Goal: Information Seeking & Learning: Learn about a topic

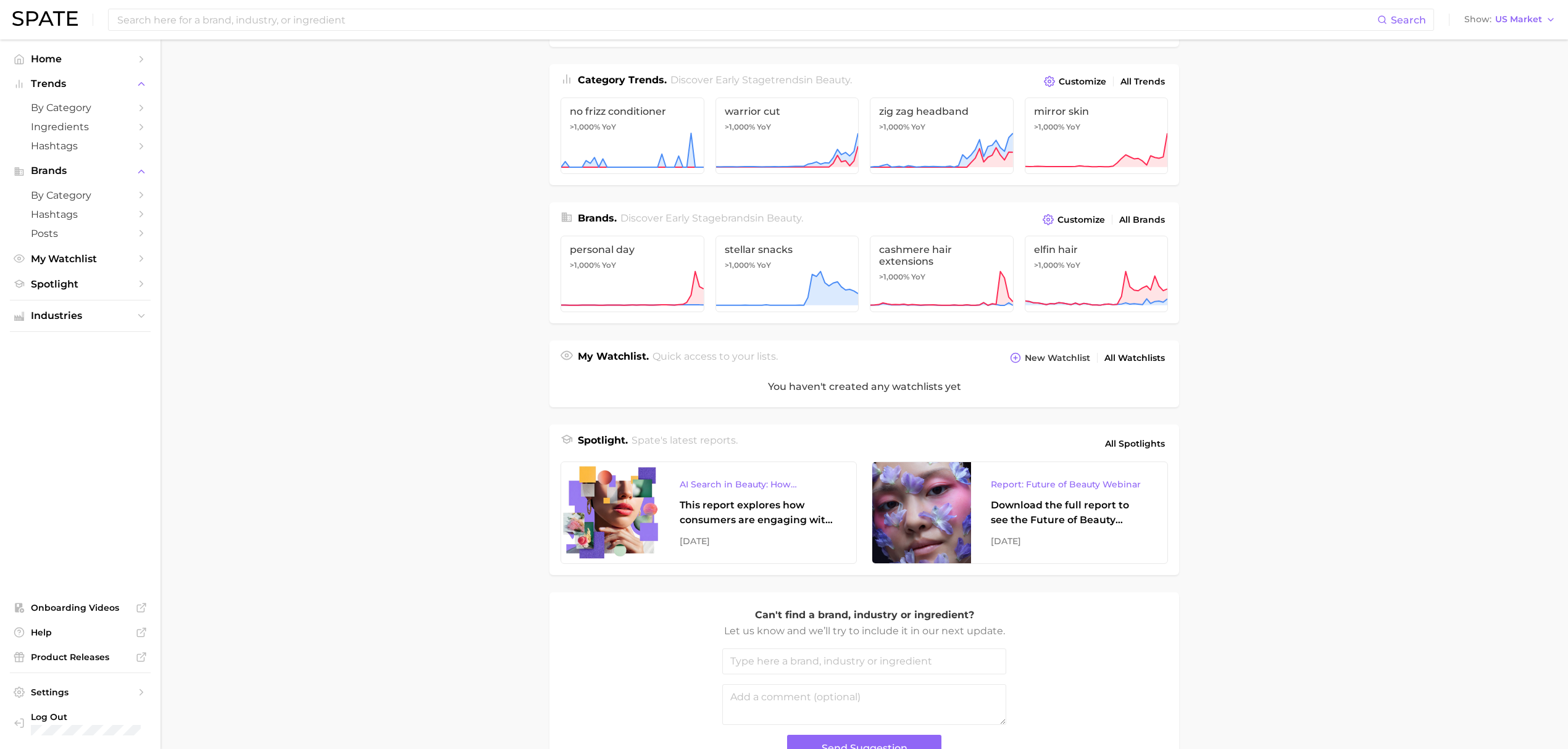
scroll to position [164, 0]
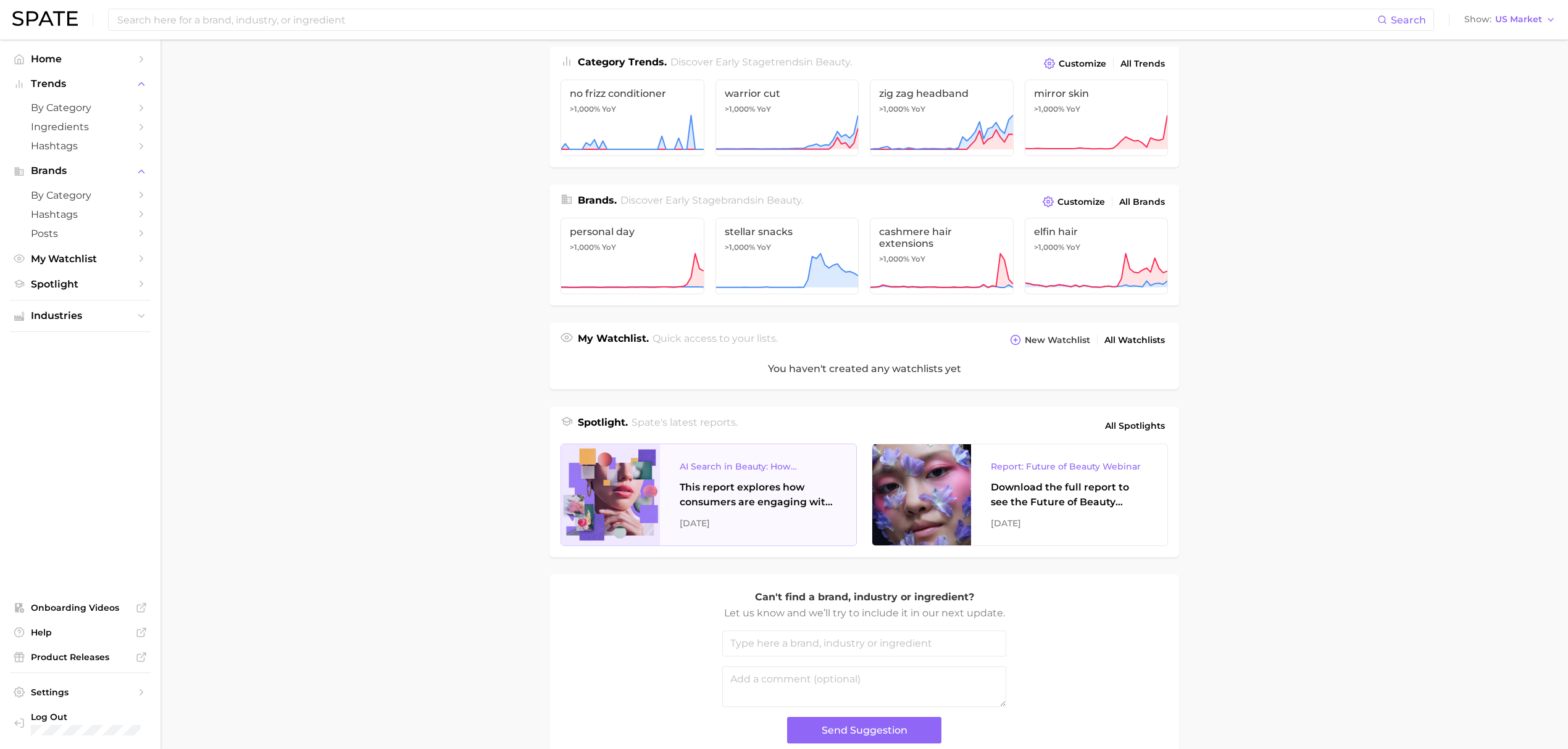
click at [768, 502] on div "This report explores how consumers are engaging with AI-powered search tools — …" at bounding box center [757, 495] width 157 height 30
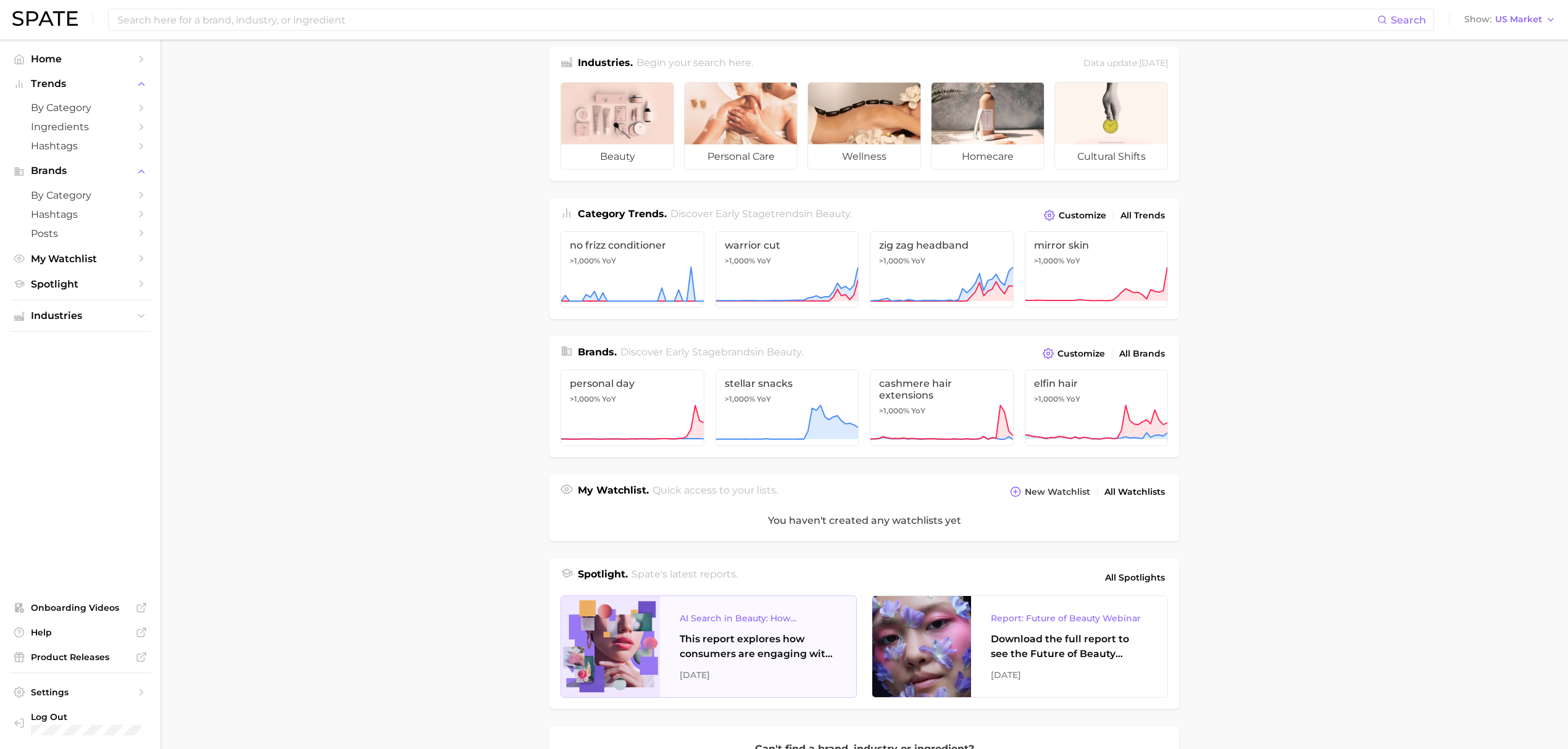
scroll to position [0, 0]
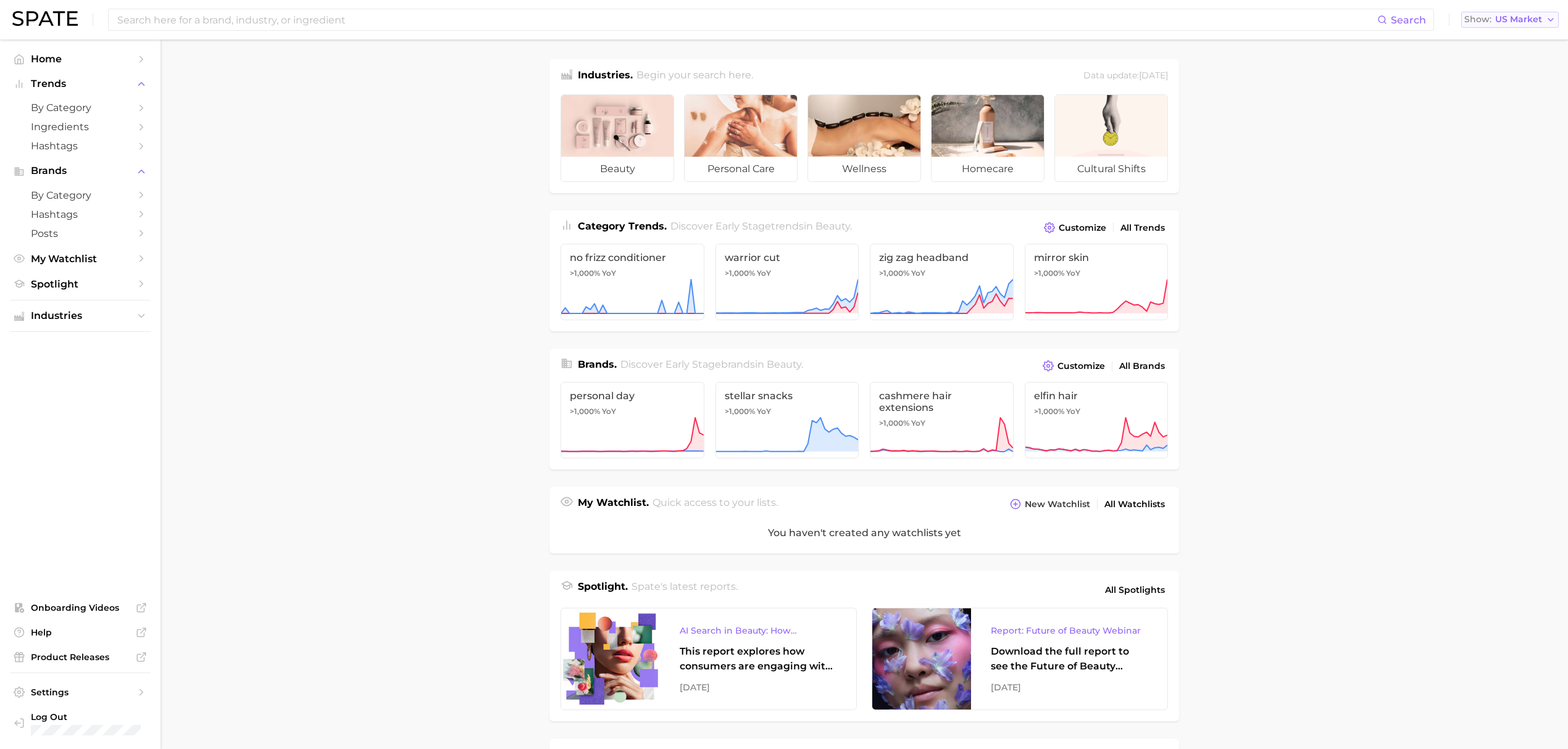
click at [1490, 22] on span "Show" at bounding box center [1477, 19] width 27 height 7
click at [65, 114] on span "by Category" at bounding box center [80, 108] width 99 height 12
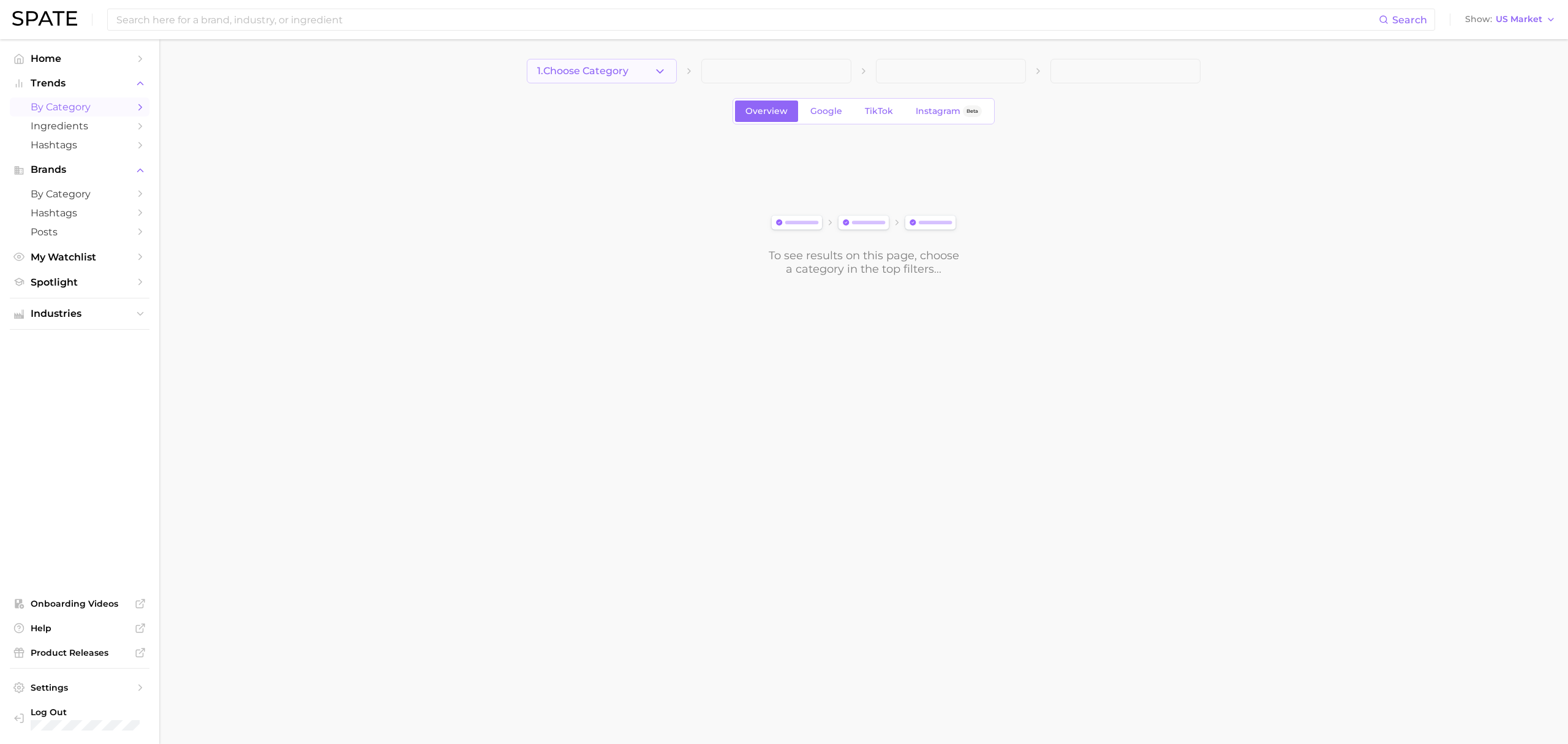
click at [640, 72] on button "1. Choose Category" at bounding box center [601, 71] width 150 height 25
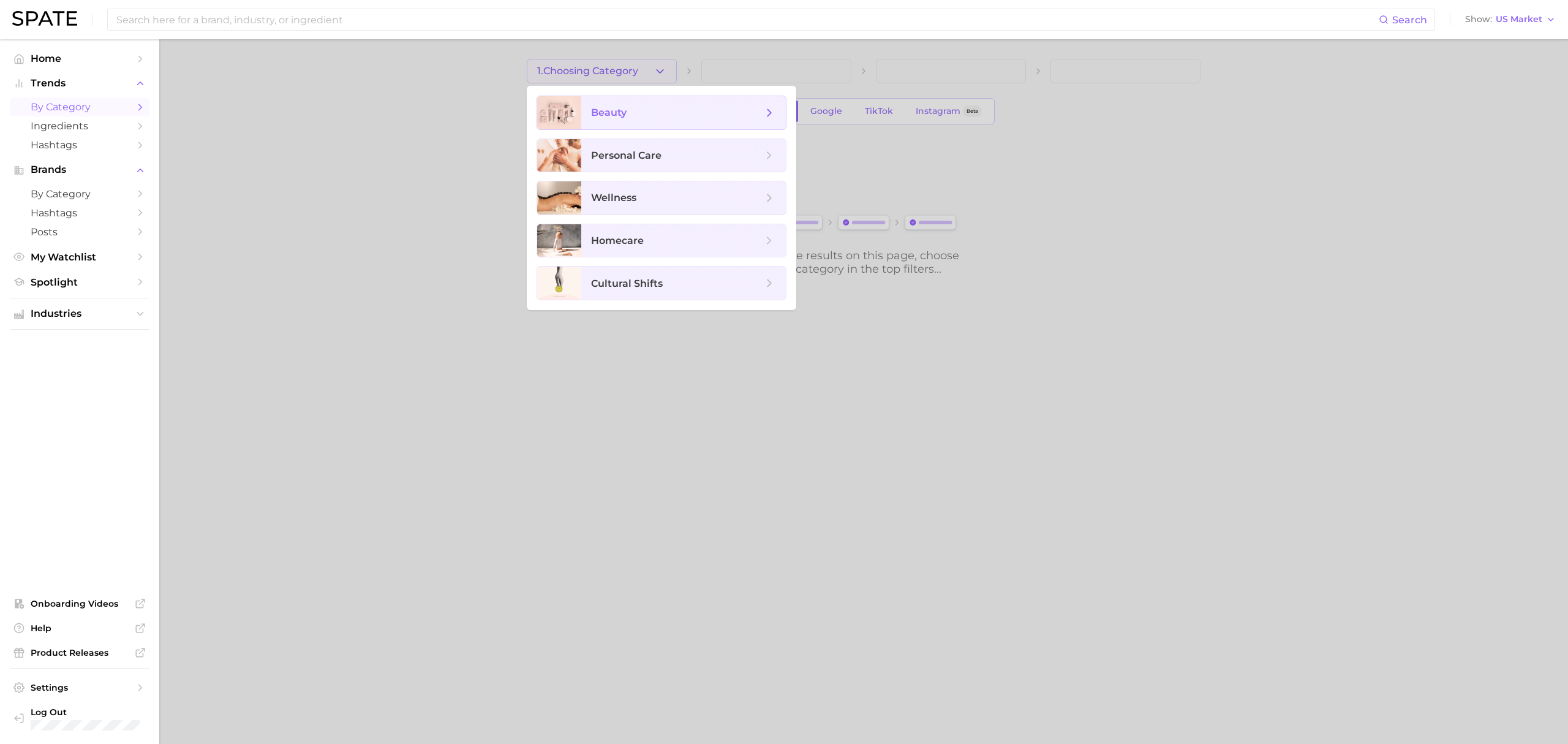
click at [648, 123] on span "beauty" at bounding box center [683, 113] width 205 height 33
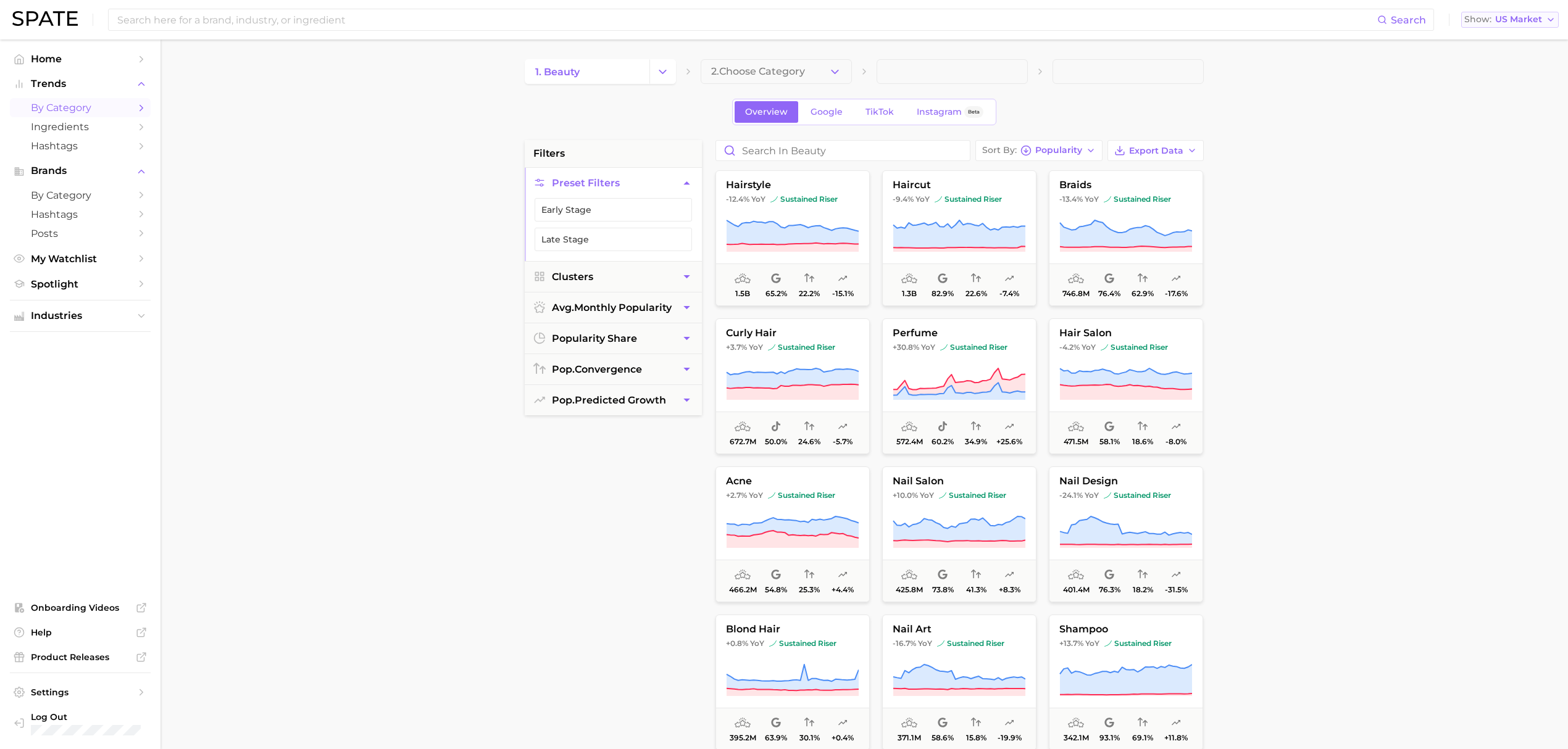
click at [1507, 19] on span "US Market" at bounding box center [1518, 19] width 46 height 7
click at [1507, 55] on button "[GEOGRAPHIC_DATA]" at bounding box center [1515, 62] width 108 height 22
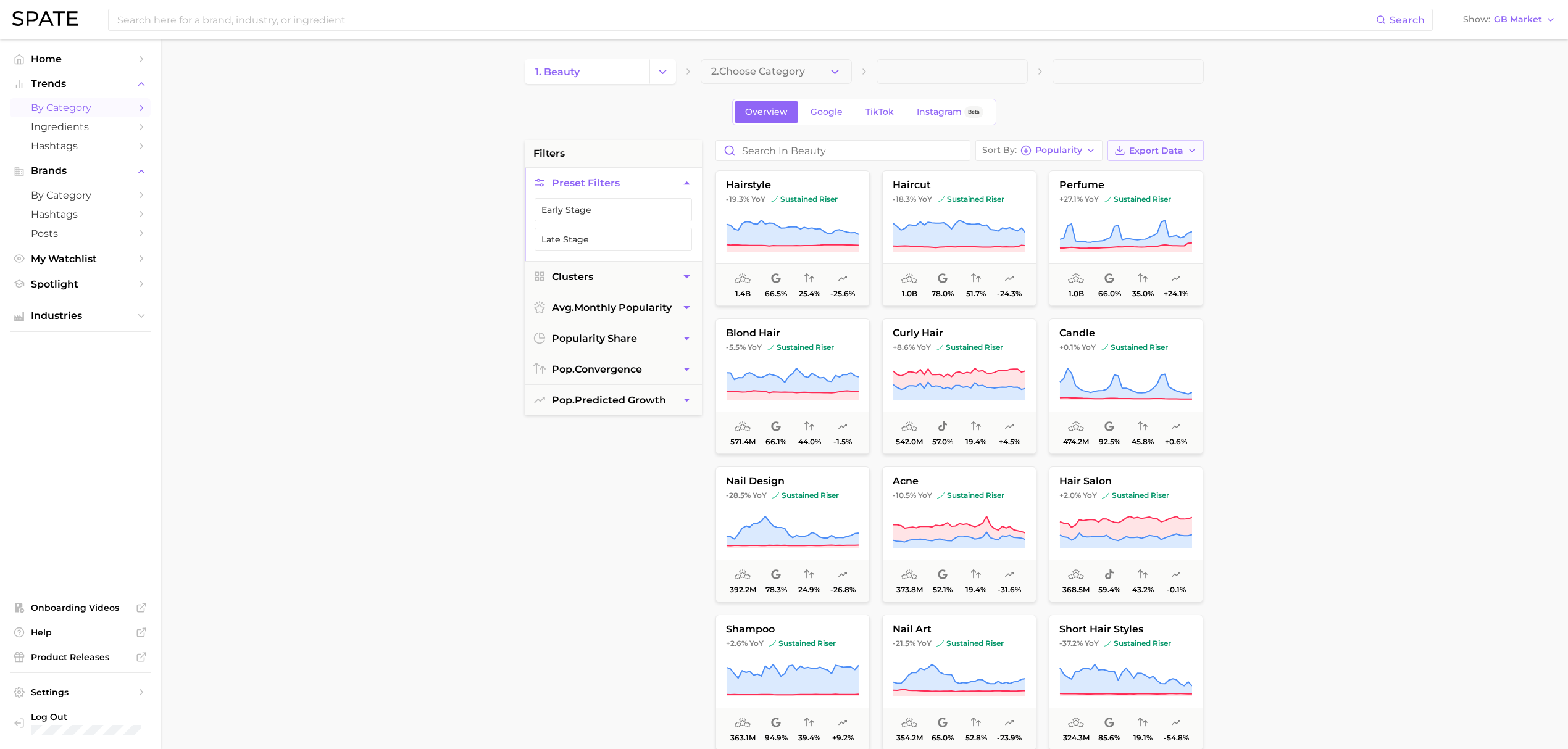
click at [1186, 148] on icon "button" at bounding box center [1191, 150] width 10 height 10
click at [1149, 175] on span "Card Data CSV" at bounding box center [1121, 173] width 65 height 11
click at [642, 398] on span "pop. predicted growth" at bounding box center [608, 400] width 114 height 12
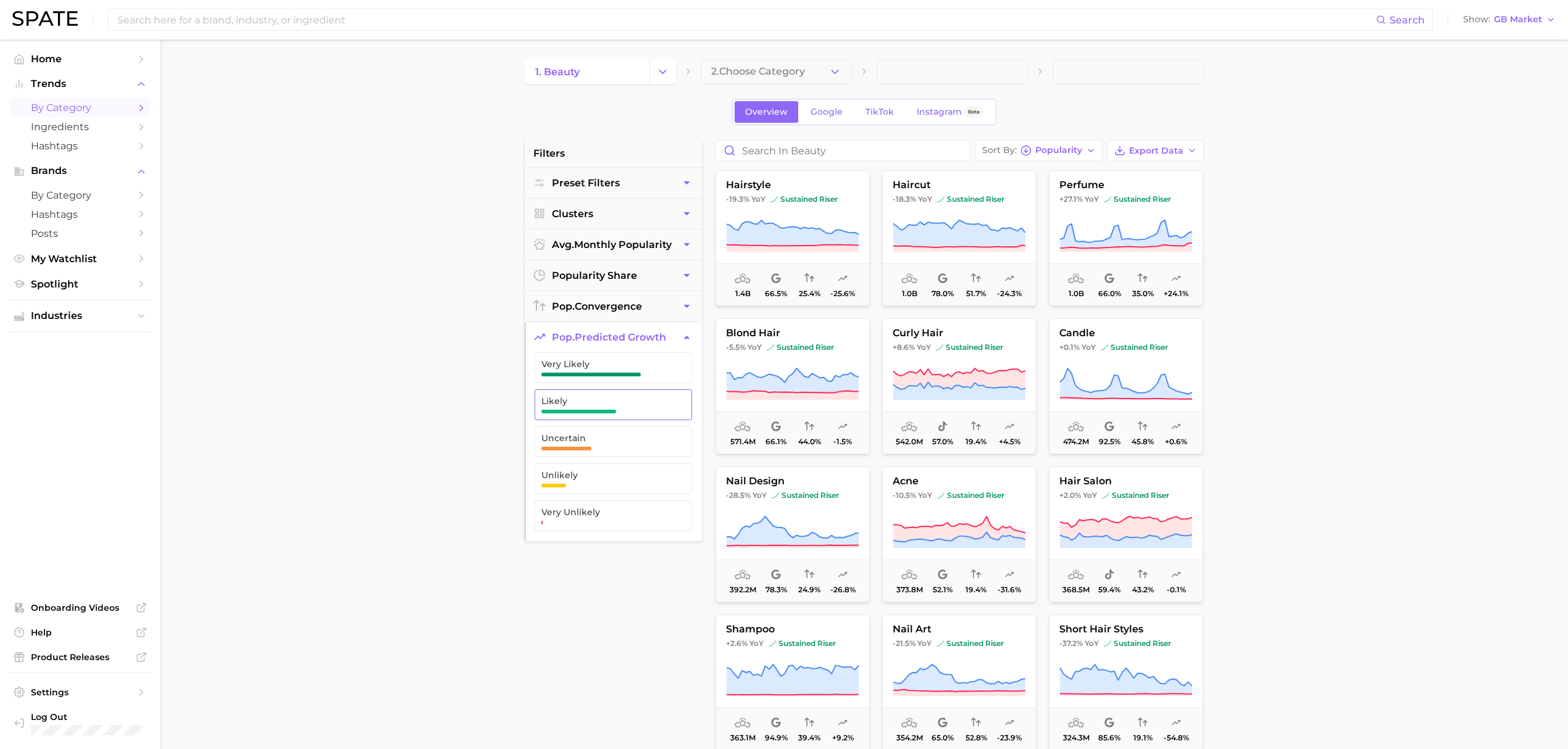
click at [626, 412] on span "Likely" at bounding box center [602, 404] width 124 height 17
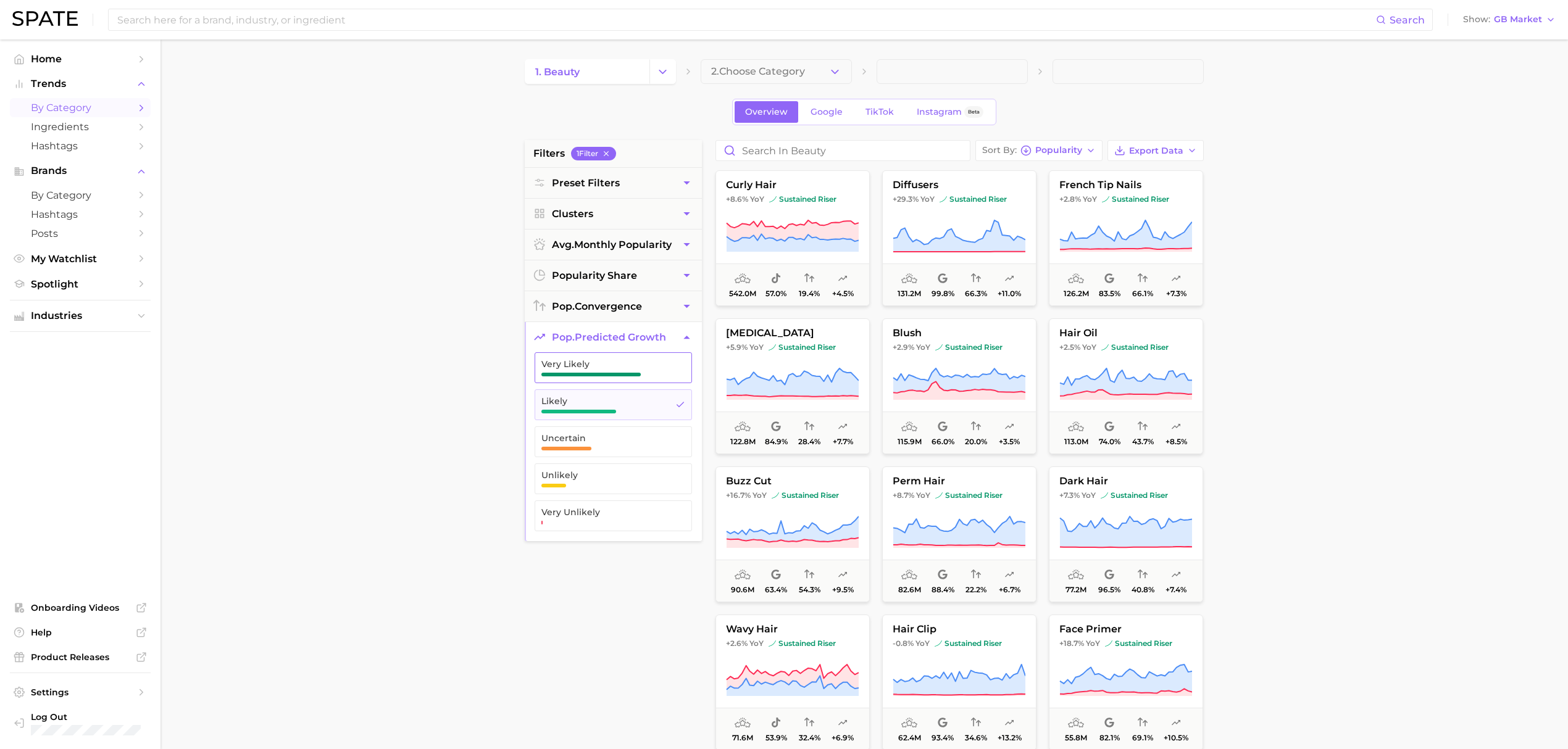
click at [623, 369] on span "Very Likely" at bounding box center [602, 364] width 124 height 10
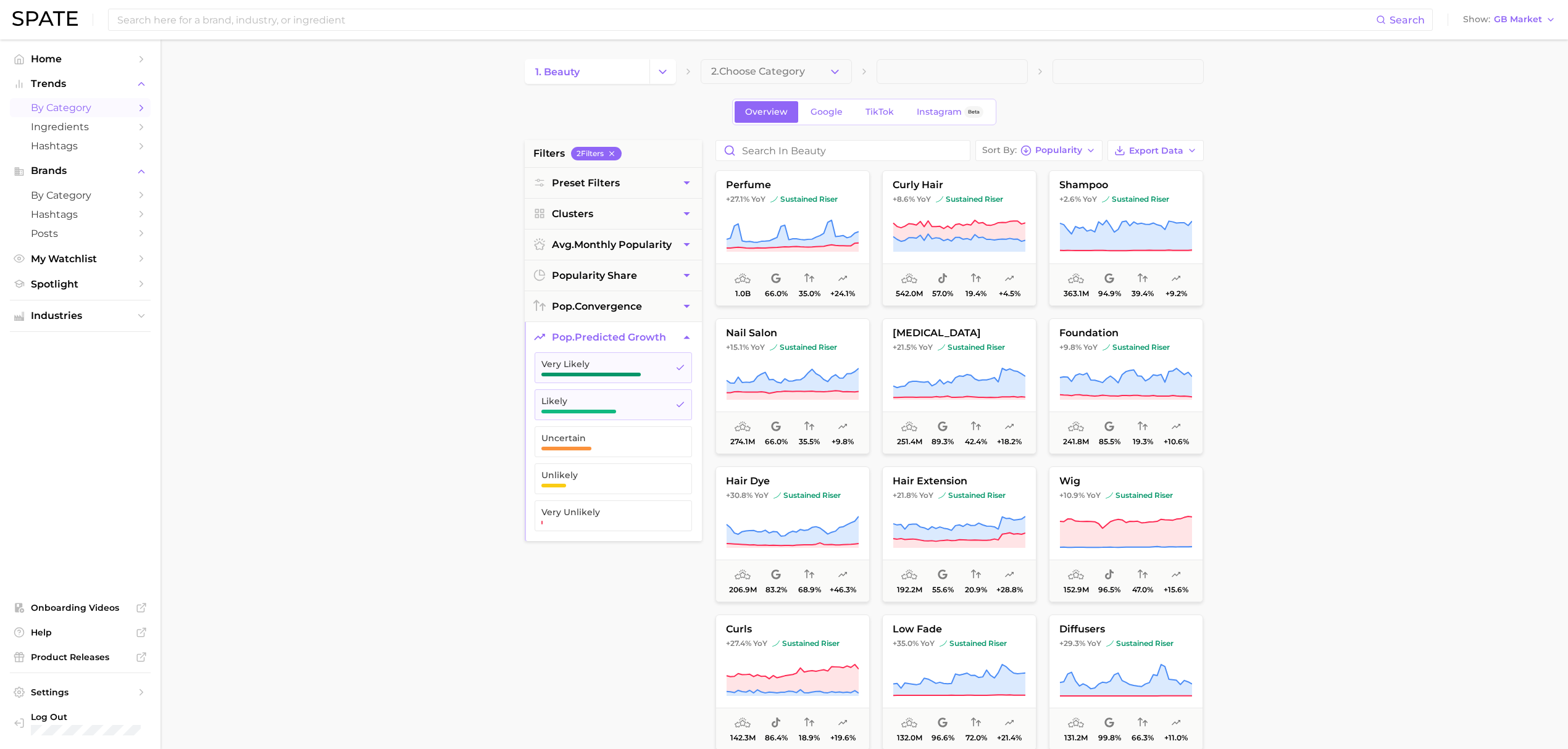
click at [669, 331] on button "pop. predicted growth" at bounding box center [613, 337] width 177 height 31
click at [648, 240] on span "avg. monthly popularity" at bounding box center [611, 245] width 120 height 12
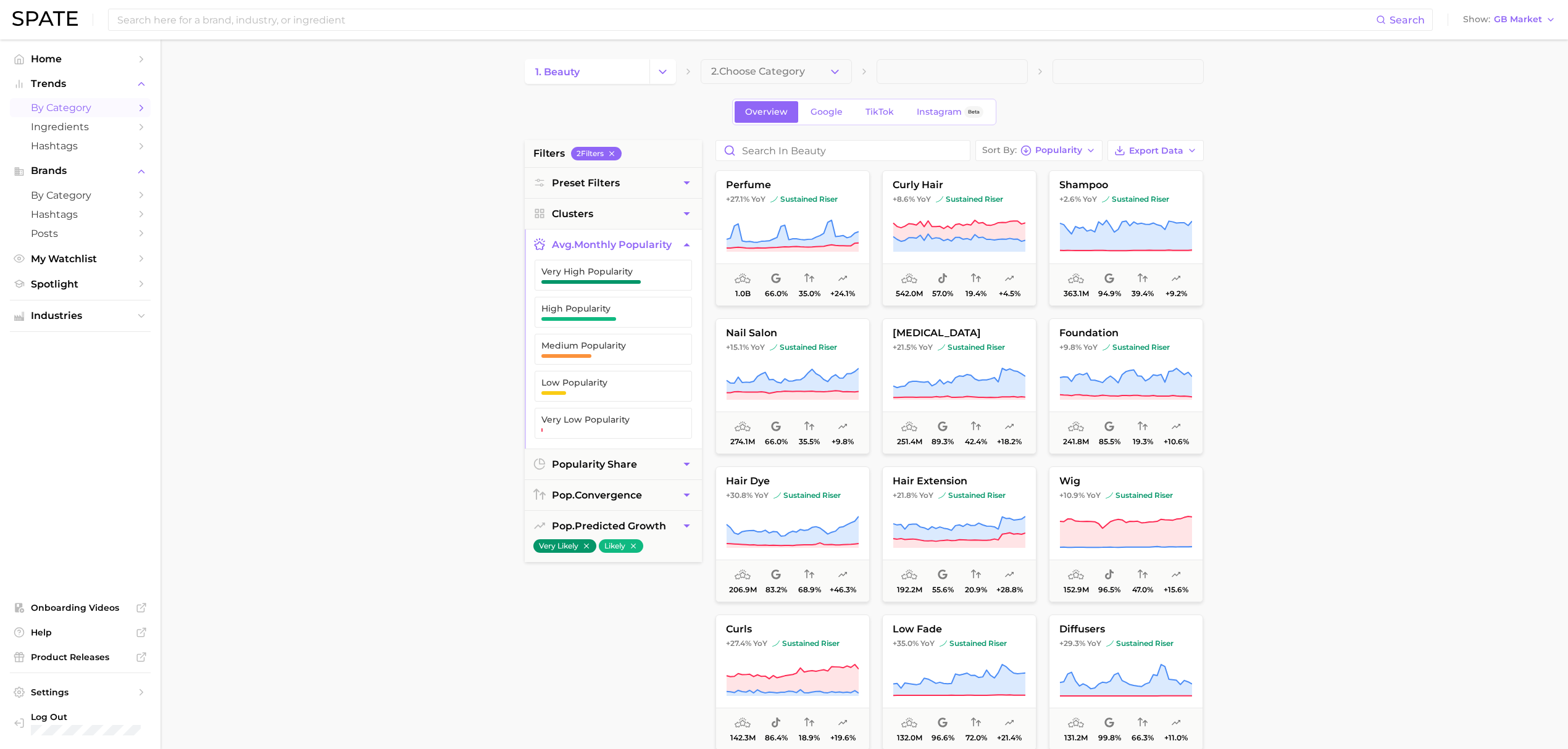
click at [648, 240] on span "avg. monthly popularity" at bounding box center [611, 245] width 120 height 12
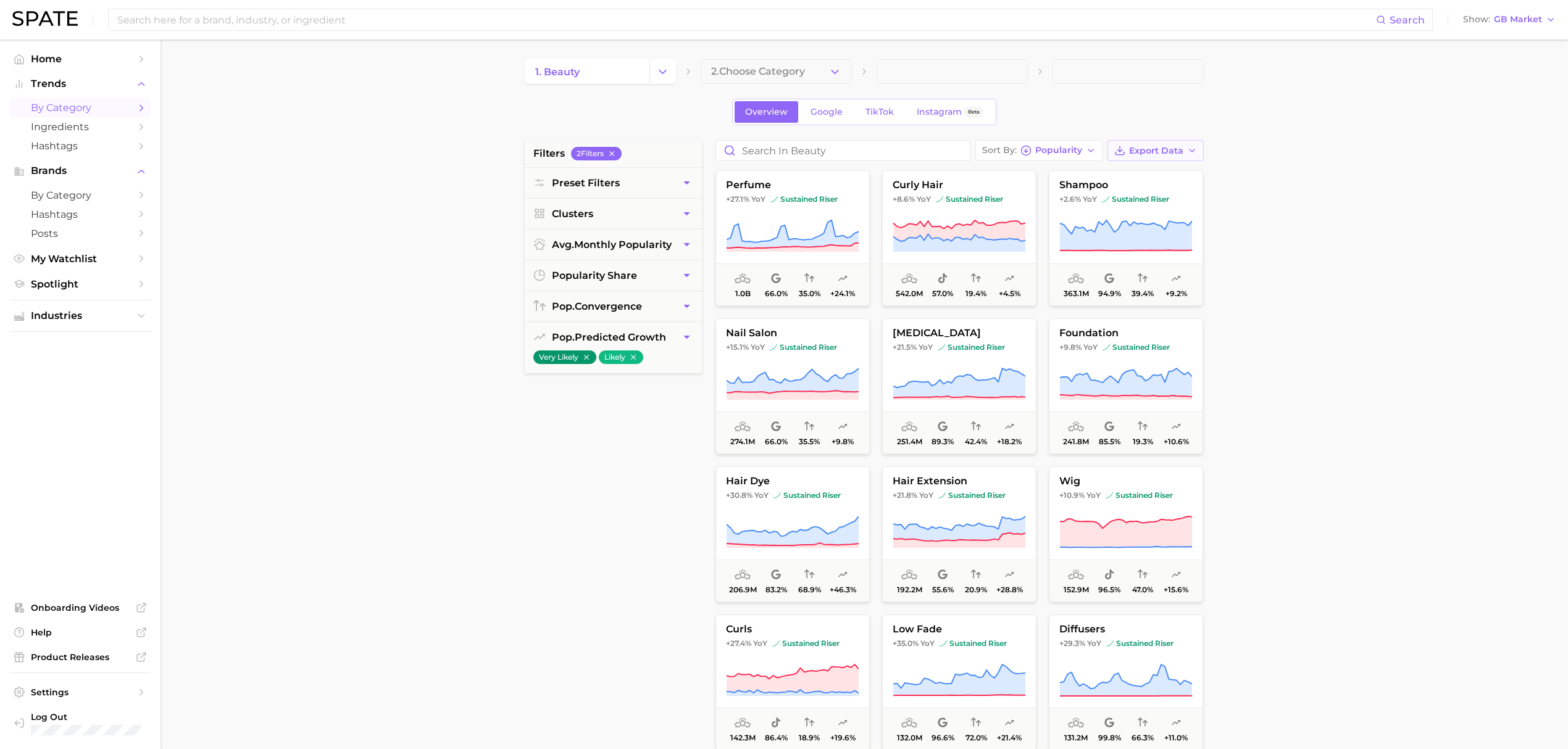
click at [1185, 147] on button "Export Data" at bounding box center [1155, 150] width 96 height 21
click at [1164, 169] on button "Card Data CSV" at bounding box center [1135, 173] width 135 height 22
click at [768, 80] on button "2. Choose Category" at bounding box center [776, 71] width 151 height 25
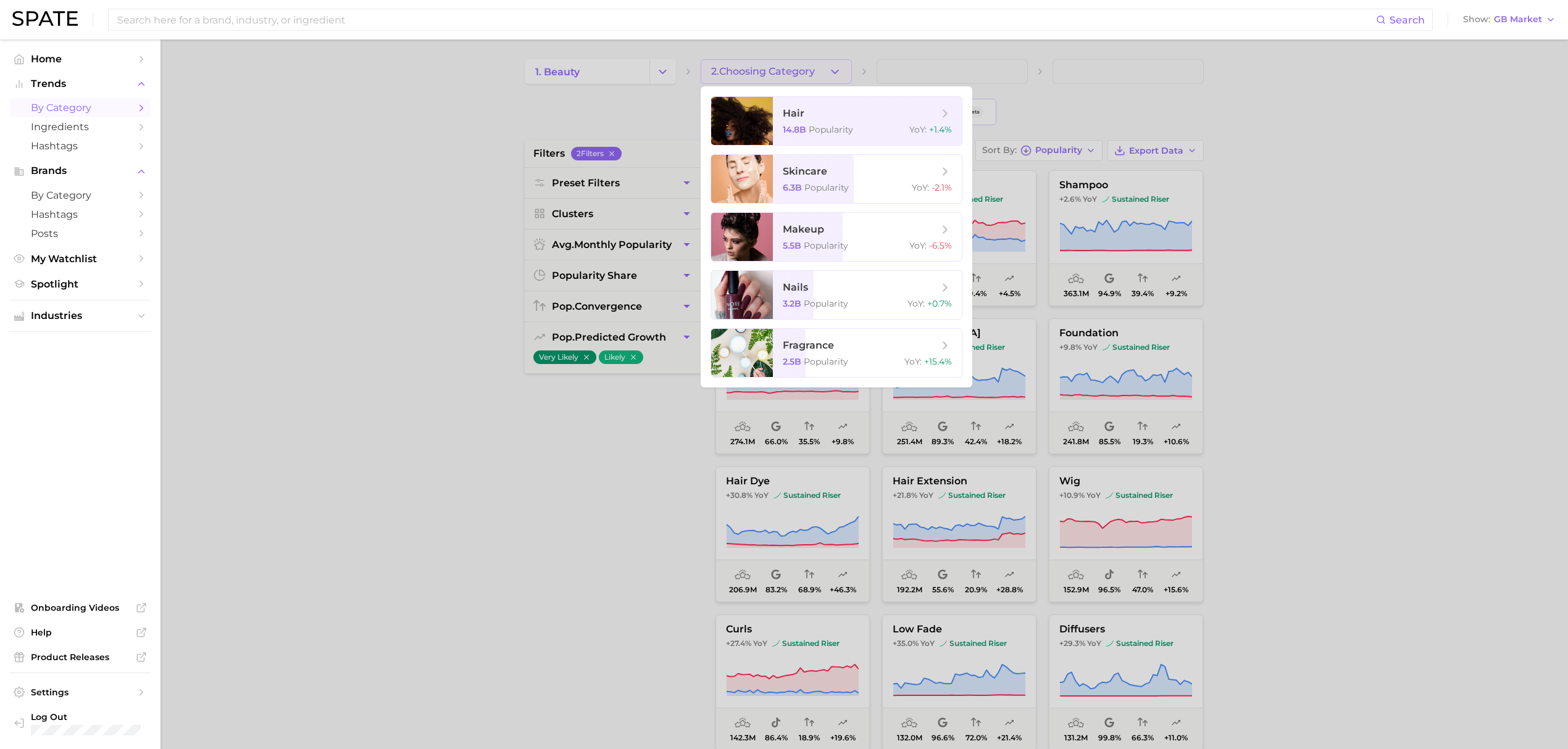
click at [1398, 174] on div at bounding box center [784, 374] width 1568 height 749
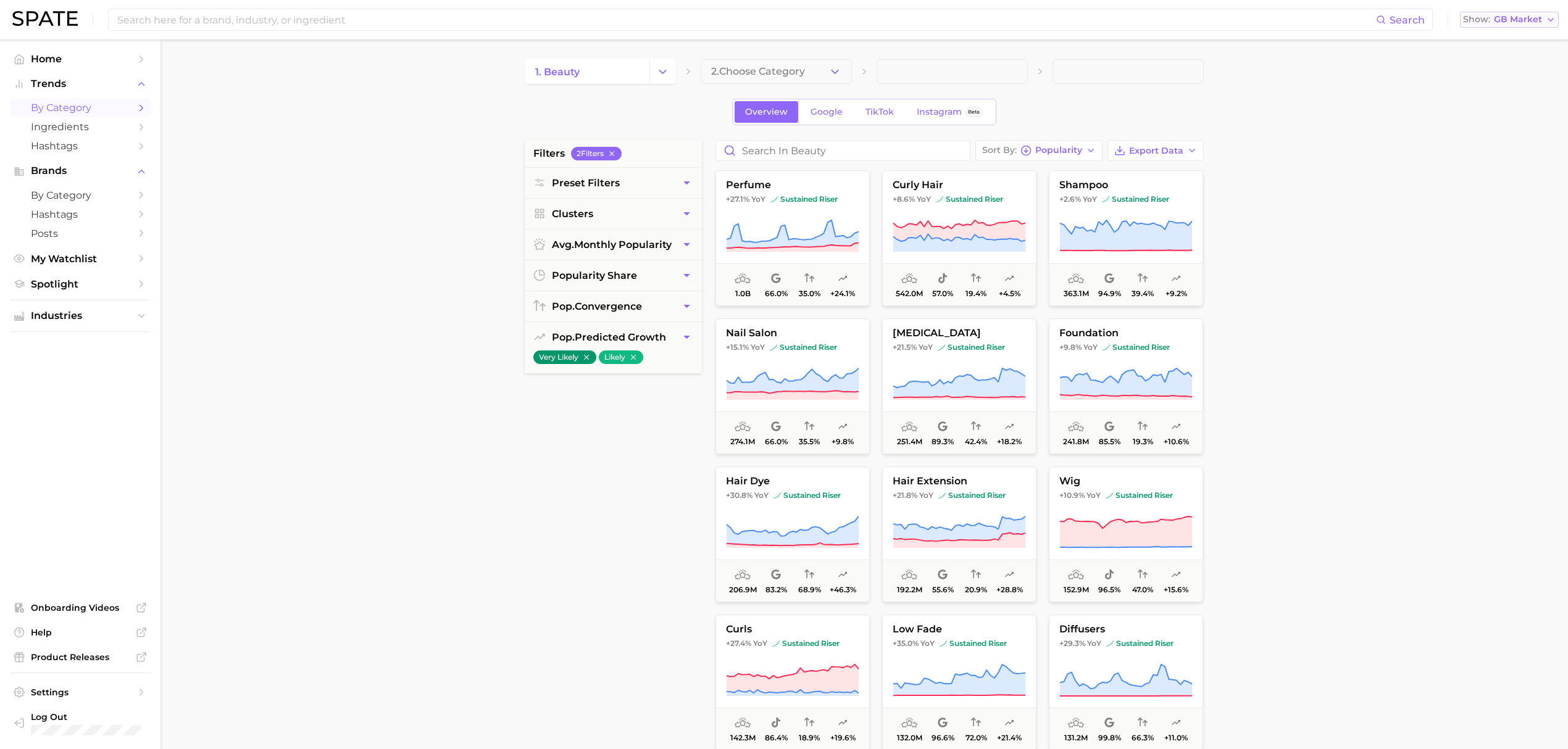
drag, startPoint x: 1526, startPoint y: 28, endPoint x: 1521, endPoint y: 21, distance: 8.6
click at [1526, 28] on div "Search Show GB Market" at bounding box center [783, 20] width 1543 height 40
click at [1520, 21] on span "GB Market" at bounding box center [1518, 19] width 48 height 7
click at [1512, 37] on span "[GEOGRAPHIC_DATA]" at bounding box center [1514, 40] width 96 height 11
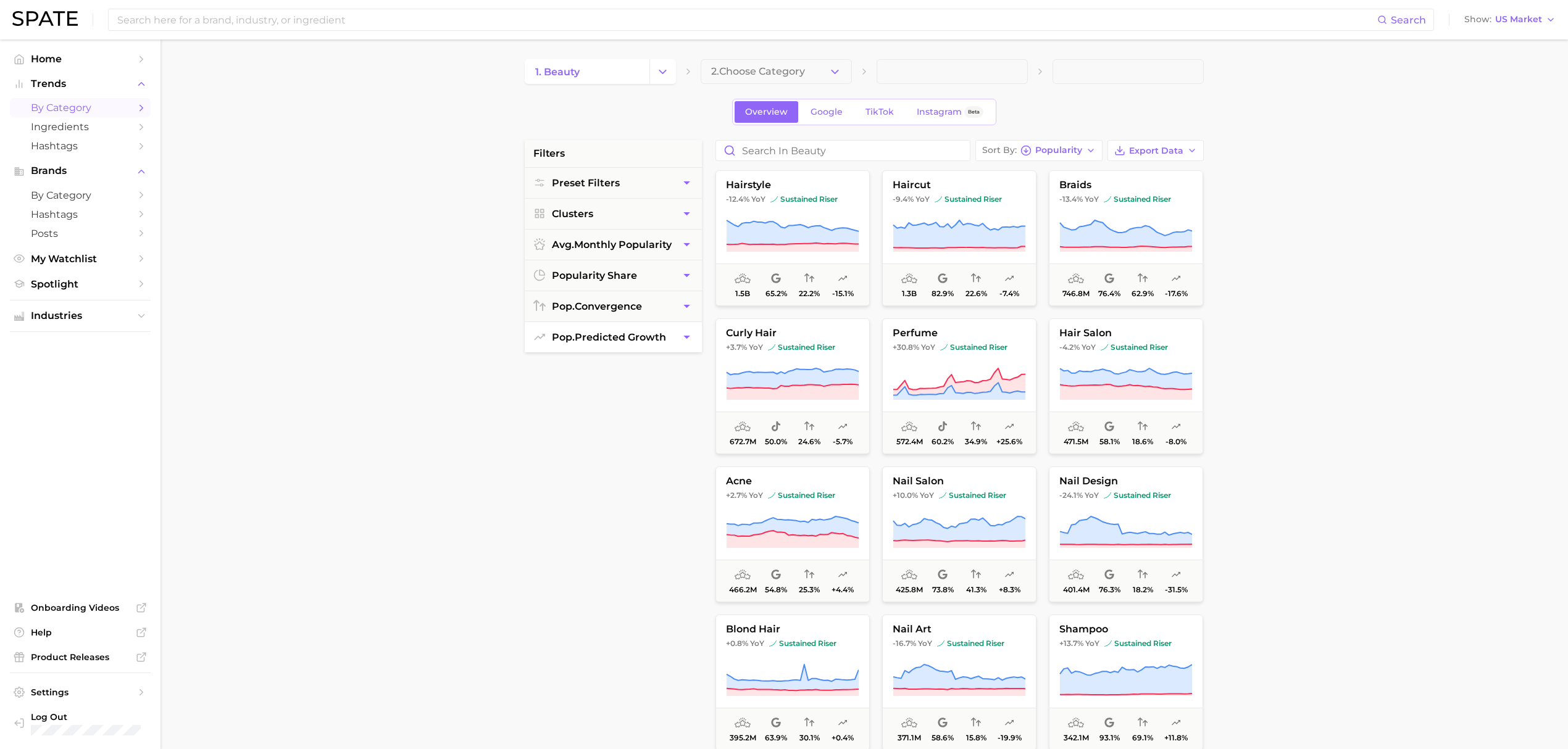
click at [621, 334] on span "pop. predicted growth" at bounding box center [608, 337] width 114 height 12
click at [608, 356] on button "Very Likely" at bounding box center [613, 367] width 157 height 31
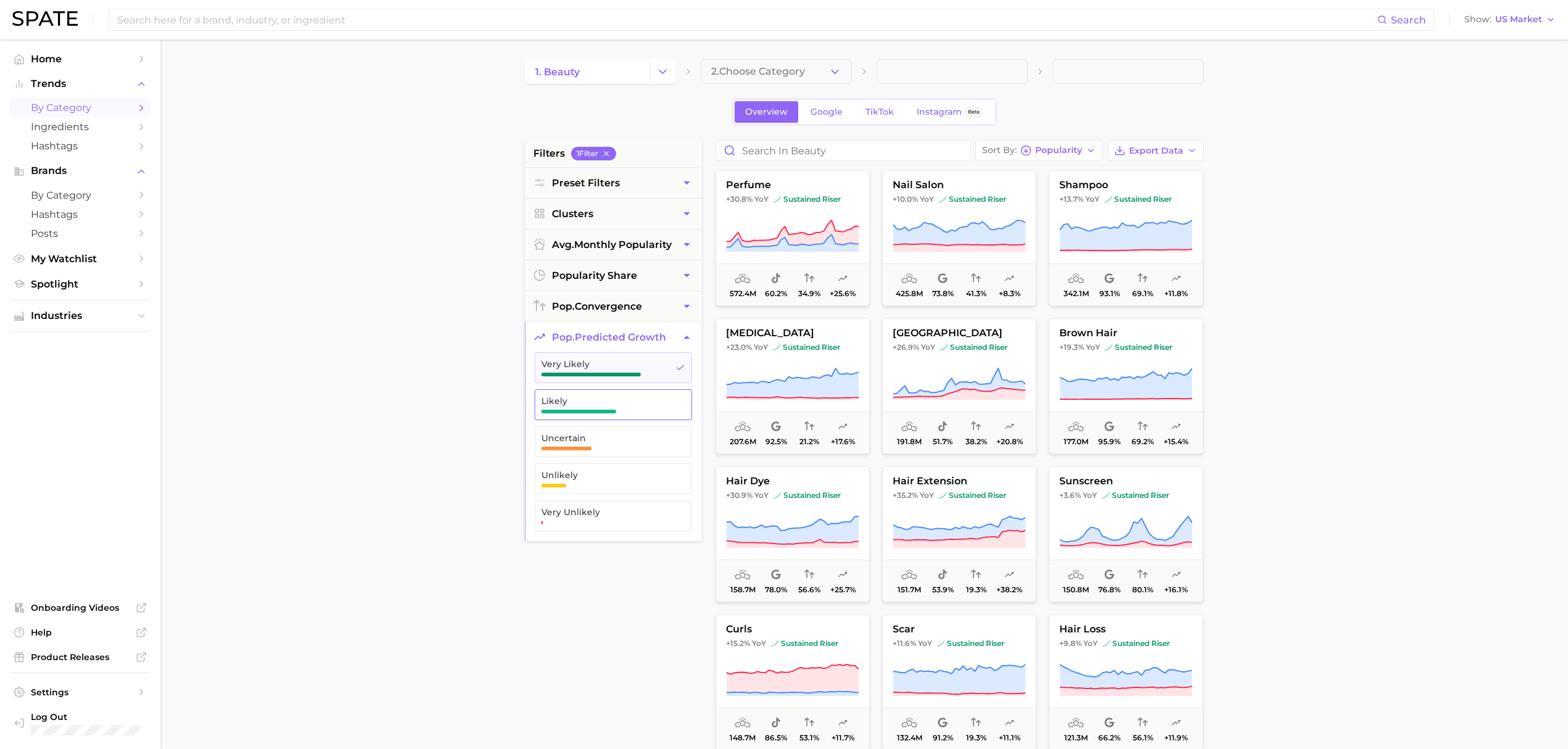
click at [622, 413] on span "Likely" at bounding box center [602, 404] width 124 height 17
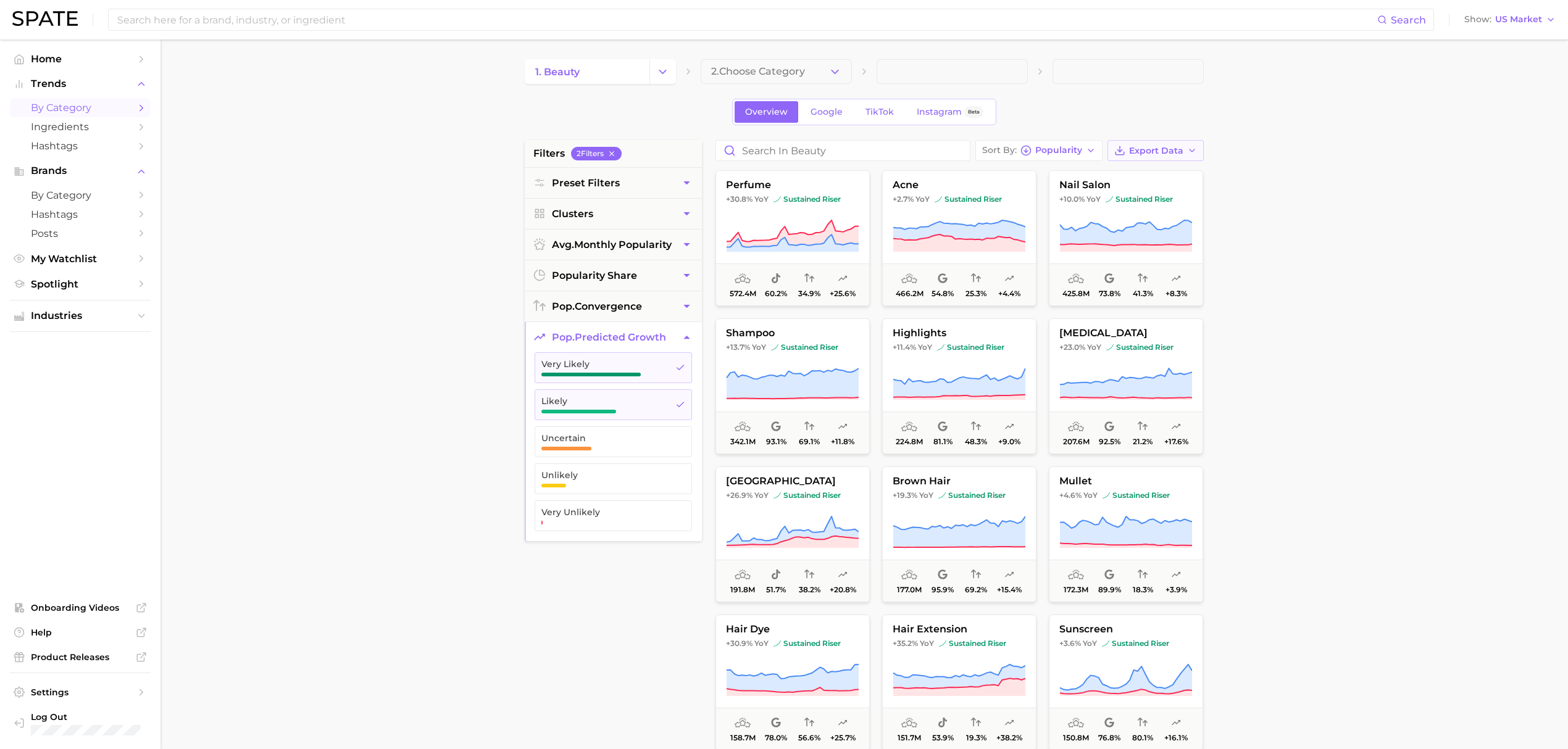
click at [1159, 158] on button "Export Data" at bounding box center [1155, 150] width 96 height 21
click at [1163, 169] on button "Card Data CSV" at bounding box center [1135, 173] width 135 height 22
click at [1543, 16] on button "Show US Market" at bounding box center [1510, 20] width 98 height 16
click at [1507, 84] on button "[GEOGRAPHIC_DATA]" at bounding box center [1515, 84] width 108 height 22
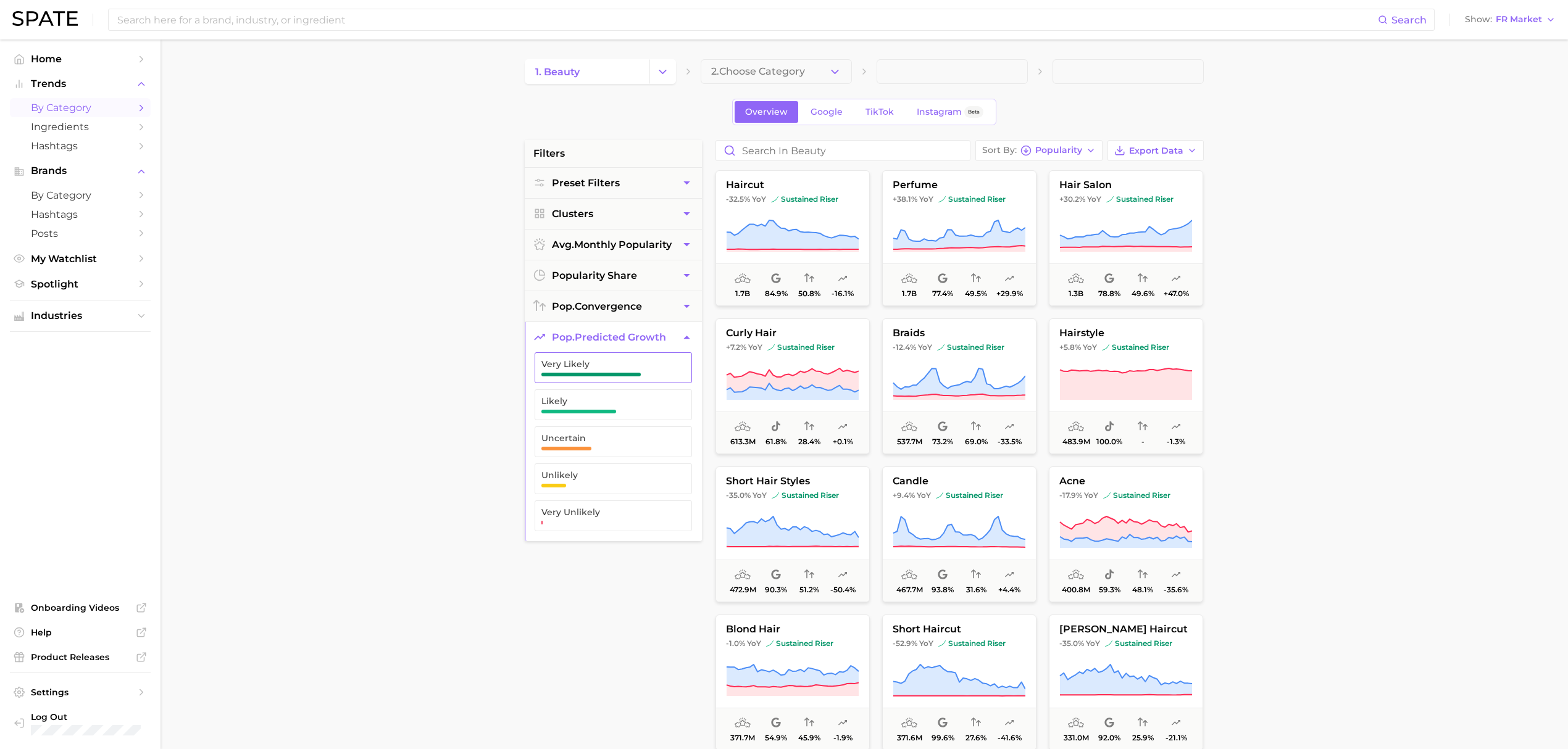
click at [667, 366] on button "Very Likely" at bounding box center [613, 367] width 157 height 31
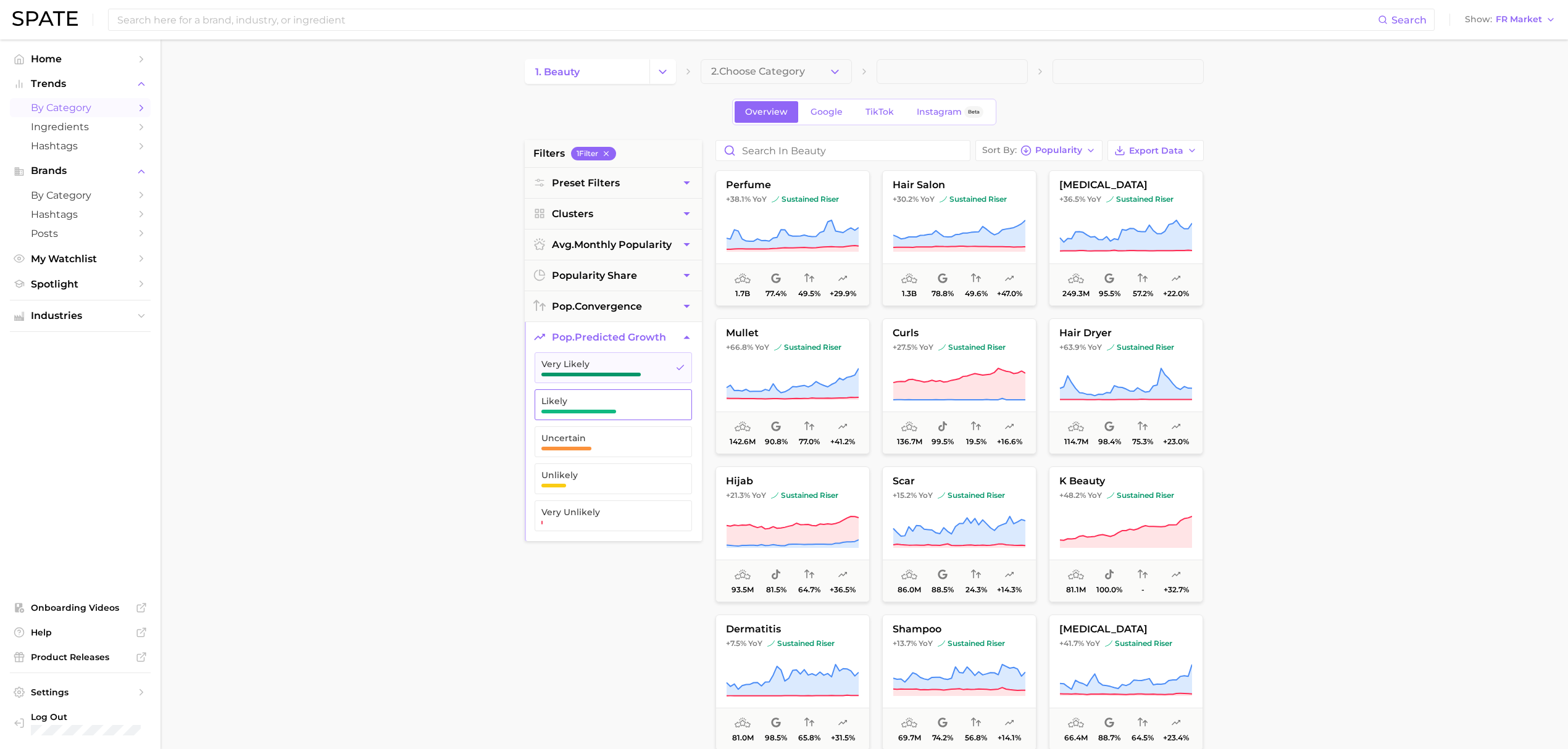
click at [640, 405] on span "Likely" at bounding box center [602, 401] width 124 height 10
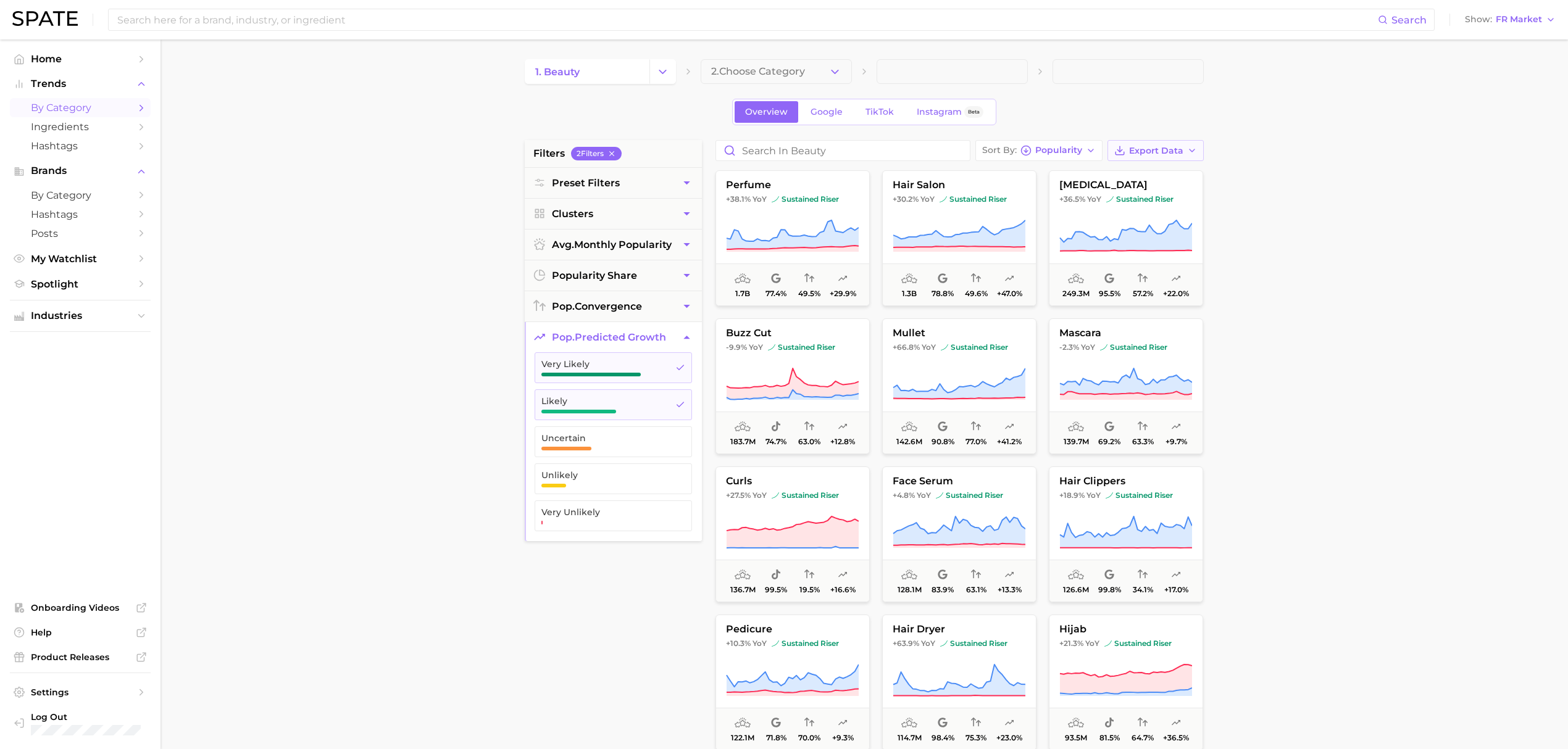
click at [1173, 154] on span "Export Data" at bounding box center [1156, 150] width 54 height 11
click at [1142, 176] on span "Card Data CSV" at bounding box center [1121, 173] width 65 height 11
click at [1497, 31] on div "Search Show FR Market" at bounding box center [783, 20] width 1543 height 40
click at [1506, 19] on span "FR Market" at bounding box center [1519, 19] width 46 height 7
click at [1490, 109] on span "[GEOGRAPHIC_DATA]" at bounding box center [1515, 106] width 96 height 11
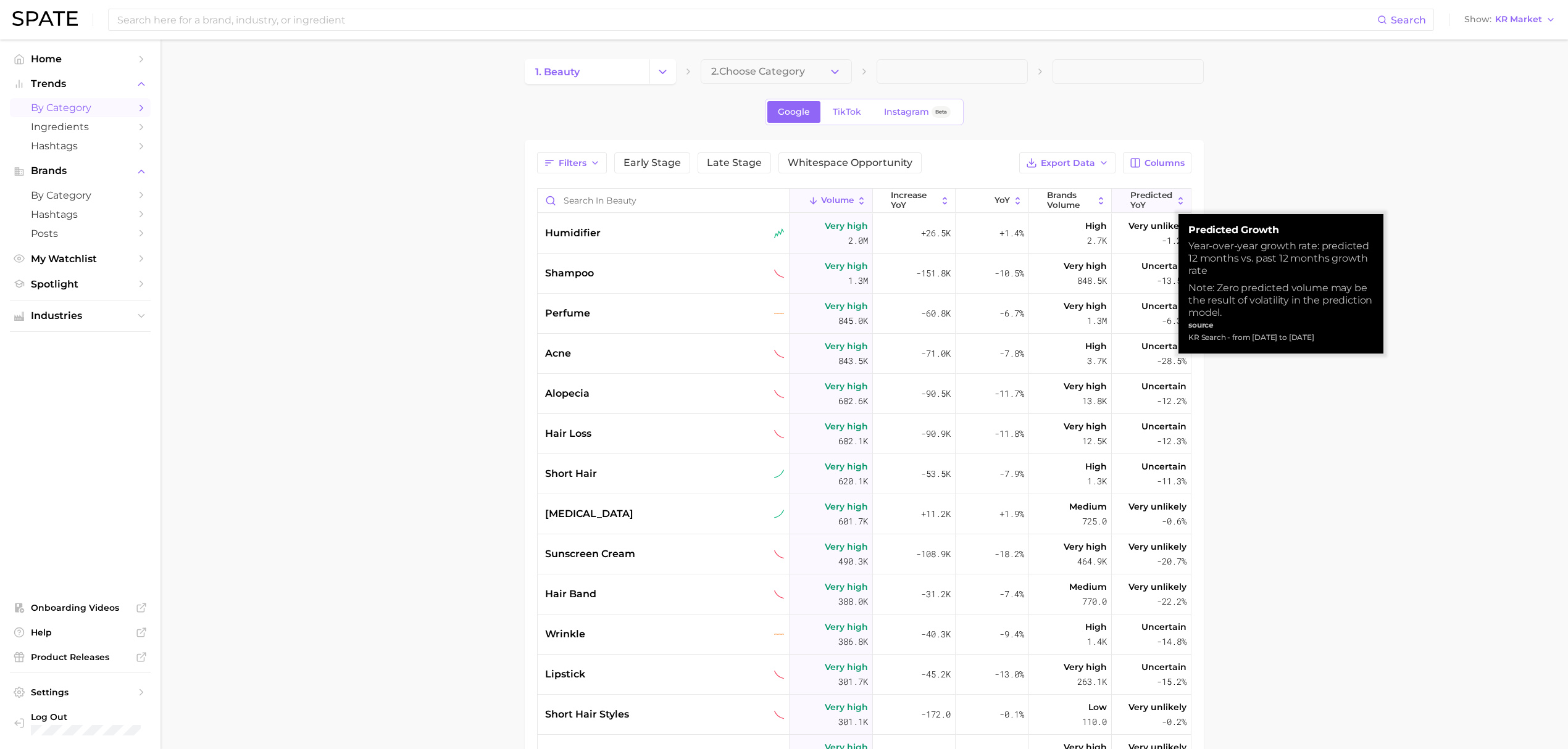
click at [1151, 198] on span "Predicted YoY" at bounding box center [1151, 200] width 43 height 19
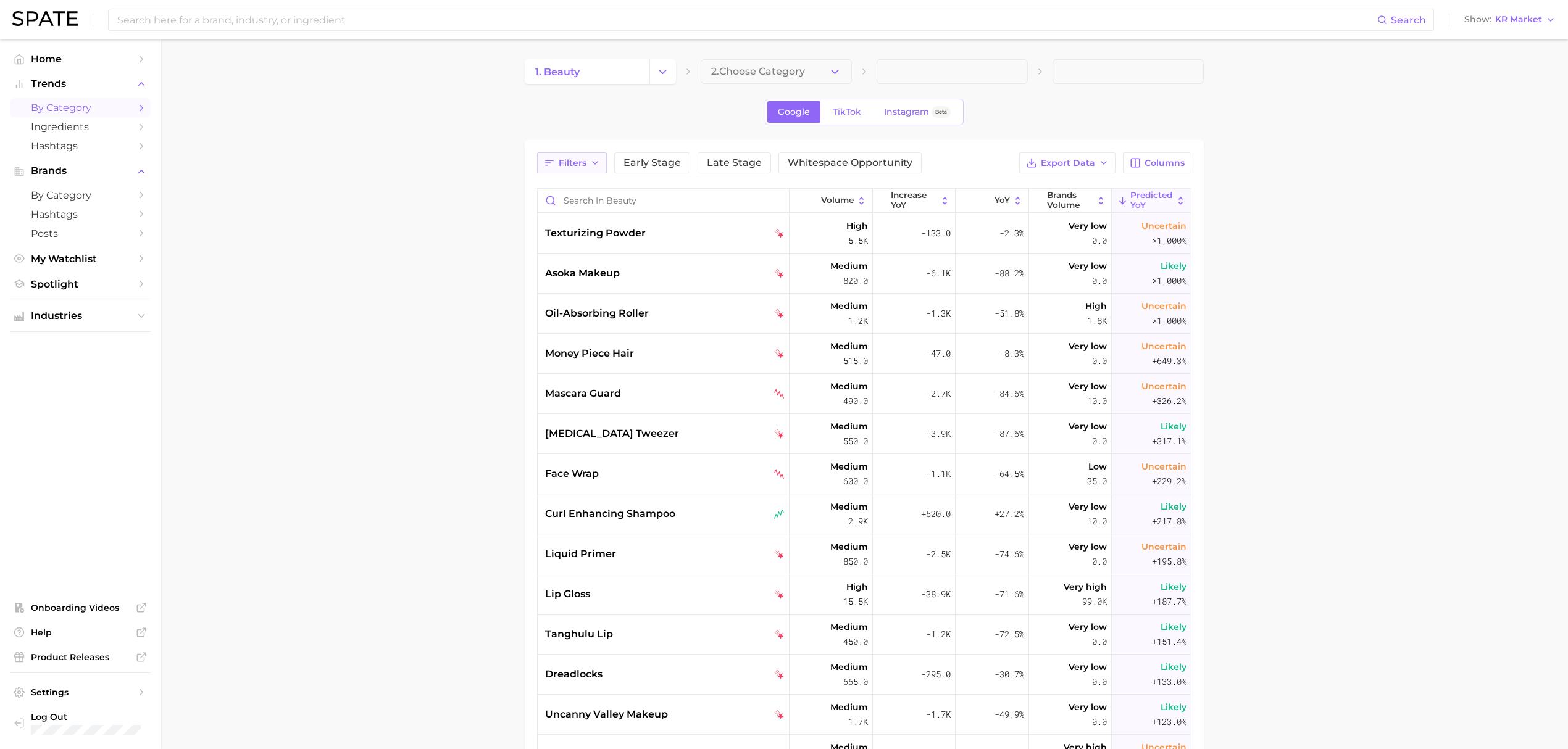
click at [580, 166] on span "Filters" at bounding box center [572, 163] width 28 height 11
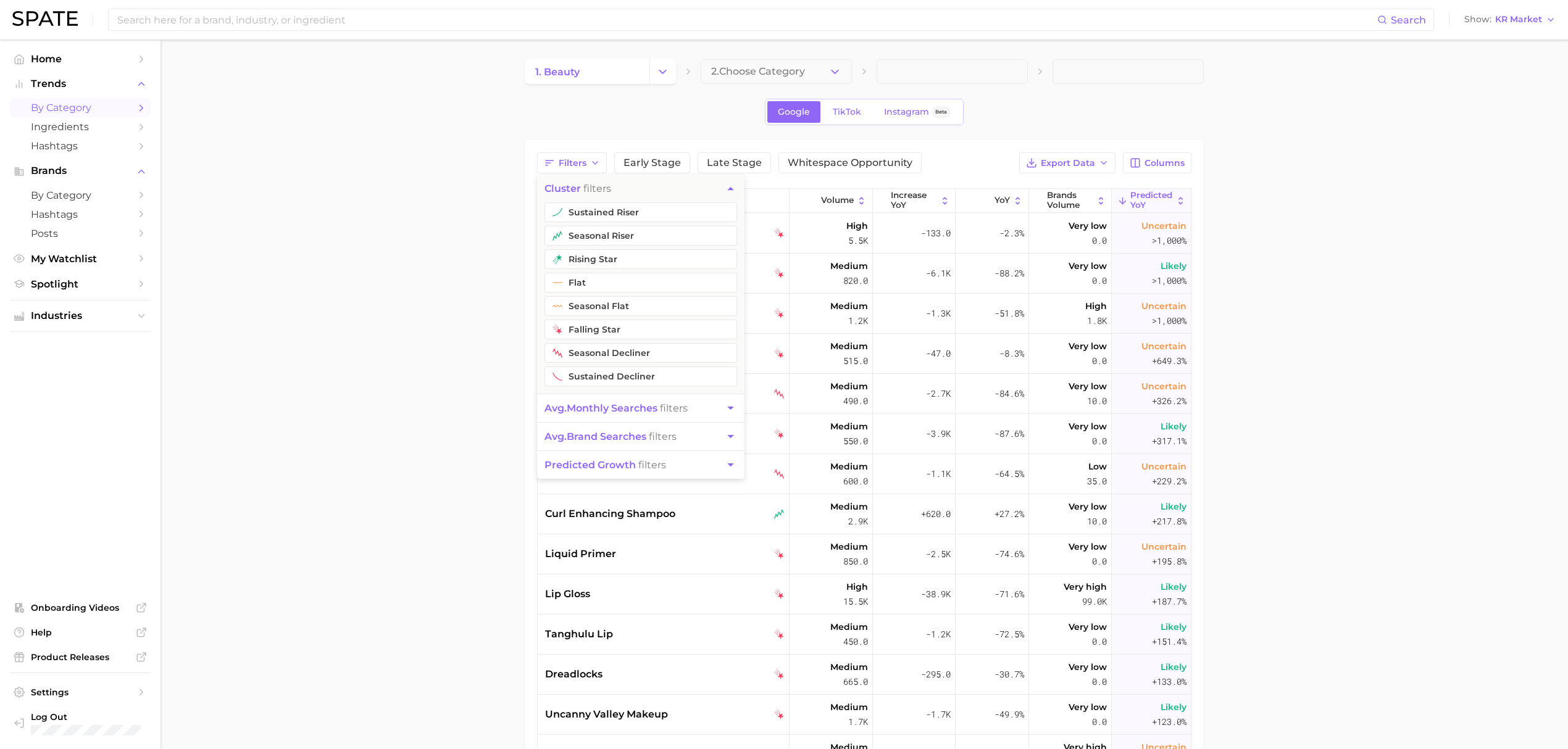
click at [643, 467] on span "predicted growth filters" at bounding box center [605, 464] width 122 height 12
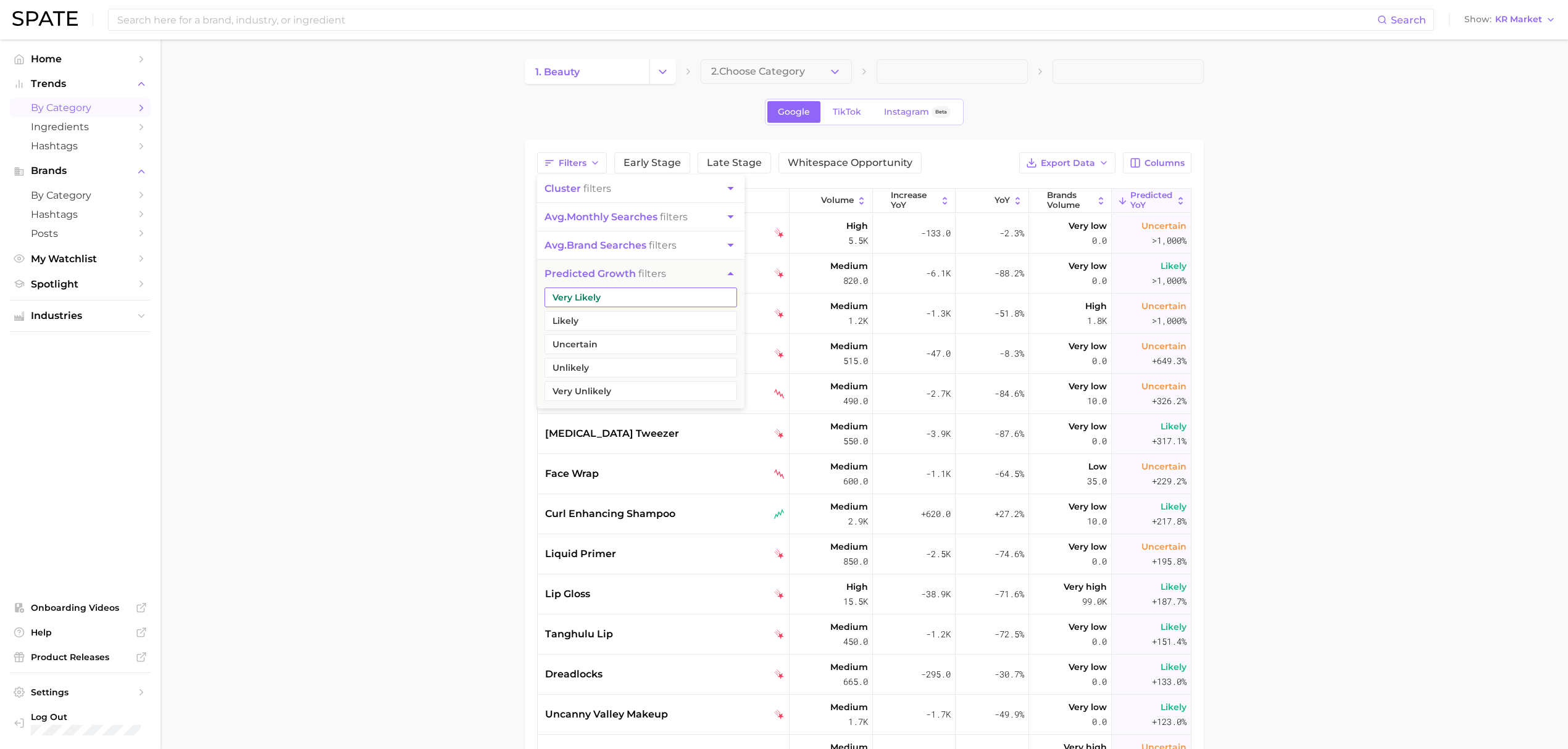
click at [615, 290] on button "Very Likely" at bounding box center [641, 297] width 193 height 20
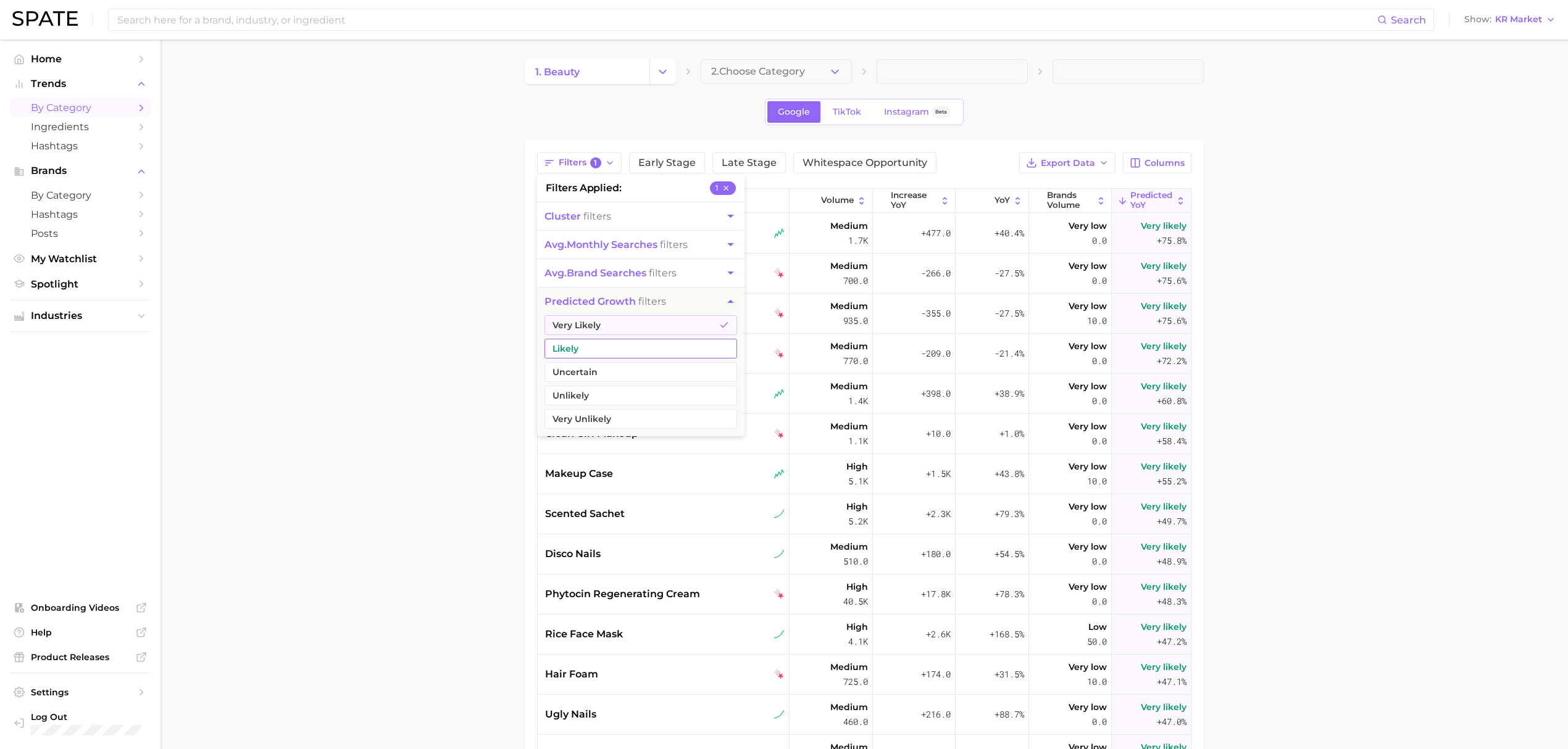
click at [597, 344] on button "Likely" at bounding box center [641, 349] width 193 height 20
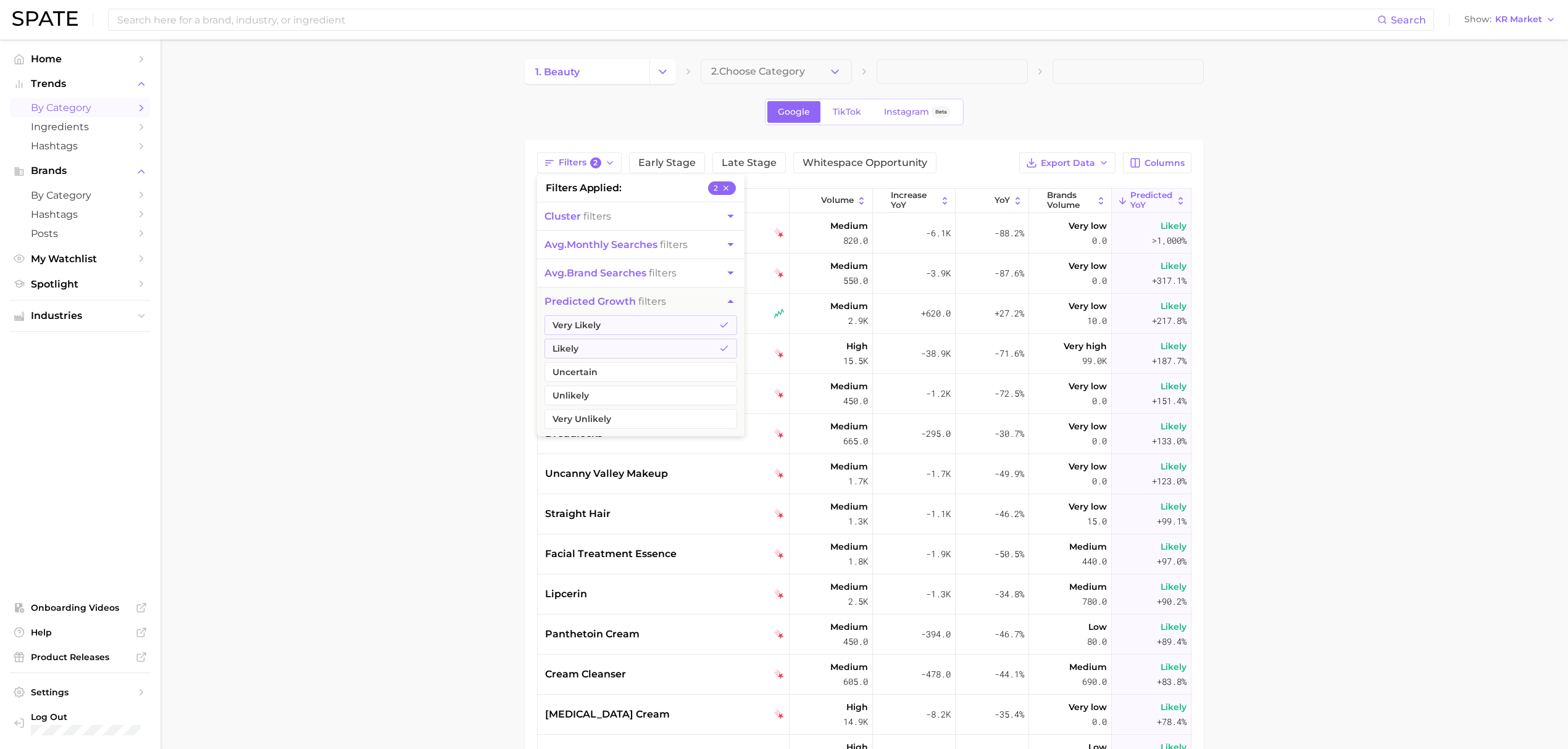
click at [1200, 237] on div "Filters 2 filters applied 2 cluster filters avg. monthly searches filters avg. …" at bounding box center [864, 544] width 679 height 809
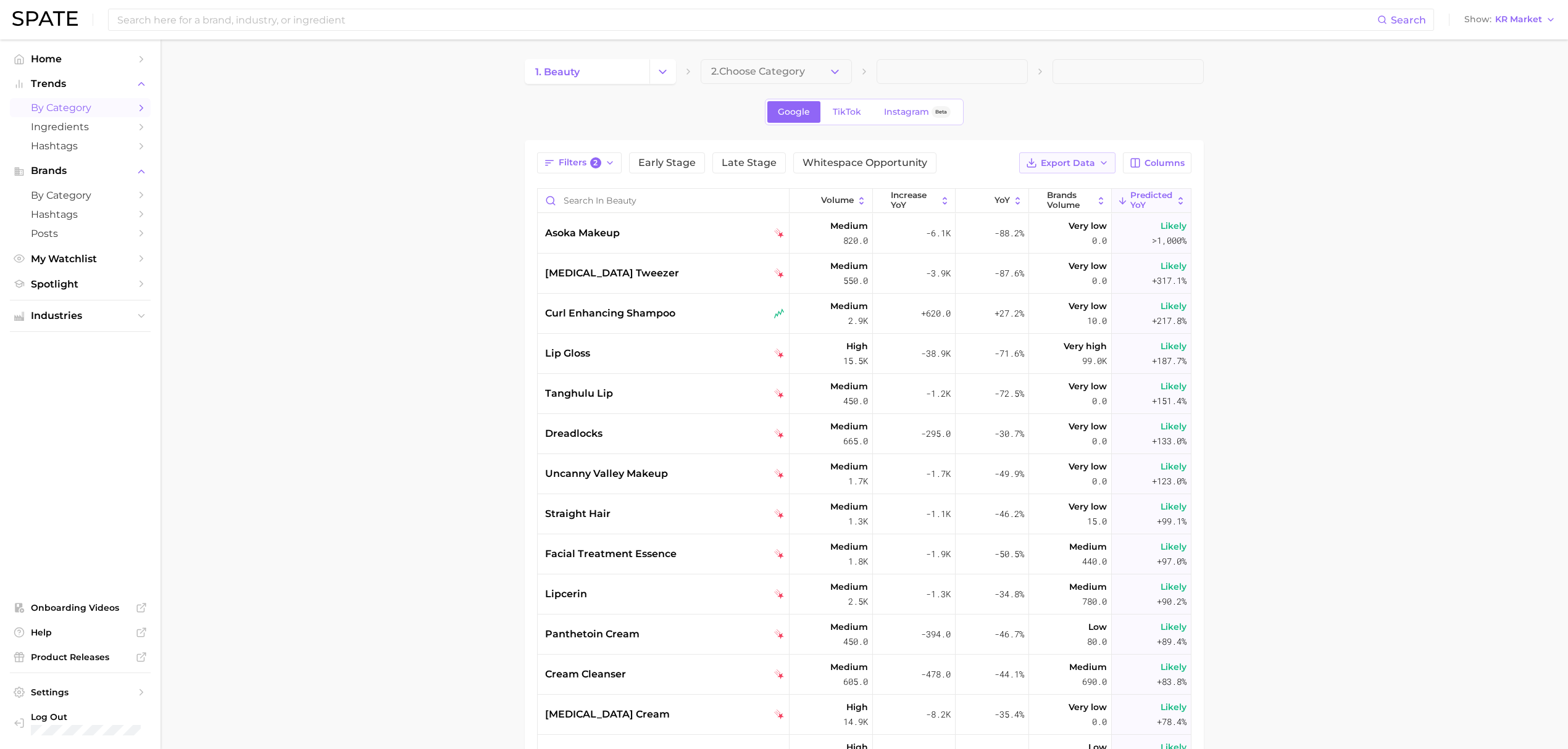
click at [1093, 164] on span "Export Data" at bounding box center [1067, 163] width 54 height 11
click at [1077, 188] on button "Card Data CSV" at bounding box center [1047, 186] width 135 height 22
click at [1519, 21] on span "KR Market" at bounding box center [1518, 19] width 46 height 7
click at [1511, 124] on button "[GEOGRAPHIC_DATA]" at bounding box center [1515, 128] width 108 height 22
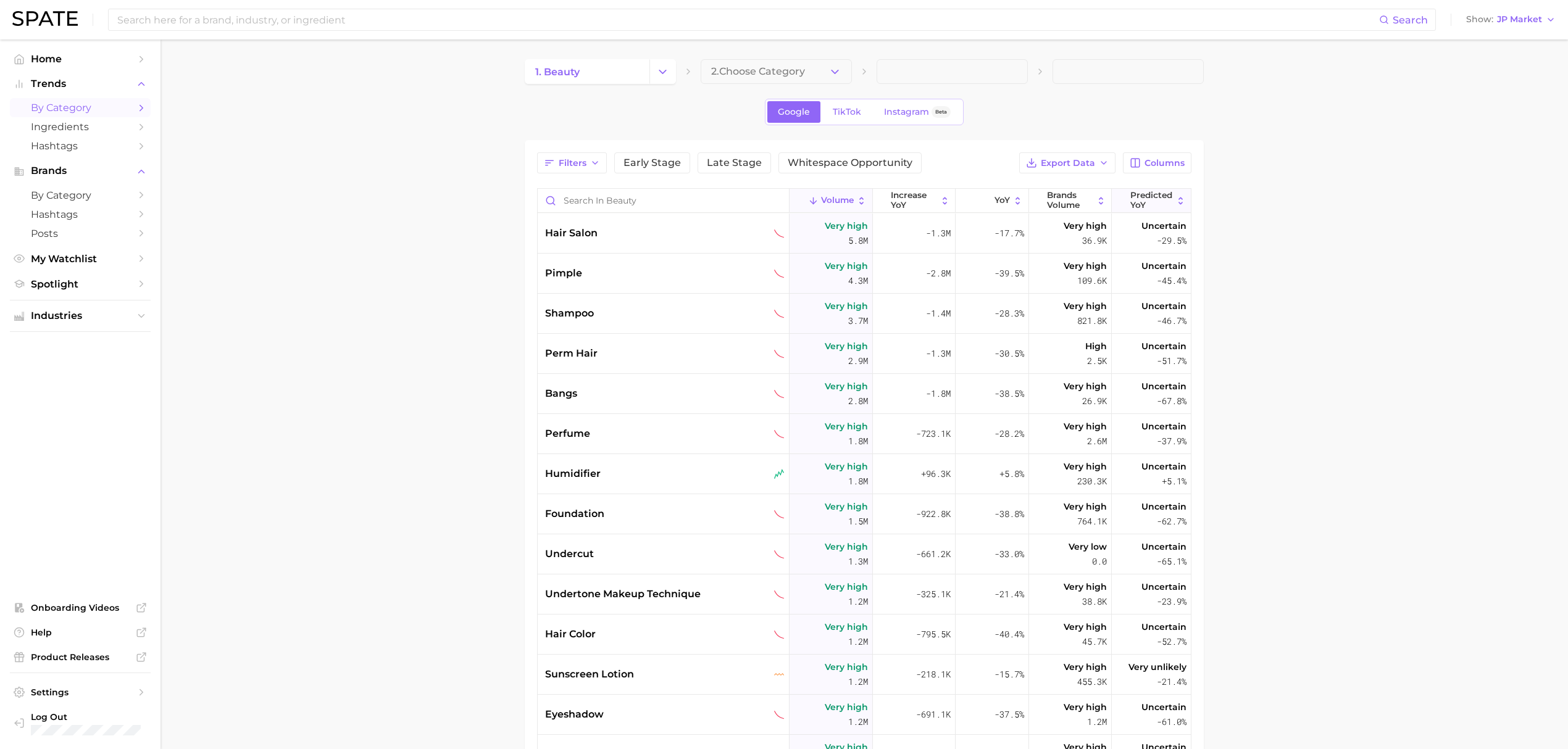
click at [1144, 208] on span "Predicted YoY" at bounding box center [1151, 200] width 43 height 19
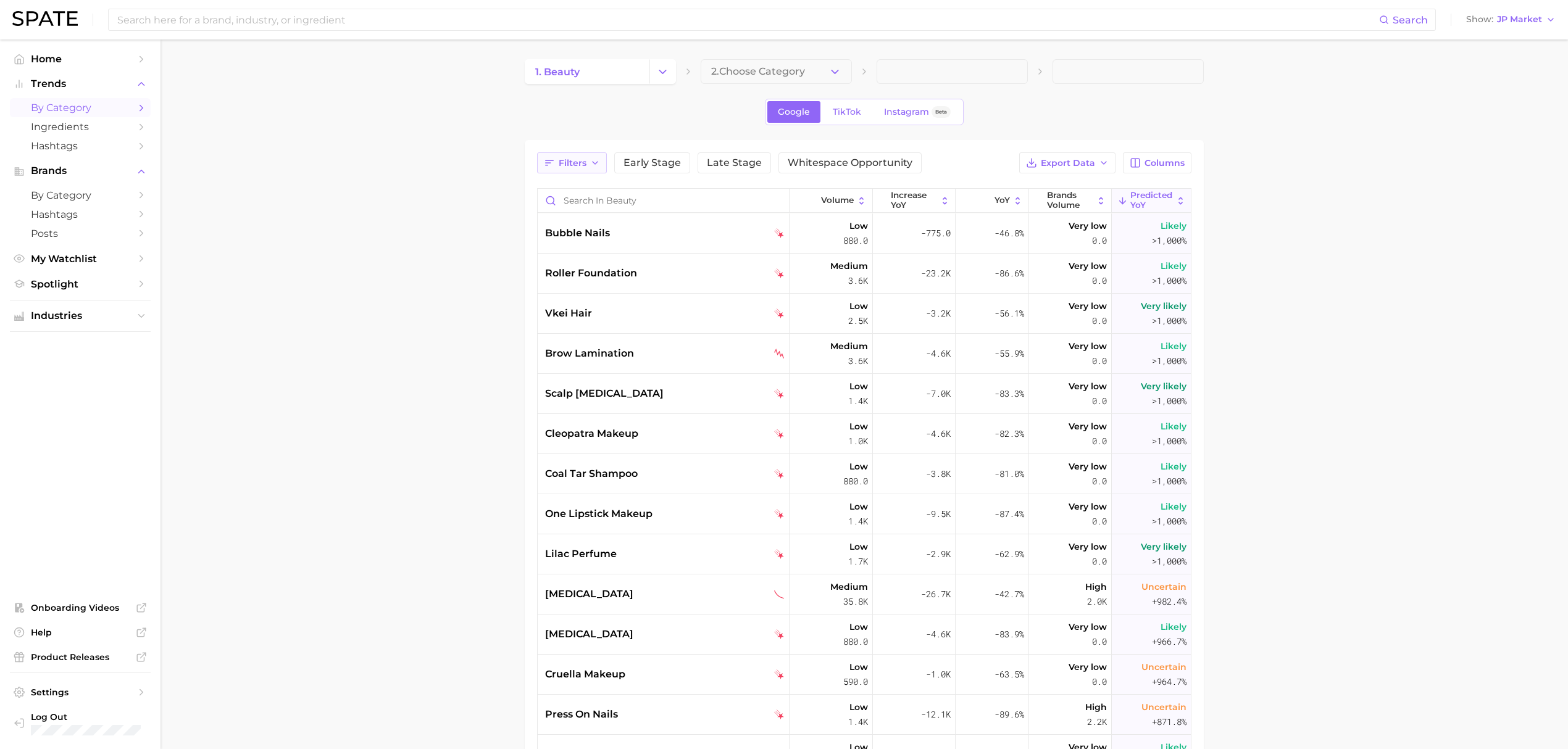
click at [585, 168] on span "Filters" at bounding box center [572, 163] width 28 height 11
click at [575, 322] on button "Likely" at bounding box center [641, 321] width 193 height 20
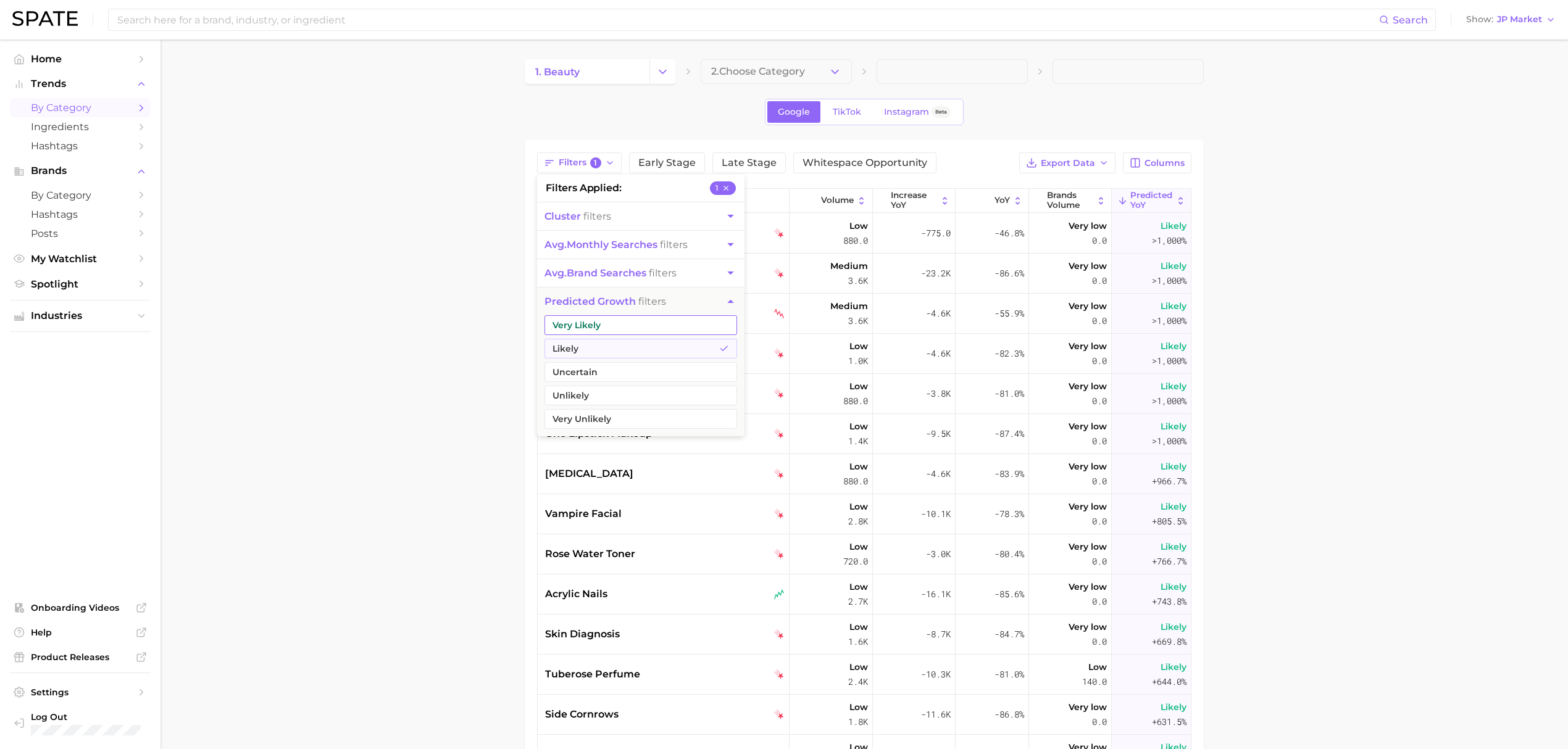
click at [579, 323] on button "Very Likely" at bounding box center [641, 325] width 193 height 20
click at [1349, 166] on main "1. beauty 2. Choose Category Google TikTok Instagram Beta Filters 2 filters app…" at bounding box center [863, 525] width 1407 height 971
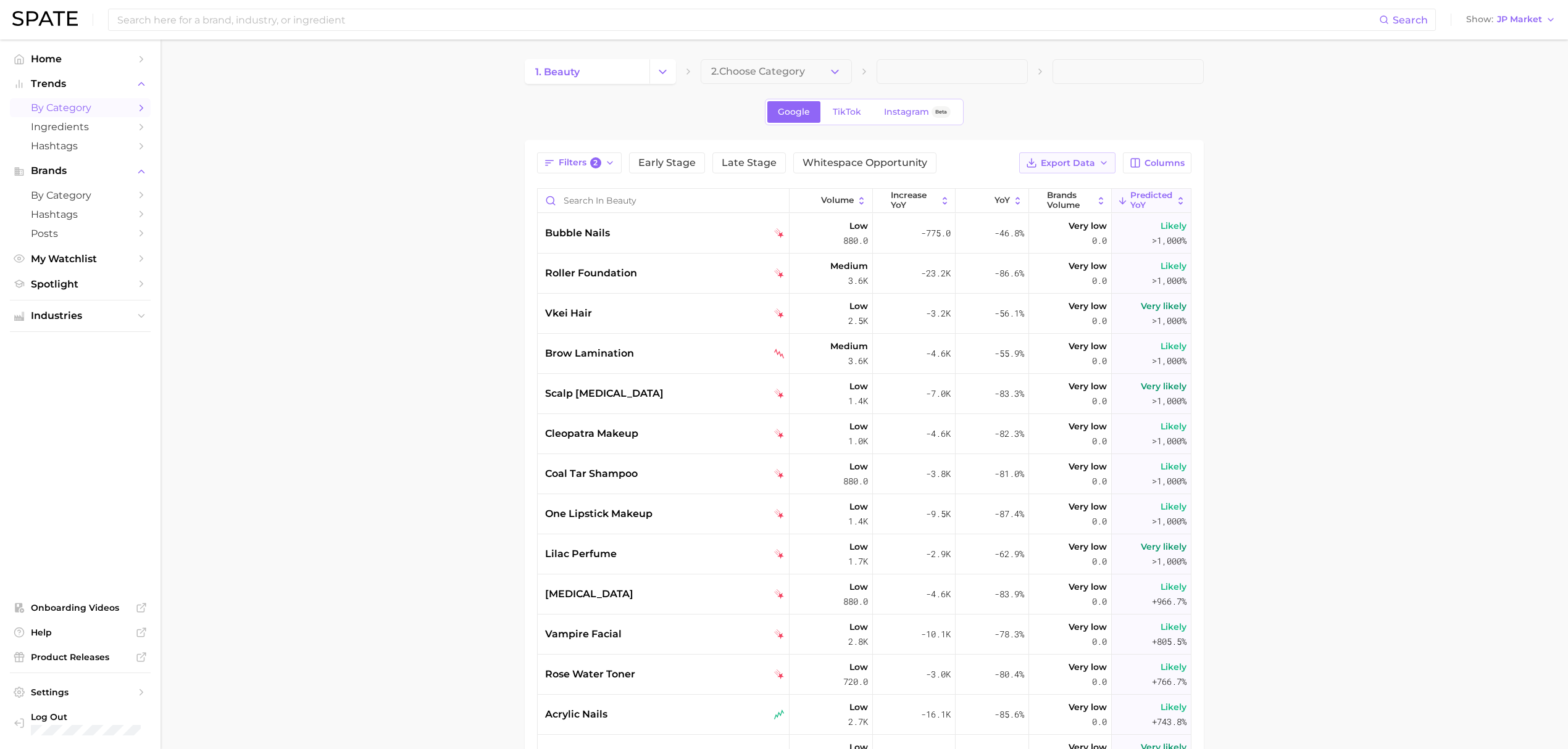
click at [1087, 158] on span "Export Data" at bounding box center [1067, 163] width 54 height 11
click at [1065, 191] on button "Card Data CSV" at bounding box center [1047, 186] width 135 height 22
click at [1538, 20] on span "JP Market" at bounding box center [1520, 19] width 45 height 7
click at [1496, 148] on span "Global" at bounding box center [1483, 150] width 29 height 11
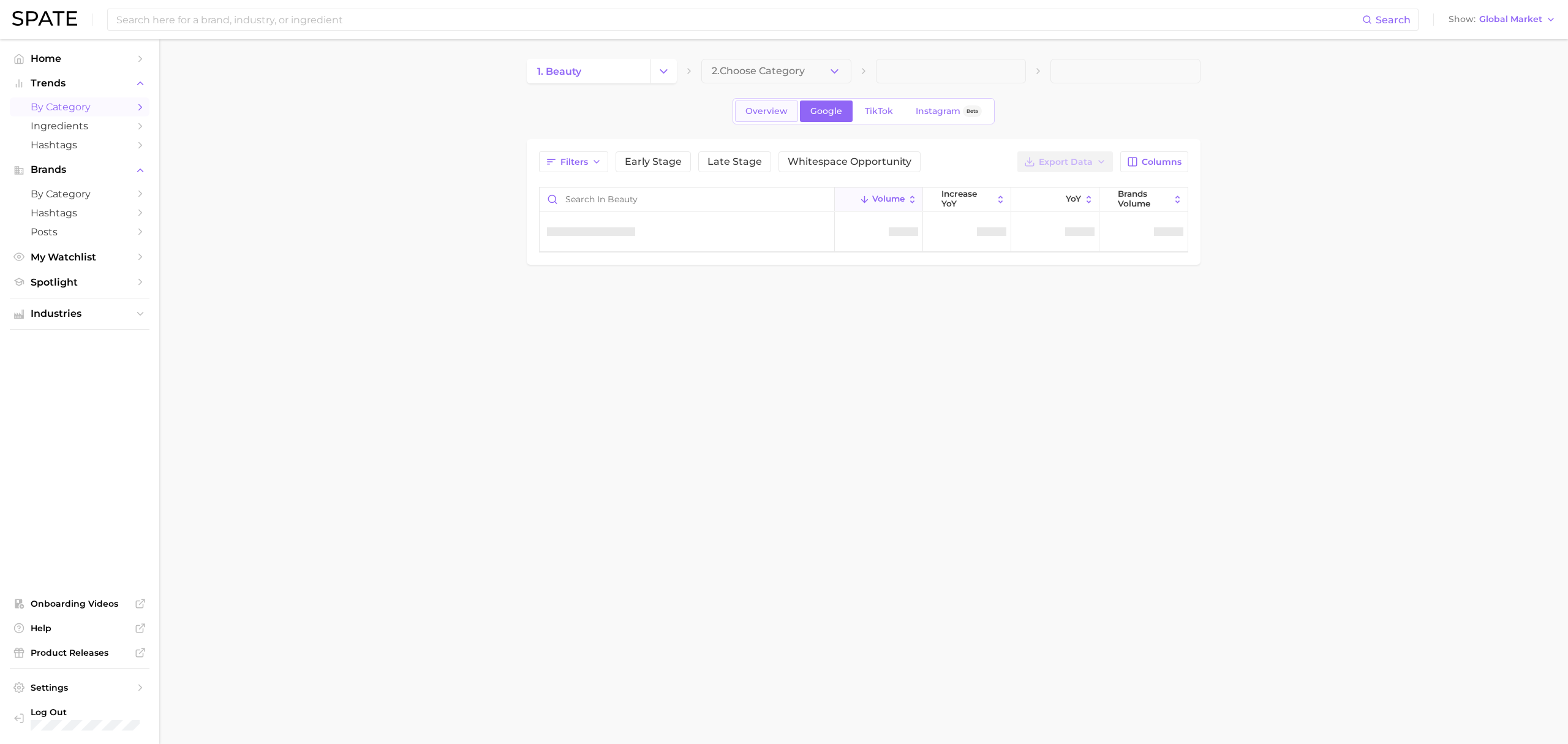
click at [788, 116] on link "Overview" at bounding box center [766, 111] width 63 height 22
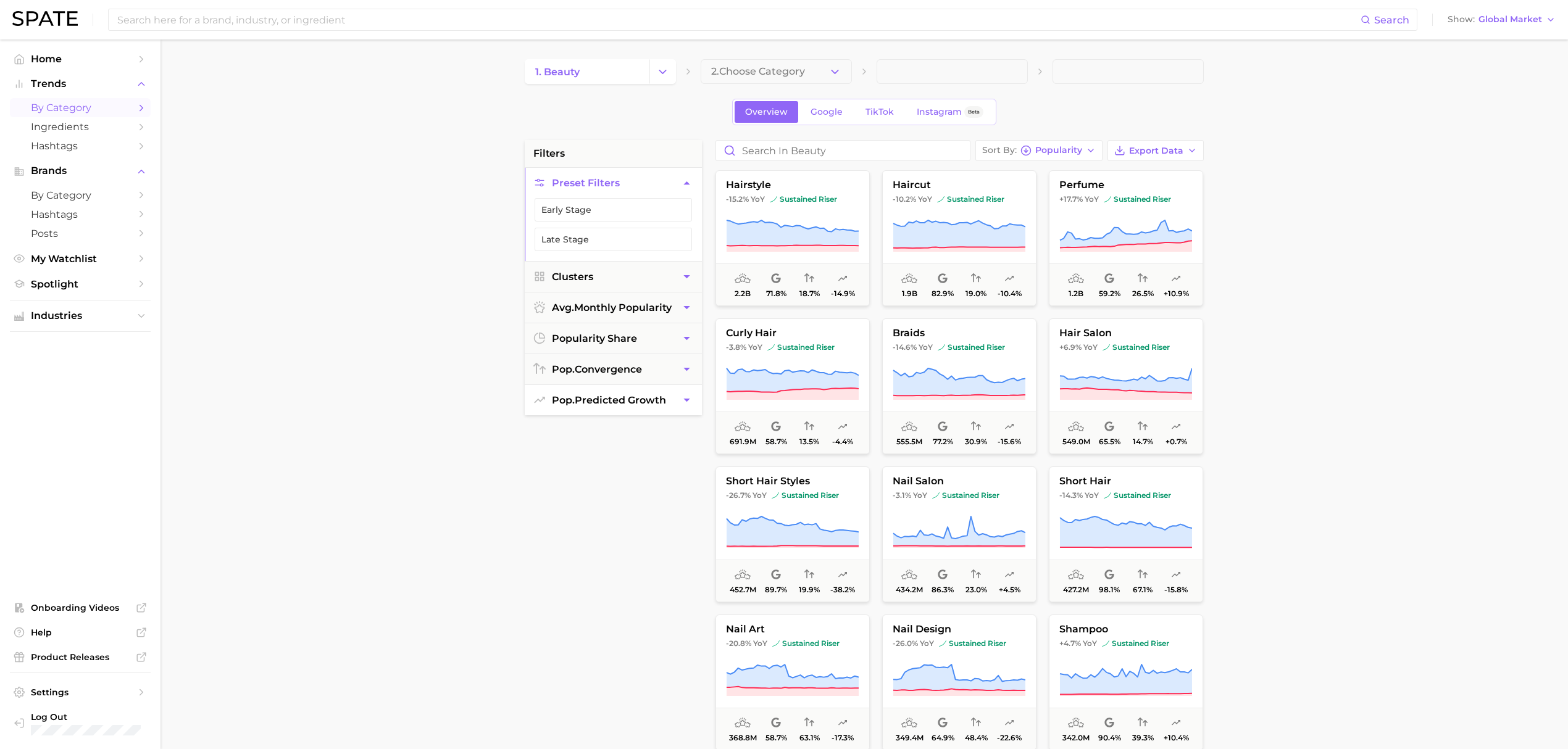
click at [615, 402] on span "pop. predicted growth" at bounding box center [608, 400] width 114 height 12
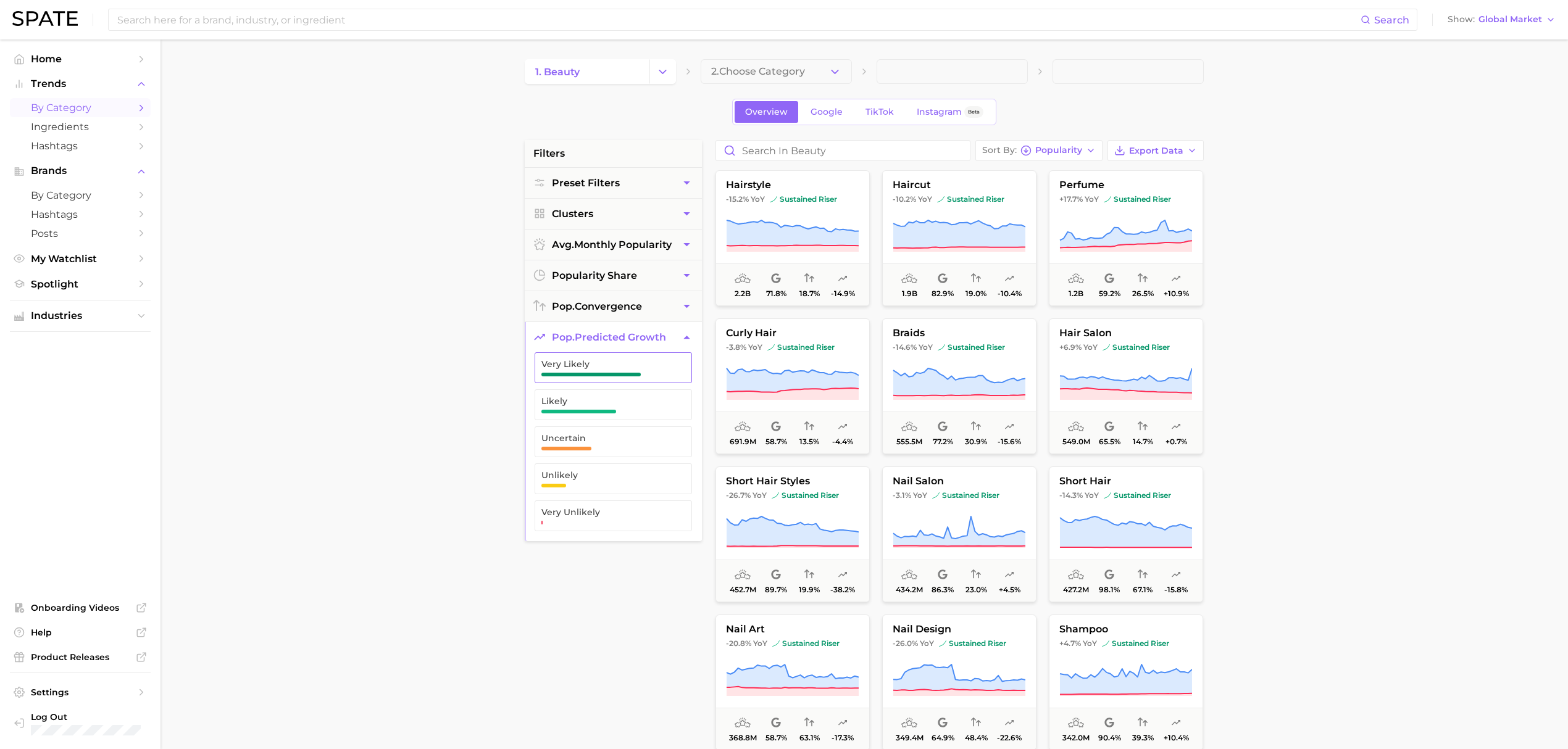
click at [620, 376] on span "button" at bounding box center [590, 374] width 100 height 4
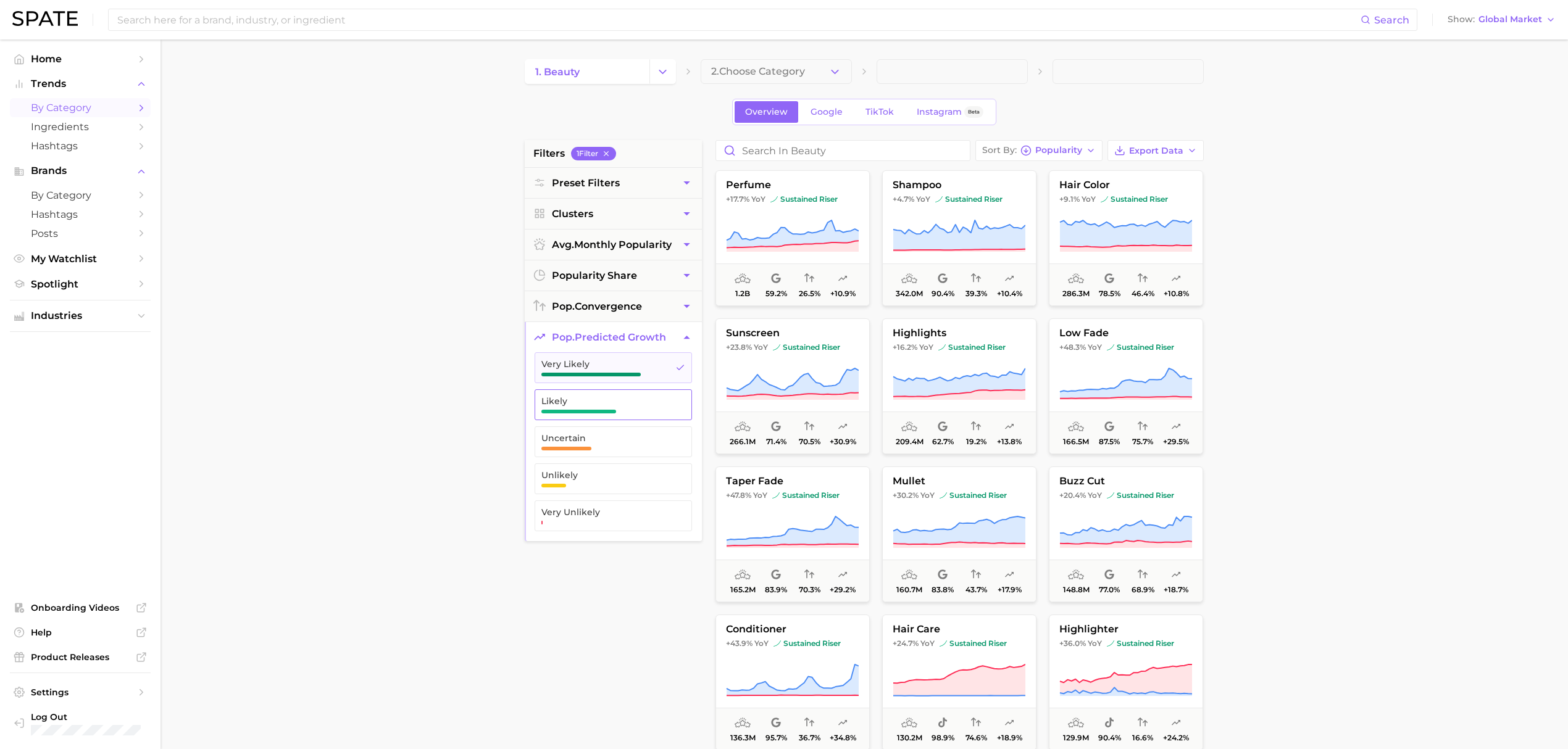
click at [620, 406] on span "Likely" at bounding box center [602, 401] width 124 height 10
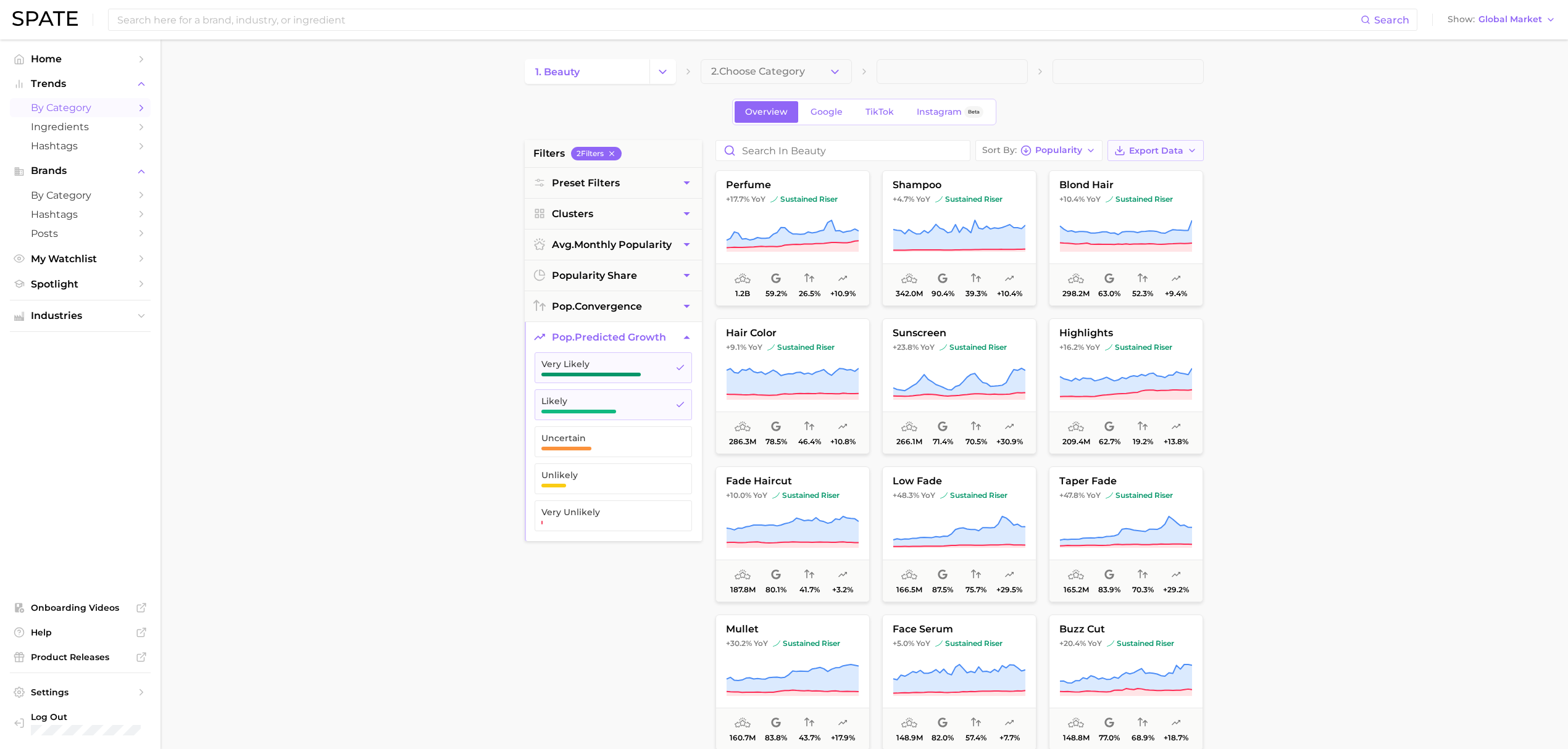
click at [1161, 150] on span "Export Data" at bounding box center [1156, 150] width 54 height 11
click at [1154, 176] on button "Card Data CSV" at bounding box center [1135, 173] width 135 height 22
click at [1502, 21] on span "Global Market" at bounding box center [1510, 19] width 63 height 7
click at [1474, 65] on span "[GEOGRAPHIC_DATA]" at bounding box center [1498, 61] width 96 height 11
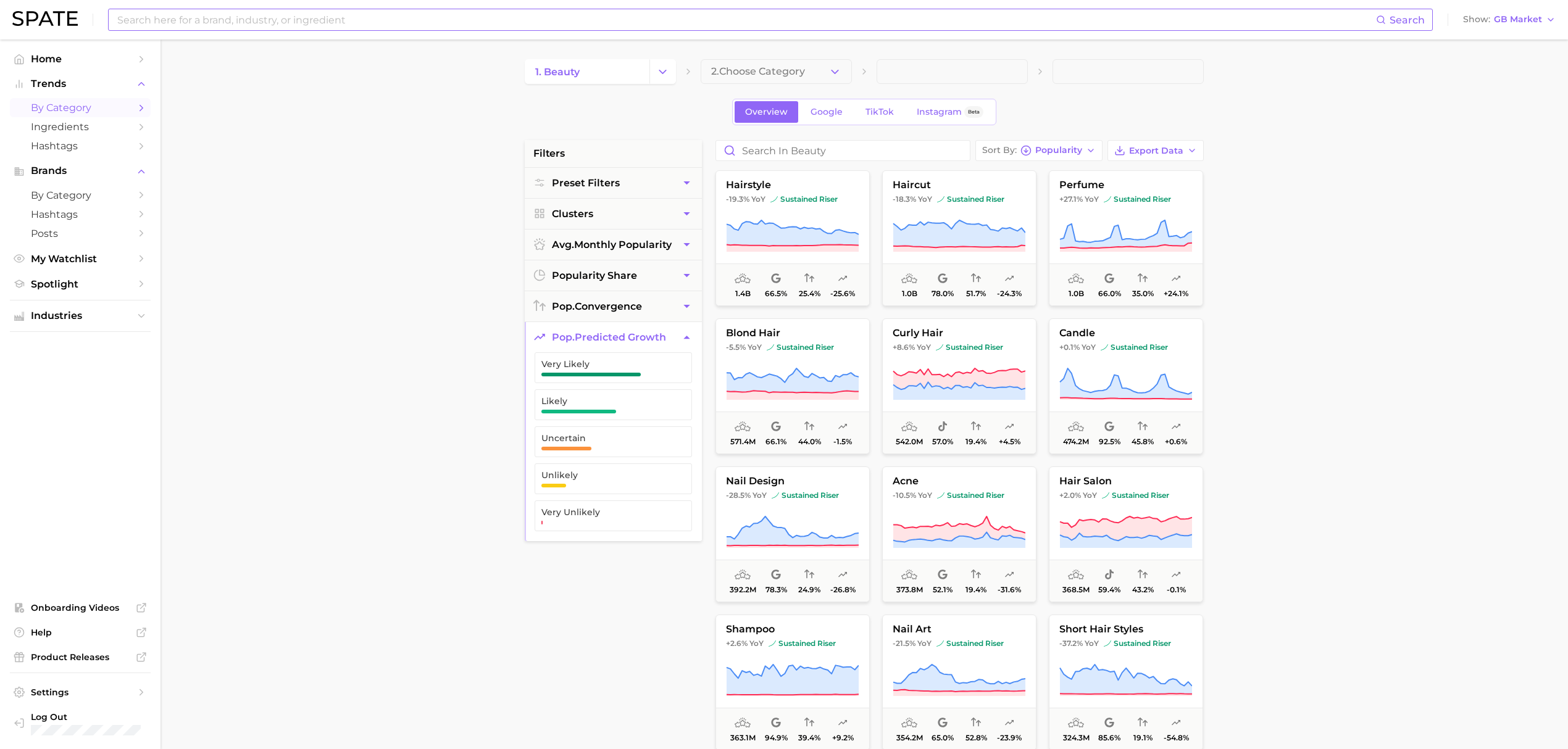
click at [868, 16] on input at bounding box center [745, 19] width 1260 height 21
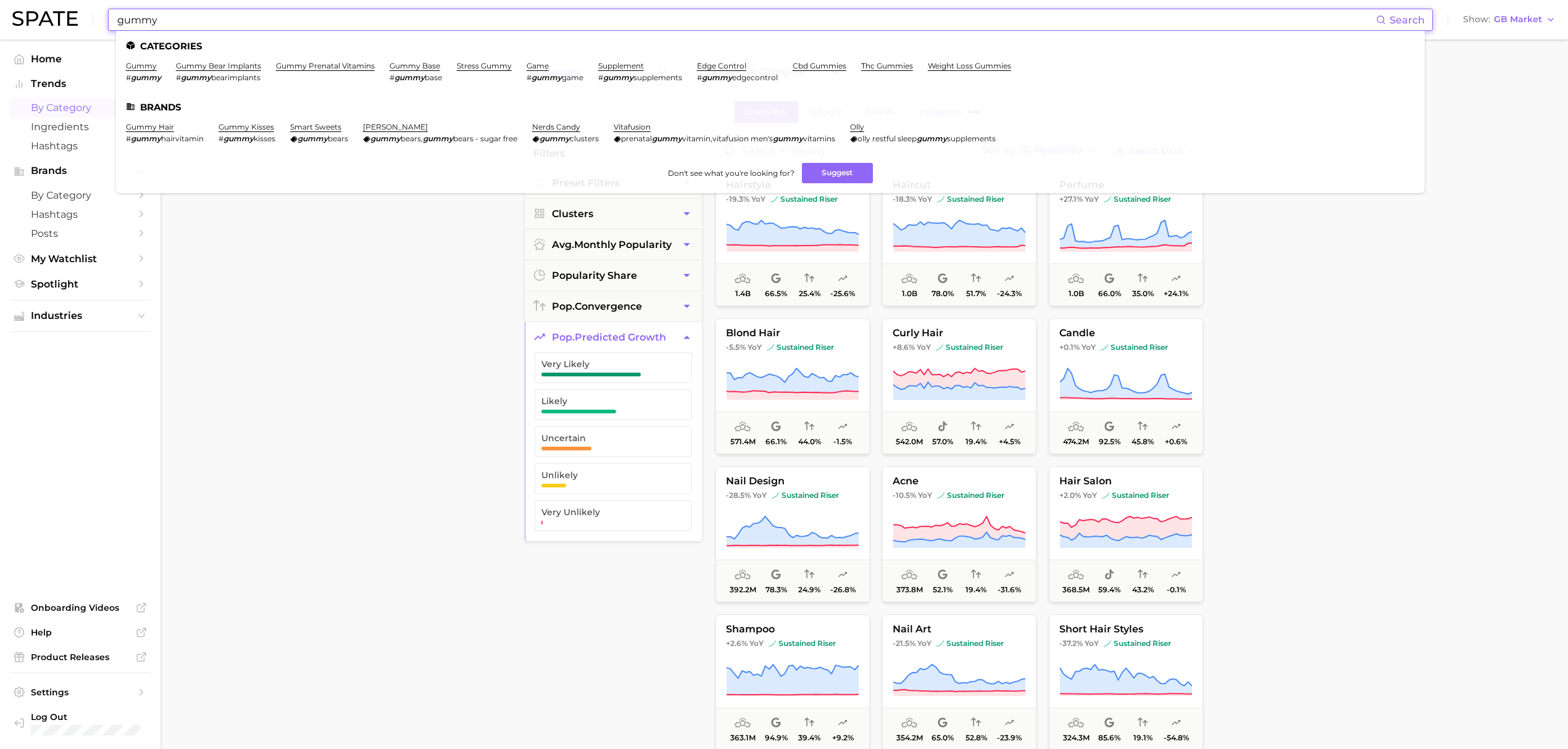
type input "gummy"
click at [194, 60] on ul "Categories gummy # gummy gummy bear implants # gummy bearimplants gummy prenata…" at bounding box center [769, 112] width 1308 height 162
click at [193, 69] on link "gummy bear implants" at bounding box center [218, 65] width 85 height 9
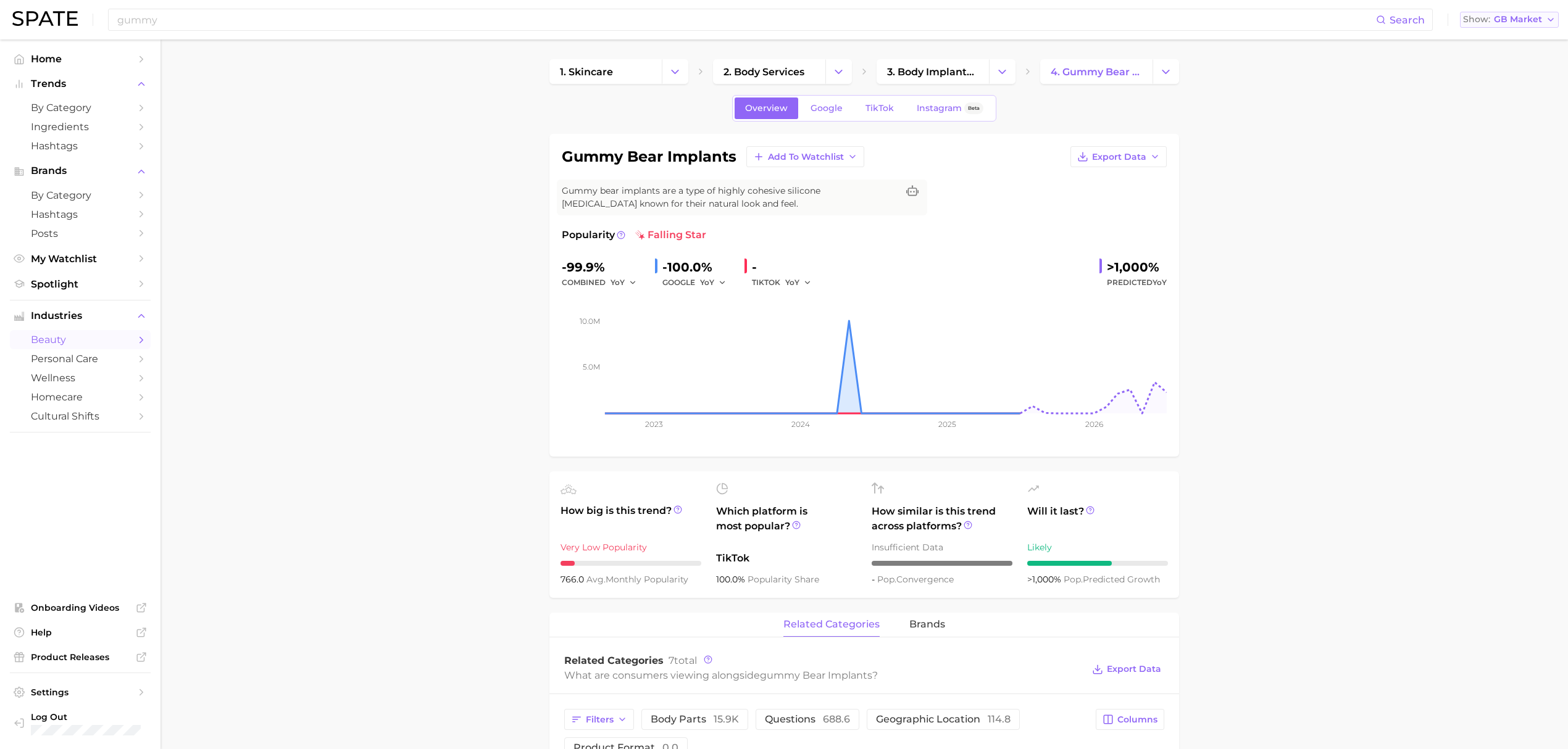
click at [1514, 21] on span "GB Market" at bounding box center [1518, 19] width 48 height 7
click at [1514, 36] on span "[GEOGRAPHIC_DATA]" at bounding box center [1514, 40] width 96 height 11
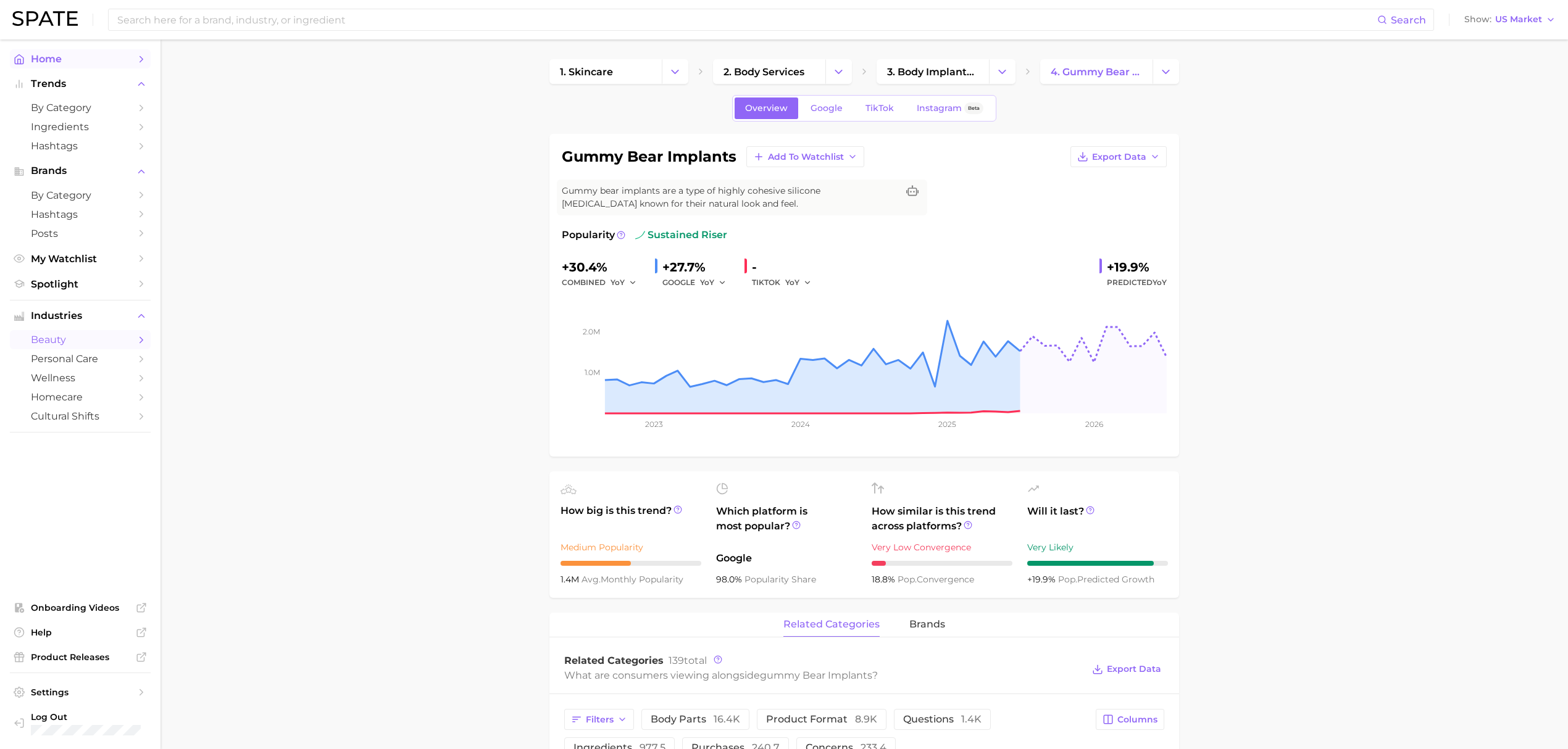
click at [102, 56] on span "Home" at bounding box center [80, 59] width 99 height 12
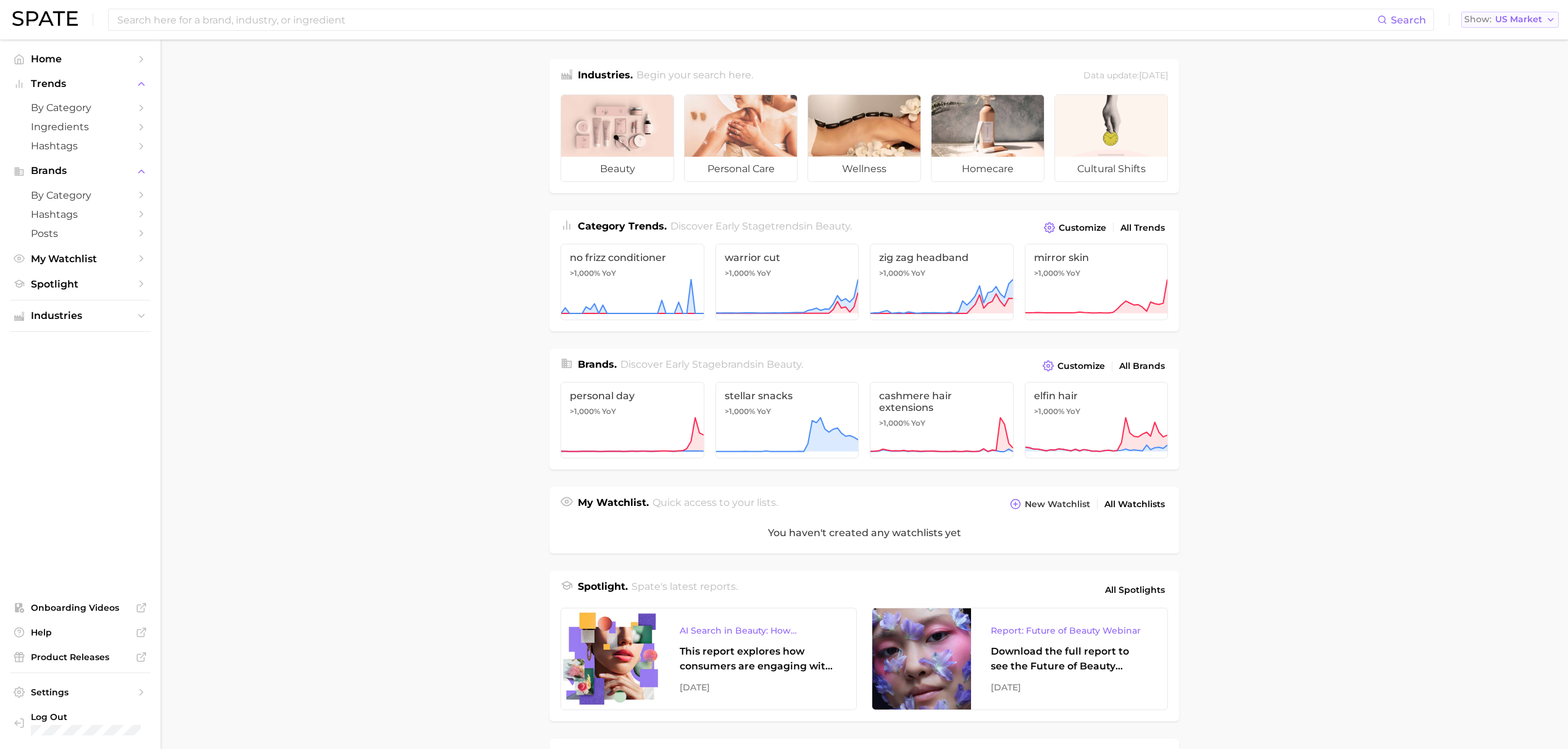
click at [1507, 16] on span "US Market" at bounding box center [1518, 19] width 46 height 7
click at [1365, 149] on main "Industries. Begin your search here. Data update: [DATE] beauty personal care we…" at bounding box center [863, 512] width 1407 height 945
click at [96, 111] on span "by Category" at bounding box center [80, 108] width 99 height 12
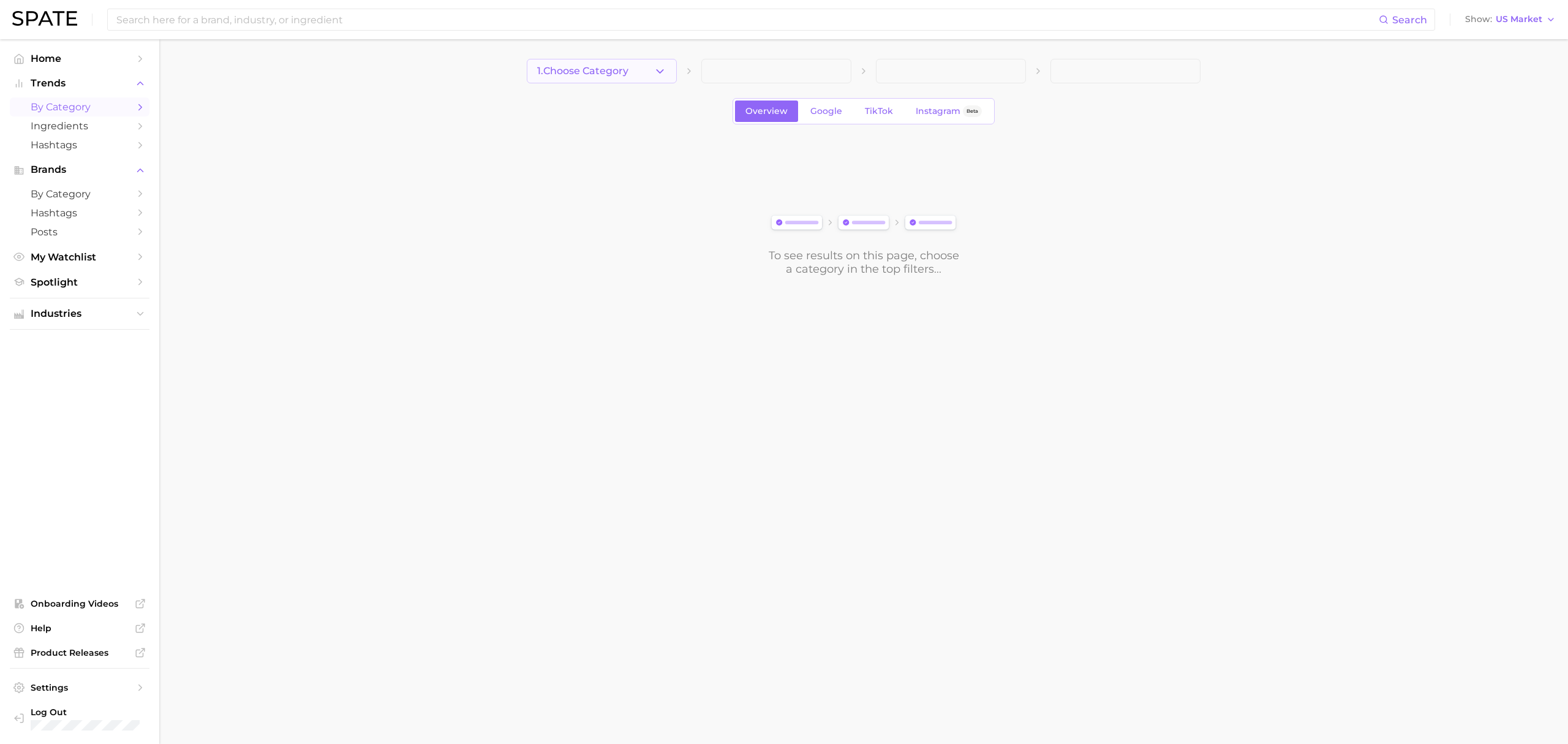
click at [569, 77] on button "1. Choose Category" at bounding box center [601, 71] width 150 height 25
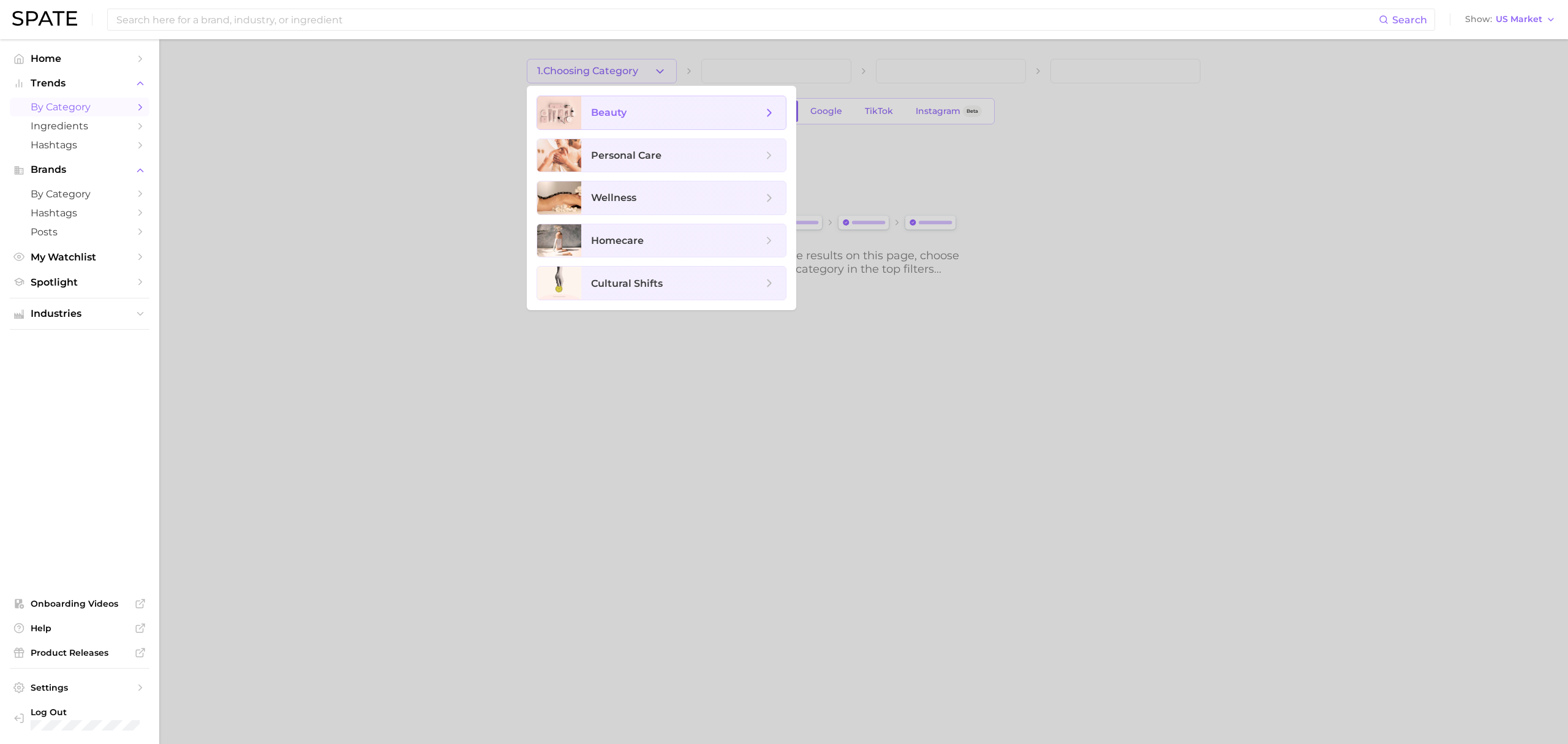
click at [580, 101] on div at bounding box center [558, 113] width 44 height 33
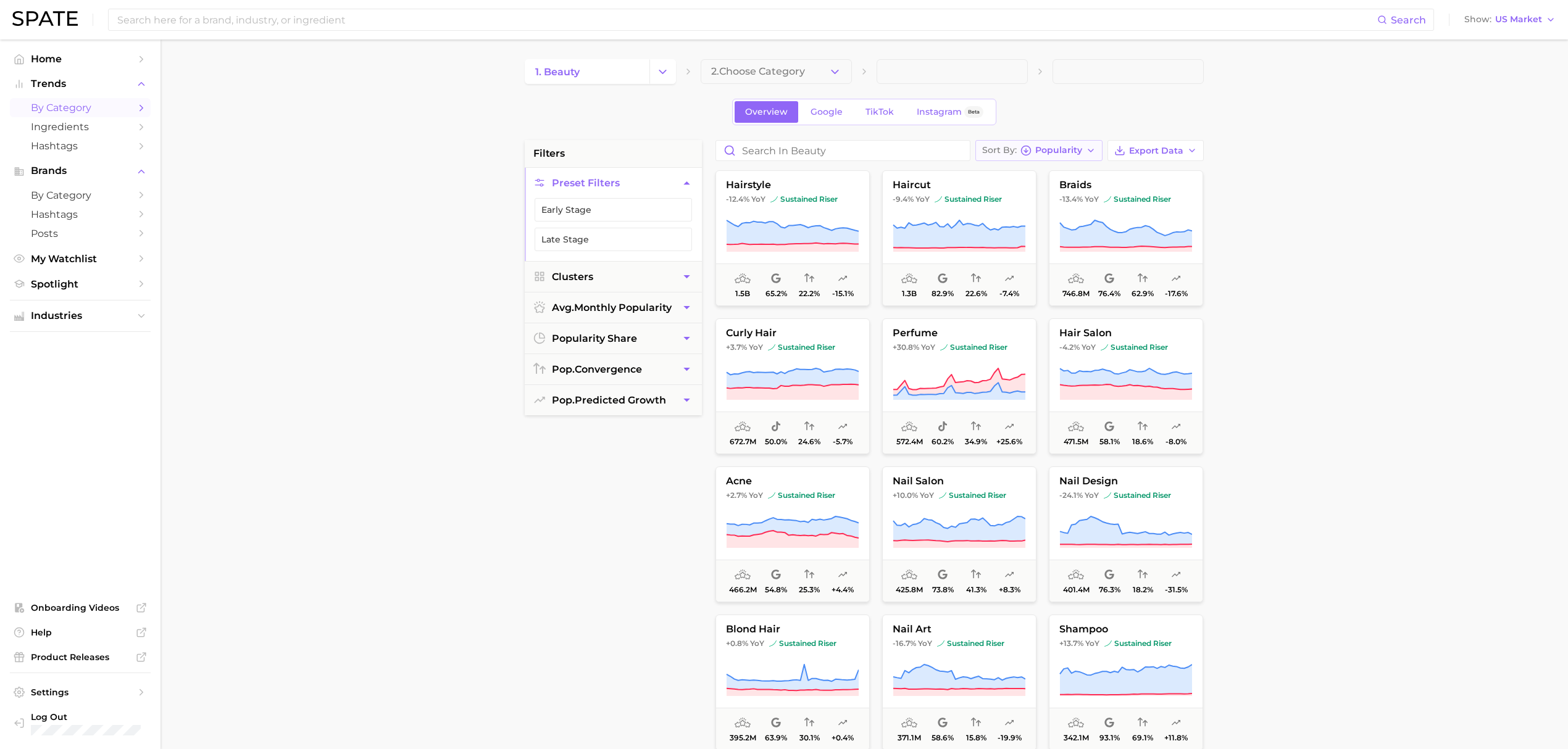
click at [1074, 149] on span "Popularity" at bounding box center [1058, 150] width 46 height 7
click at [808, 114] on link "Google" at bounding box center [827, 112] width 53 height 22
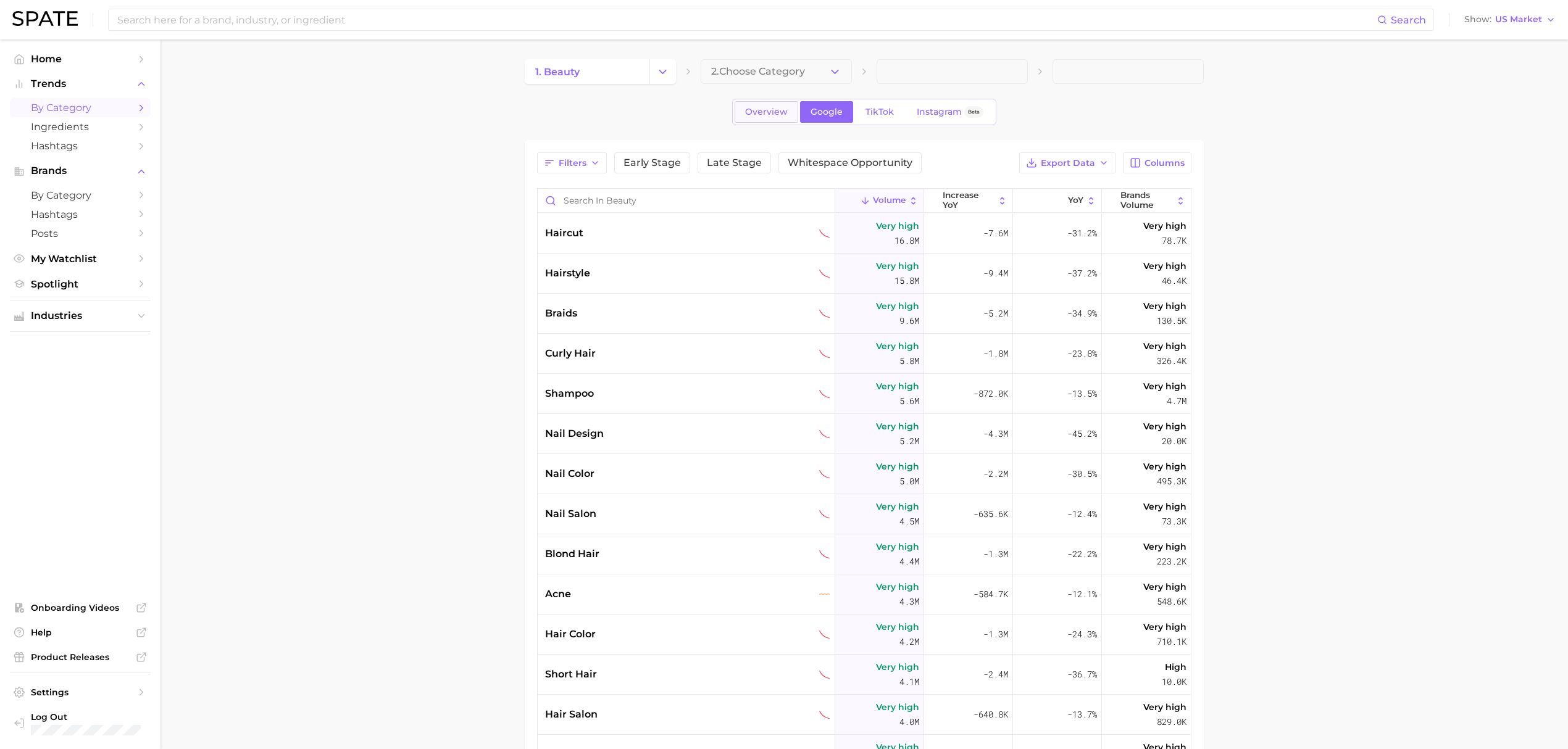
click at [785, 114] on span "Overview" at bounding box center [765, 112] width 43 height 11
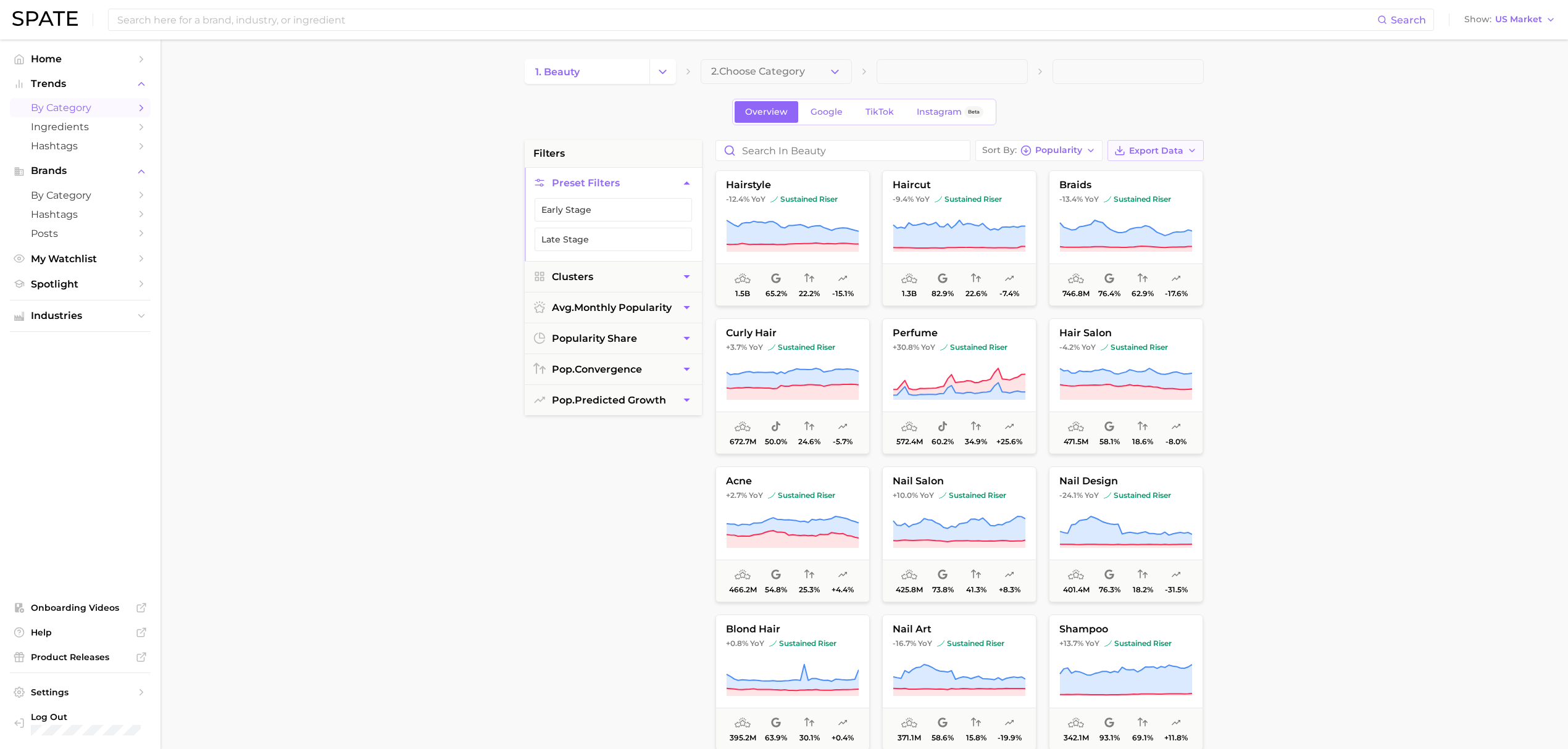
click at [1176, 151] on span "Export Data" at bounding box center [1156, 150] width 54 height 11
click at [1171, 174] on button "Card Data CSV" at bounding box center [1135, 173] width 135 height 22
click at [1515, 17] on span "US Market" at bounding box center [1518, 19] width 46 height 7
click at [1487, 68] on button "[GEOGRAPHIC_DATA]" at bounding box center [1515, 62] width 108 height 22
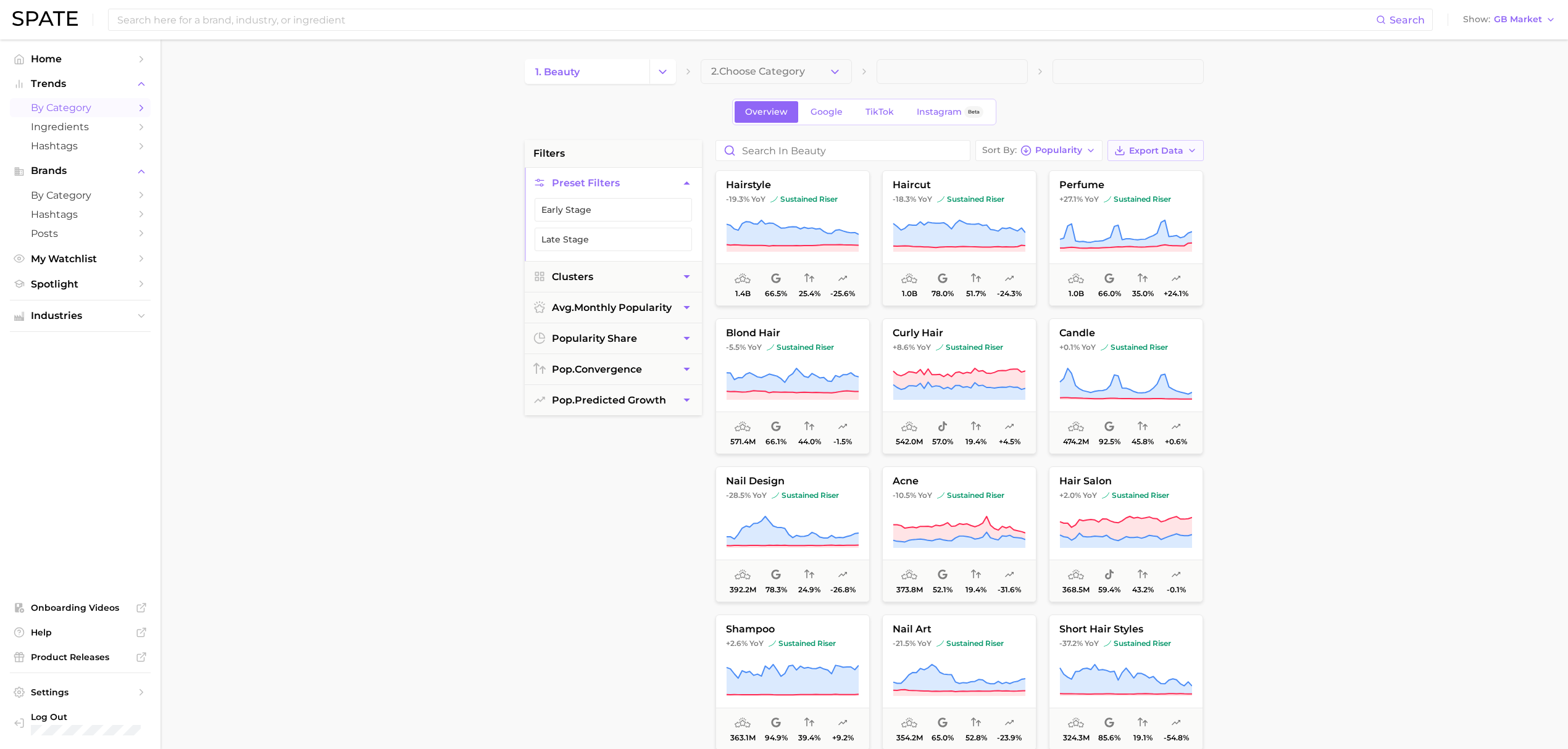
click at [1180, 143] on button "Export Data" at bounding box center [1155, 150] width 96 height 21
click at [1158, 170] on button "Card Data CSV" at bounding box center [1135, 173] width 135 height 22
drag, startPoint x: 1492, startPoint y: 28, endPoint x: 1500, endPoint y: 20, distance: 11.3
click at [1492, 28] on div "Search Show GB Market" at bounding box center [783, 20] width 1543 height 40
click at [1507, 11] on div "Search Show GB Market" at bounding box center [783, 20] width 1543 height 40
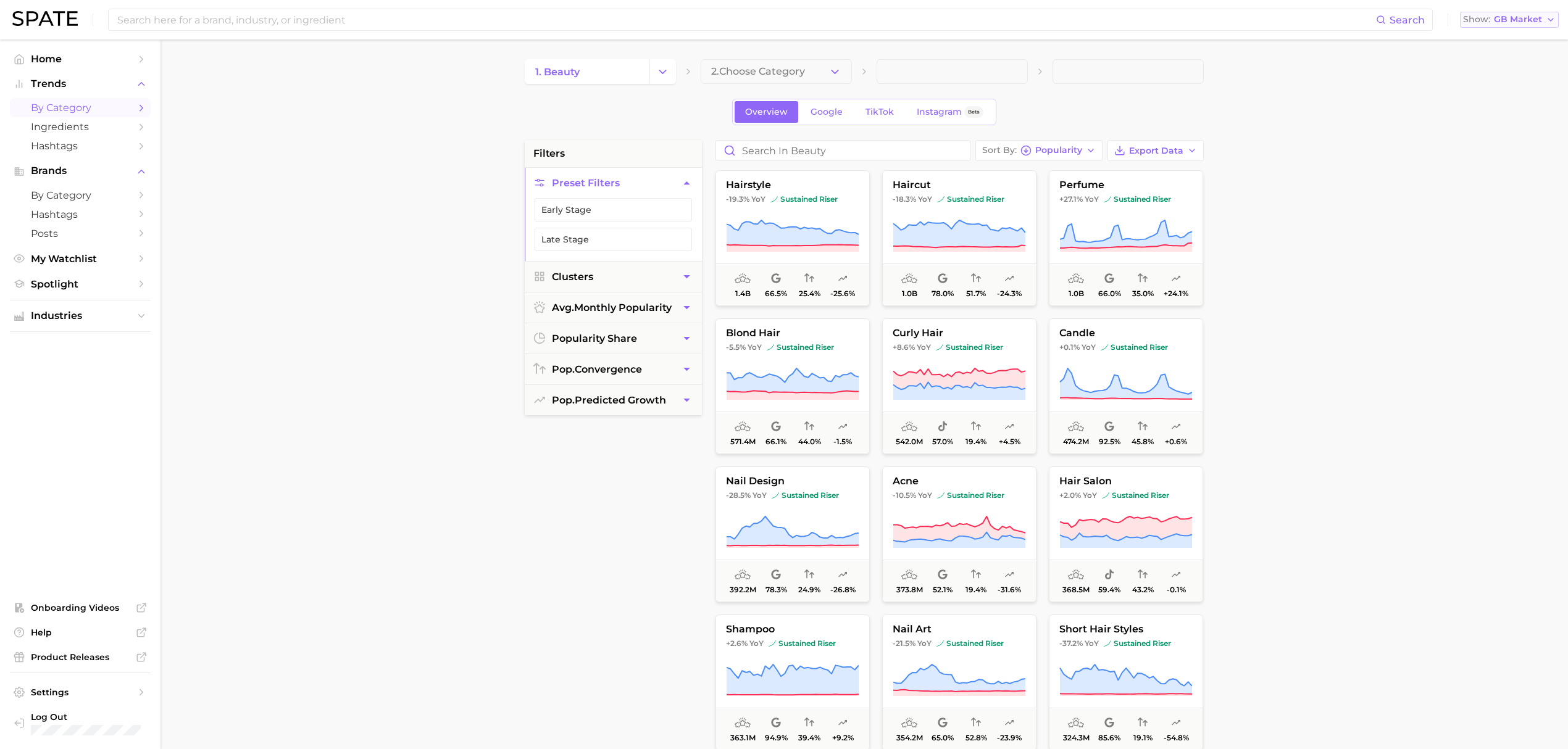
click at [1504, 25] on button "Show GB Market" at bounding box center [1509, 20] width 99 height 16
click at [1504, 82] on button "[GEOGRAPHIC_DATA]" at bounding box center [1513, 84] width 108 height 22
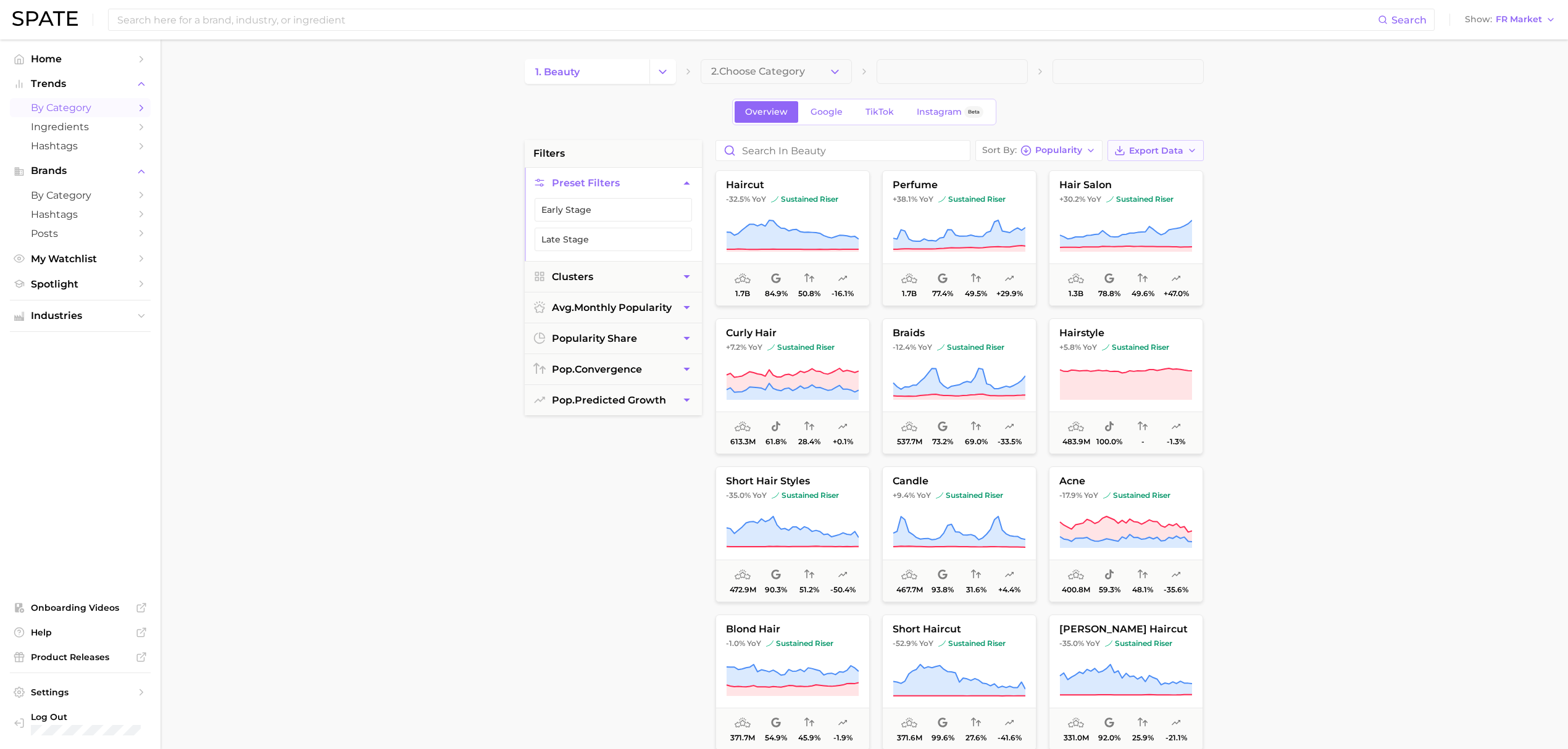
click at [1129, 153] on span "Export Data" at bounding box center [1156, 150] width 54 height 11
click at [1131, 173] on span "Card Data CSV" at bounding box center [1121, 173] width 65 height 11
click at [1502, 16] on span "FR Market" at bounding box center [1519, 19] width 46 height 7
click at [1487, 110] on span "[GEOGRAPHIC_DATA]" at bounding box center [1515, 106] width 96 height 11
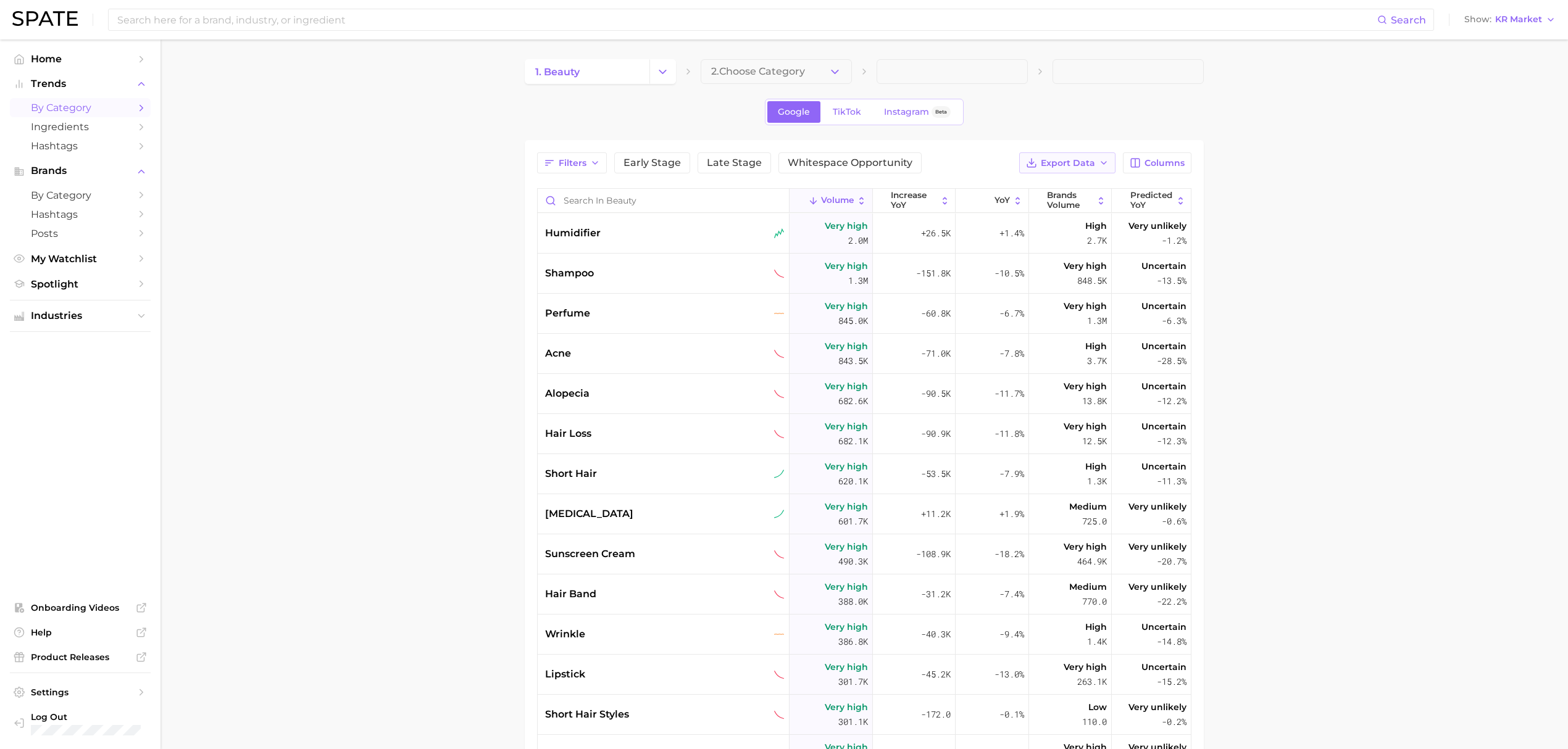
click at [1104, 159] on icon "button" at bounding box center [1103, 163] width 10 height 10
click at [1080, 184] on button "Card Data CSV" at bounding box center [1047, 186] width 135 height 22
drag, startPoint x: 865, startPoint y: 133, endPoint x: 859, endPoint y: 118, distance: 16.2
click at [865, 133] on div "1. beauty 2. Choose Category Google TikTok Instagram Beta Filters Early Stage L…" at bounding box center [864, 504] width 679 height 890
click at [859, 118] on link "TikTok" at bounding box center [847, 112] width 49 height 22
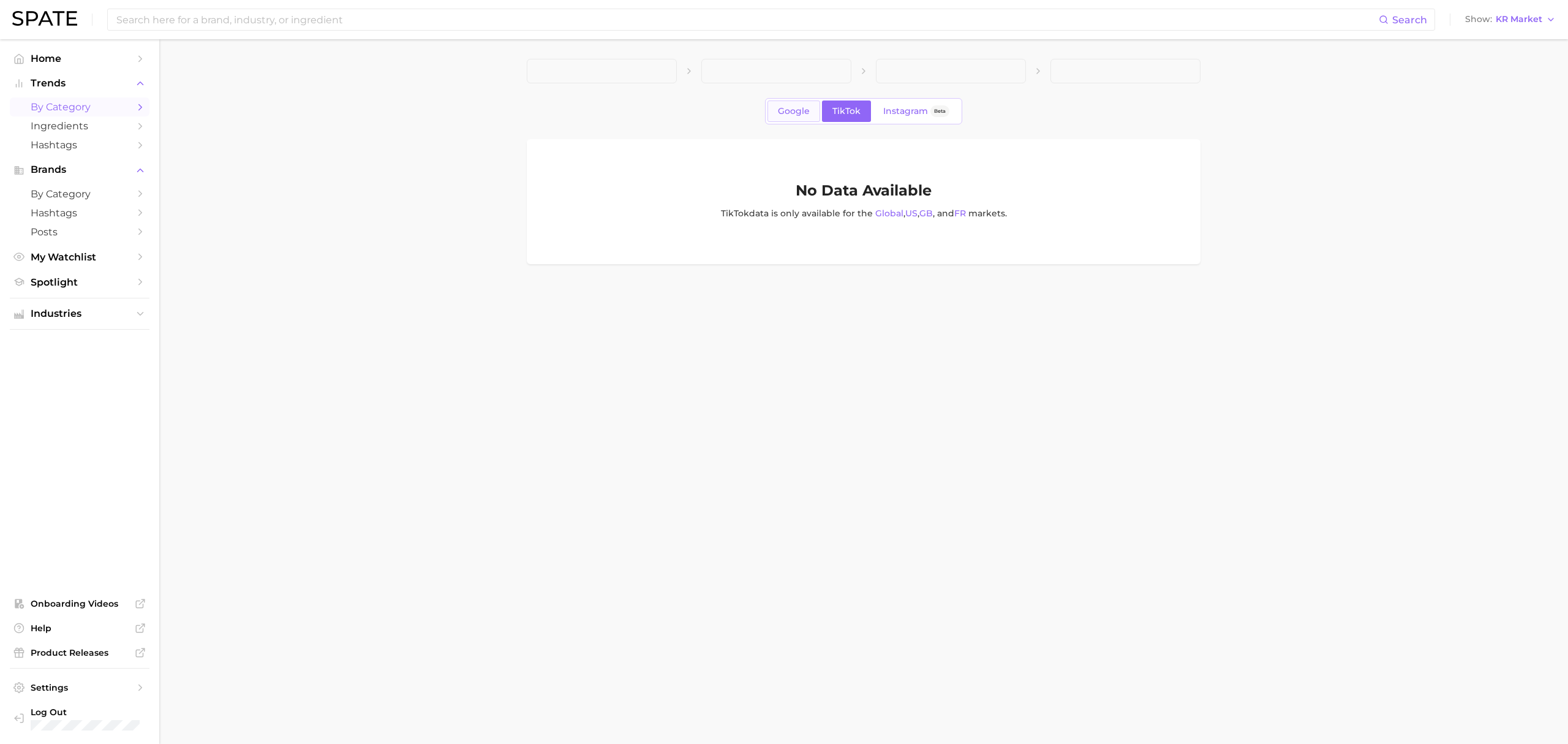
click at [807, 111] on span "Google" at bounding box center [794, 111] width 31 height 11
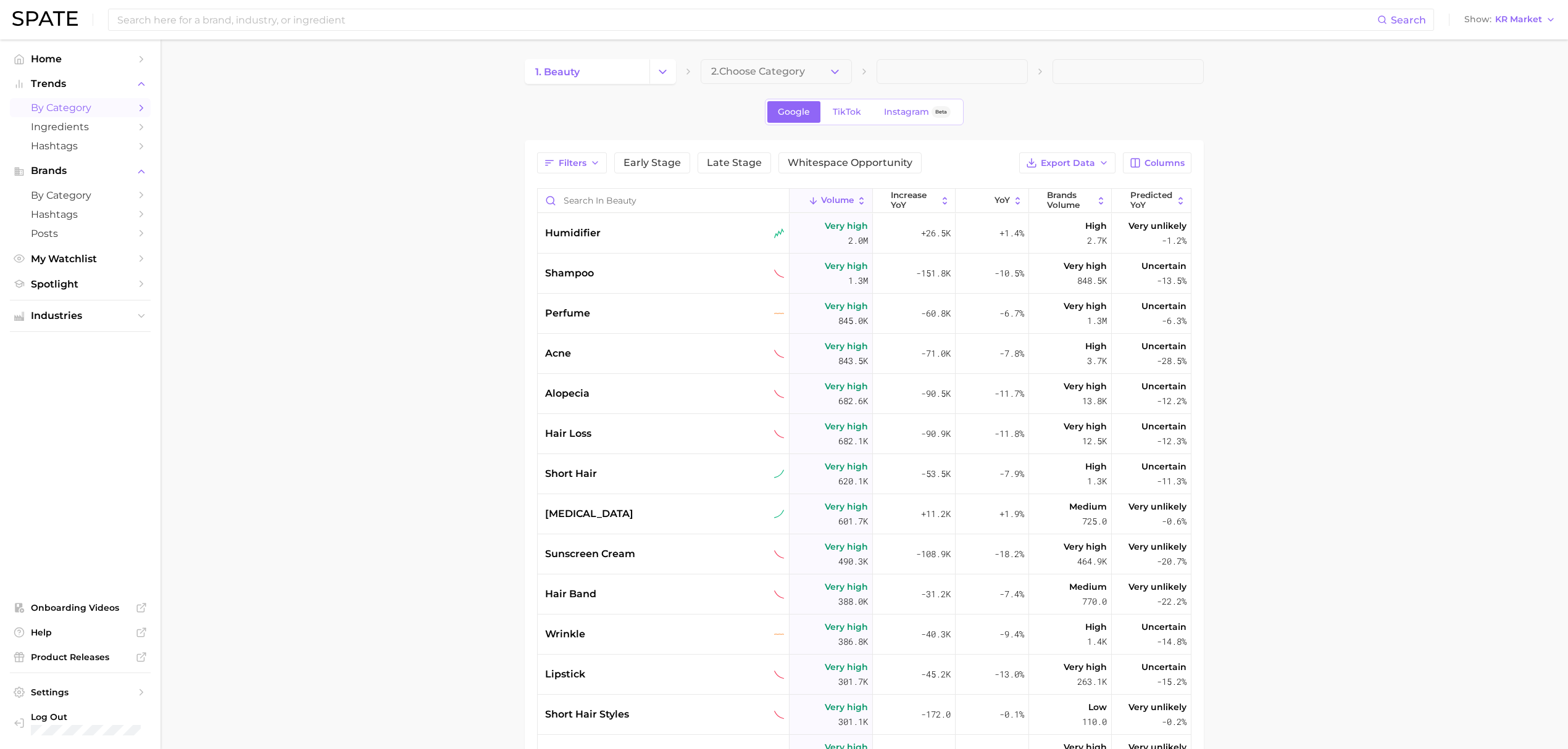
drag, startPoint x: 1370, startPoint y: 282, endPoint x: 1543, endPoint y: 20, distance: 314.0
click at [1370, 282] on main "1. beauty 2. Choose Category Google TikTok Instagram Beta Filters Early Stage L…" at bounding box center [863, 525] width 1407 height 971
click at [1524, 20] on span "KR Market" at bounding box center [1518, 19] width 46 height 7
click at [1497, 127] on button "[GEOGRAPHIC_DATA]" at bounding box center [1515, 128] width 108 height 22
click at [1099, 165] on icon "button" at bounding box center [1103, 163] width 10 height 10
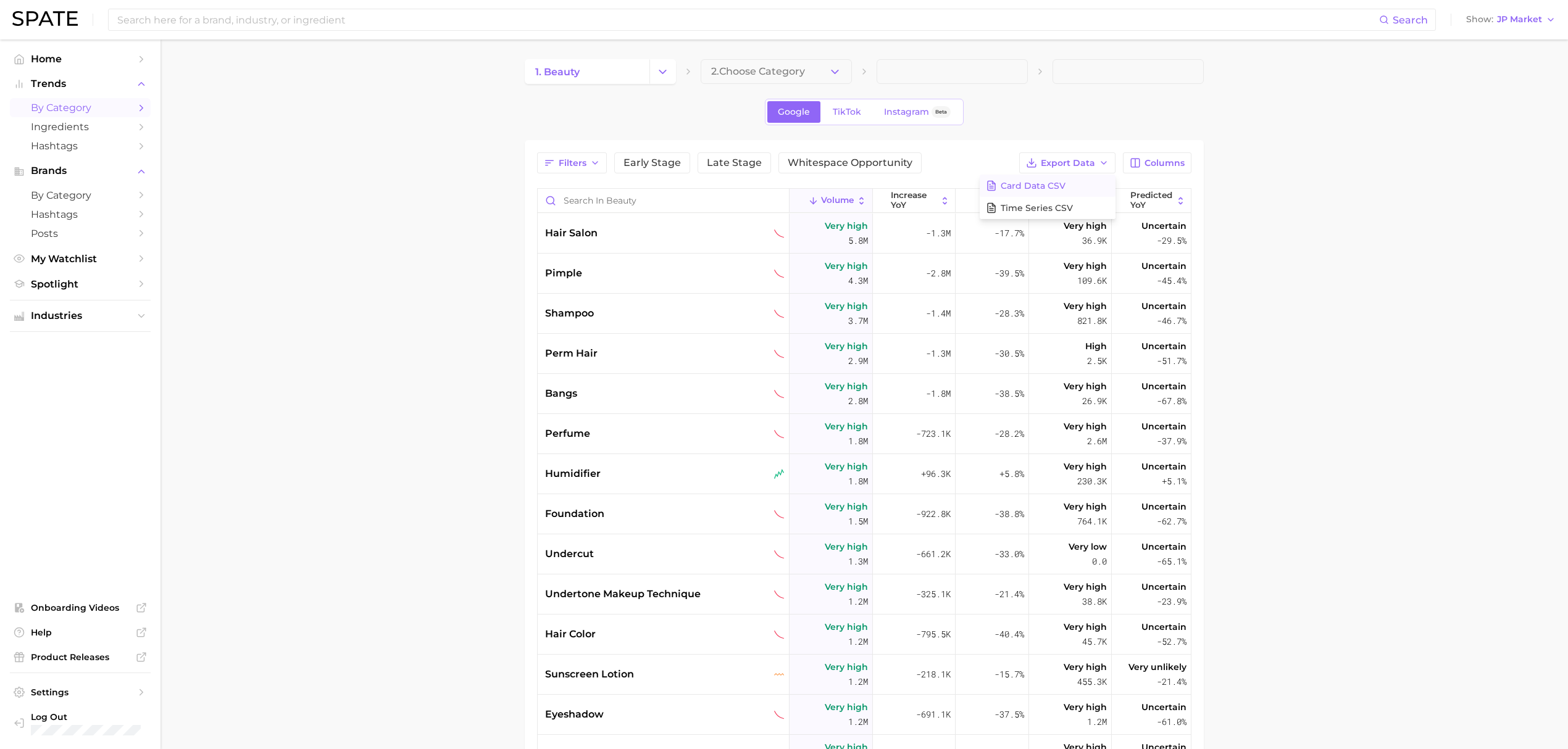
click at [1065, 191] on button "Card Data CSV" at bounding box center [1047, 186] width 135 height 22
click at [1281, 234] on main "1. beauty 2. Choose Category Google TikTok Instagram Beta Filters Early Stage L…" at bounding box center [863, 525] width 1407 height 971
click at [1507, 26] on button "Show JP Market" at bounding box center [1510, 20] width 96 height 16
click at [1497, 160] on button "Global" at bounding box center [1516, 151] width 108 height 22
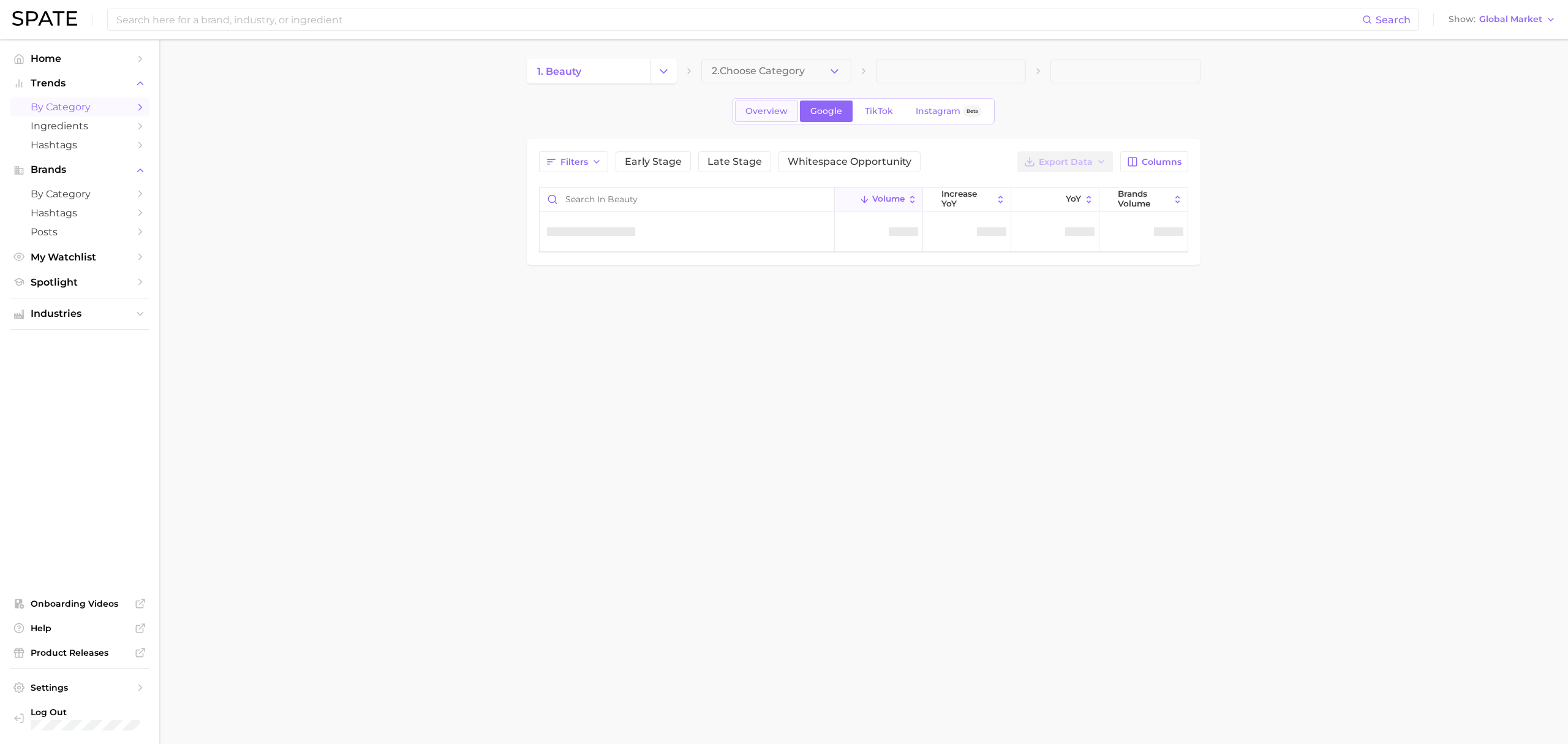
click at [775, 106] on span "Overview" at bounding box center [766, 111] width 42 height 11
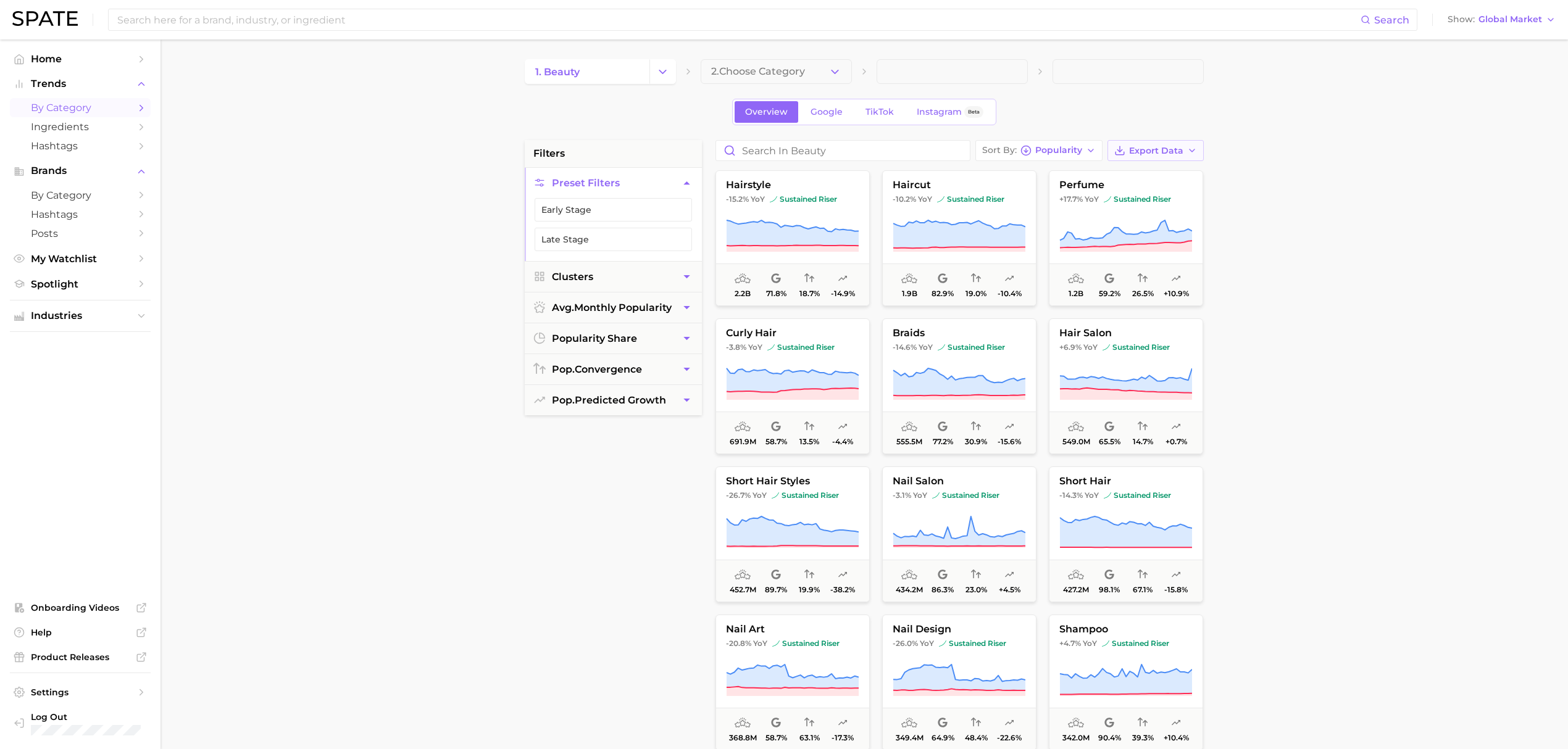
click at [1181, 153] on span "Export Data" at bounding box center [1156, 150] width 54 height 11
click at [1174, 173] on button "Card Data CSV" at bounding box center [1135, 173] width 135 height 22
click at [474, 25] on input at bounding box center [738, 19] width 1245 height 21
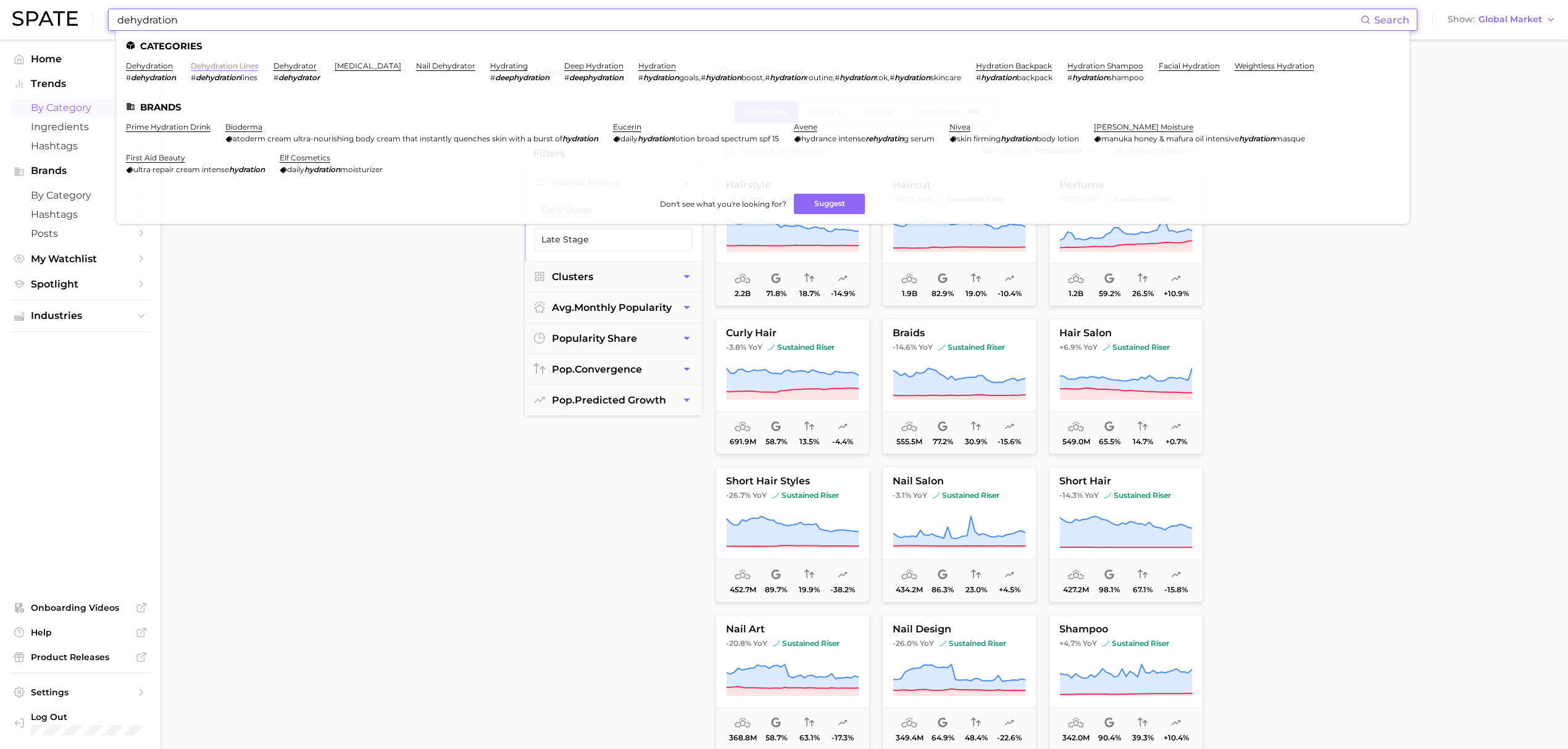
type input "dehydration"
click at [249, 63] on link "dehydration lines" at bounding box center [224, 65] width 68 height 9
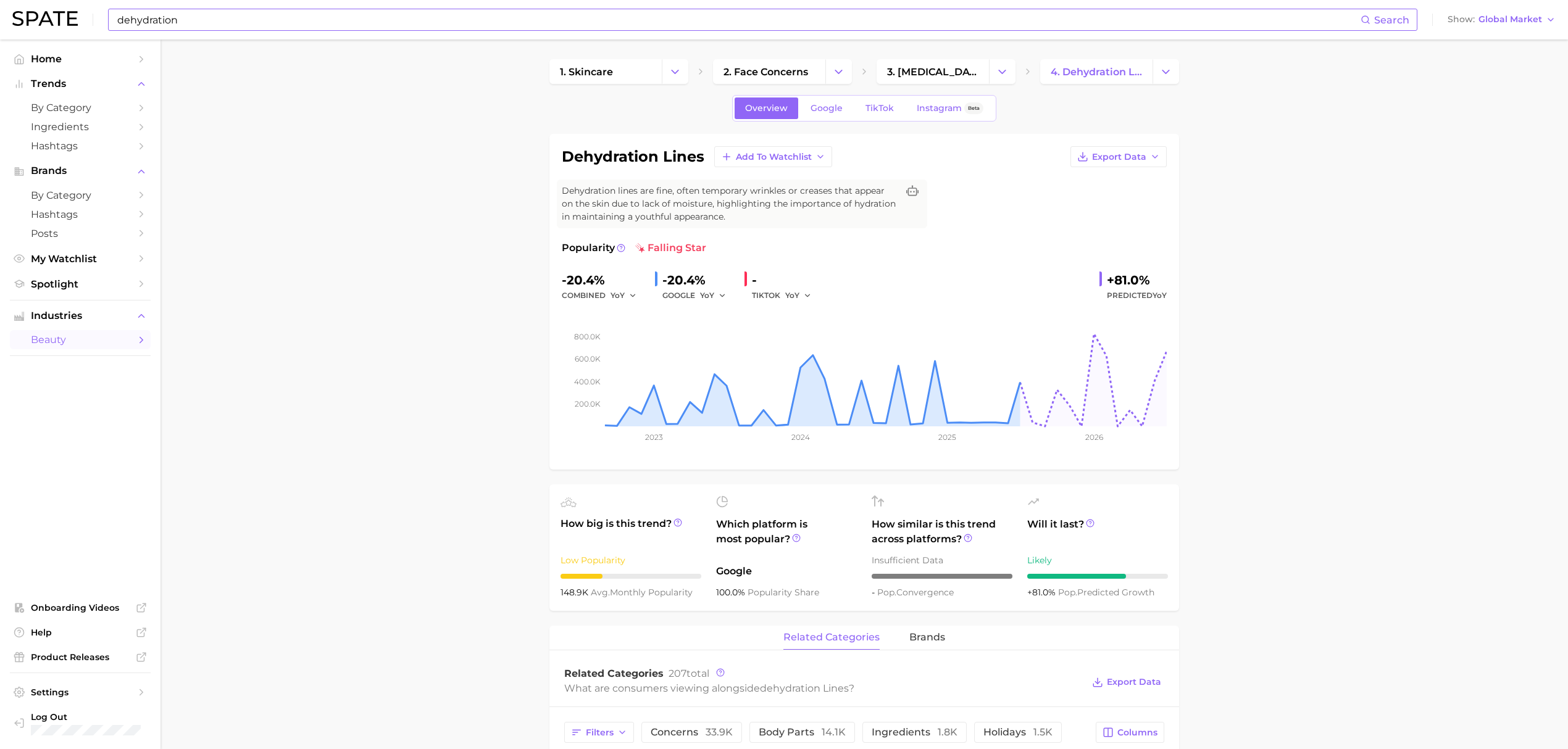
click at [480, 19] on input "dehydration" at bounding box center [738, 19] width 1245 height 21
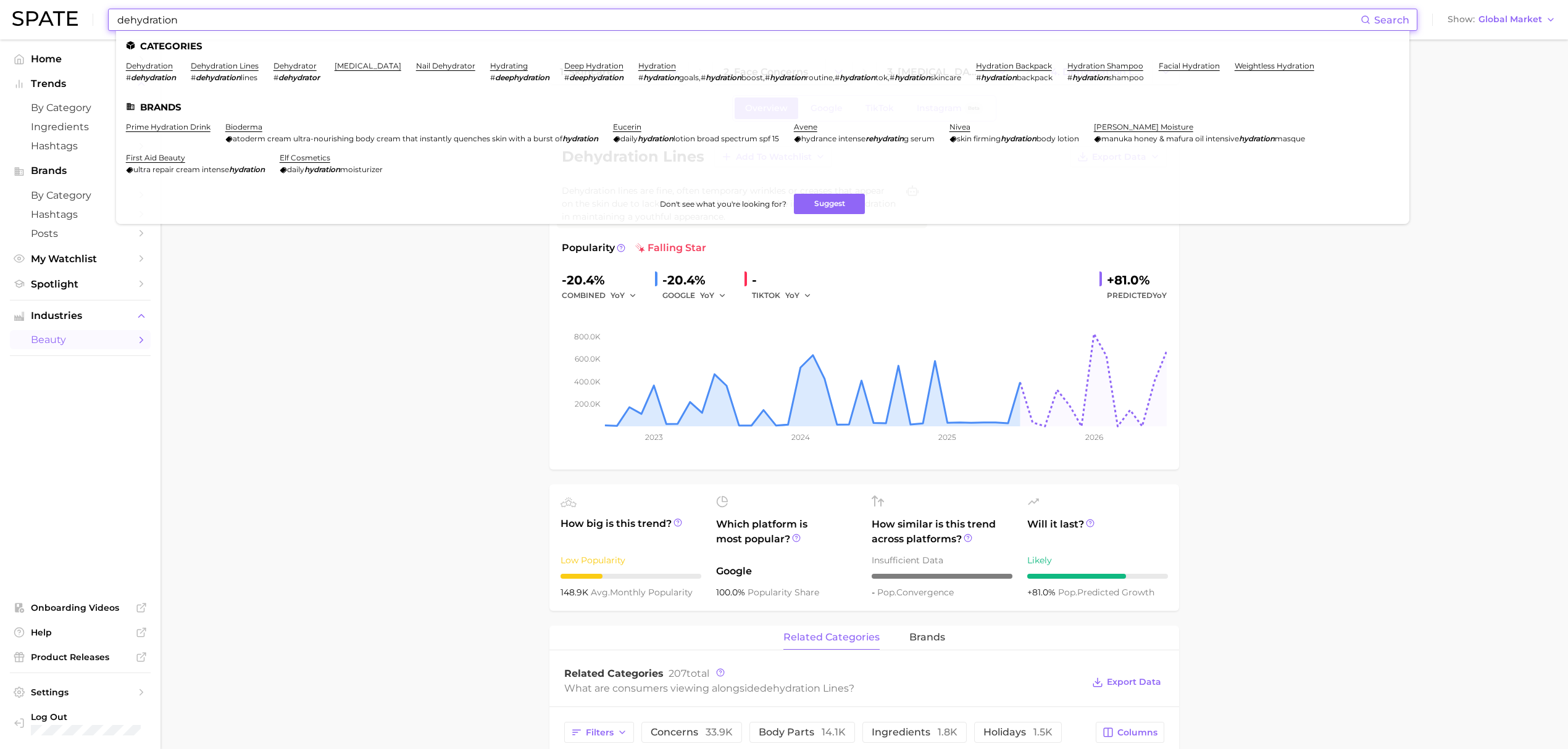
click at [480, 19] on input "dehydration" at bounding box center [738, 19] width 1245 height 21
type input "a"
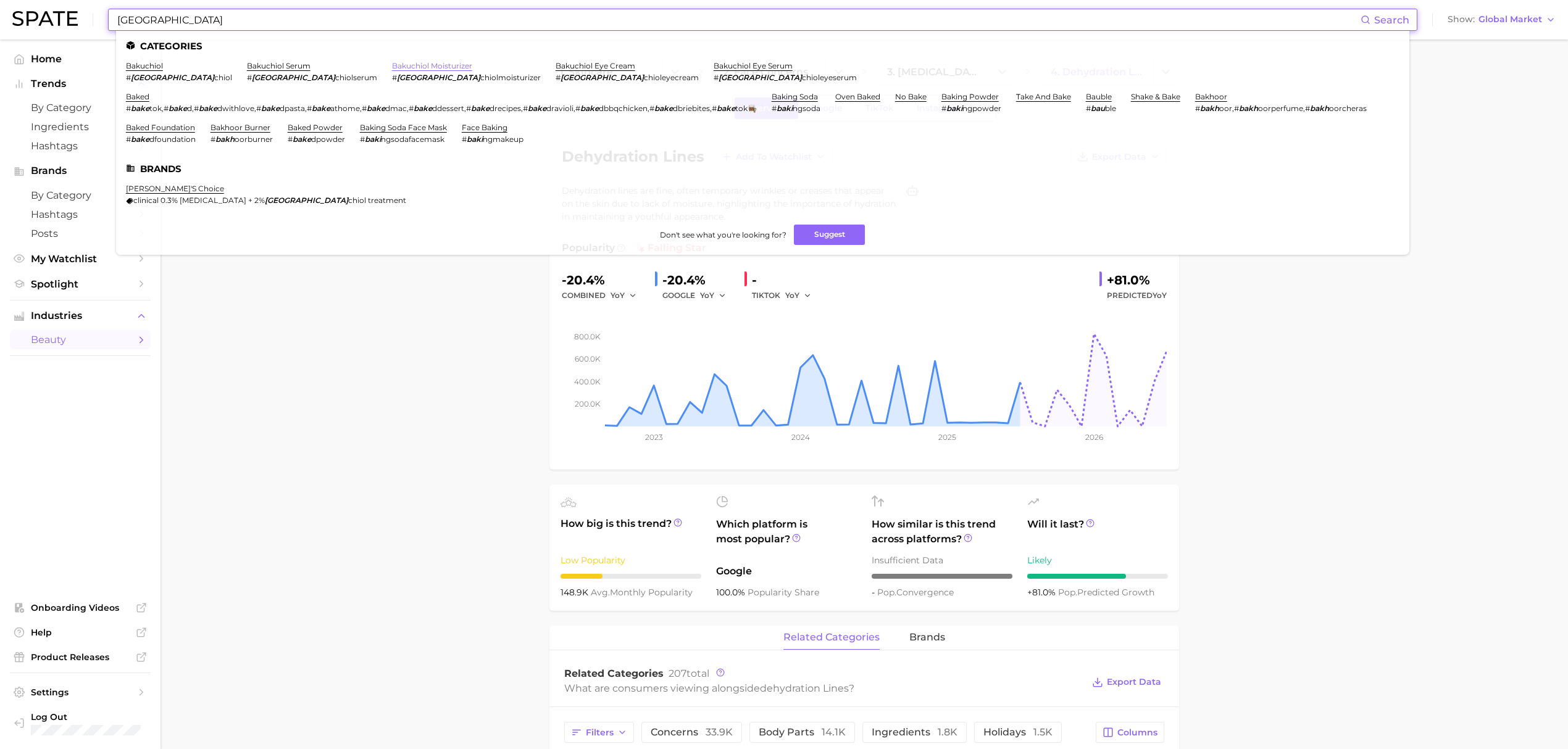
click at [392, 61] on link "bakuchiol moisturizer" at bounding box center [431, 65] width 80 height 9
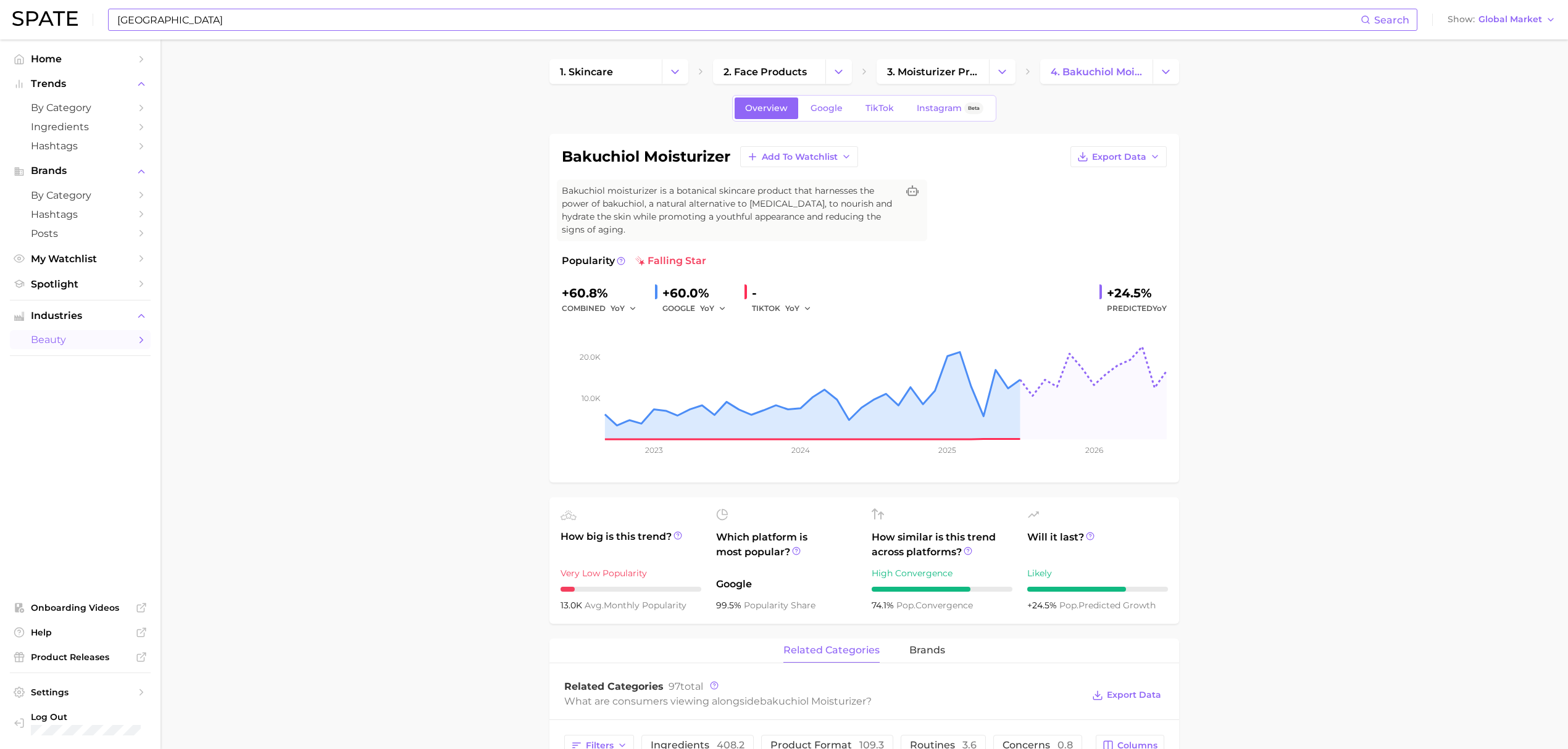
click at [505, 18] on input "[GEOGRAPHIC_DATA]" at bounding box center [738, 19] width 1245 height 21
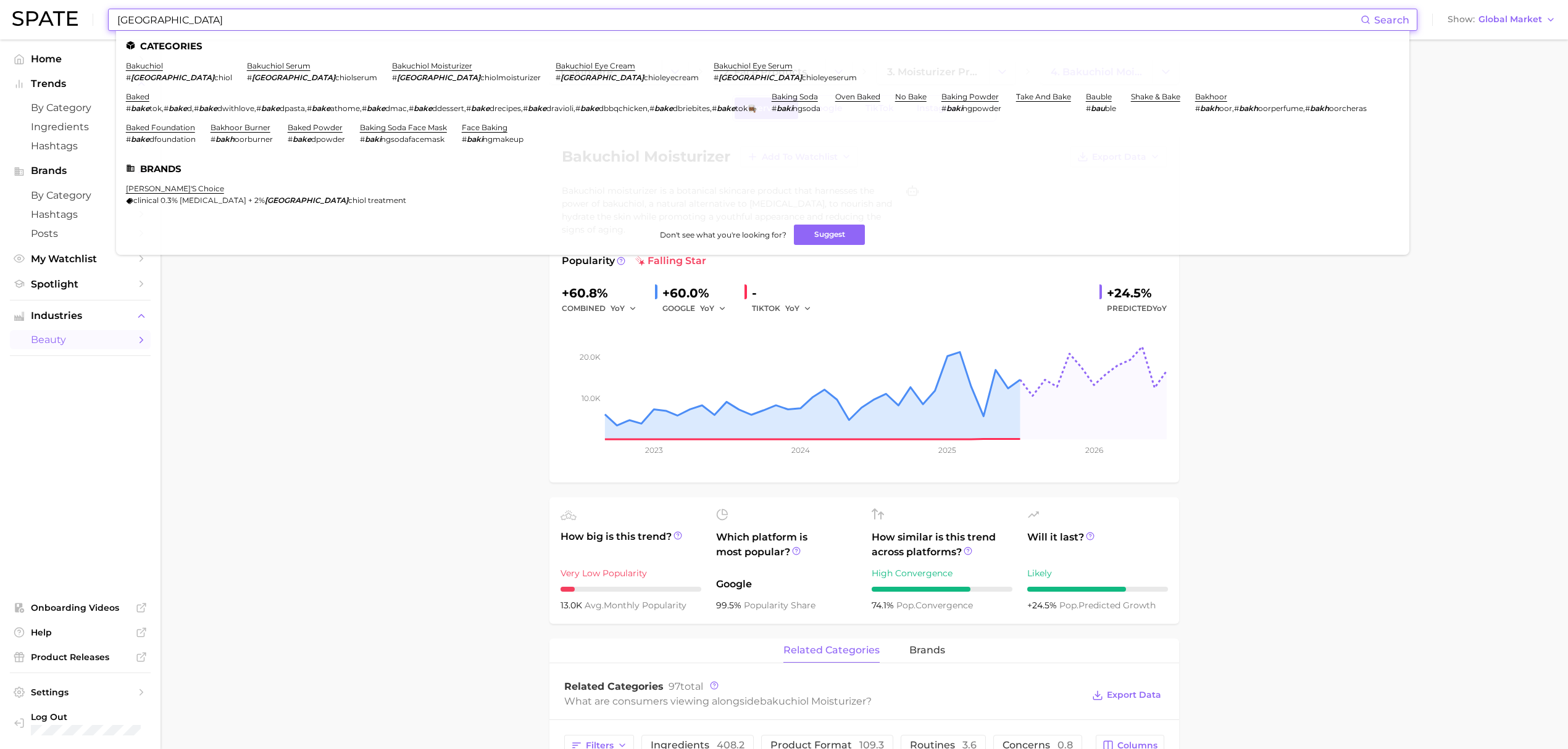
click at [505, 18] on input "[GEOGRAPHIC_DATA]" at bounding box center [738, 19] width 1245 height 21
drag, startPoint x: 505, startPoint y: 18, endPoint x: 507, endPoint y: 26, distance: 8.2
click at [501, 21] on input "[GEOGRAPHIC_DATA]" at bounding box center [738, 19] width 1245 height 21
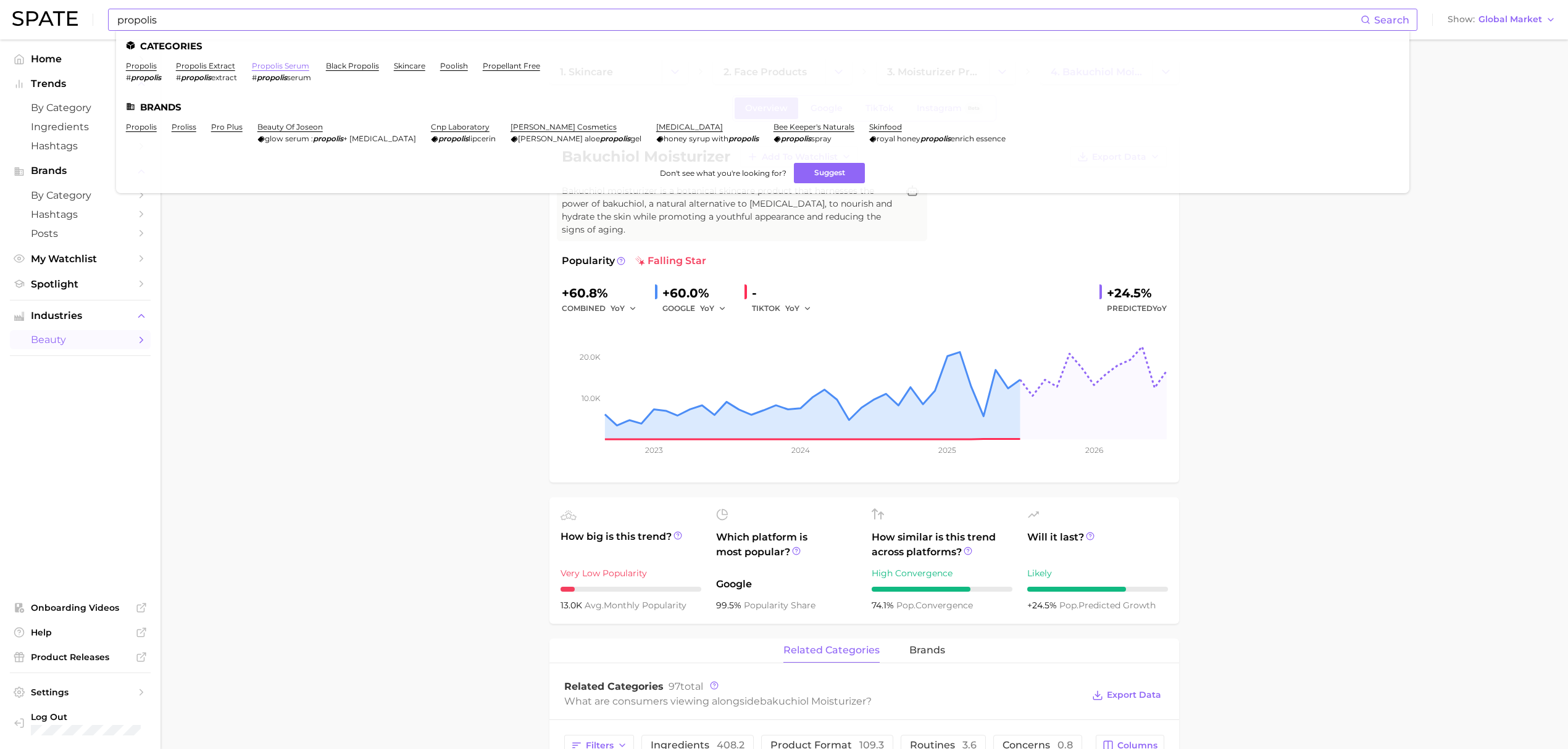
click at [270, 66] on link "propolis serum" at bounding box center [281, 65] width 57 height 9
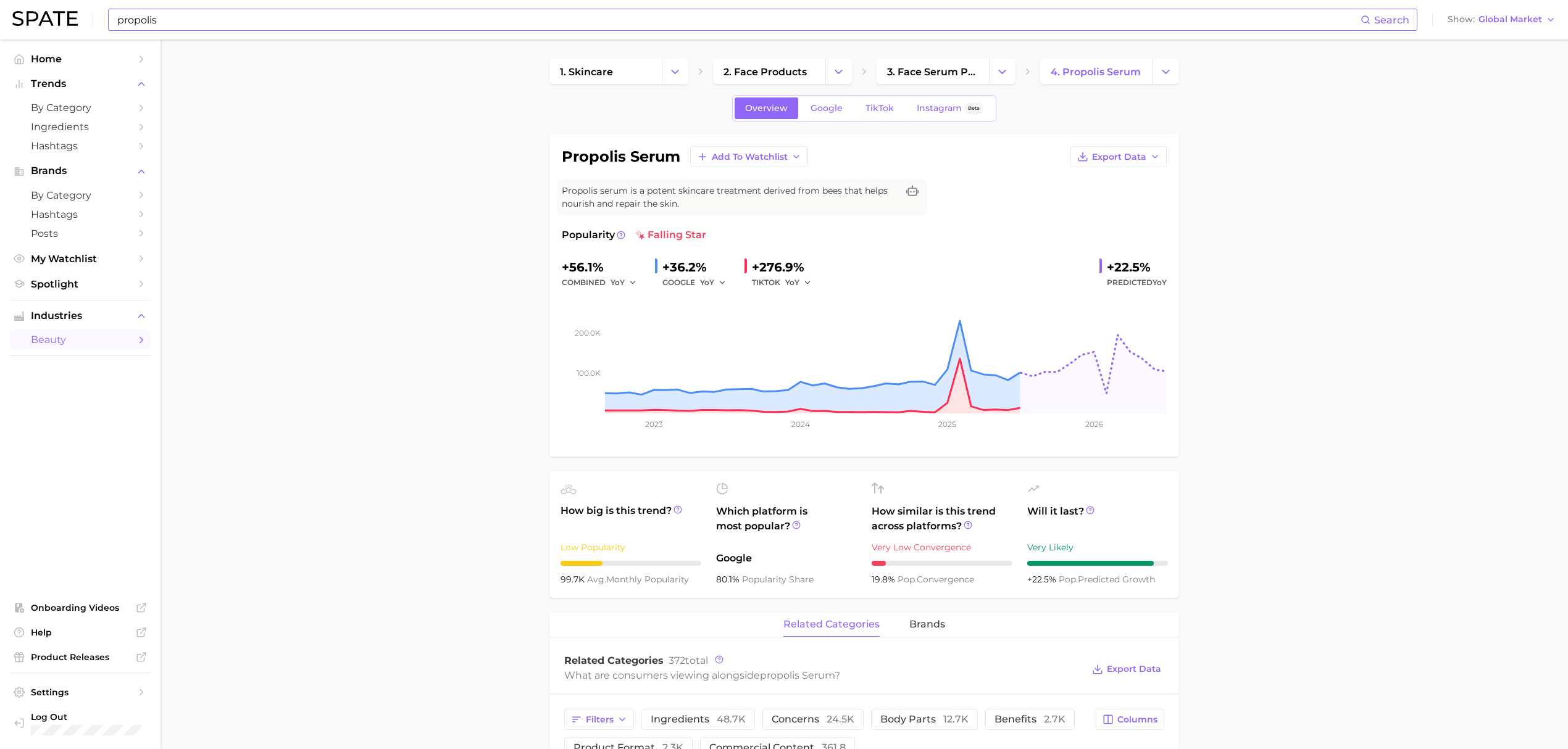
click at [442, 26] on input "propolis" at bounding box center [738, 19] width 1245 height 21
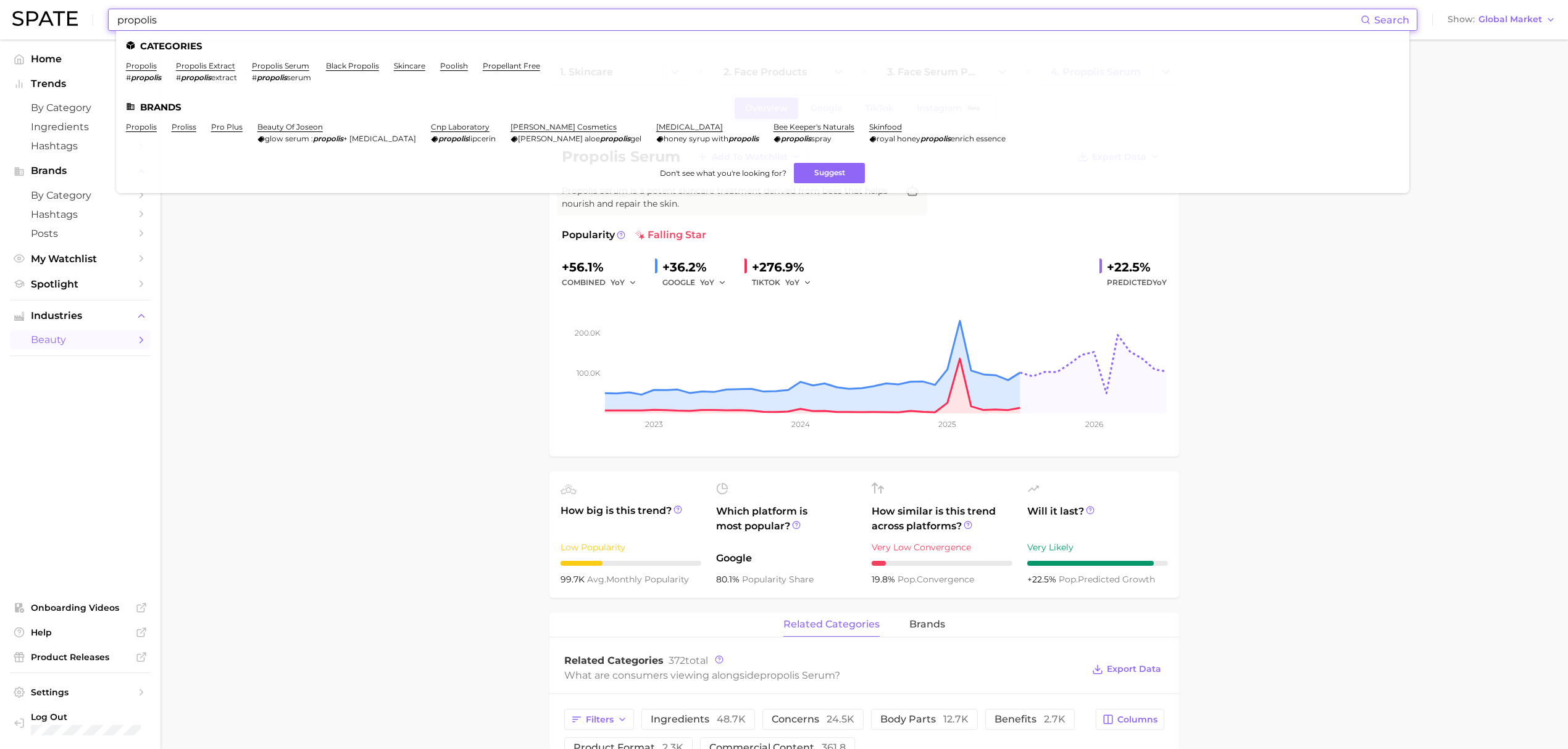
click at [442, 26] on input "propolis" at bounding box center [738, 19] width 1245 height 21
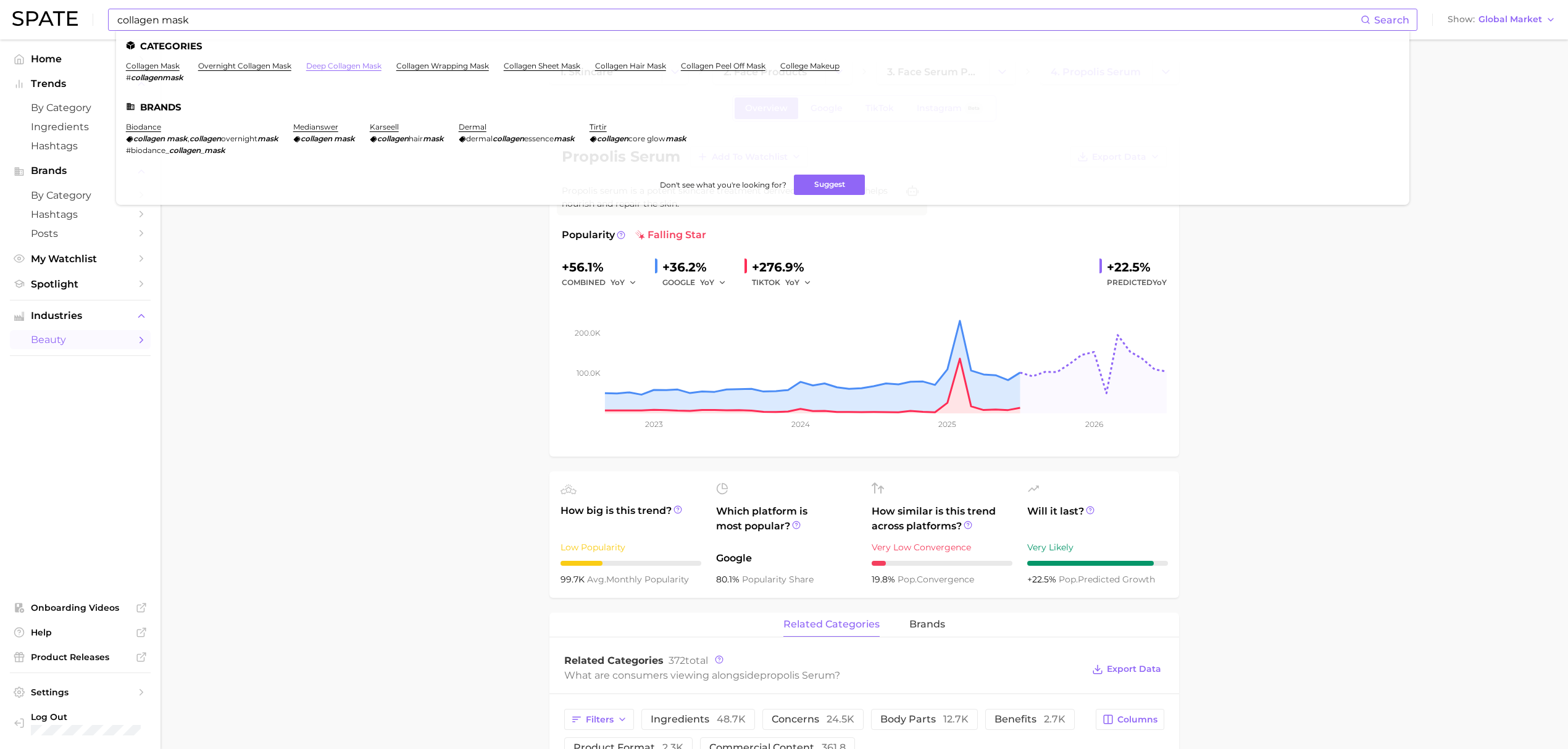
click at [369, 68] on link "deep collagen mask" at bounding box center [344, 65] width 75 height 9
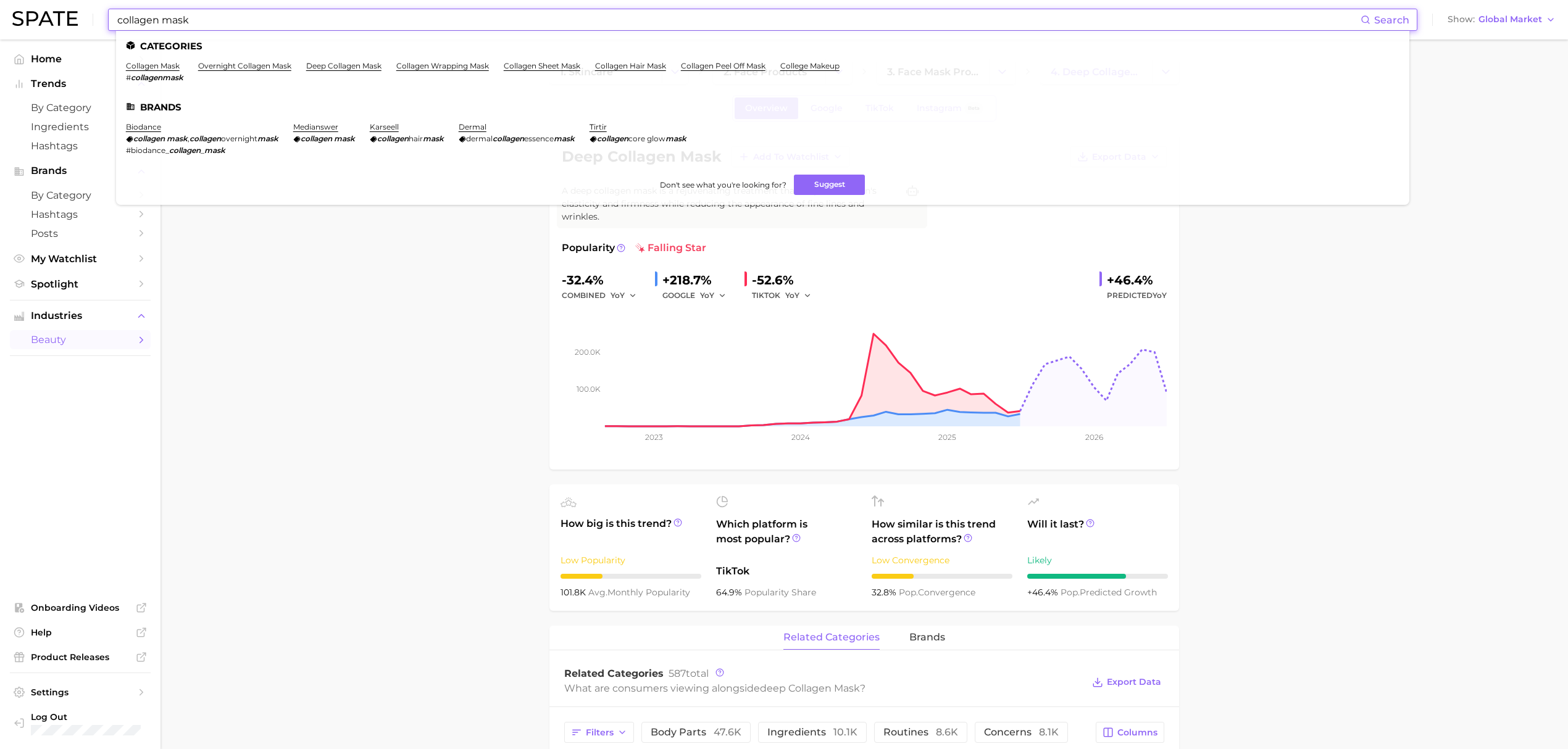
click at [590, 22] on input "collagen mask" at bounding box center [738, 19] width 1245 height 21
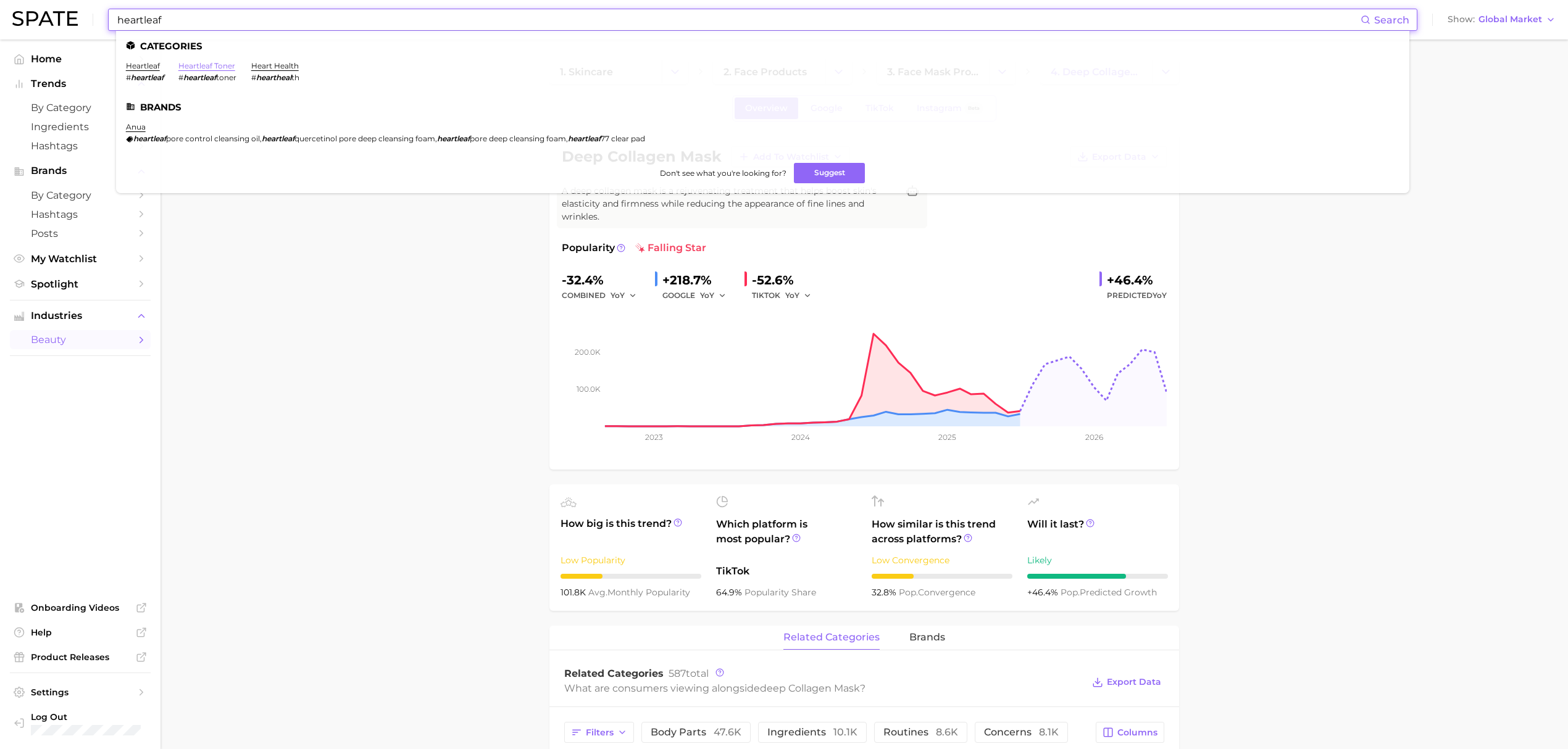
click at [195, 61] on link "heartleaf toner" at bounding box center [206, 65] width 56 height 9
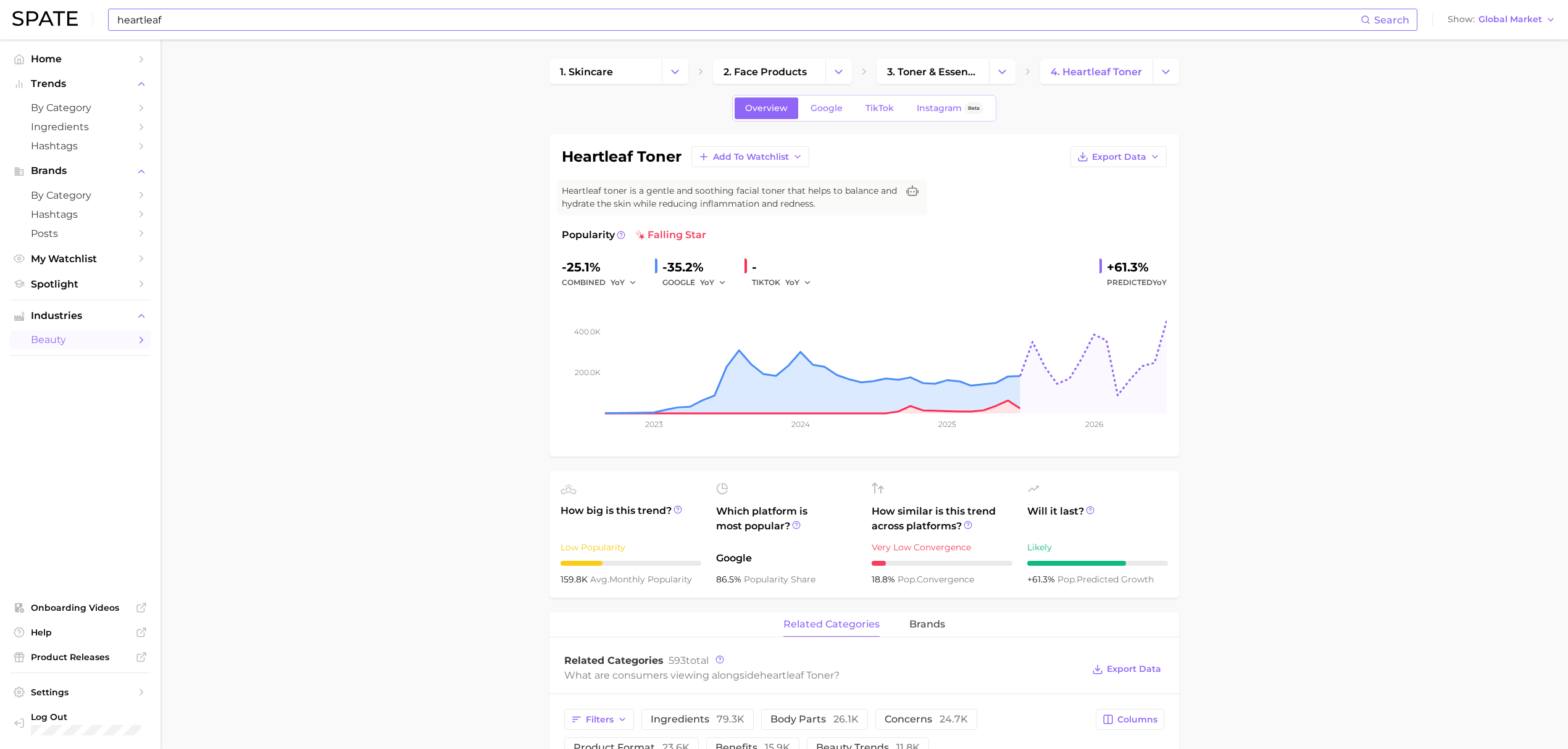
click at [459, 27] on input "heartleaf" at bounding box center [738, 19] width 1245 height 21
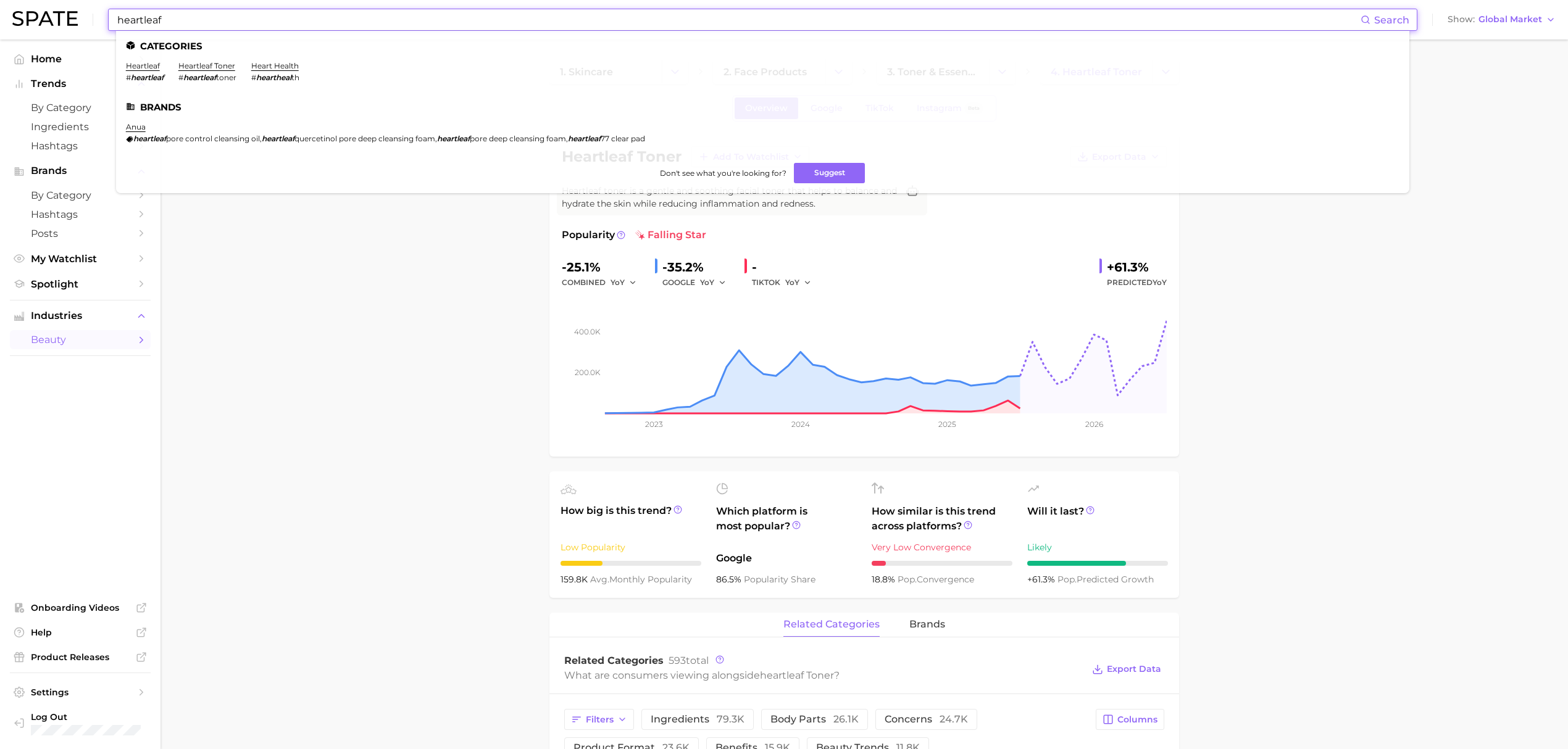
click at [459, 27] on input "heartleaf" at bounding box center [738, 19] width 1245 height 21
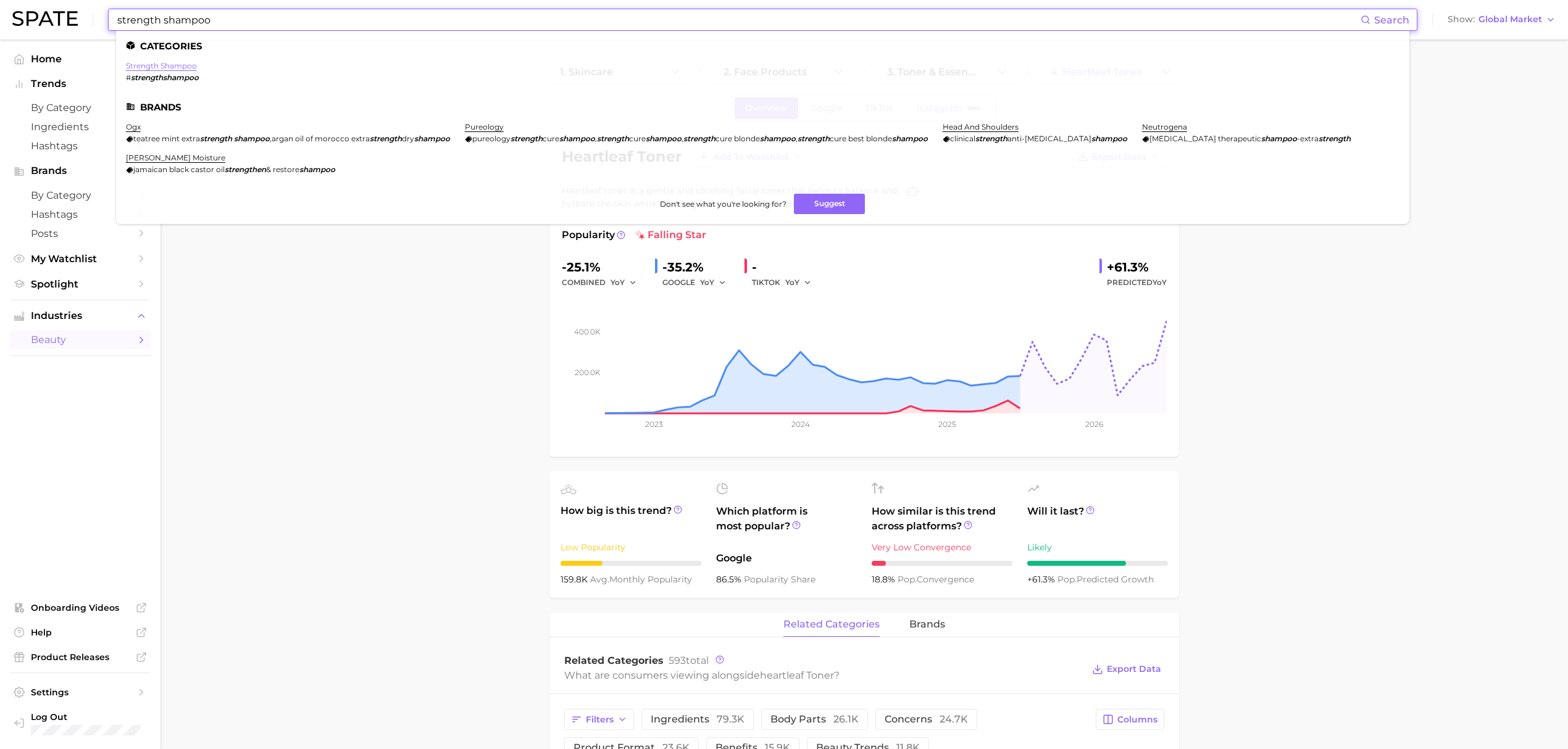
type input "strength shampoo"
click at [179, 65] on link "strength shampoo" at bounding box center [161, 65] width 71 height 9
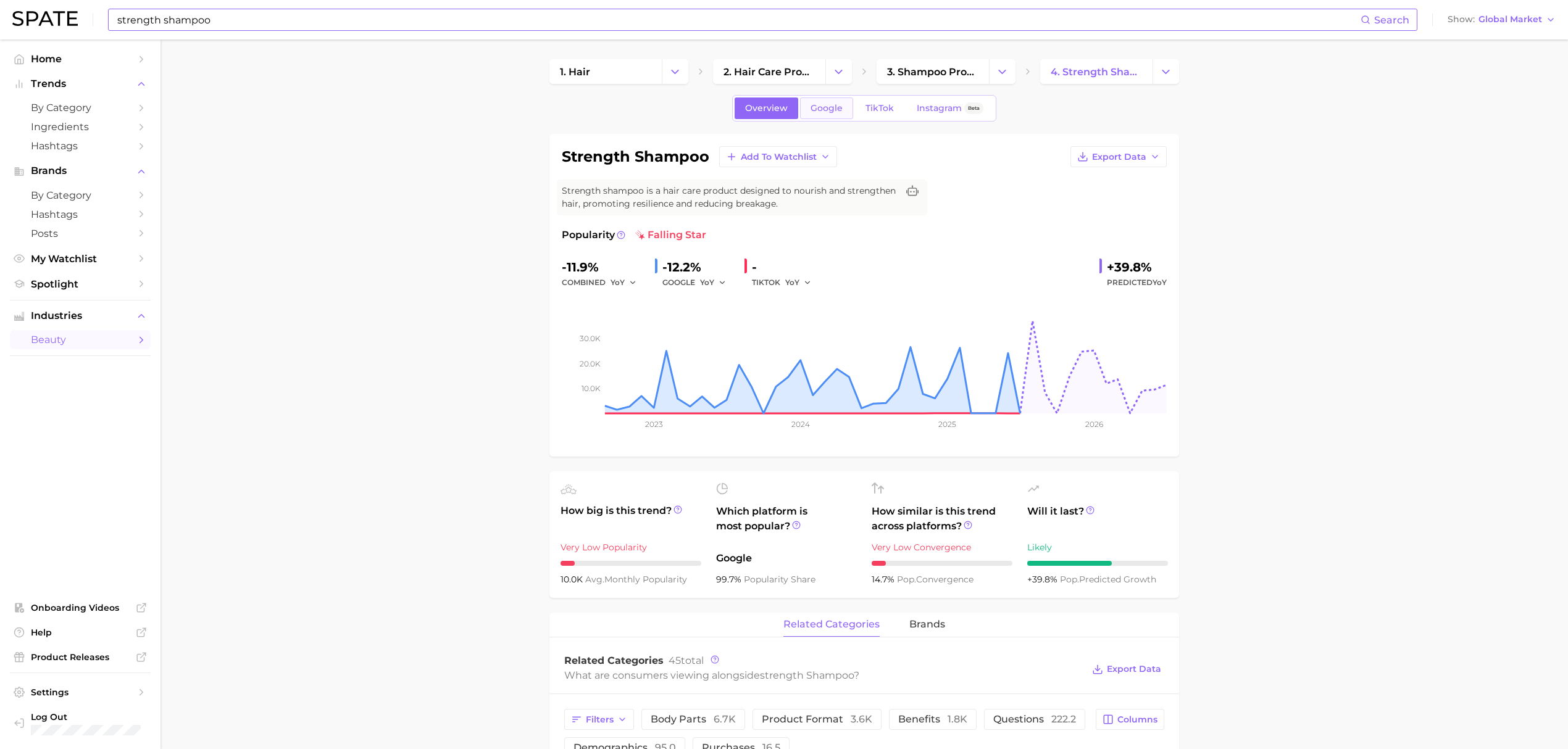
click at [823, 103] on span "Google" at bounding box center [827, 108] width 32 height 11
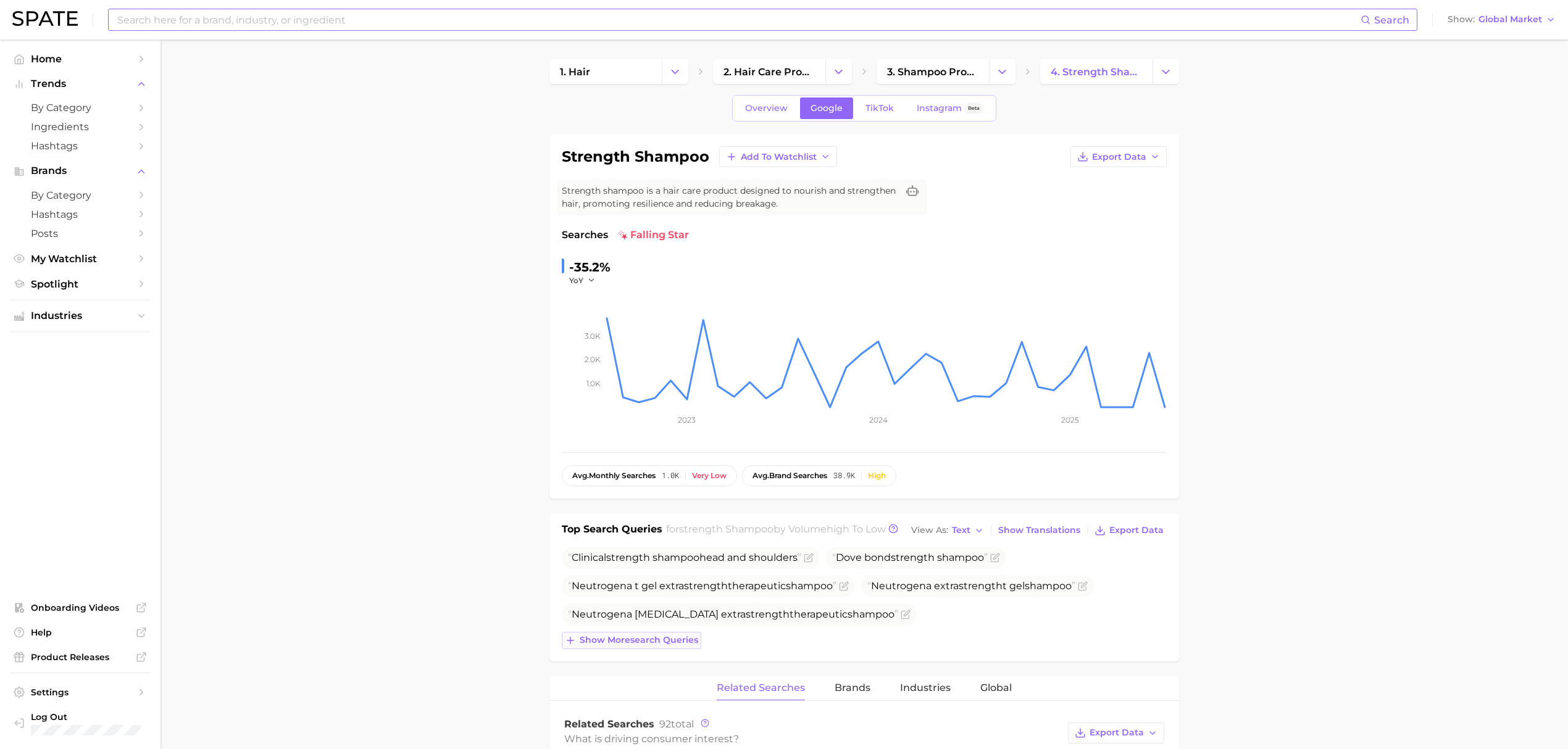
click at [610, 639] on span "Show more search queries" at bounding box center [639, 639] width 119 height 11
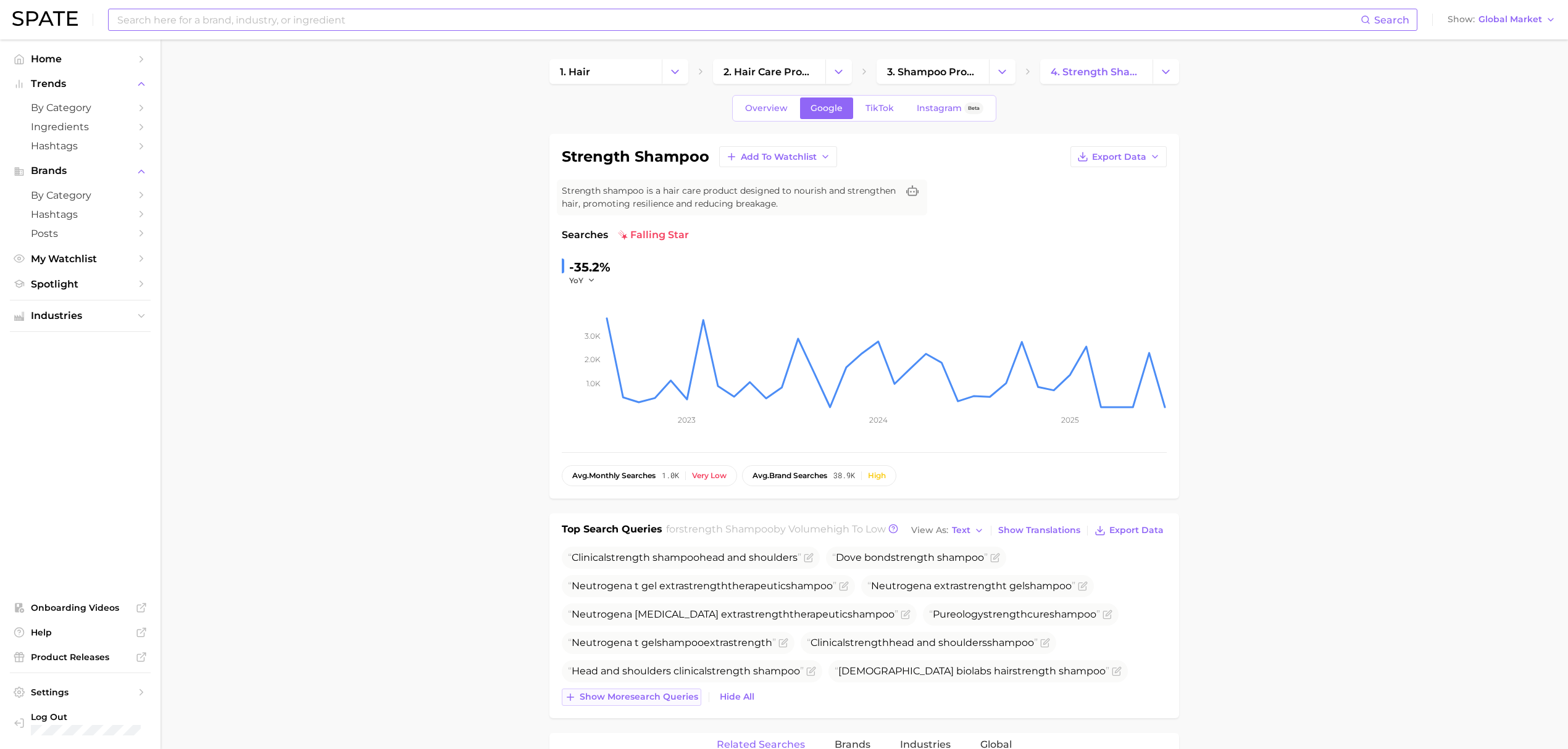
click at [609, 699] on span "Show more search queries" at bounding box center [639, 697] width 119 height 11
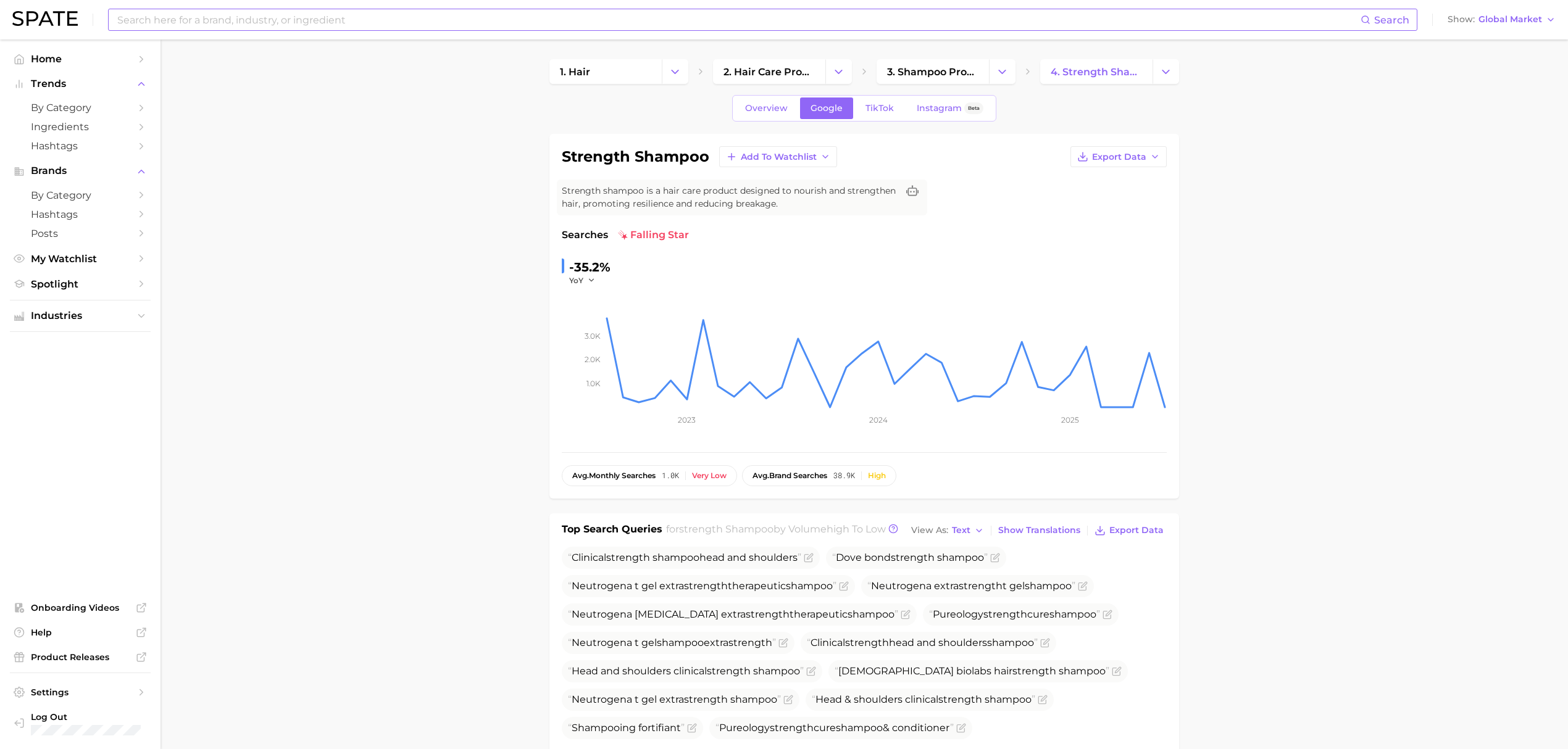
click at [763, 17] on input at bounding box center [738, 19] width 1245 height 21
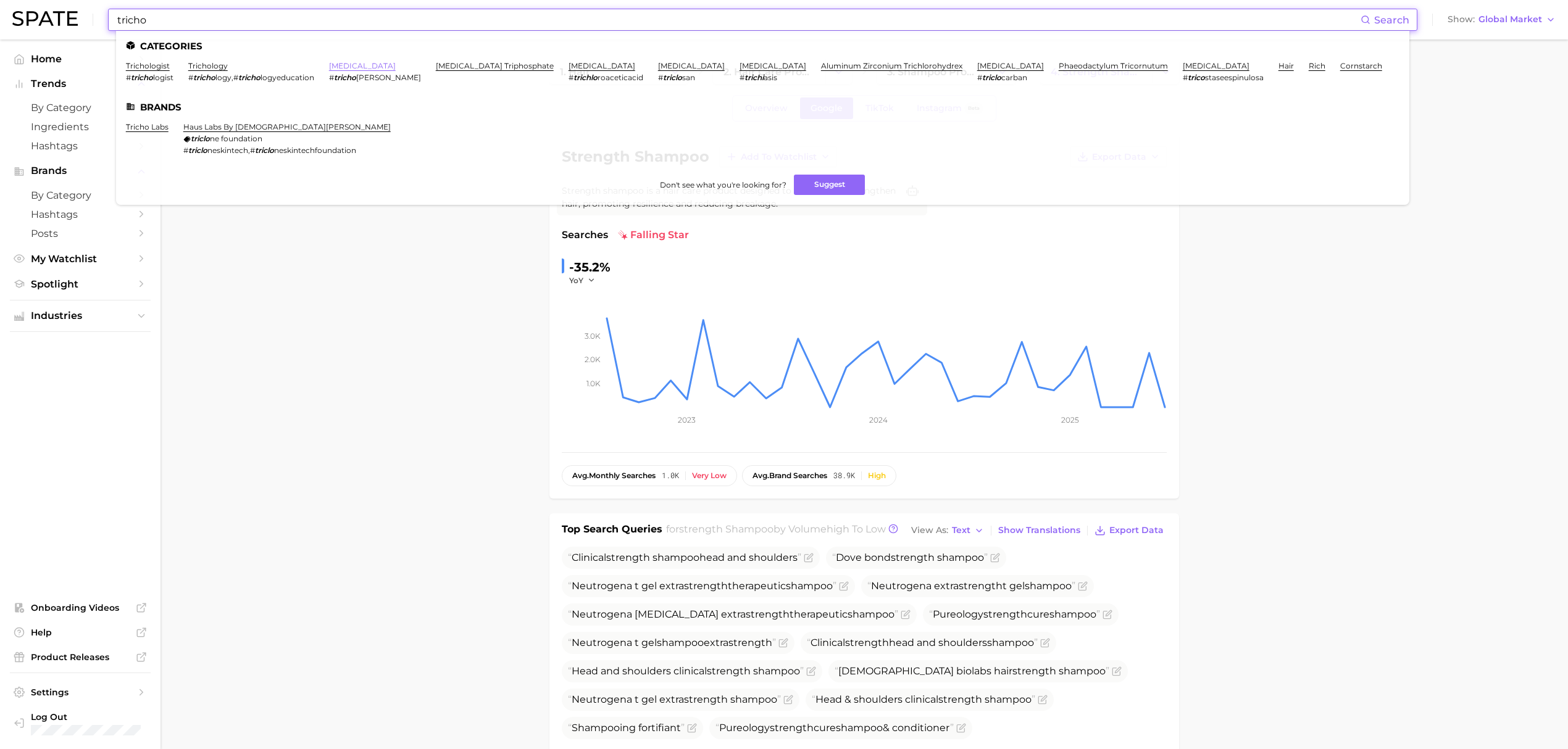
click at [362, 64] on link "[MEDICAL_DATA]" at bounding box center [362, 65] width 66 height 9
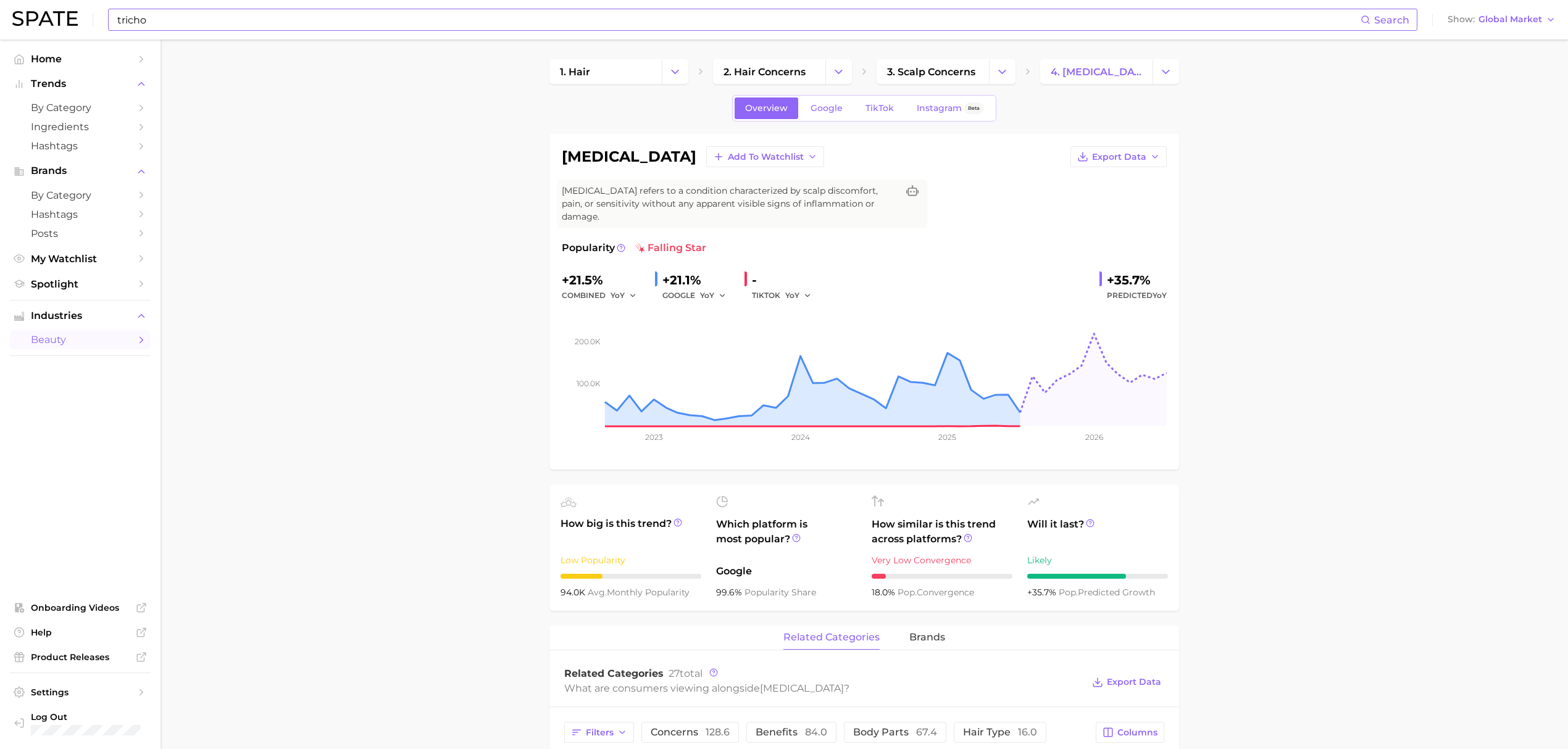
click at [686, 21] on input "tricho" at bounding box center [738, 19] width 1245 height 21
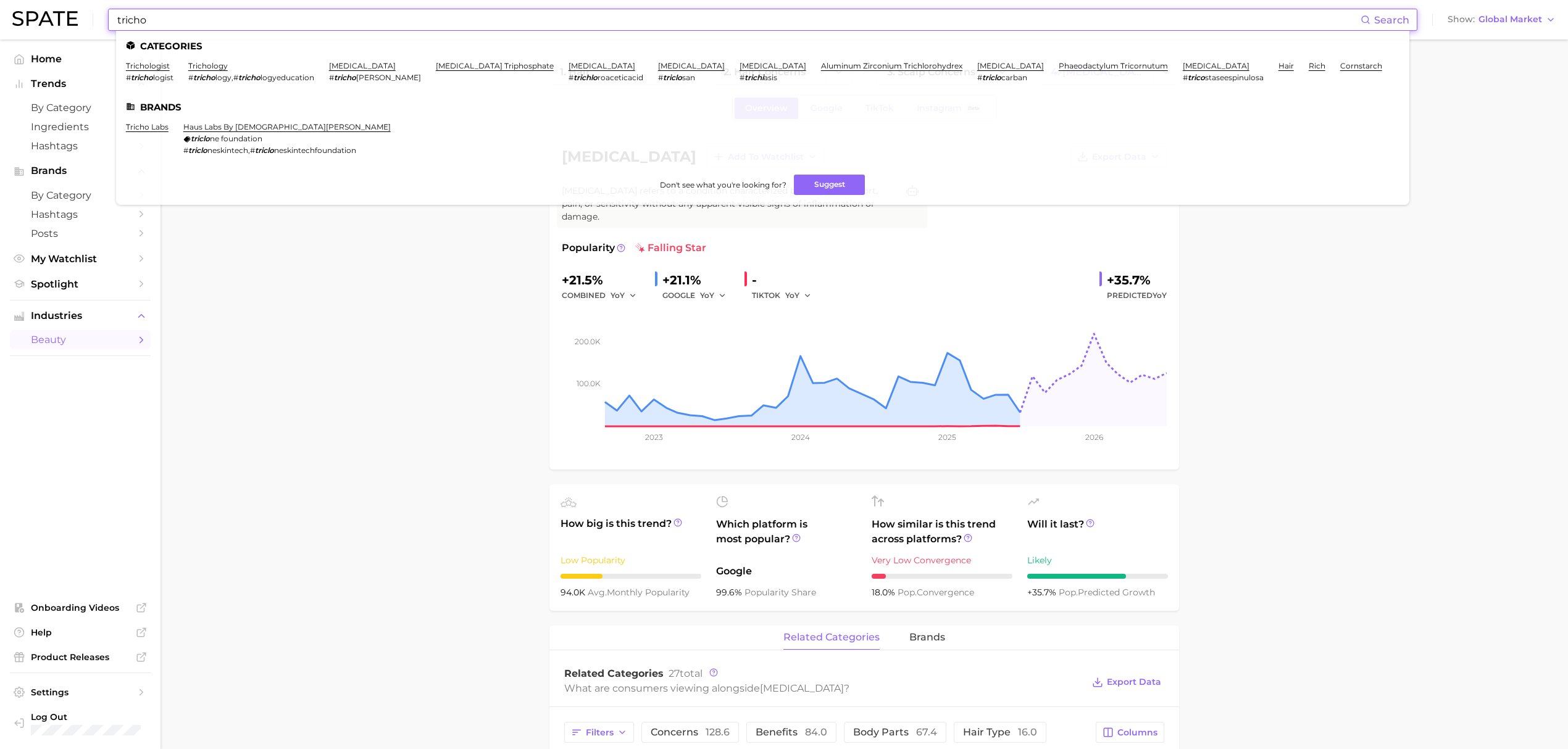
click at [686, 21] on input "tricho" at bounding box center [738, 19] width 1245 height 21
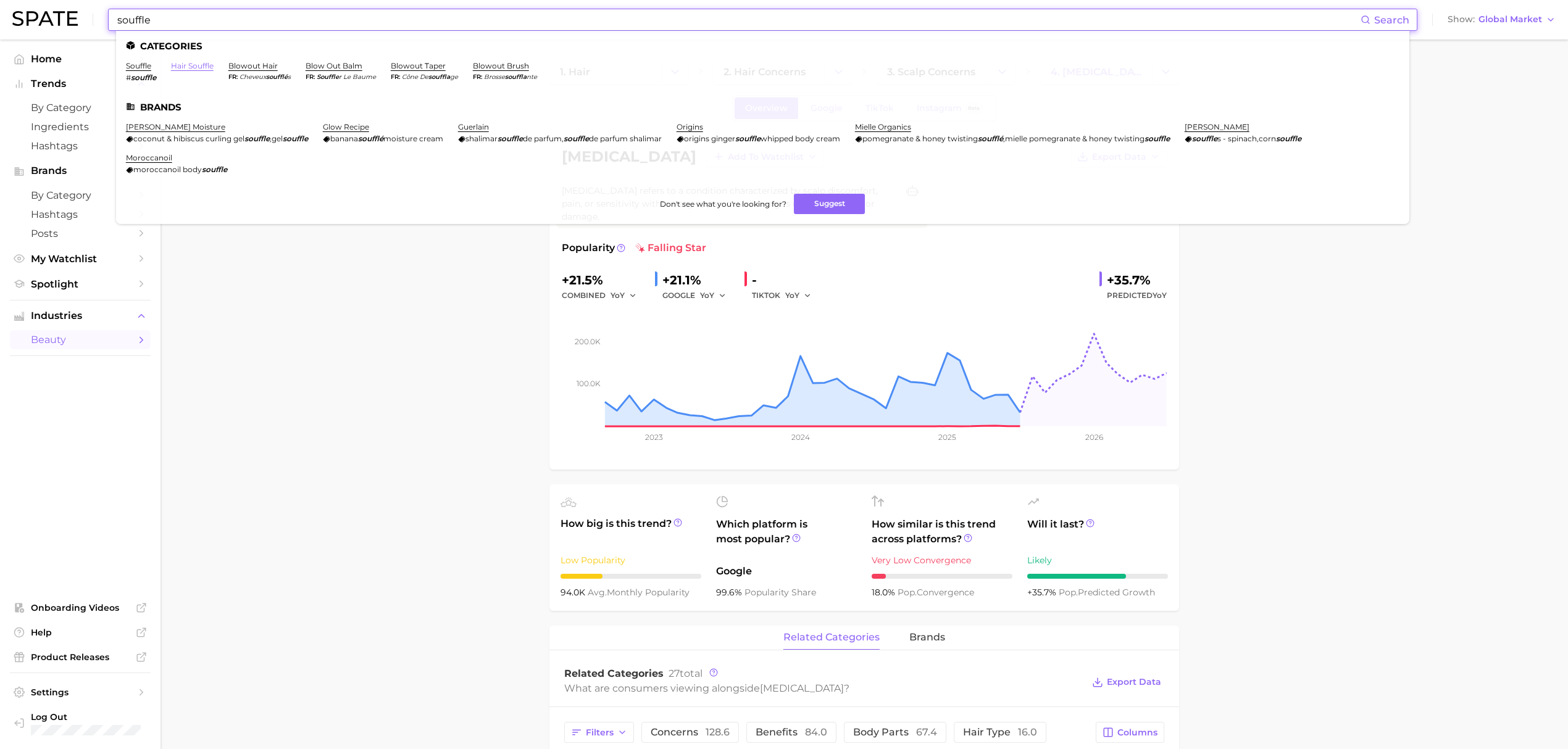
type input "souffle"
click at [190, 67] on link "hair souffle" at bounding box center [192, 65] width 43 height 9
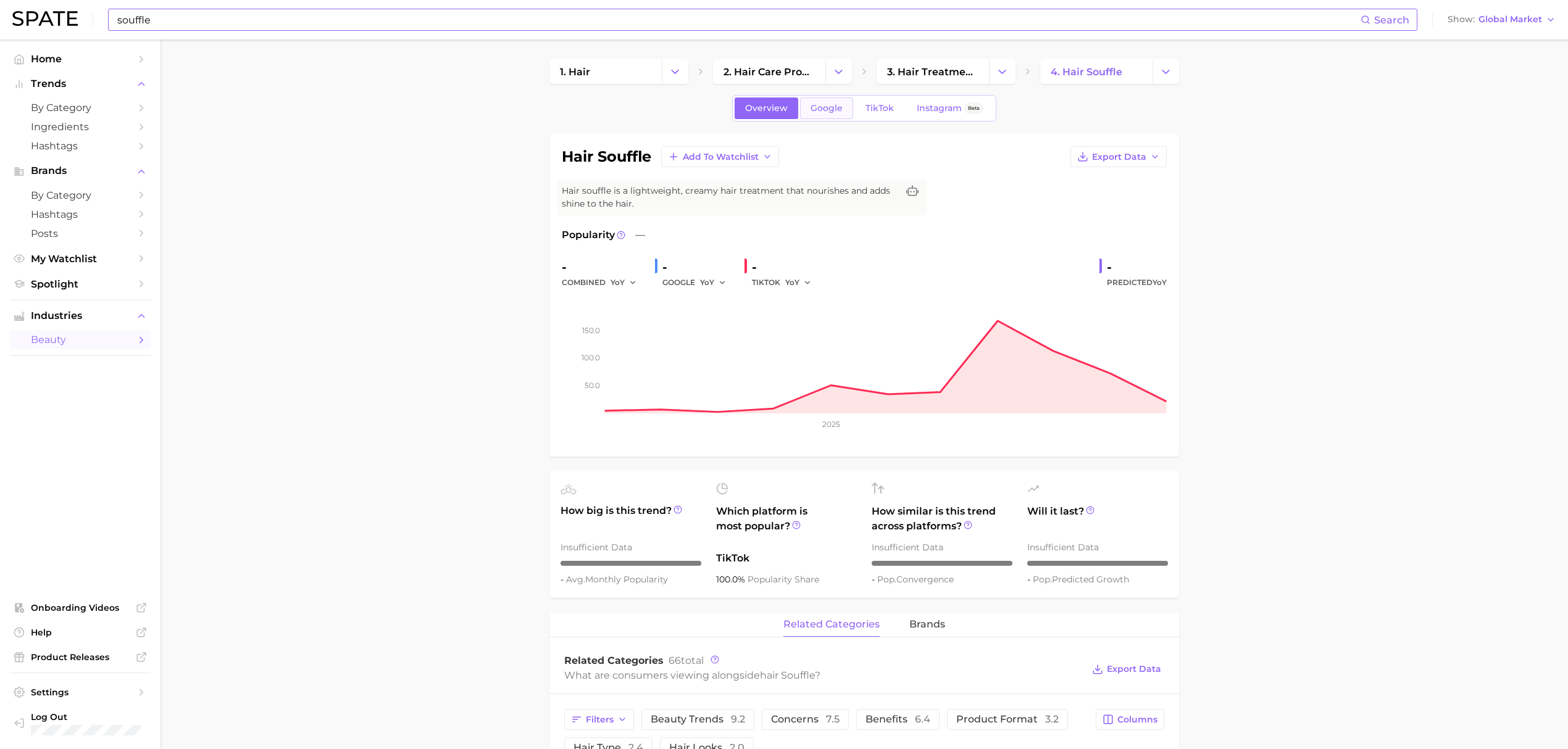
click at [809, 110] on link "Google" at bounding box center [827, 109] width 53 height 22
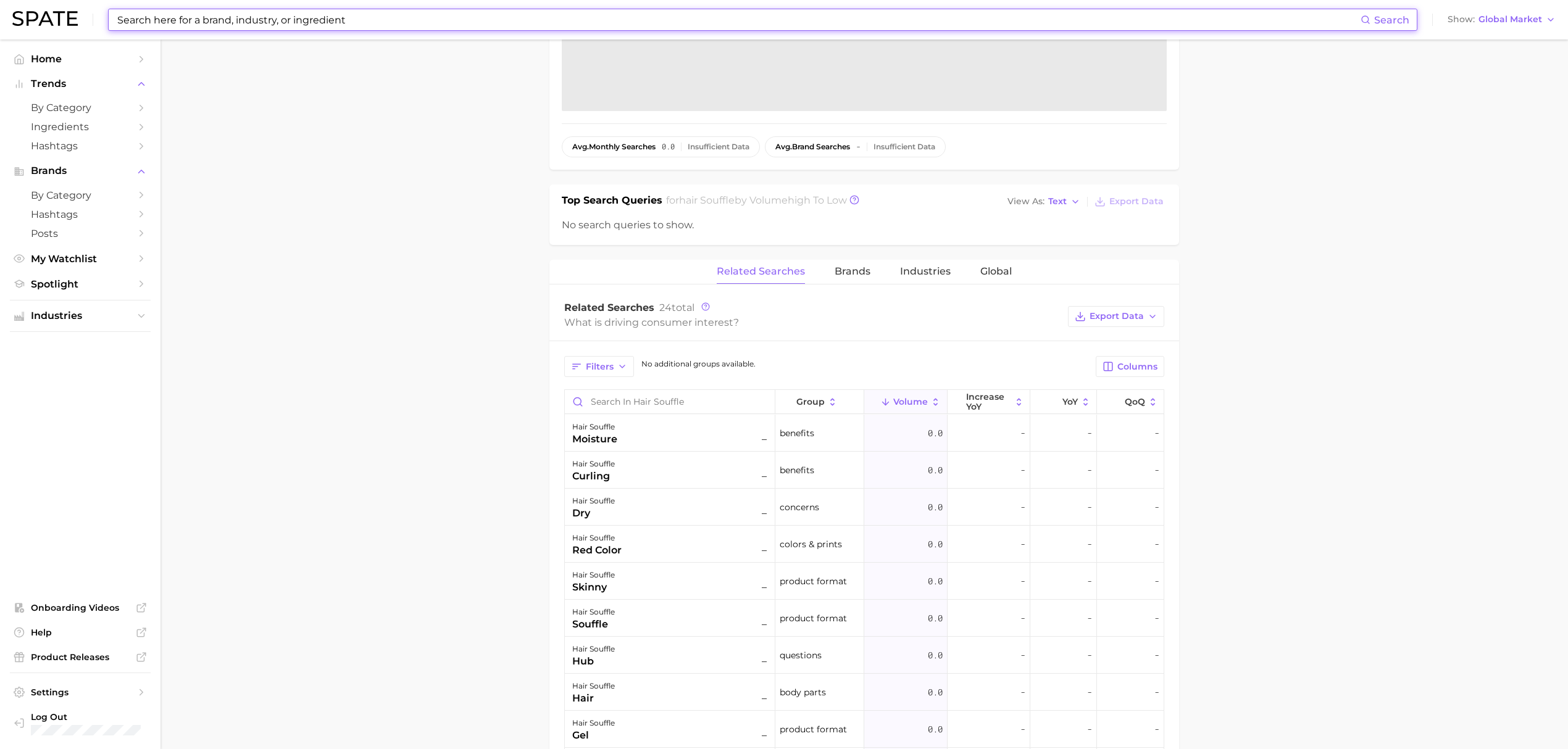
scroll to position [411, 0]
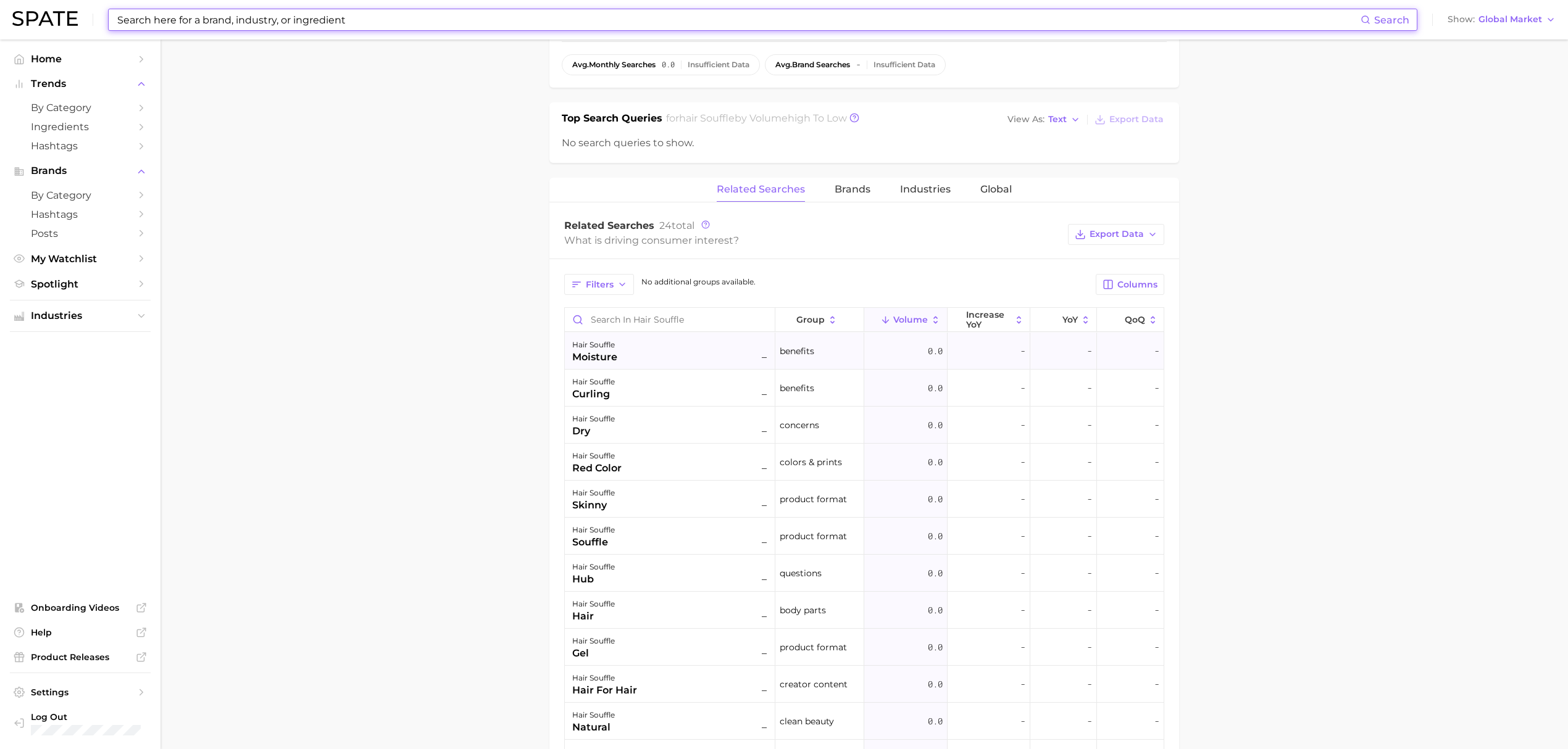
click at [618, 353] on div "hair souffle moisture –" at bounding box center [671, 350] width 198 height 27
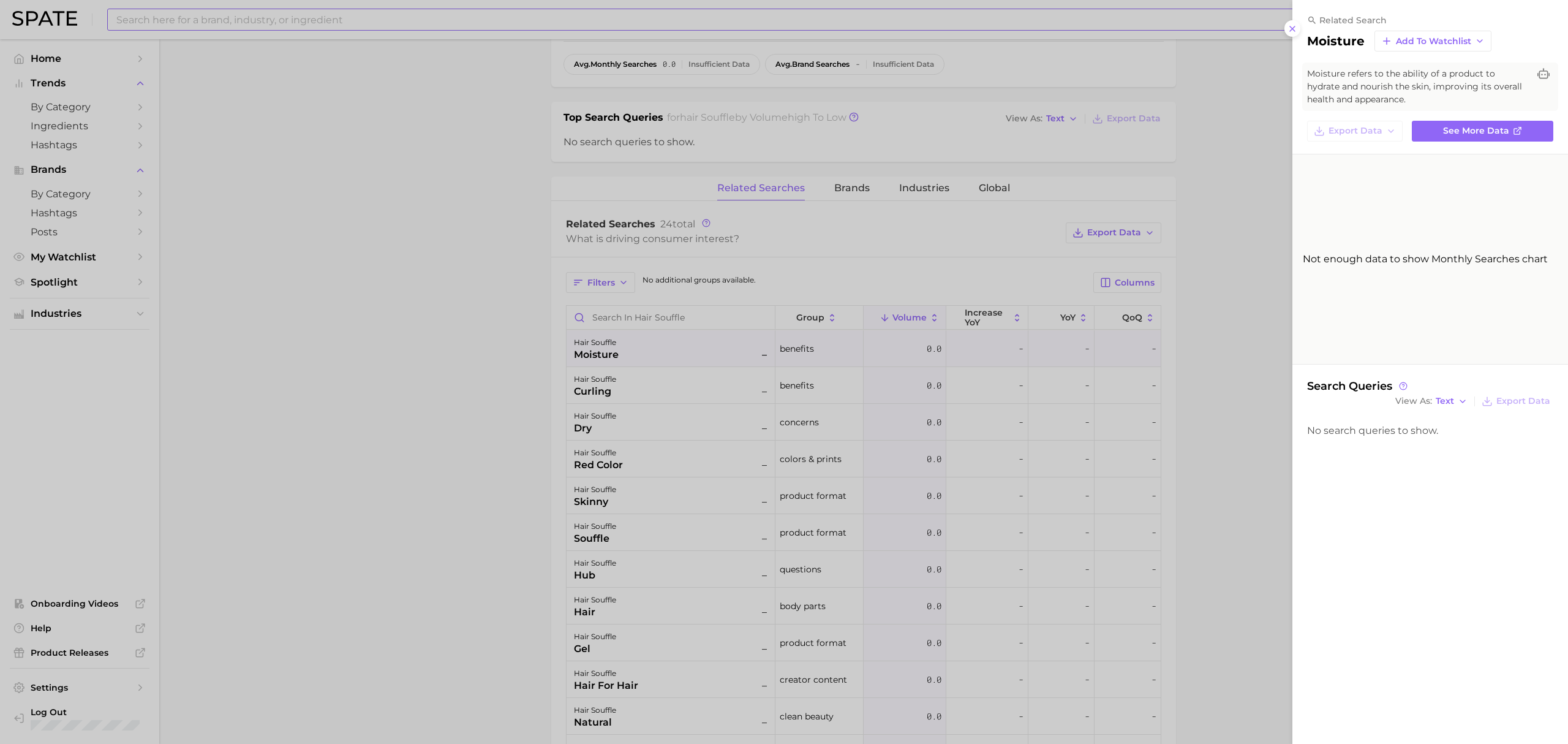
click at [509, 391] on div at bounding box center [784, 372] width 1568 height 744
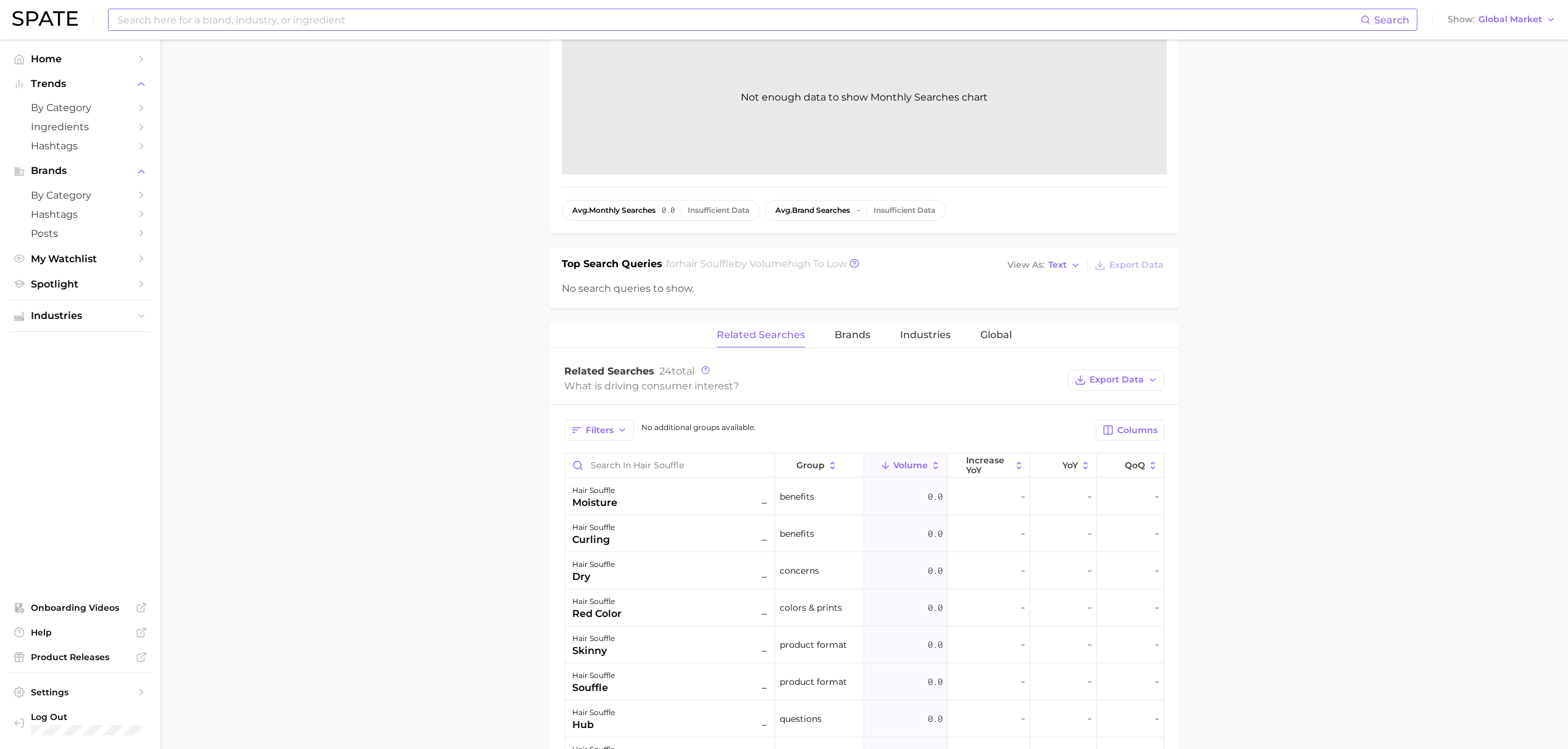
scroll to position [0, 0]
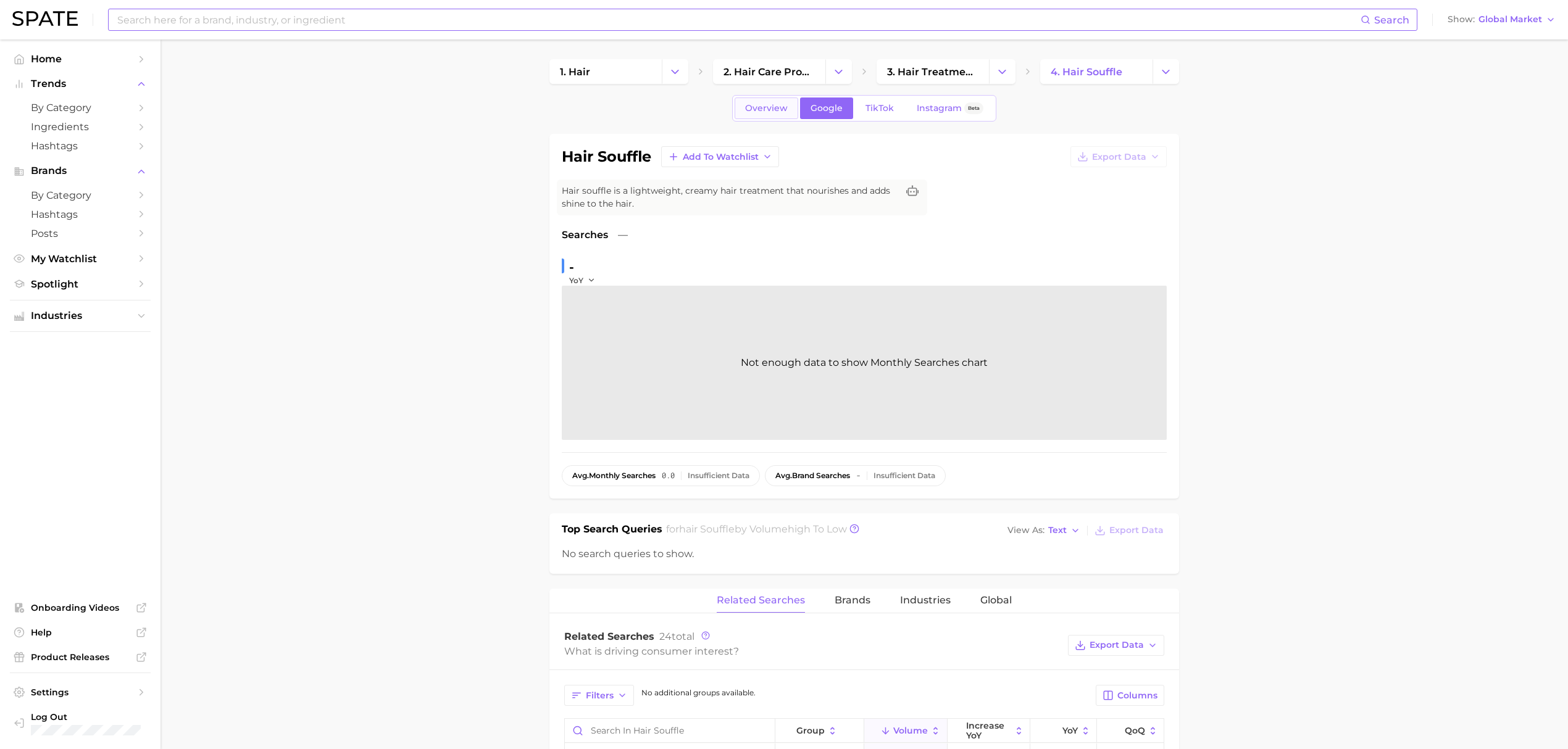
click at [744, 114] on link "Overview" at bounding box center [766, 109] width 63 height 22
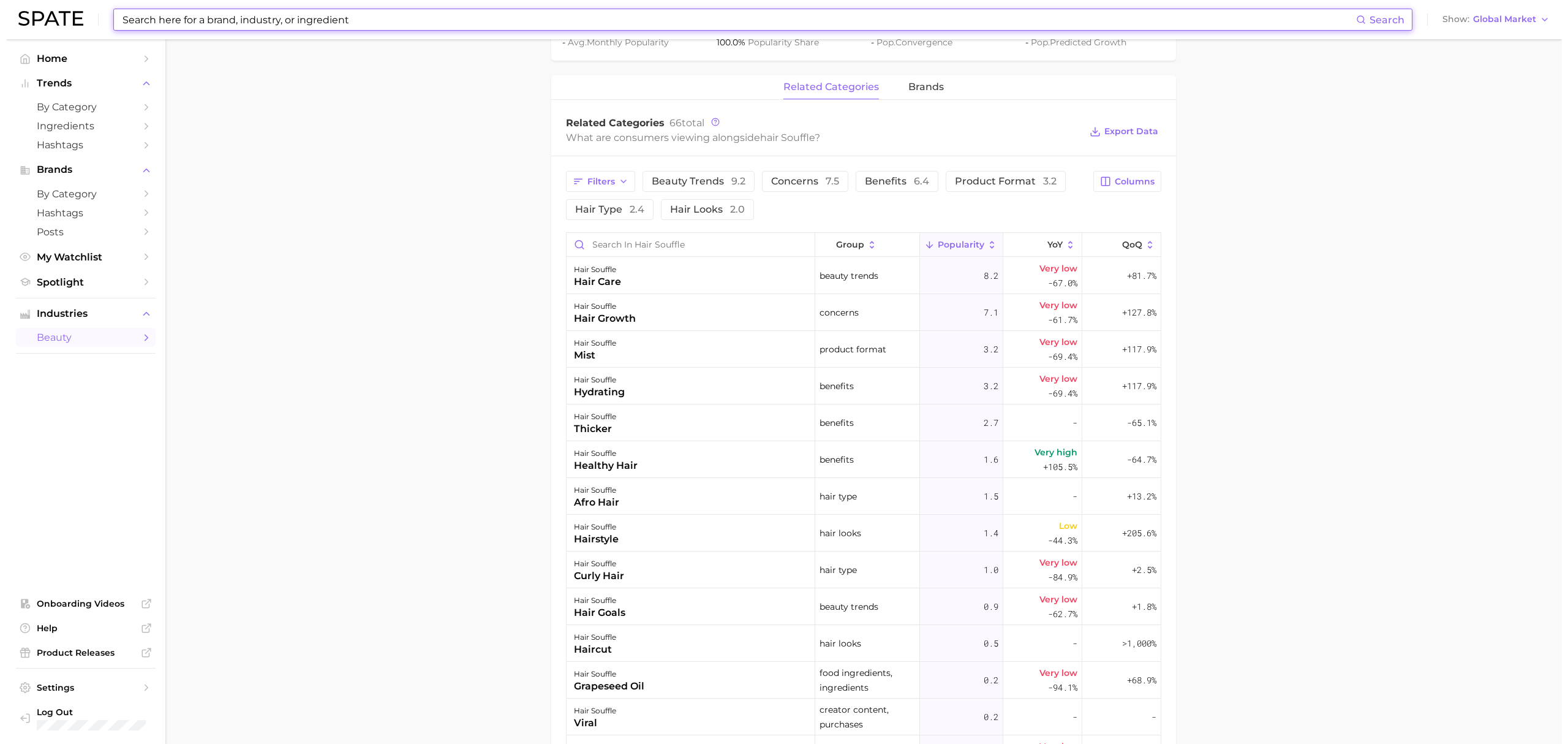
scroll to position [517, 0]
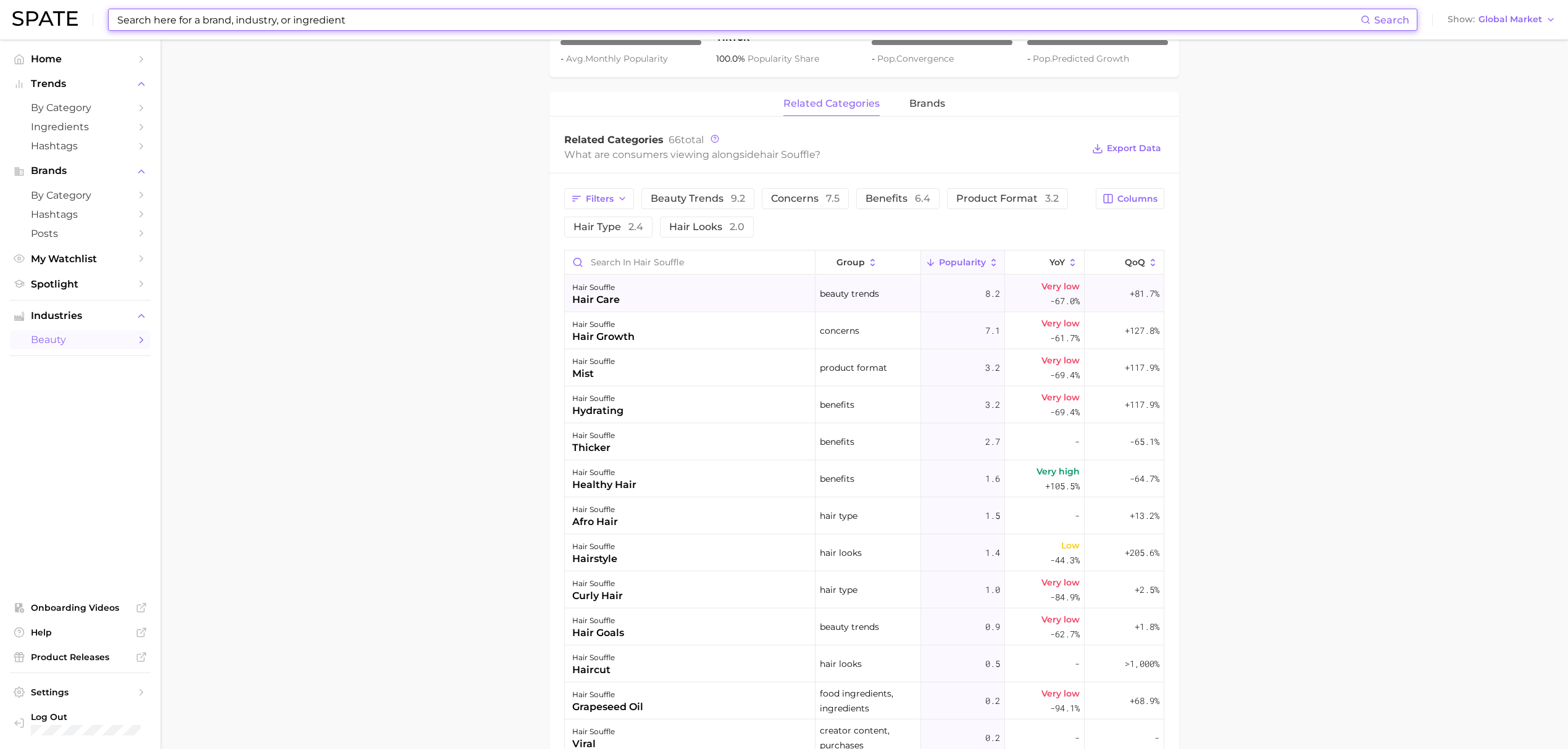
click at [689, 296] on div "hair souffle hair care" at bounding box center [689, 292] width 250 height 37
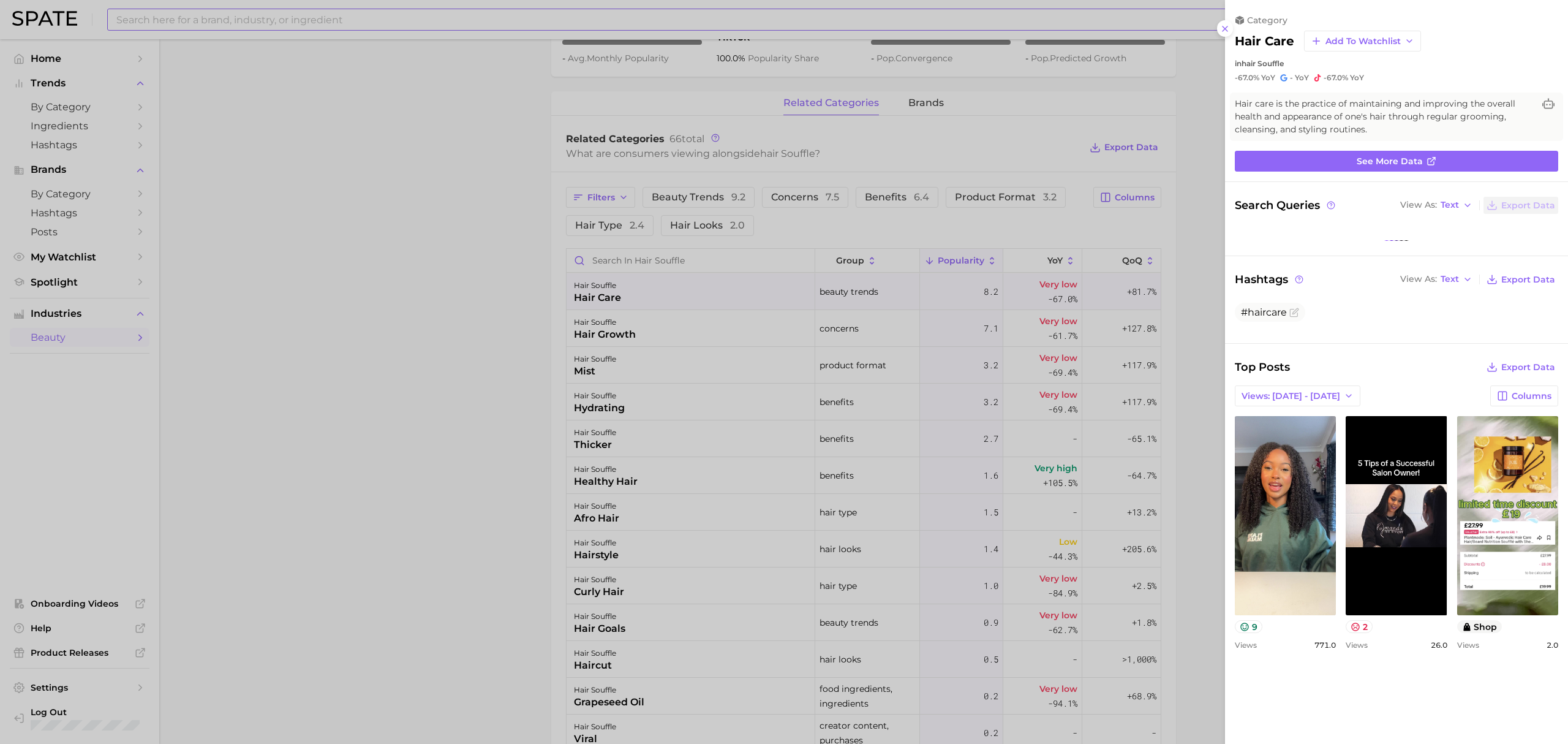
scroll to position [0, 0]
click at [696, 346] on div at bounding box center [784, 372] width 1568 height 744
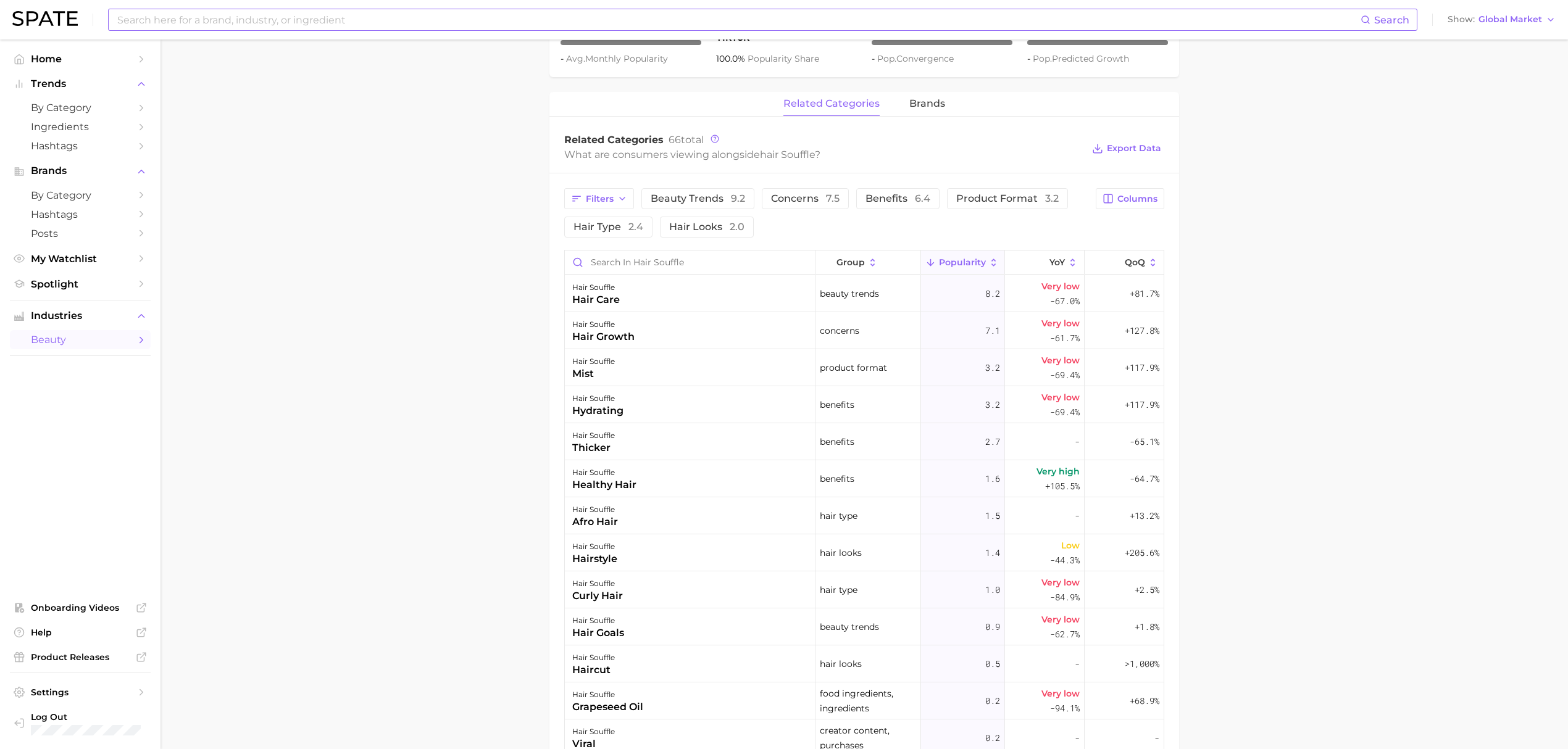
click at [669, 337] on div "hair souffle hair growth" at bounding box center [689, 330] width 250 height 37
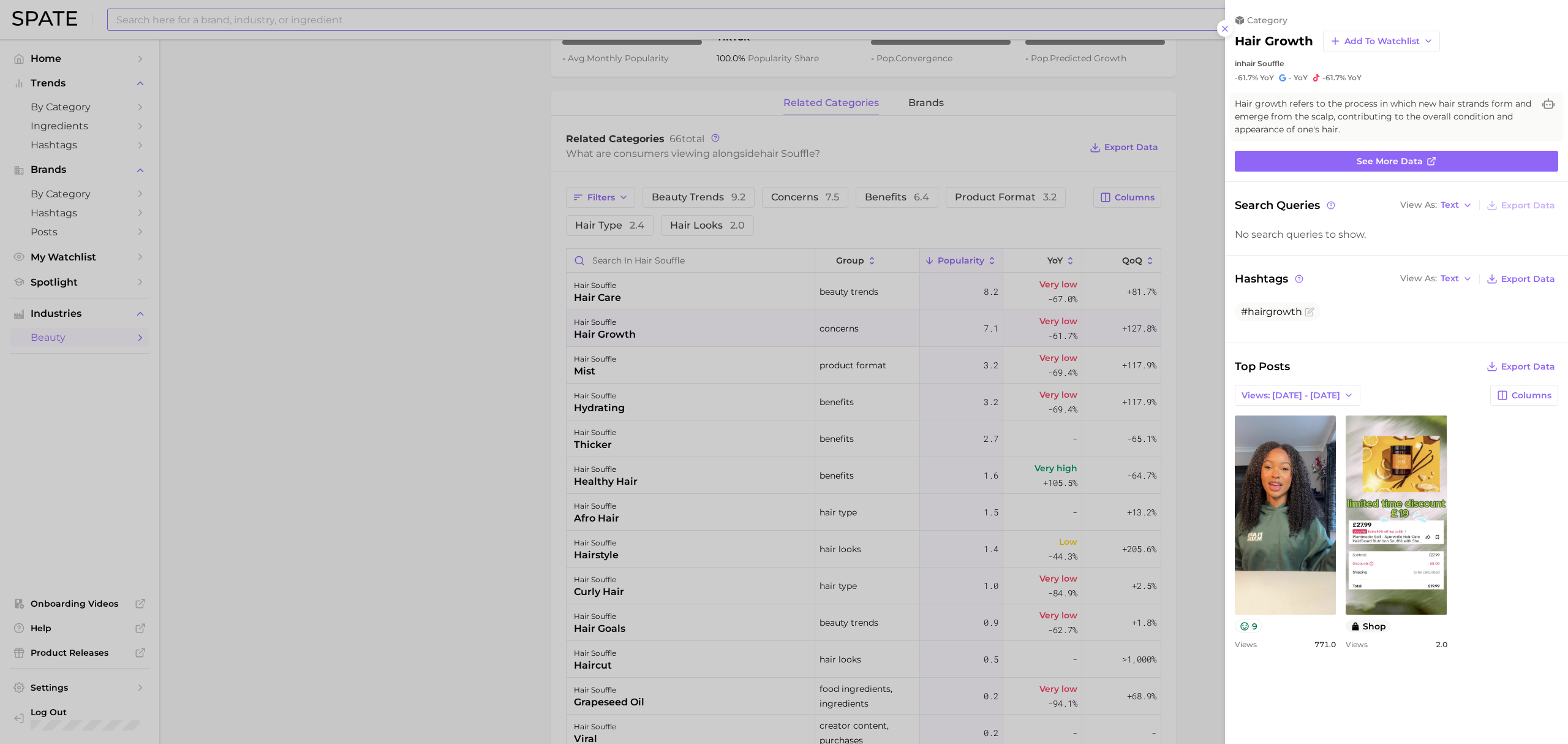
click at [671, 386] on div at bounding box center [784, 372] width 1568 height 744
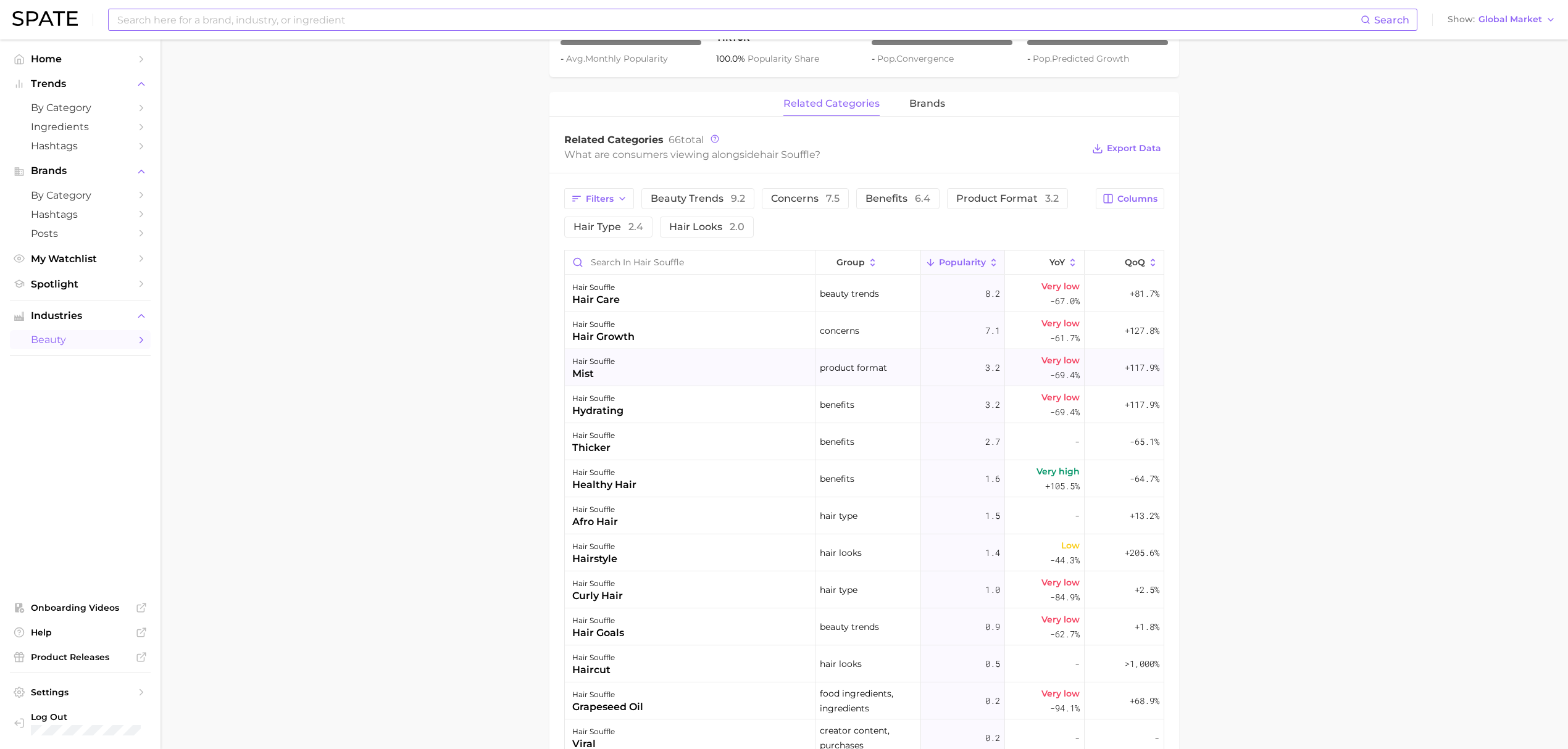
click at [662, 383] on div "hair souffle mist" at bounding box center [689, 367] width 250 height 37
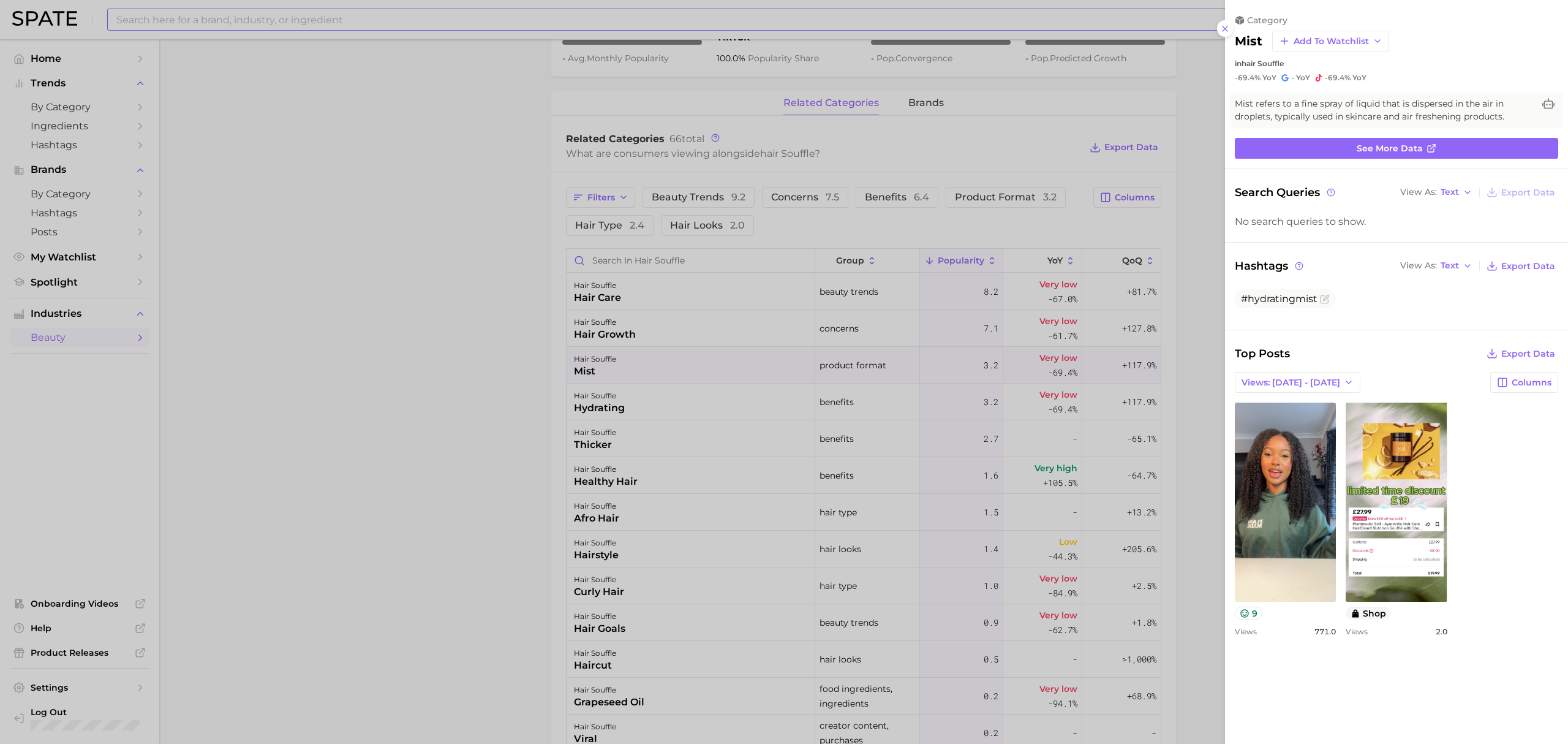
click at [667, 403] on div at bounding box center [784, 372] width 1568 height 744
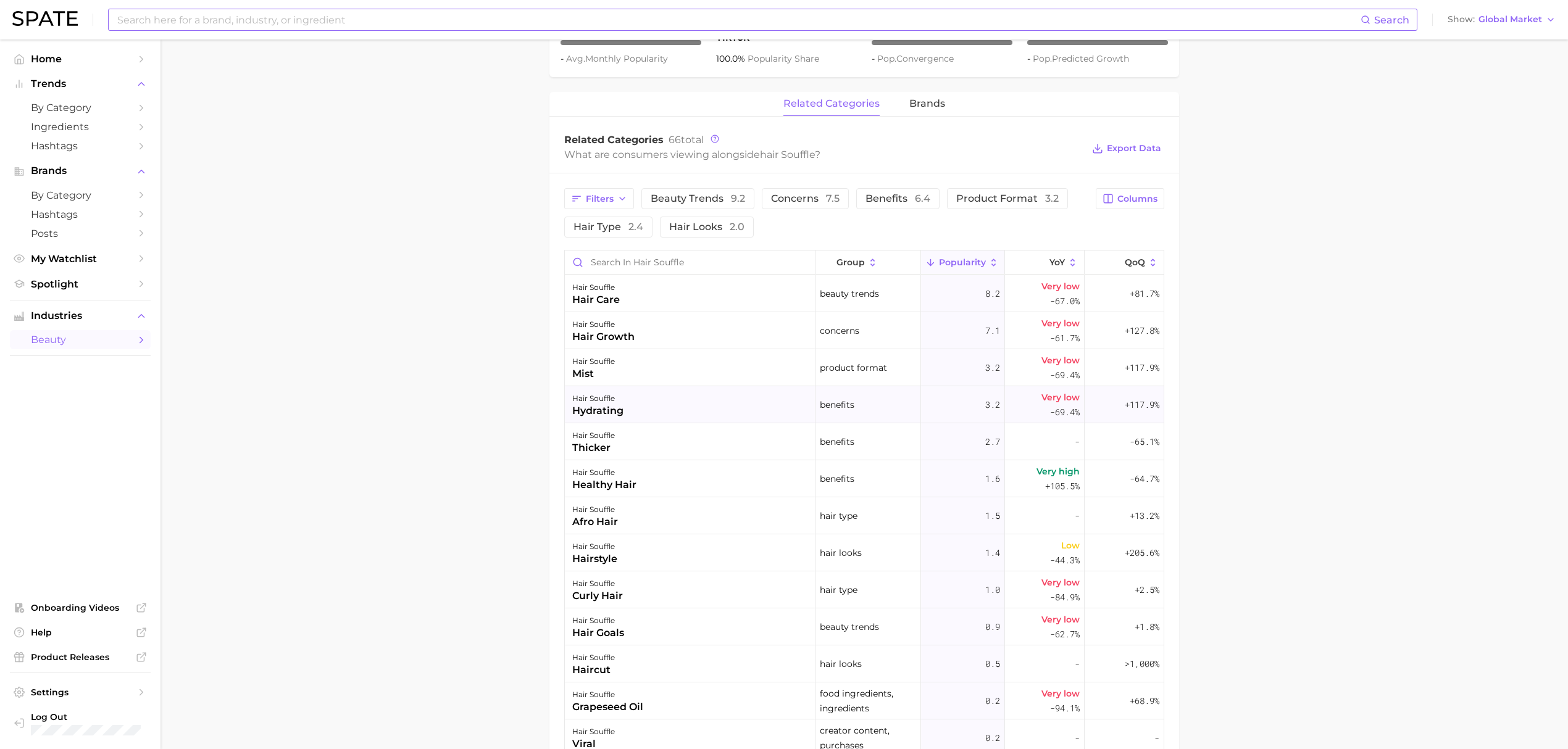
click at [674, 415] on div "hair souffle hydrating" at bounding box center [689, 404] width 250 height 37
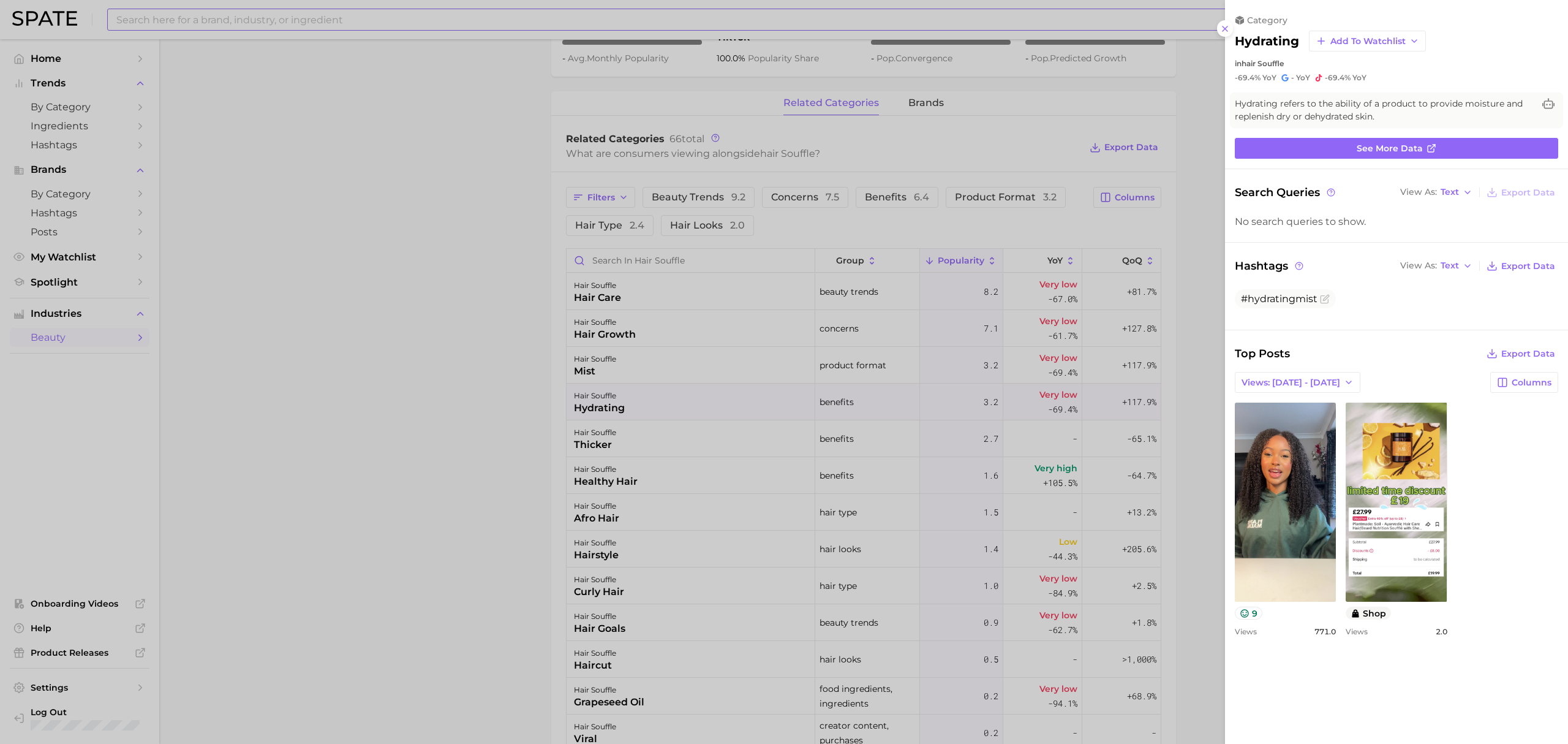
click at [672, 440] on div at bounding box center [784, 372] width 1568 height 744
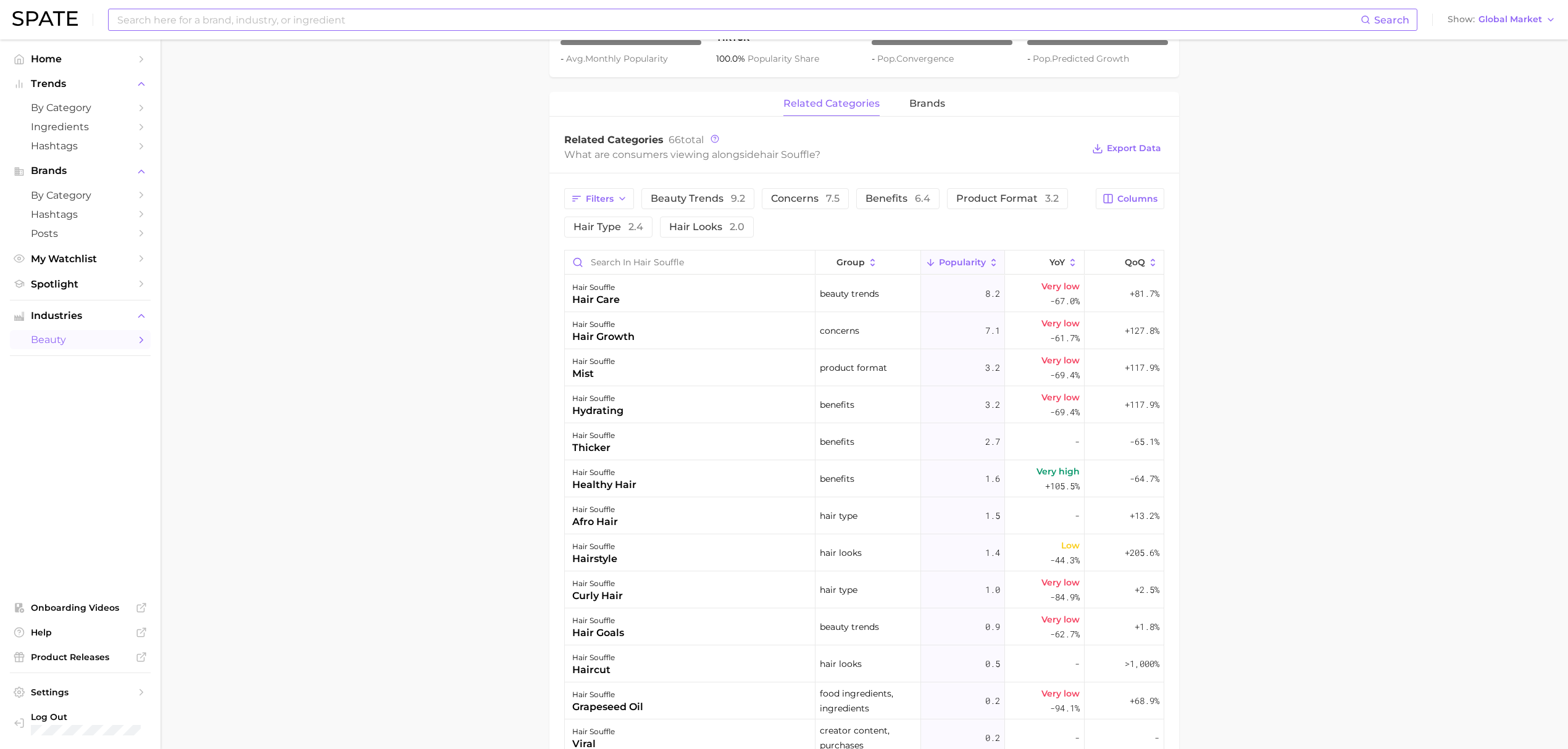
click at [679, 455] on div "hair souffle thicker" at bounding box center [689, 441] width 250 height 37
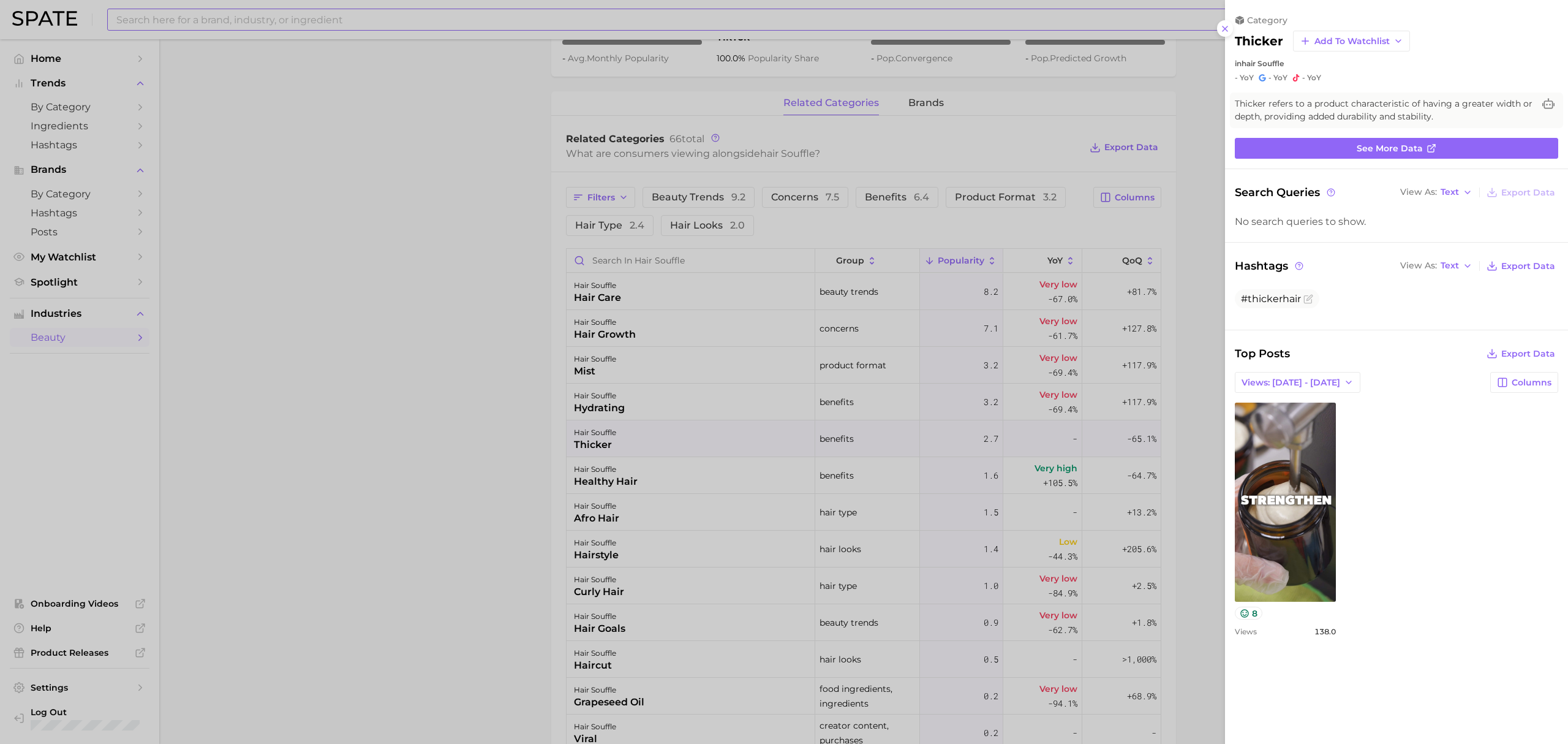
click at [474, 494] on div at bounding box center [784, 372] width 1568 height 744
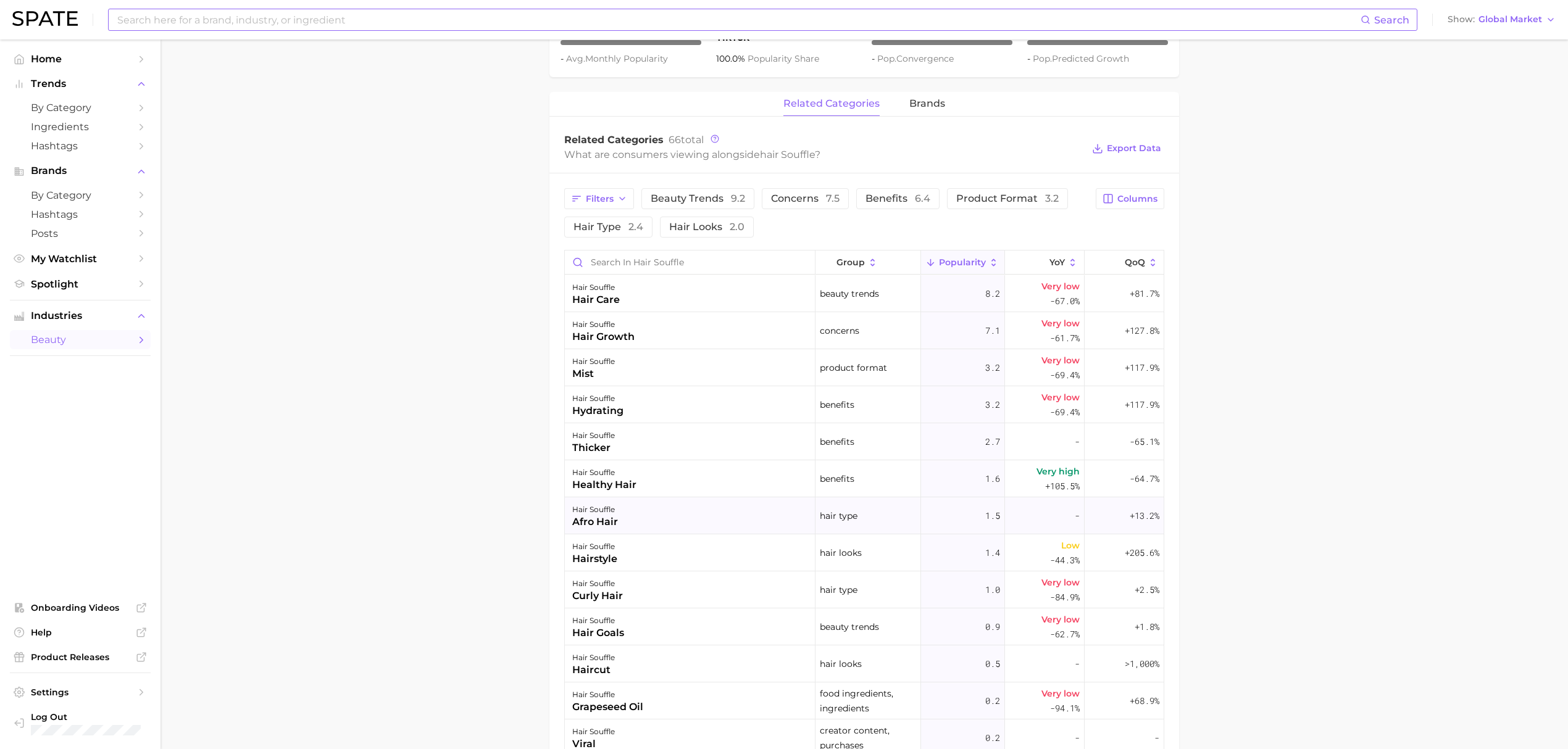
click at [672, 524] on div "hair souffle afro hair" at bounding box center [689, 515] width 250 height 37
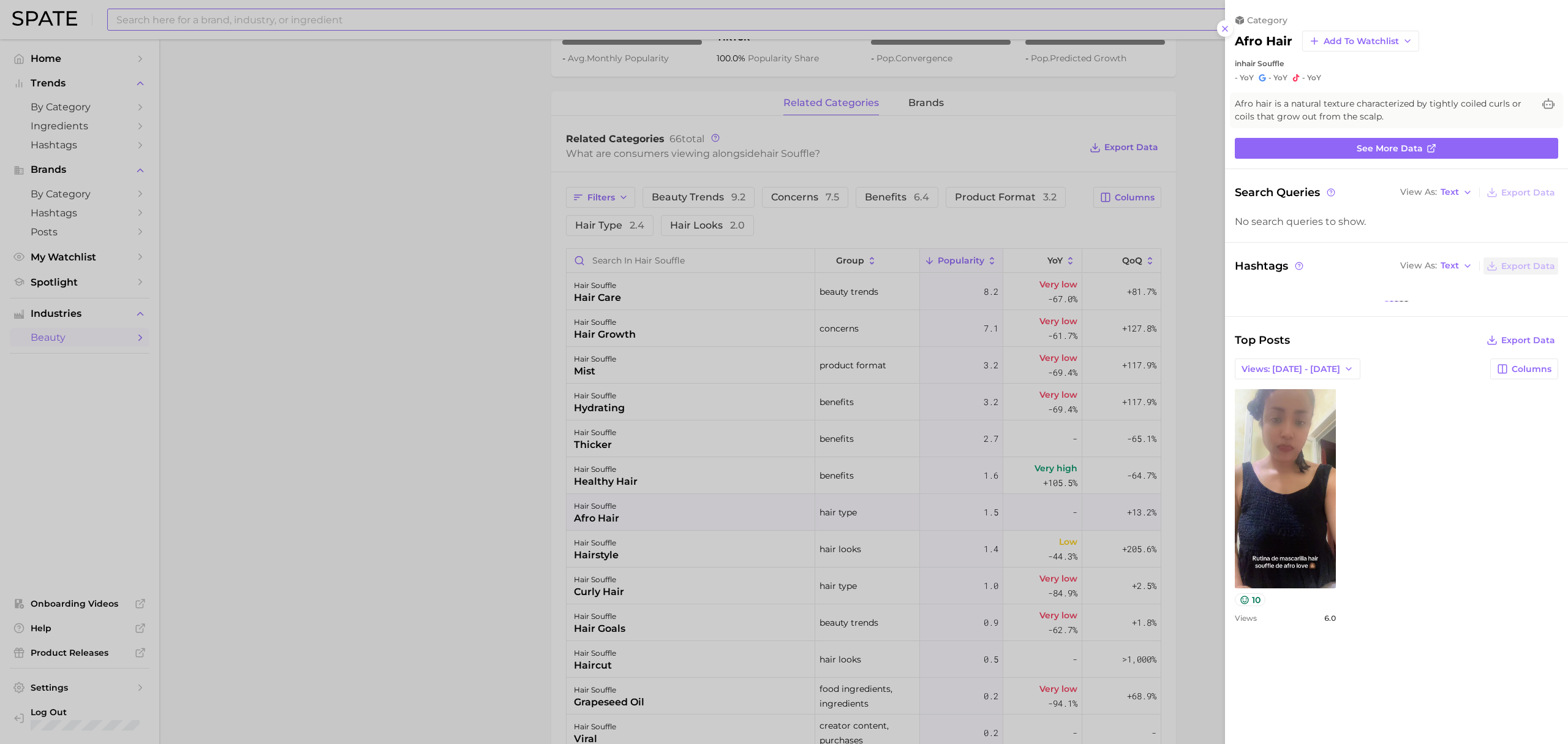
click at [510, 480] on div at bounding box center [784, 372] width 1568 height 744
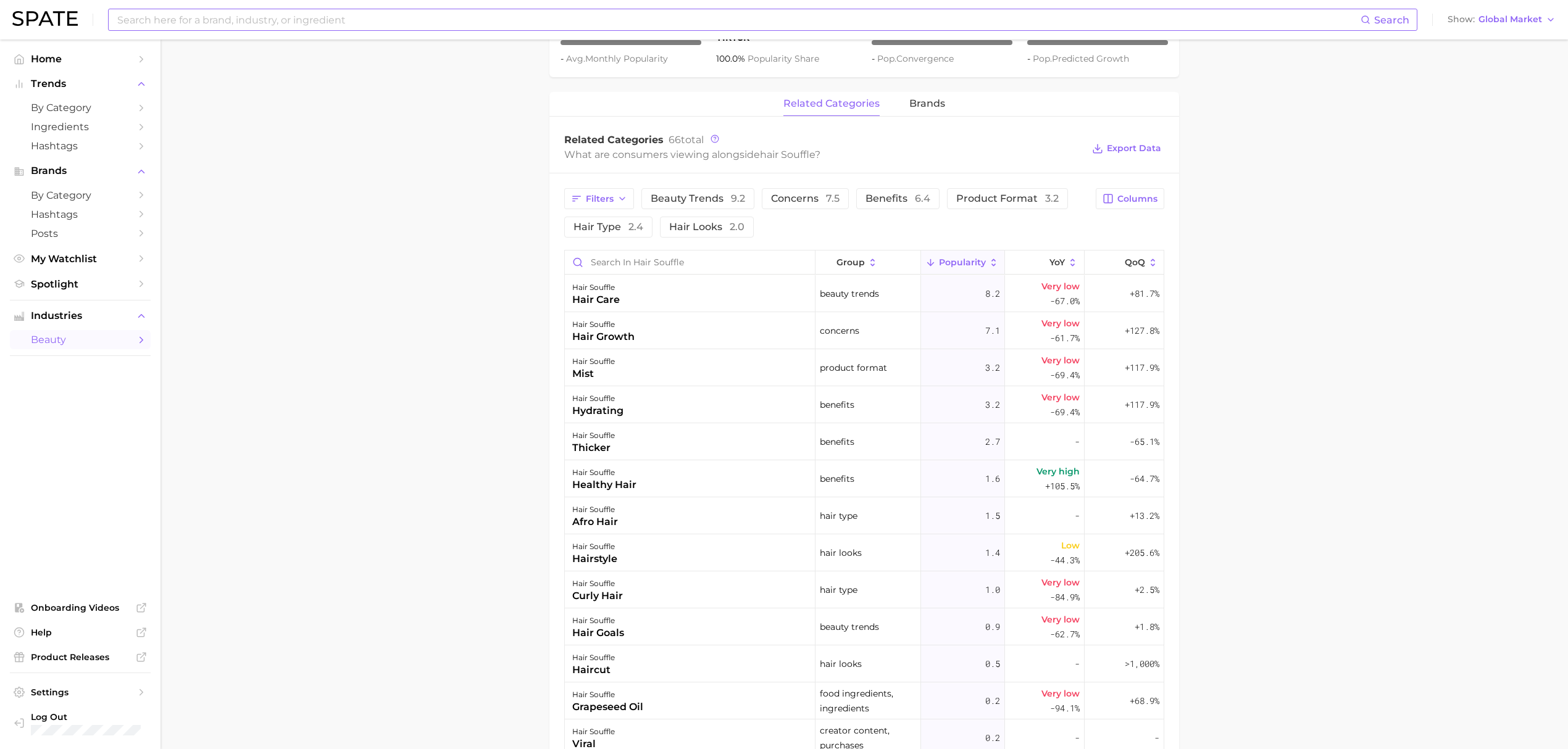
click at [514, 483] on main "1. hair 2. hair care products 3. hair treatments 4. hair souffle Overview Googl…" at bounding box center [863, 296] width 1407 height 1556
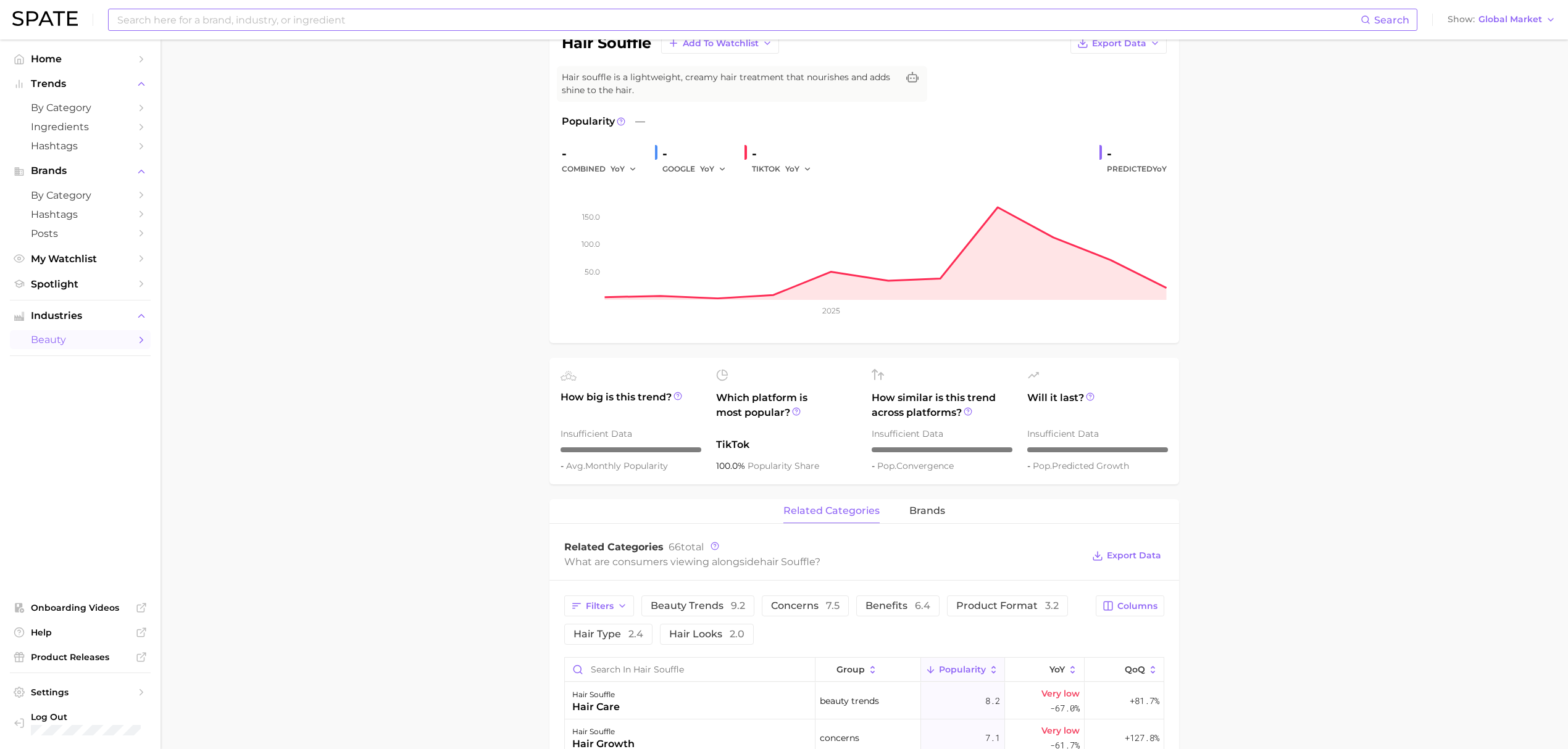
scroll to position [109, 0]
click at [905, 526] on div "related categories brands" at bounding box center [864, 515] width 630 height 25
drag, startPoint x: 909, startPoint y: 525, endPoint x: 918, endPoint y: 521, distance: 9.8
click at [912, 524] on button "brands" at bounding box center [927, 515] width 36 height 24
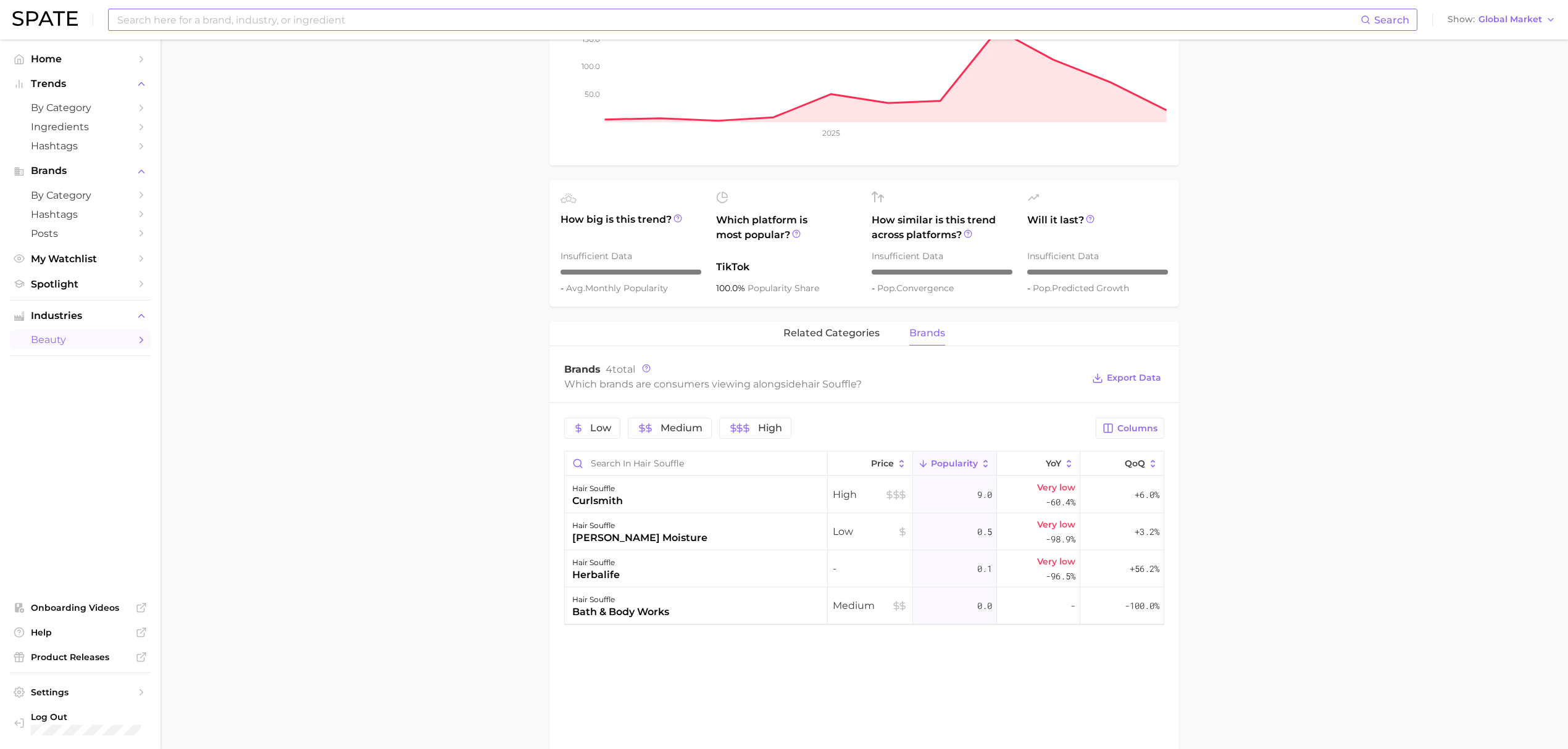
scroll to position [356, 0]
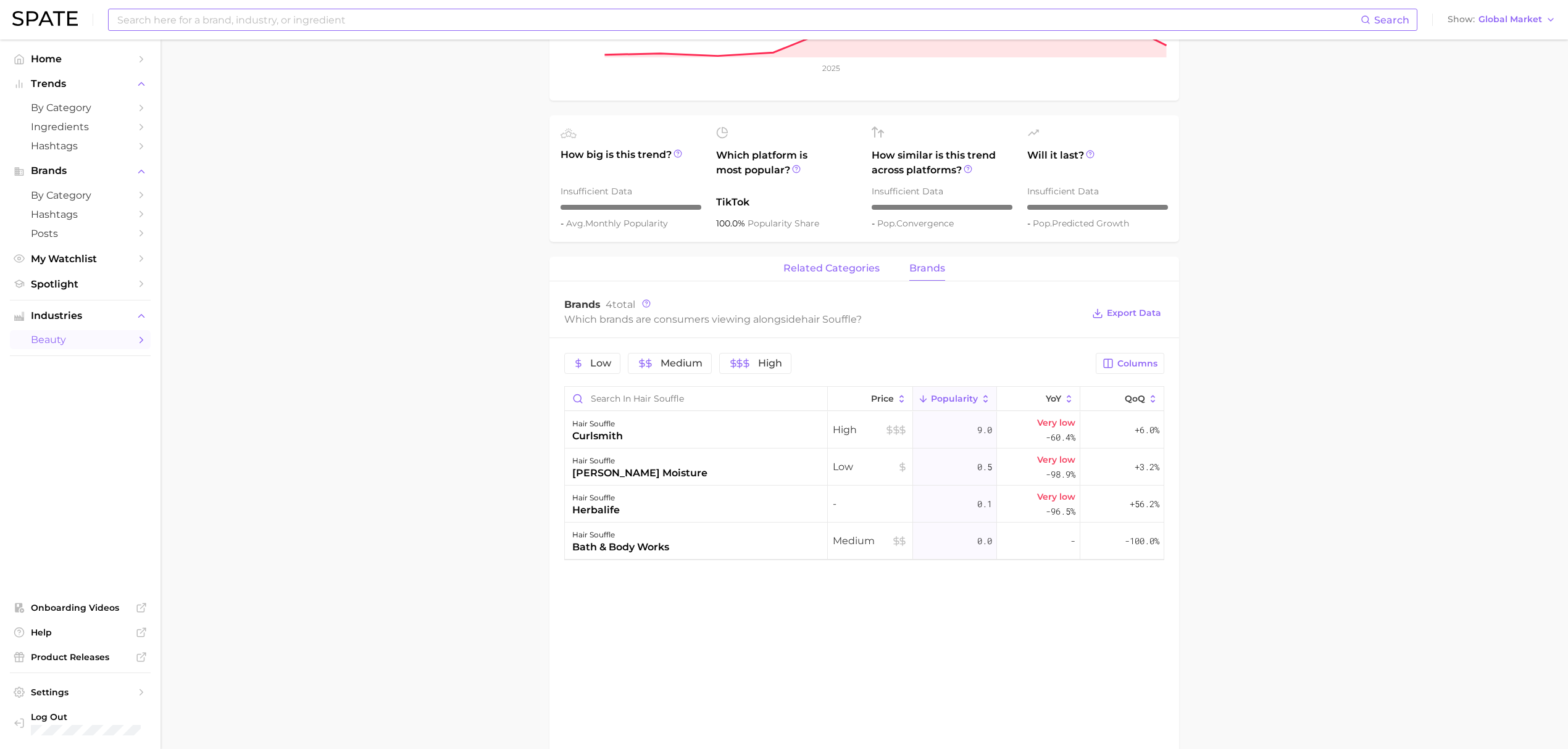
click at [810, 278] on button "related categories" at bounding box center [830, 269] width 96 height 24
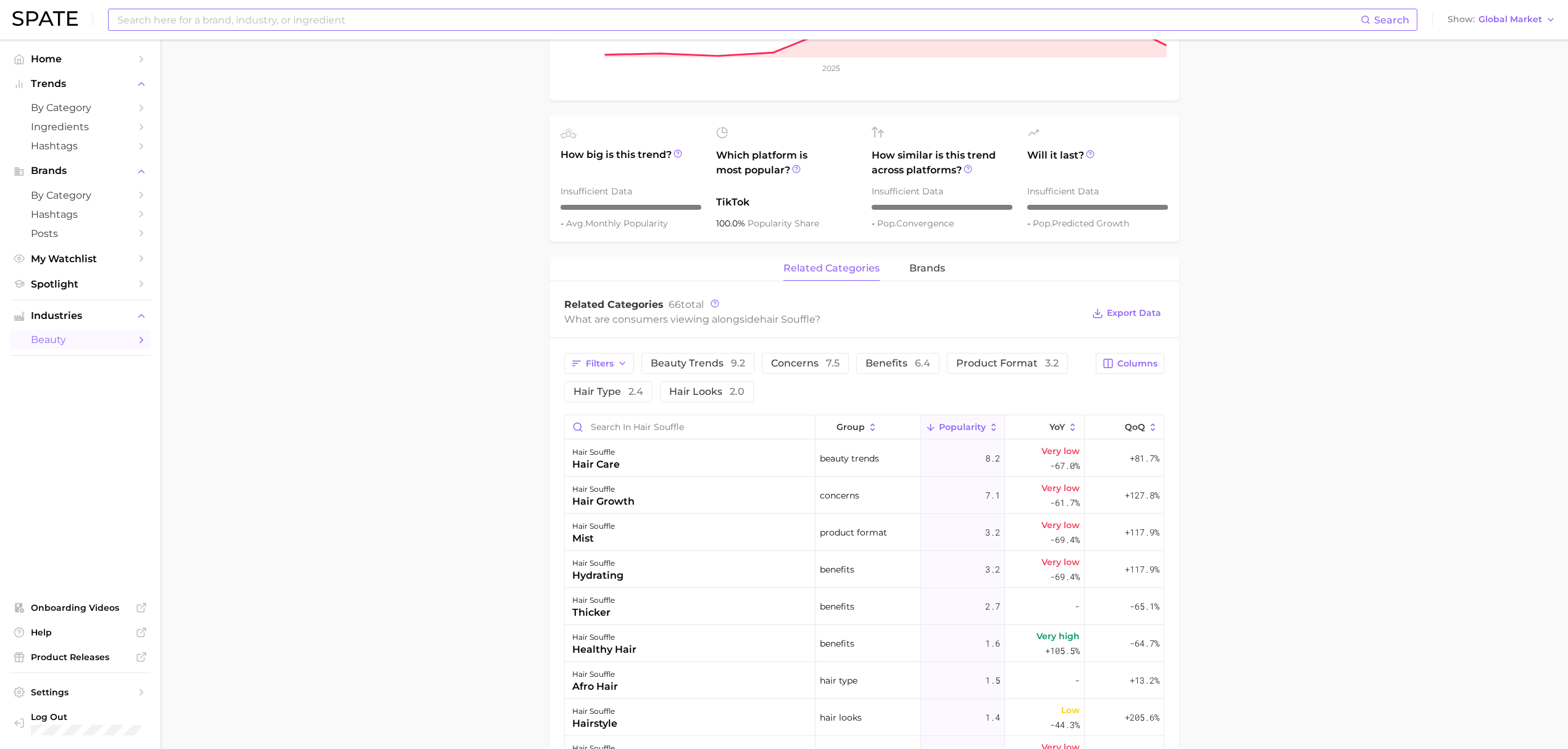
click at [696, 13] on input at bounding box center [738, 19] width 1245 height 21
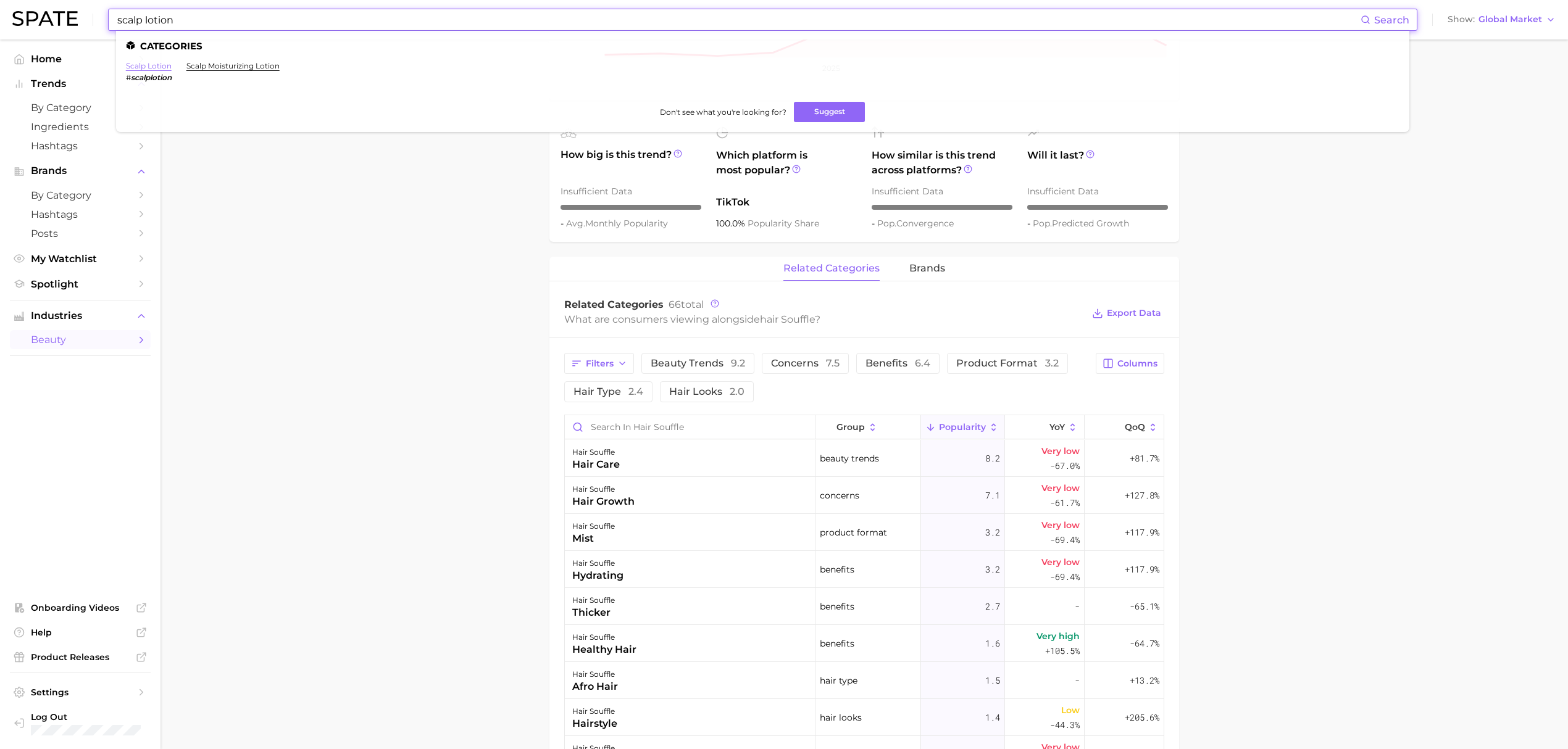
type input "scalp lotion"
click at [162, 66] on link "scalp lotion" at bounding box center [148, 65] width 45 height 9
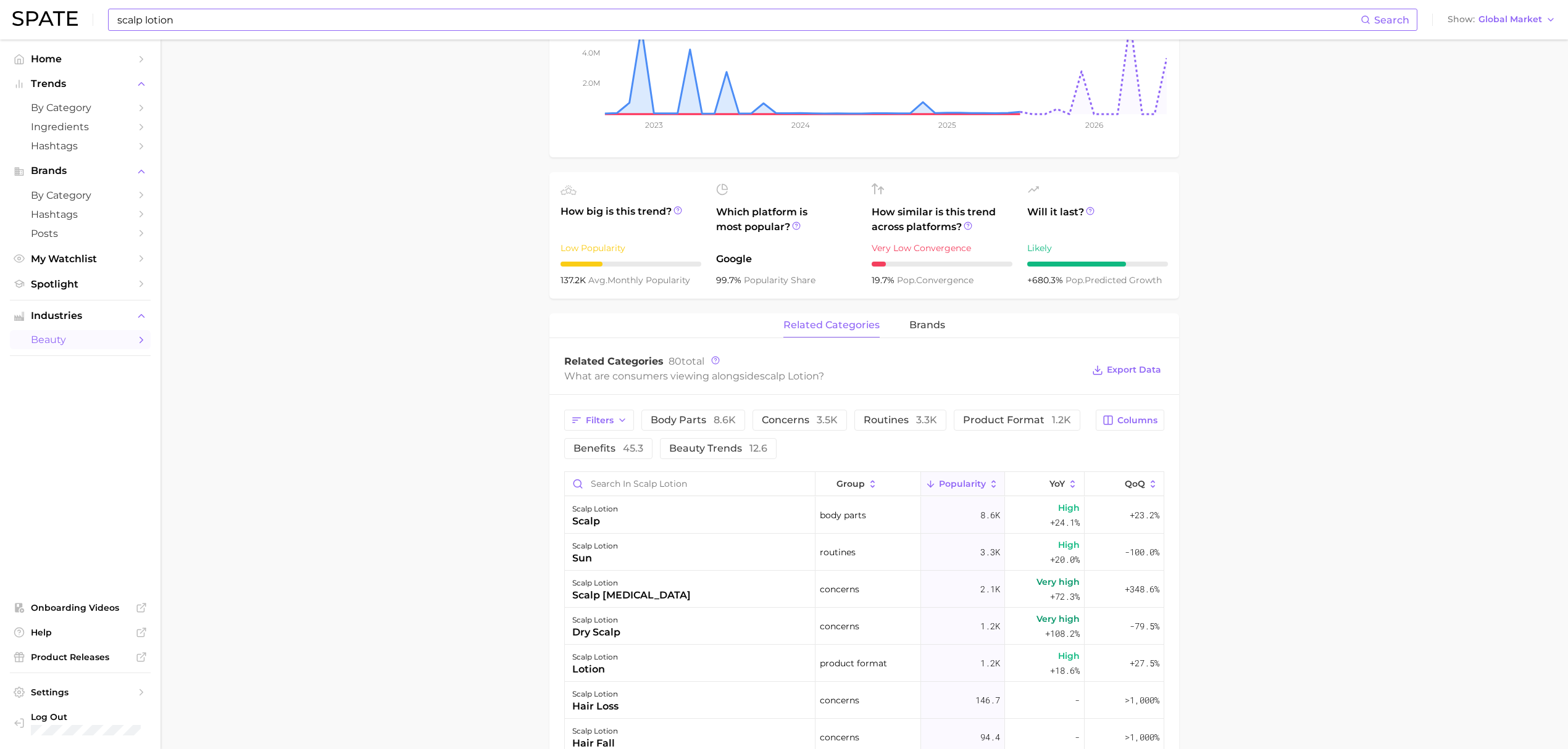
scroll to position [329, 0]
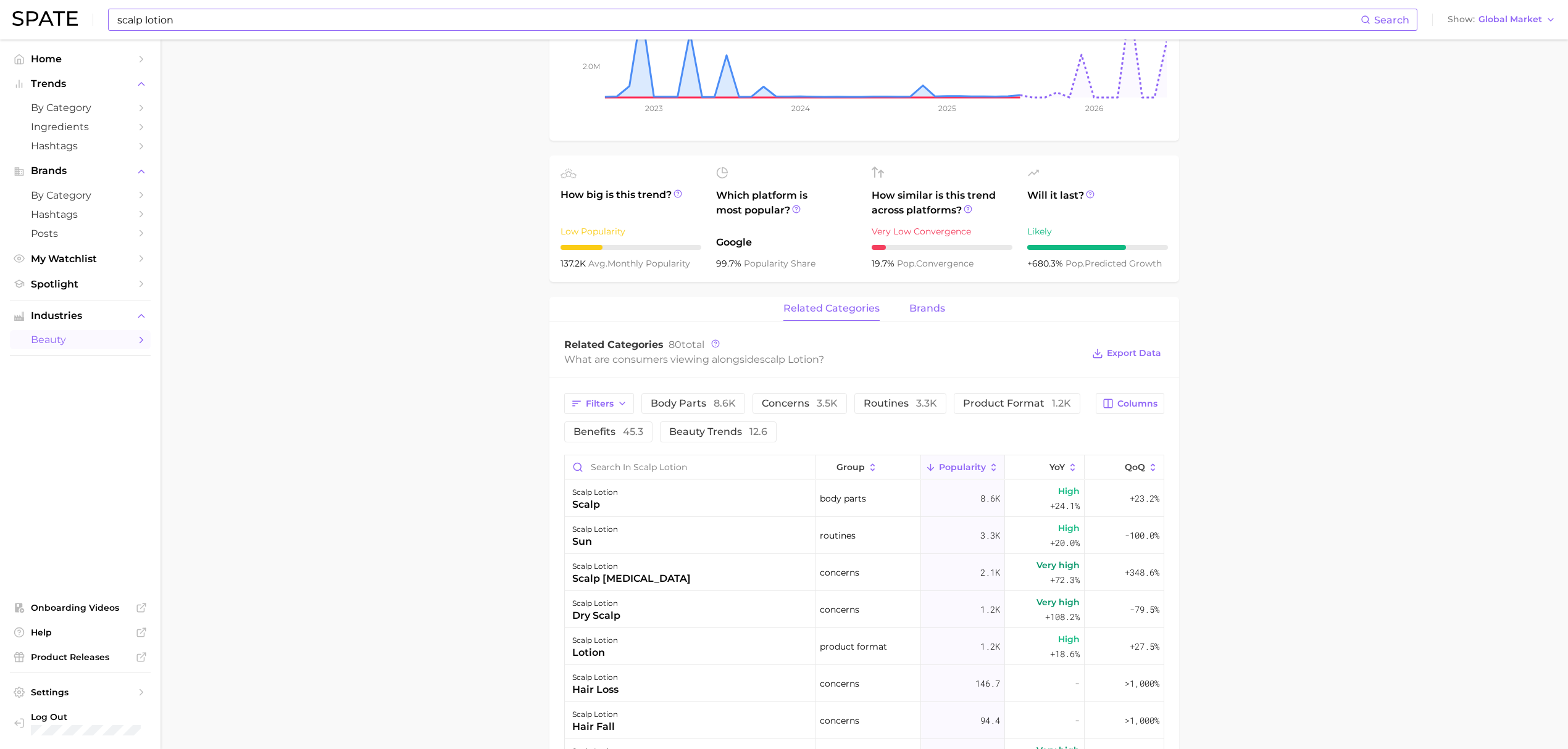
click at [918, 306] on span "brands" at bounding box center [927, 308] width 36 height 11
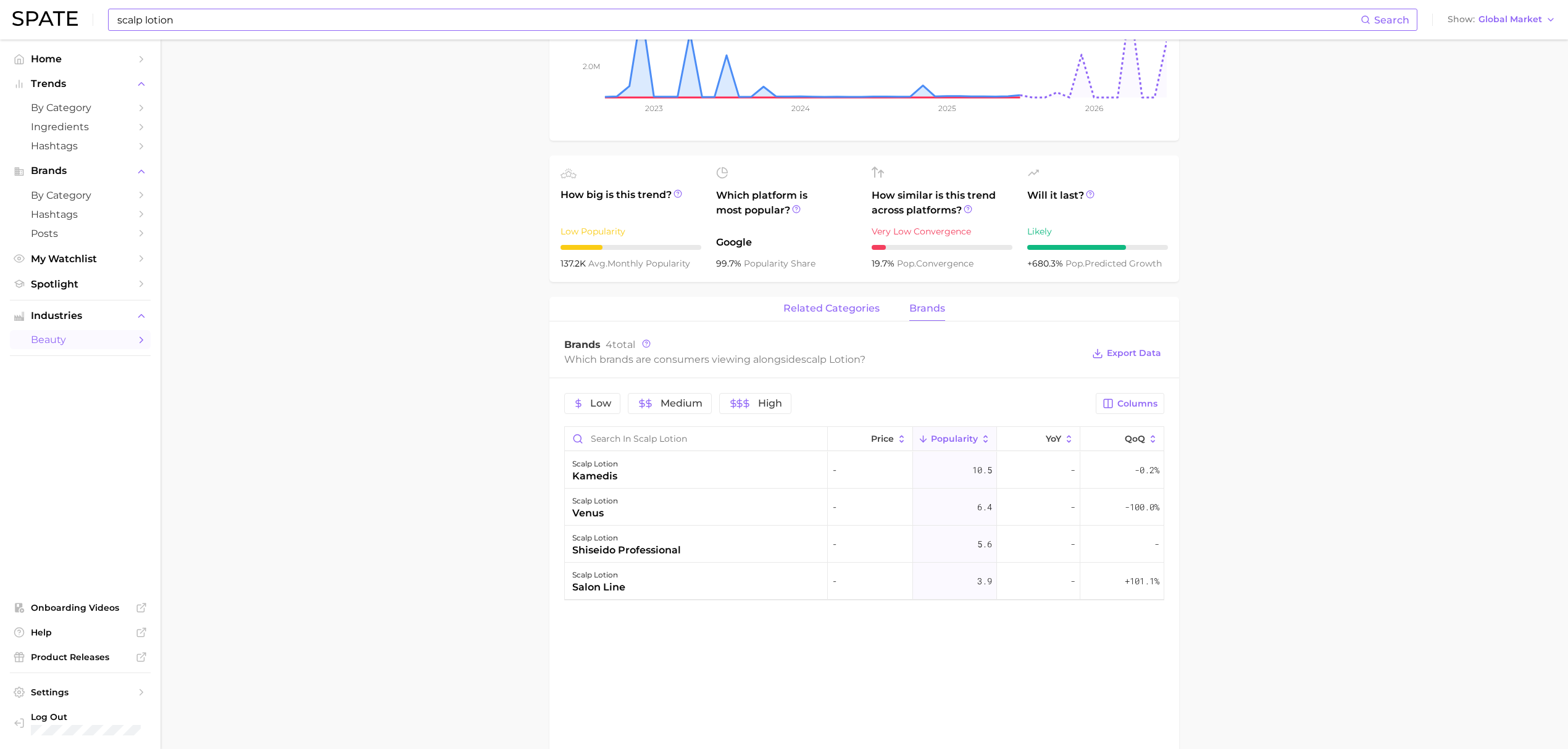
click at [855, 311] on span "related categories" at bounding box center [830, 308] width 96 height 11
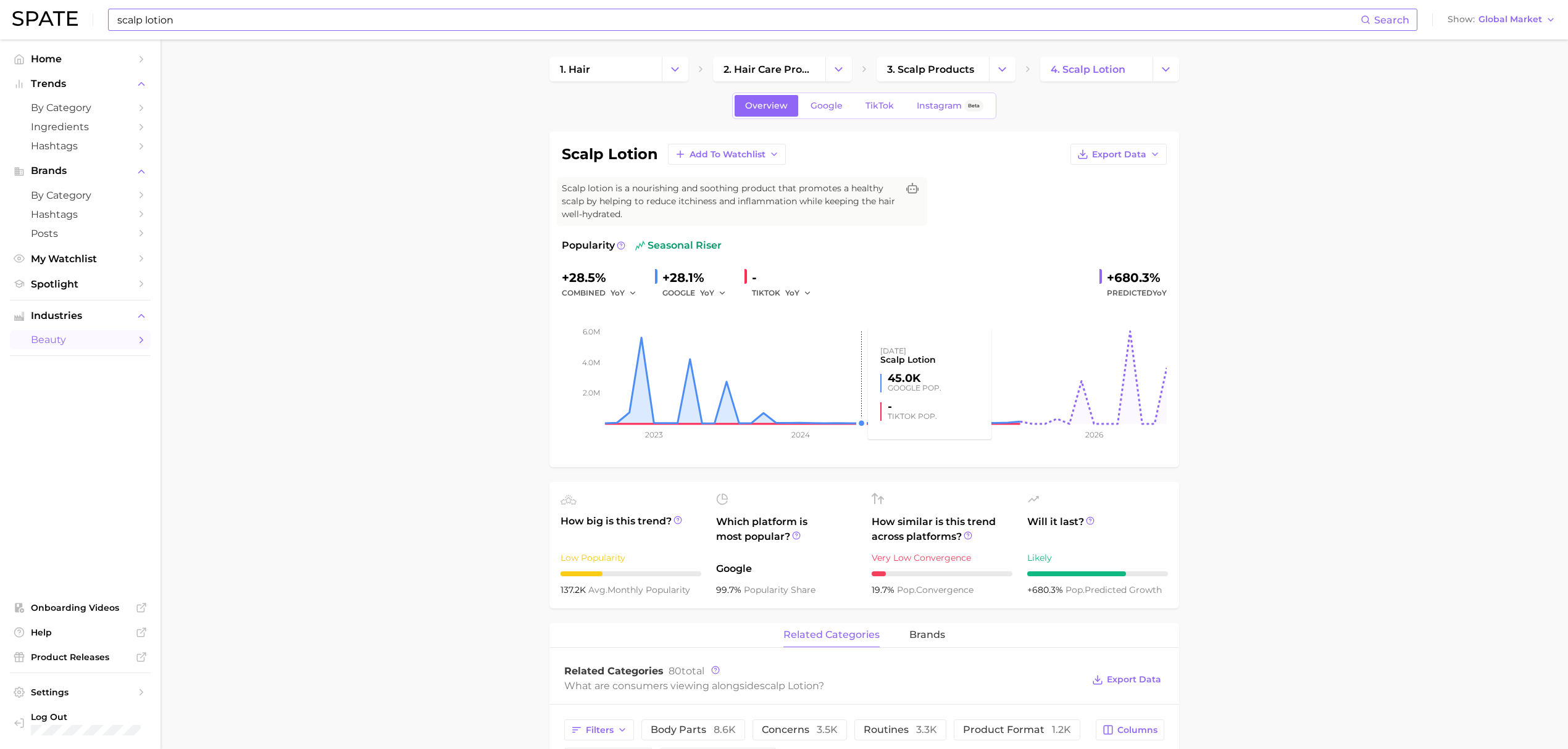
scroll to position [0, 0]
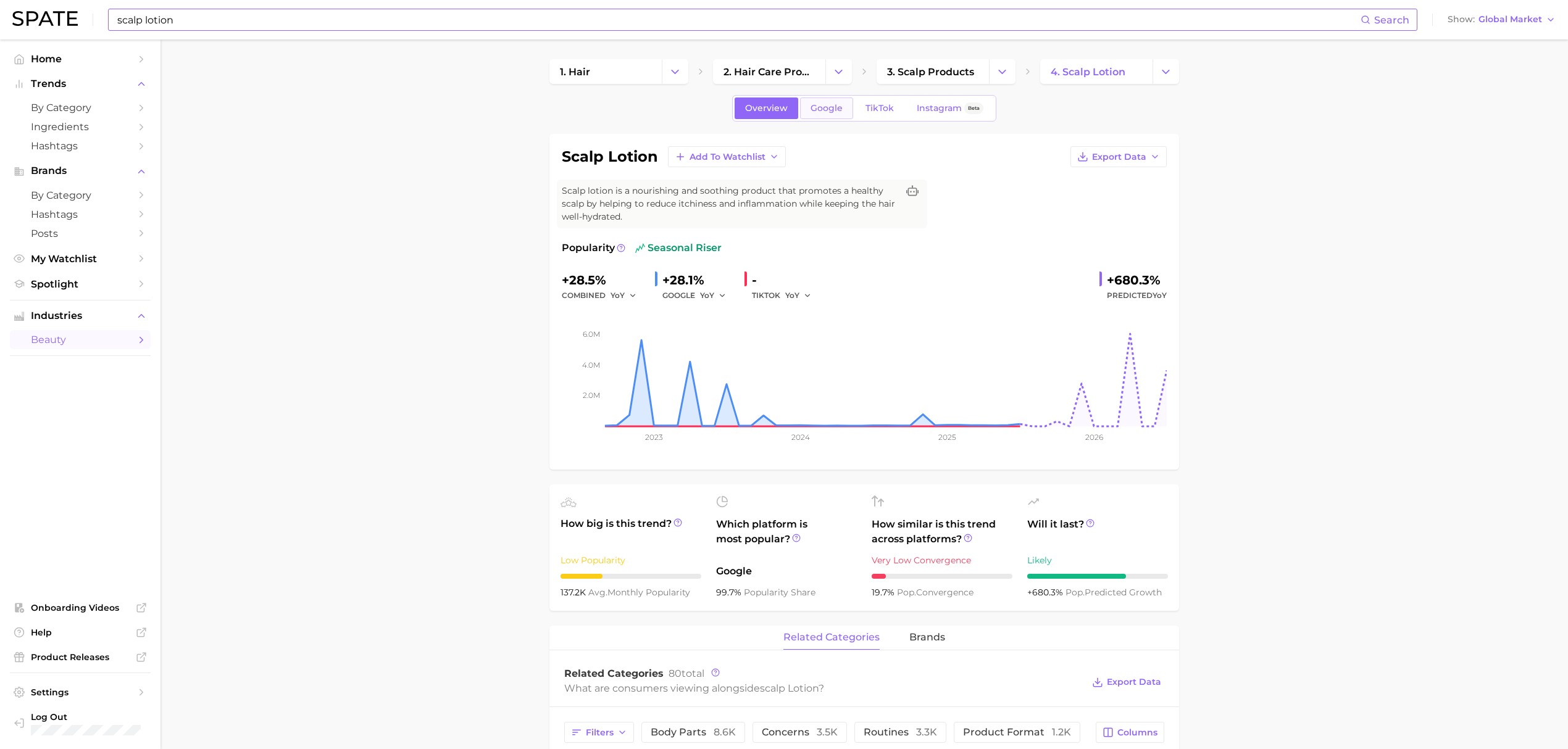
click at [826, 107] on span "Google" at bounding box center [827, 108] width 32 height 11
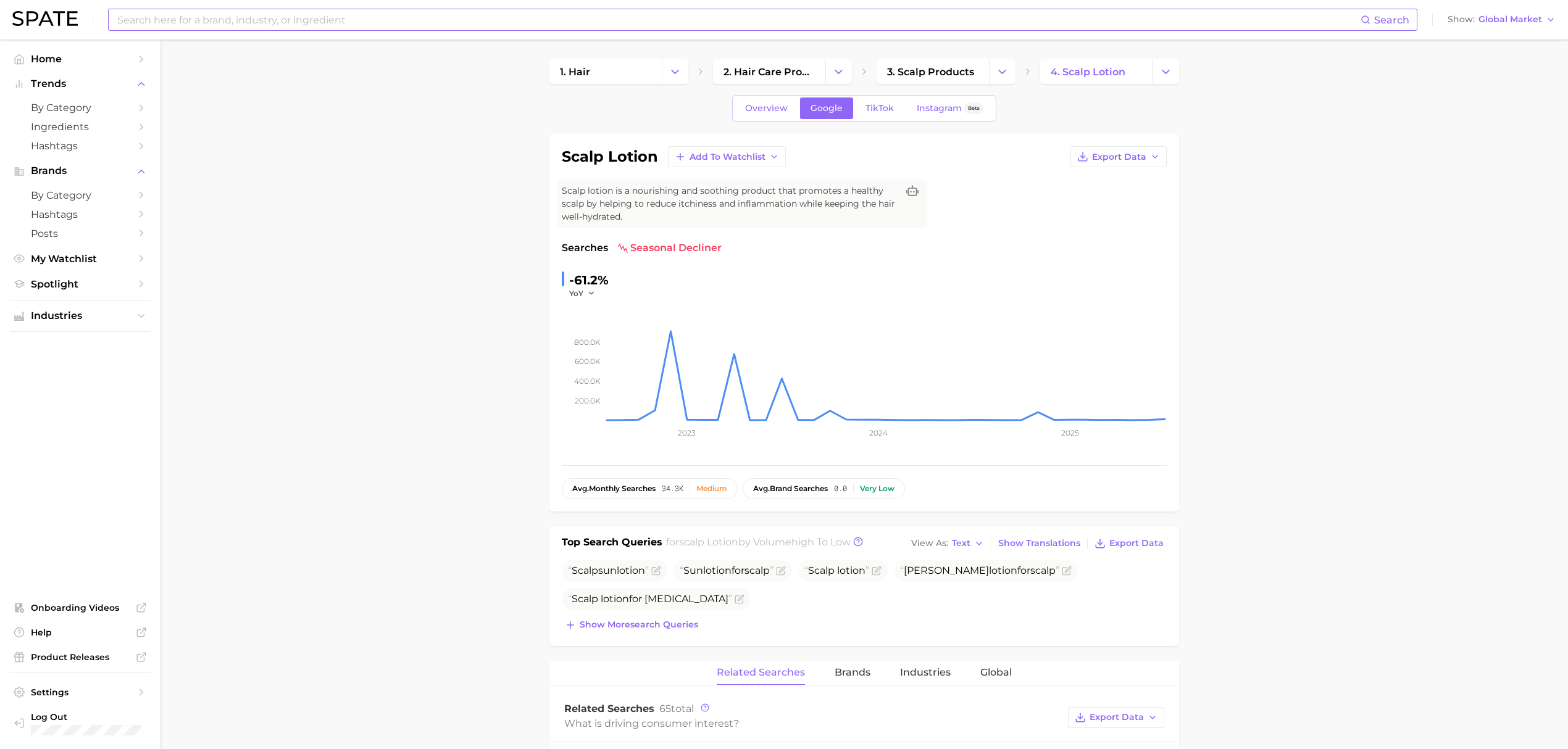
click at [810, 24] on input at bounding box center [738, 19] width 1245 height 21
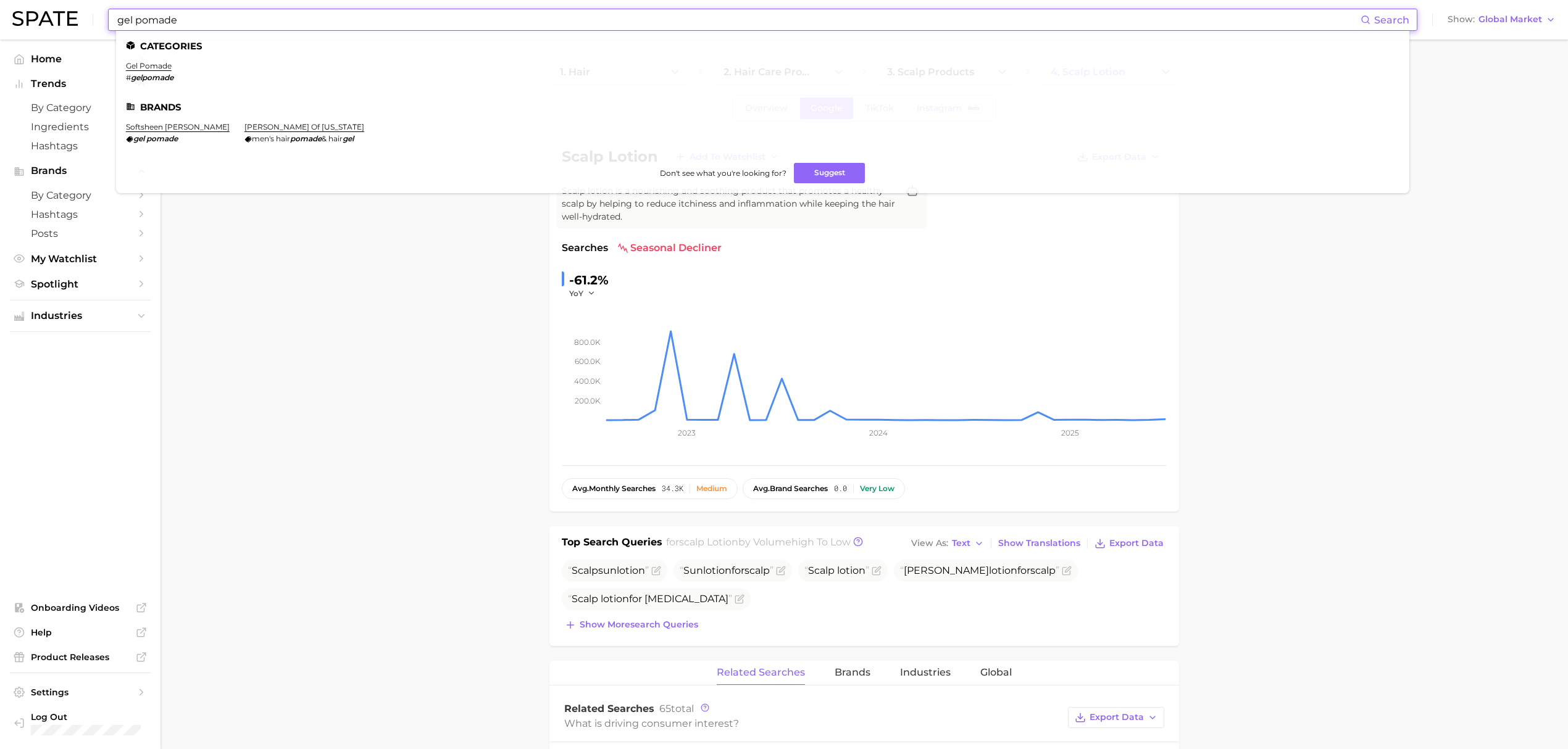
type input "gel pomade"
click at [153, 55] on ul "Categories gel pomade # gelpomade Brands softsheen [PERSON_NAME] gel pomade [PE…" at bounding box center [762, 112] width 1293 height 162
click at [156, 64] on link "gel pomade" at bounding box center [148, 65] width 45 height 9
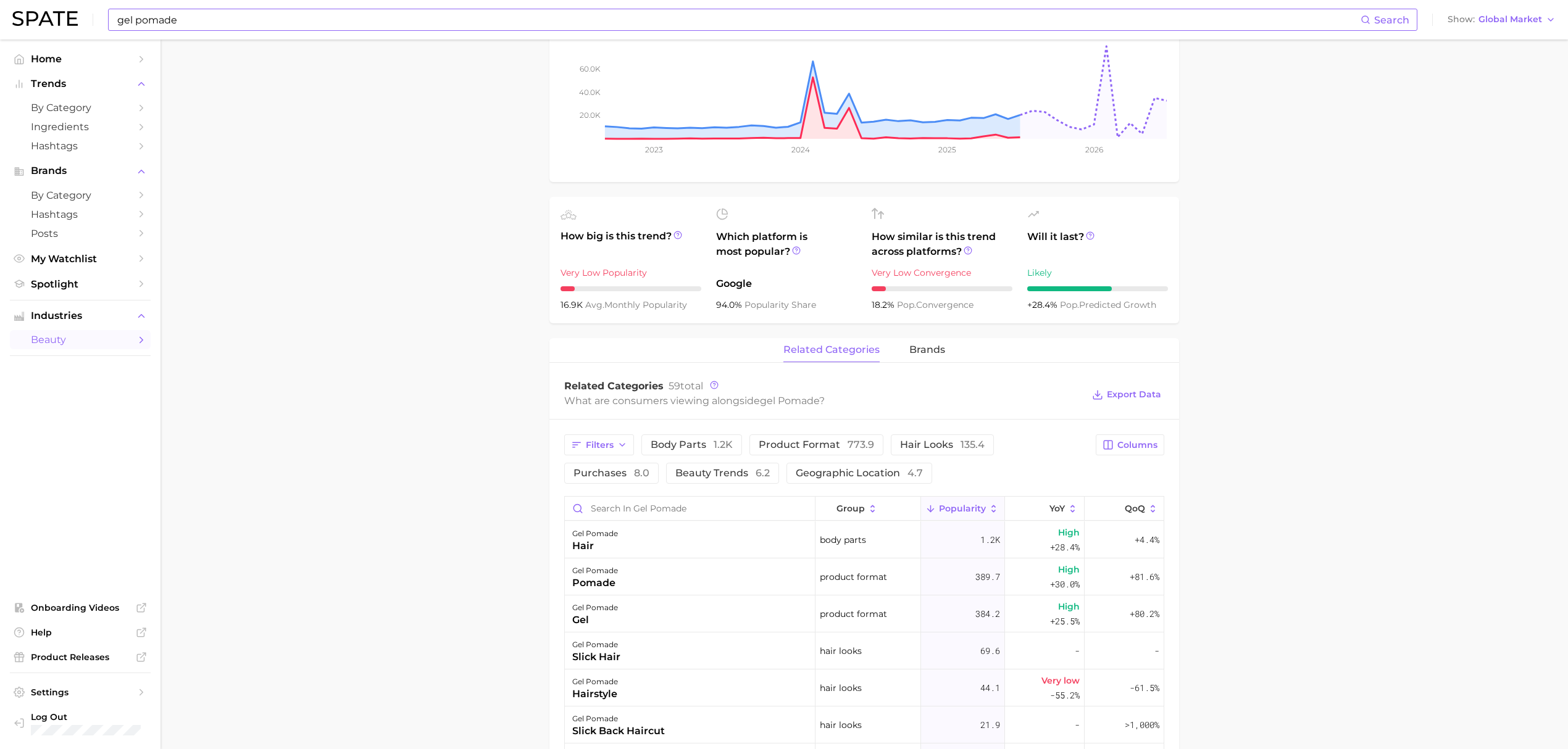
scroll to position [329, 0]
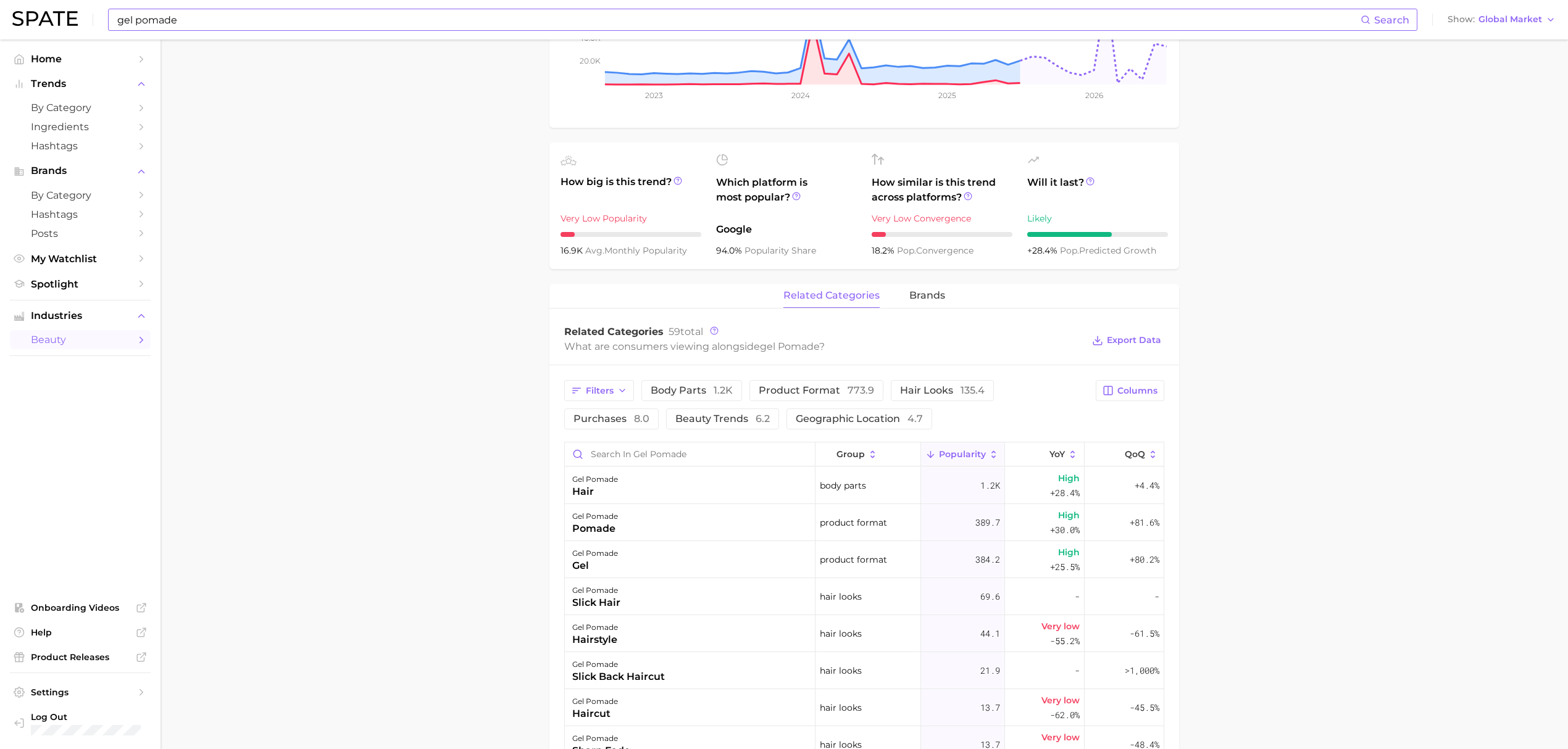
click at [900, 299] on div "related categories brands" at bounding box center [864, 295] width 630 height 25
click at [916, 296] on span "brands" at bounding box center [927, 294] width 36 height 11
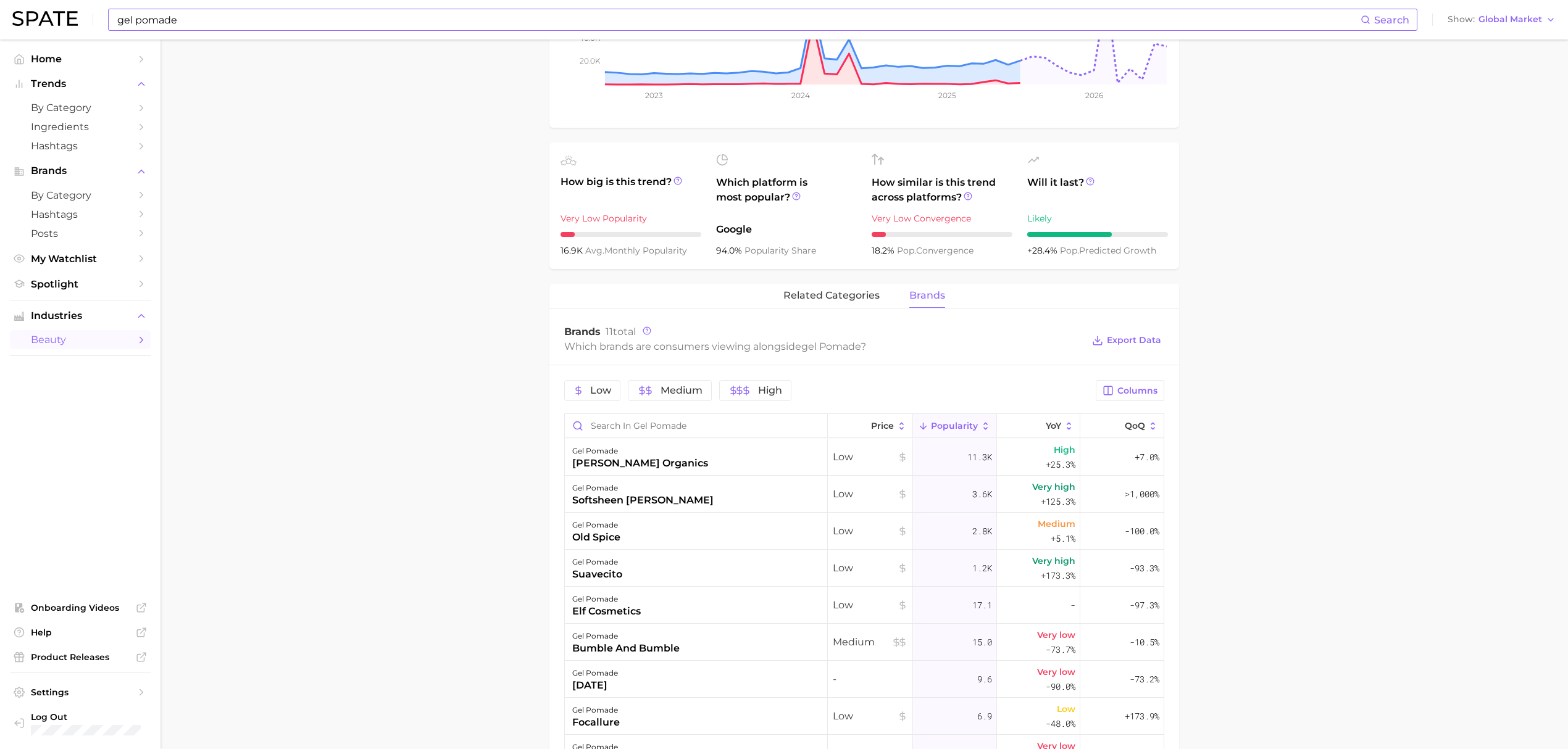
scroll to position [411, 0]
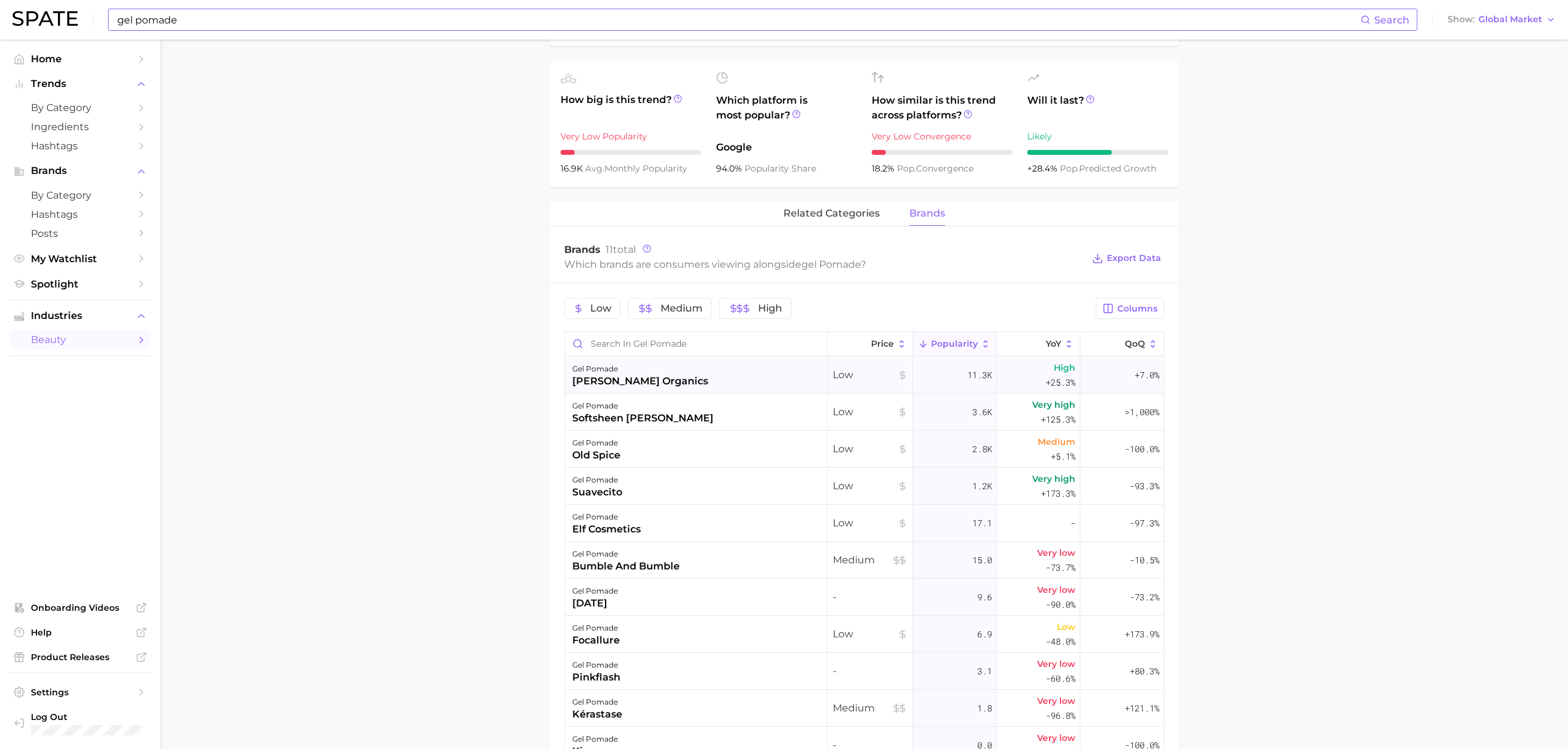
click at [664, 375] on div "gel pomade" at bounding box center [640, 369] width 135 height 15
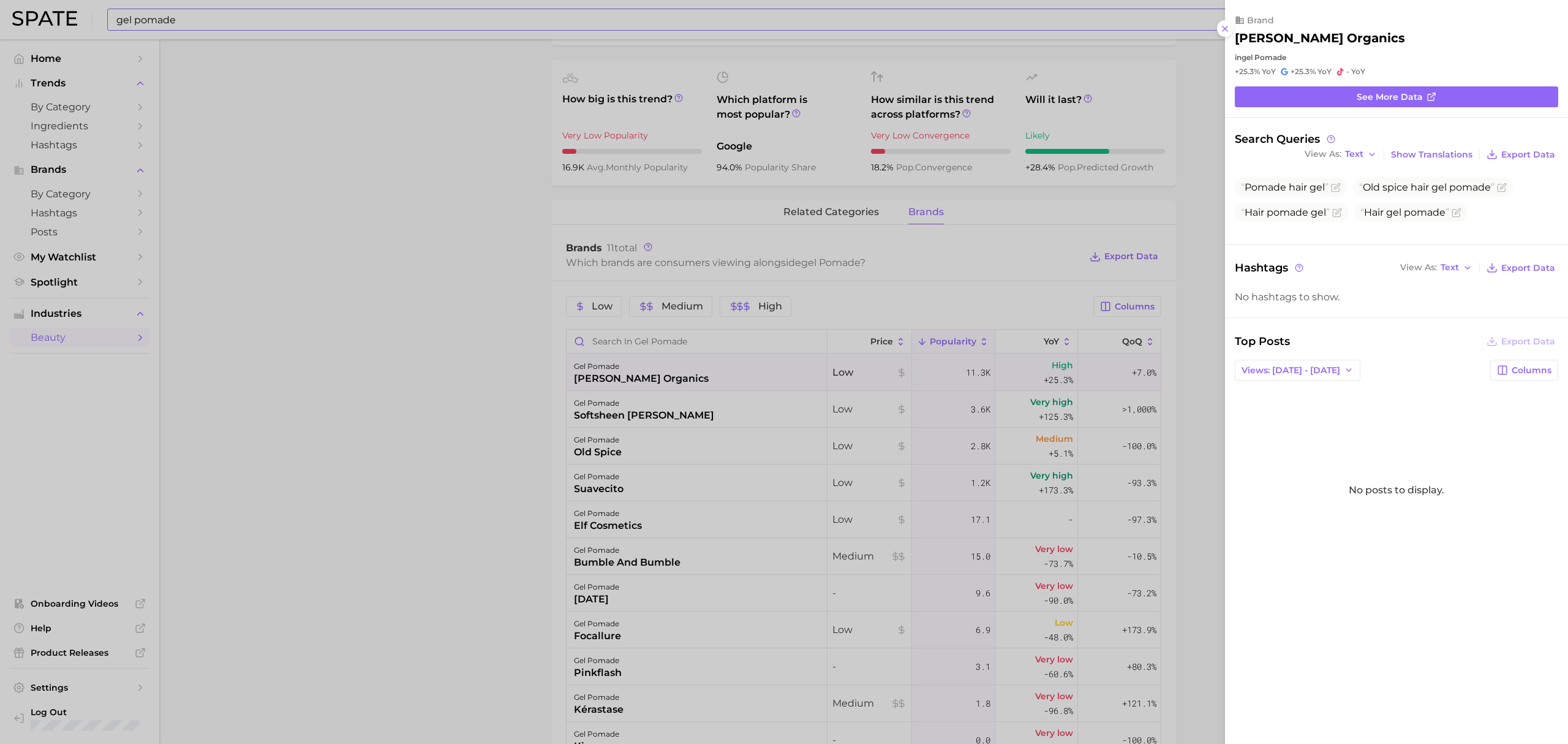
click at [509, 389] on div at bounding box center [784, 372] width 1568 height 744
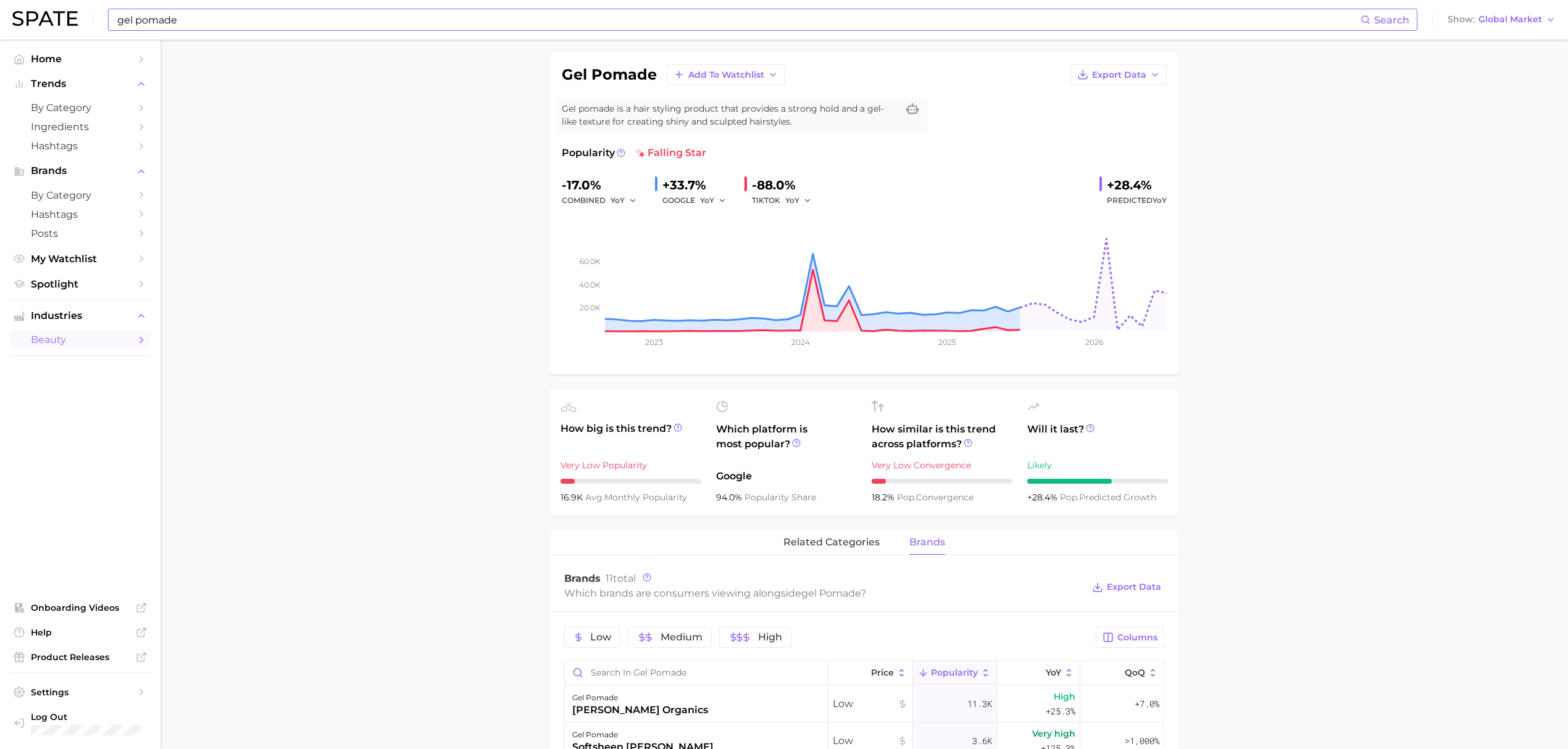
scroll to position [0, 0]
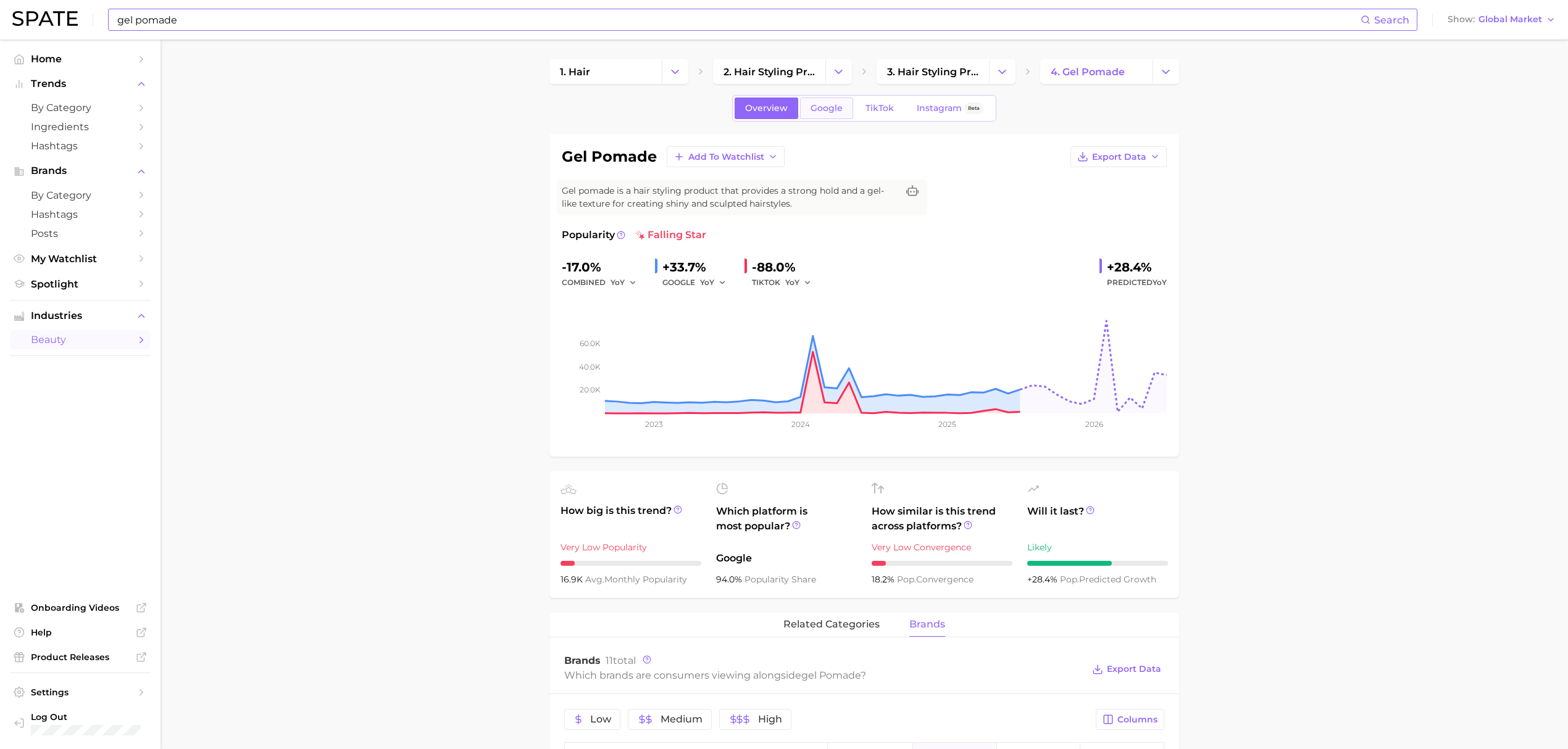
click at [830, 114] on span "Google" at bounding box center [827, 108] width 32 height 11
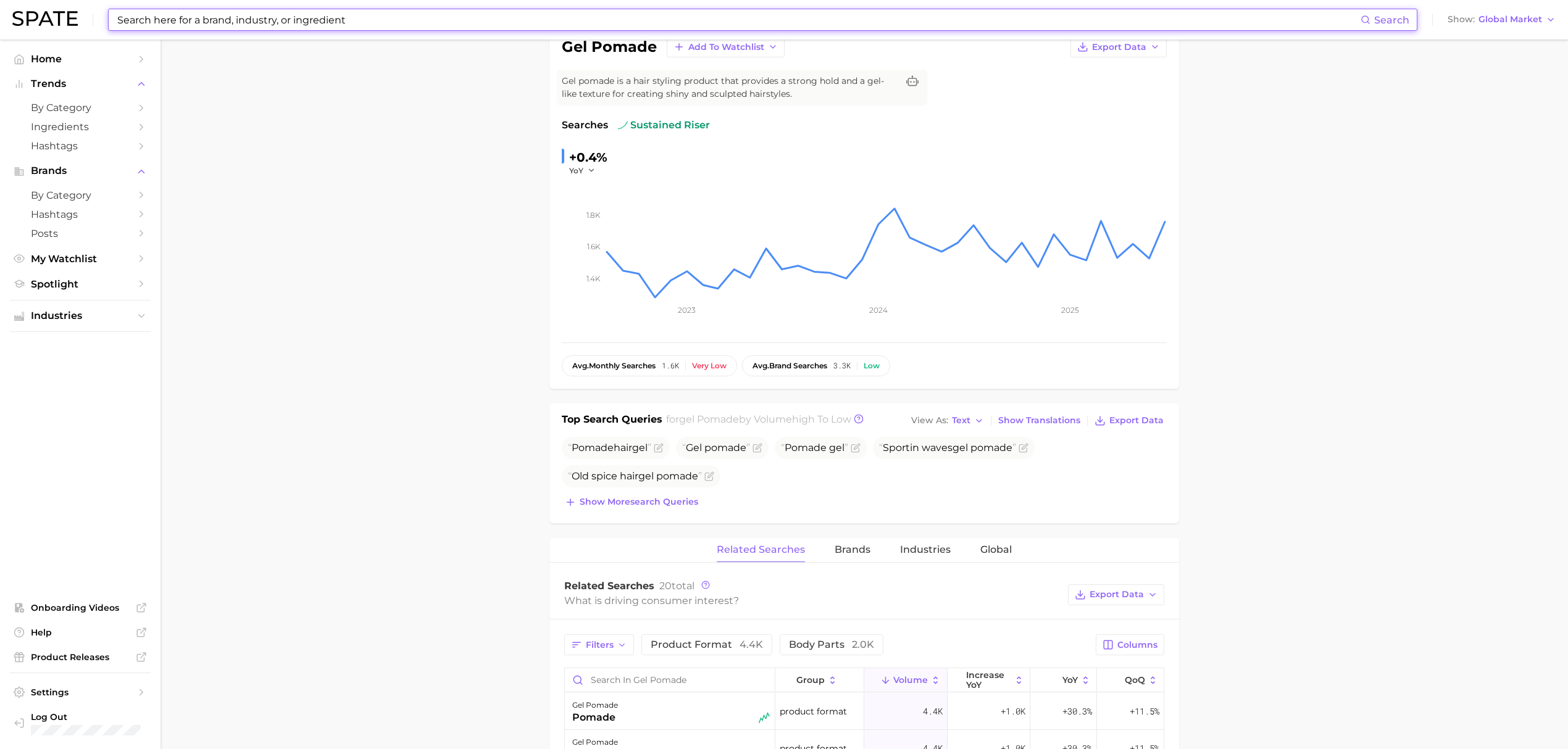
scroll to position [164, 0]
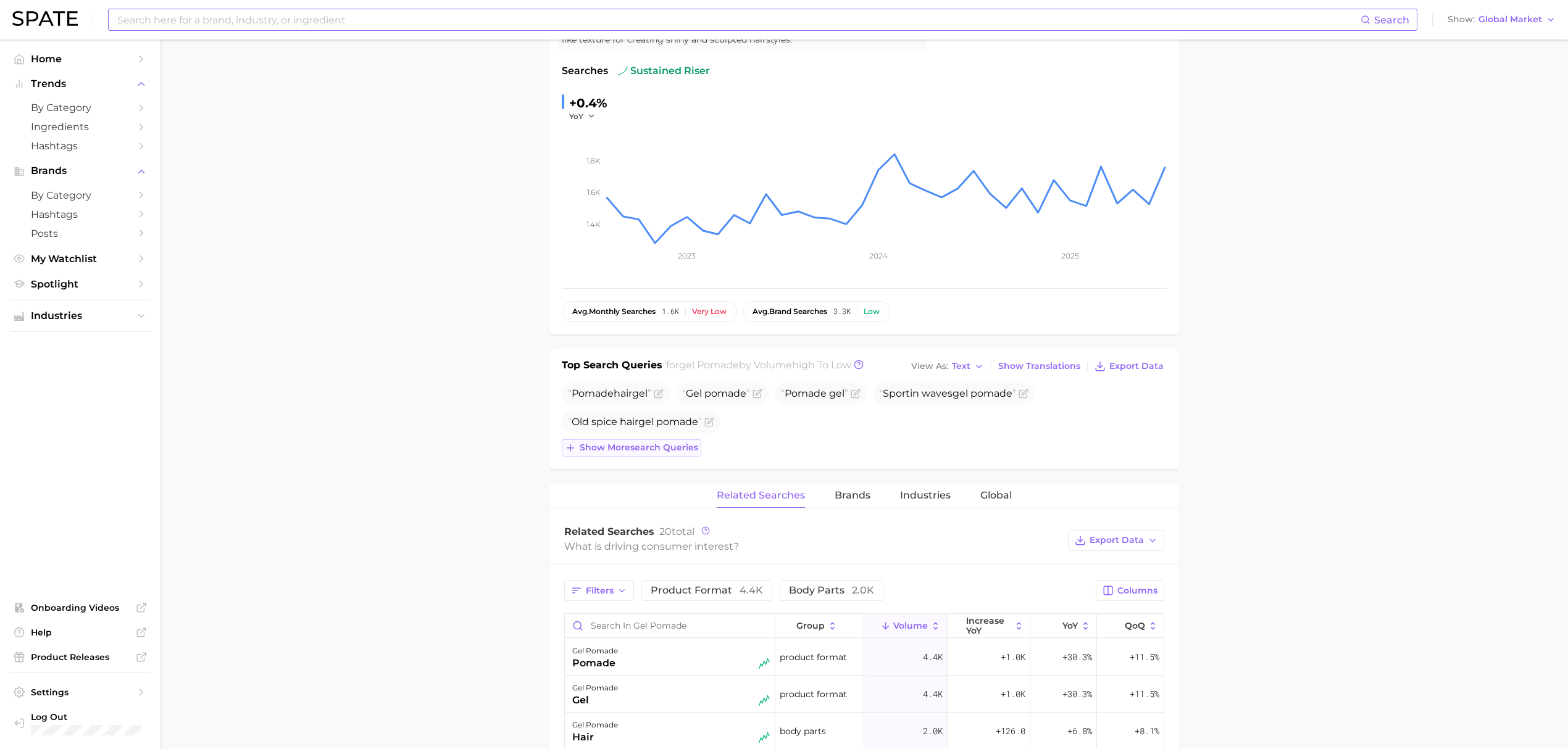
click at [592, 448] on span "Show more search queries" at bounding box center [639, 448] width 119 height 11
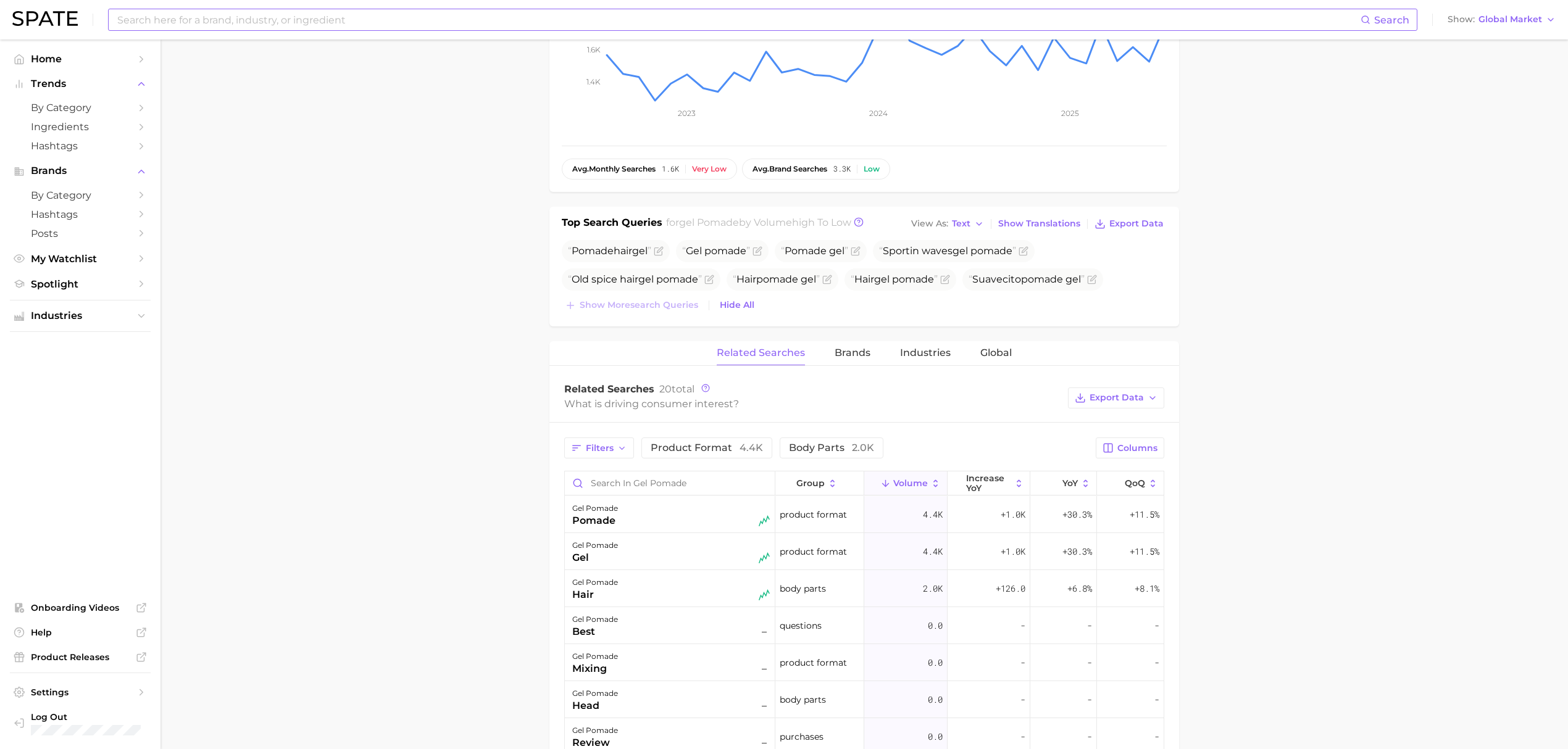
scroll to position [329, 0]
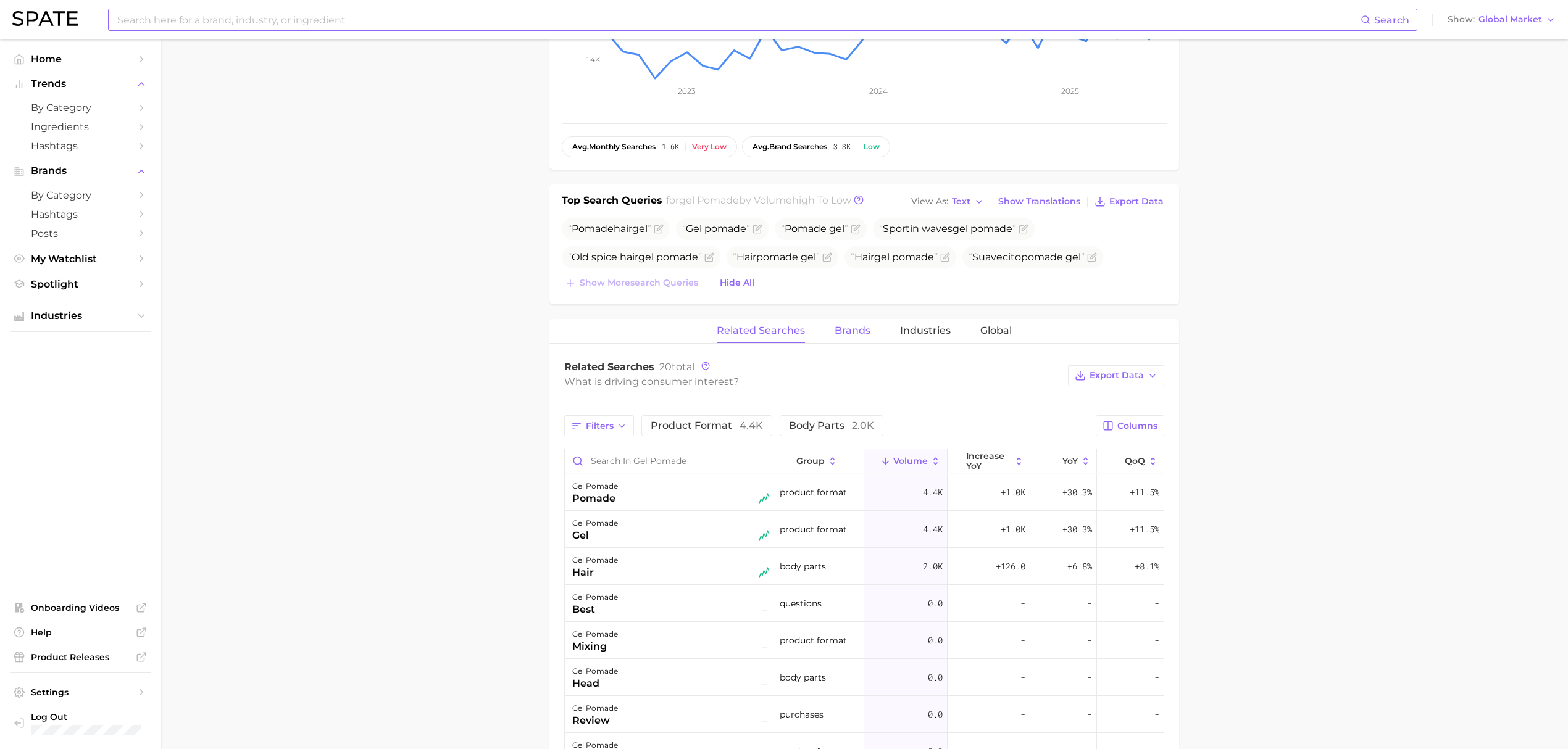
click at [851, 334] on span "Brands" at bounding box center [852, 330] width 36 height 11
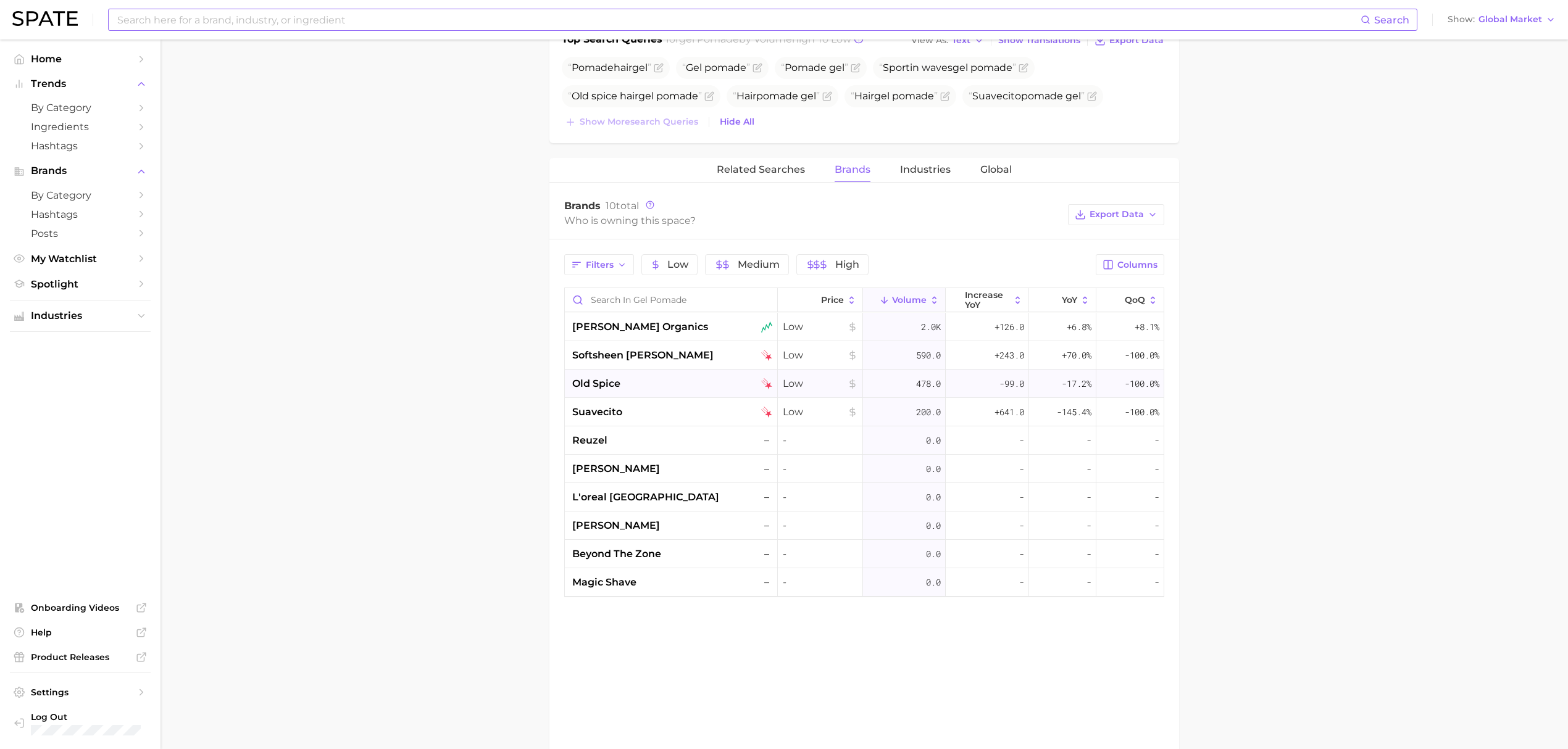
scroll to position [493, 0]
click at [701, 349] on div "softsheen [PERSON_NAME]" at bounding box center [672, 351] width 200 height 15
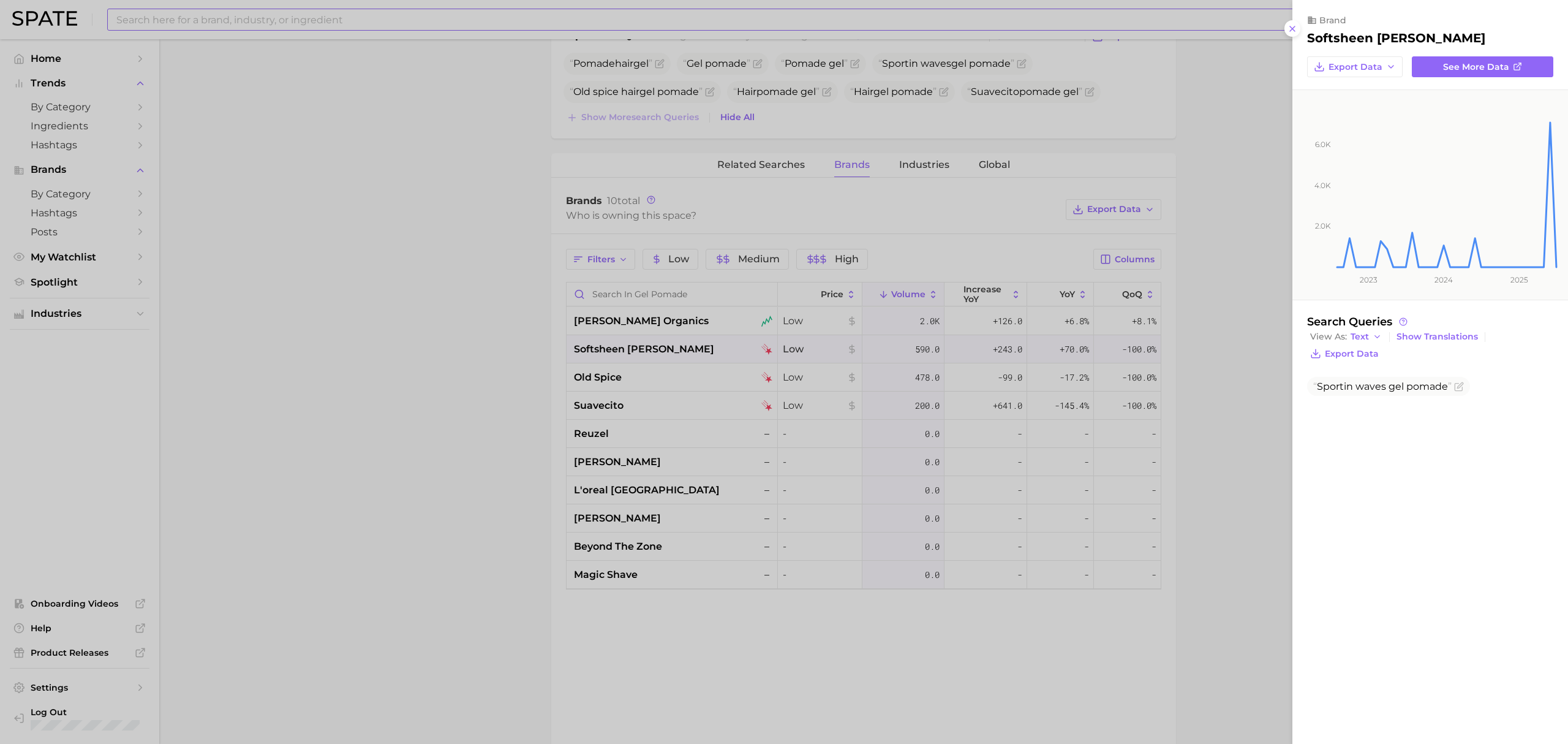
click at [537, 348] on div at bounding box center [784, 372] width 1568 height 744
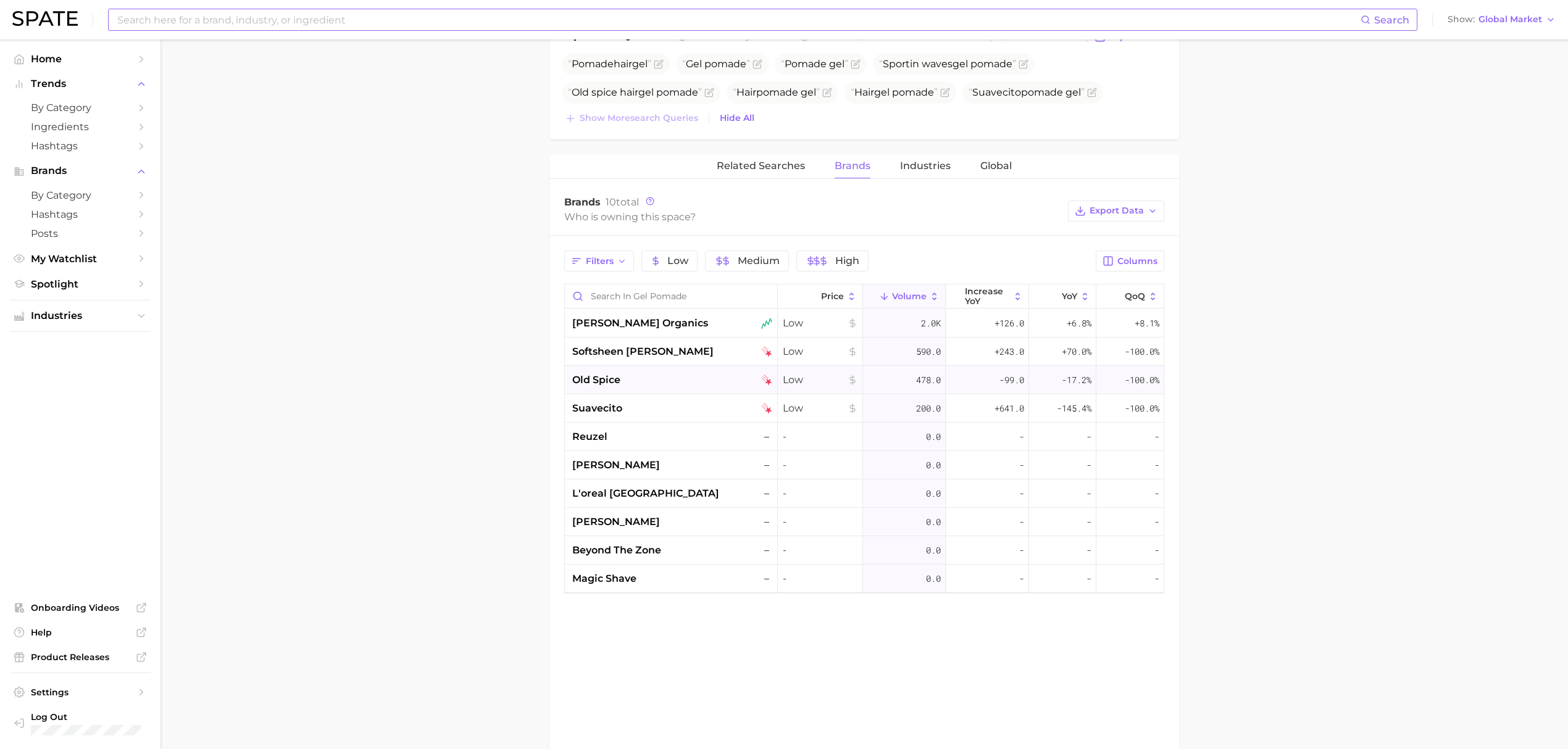
click at [687, 387] on div "old spice" at bounding box center [672, 379] width 200 height 15
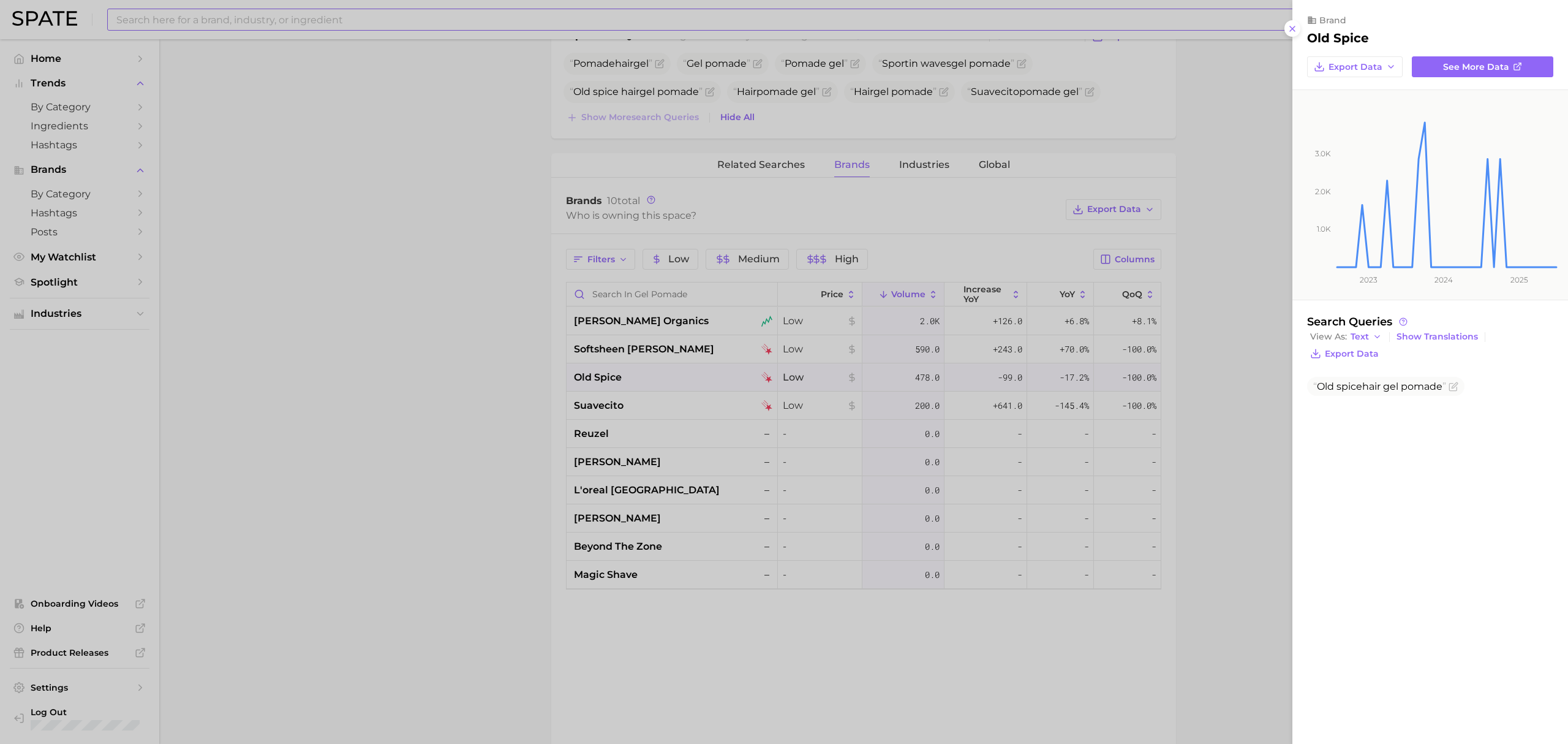
click at [533, 375] on div at bounding box center [784, 372] width 1568 height 744
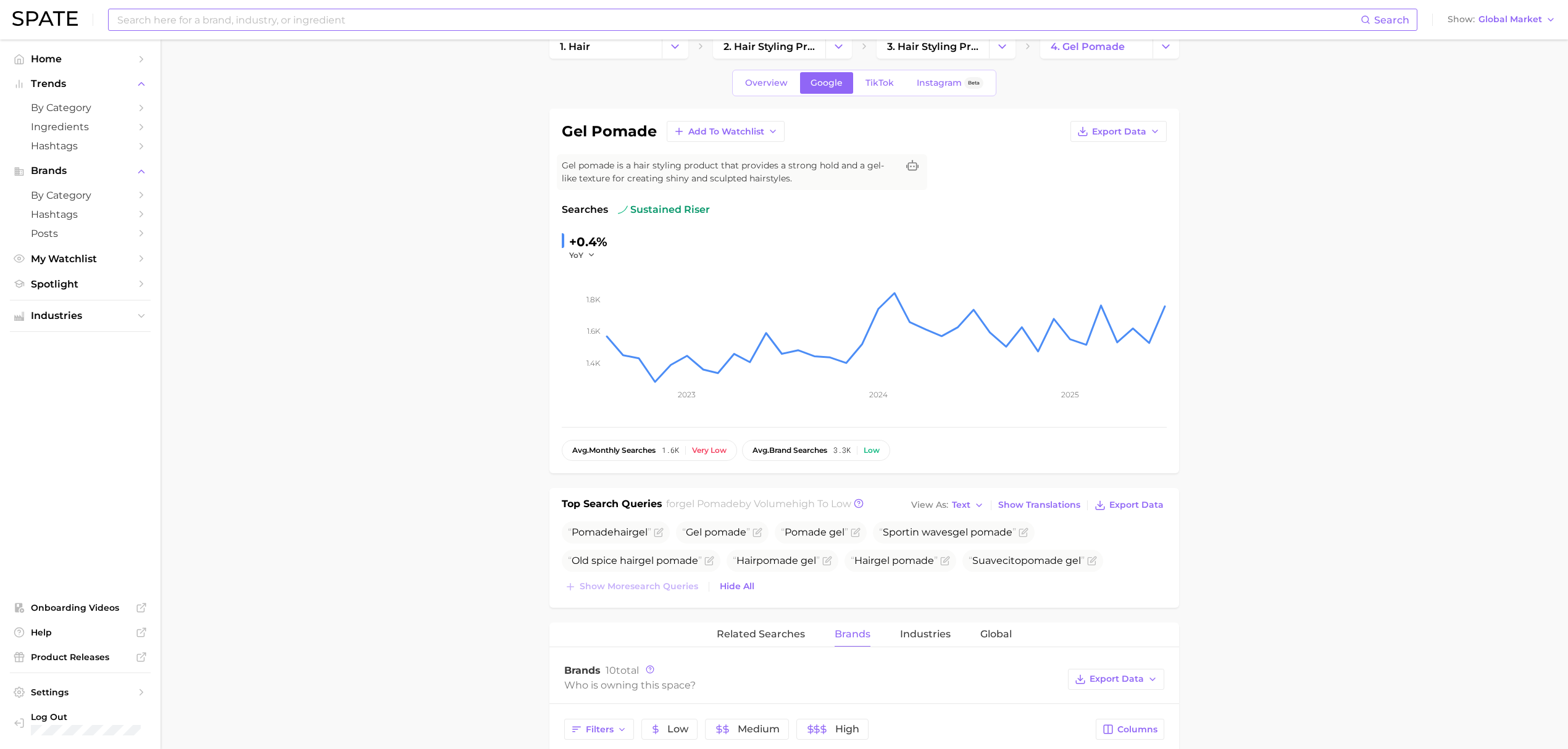
scroll to position [0, 0]
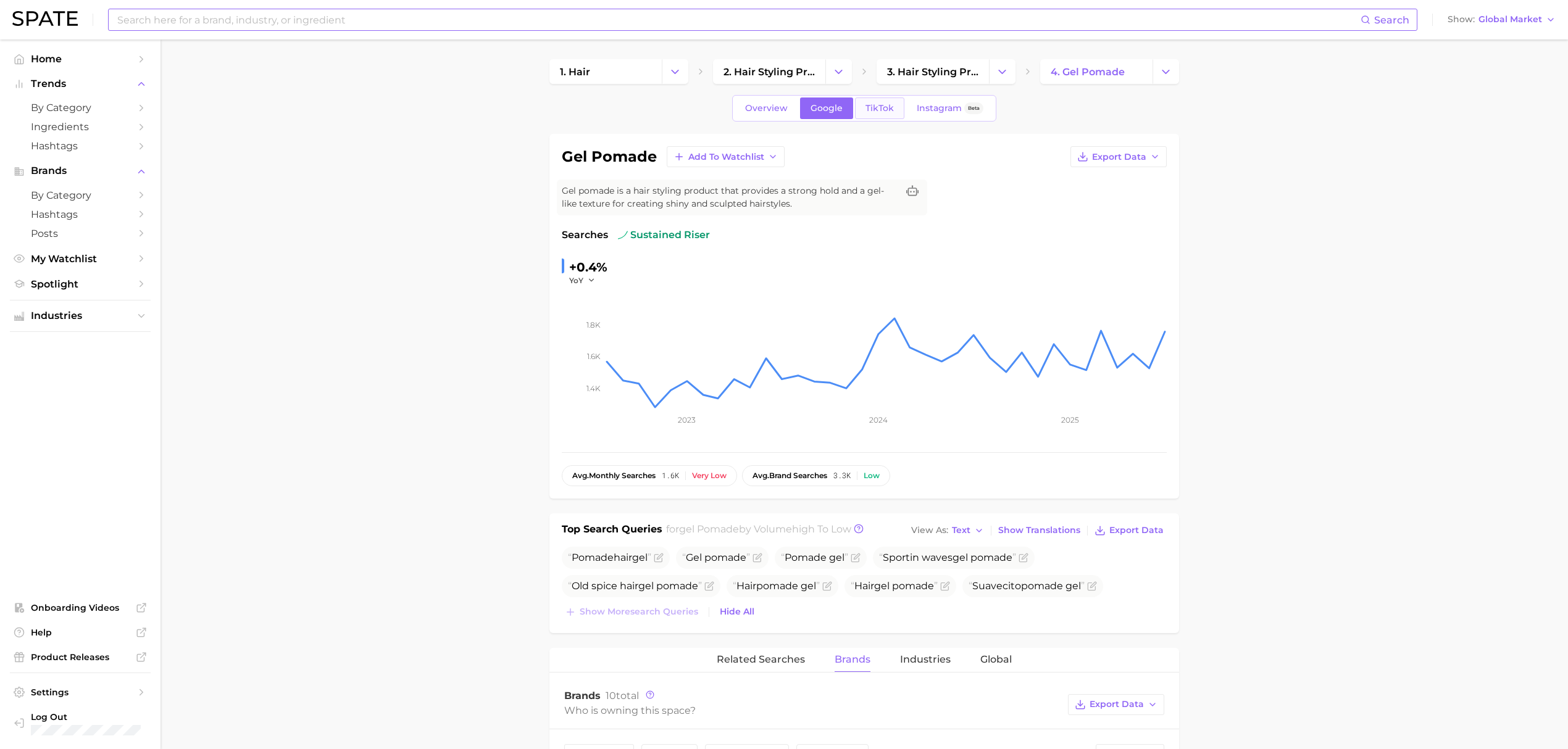
click at [874, 119] on link "TikTok" at bounding box center [880, 109] width 49 height 22
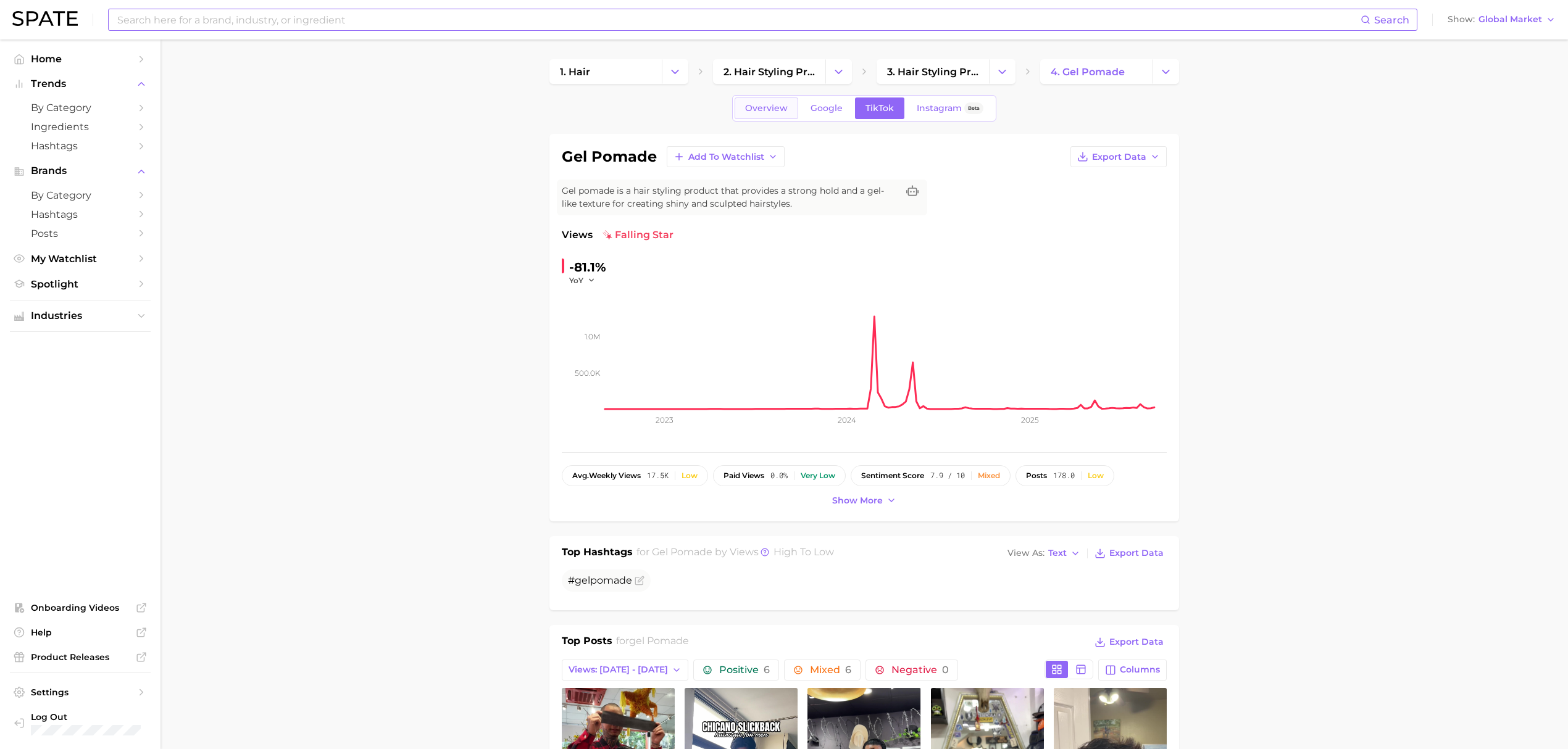
click at [768, 100] on link "Overview" at bounding box center [766, 109] width 63 height 22
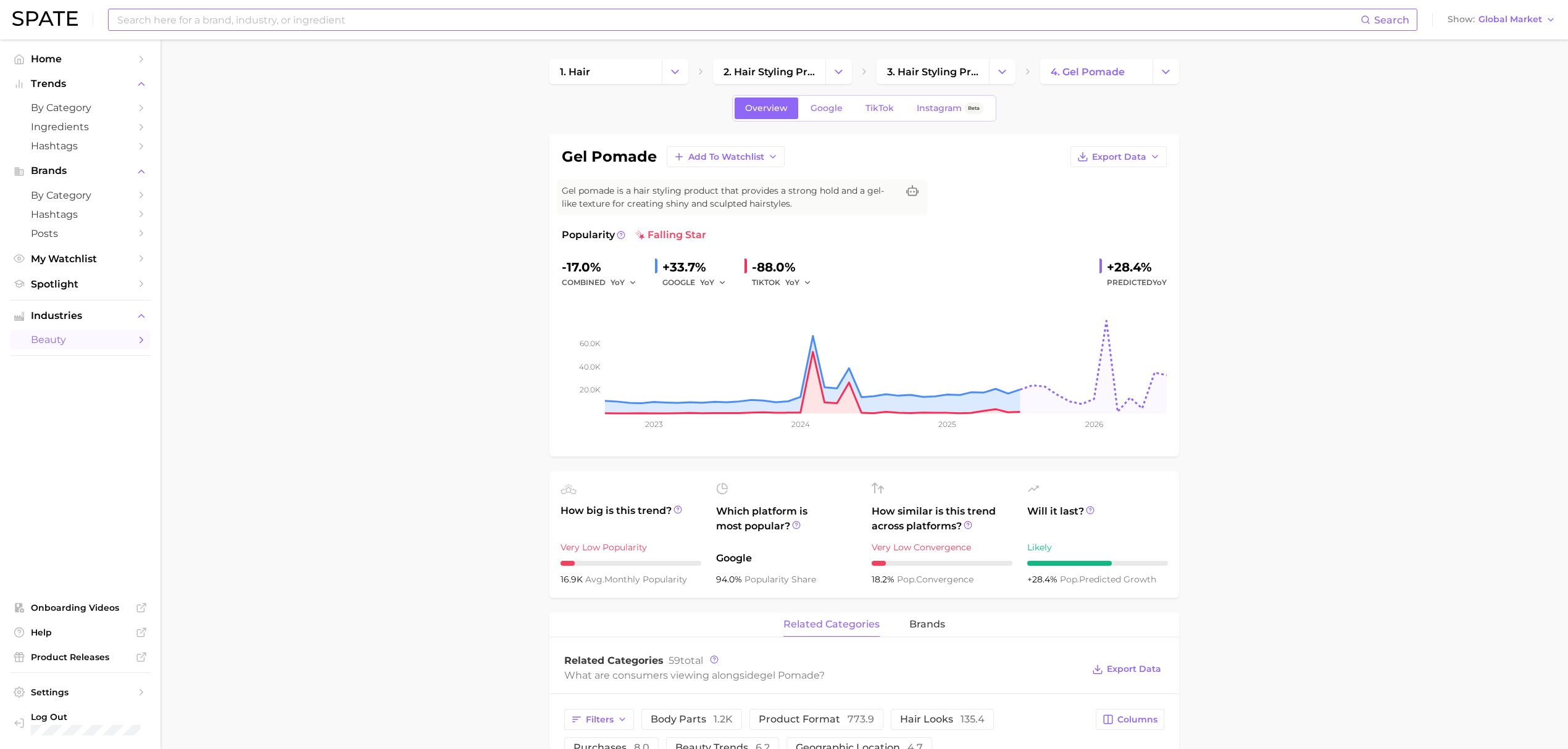
click at [428, 11] on input at bounding box center [738, 19] width 1245 height 21
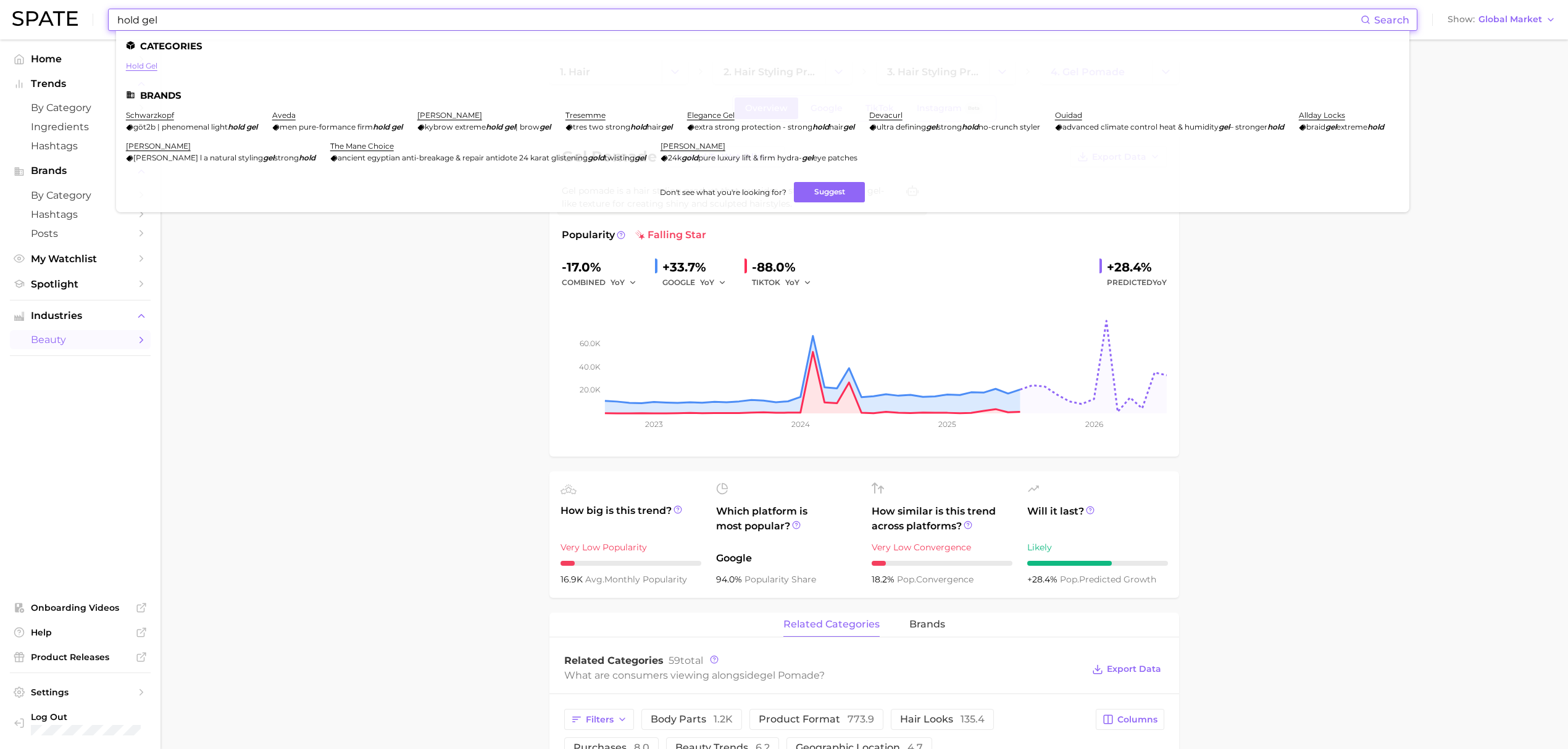
click at [138, 68] on link "hold gel" at bounding box center [141, 65] width 32 height 9
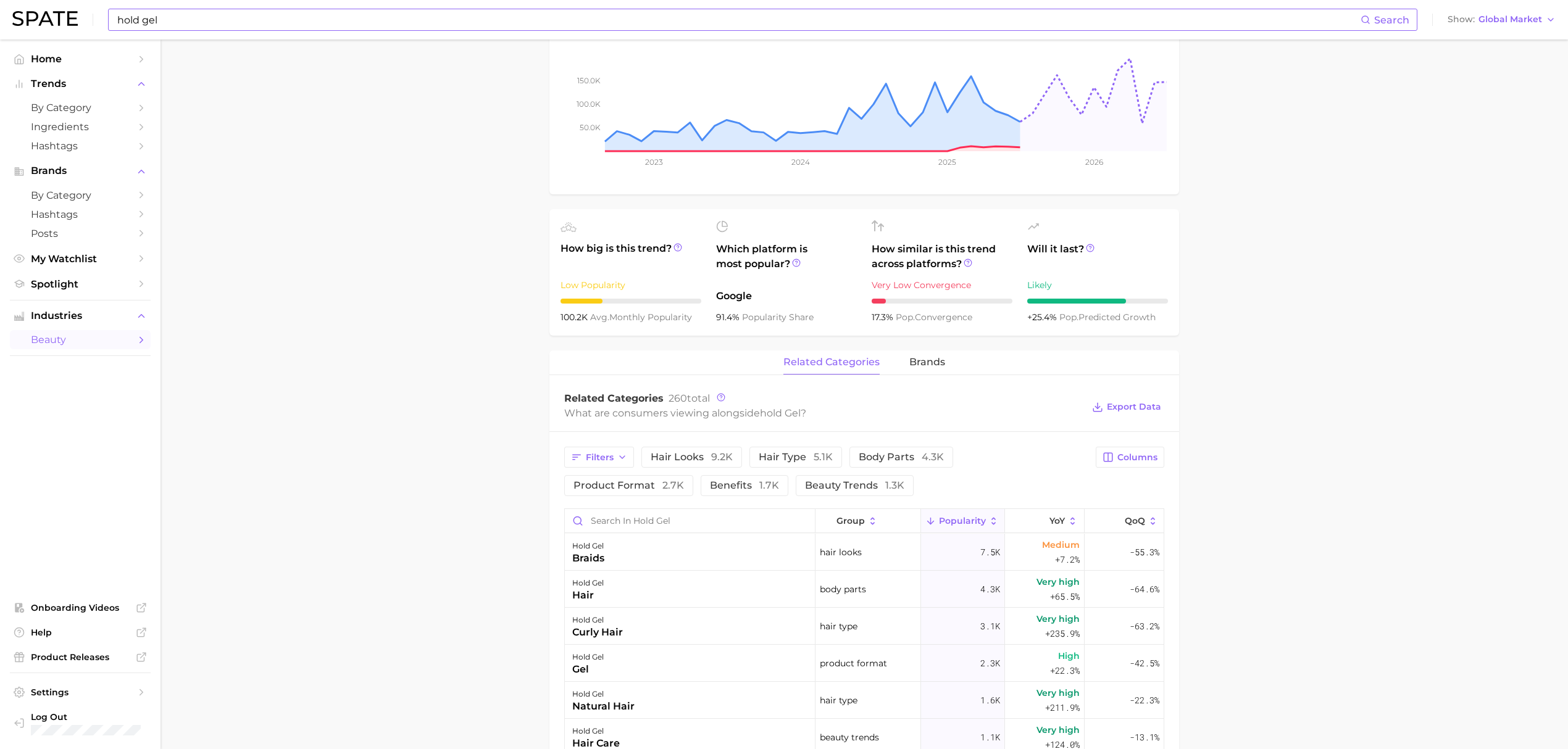
scroll to position [329, 0]
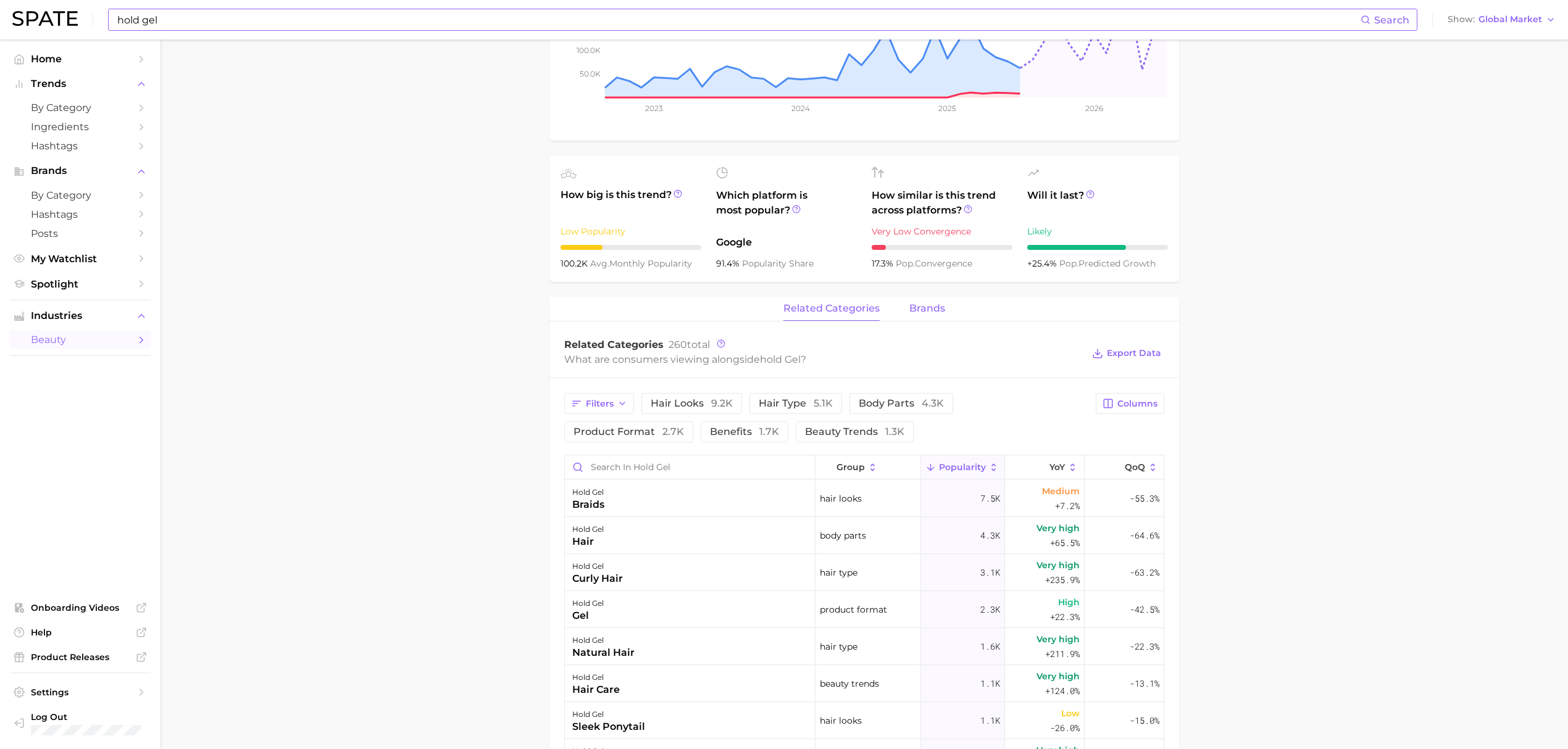
click at [916, 311] on span "brands" at bounding box center [927, 308] width 36 height 11
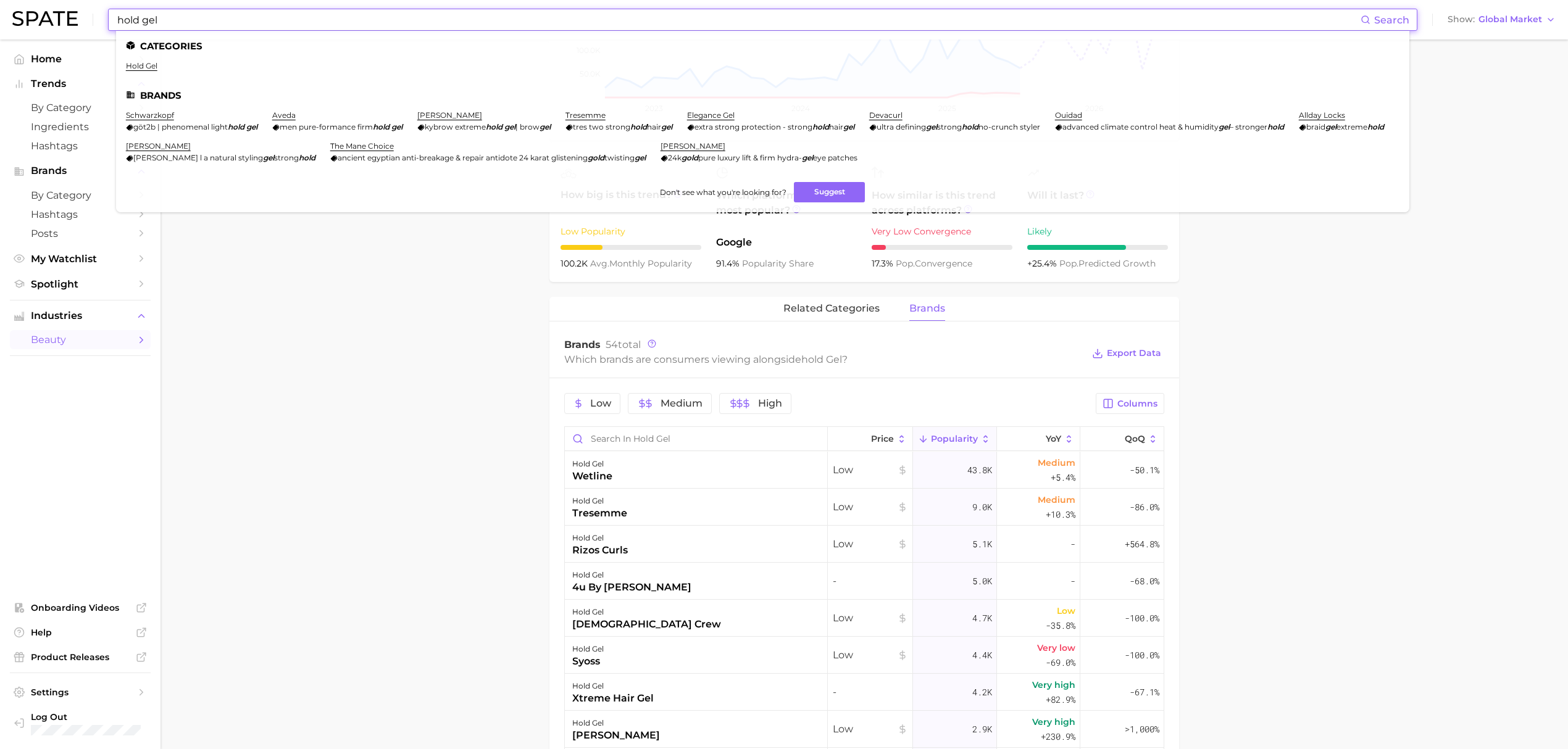
click at [407, 22] on input "hold gel" at bounding box center [738, 19] width 1245 height 21
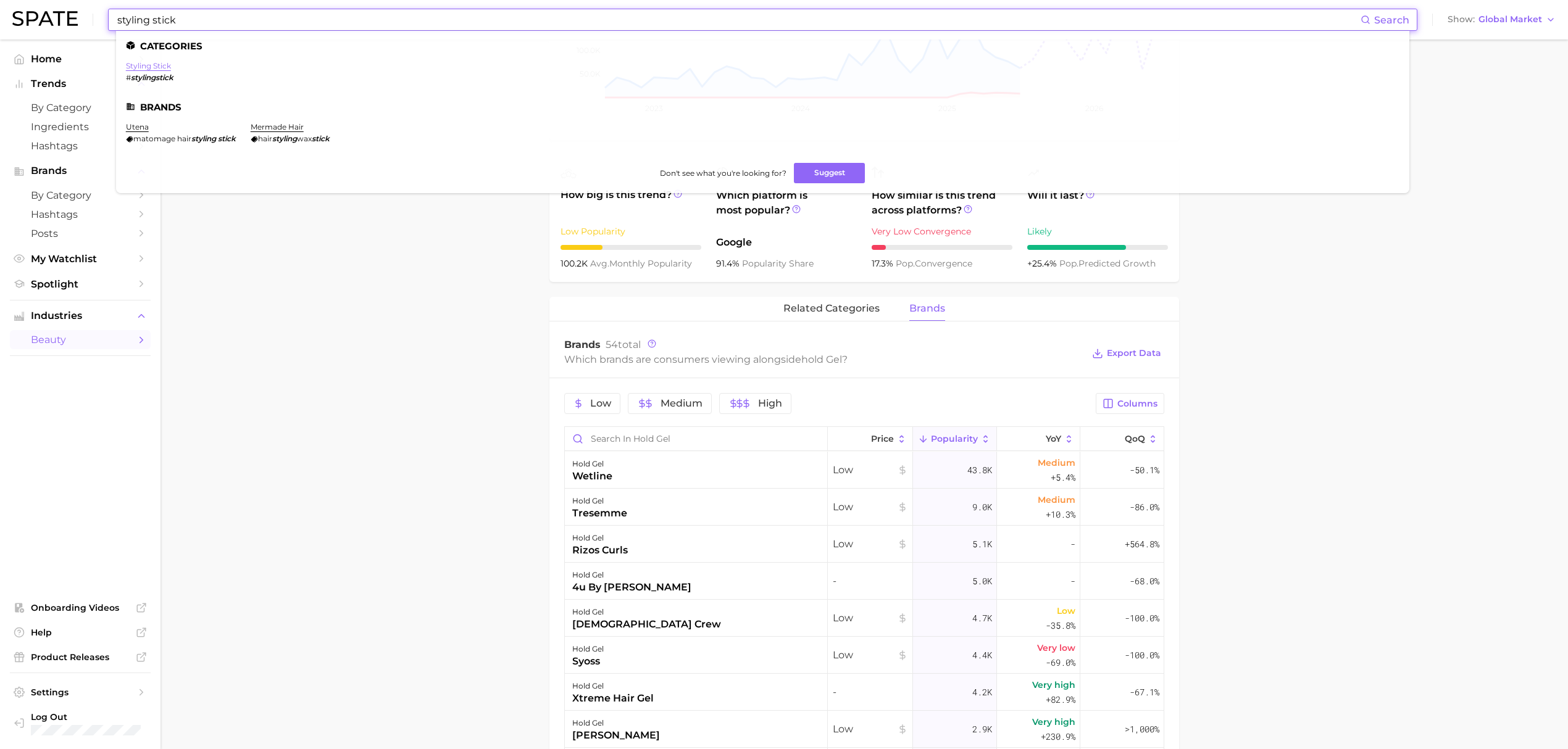
type input "styling stick"
click at [157, 70] on link "styling stick" at bounding box center [148, 65] width 45 height 9
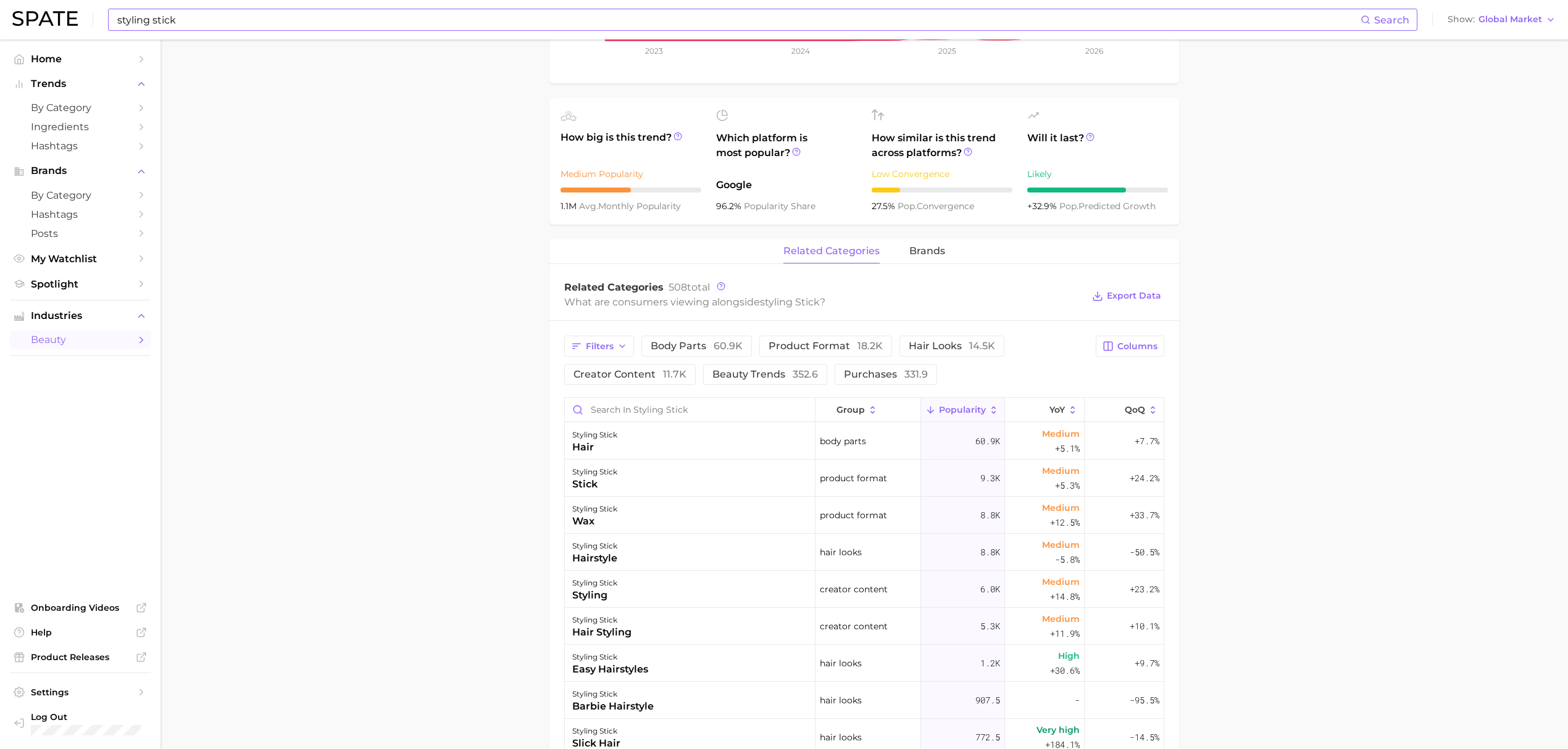
scroll to position [411, 0]
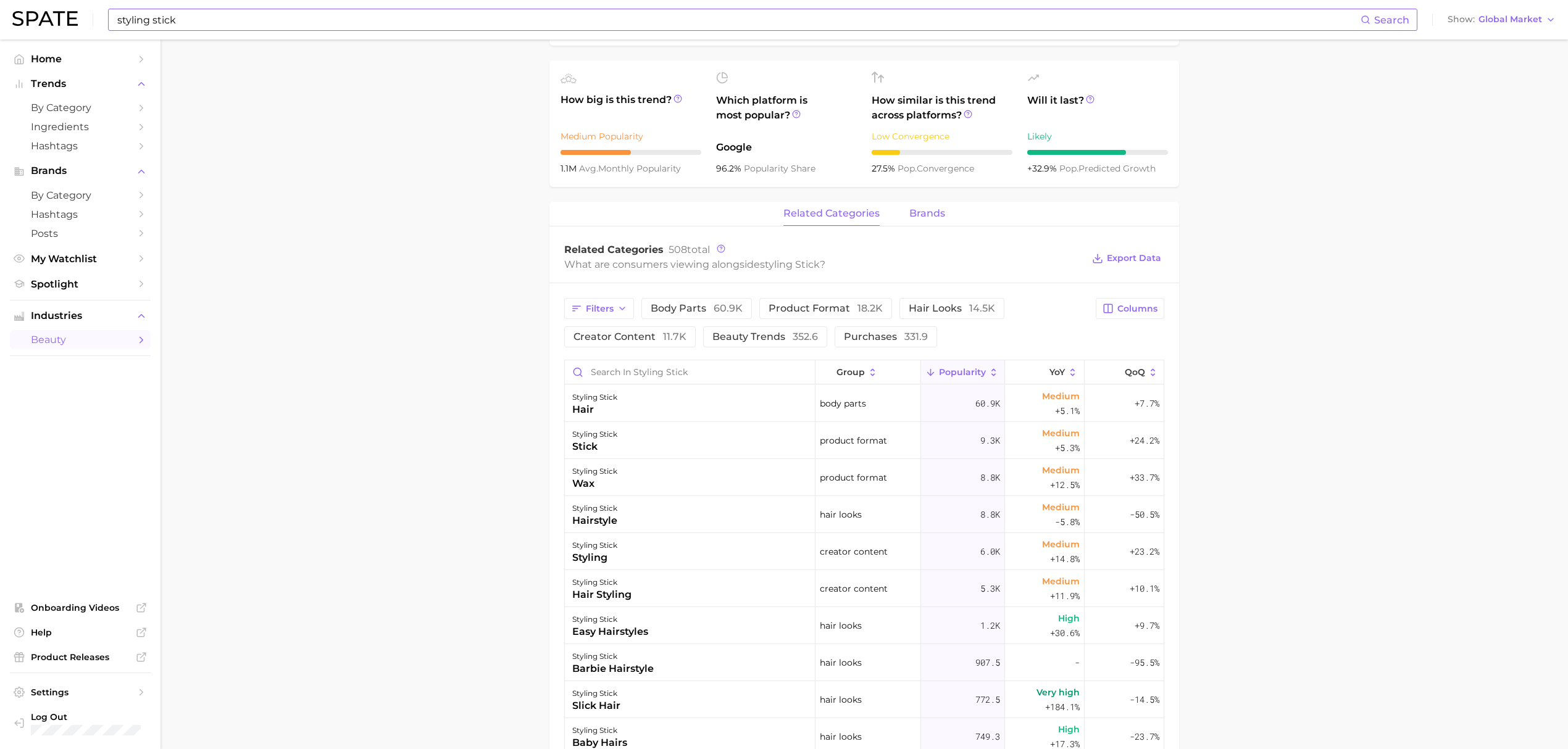
click at [929, 222] on button "brands" at bounding box center [927, 213] width 36 height 24
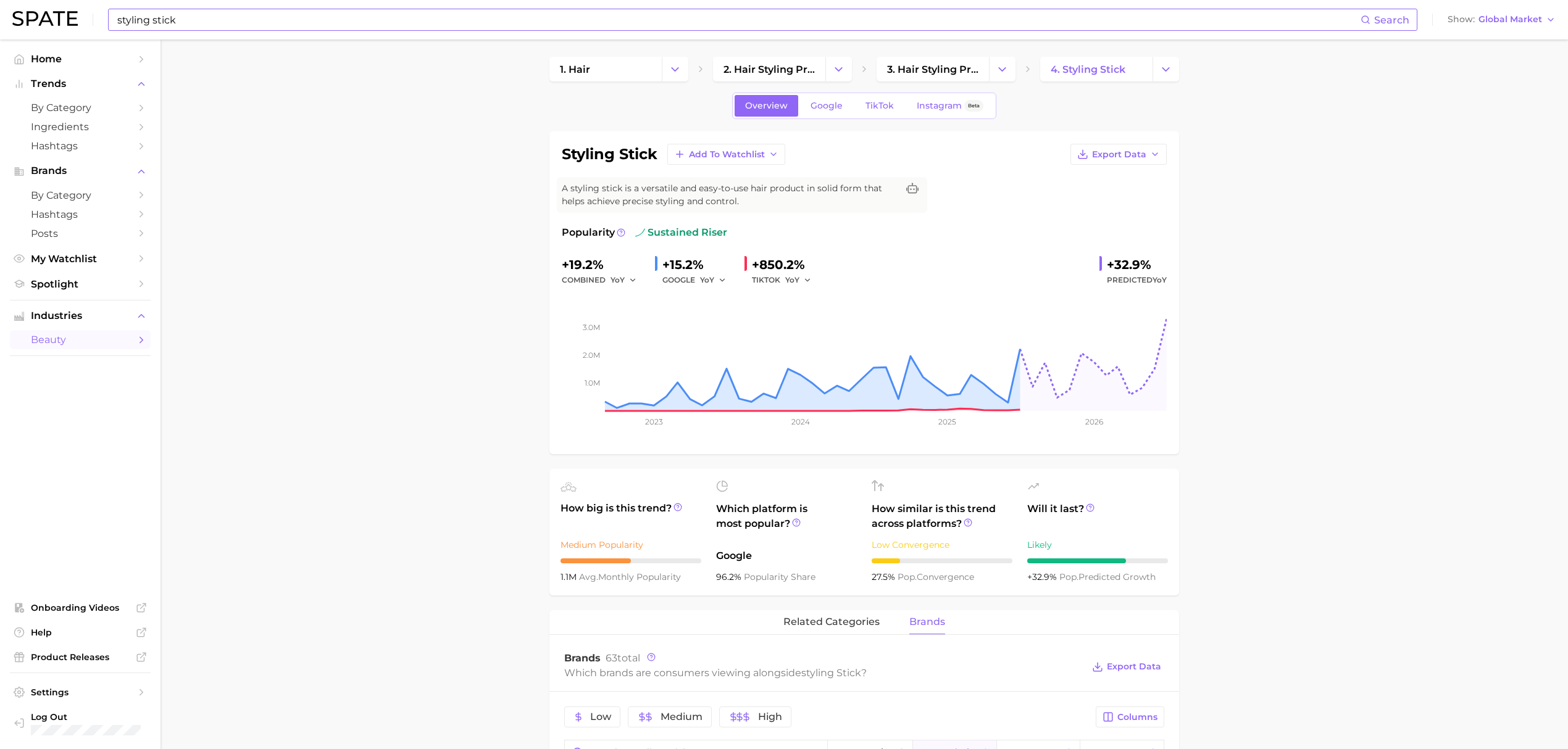
scroll to position [0, 0]
click at [828, 113] on span "Google" at bounding box center [827, 108] width 32 height 11
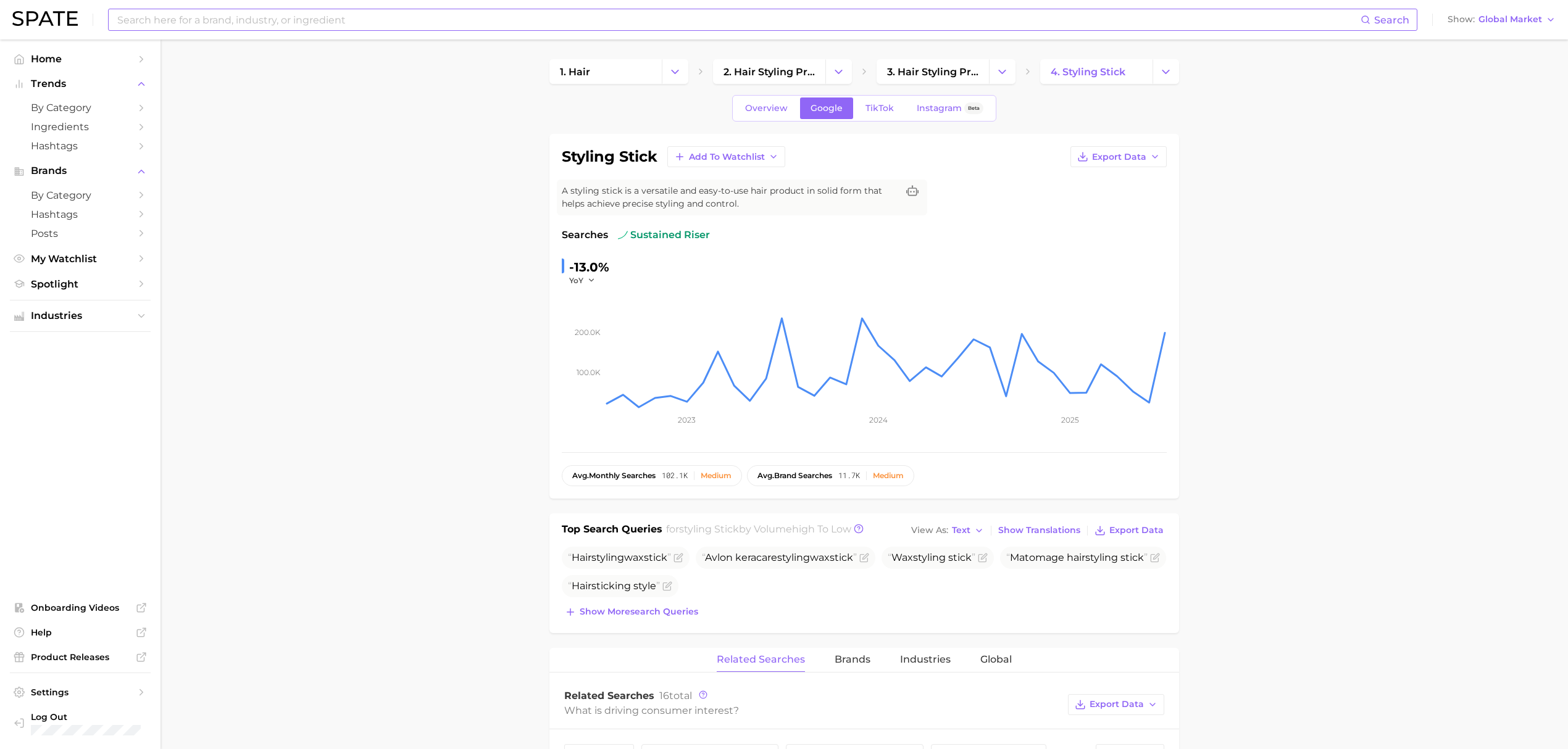
click at [645, 24] on input at bounding box center [738, 19] width 1245 height 21
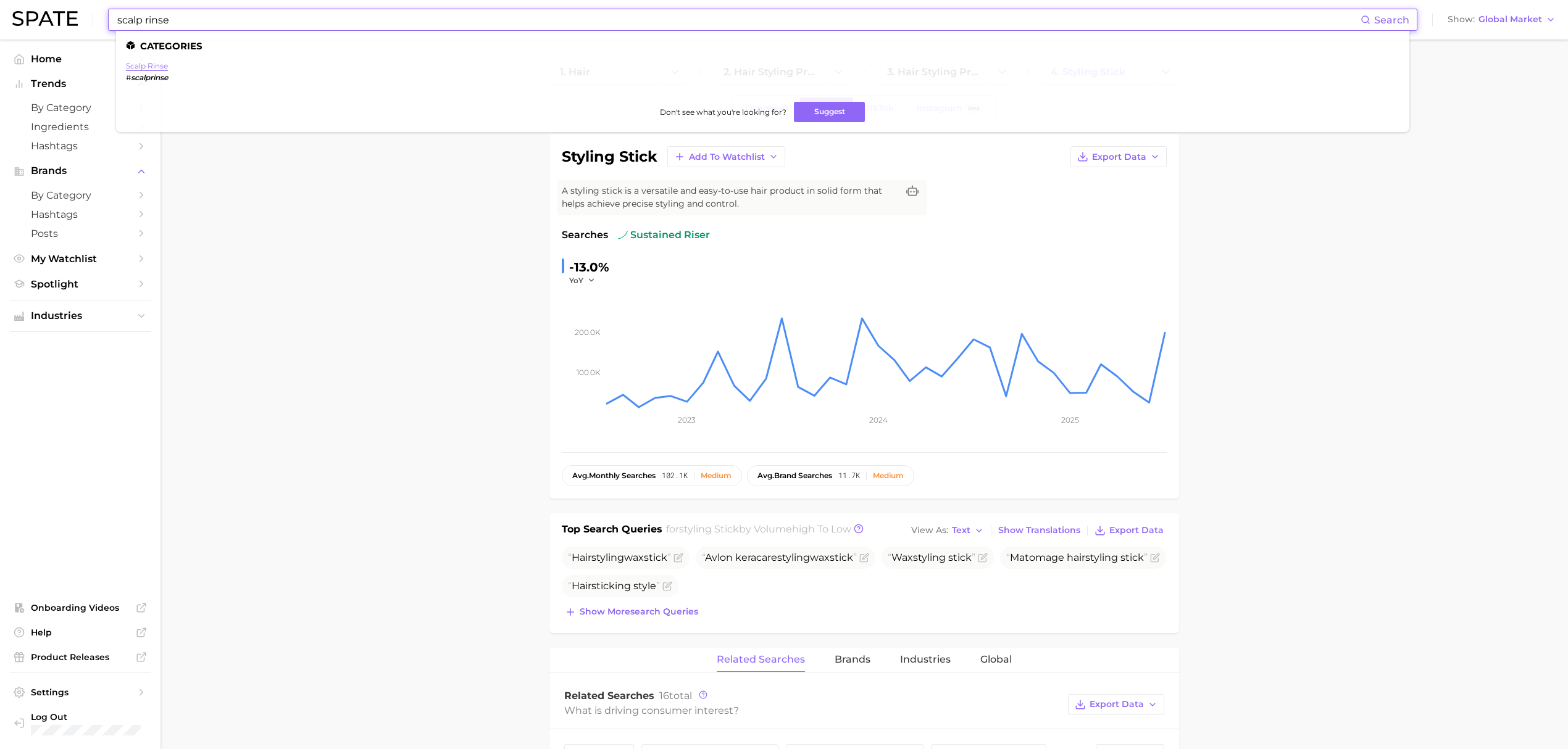
type input "scalp rinse"
click at [154, 65] on link "scalp rinse" at bounding box center [146, 65] width 42 height 9
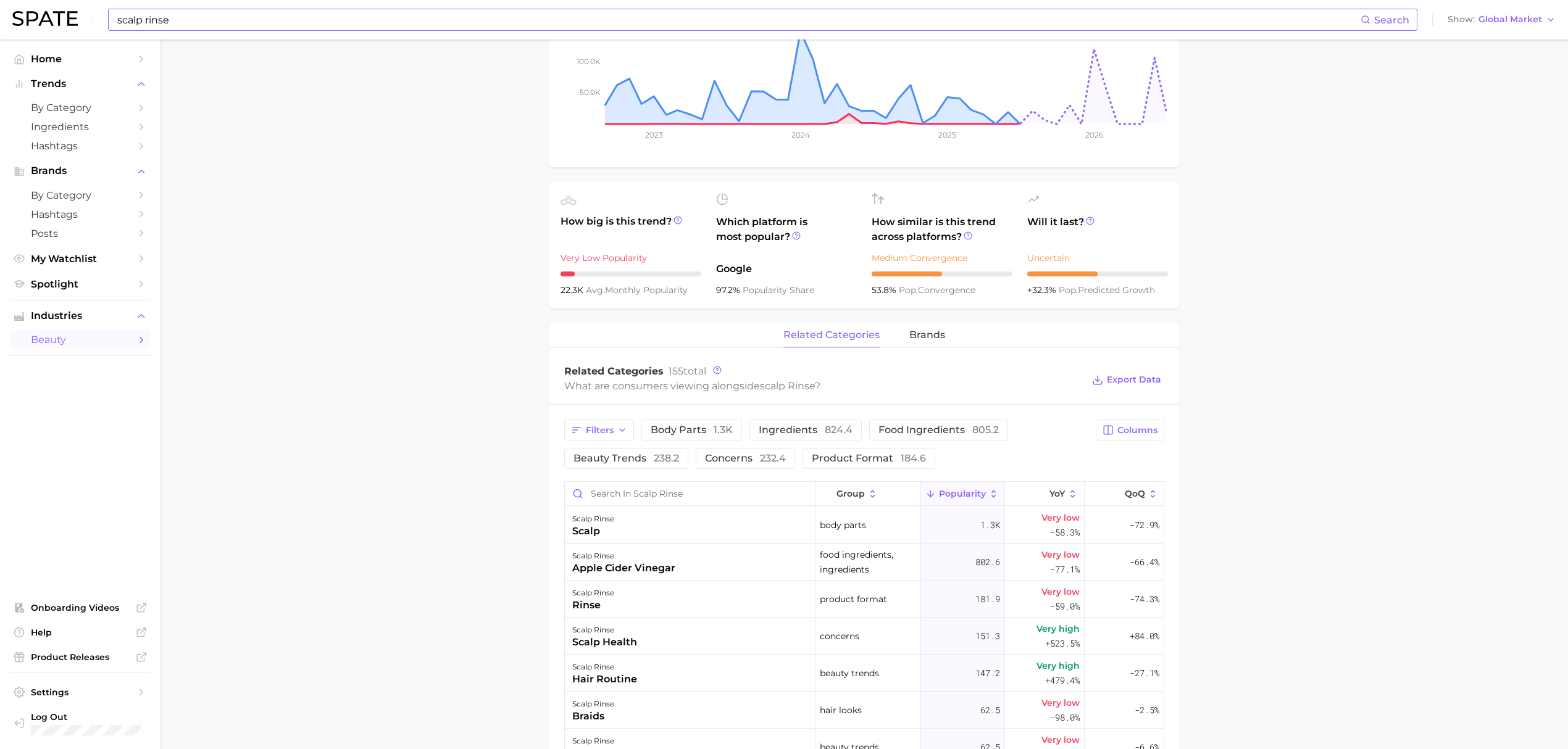
scroll to position [329, 0]
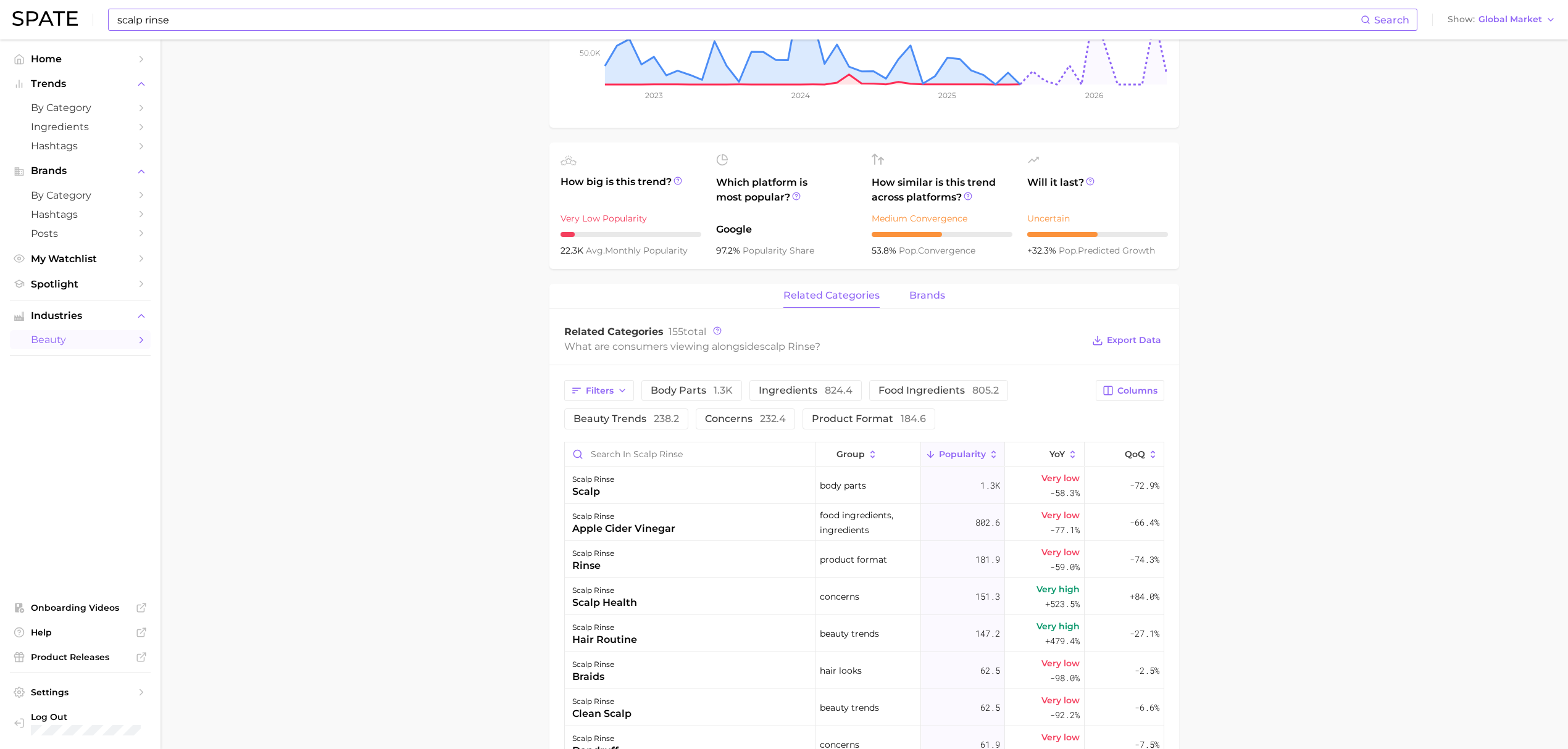
click at [917, 296] on span "brands" at bounding box center [927, 294] width 36 height 11
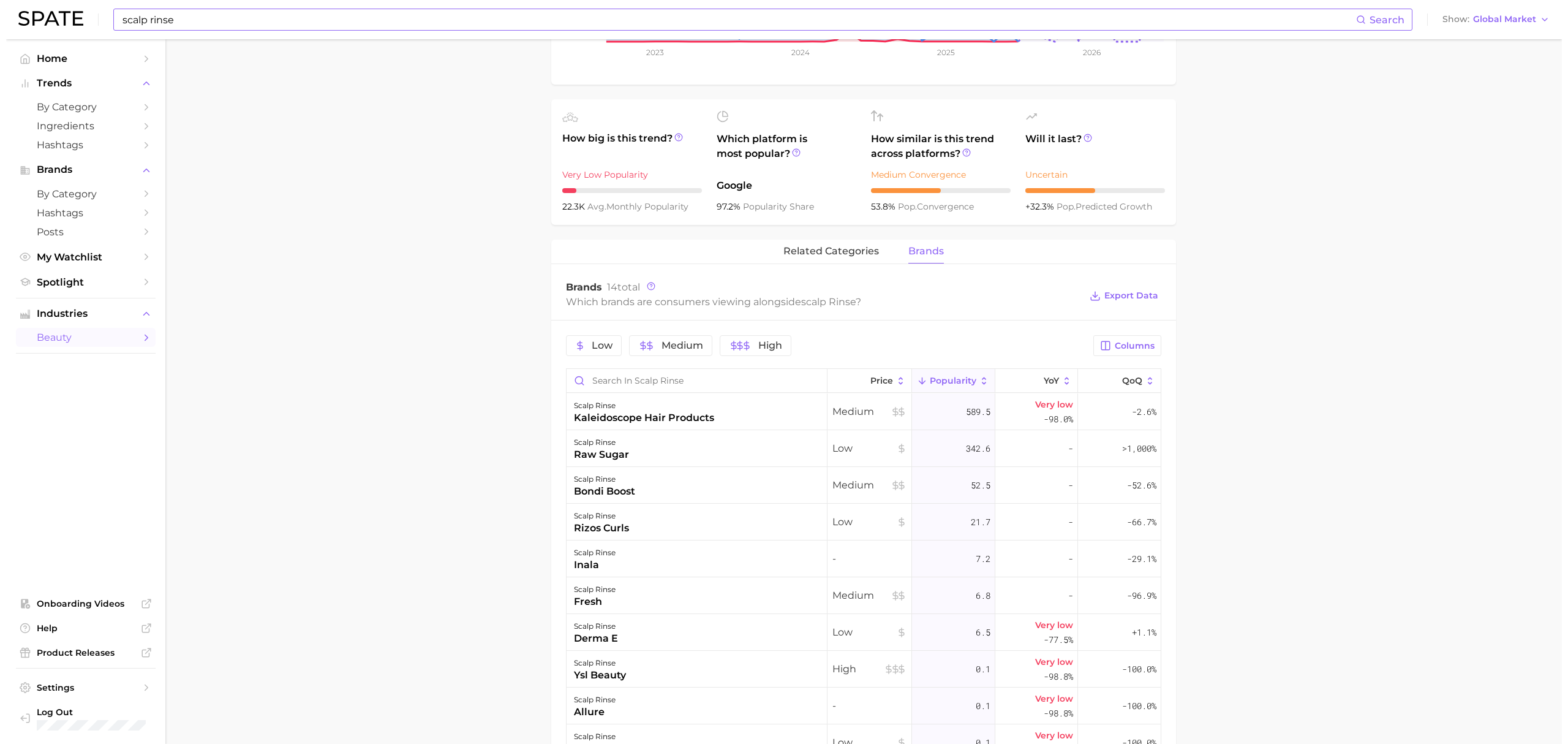
scroll to position [408, 0]
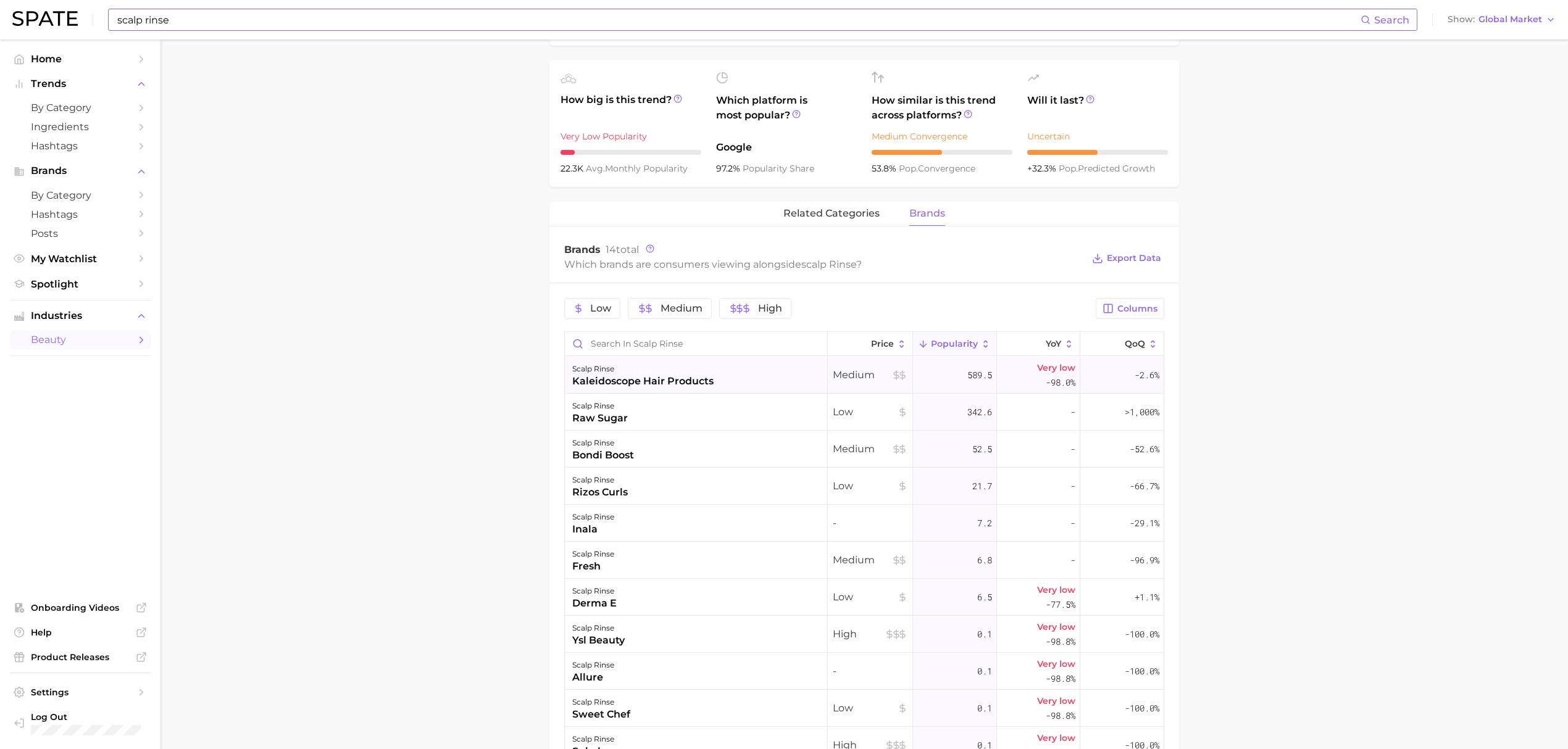
click at [625, 374] on div "scalp rinse" at bounding box center [643, 369] width 141 height 15
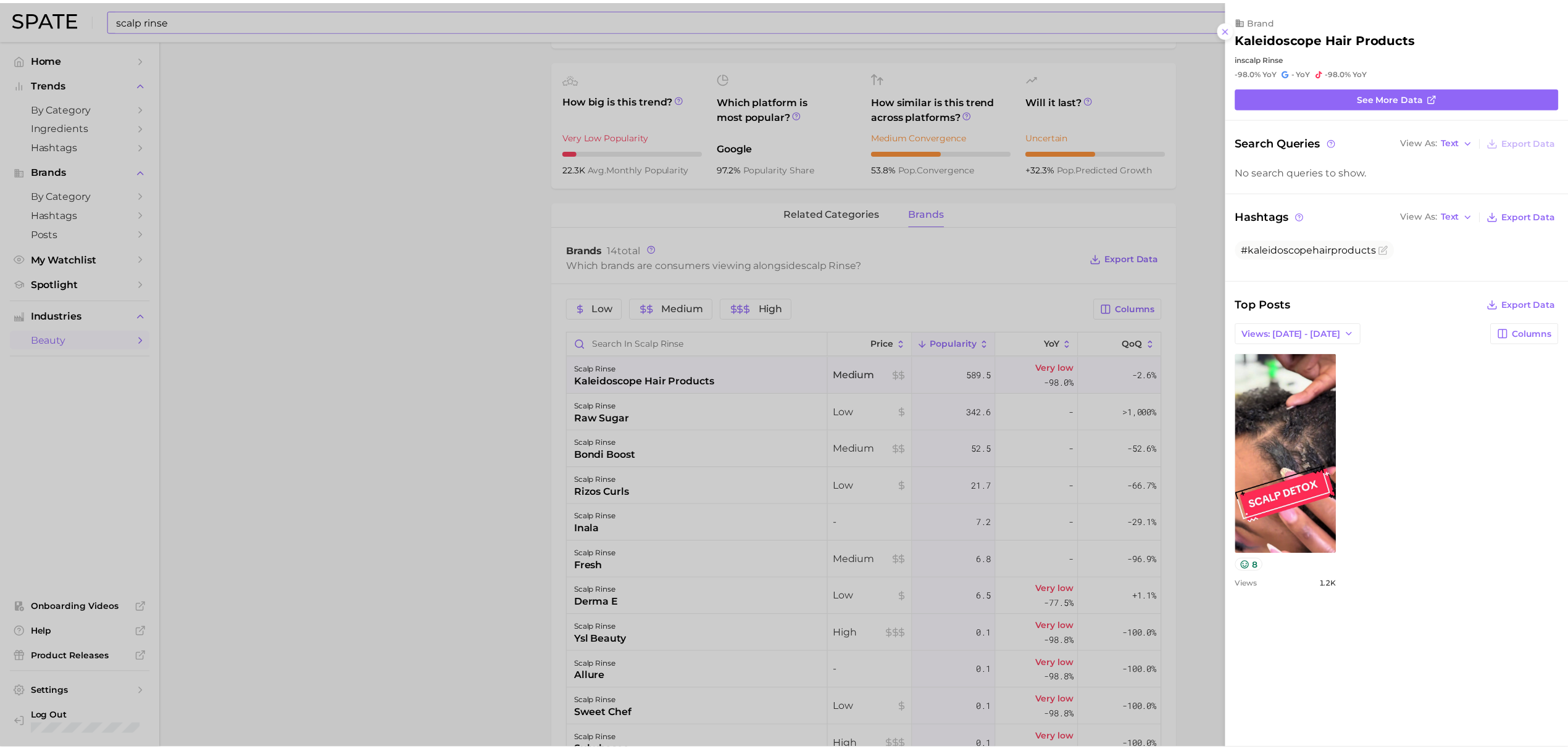
scroll to position [0, 0]
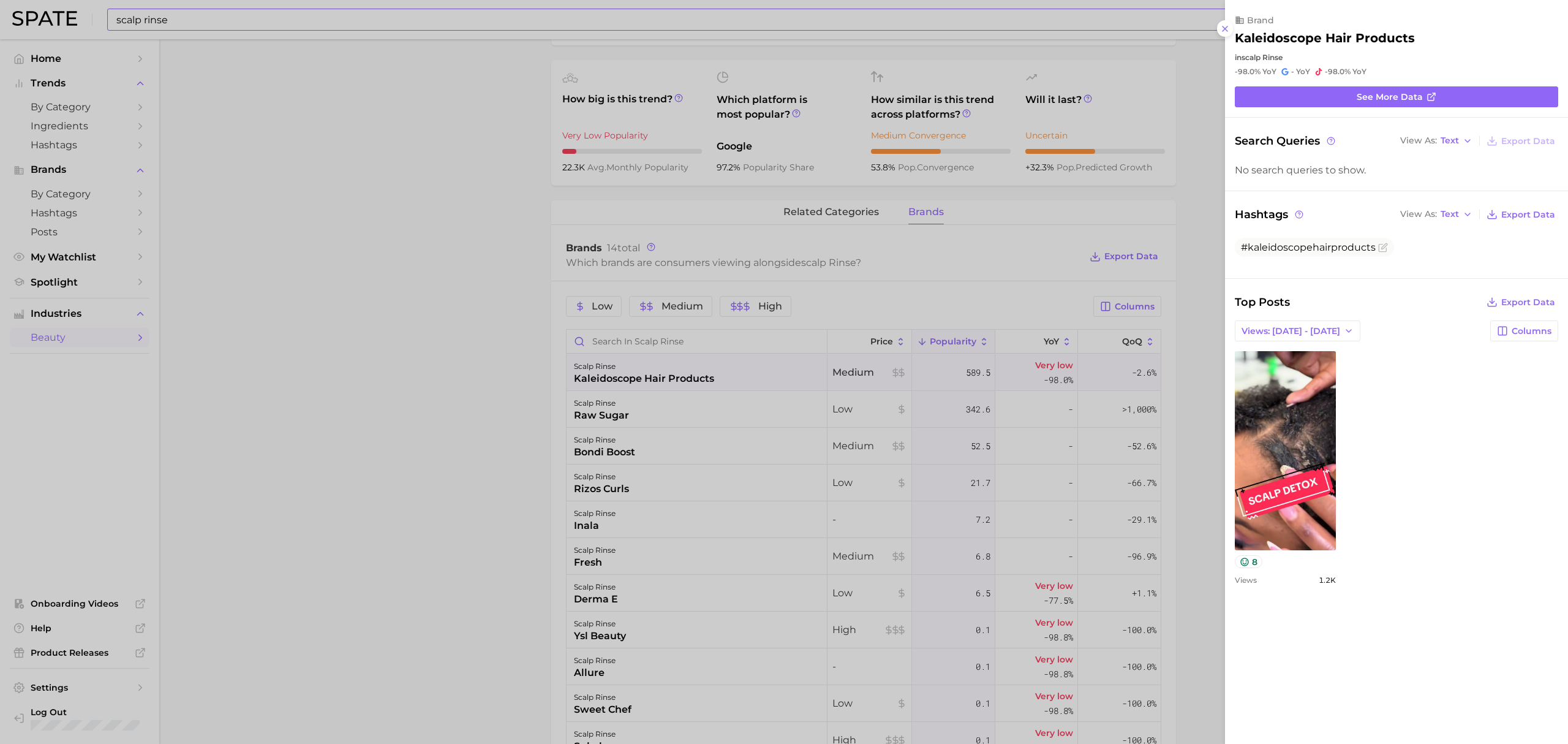
click at [502, 364] on div at bounding box center [784, 372] width 1568 height 744
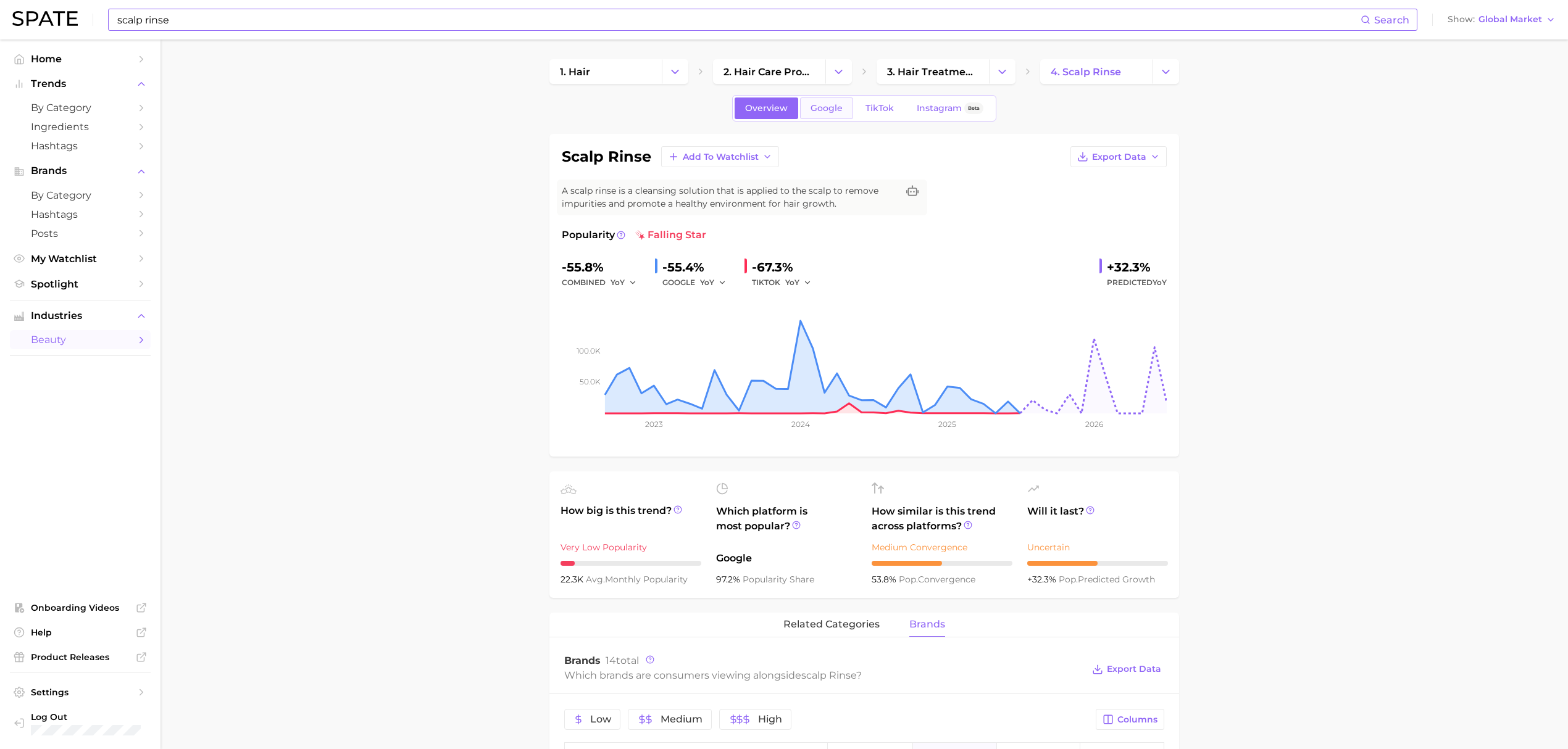
click at [821, 101] on link "Google" at bounding box center [827, 109] width 53 height 22
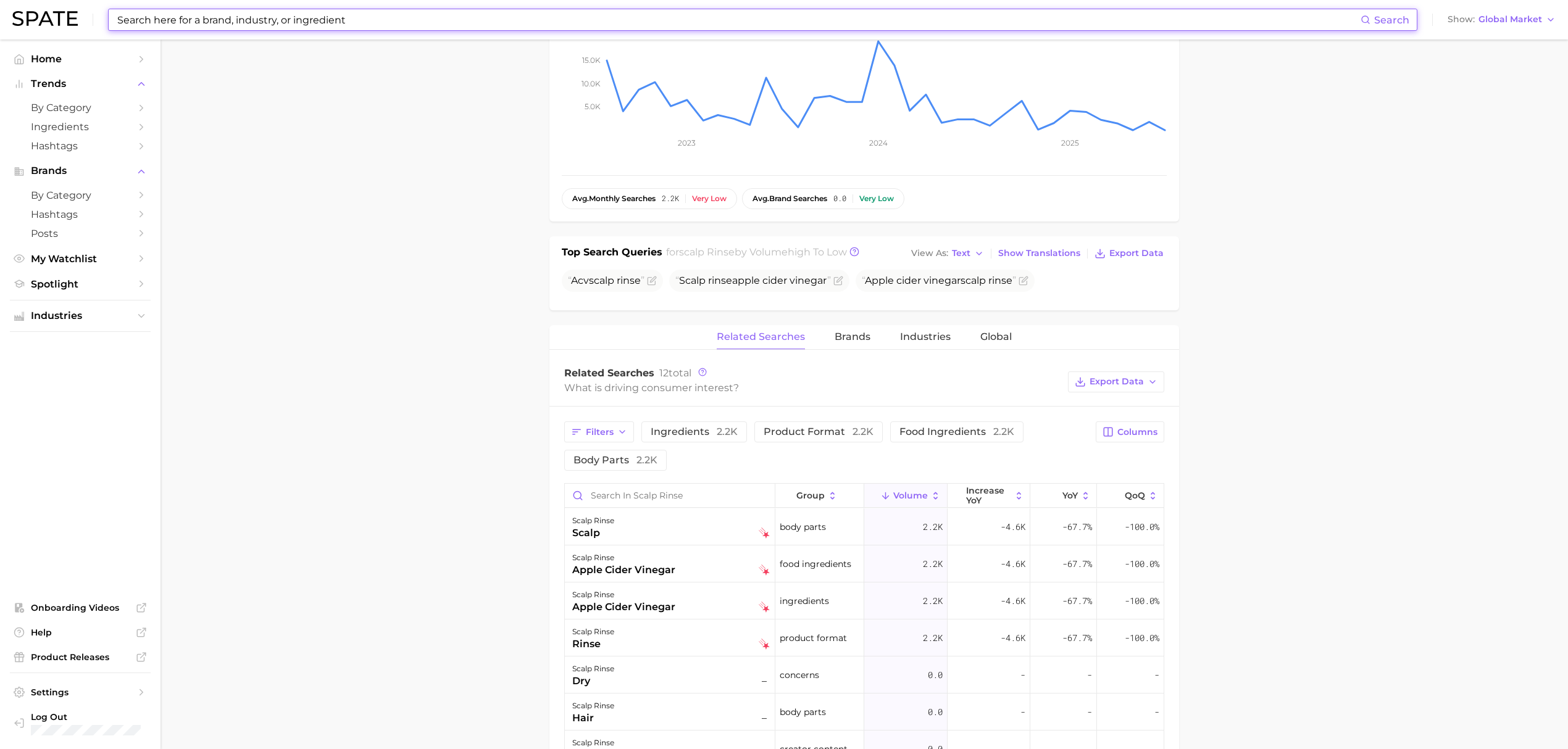
scroll to position [329, 0]
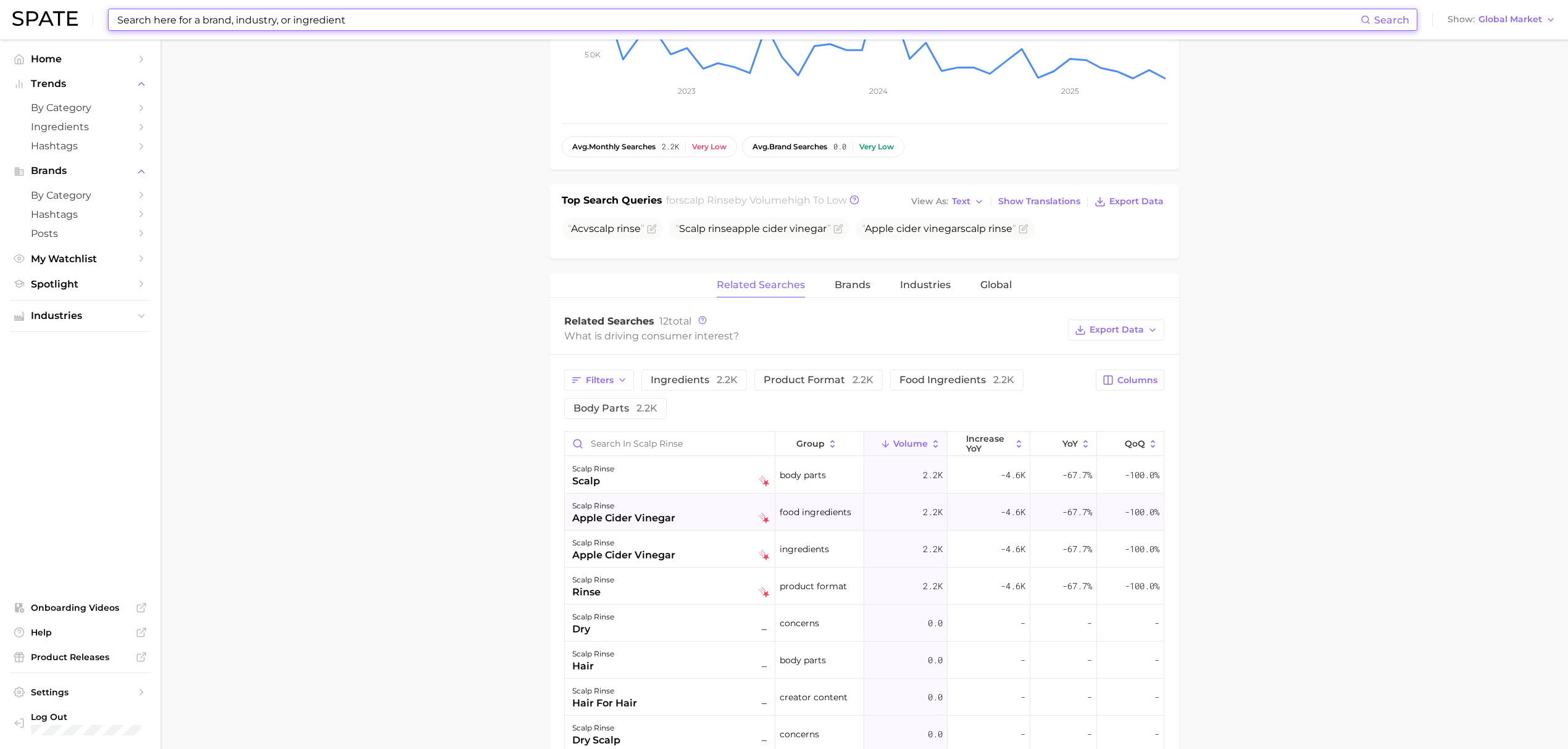
click at [630, 525] on div "apple cider vinegar" at bounding box center [624, 518] width 103 height 15
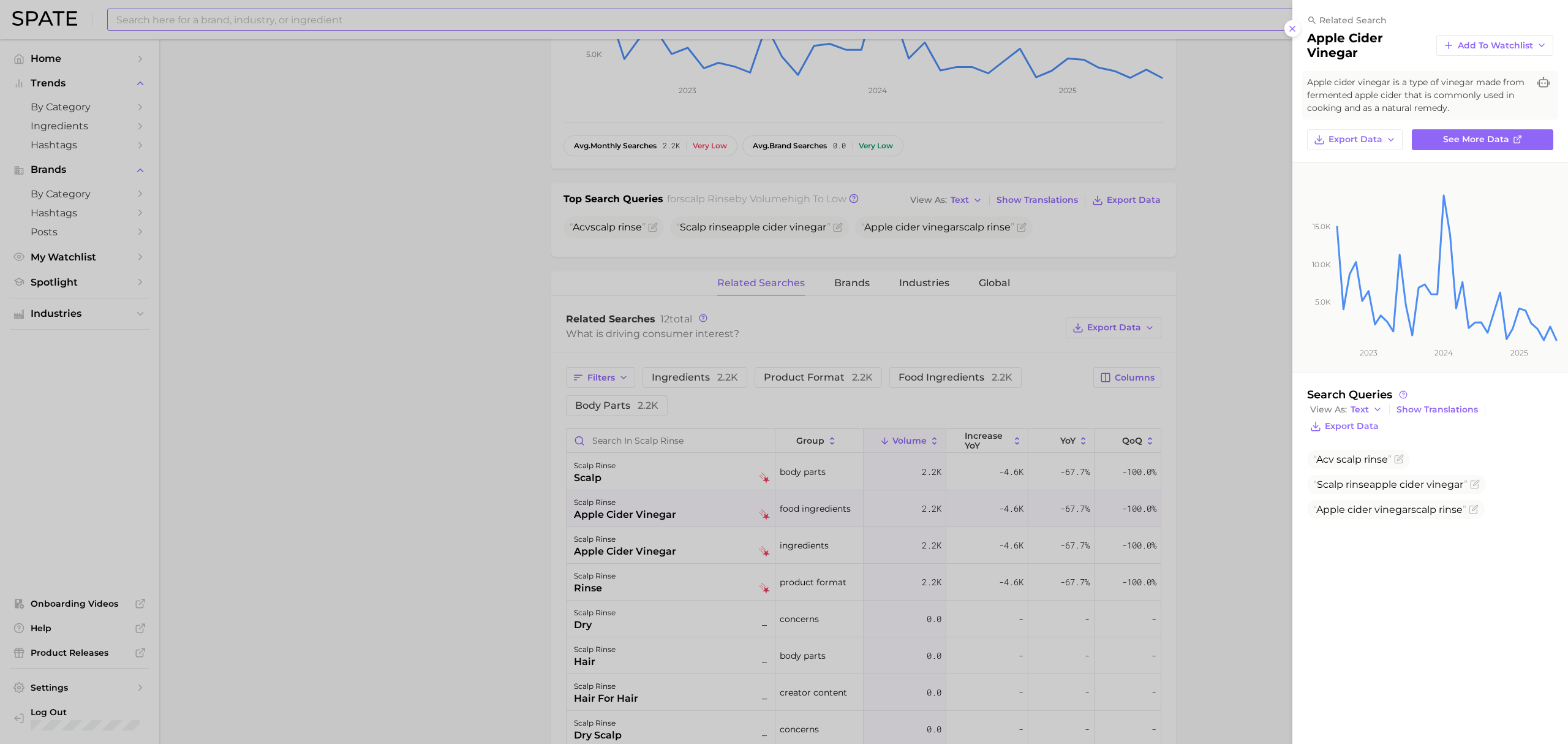
click at [523, 524] on div at bounding box center [784, 372] width 1568 height 744
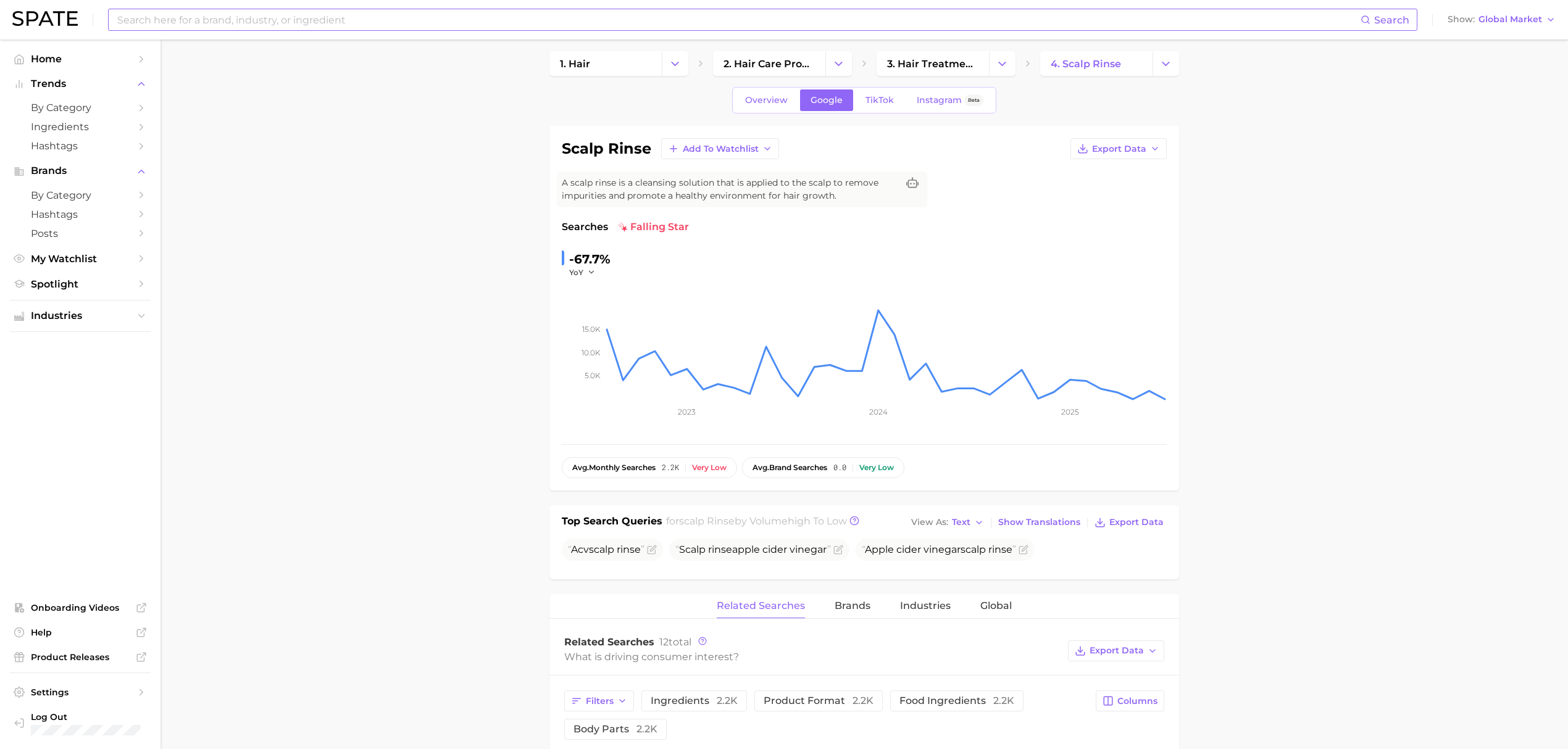
scroll to position [0, 0]
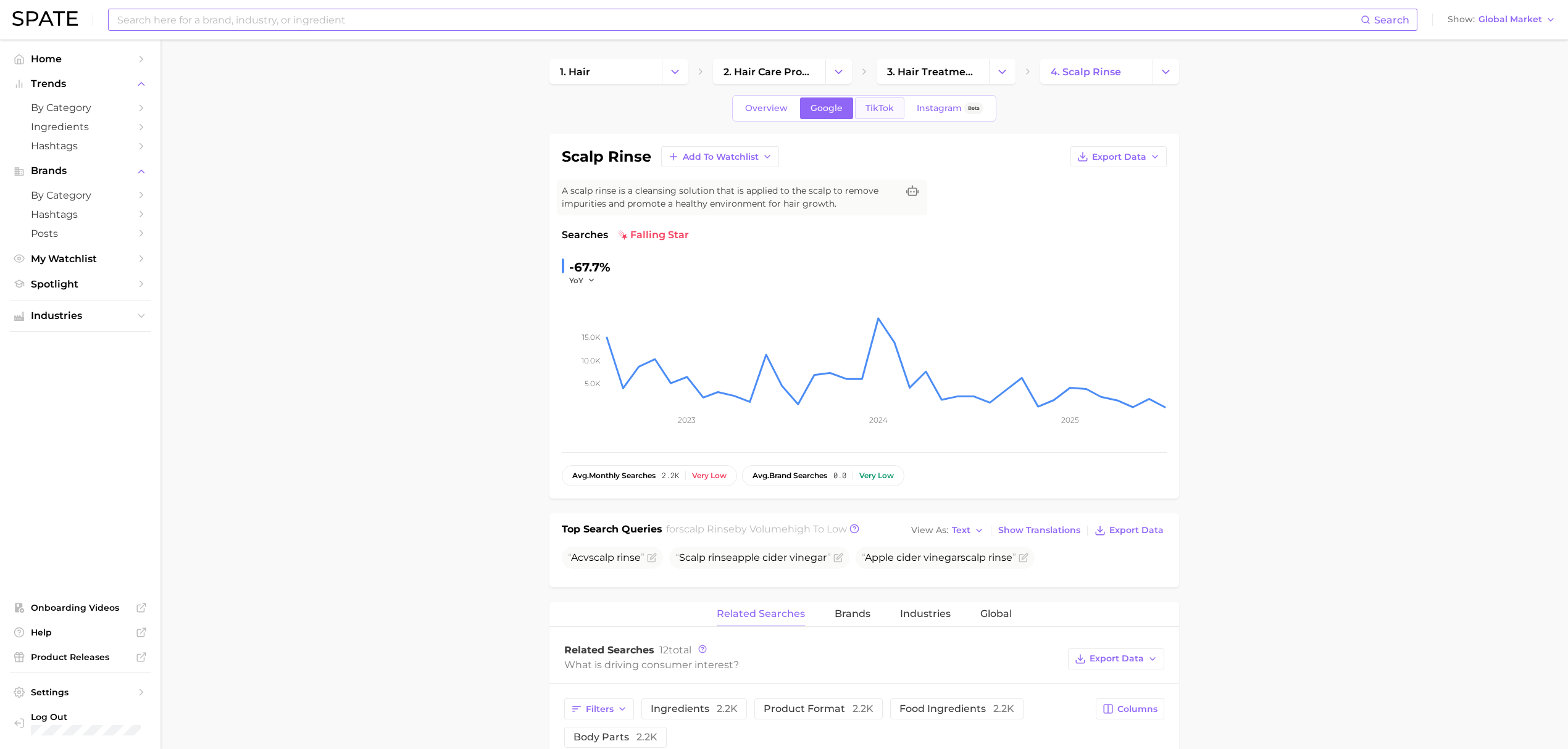
click at [870, 110] on span "TikTok" at bounding box center [879, 108] width 29 height 11
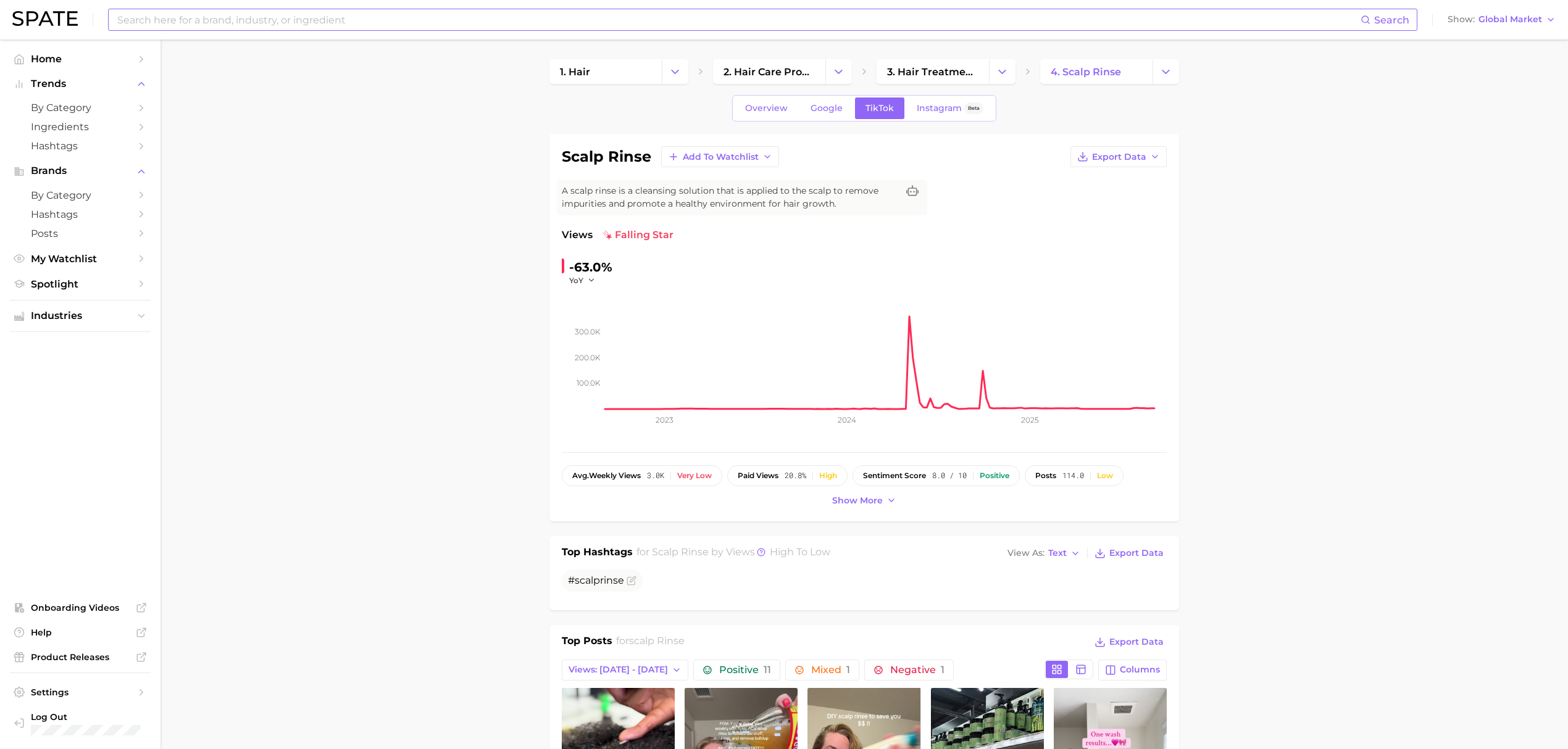
click at [739, 20] on input at bounding box center [738, 19] width 1245 height 21
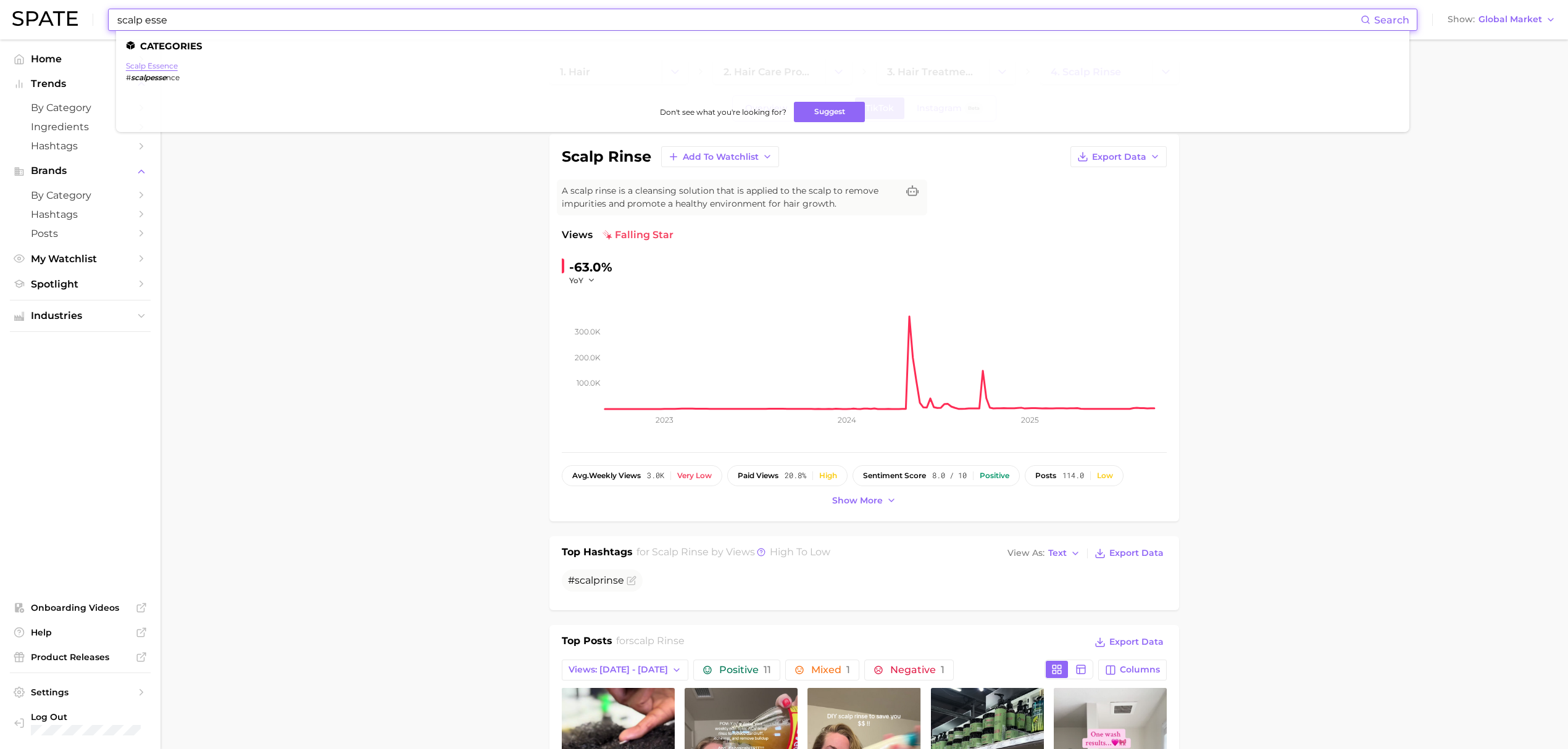
type input "scalp esse"
click at [170, 67] on link "scalp essence" at bounding box center [151, 65] width 51 height 9
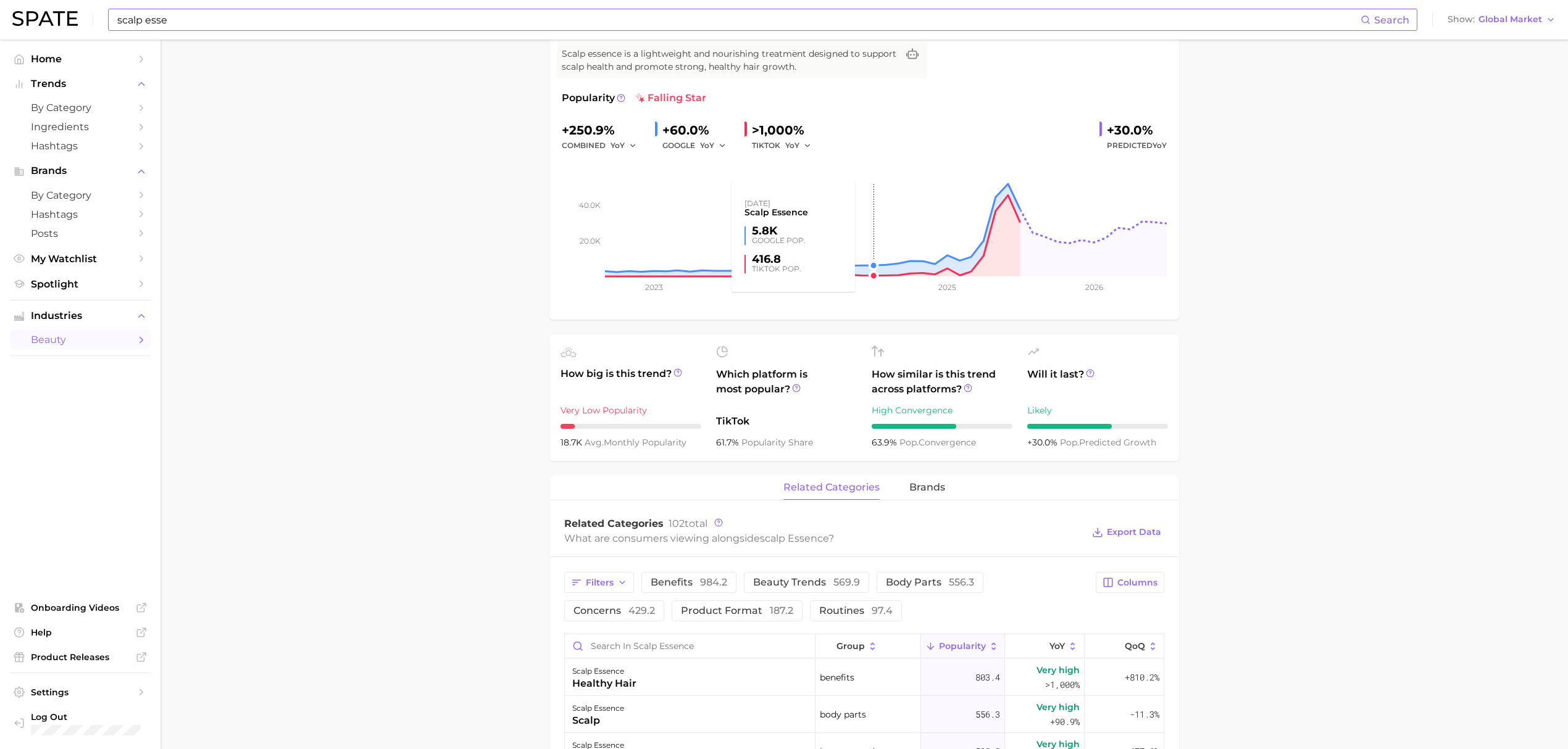
scroll to position [329, 0]
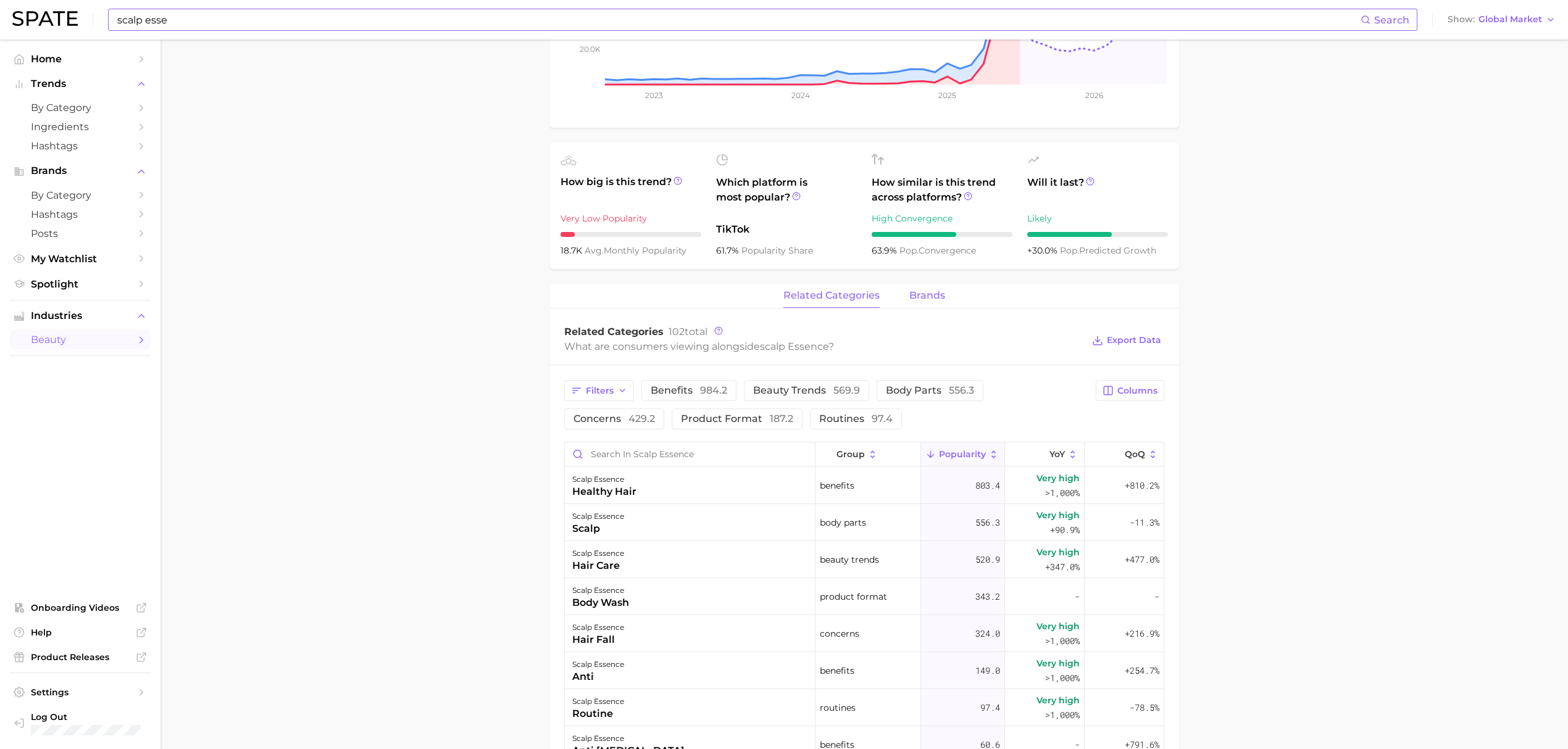
click at [915, 303] on button "brands" at bounding box center [927, 295] width 36 height 24
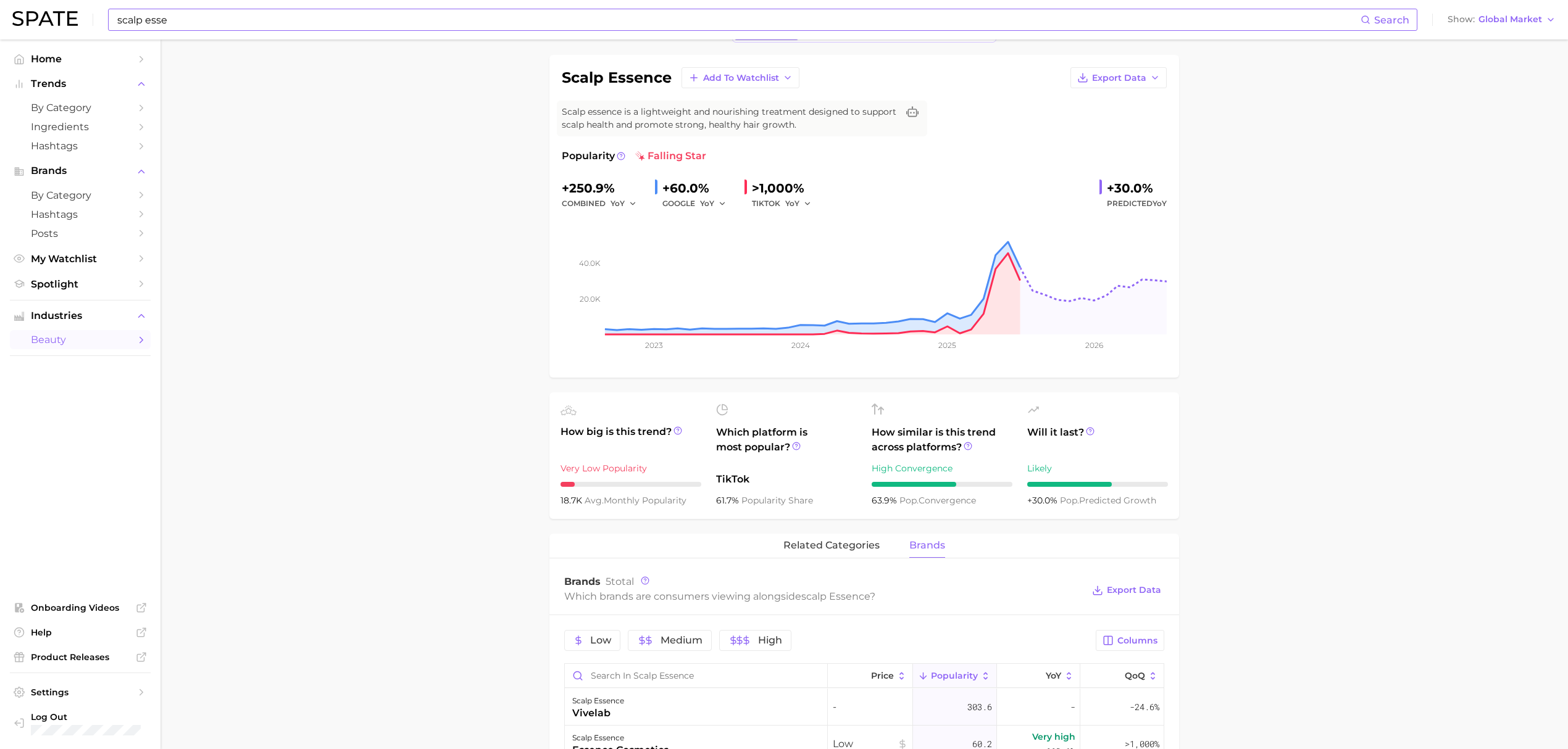
scroll to position [0, 0]
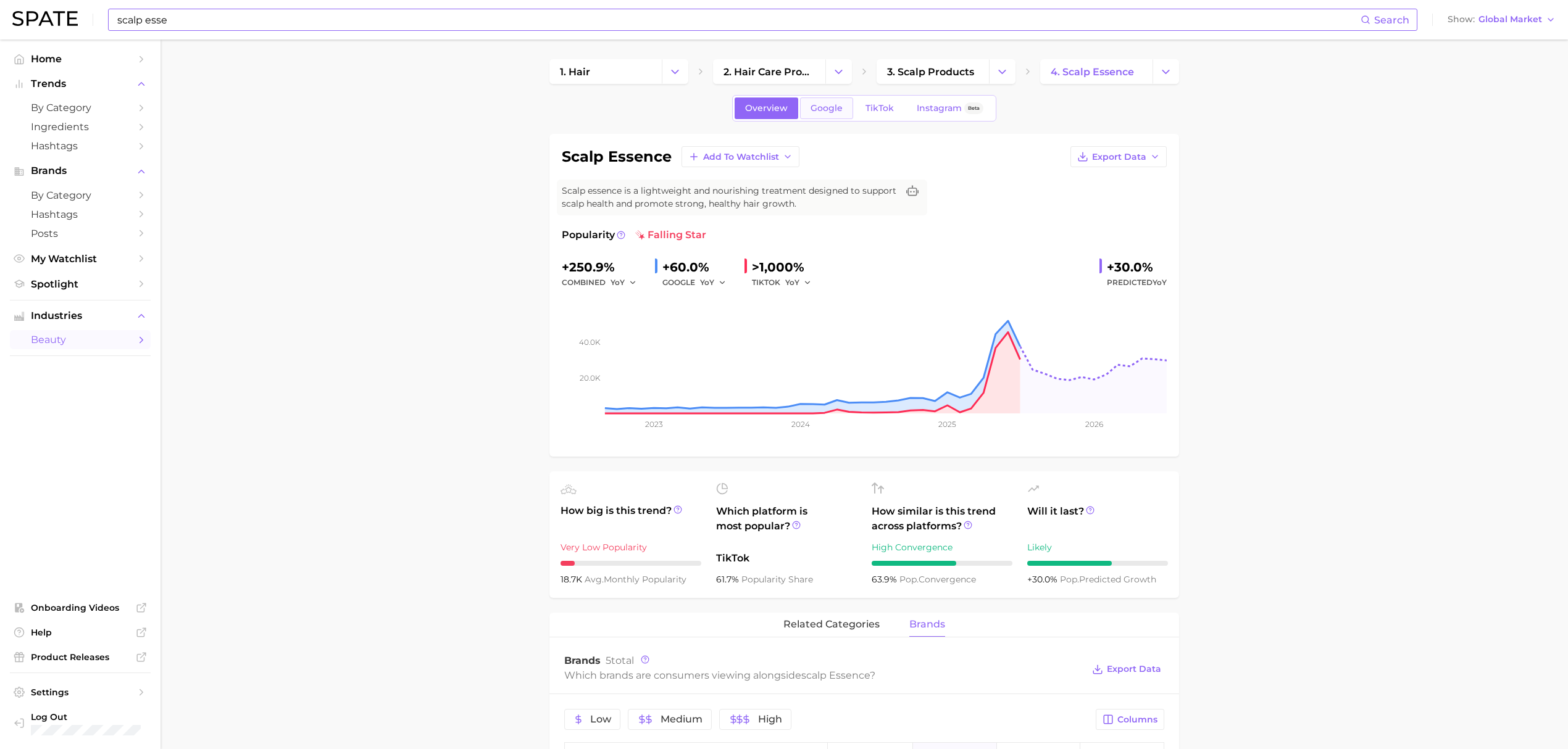
click at [804, 104] on link "Google" at bounding box center [827, 109] width 53 height 22
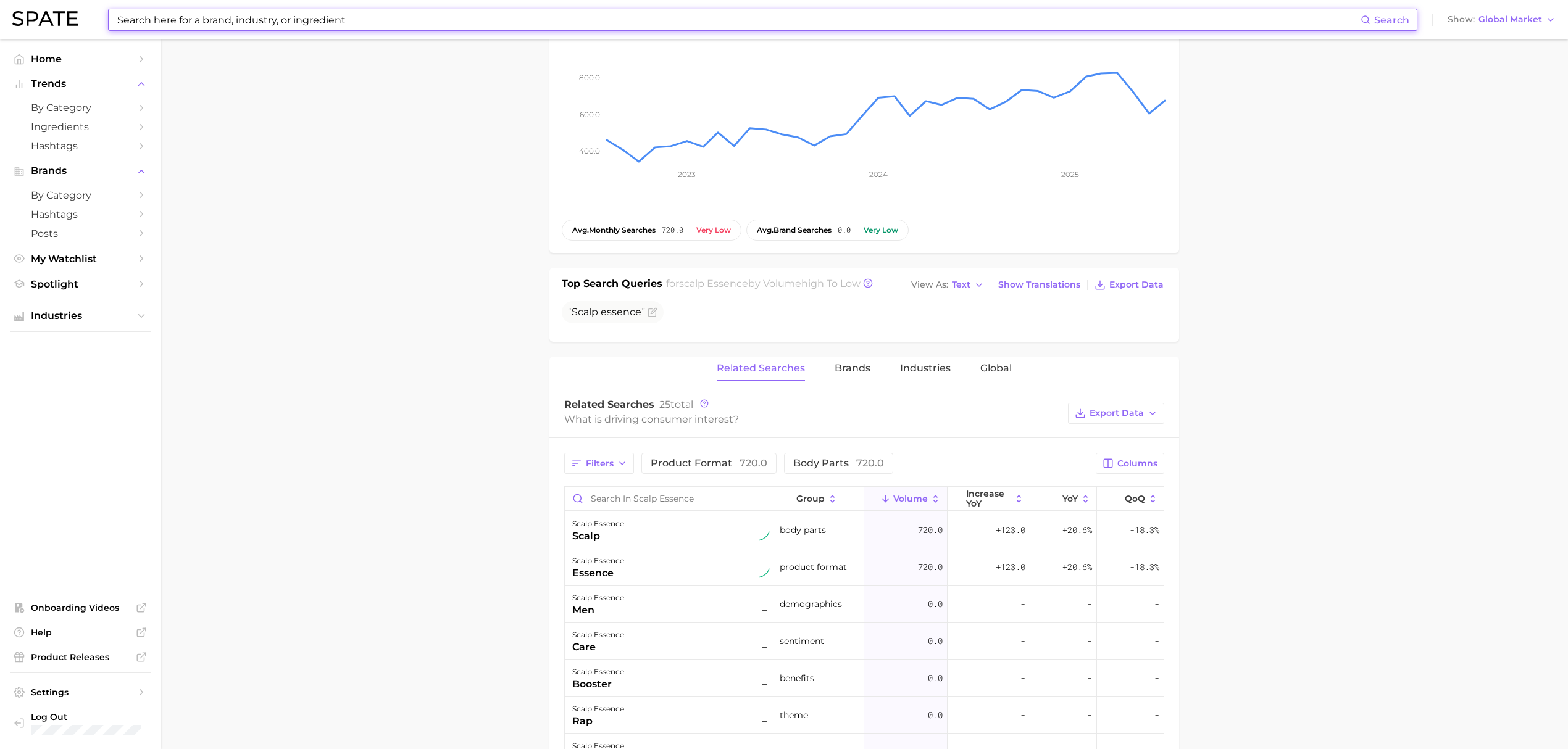
scroll to position [247, 0]
click at [832, 366] on div "Related Searches Brands Industries Global" at bounding box center [864, 368] width 630 height 25
click at [852, 371] on span "Brands" at bounding box center [852, 367] width 36 height 11
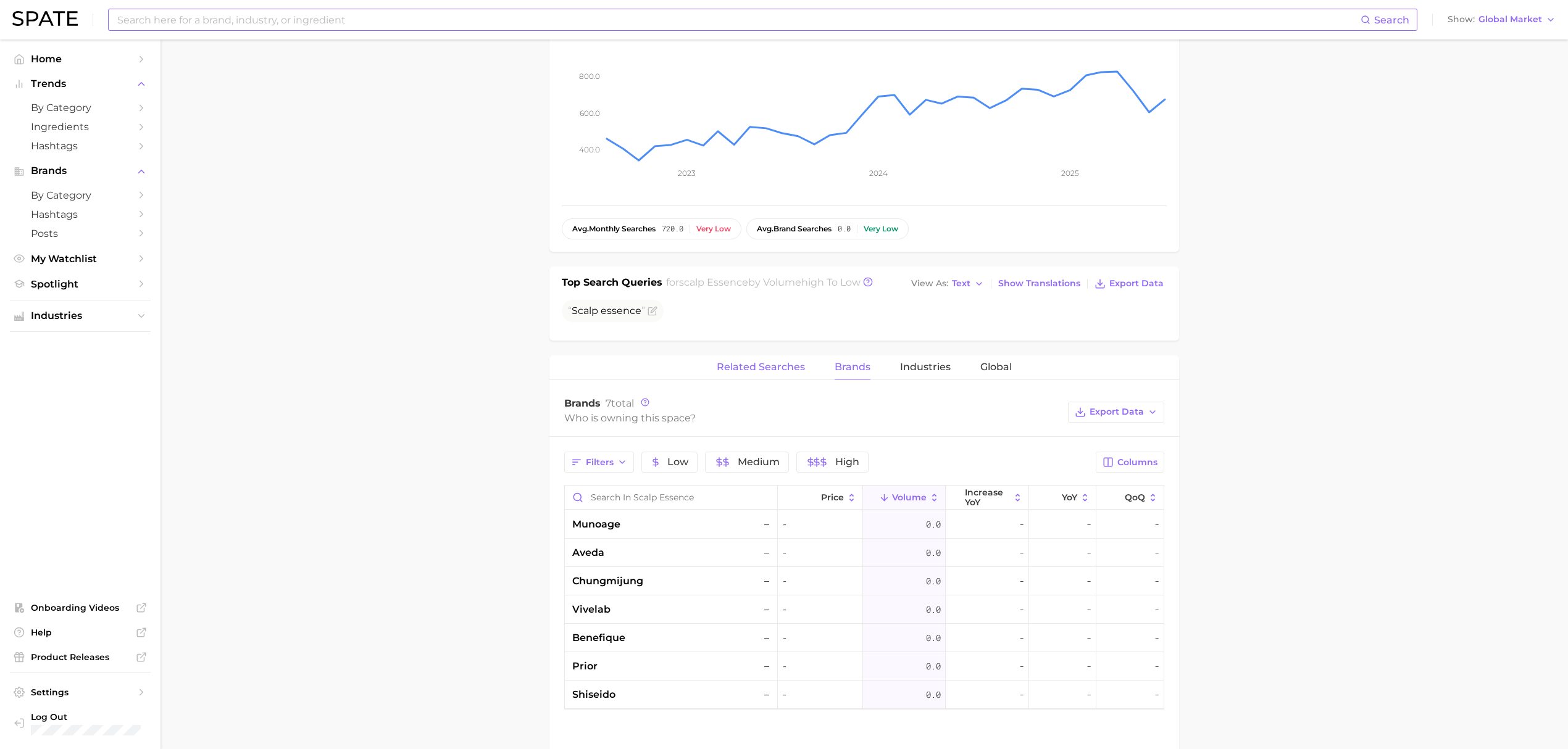
click at [781, 379] on button "Related Searches" at bounding box center [760, 368] width 88 height 24
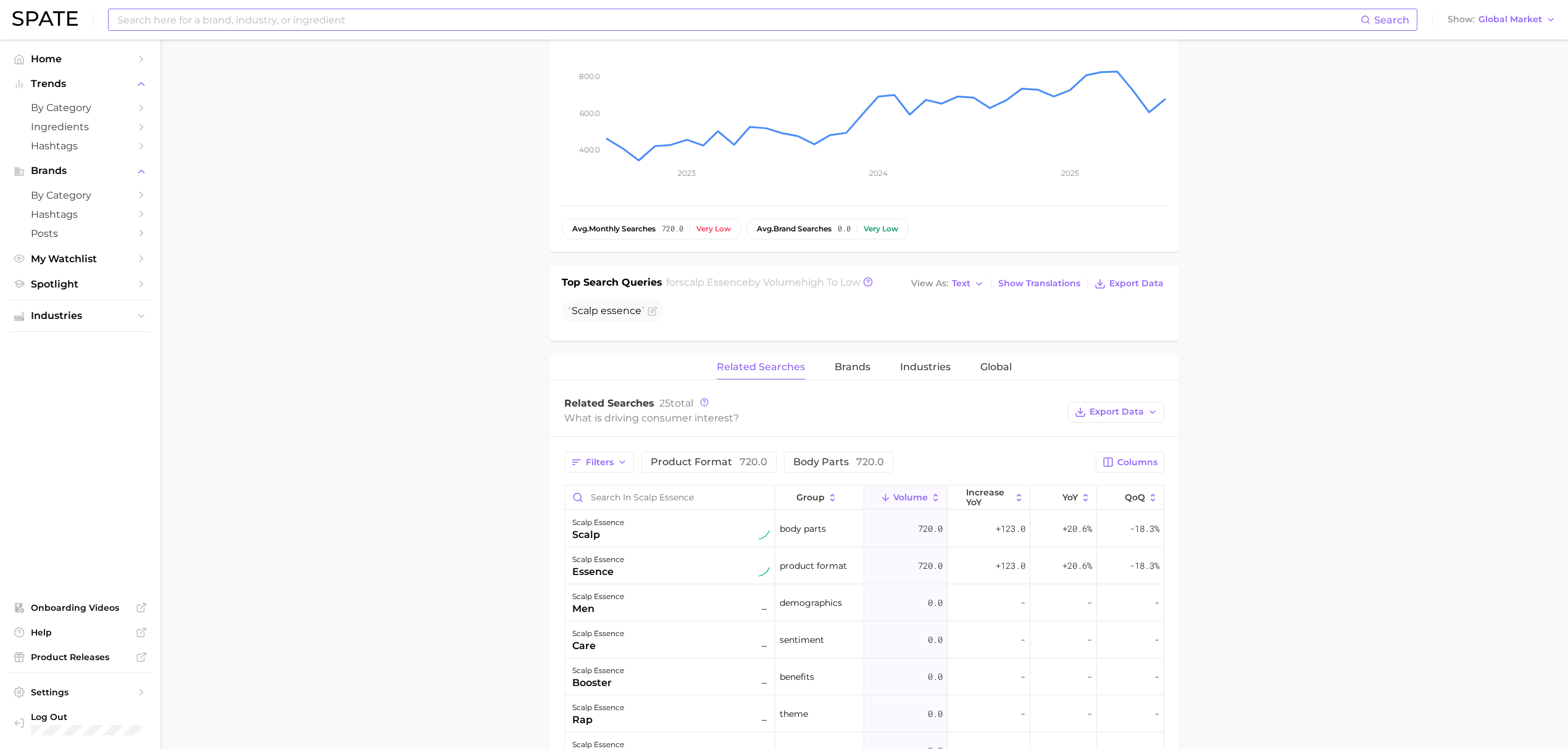
click at [489, 24] on input at bounding box center [738, 19] width 1245 height 21
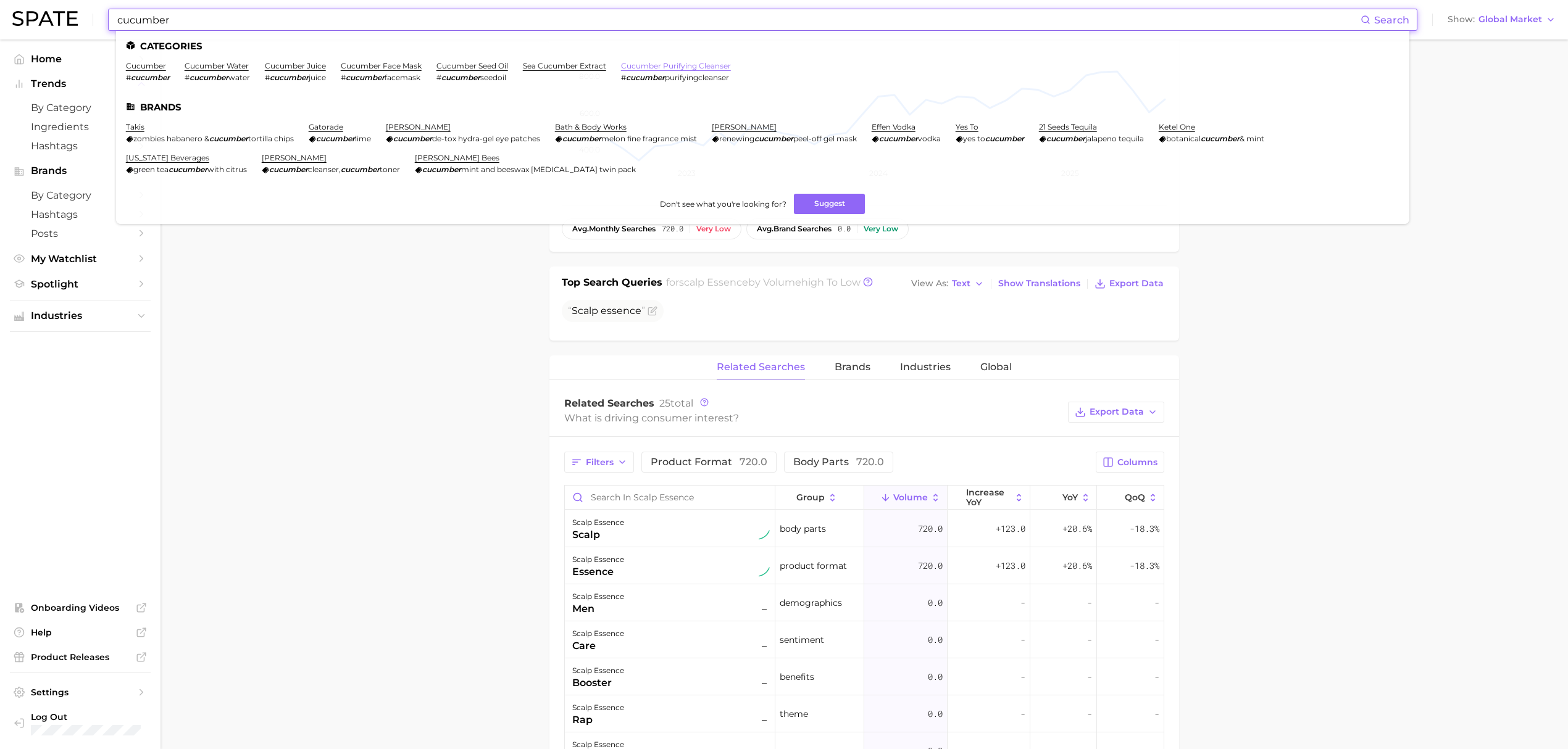
type input "cucumber"
click at [661, 69] on link "cucumber purifying cleanser" at bounding box center [675, 65] width 110 height 9
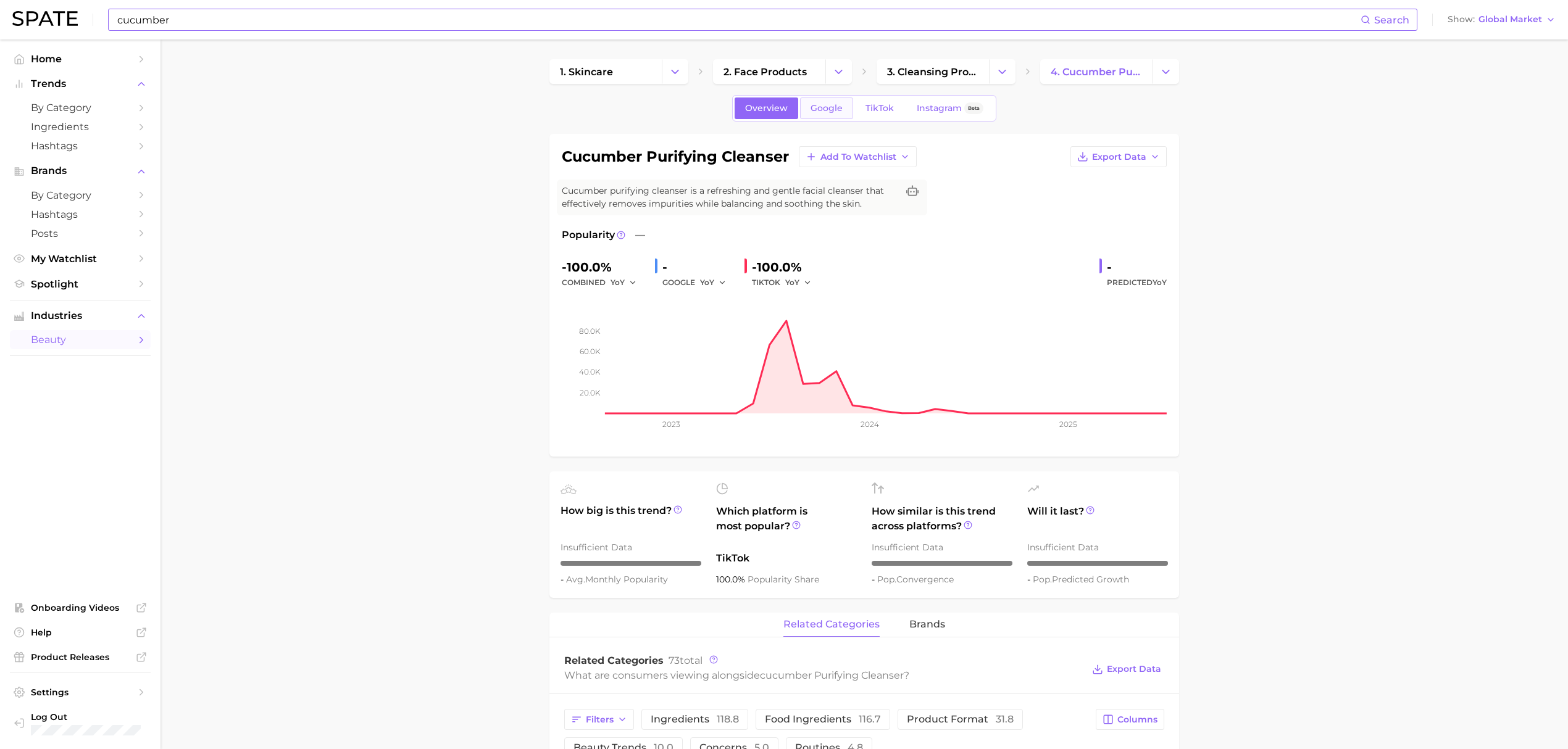
click at [836, 116] on link "Google" at bounding box center [827, 109] width 53 height 22
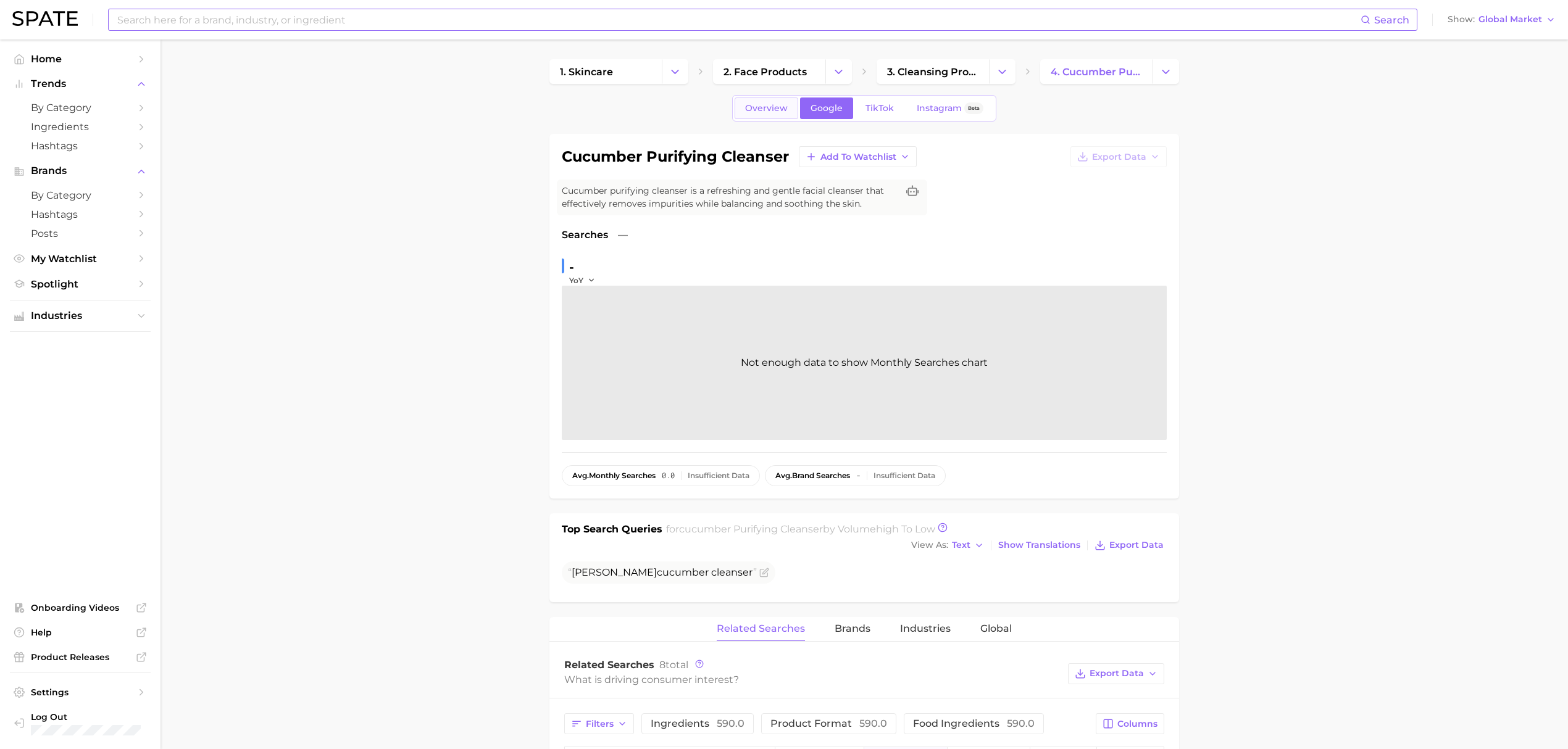
click at [775, 109] on span "Overview" at bounding box center [765, 108] width 43 height 11
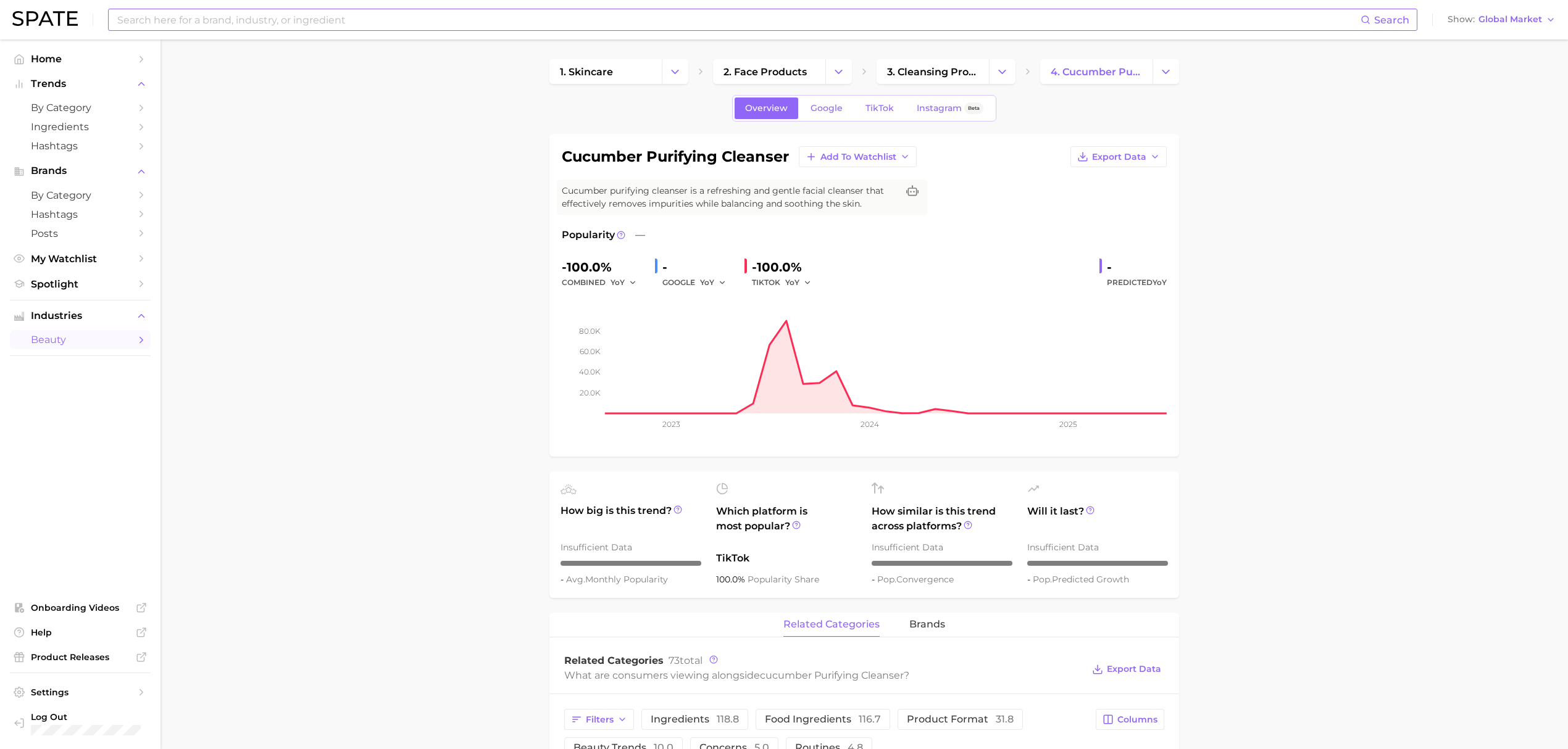
click at [587, 26] on input at bounding box center [738, 19] width 1245 height 21
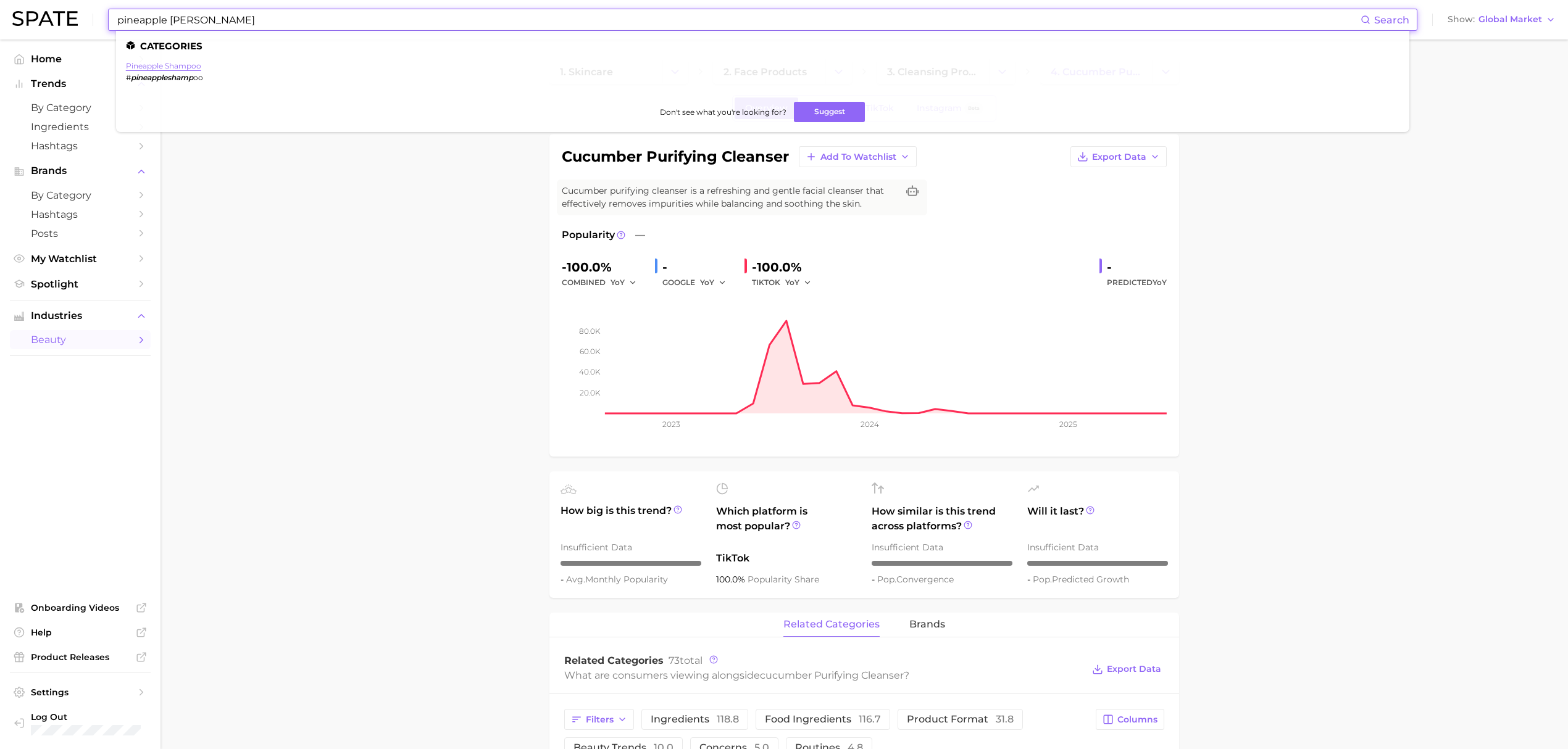
type input "pineapple [PERSON_NAME]"
click at [190, 66] on link "pineapple shampoo" at bounding box center [163, 65] width 75 height 9
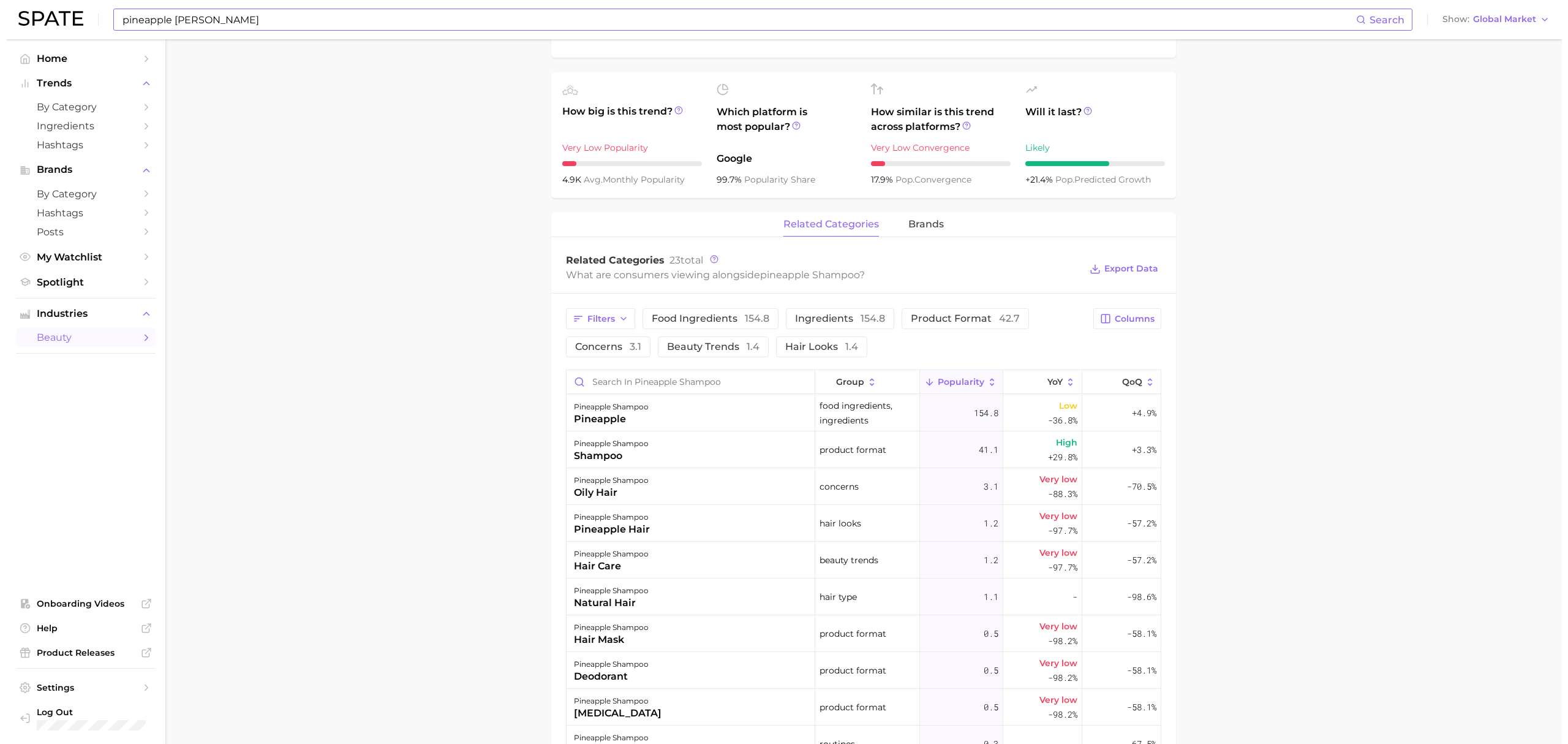
scroll to position [408, 0]
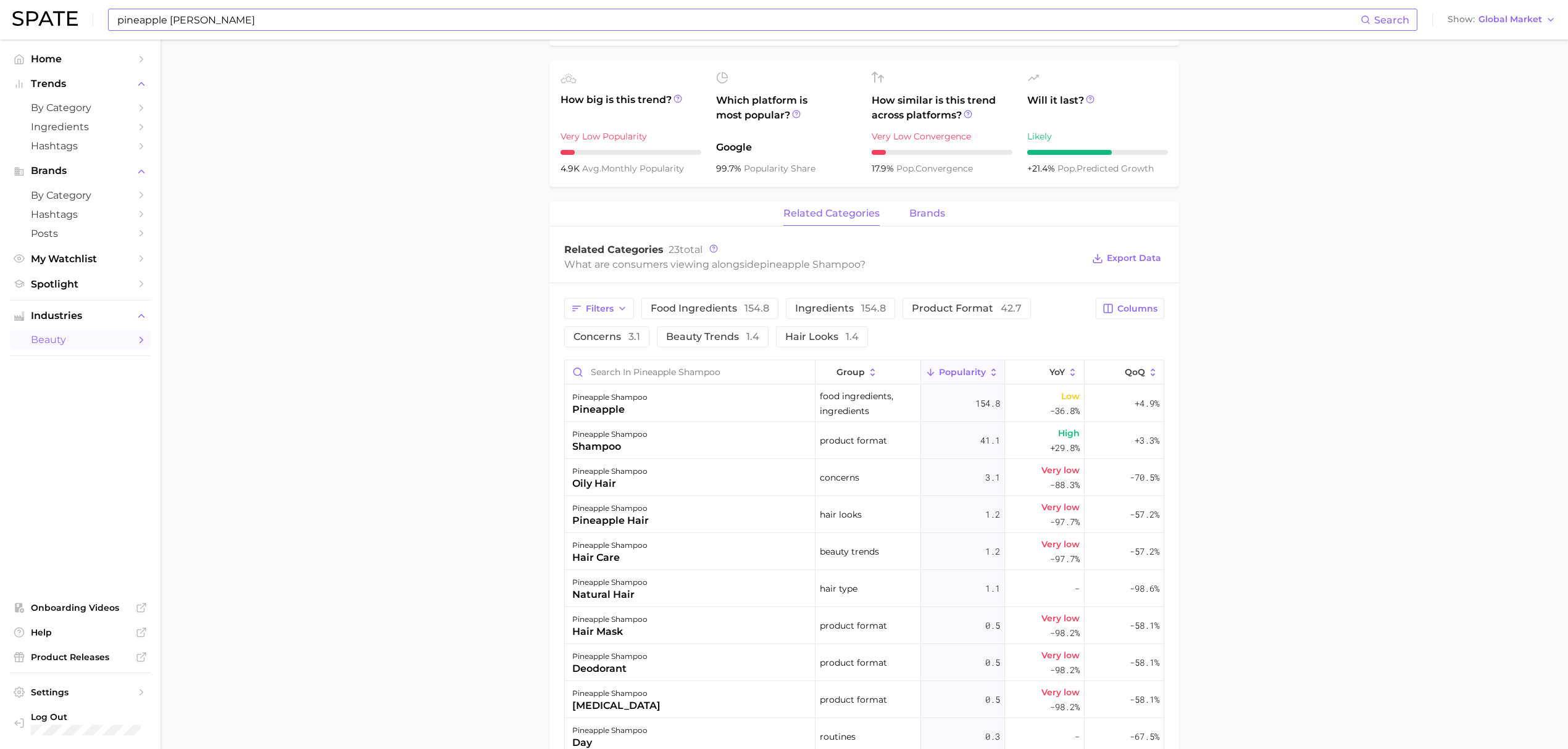
click at [911, 210] on span "brands" at bounding box center [927, 212] width 36 height 11
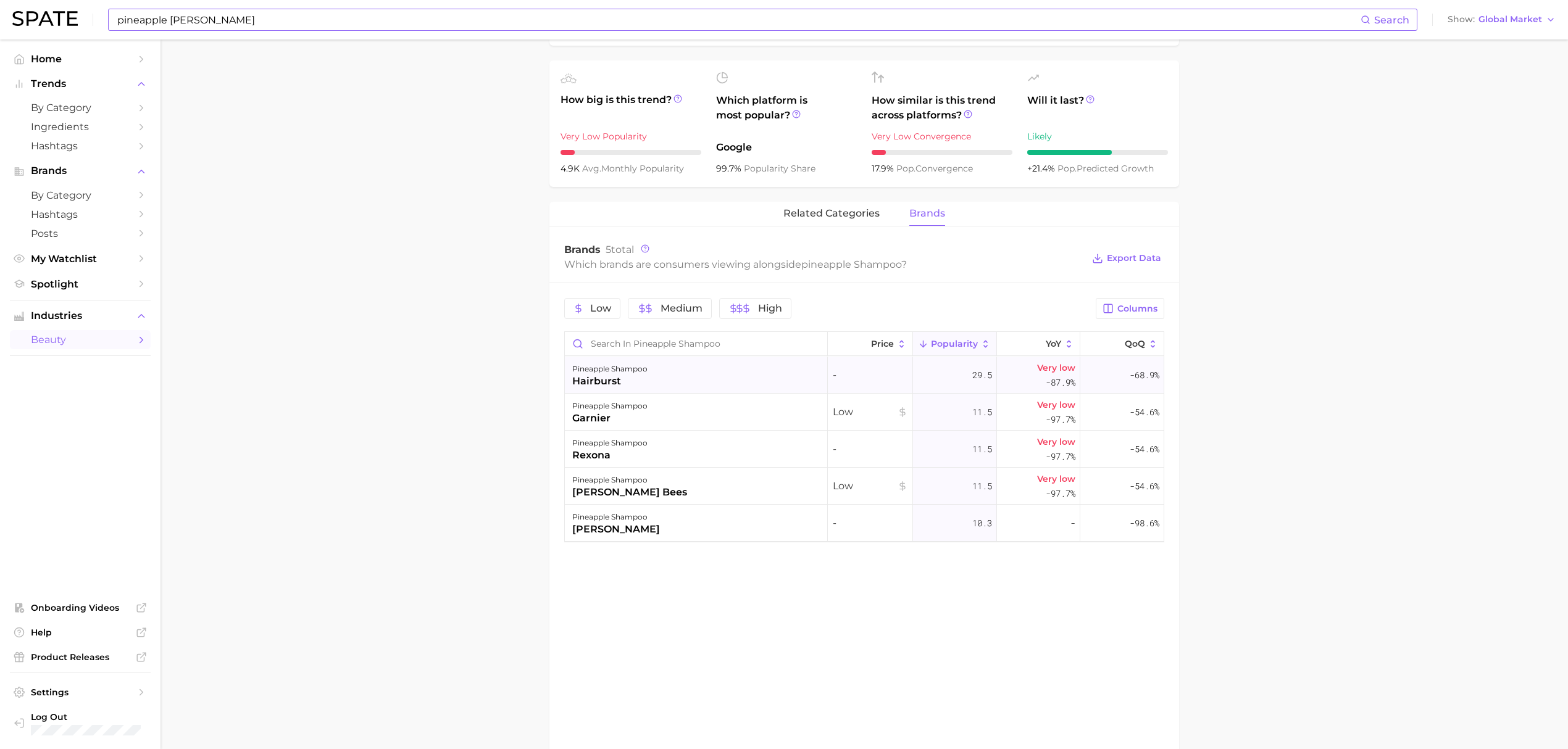
click at [695, 383] on div "pineapple shampoo hairburst" at bounding box center [696, 374] width 263 height 37
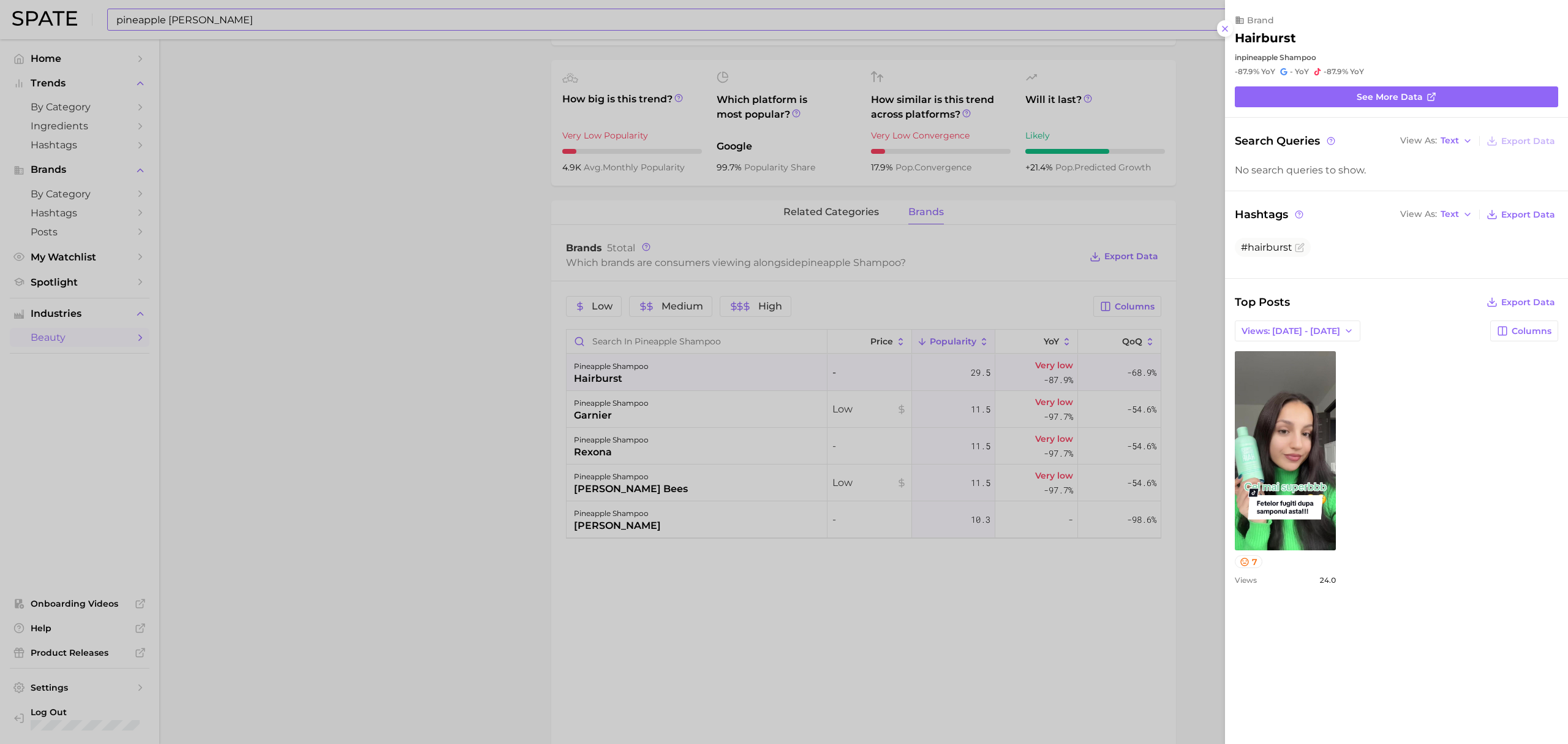
scroll to position [0, 0]
click at [706, 404] on div at bounding box center [784, 372] width 1568 height 744
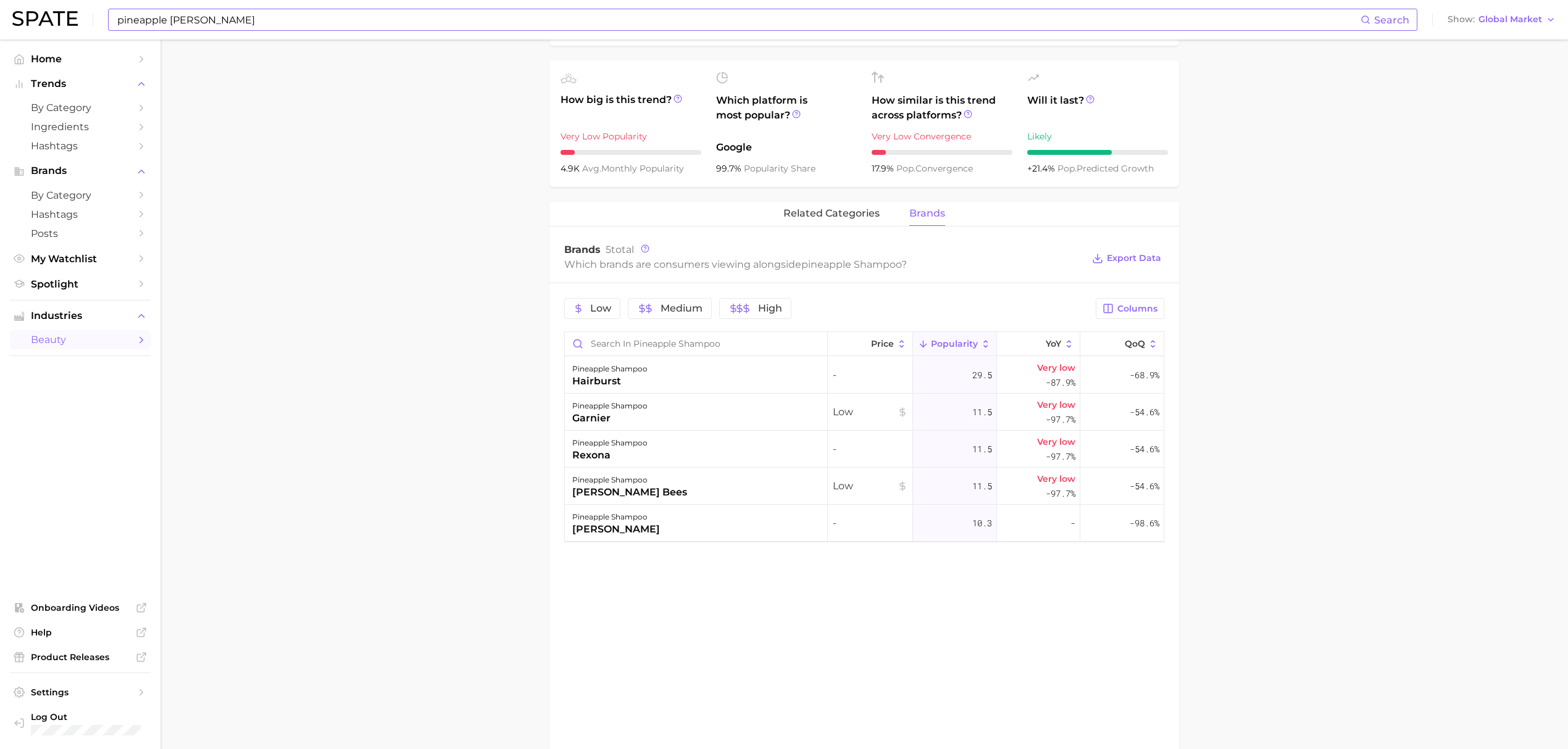
click at [711, 415] on div "pineapple [PERSON_NAME]" at bounding box center [696, 411] width 263 height 37
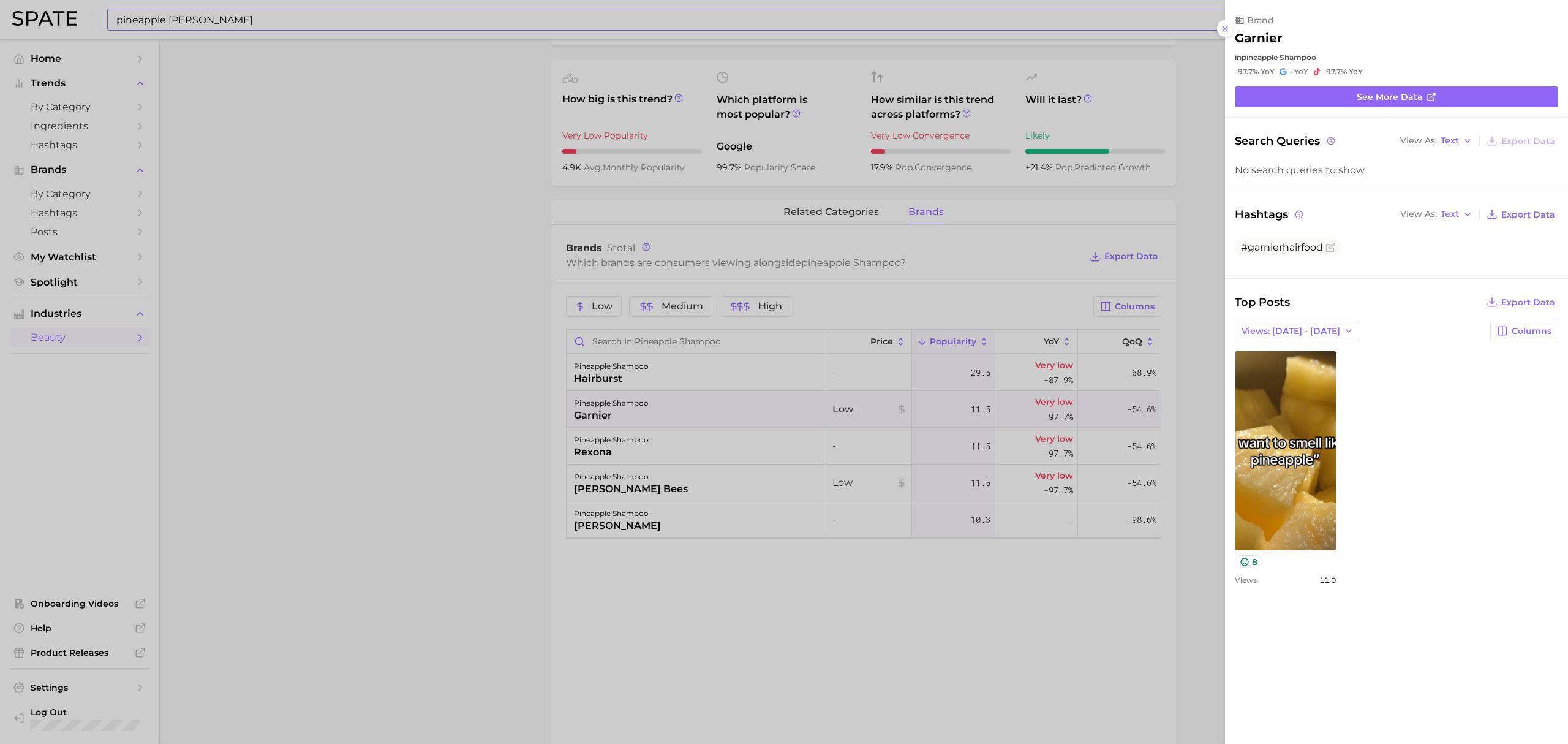
click at [483, 360] on div at bounding box center [784, 372] width 1568 height 744
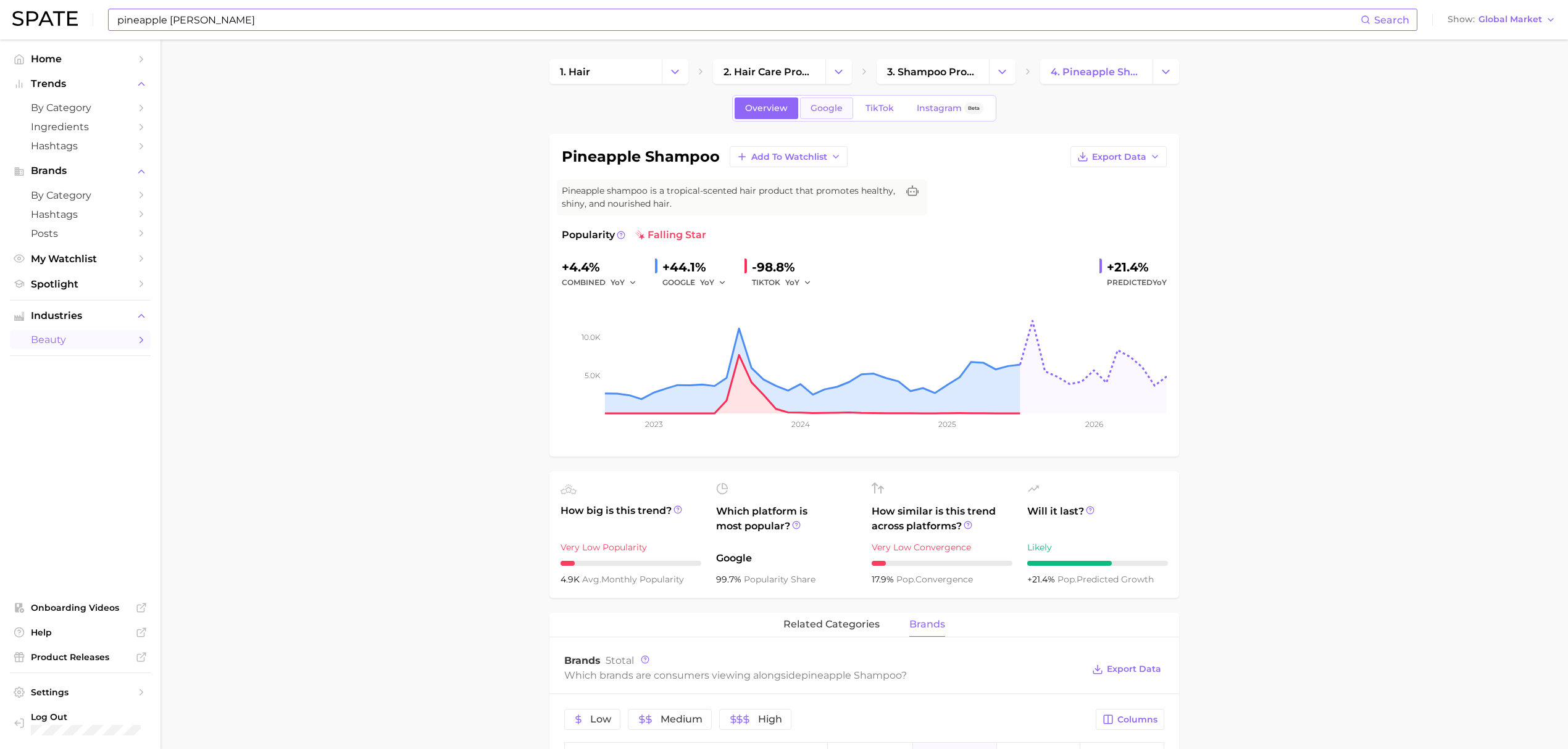
click at [835, 110] on span "Google" at bounding box center [827, 108] width 32 height 11
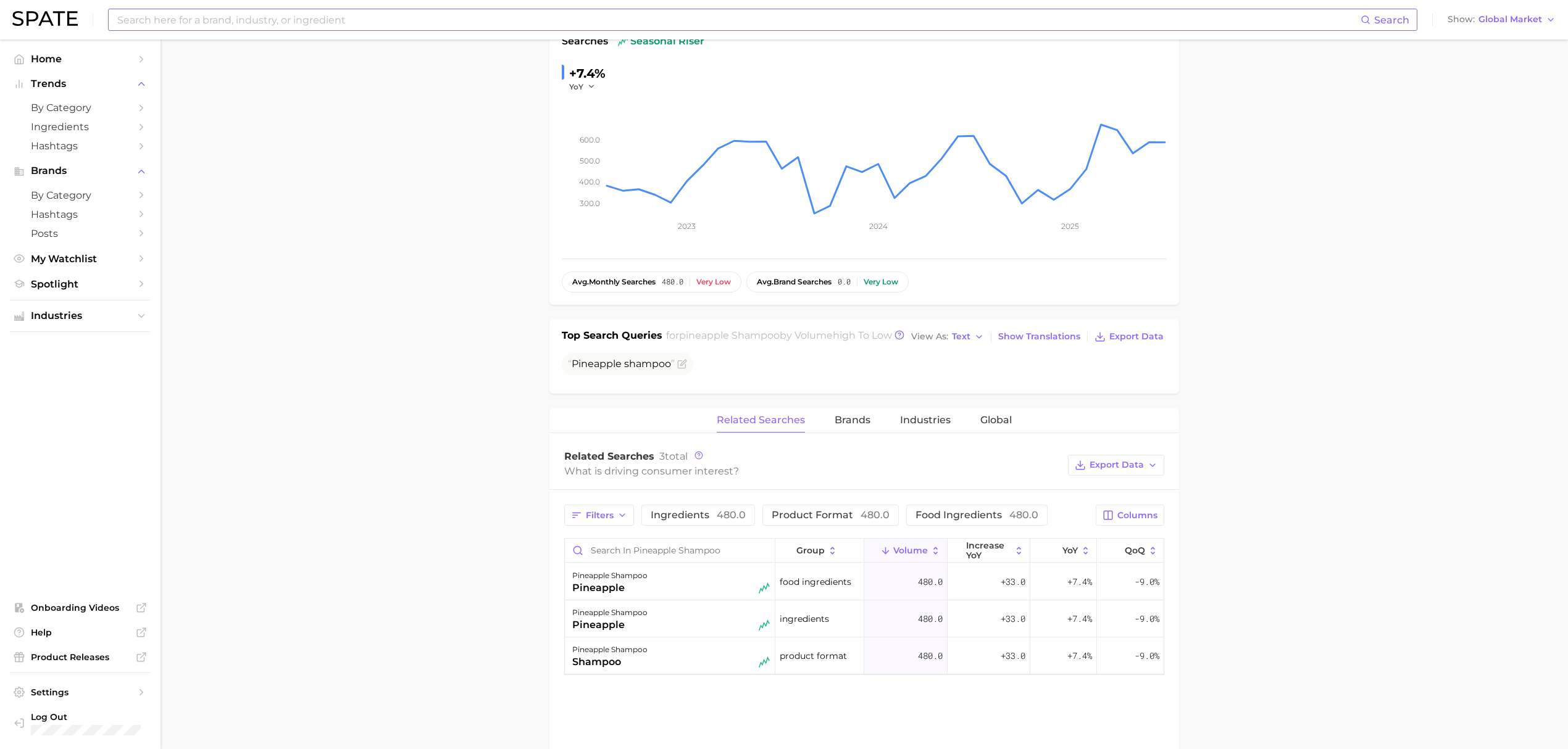
scroll to position [247, 0]
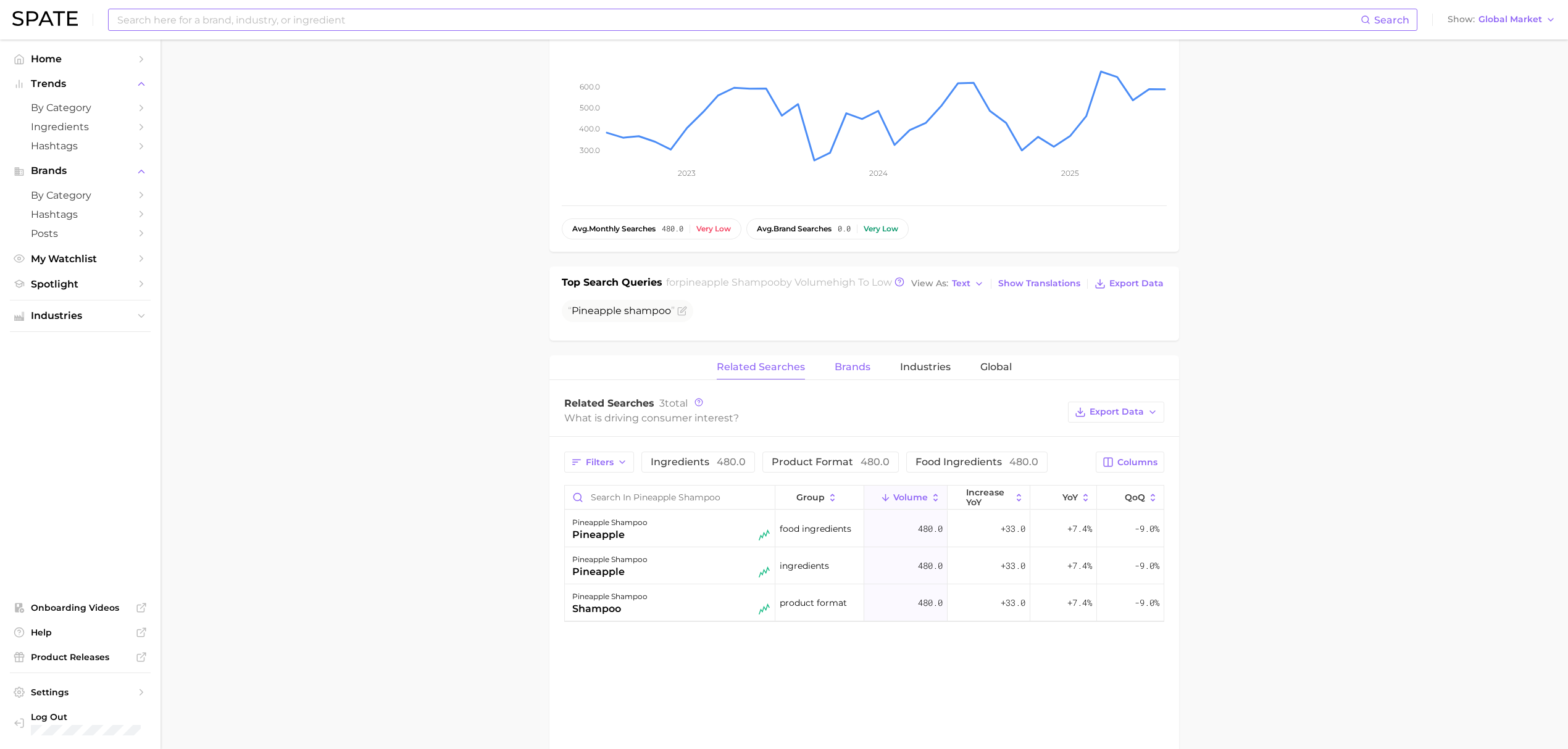
click at [867, 373] on span "Brands" at bounding box center [852, 367] width 36 height 11
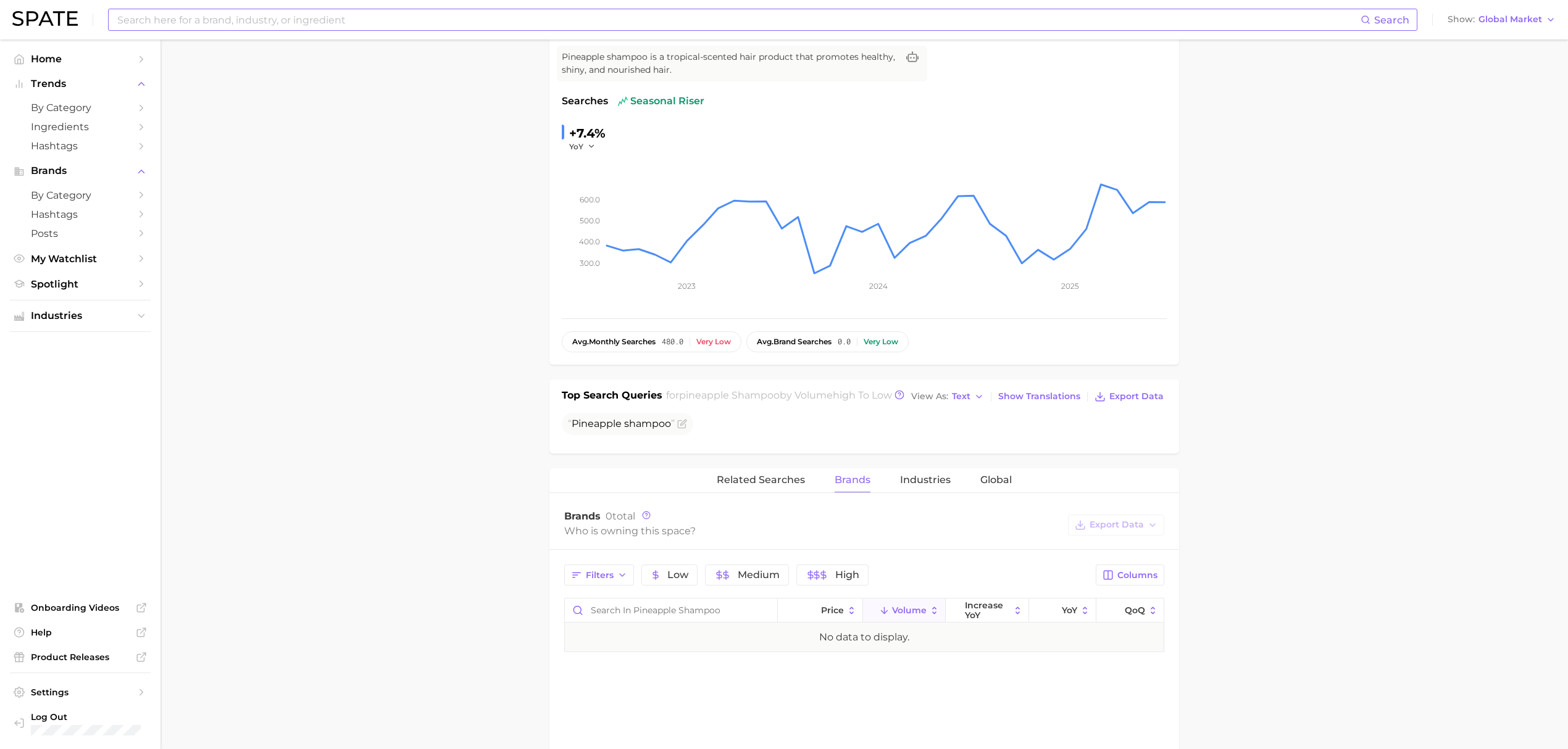
scroll to position [0, 0]
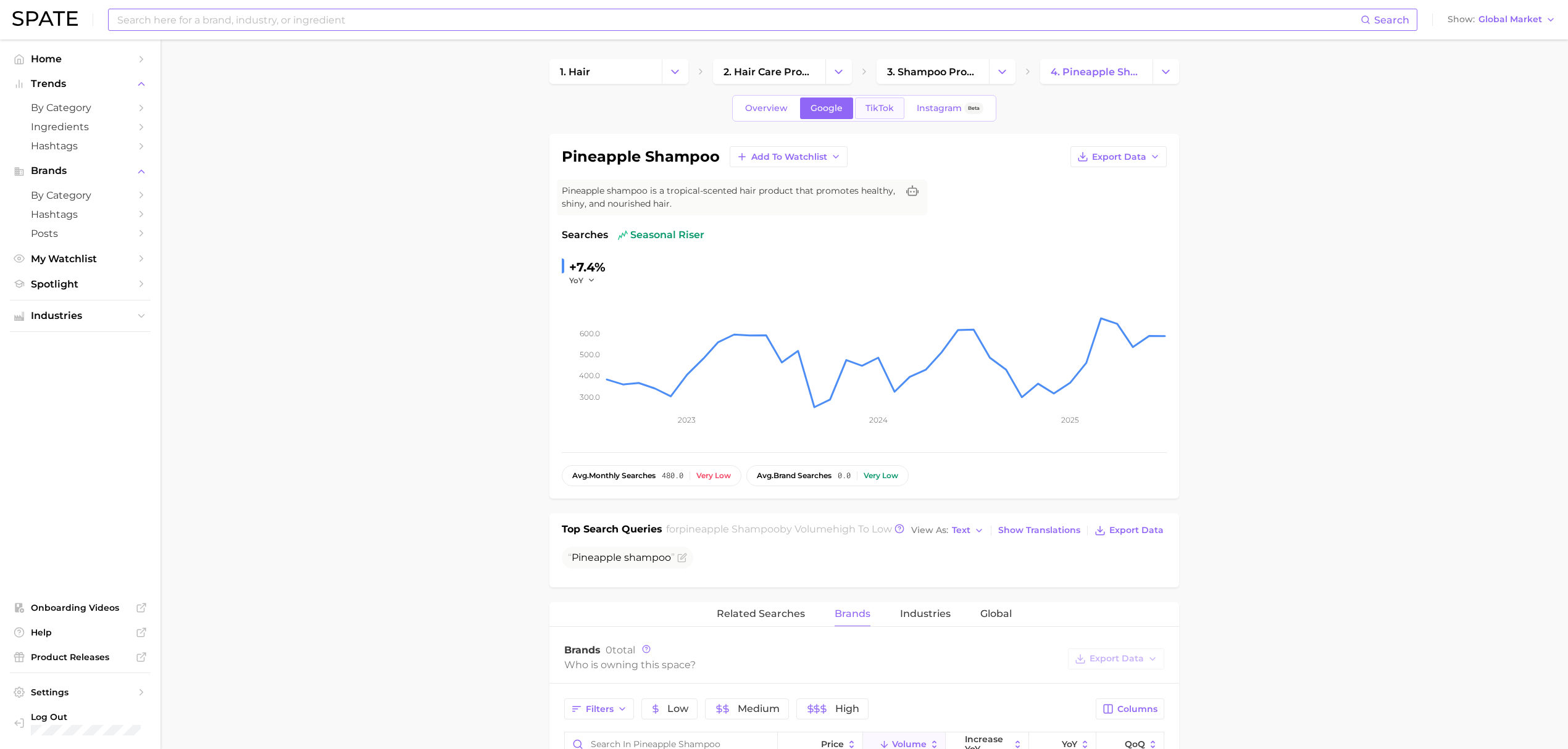
click at [862, 114] on link "TikTok" at bounding box center [880, 109] width 49 height 22
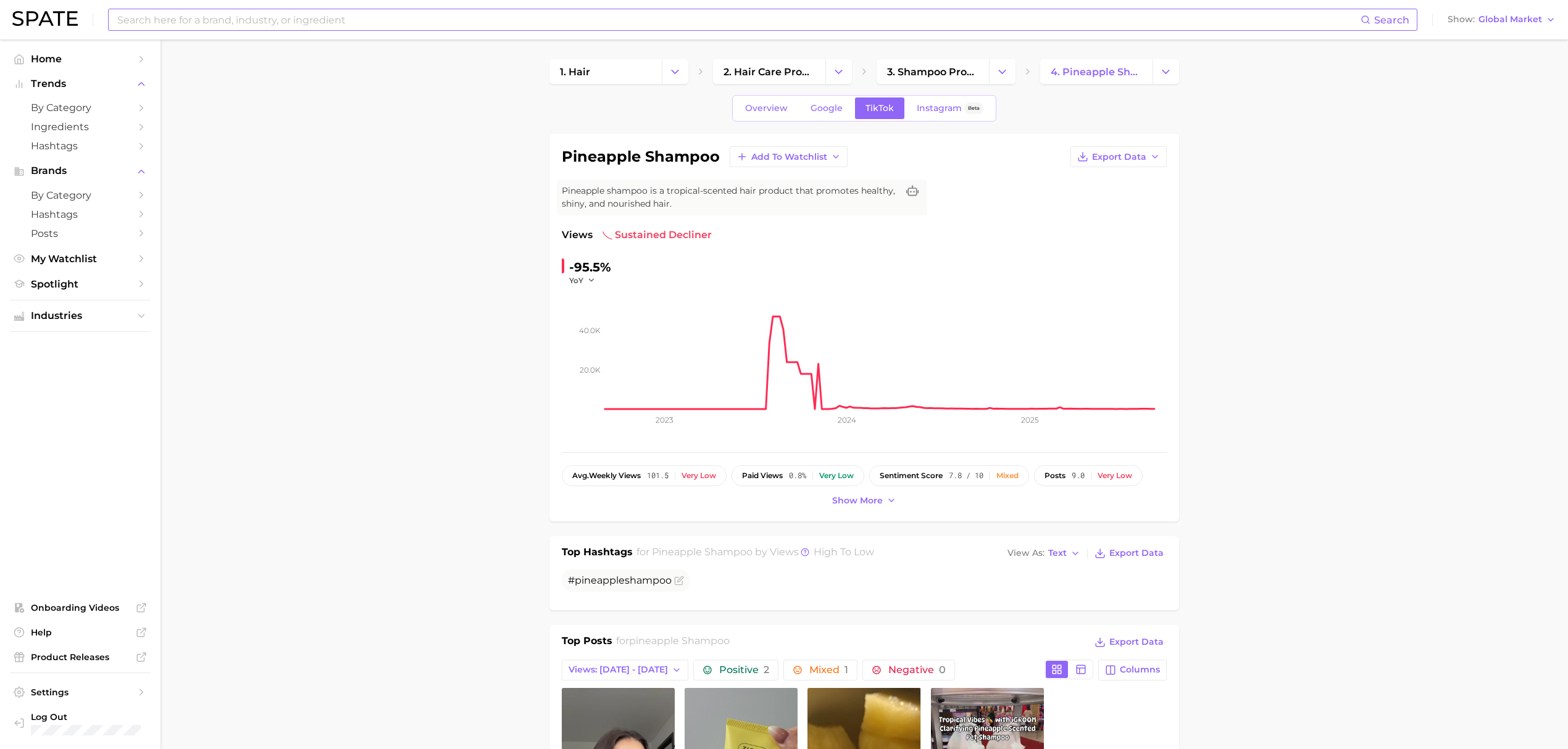
click at [459, 24] on input at bounding box center [738, 19] width 1245 height 21
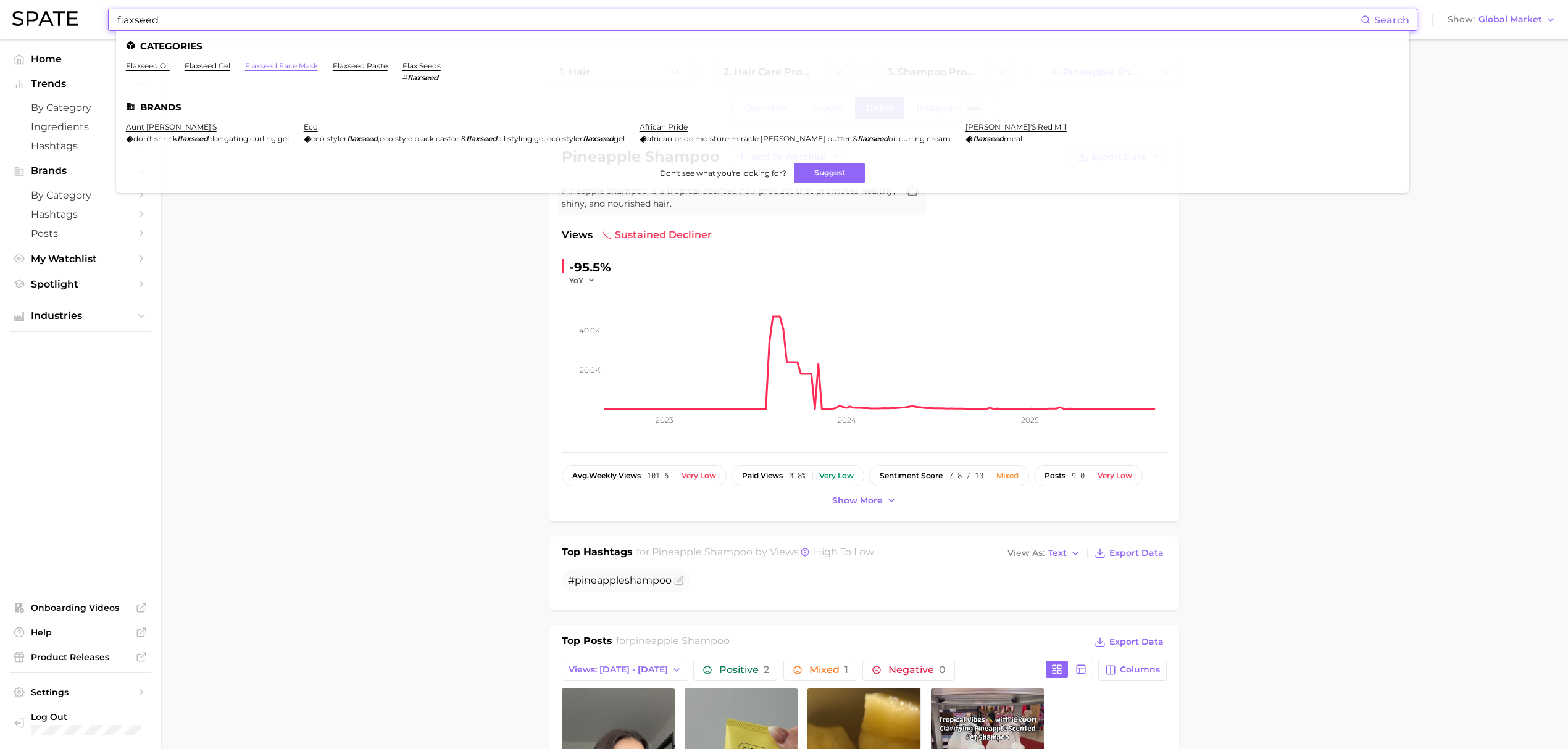
click at [278, 66] on link "flaxseed face mask" at bounding box center [282, 65] width 73 height 9
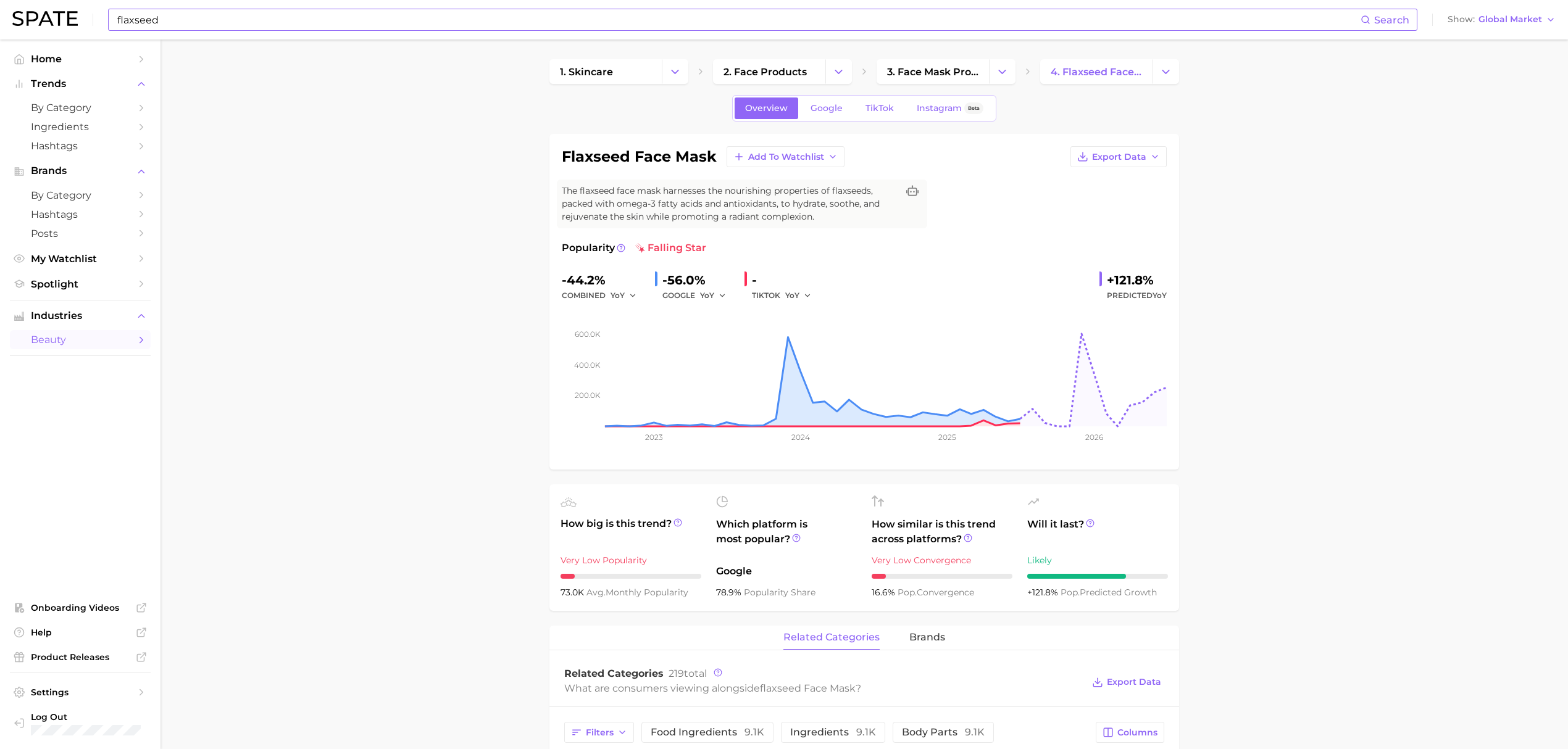
click at [1062, 26] on input "flaxseed" at bounding box center [738, 19] width 1245 height 21
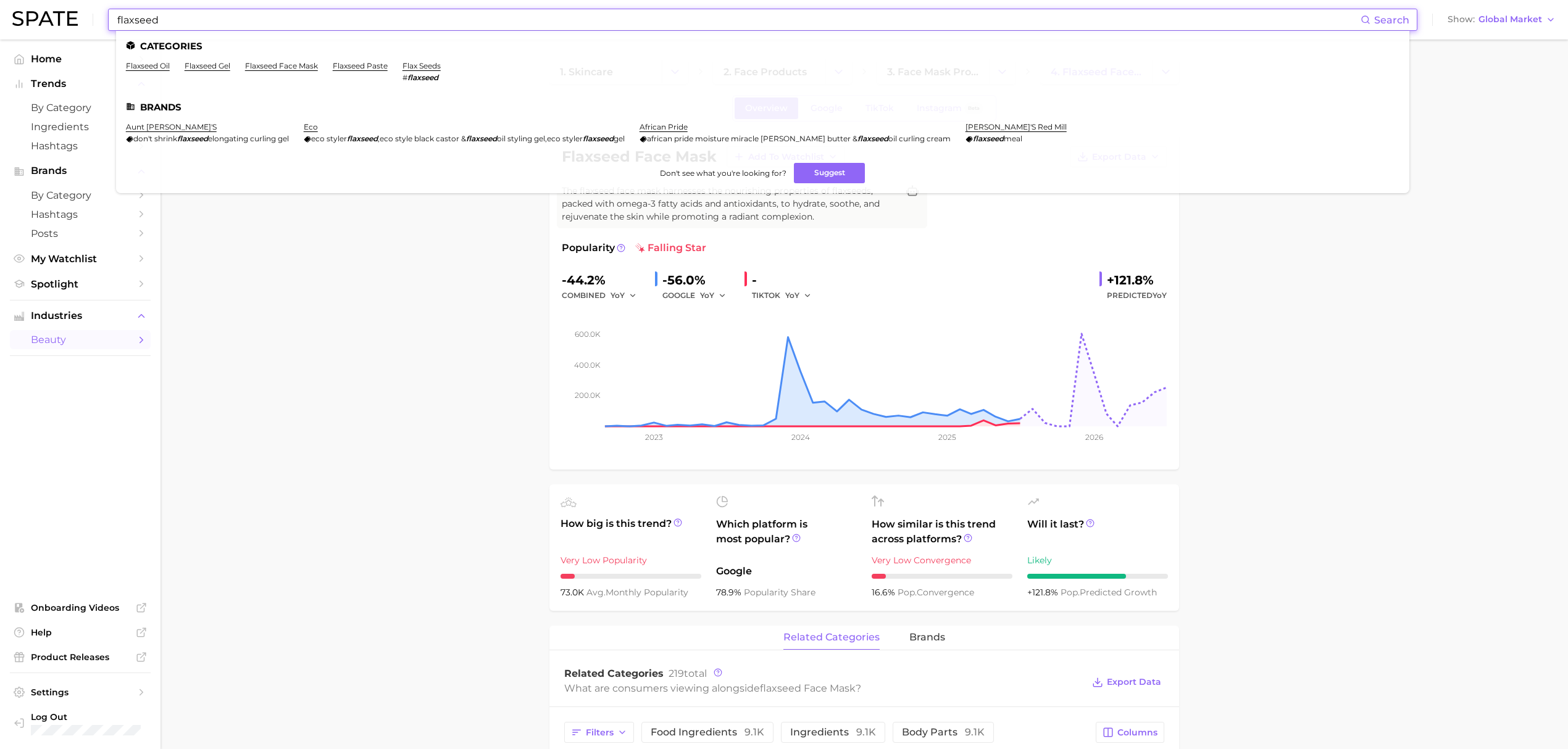
click at [1062, 26] on input "flaxseed" at bounding box center [738, 19] width 1245 height 21
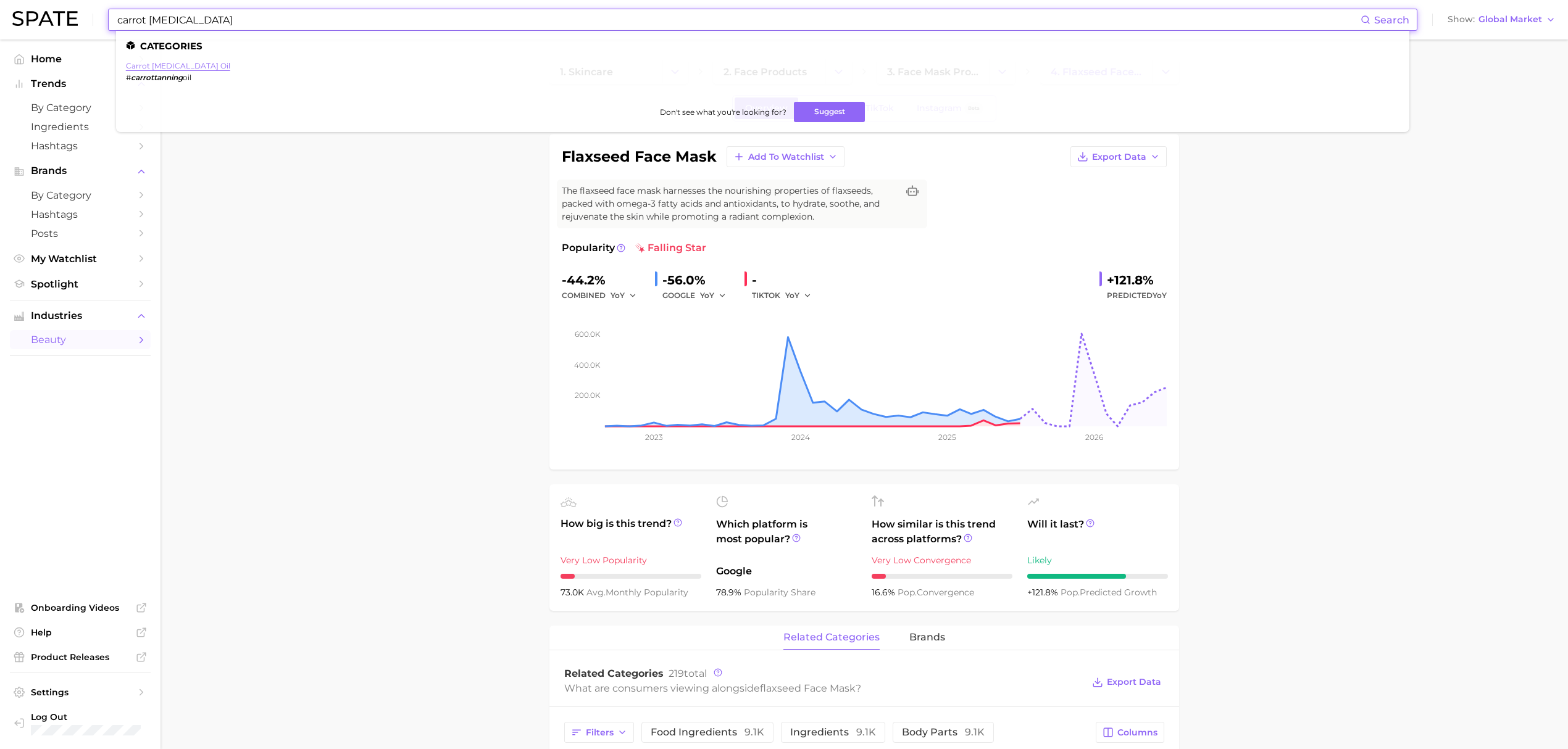
type input "carrot [MEDICAL_DATA]"
click at [172, 70] on link "carrot [MEDICAL_DATA] oil" at bounding box center [177, 65] width 104 height 9
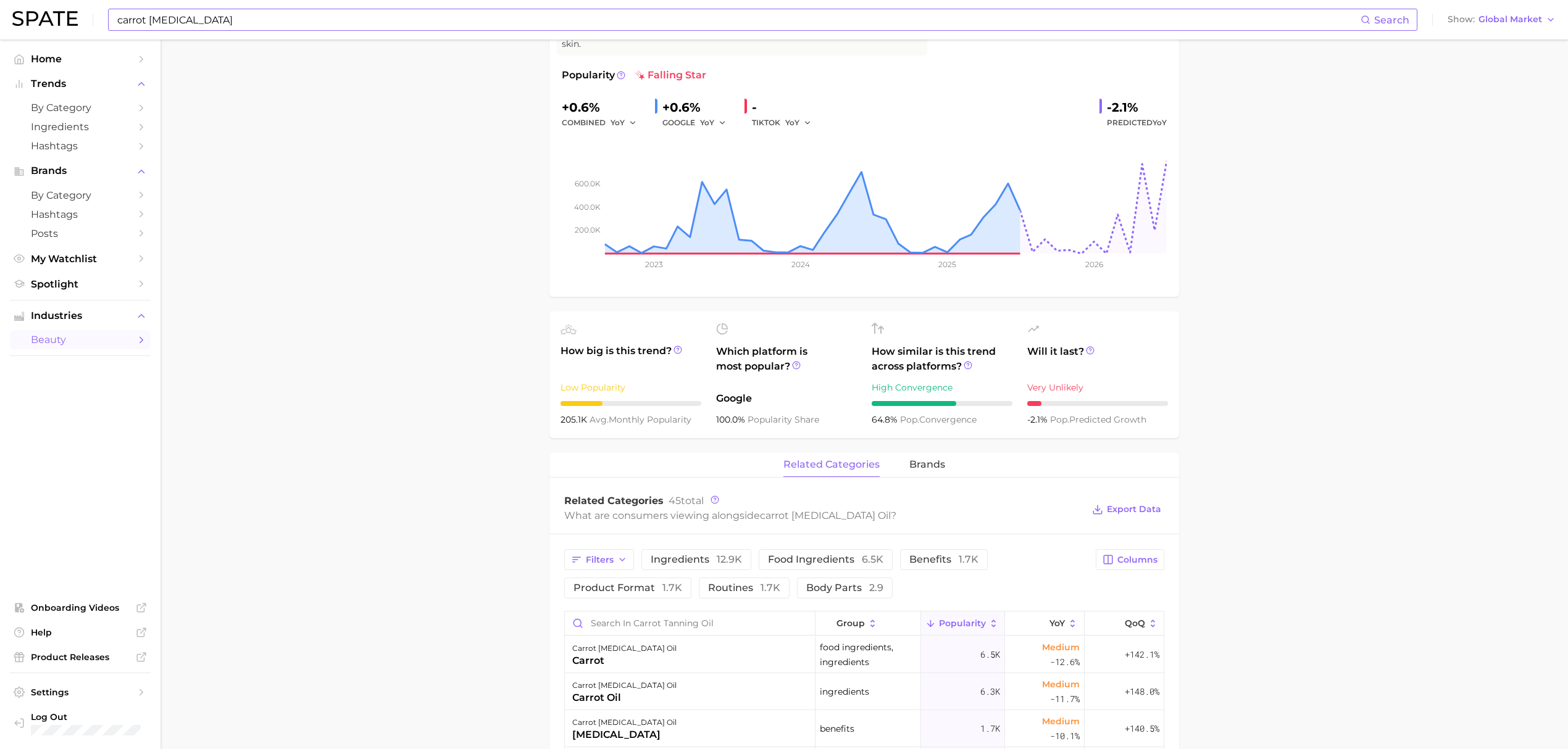
scroll to position [329, 0]
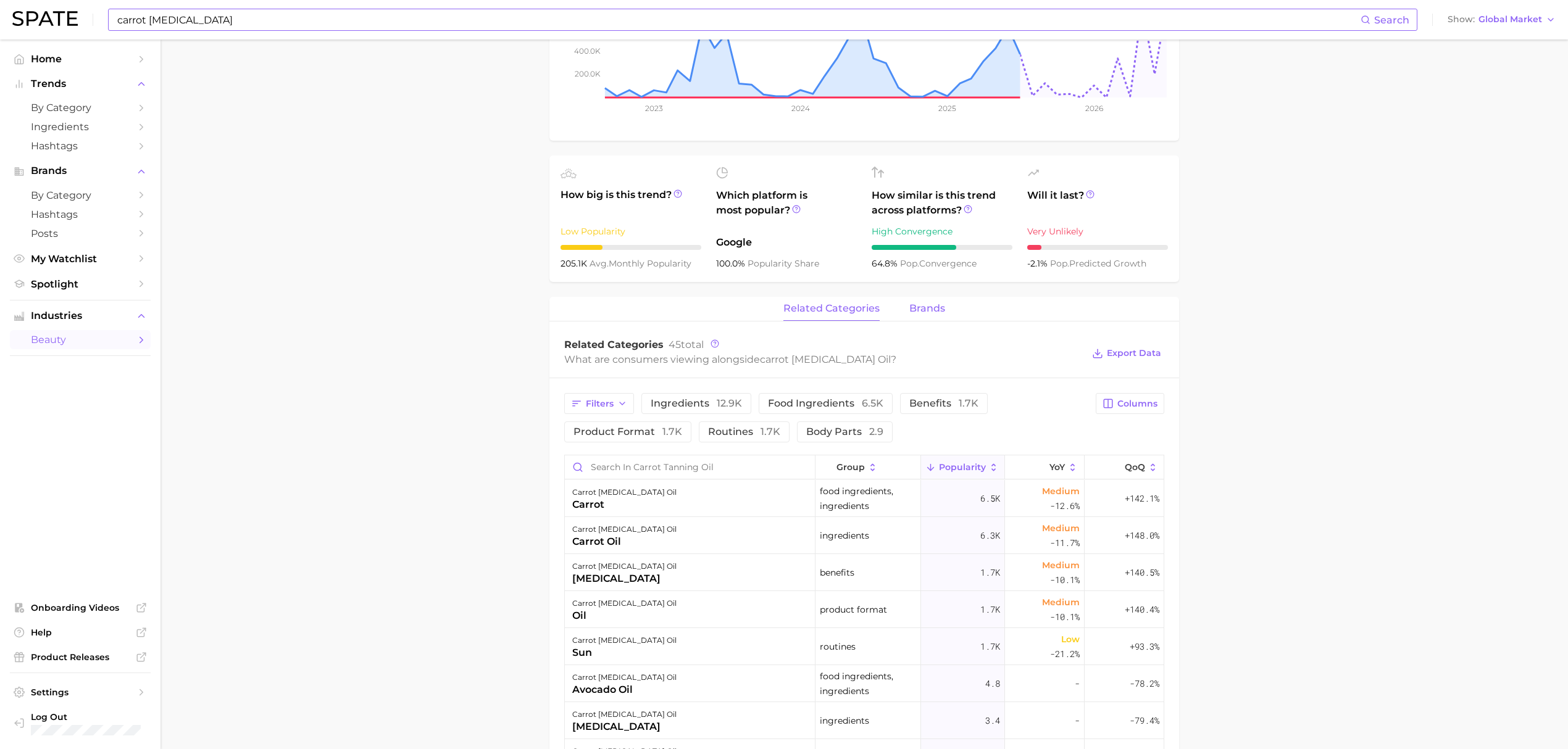
click at [923, 303] on span "brands" at bounding box center [927, 308] width 36 height 11
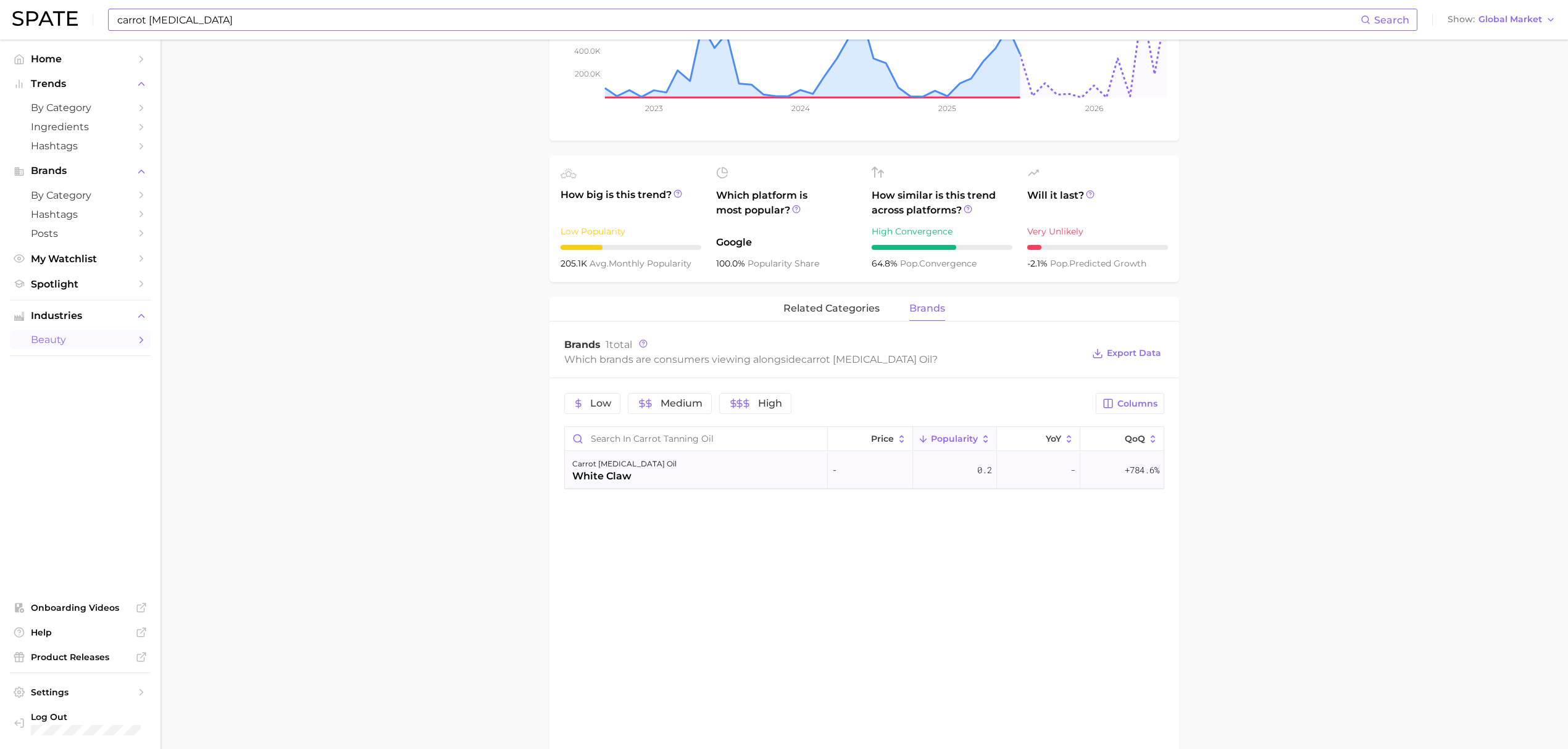
click at [740, 453] on div "carrot [MEDICAL_DATA] oil white claw" at bounding box center [696, 469] width 263 height 37
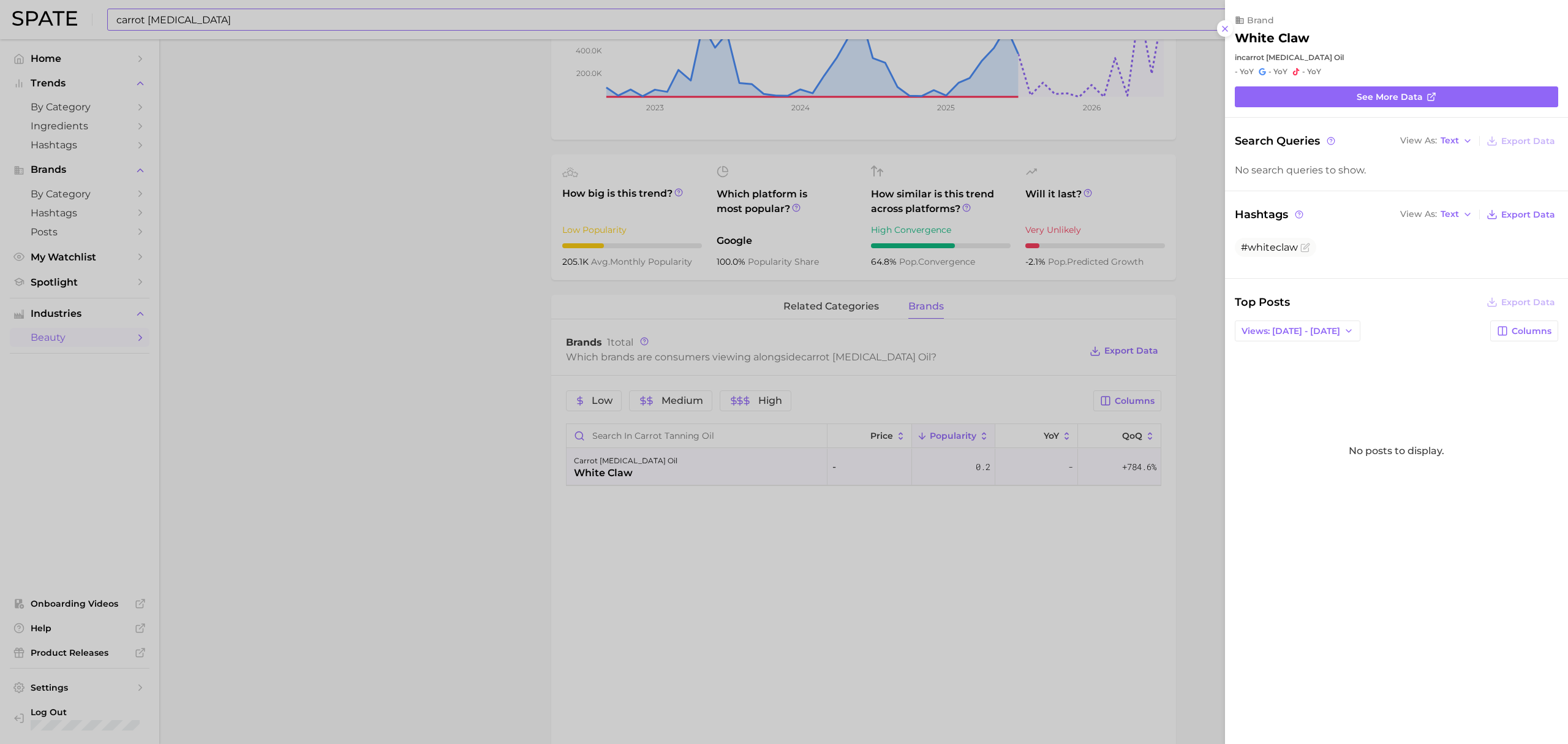
click at [792, 532] on div at bounding box center [784, 372] width 1568 height 744
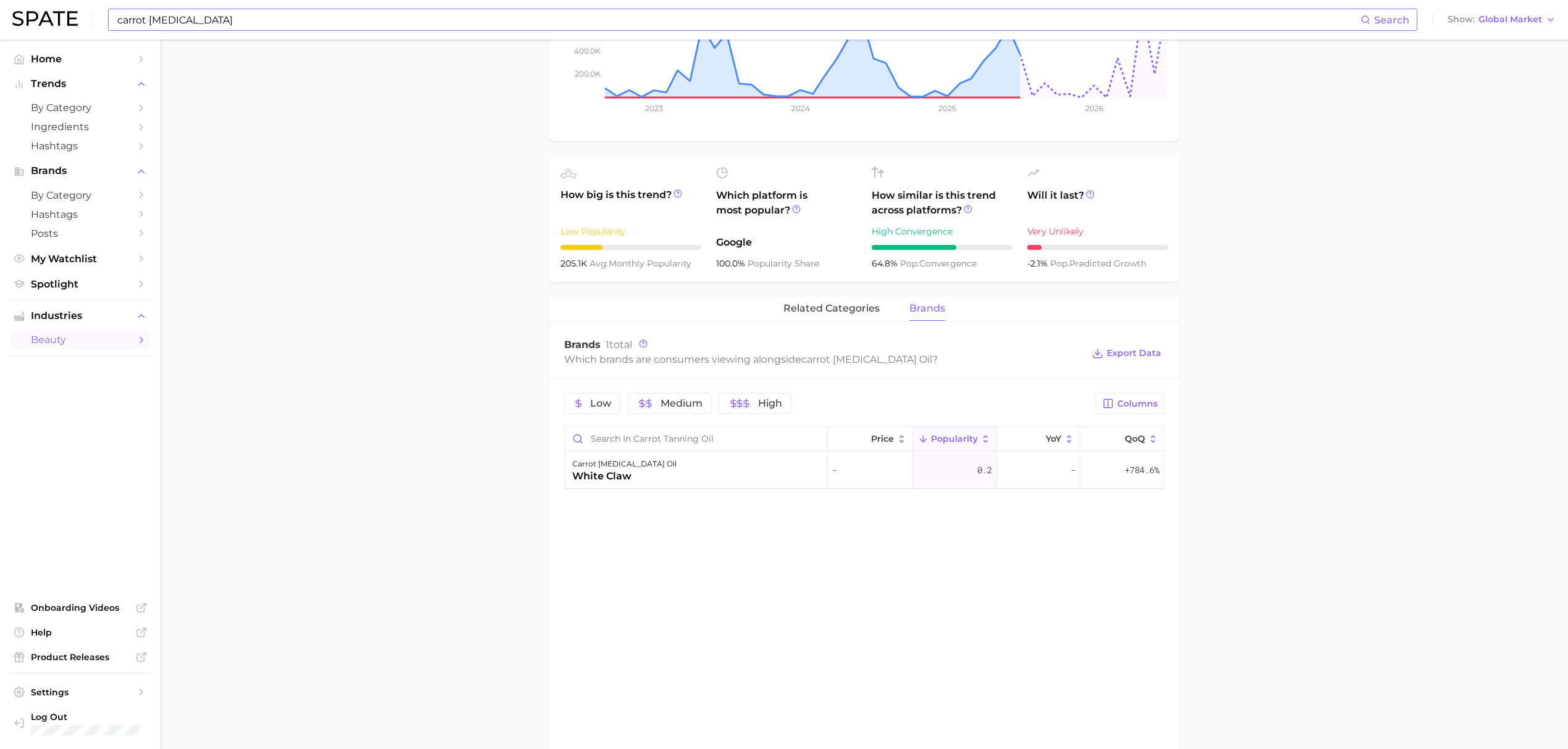
scroll to position [0, 0]
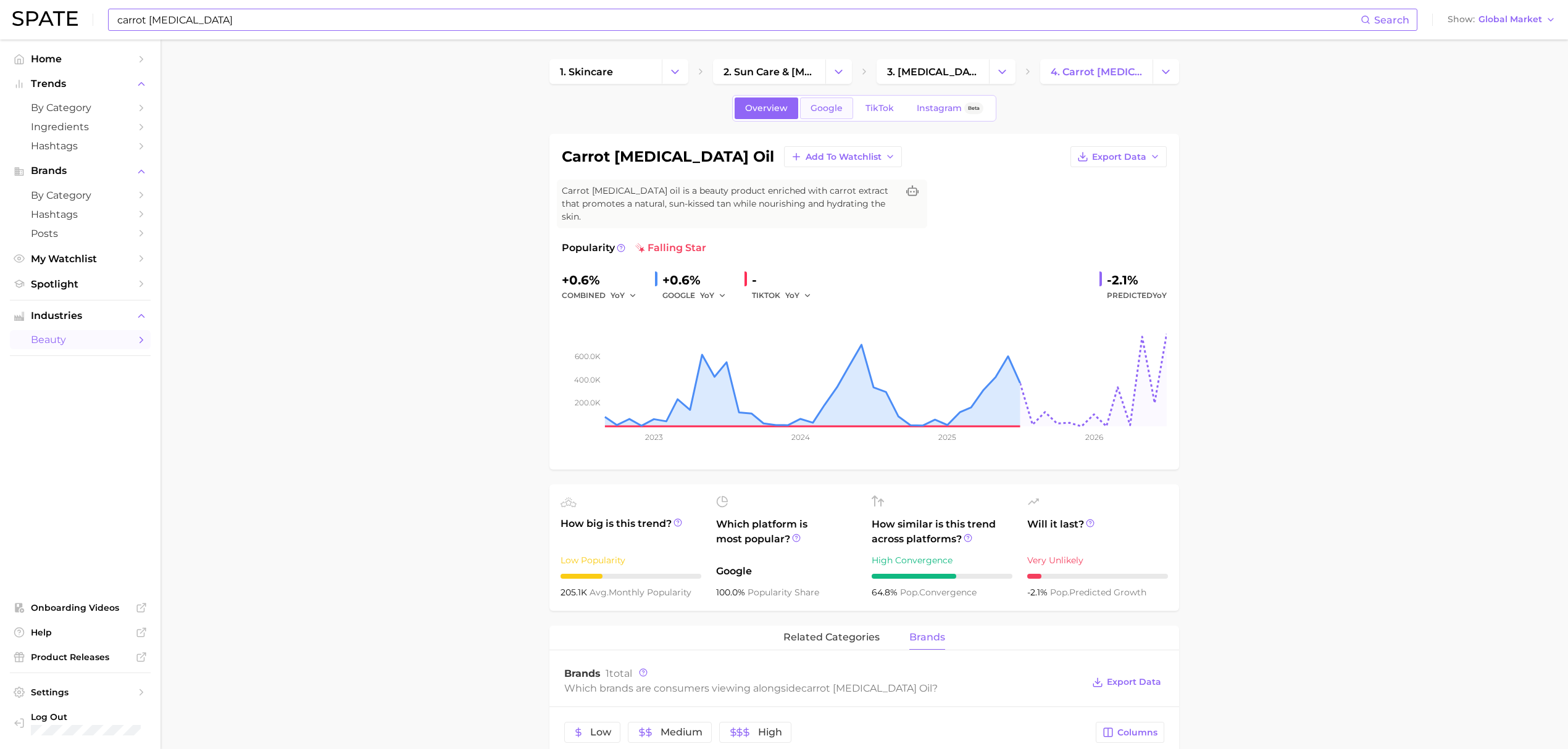
click at [828, 117] on link "Google" at bounding box center [827, 109] width 53 height 22
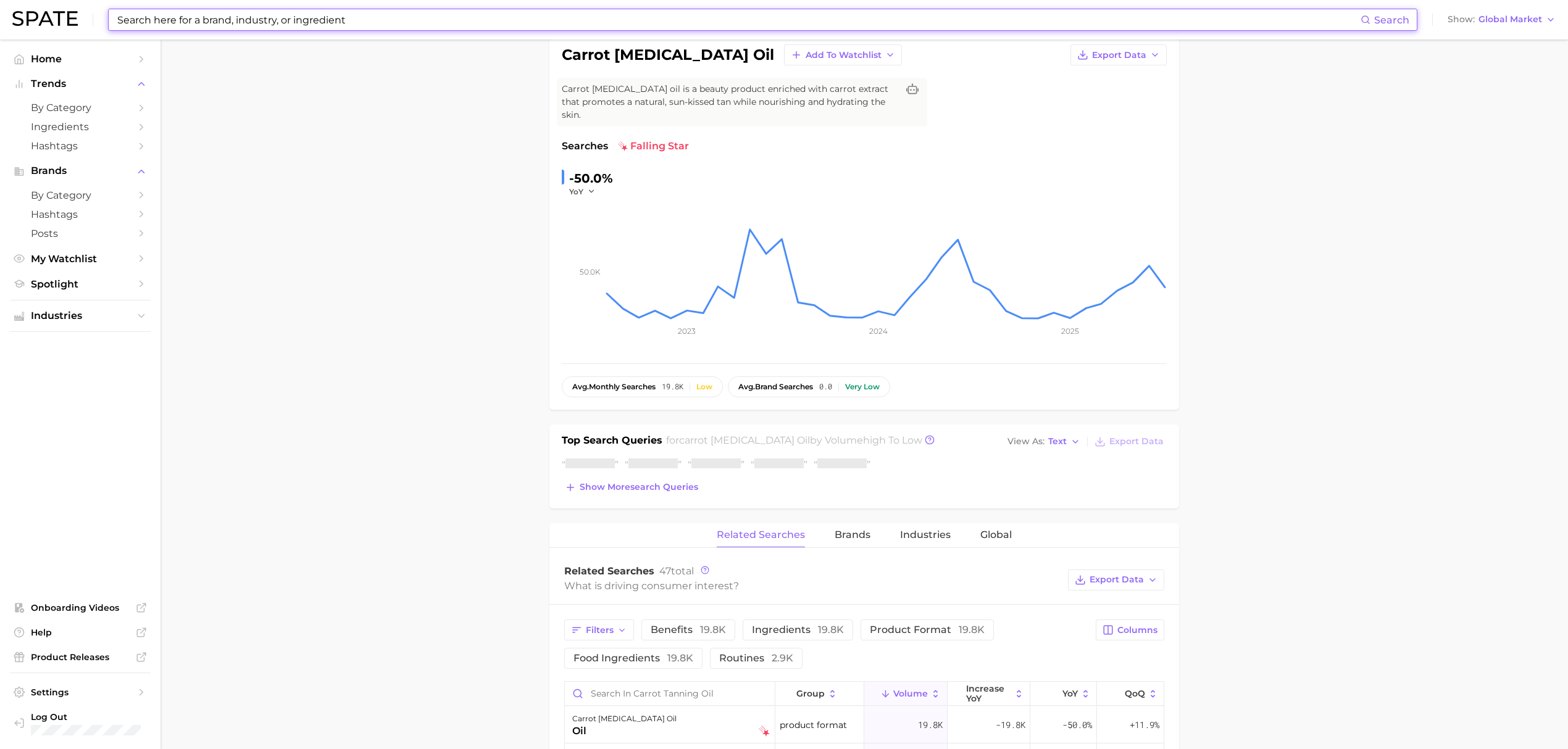
scroll to position [164, 0]
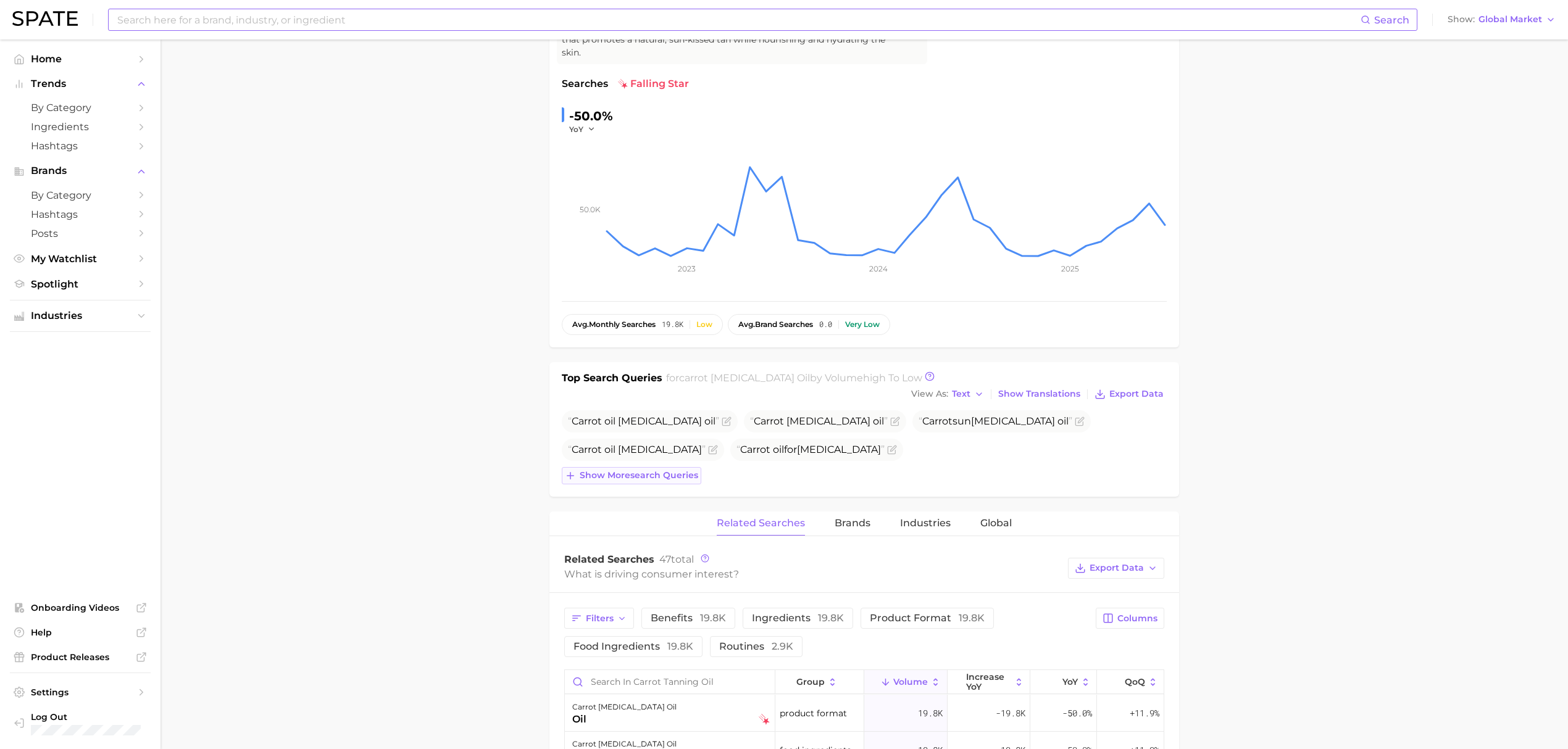
click at [610, 470] on span "Show more search queries" at bounding box center [639, 475] width 119 height 11
click at [741, 23] on input at bounding box center [738, 19] width 1245 height 21
type input "propolis"
click at [167, 18] on input "propolis" at bounding box center [738, 19] width 1245 height 21
click at [204, 25] on input "propolis" at bounding box center [738, 19] width 1245 height 21
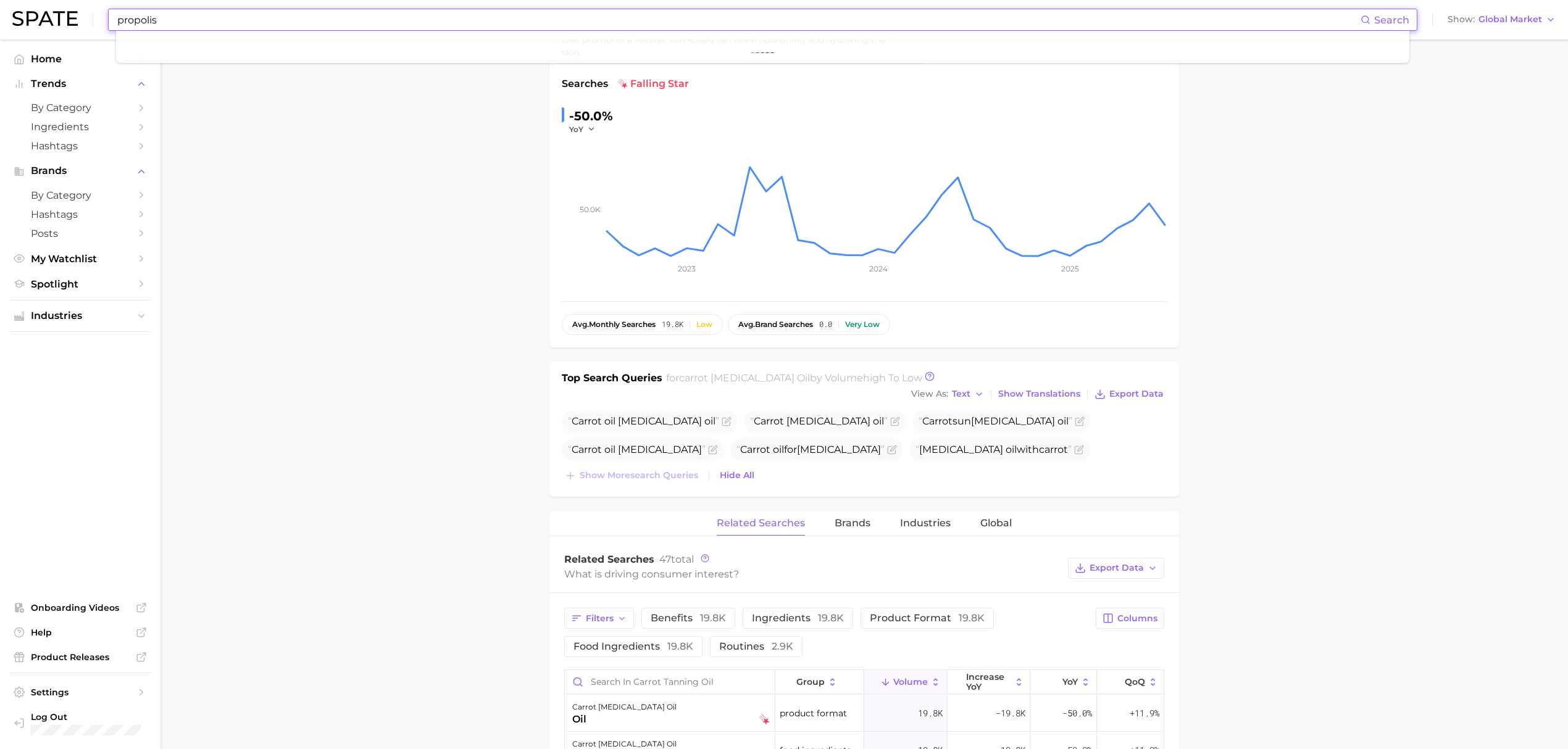
click at [204, 25] on input "propolis" at bounding box center [738, 19] width 1245 height 21
click at [115, 57] on span "Home" at bounding box center [80, 59] width 99 height 12
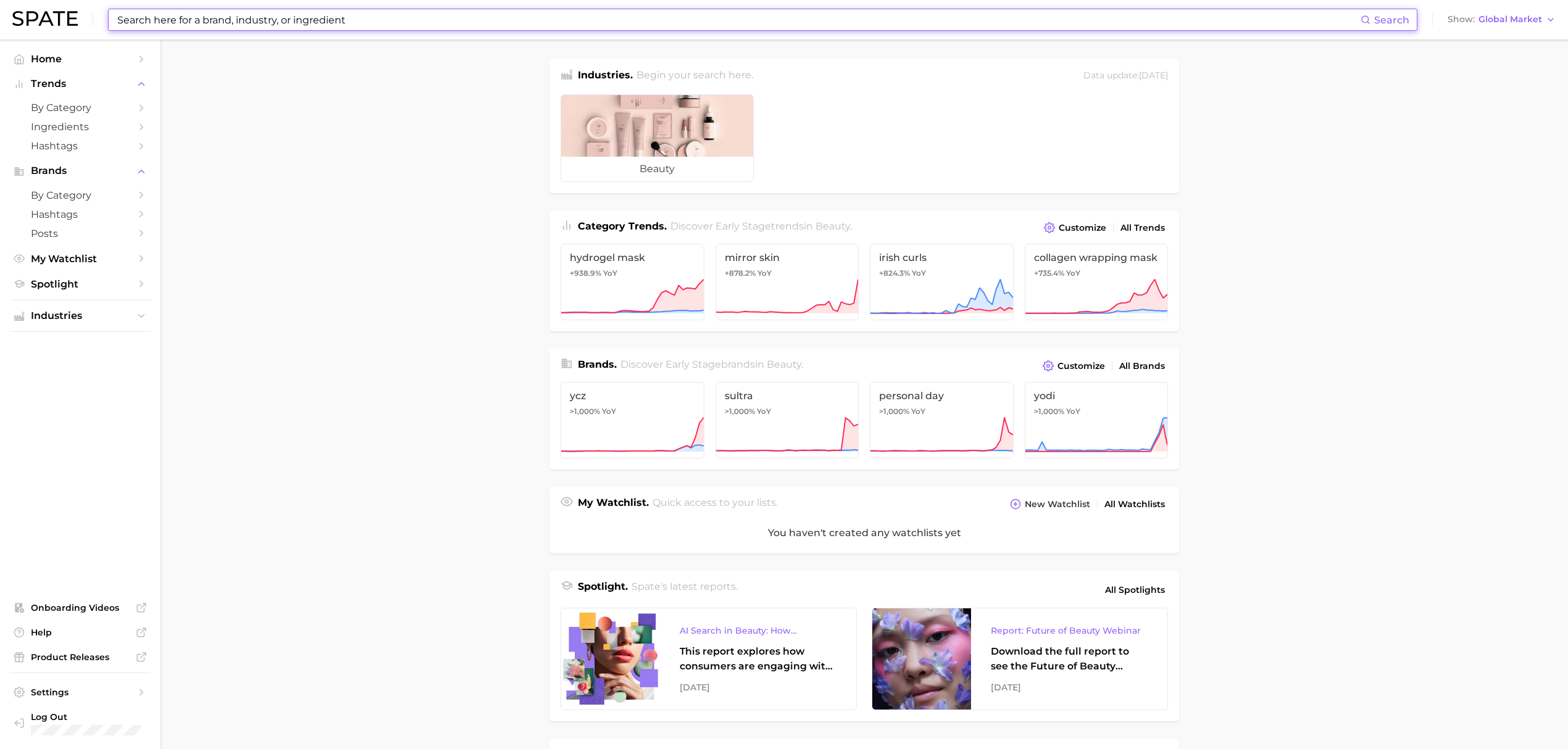
click at [260, 27] on input at bounding box center [738, 19] width 1245 height 21
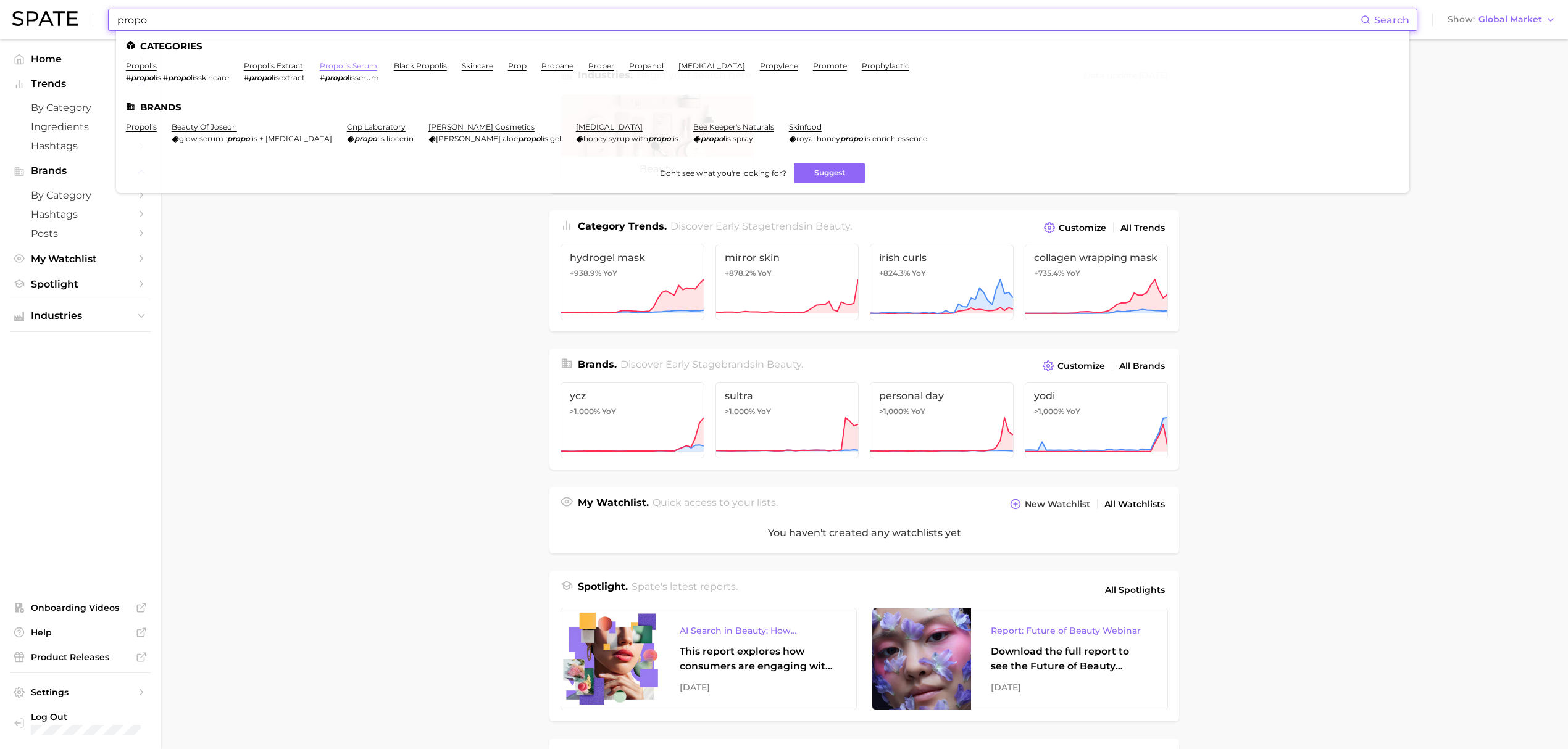
type input "propo"
click at [349, 66] on link "propolis serum" at bounding box center [348, 65] width 57 height 9
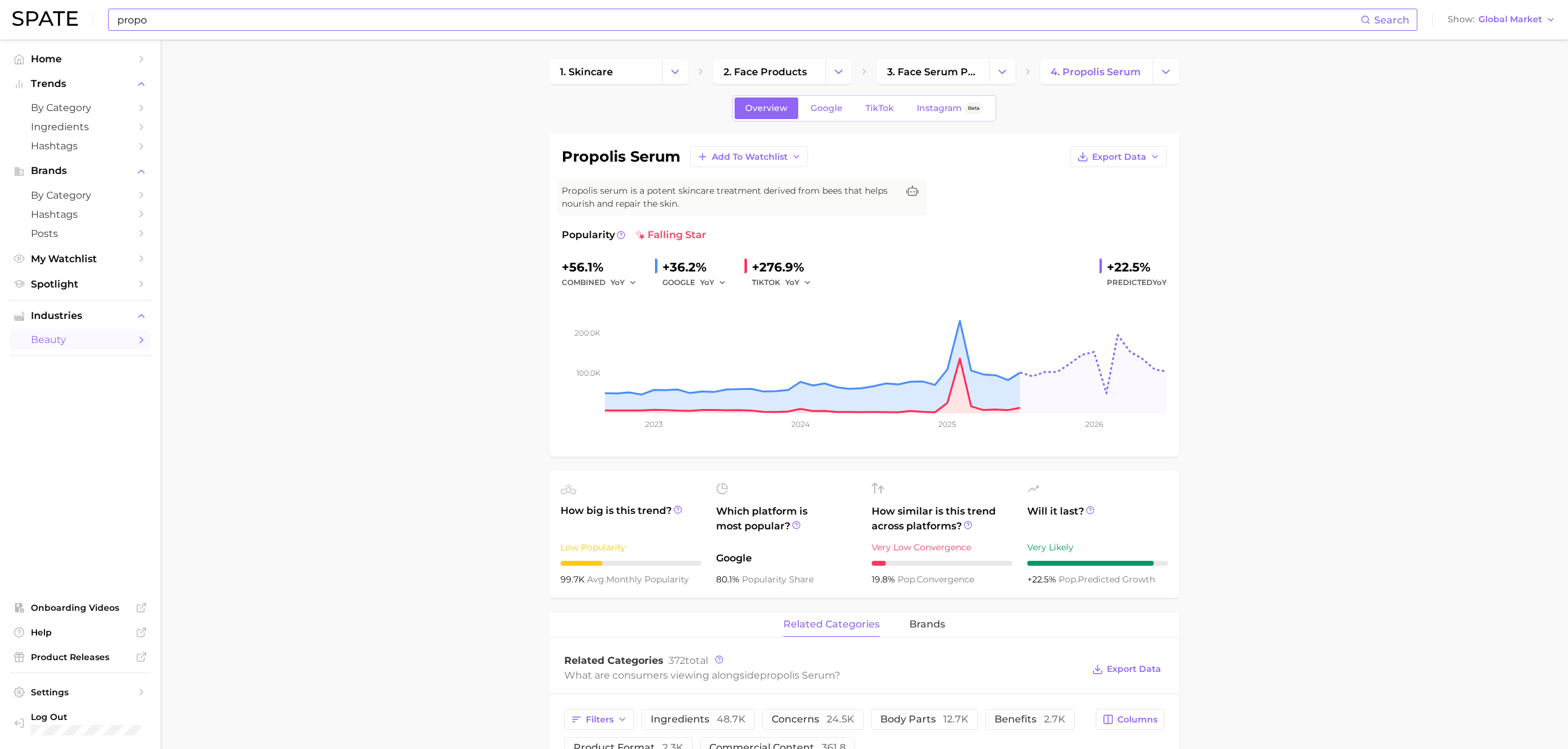
click at [745, 12] on input "propo" at bounding box center [738, 19] width 1245 height 21
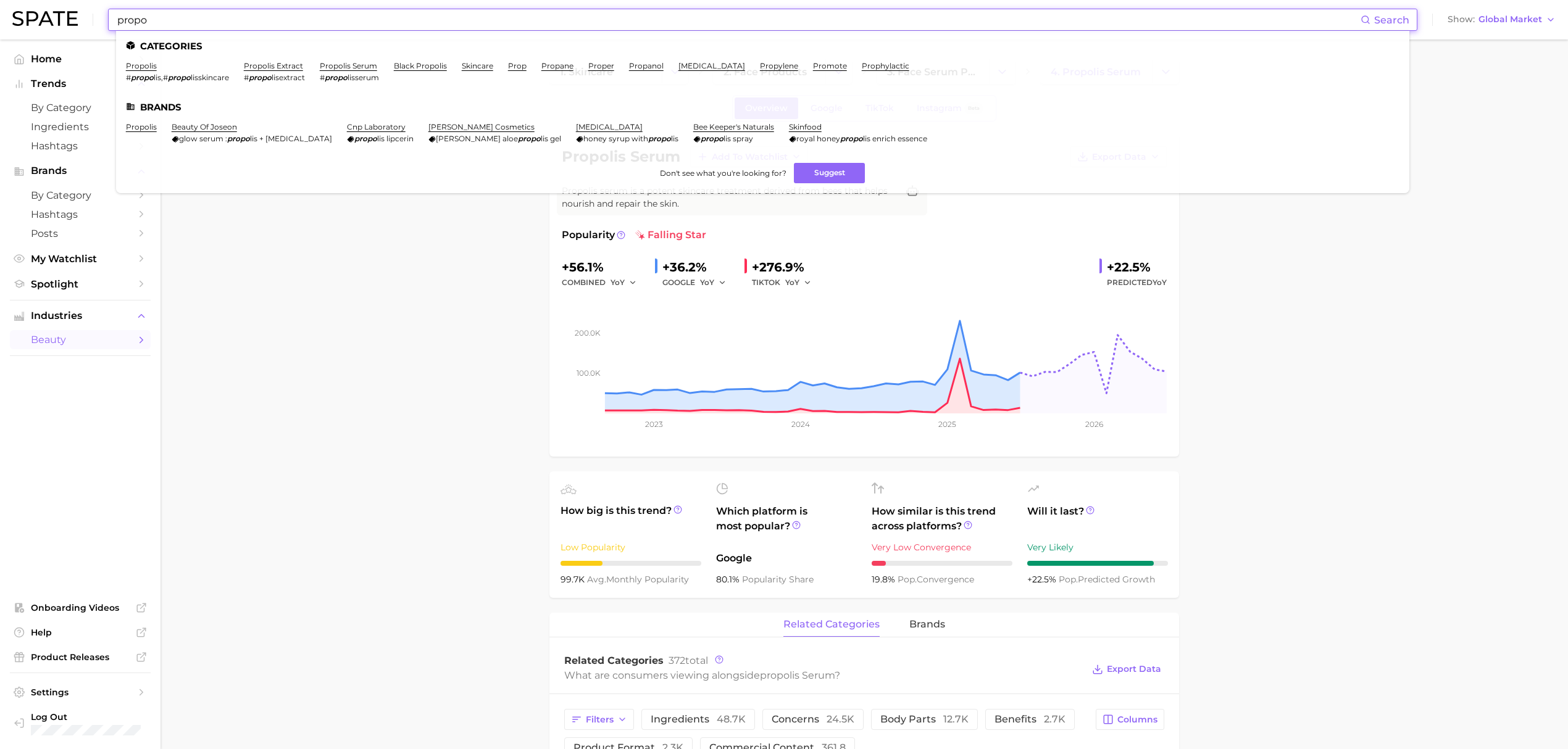
click at [745, 12] on input "propo" at bounding box center [738, 19] width 1245 height 21
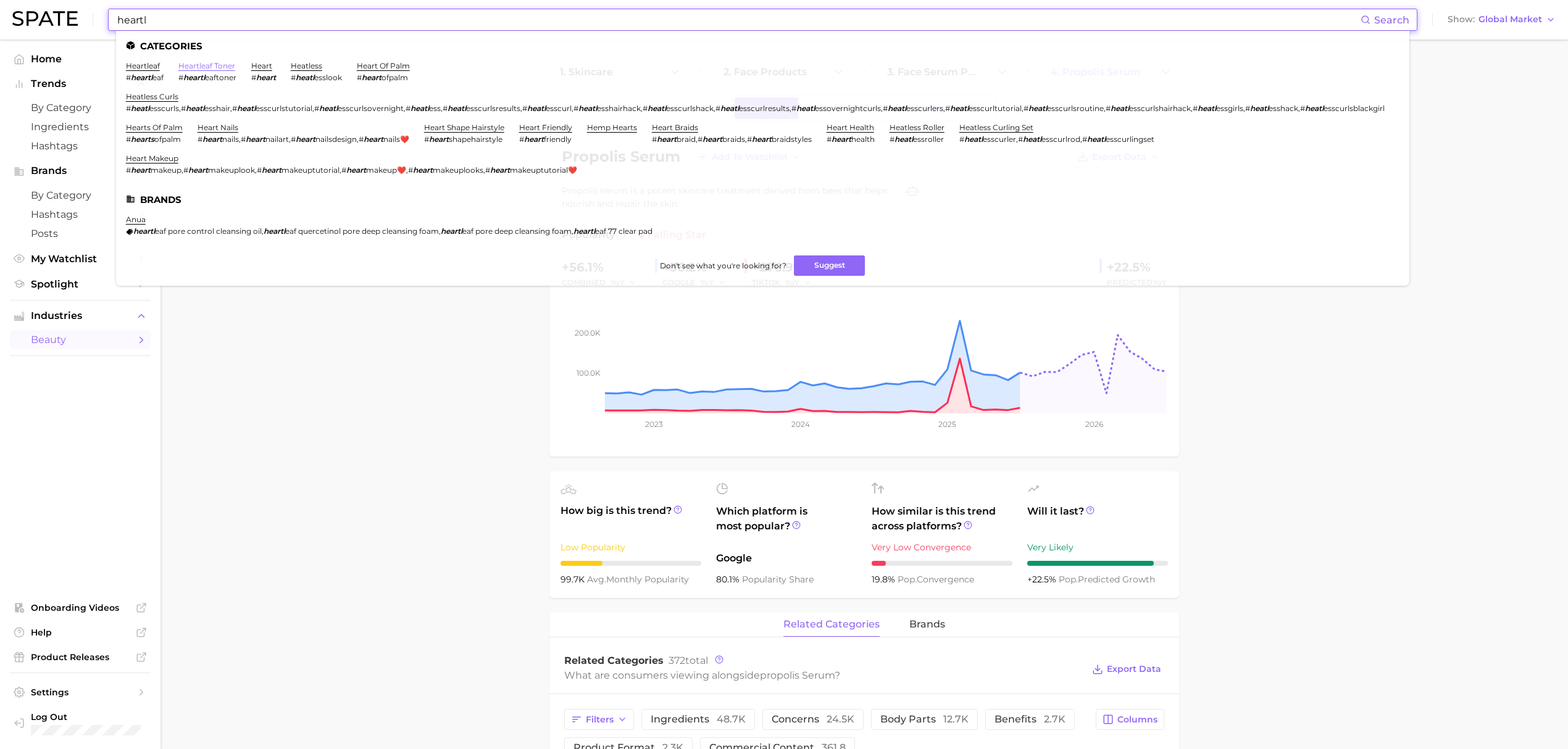
click at [215, 68] on link "heartleaf toner" at bounding box center [206, 65] width 56 height 9
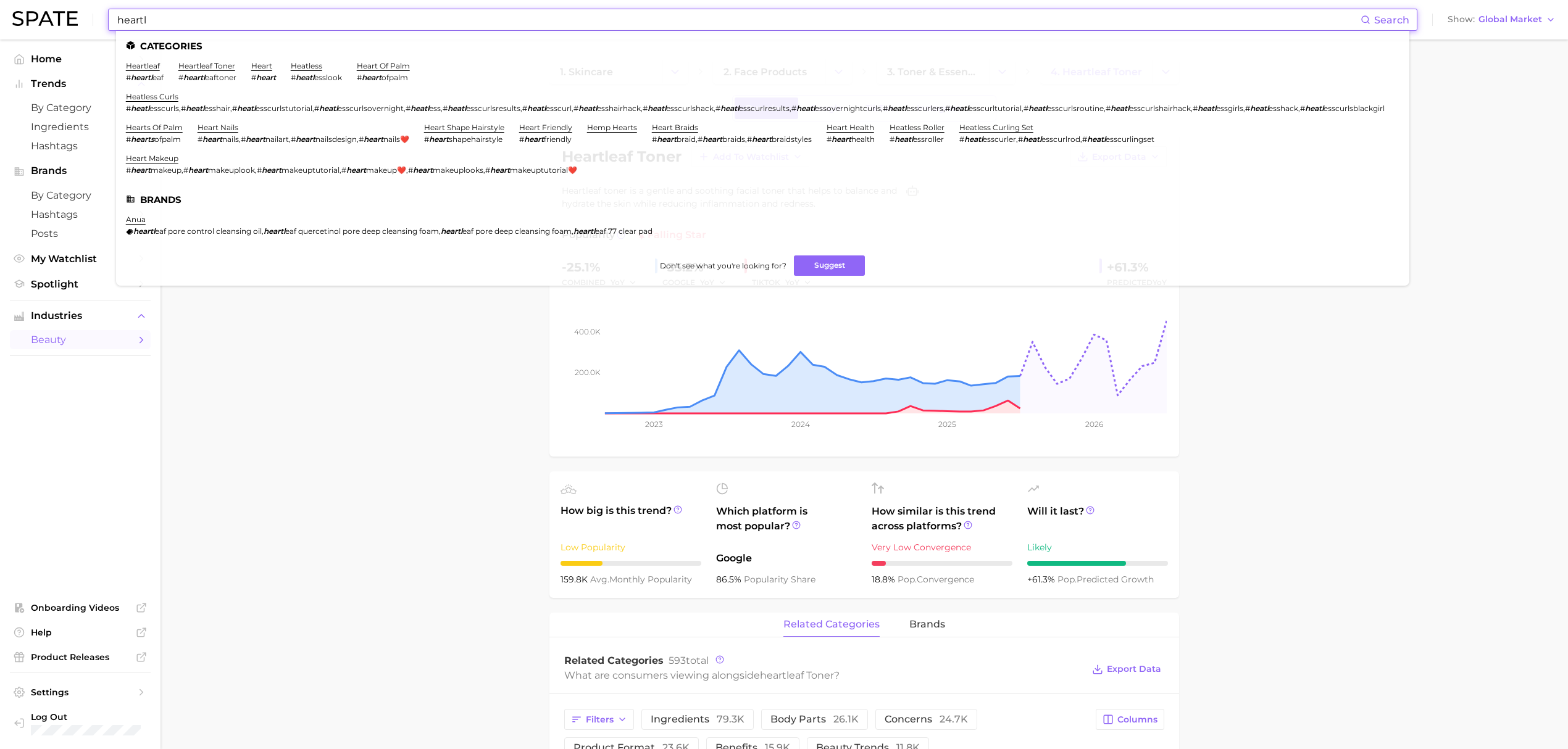
click at [391, 21] on input "heartl" at bounding box center [738, 19] width 1245 height 21
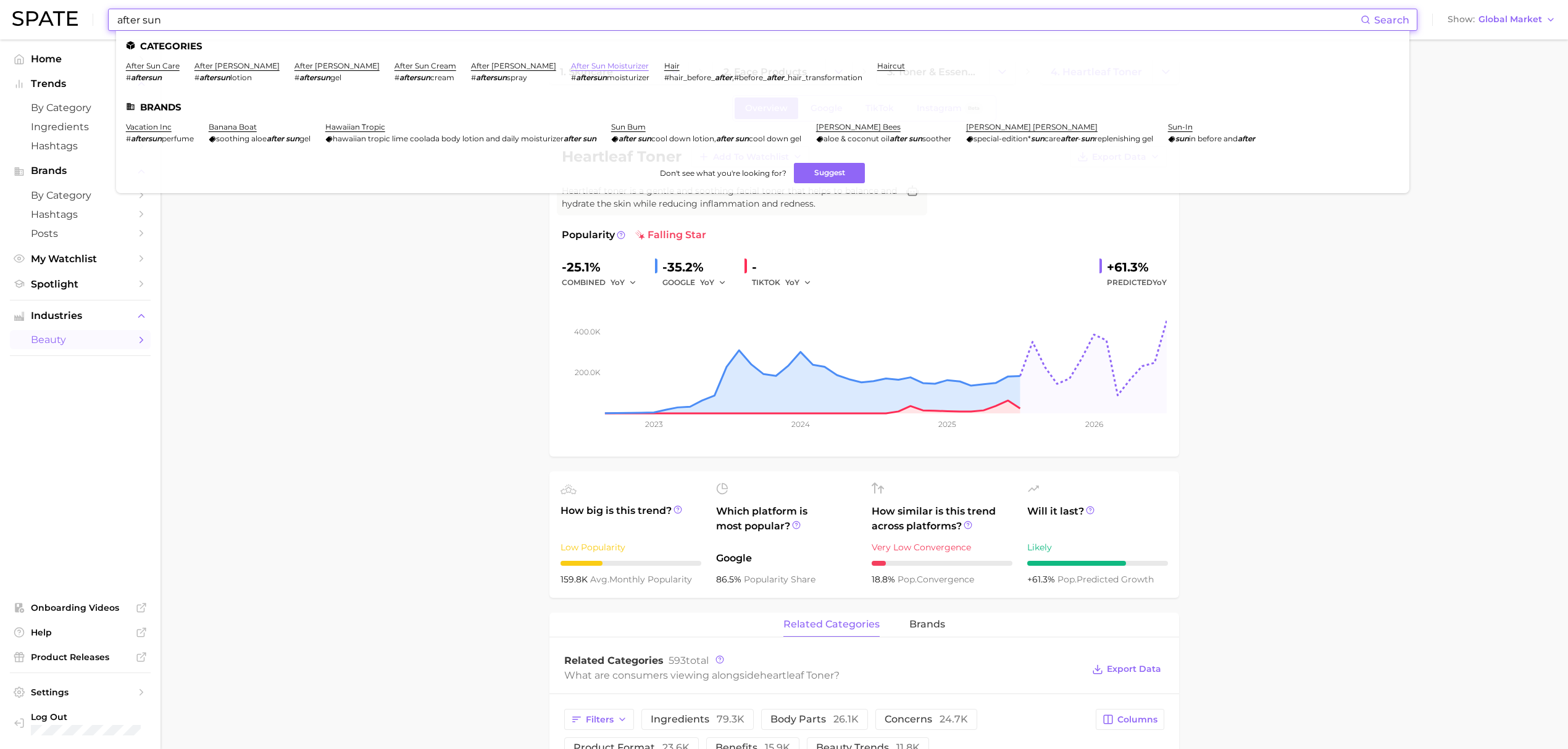
type input "after sun"
click at [570, 65] on link "after sun moisturizer" at bounding box center [609, 65] width 78 height 9
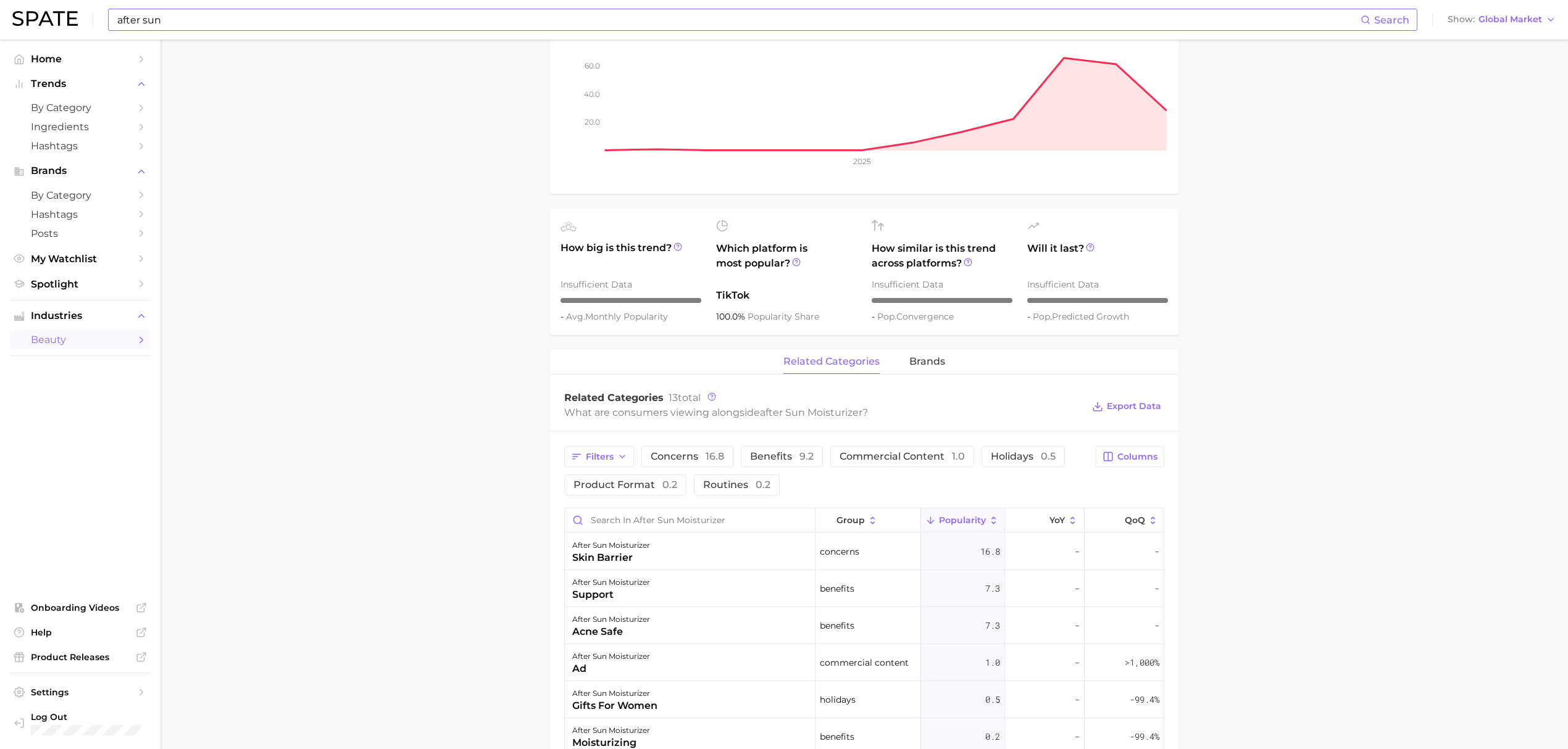
scroll to position [247, 0]
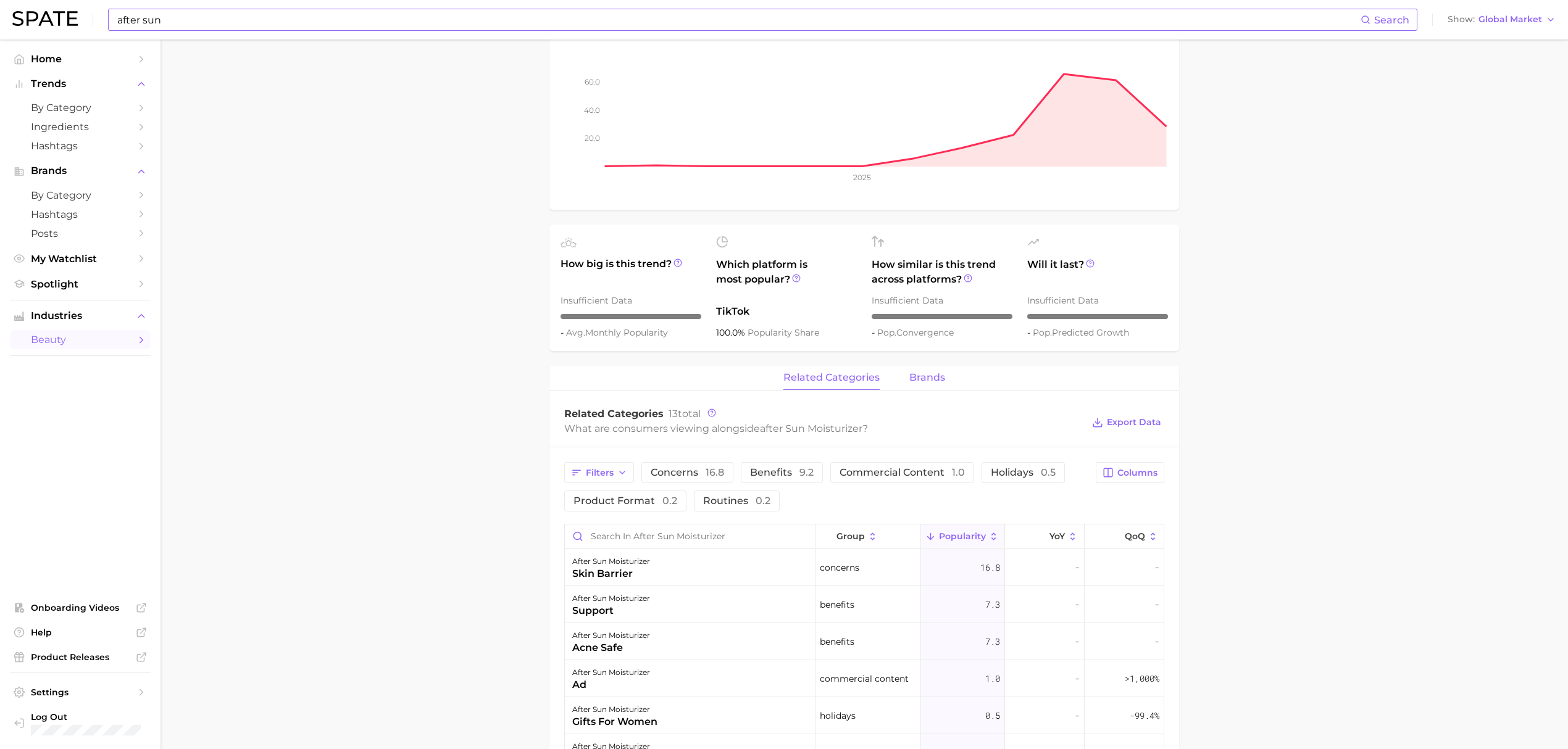
click at [918, 376] on span "brands" at bounding box center [927, 376] width 36 height 11
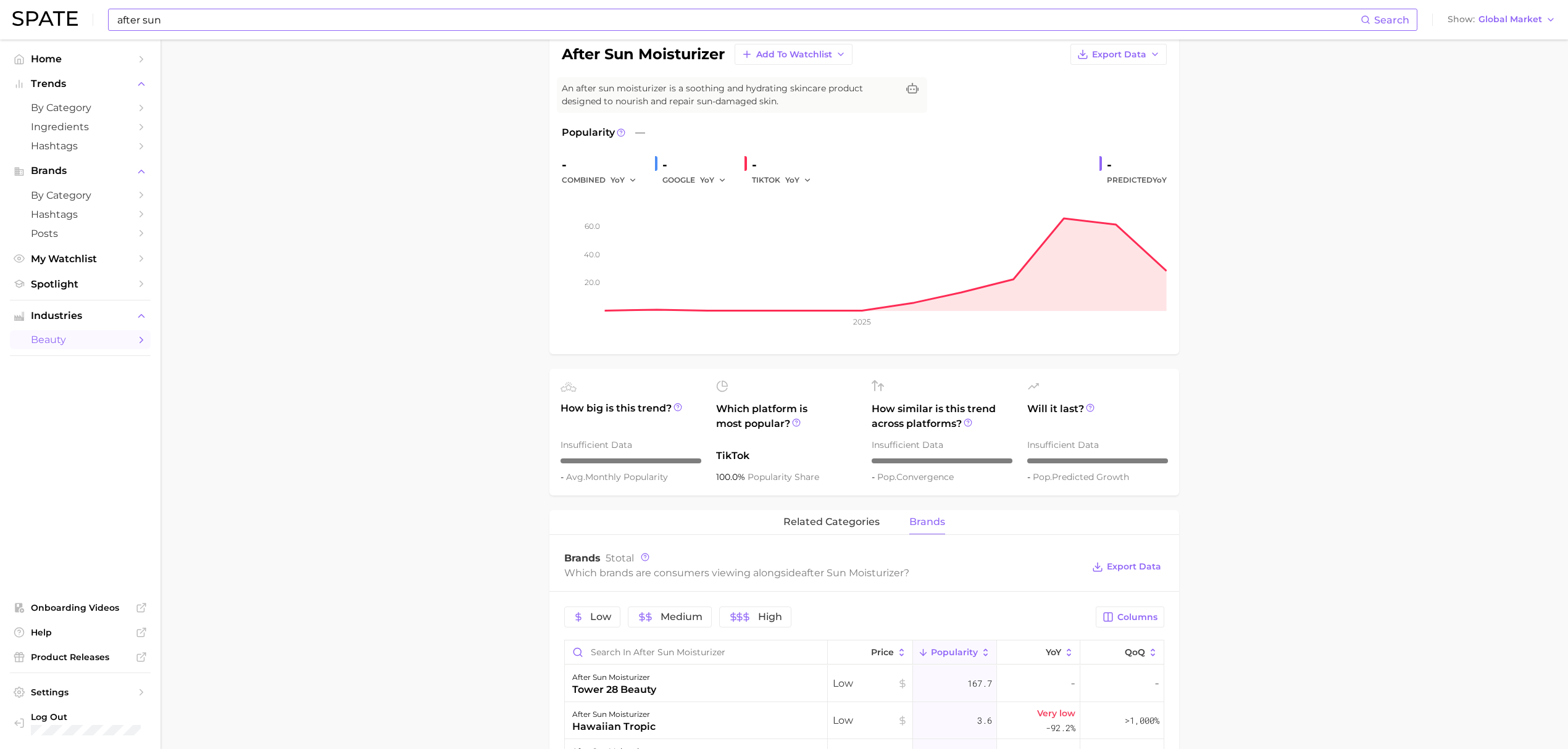
scroll to position [0, 0]
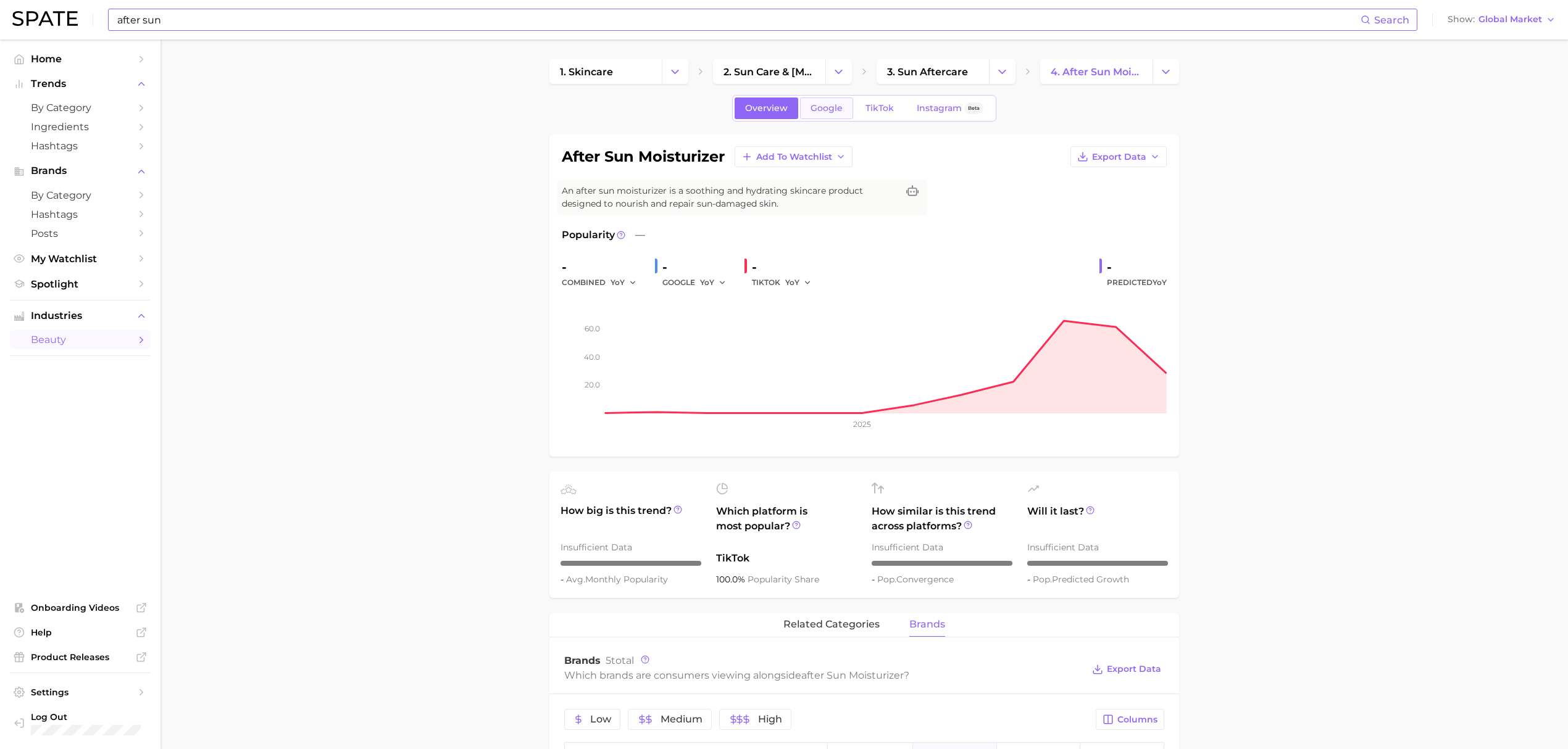
click at [839, 114] on link "Google" at bounding box center [827, 109] width 53 height 22
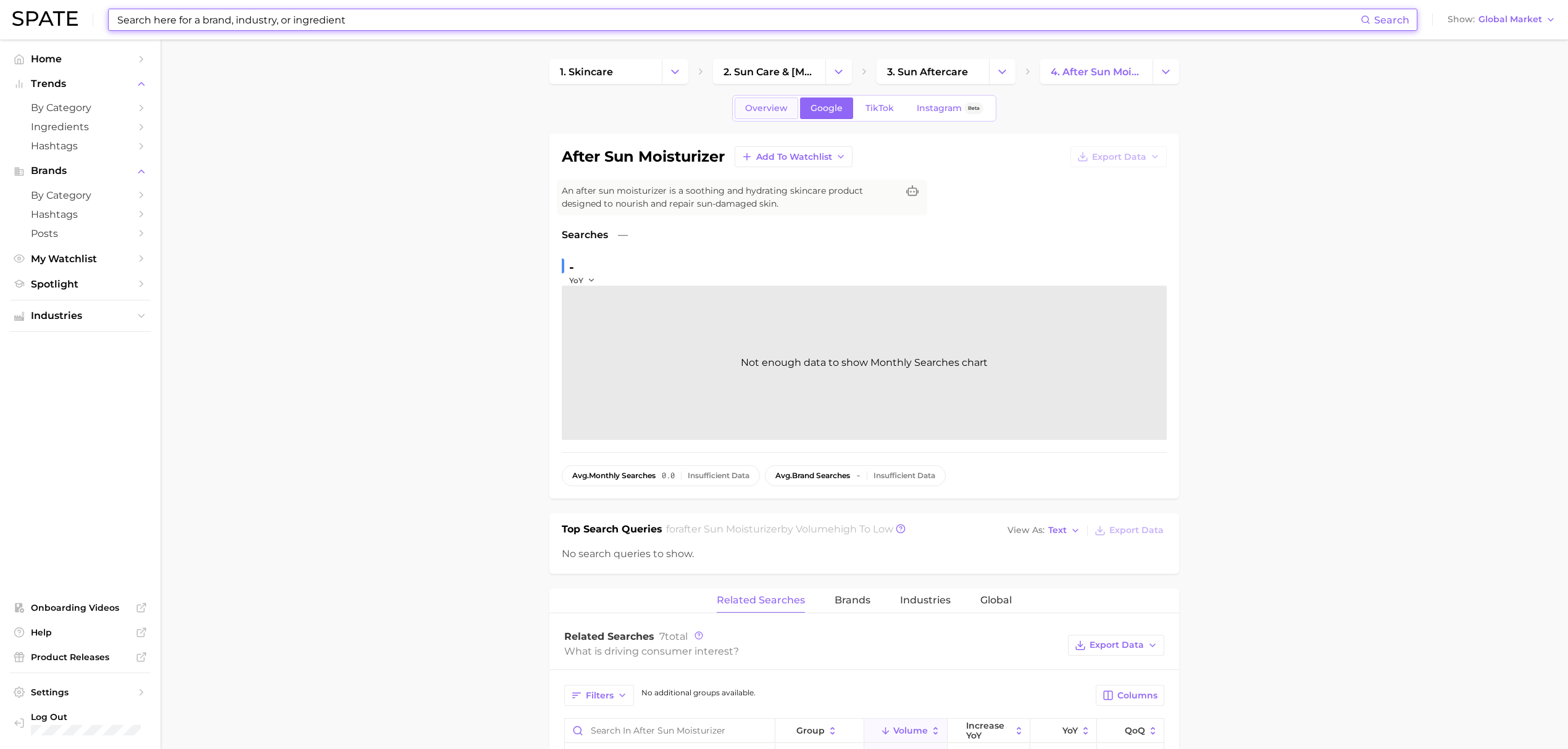
click at [766, 116] on link "Overview" at bounding box center [766, 109] width 63 height 22
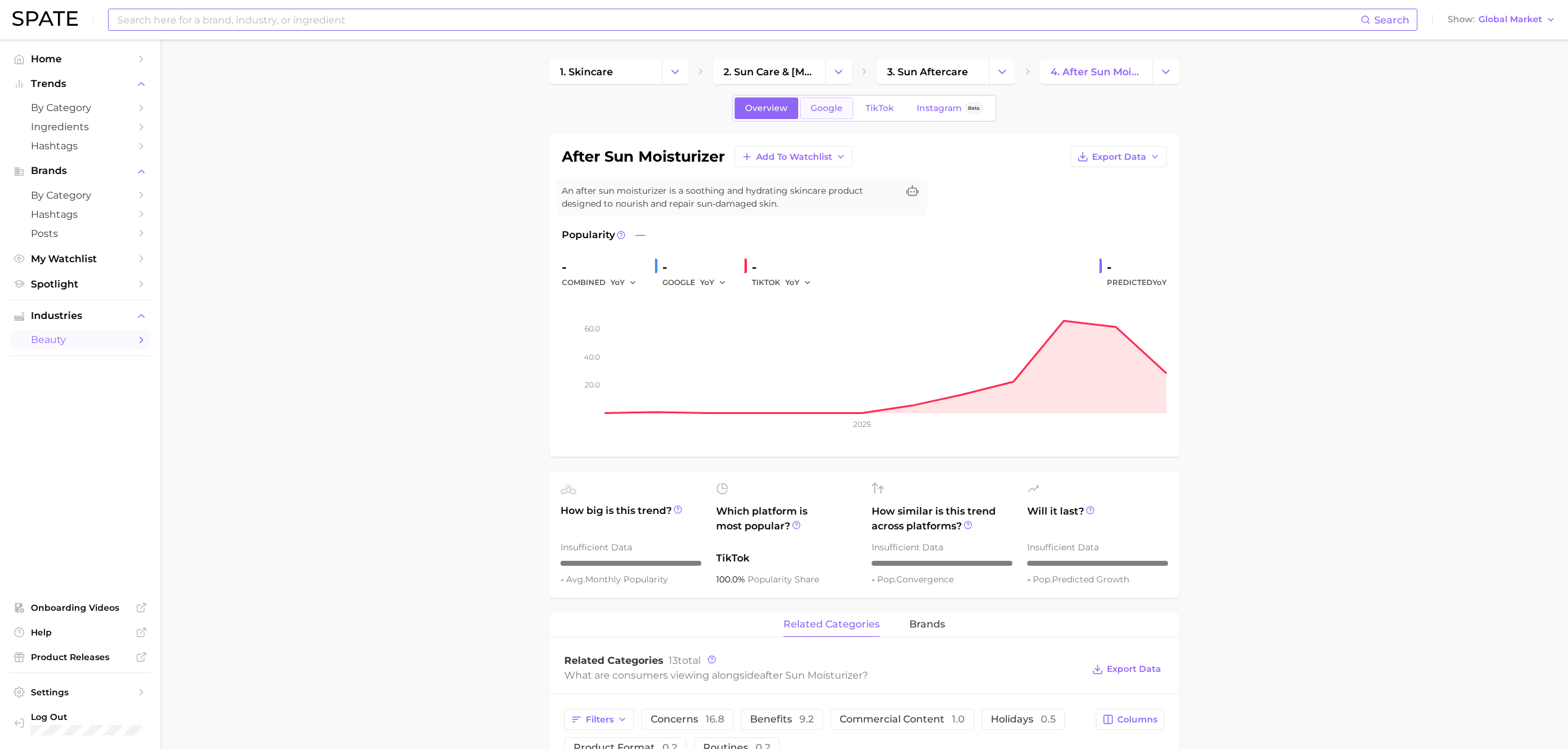
click at [821, 106] on span "Google" at bounding box center [827, 108] width 32 height 11
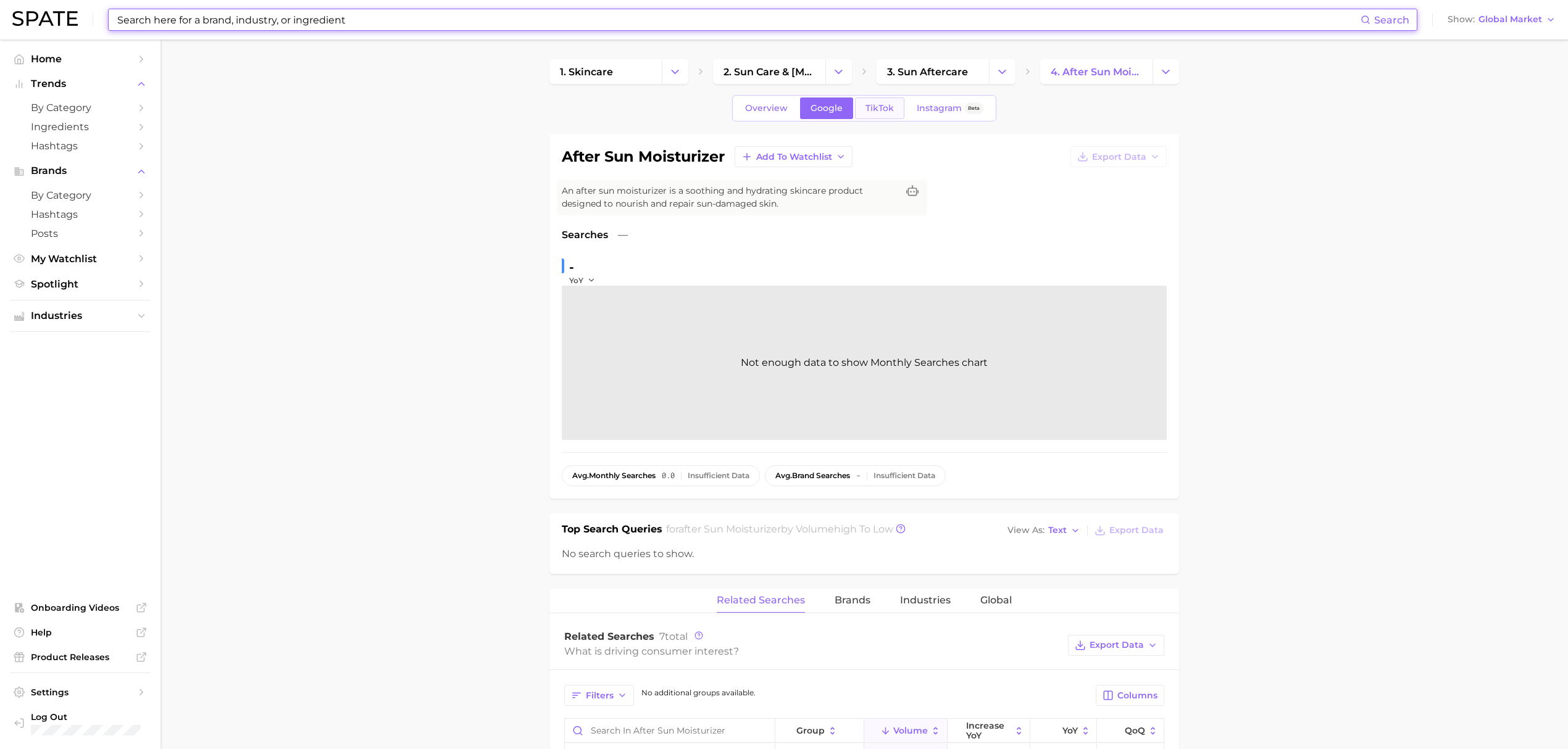
click at [872, 113] on span "TikTok" at bounding box center [879, 108] width 29 height 11
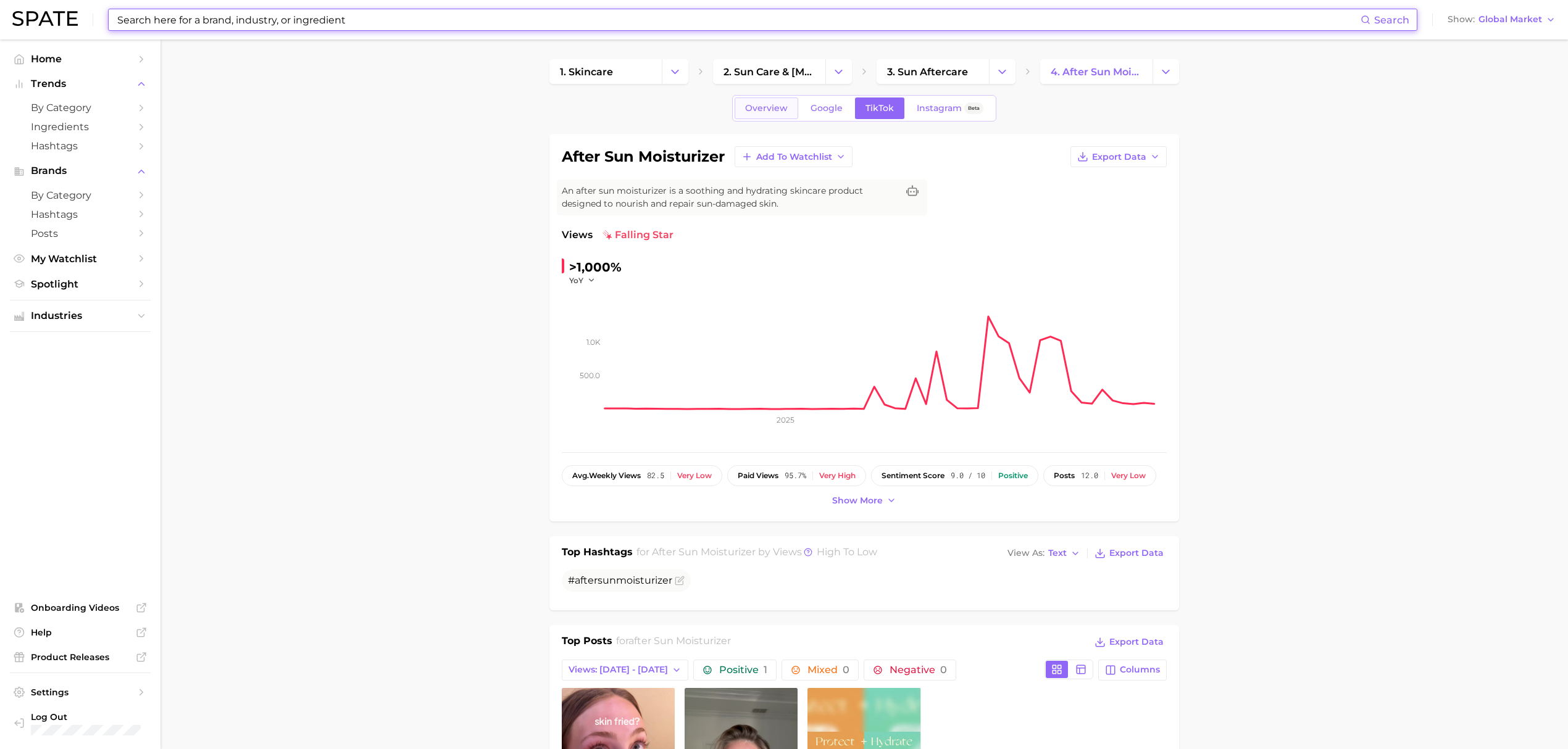
click at [778, 116] on link "Overview" at bounding box center [766, 109] width 63 height 22
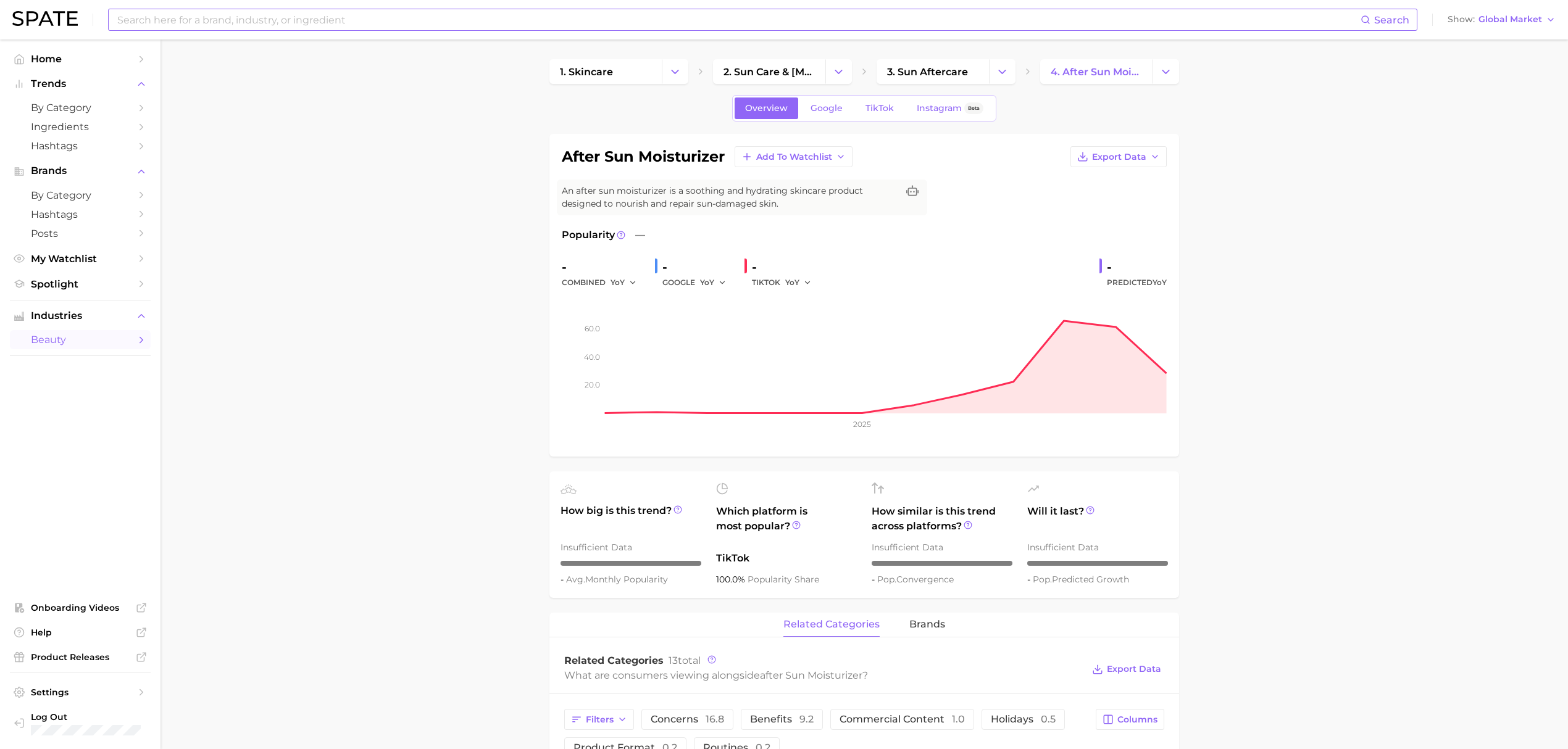
click at [878, 121] on div "Overview Google TikTok Instagram Beta" at bounding box center [863, 108] width 264 height 27
click at [878, 116] on link "TikTok" at bounding box center [880, 109] width 49 height 22
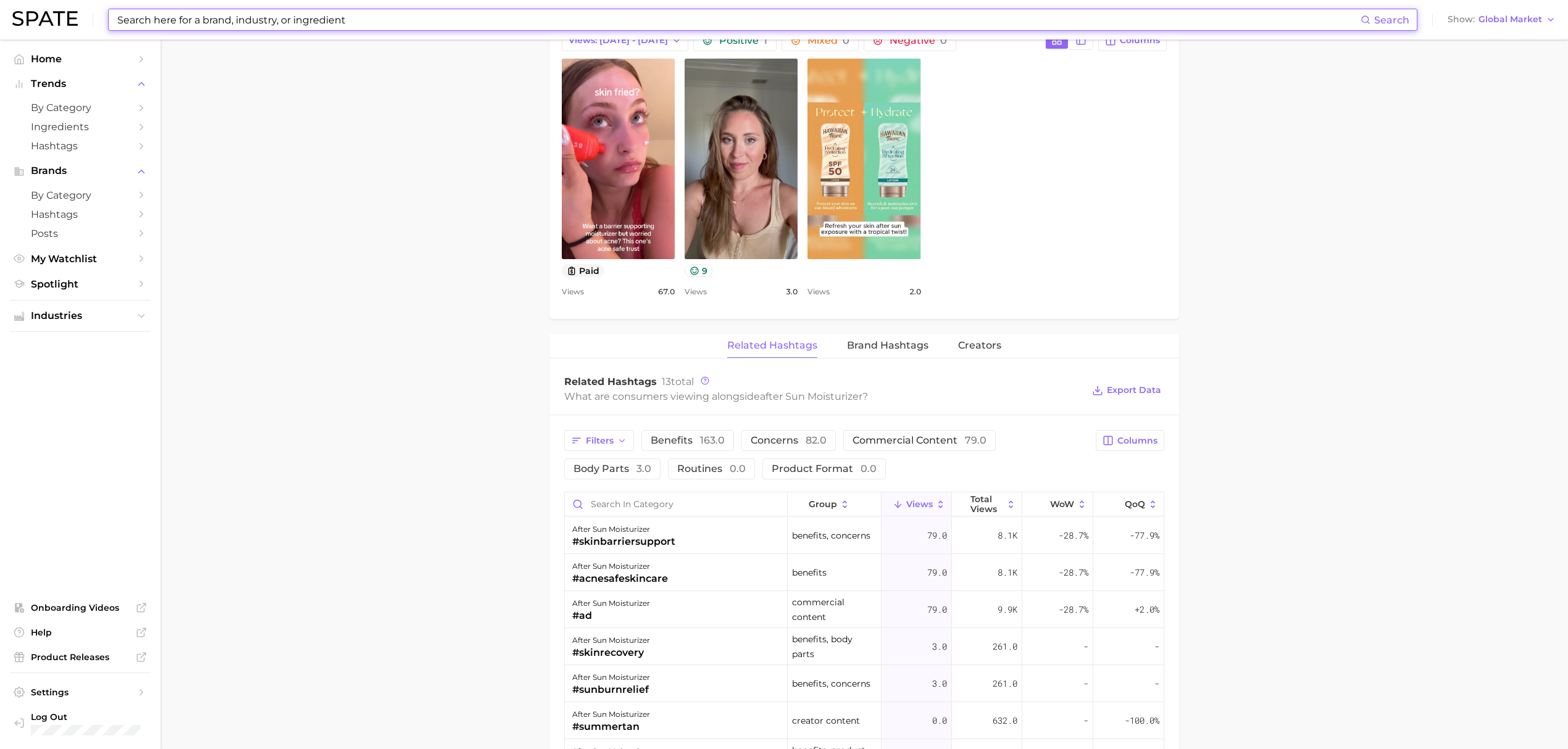
scroll to position [546, 0]
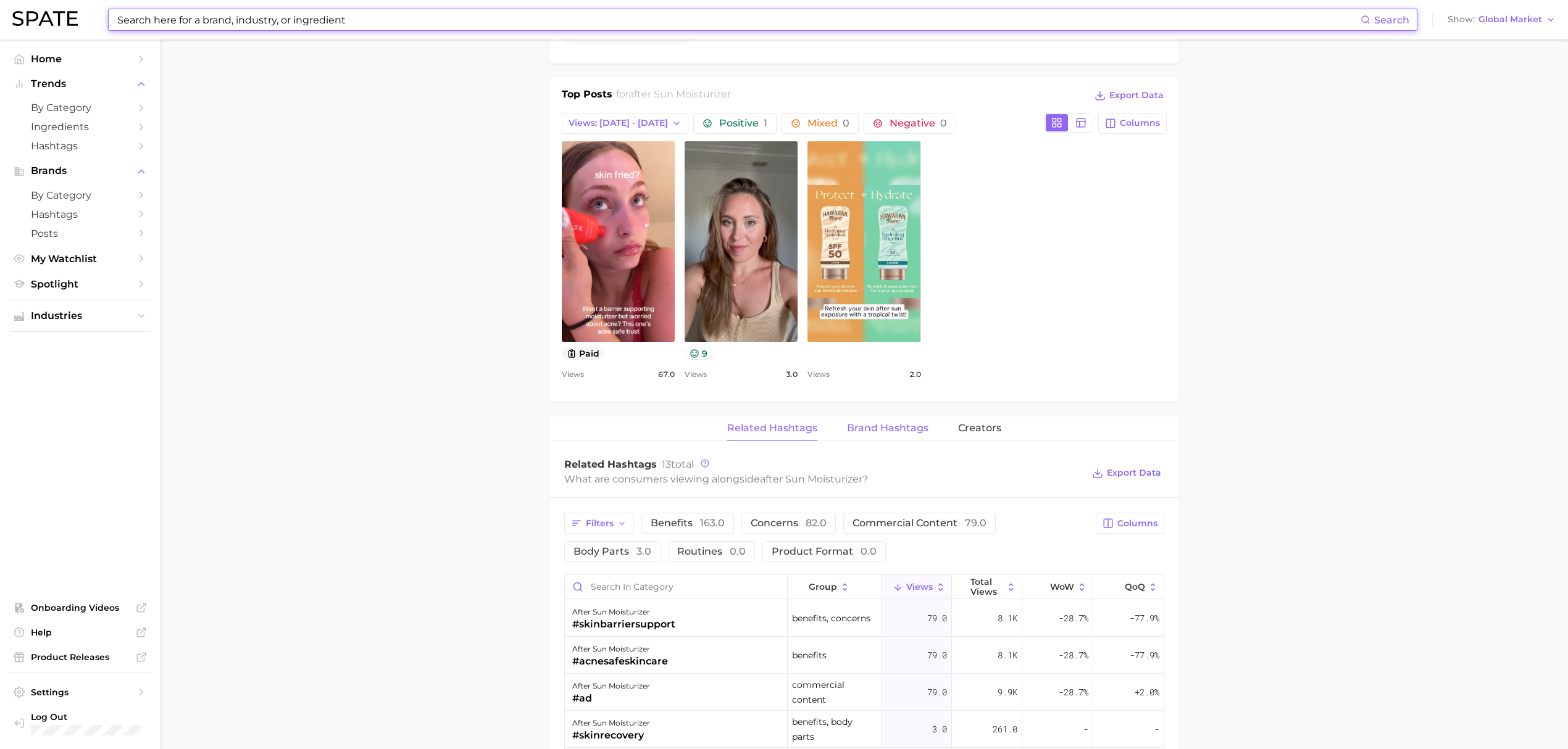
click at [915, 438] on button "Brand Hashtags" at bounding box center [887, 428] width 81 height 24
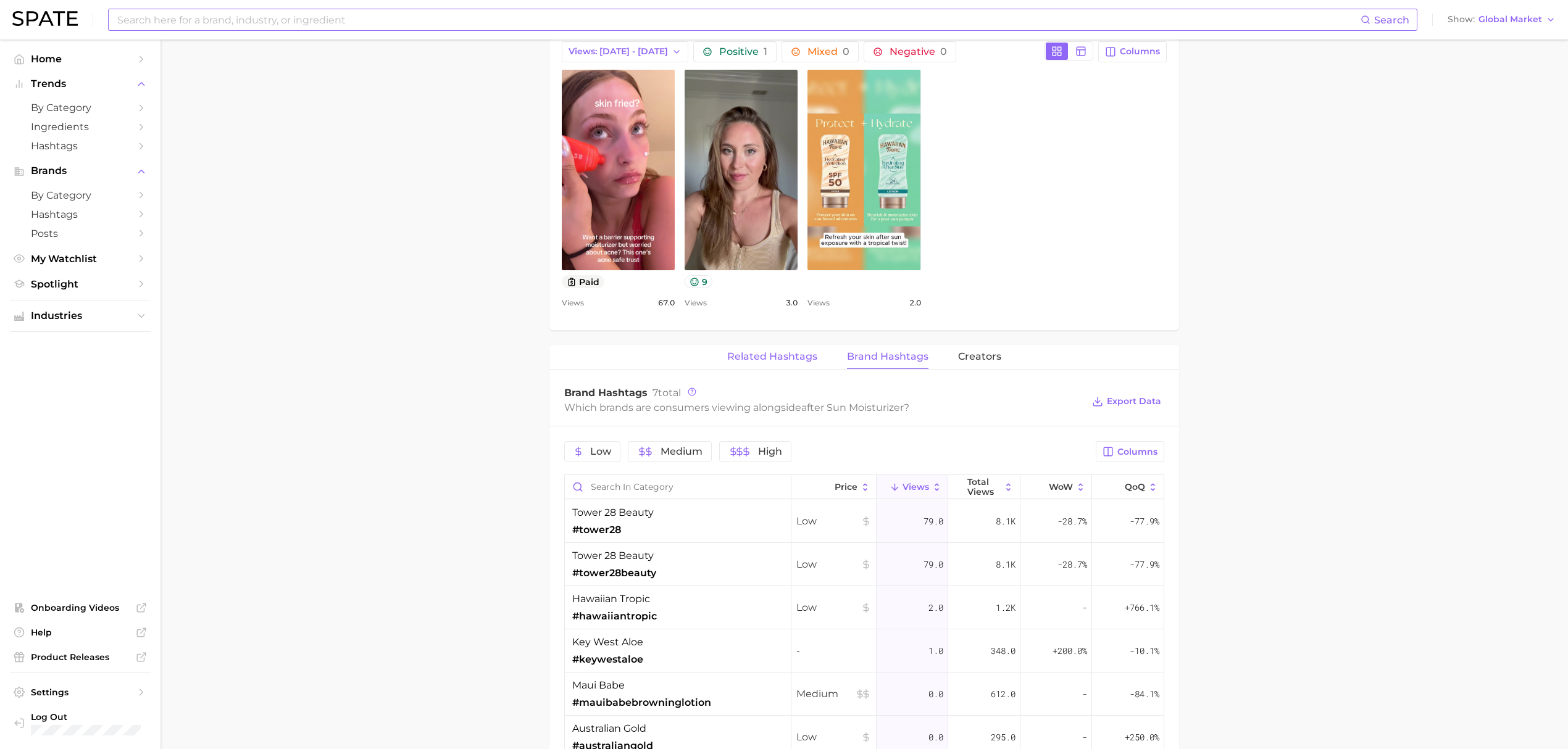
click at [769, 369] on button "Related Hashtags" at bounding box center [771, 357] width 90 height 24
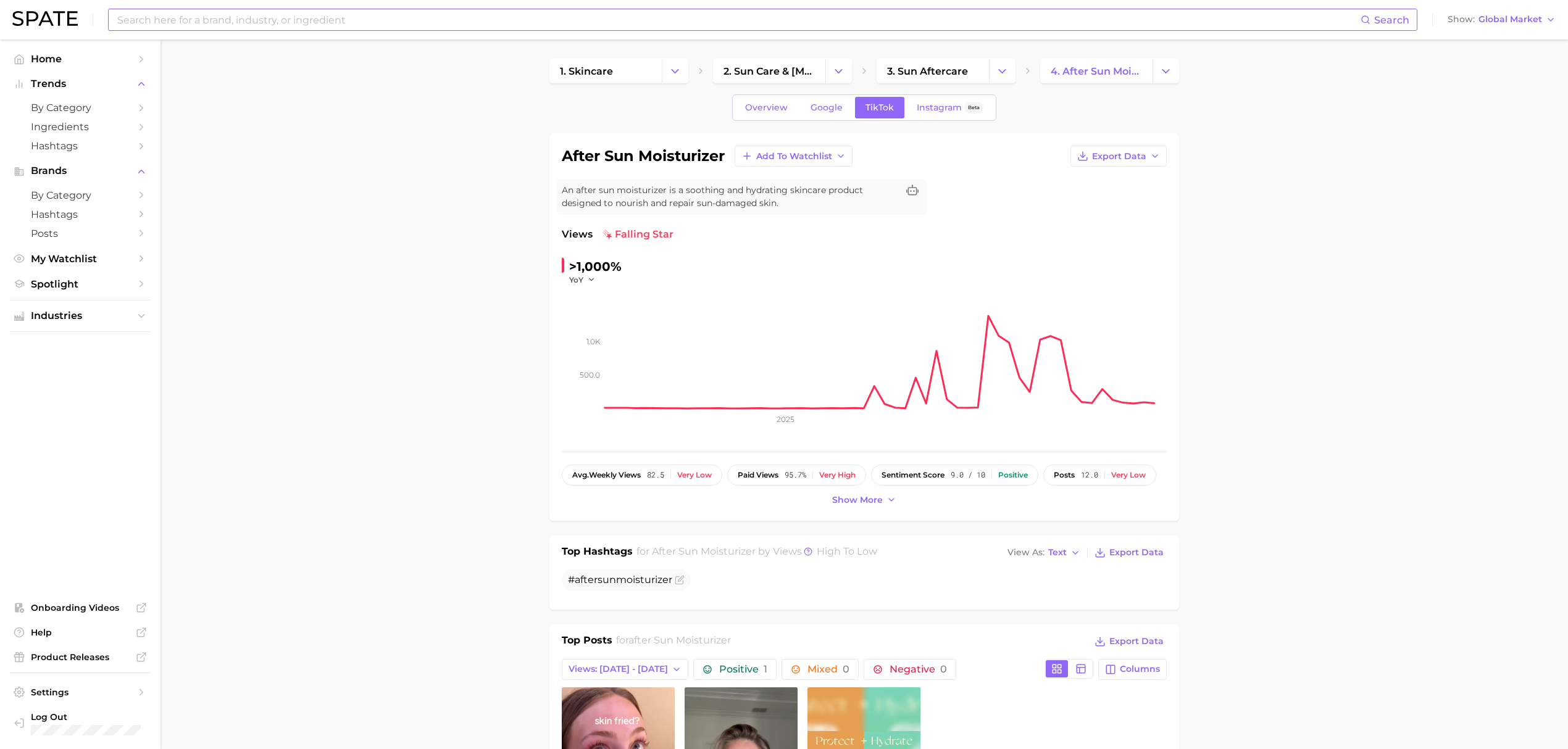
scroll to position [0, 0]
click at [816, 118] on link "Google" at bounding box center [827, 109] width 53 height 22
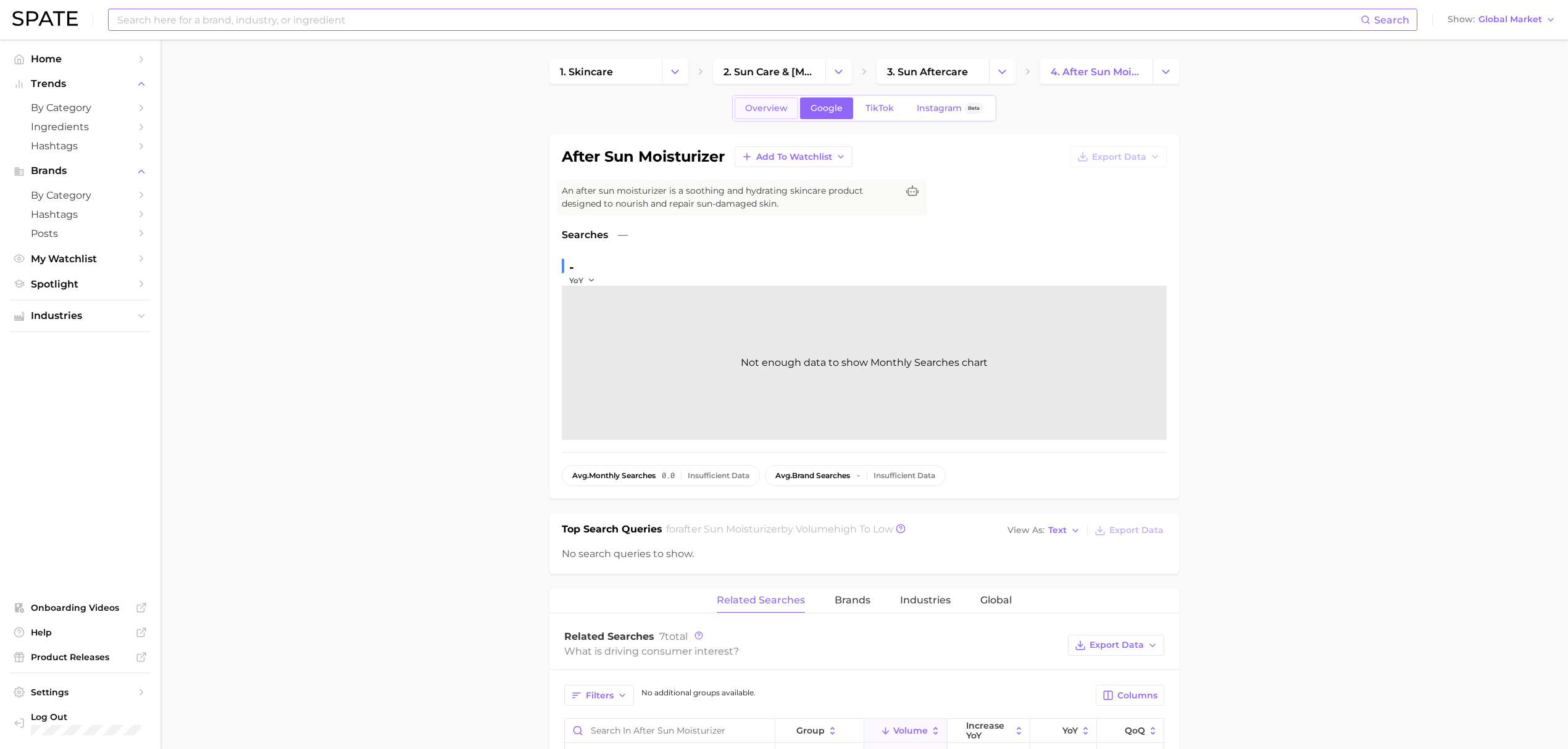
click at [788, 110] on link "Overview" at bounding box center [766, 109] width 63 height 22
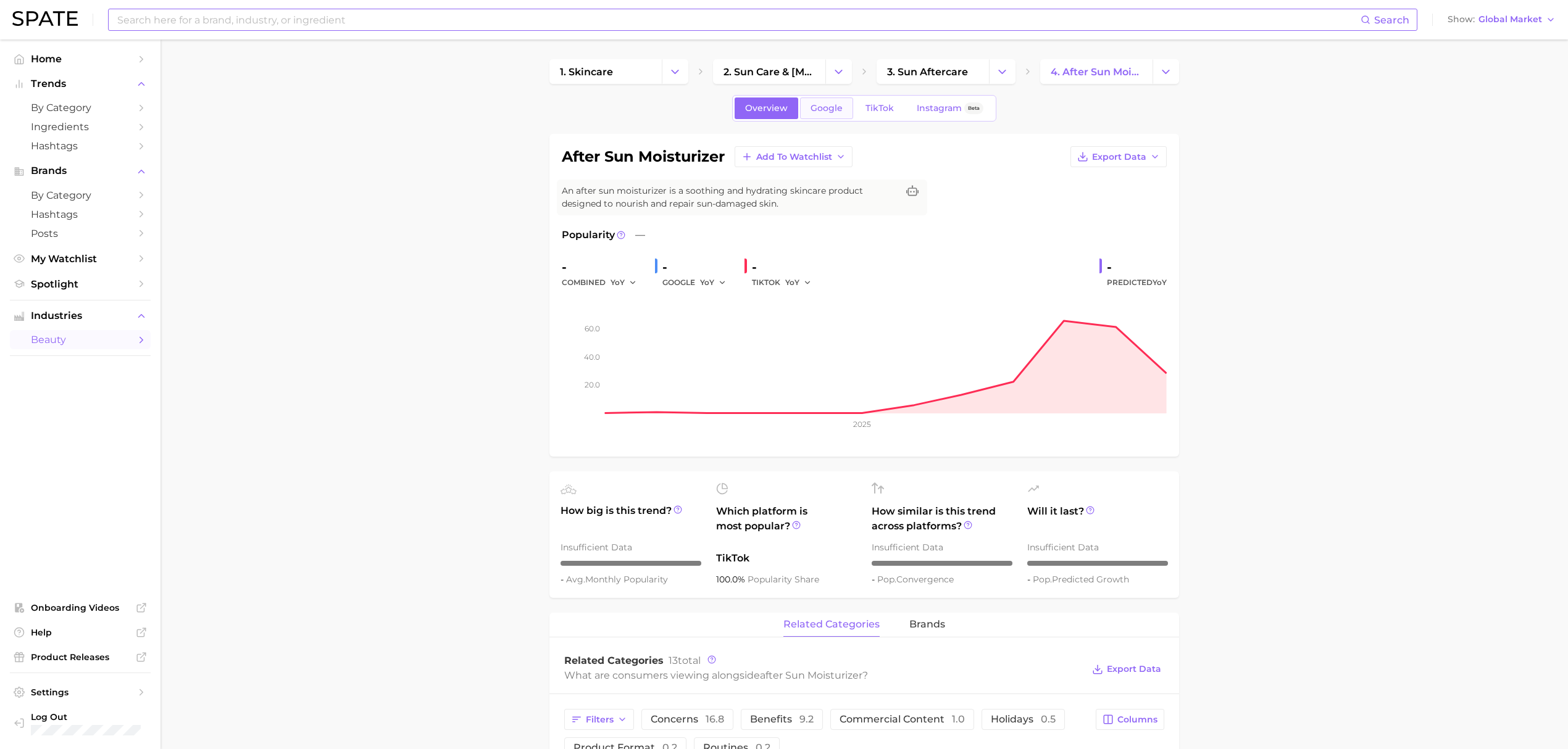
click at [839, 112] on span "Google" at bounding box center [827, 108] width 32 height 11
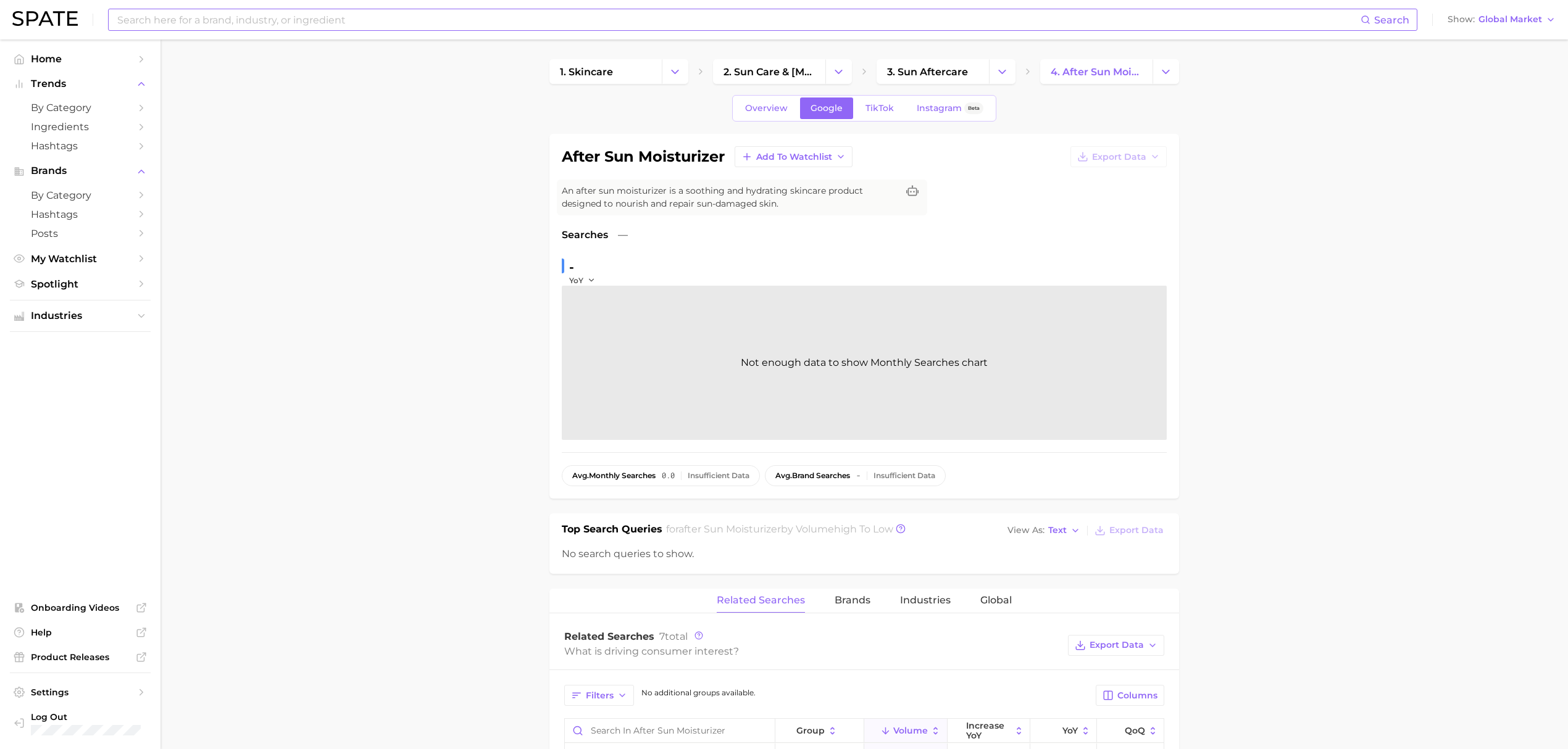
click at [1368, 418] on main "1. skincare 2. sun care & tanning 3. sun aftercare 4. after sun moisturizer Ove…" at bounding box center [863, 680] width 1407 height 1281
click at [80, 115] on link "by Category" at bounding box center [80, 107] width 140 height 19
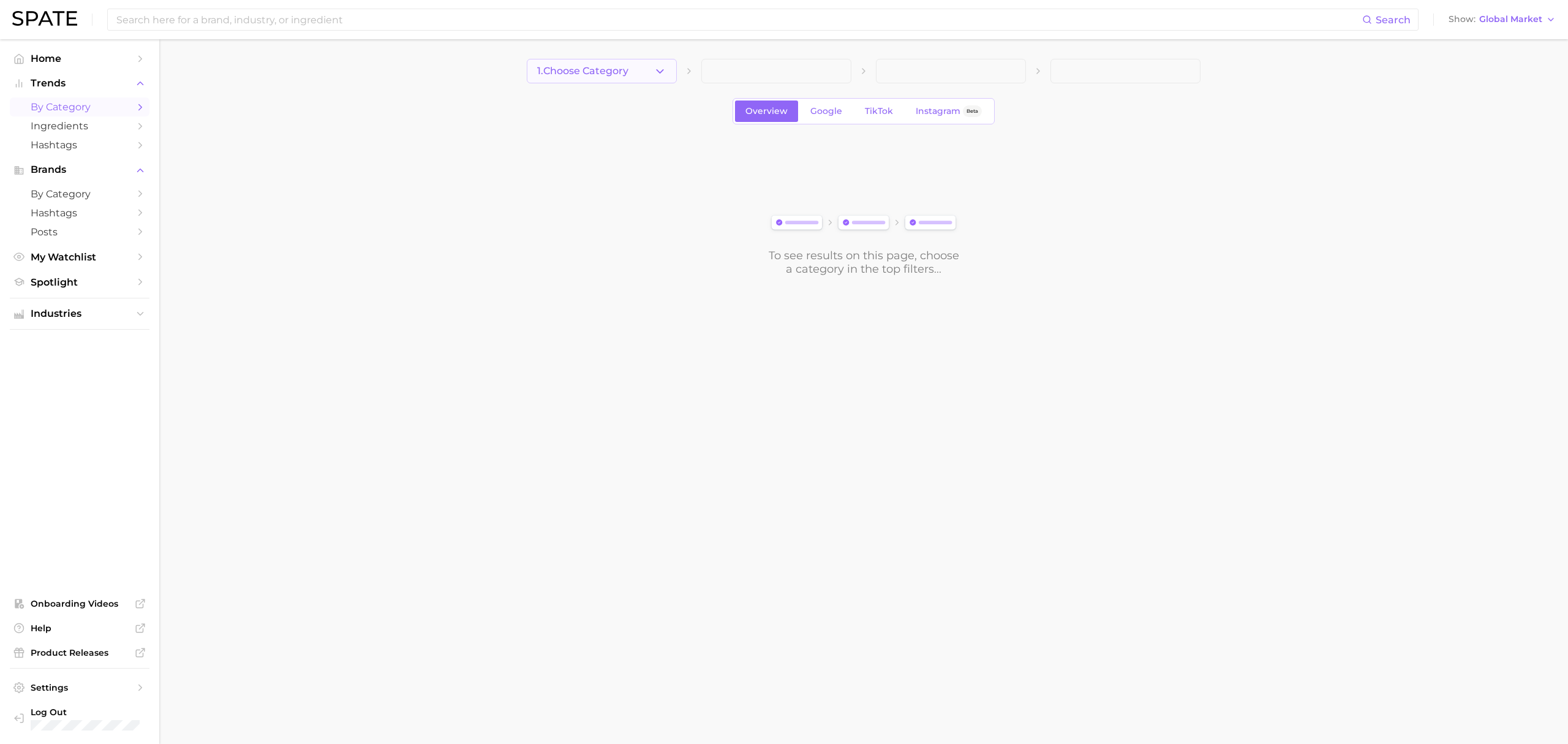
click at [617, 79] on button "1. Choose Category" at bounding box center [601, 71] width 150 height 25
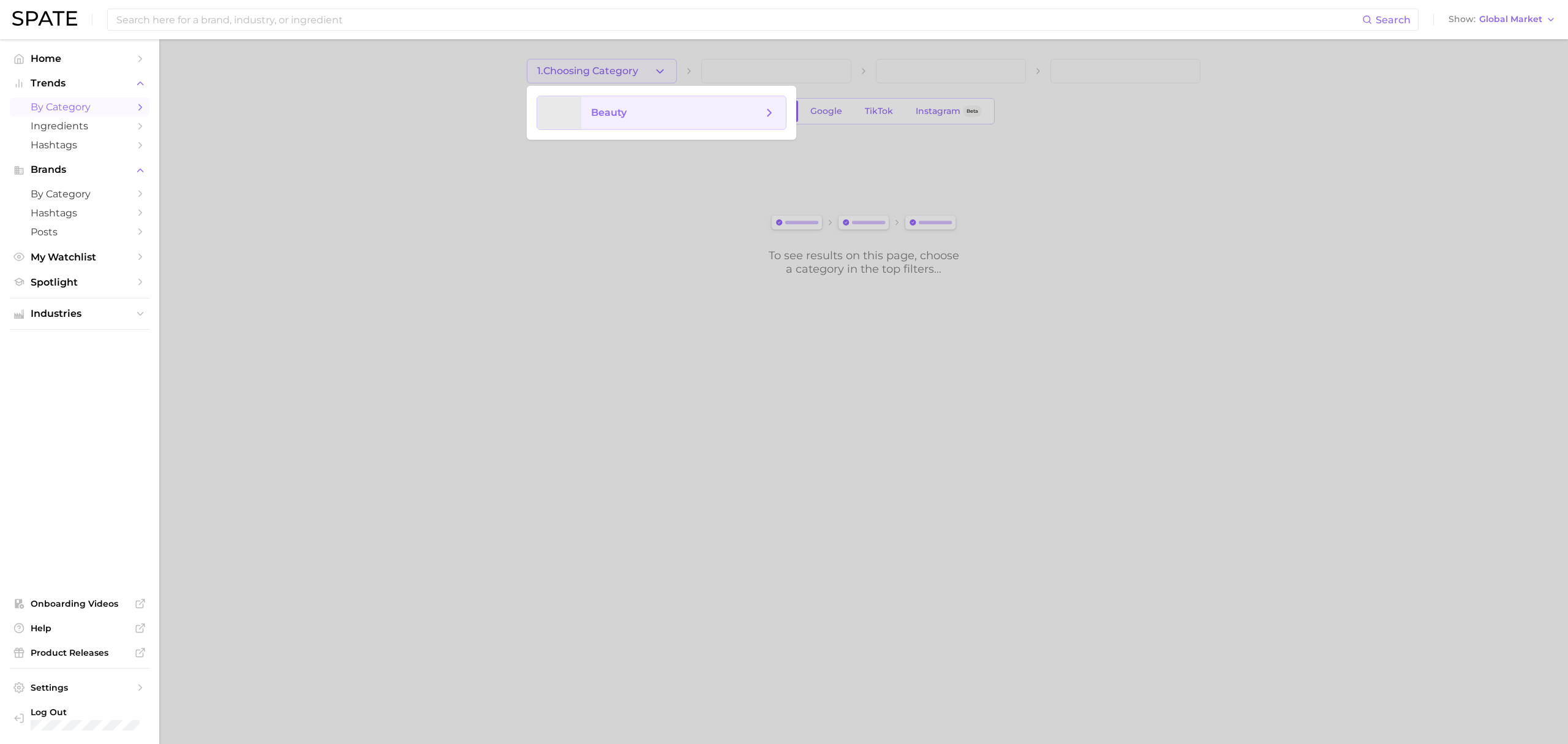
click at [618, 103] on span "beauty" at bounding box center [683, 113] width 205 height 33
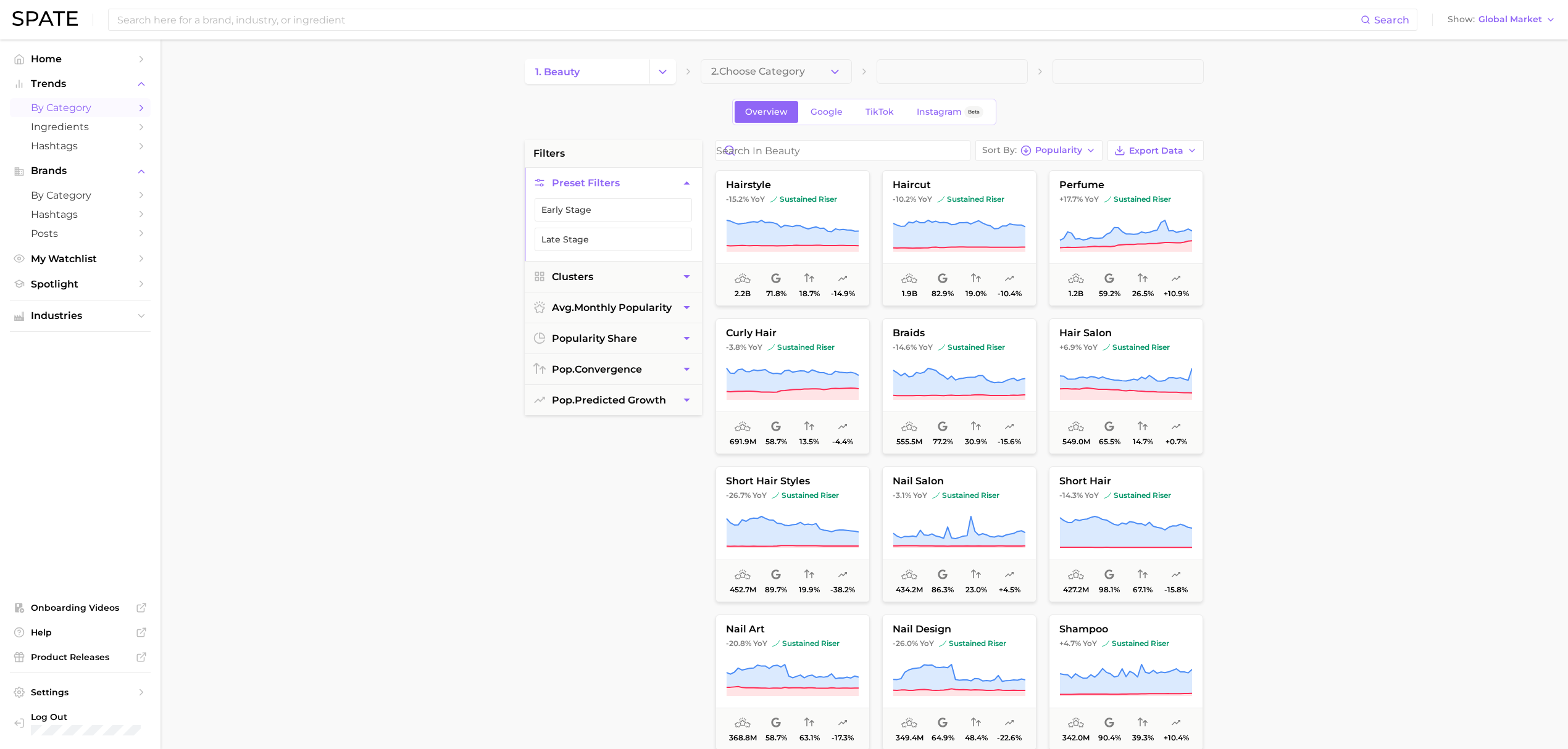
click at [1497, 29] on div "Search Show Global Market" at bounding box center [783, 20] width 1543 height 40
click at [1495, 20] on span "Global Market" at bounding box center [1510, 19] width 63 height 7
click at [1492, 36] on span "[GEOGRAPHIC_DATA]" at bounding box center [1498, 40] width 96 height 11
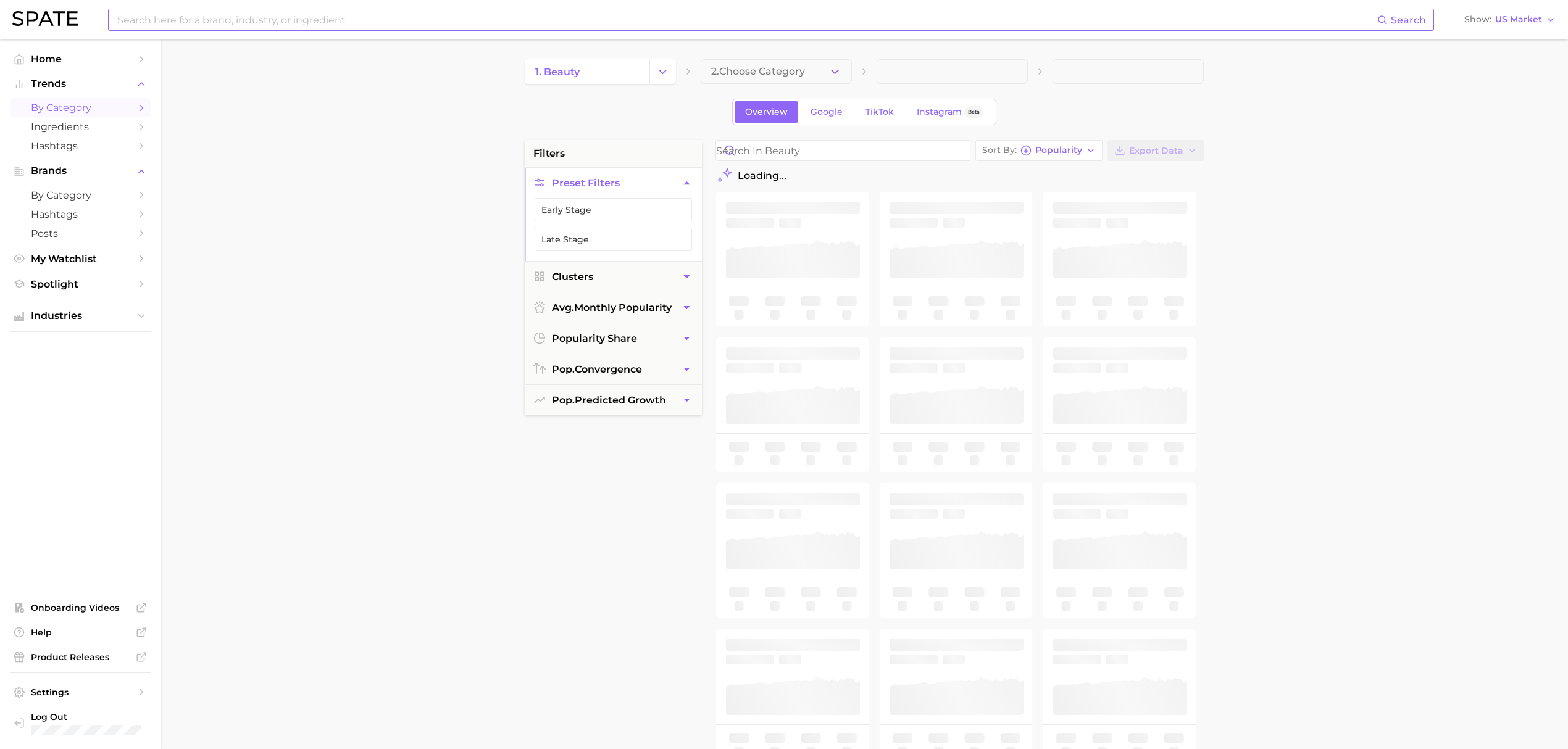
click at [776, 28] on input at bounding box center [745, 19] width 1261 height 21
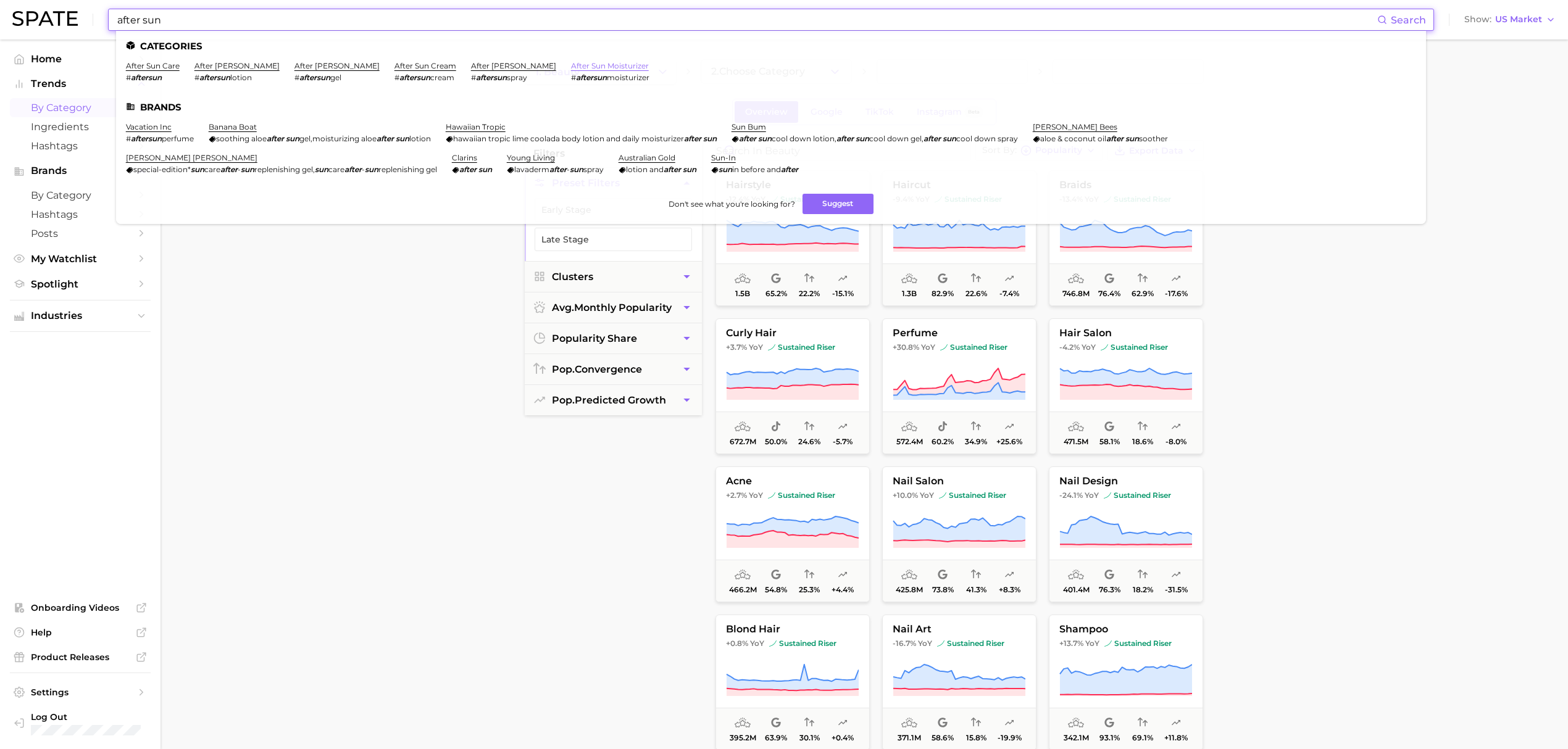
type input "after sun"
click at [570, 63] on link "after sun moisturizer" at bounding box center [609, 65] width 78 height 9
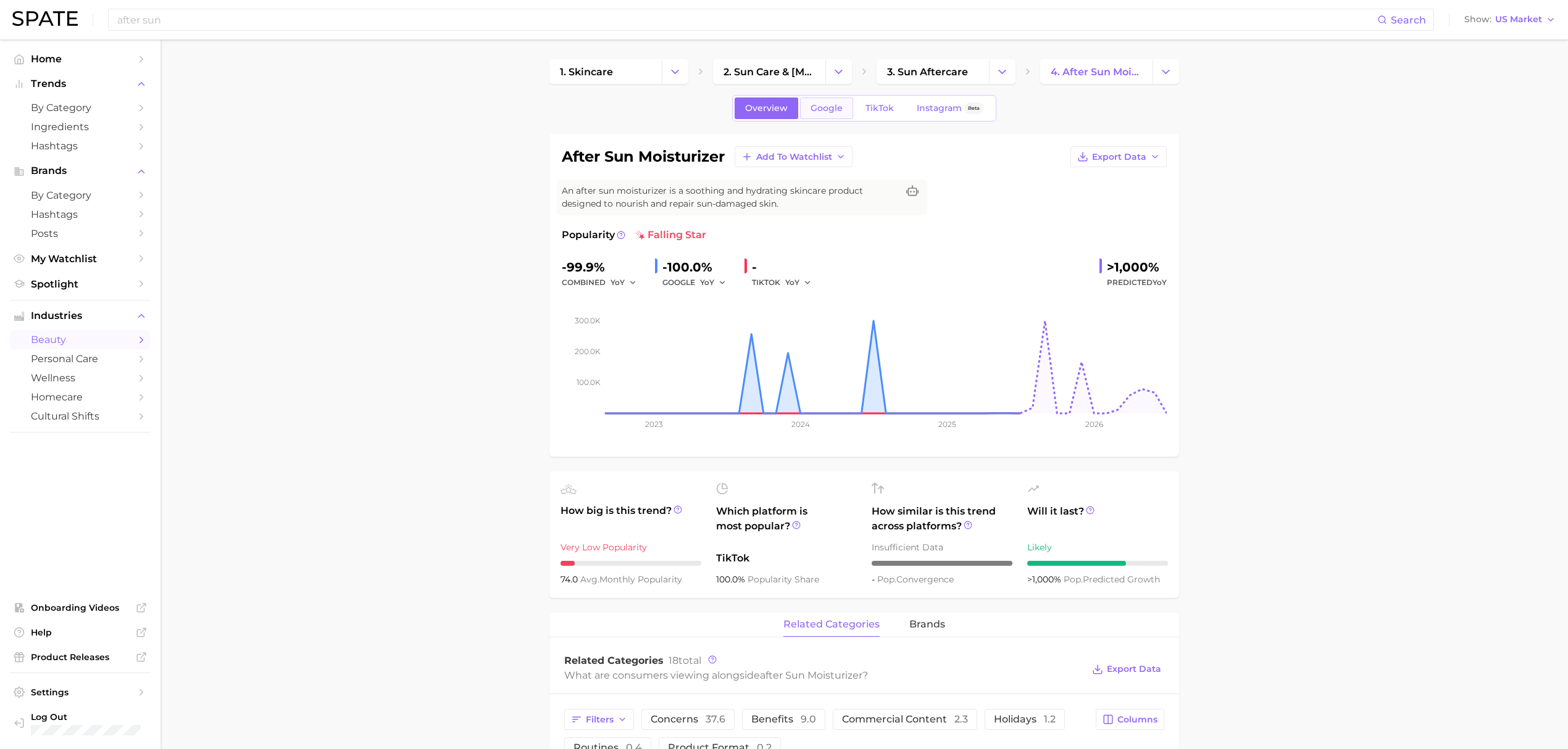
click at [826, 109] on span "Google" at bounding box center [827, 108] width 32 height 11
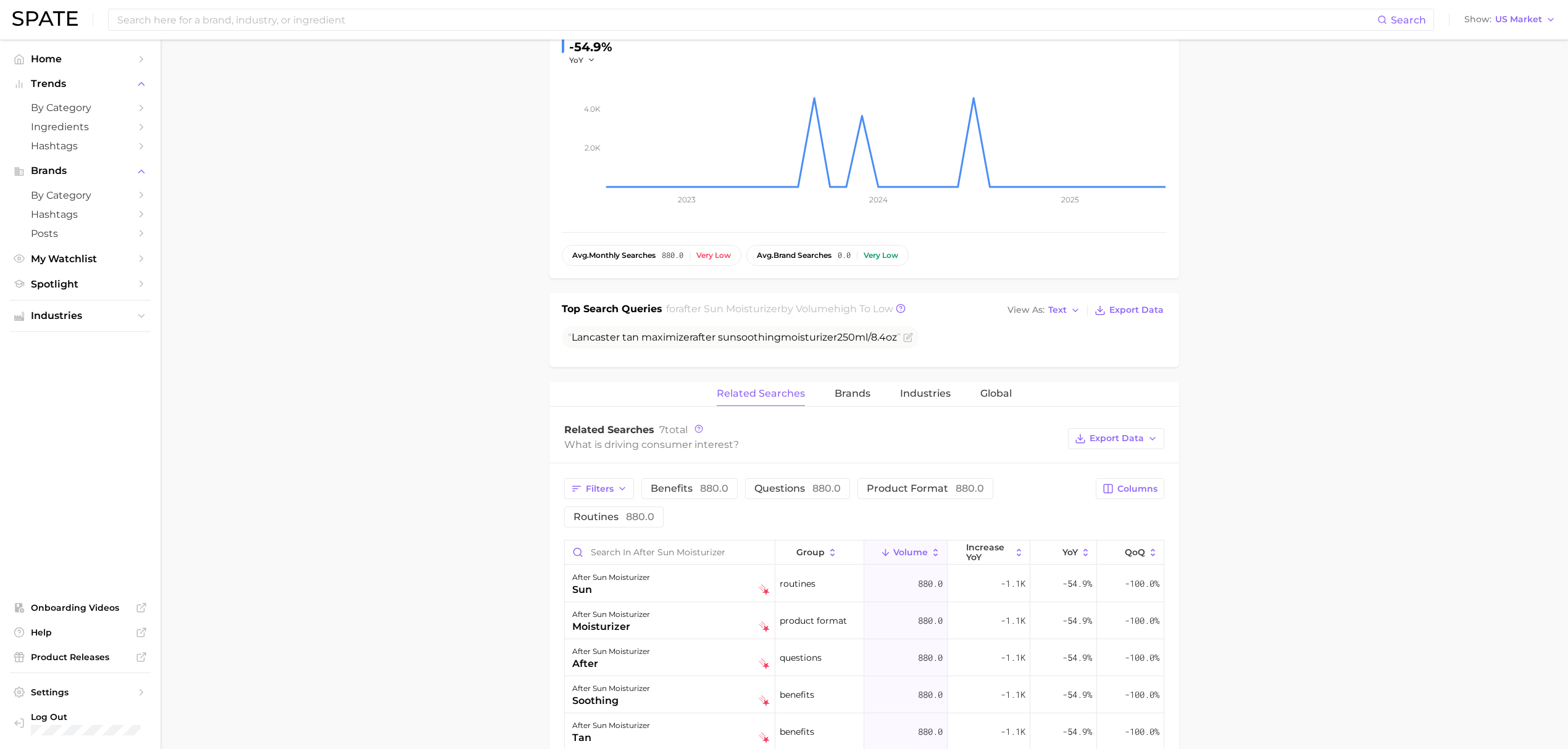
scroll to position [329, 0]
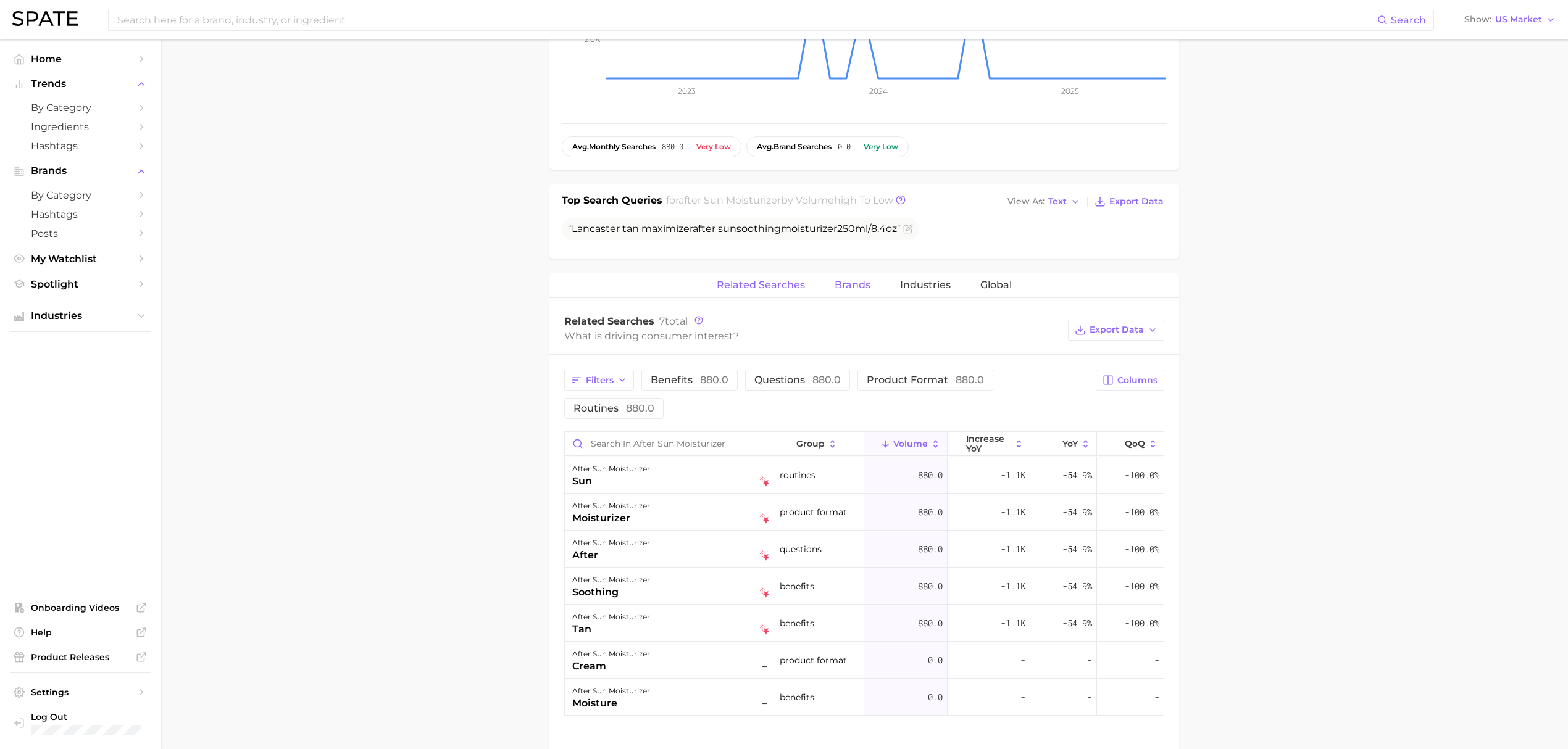
click at [851, 287] on span "Brands" at bounding box center [852, 285] width 36 height 11
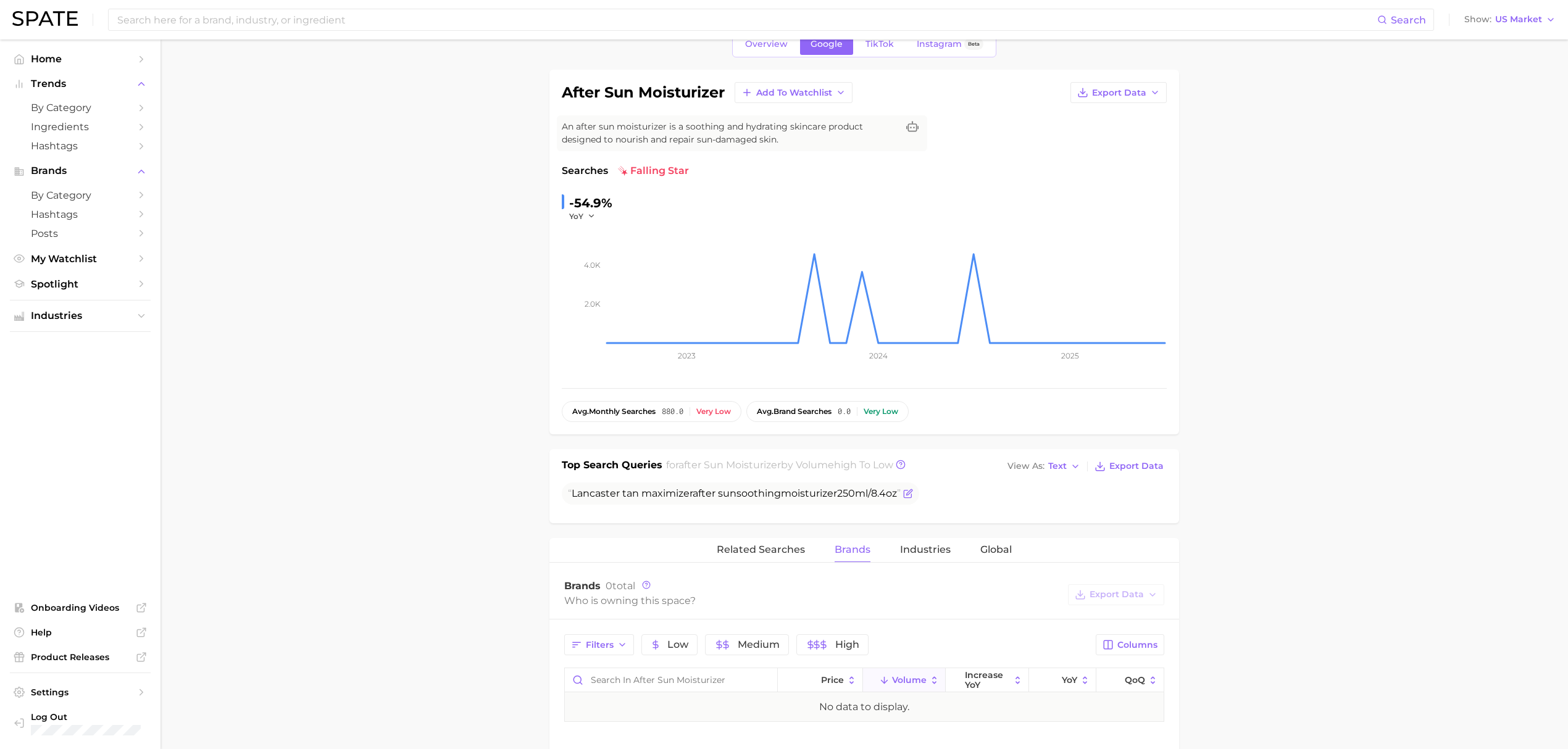
scroll to position [0, 0]
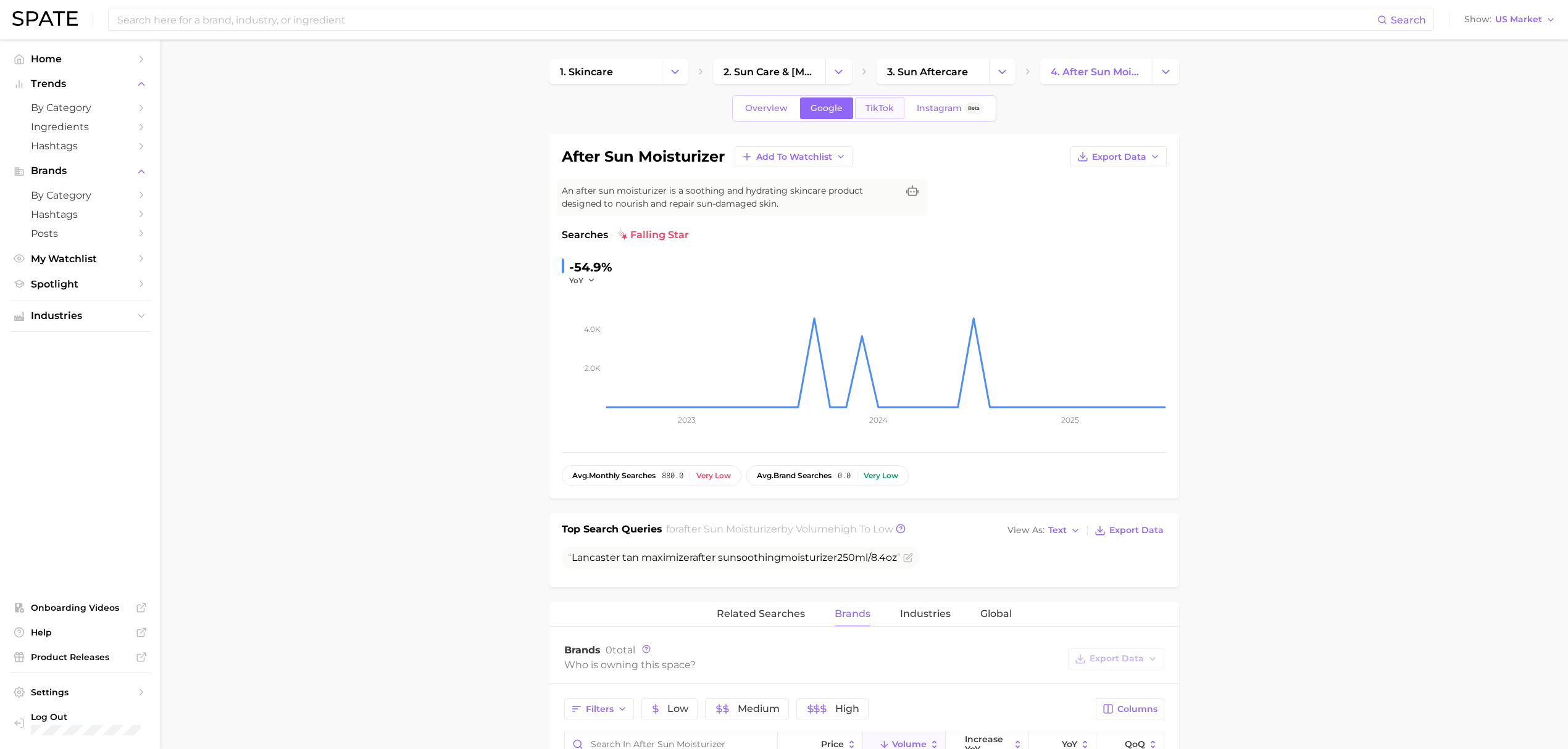
click at [869, 115] on link "TikTok" at bounding box center [880, 109] width 49 height 22
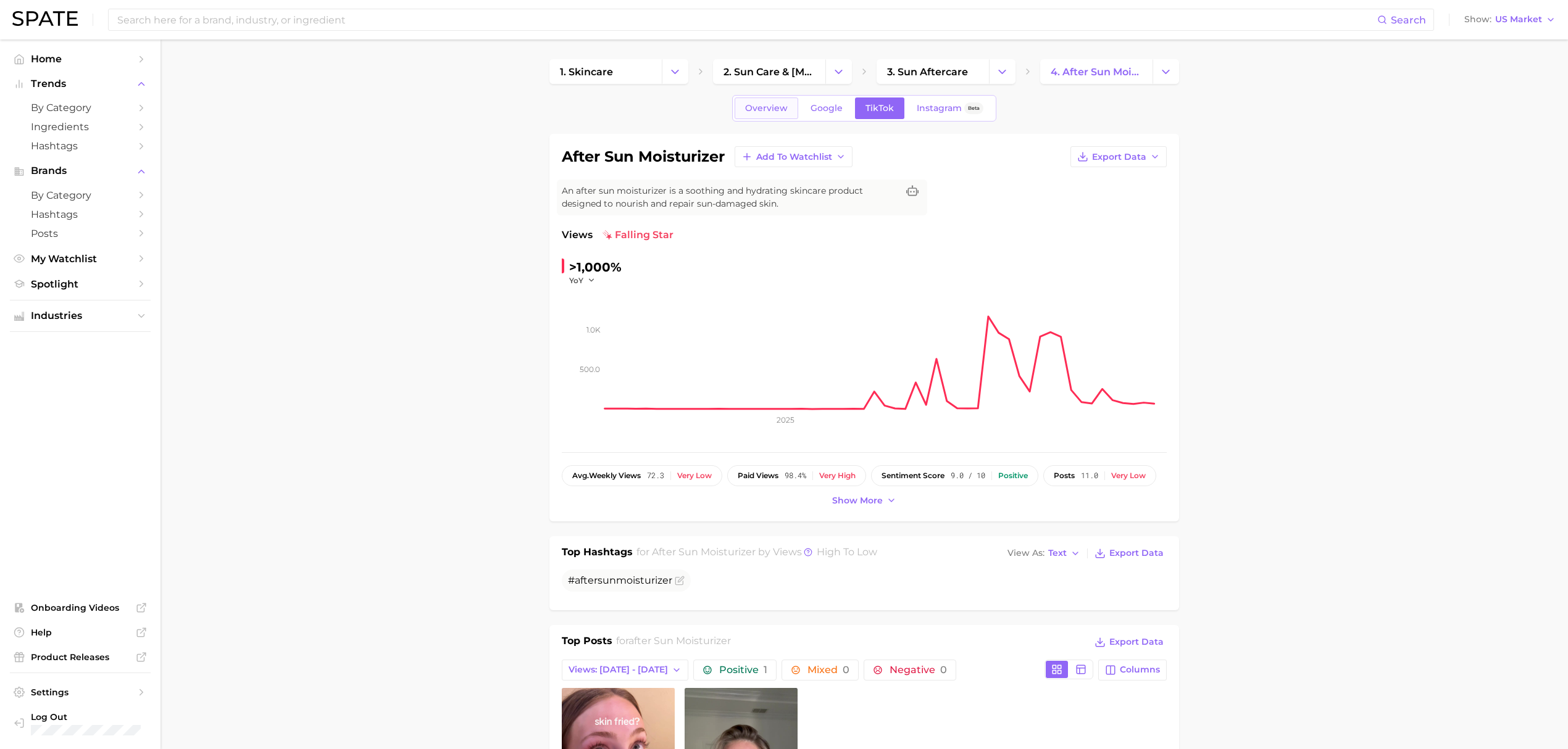
click at [783, 108] on span "Overview" at bounding box center [765, 108] width 43 height 11
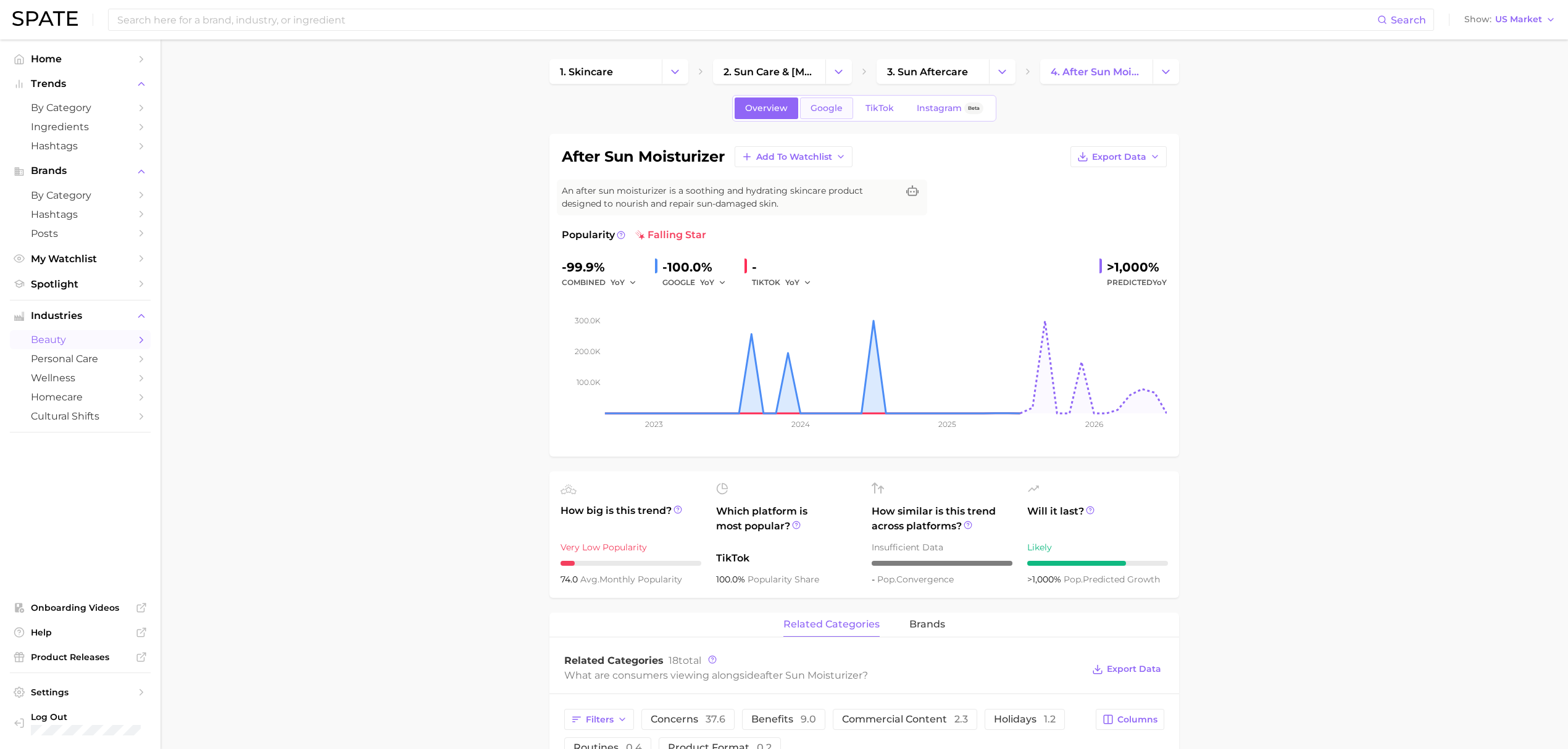
click at [823, 111] on span "Google" at bounding box center [827, 108] width 32 height 11
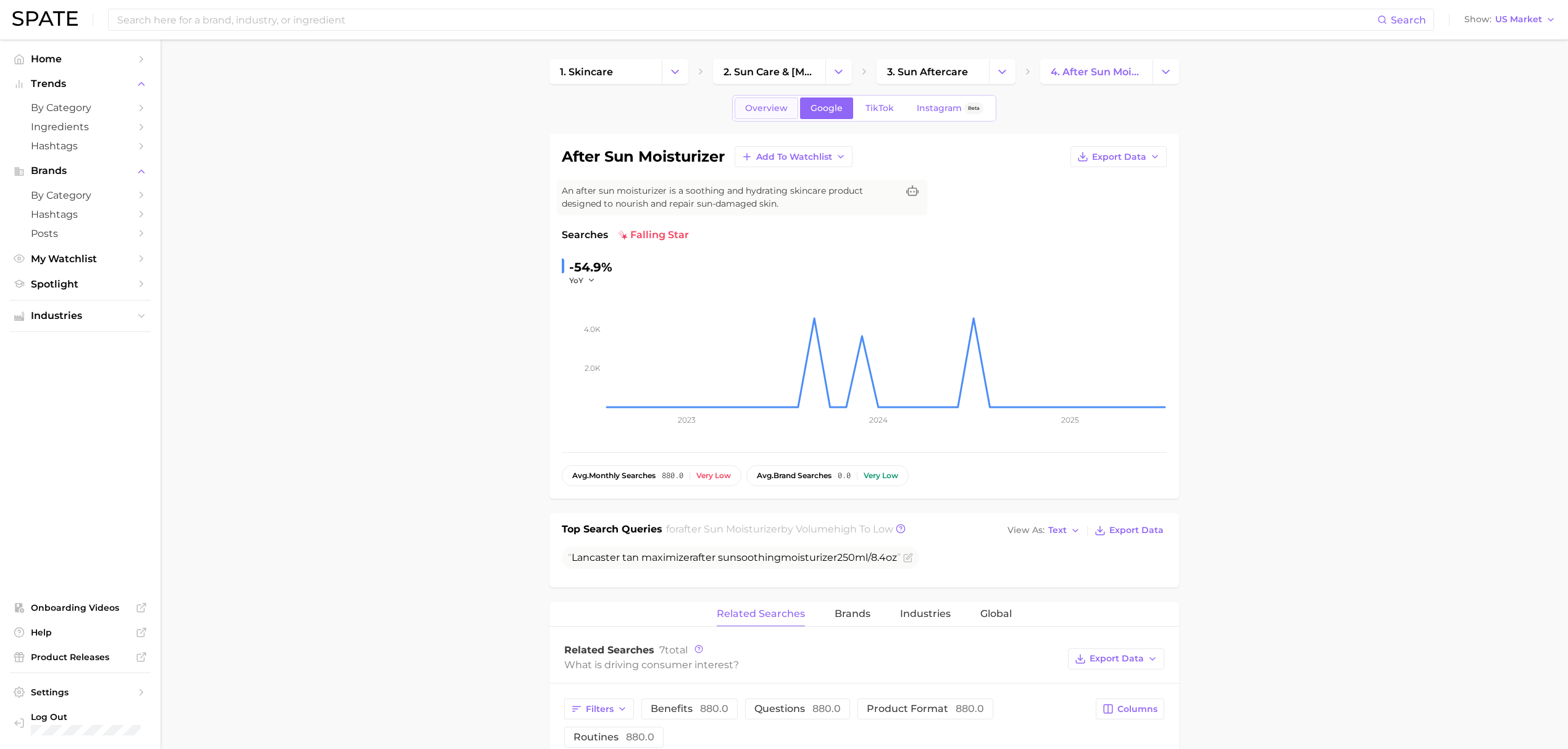
click at [766, 118] on link "Overview" at bounding box center [766, 109] width 63 height 22
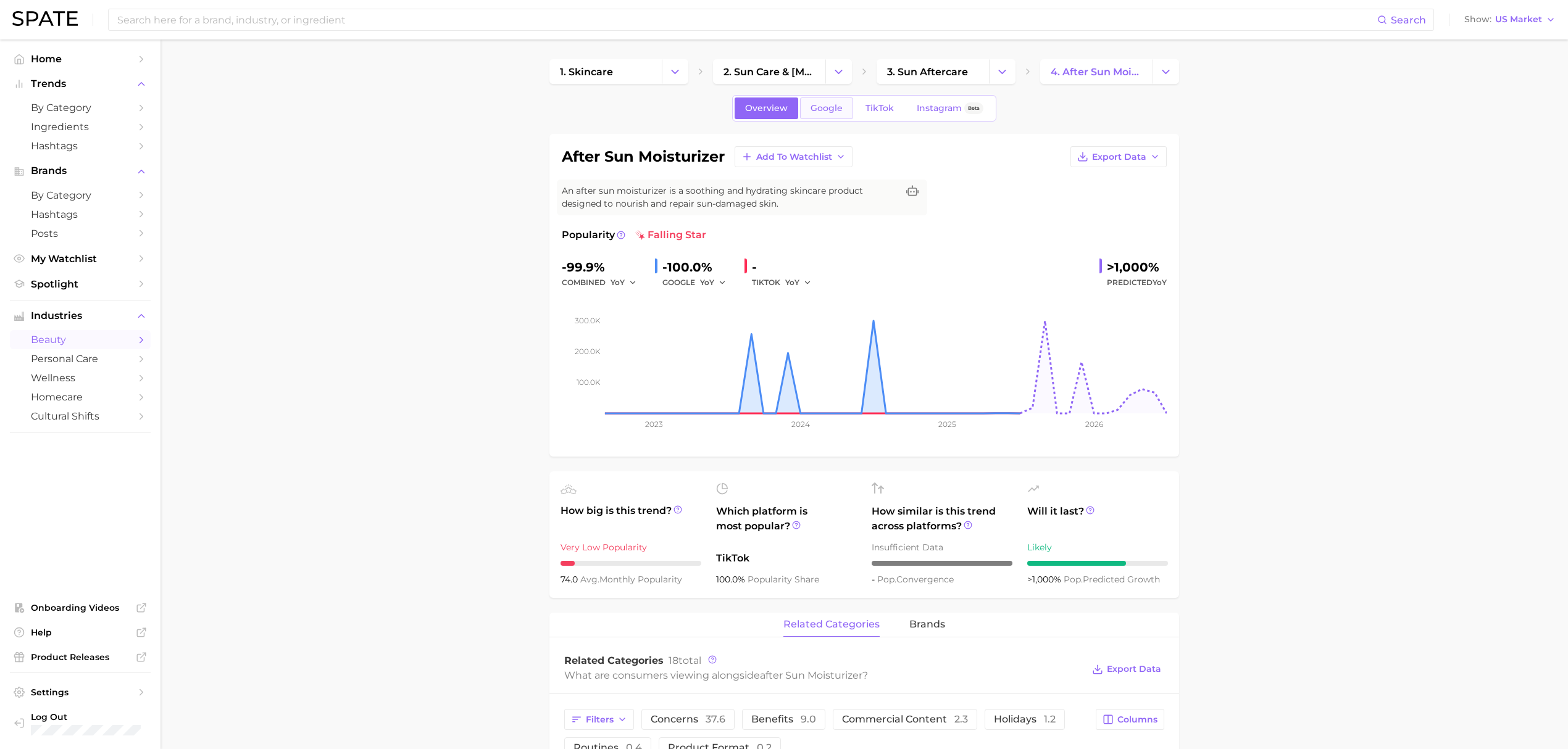
click at [832, 100] on link "Google" at bounding box center [827, 109] width 53 height 22
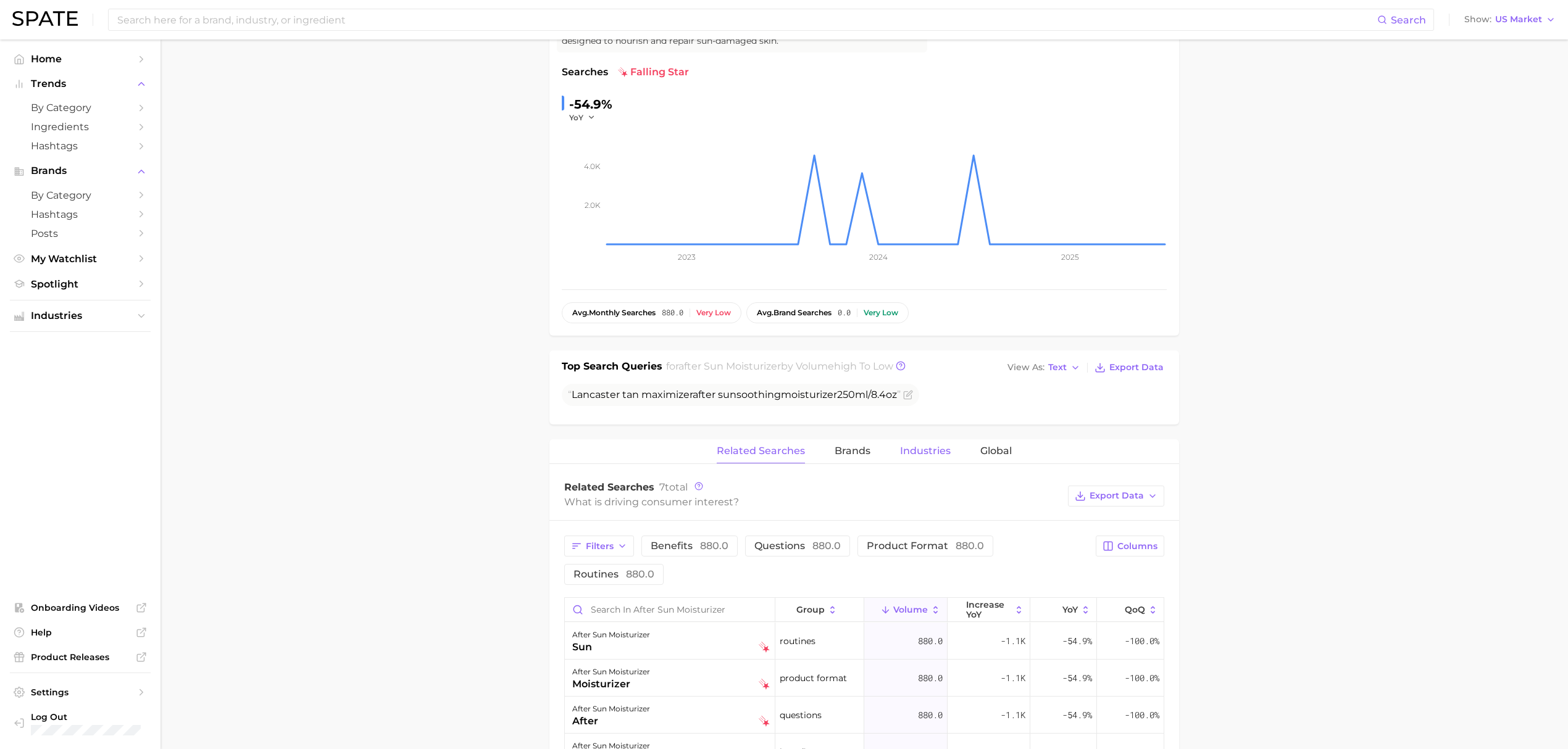
scroll to position [164, 0]
click at [853, 448] on span "Brands" at bounding box center [852, 449] width 36 height 11
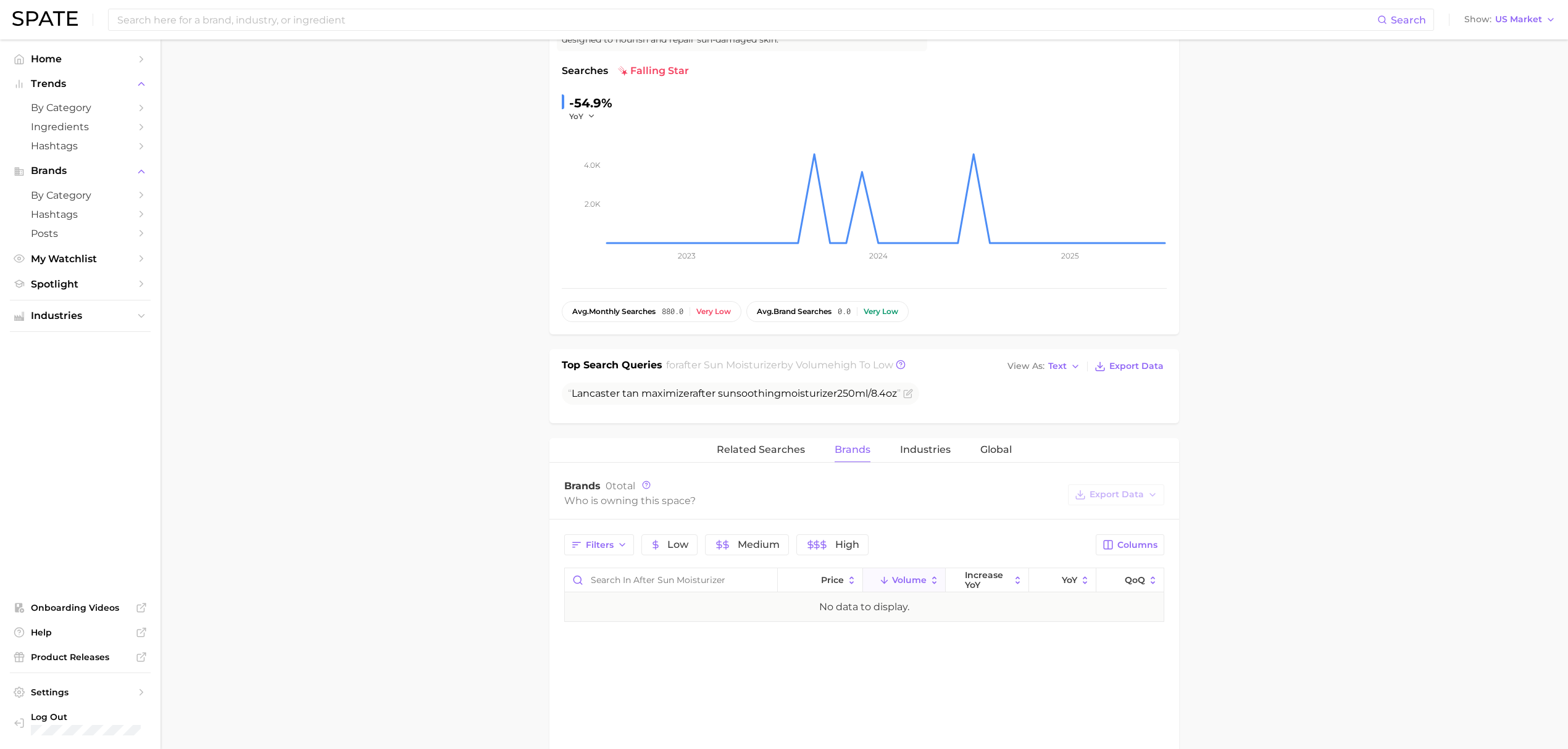
scroll to position [0, 0]
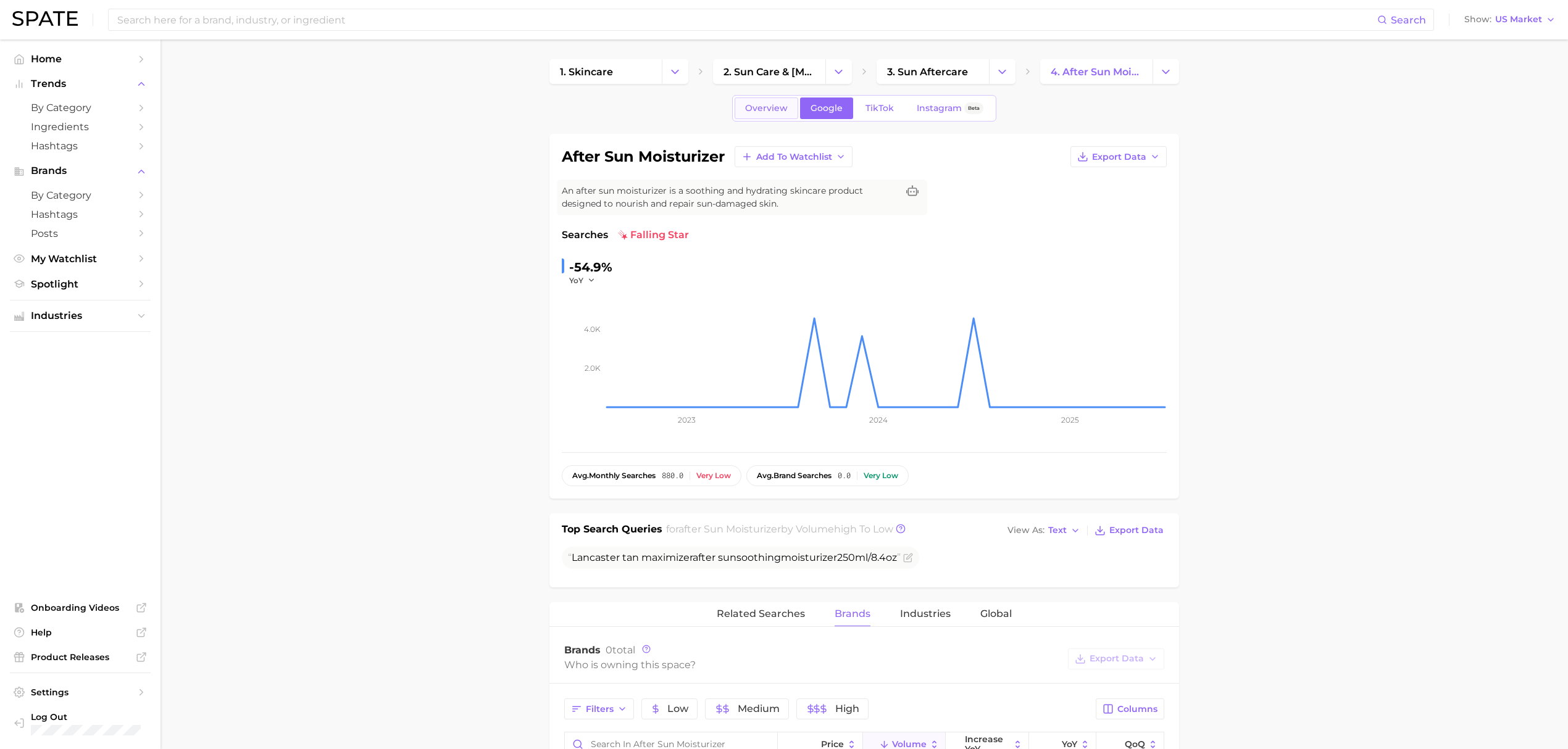
click at [773, 104] on span "Overview" at bounding box center [765, 108] width 43 height 11
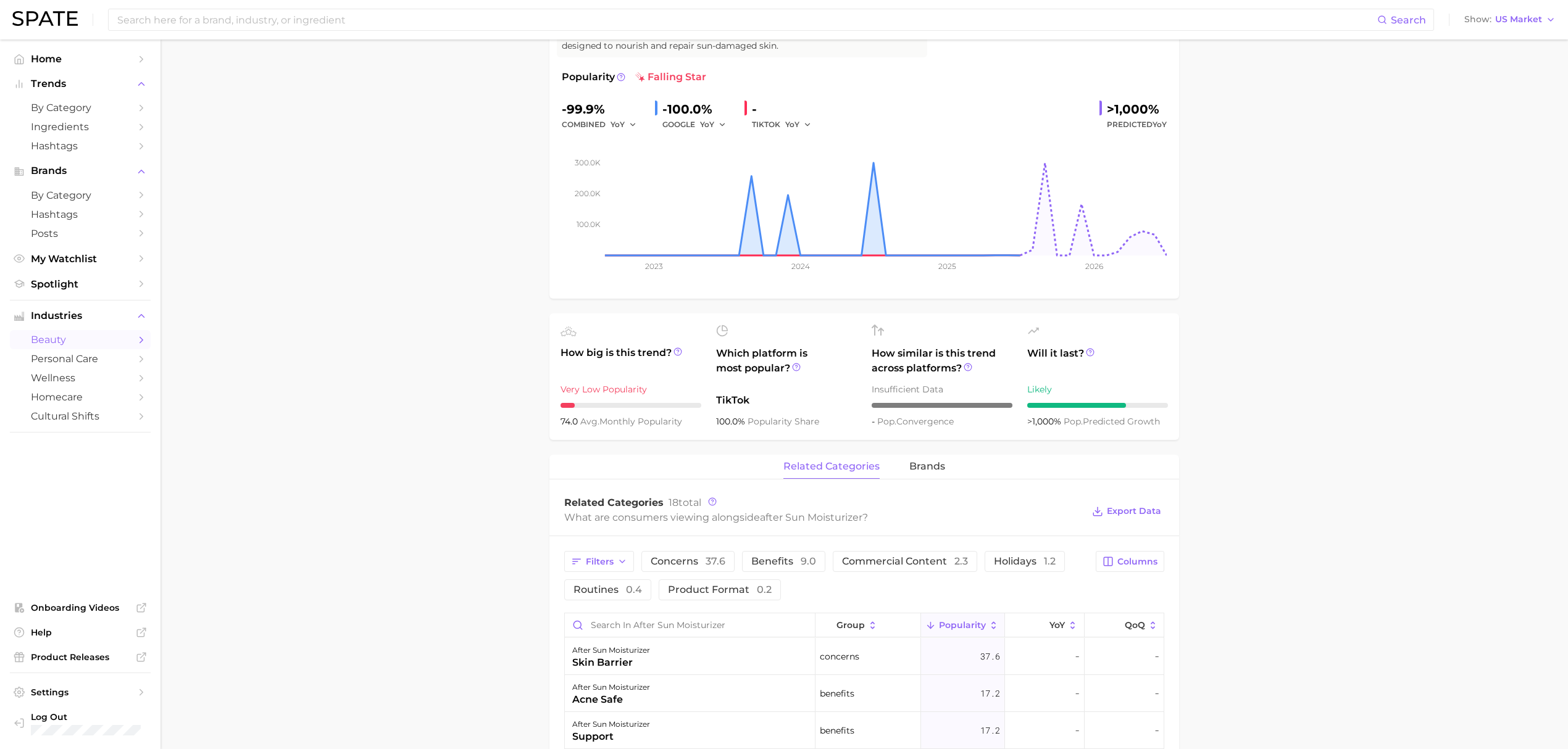
scroll to position [164, 0]
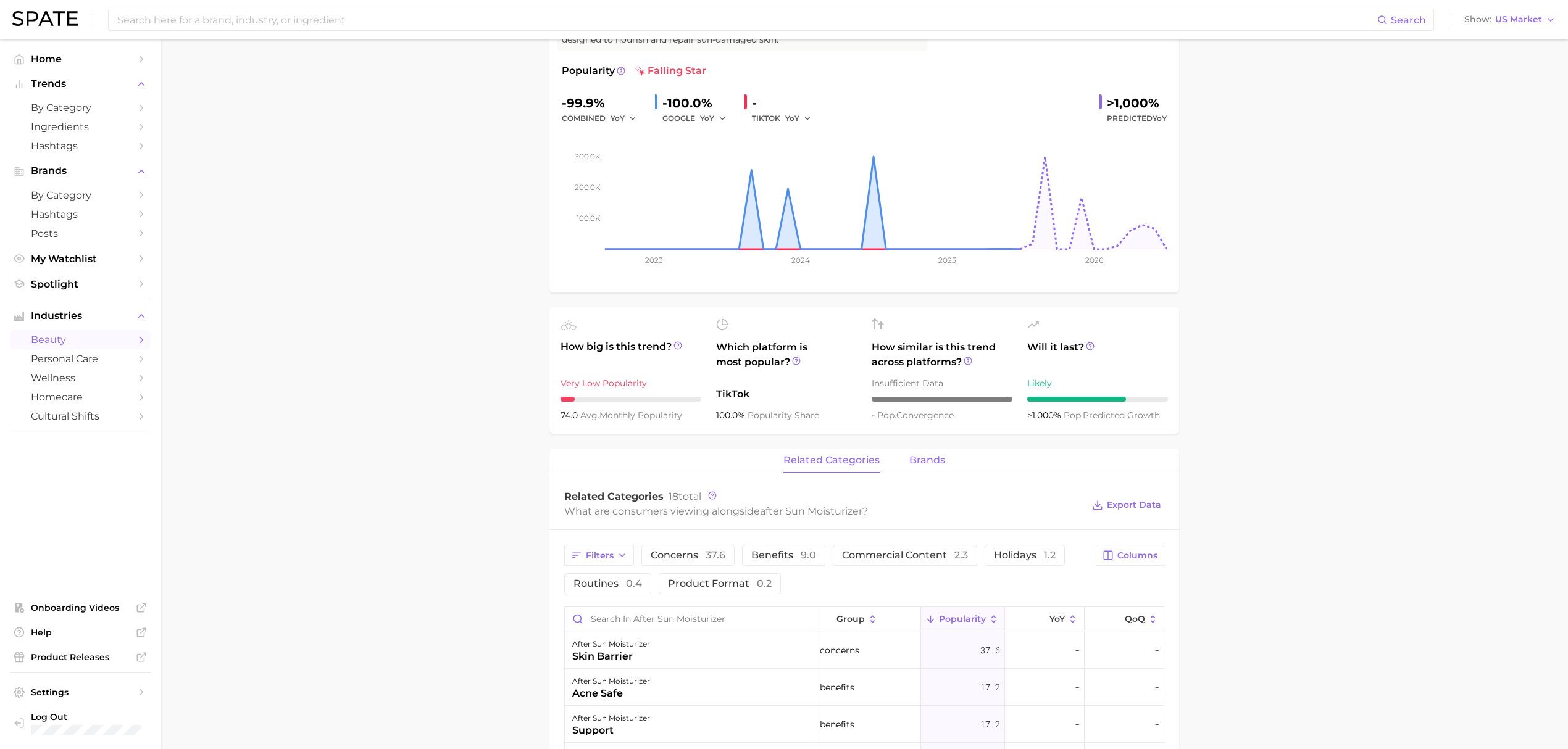
click at [926, 462] on span "brands" at bounding box center [927, 459] width 36 height 11
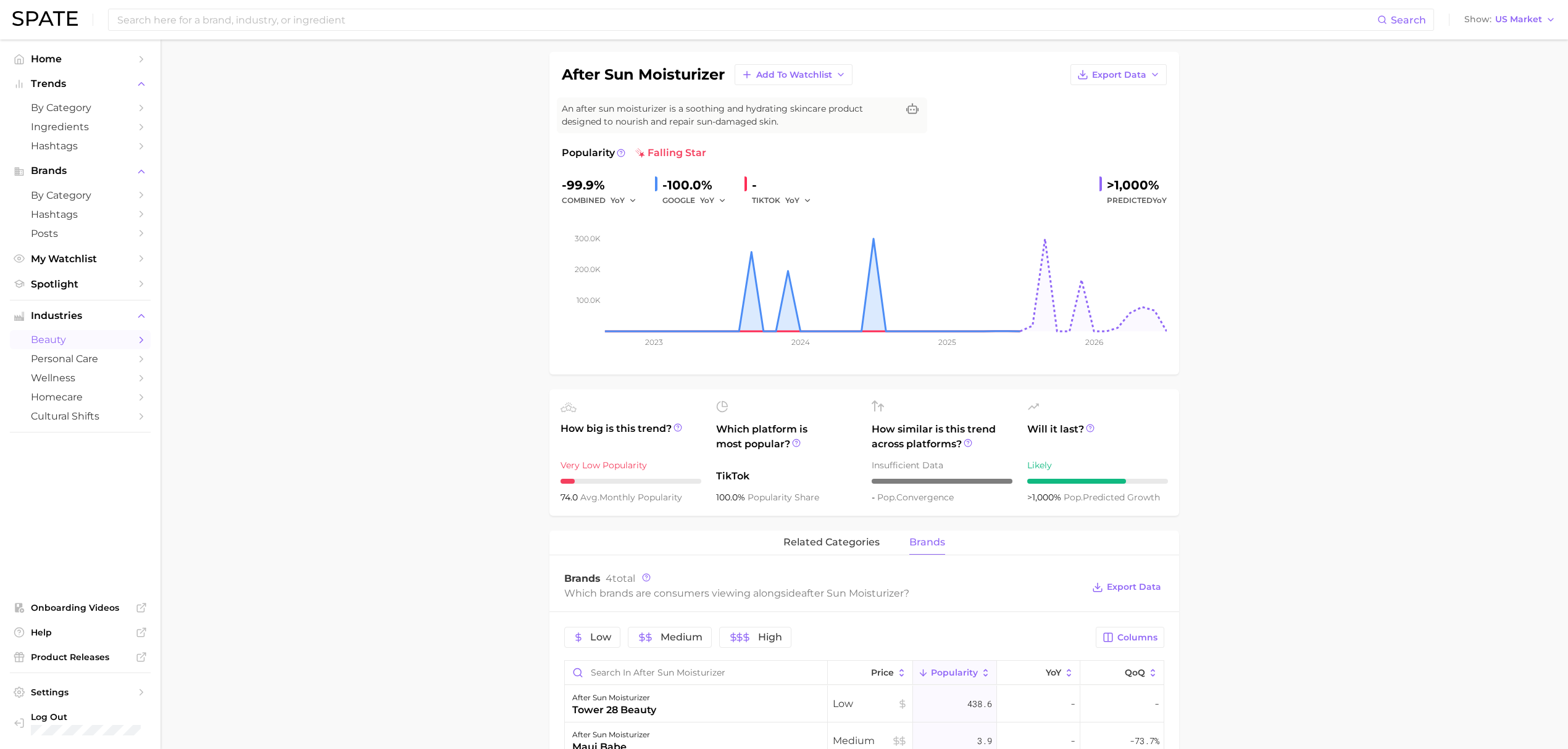
scroll to position [0, 0]
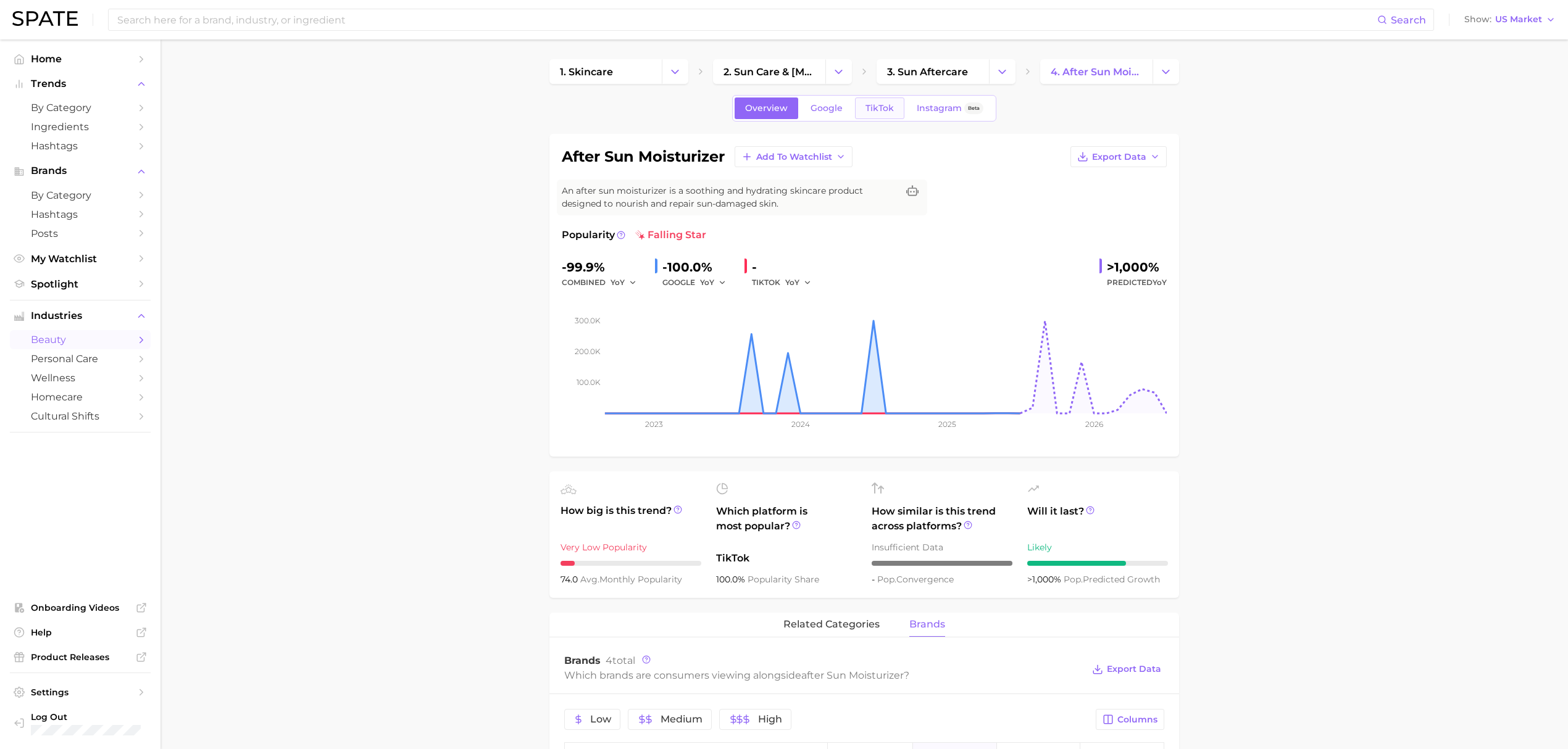
click at [890, 106] on span "TikTok" at bounding box center [879, 108] width 29 height 11
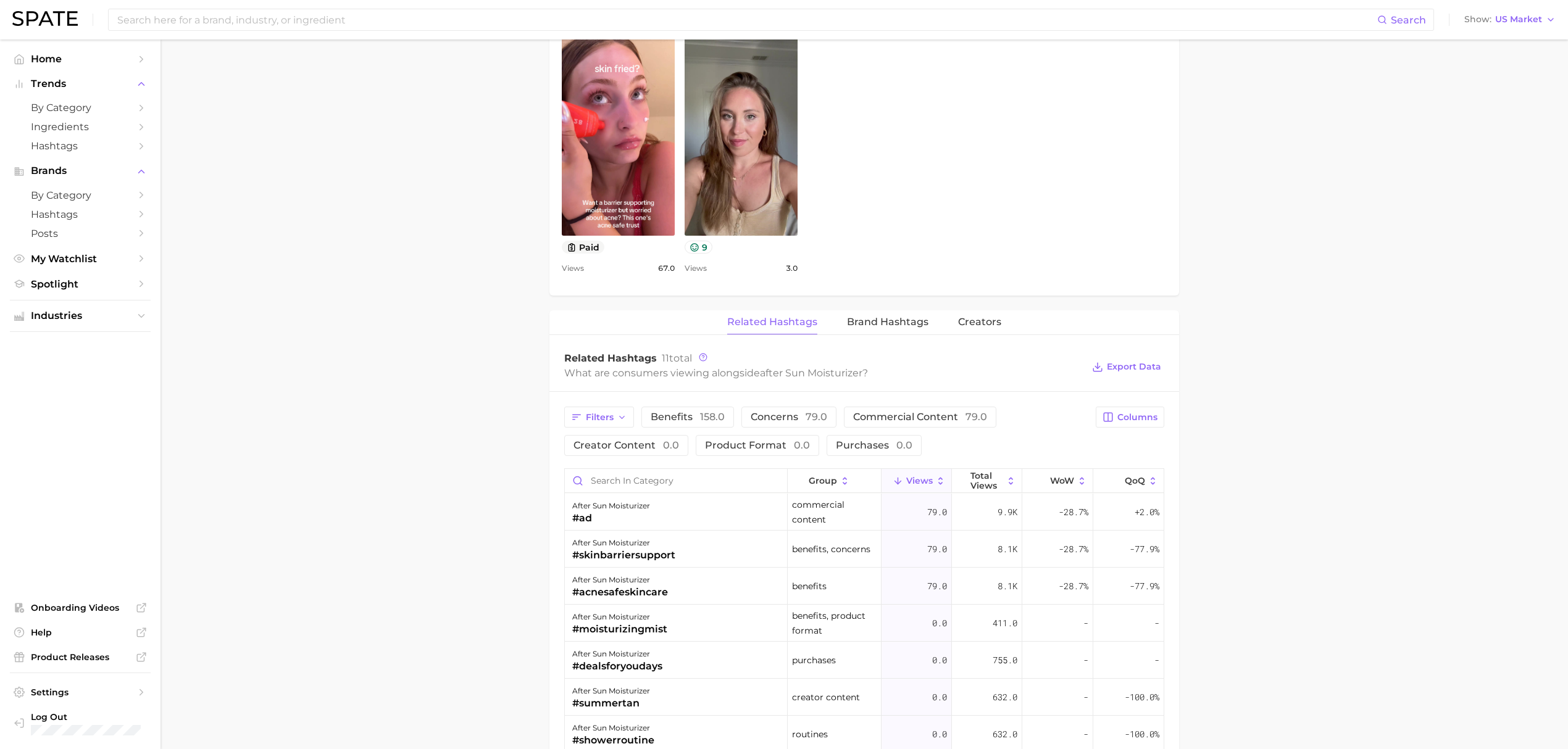
scroll to position [657, 0]
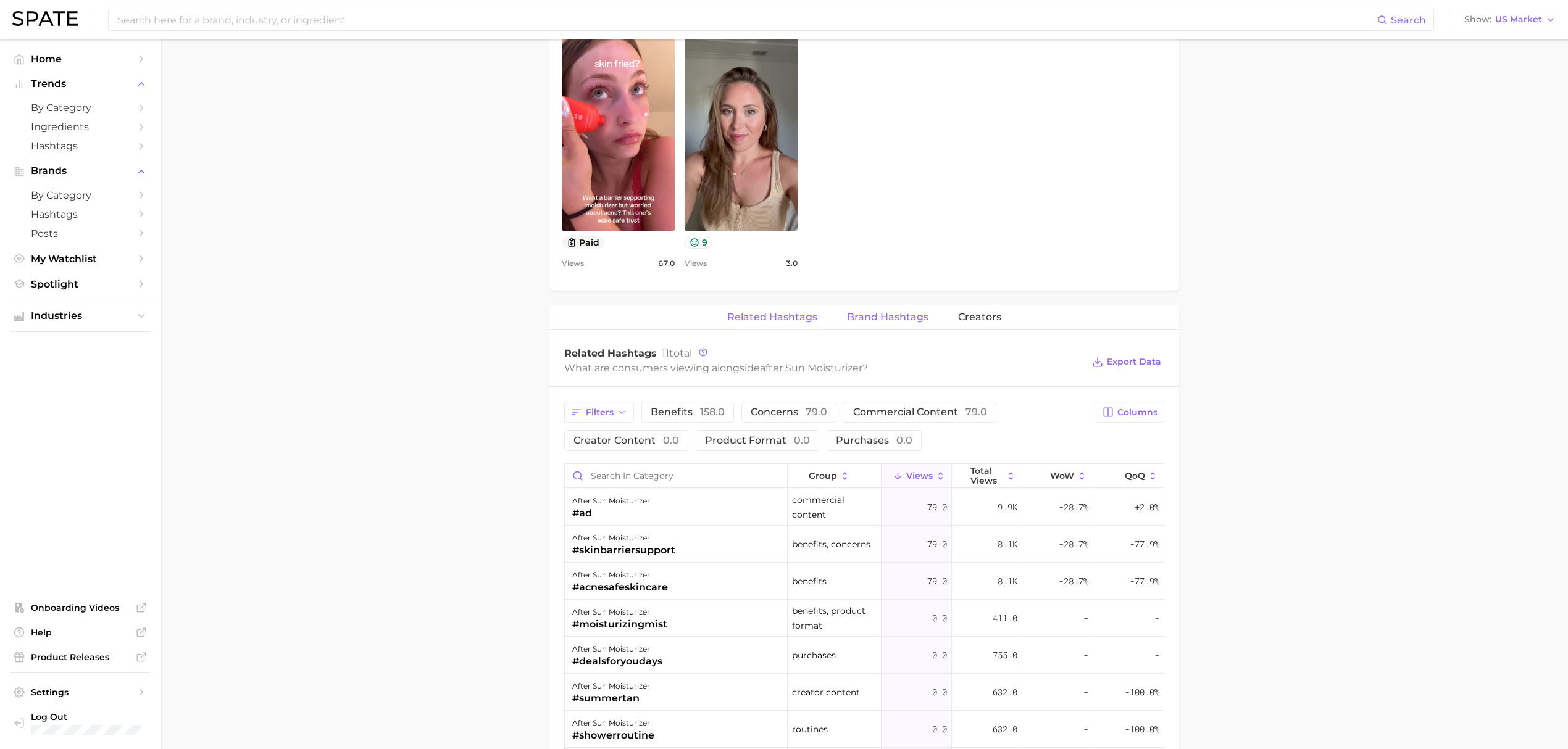
click at [887, 328] on button "Brand Hashtags" at bounding box center [887, 317] width 81 height 24
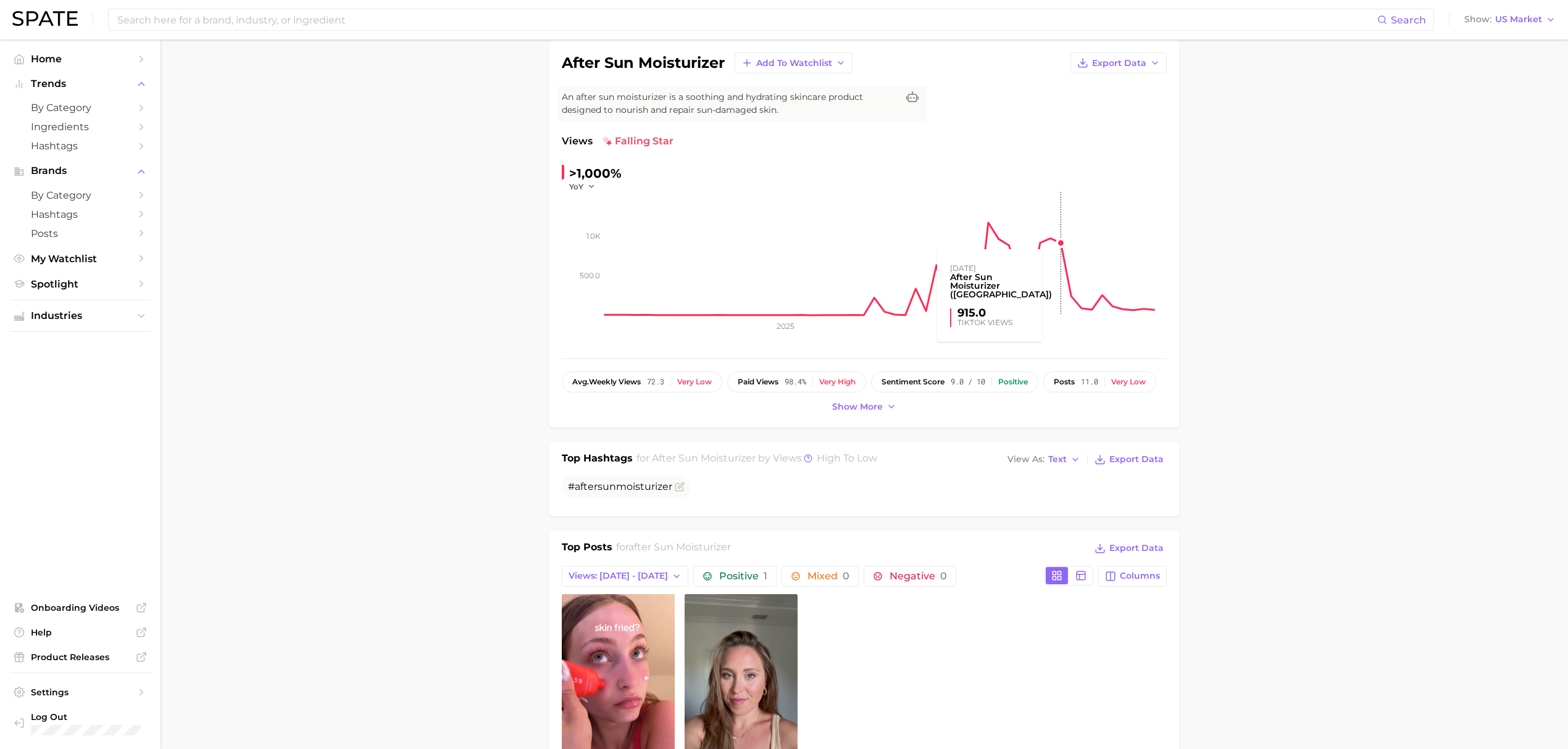
scroll to position [0, 0]
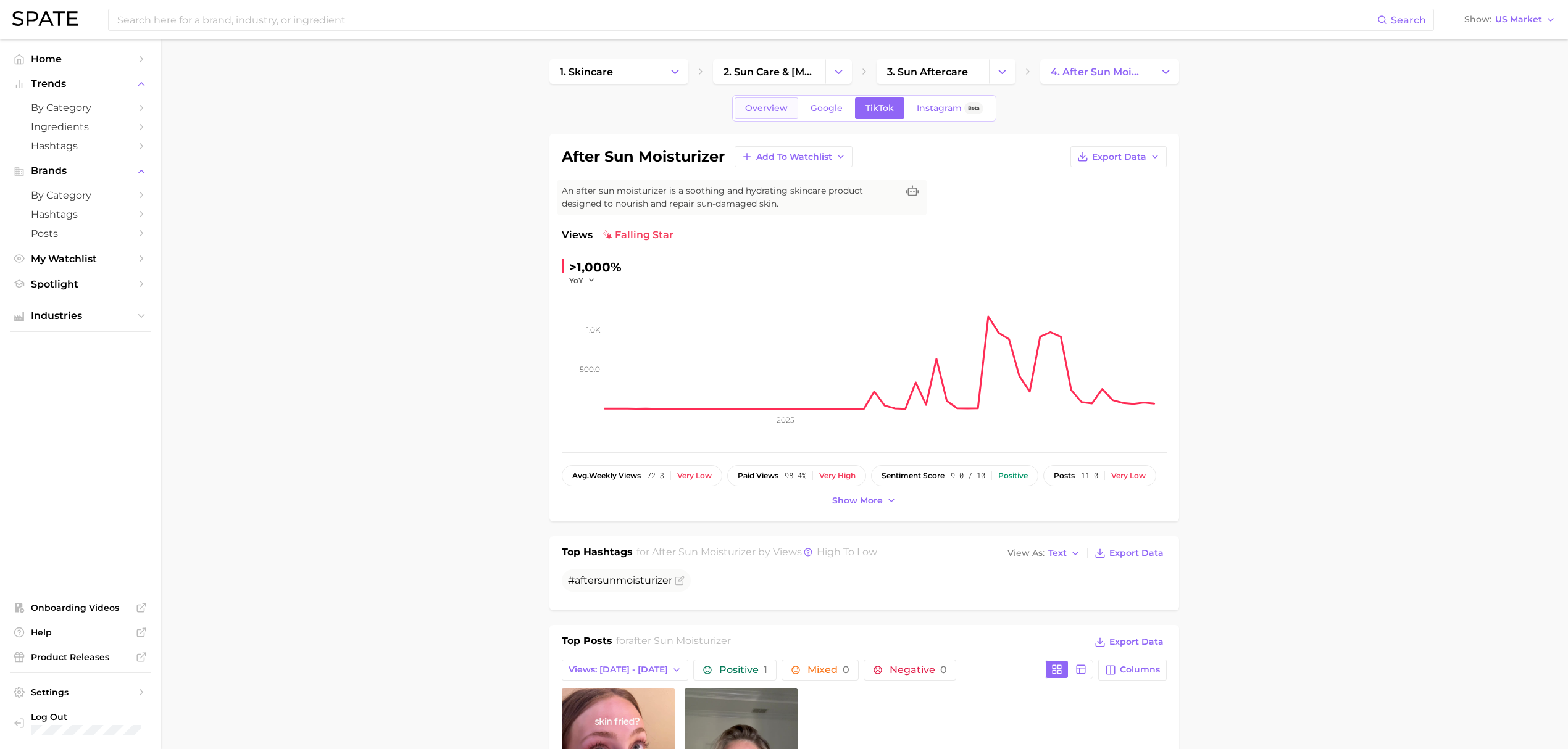
click at [771, 109] on span "Overview" at bounding box center [765, 108] width 43 height 11
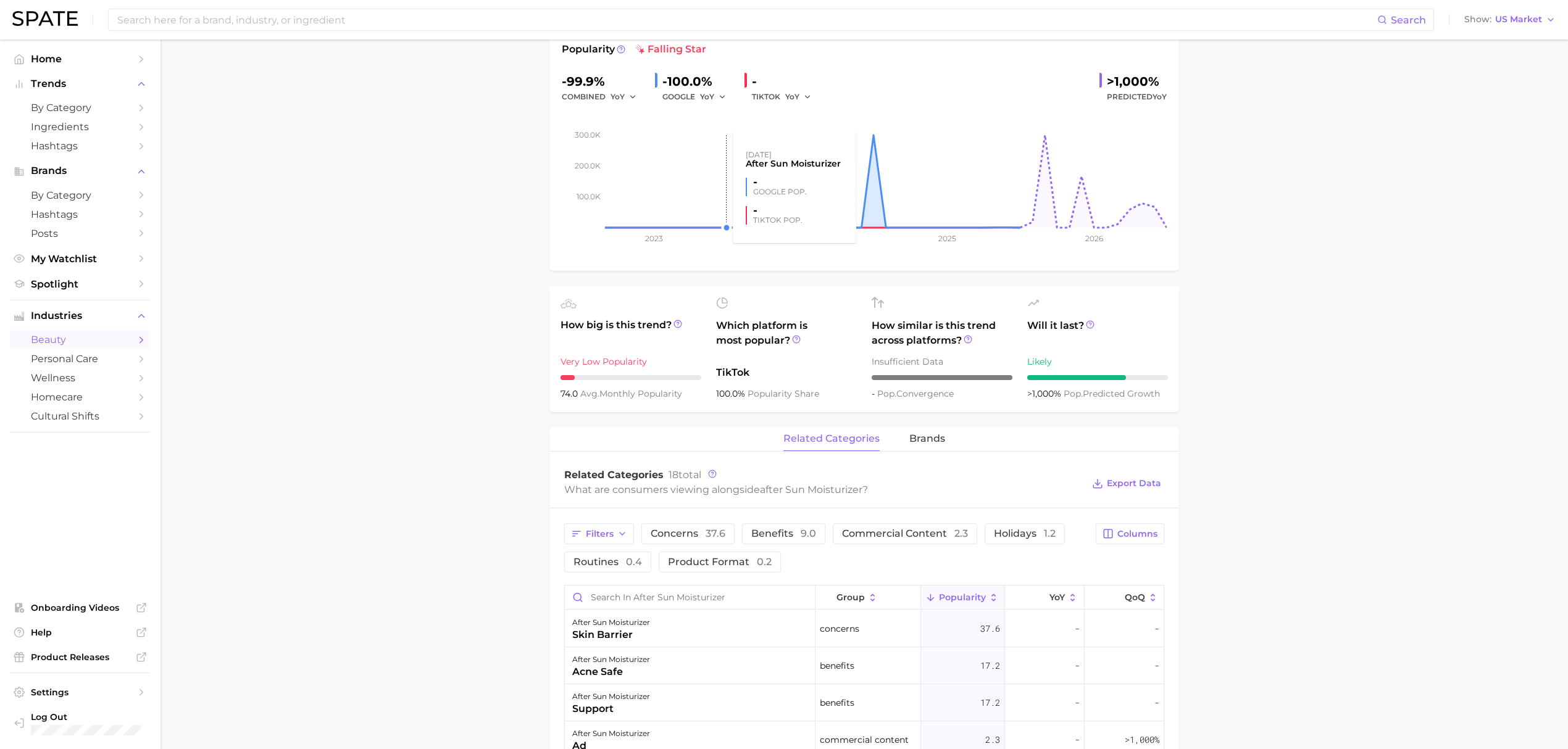
scroll to position [329, 0]
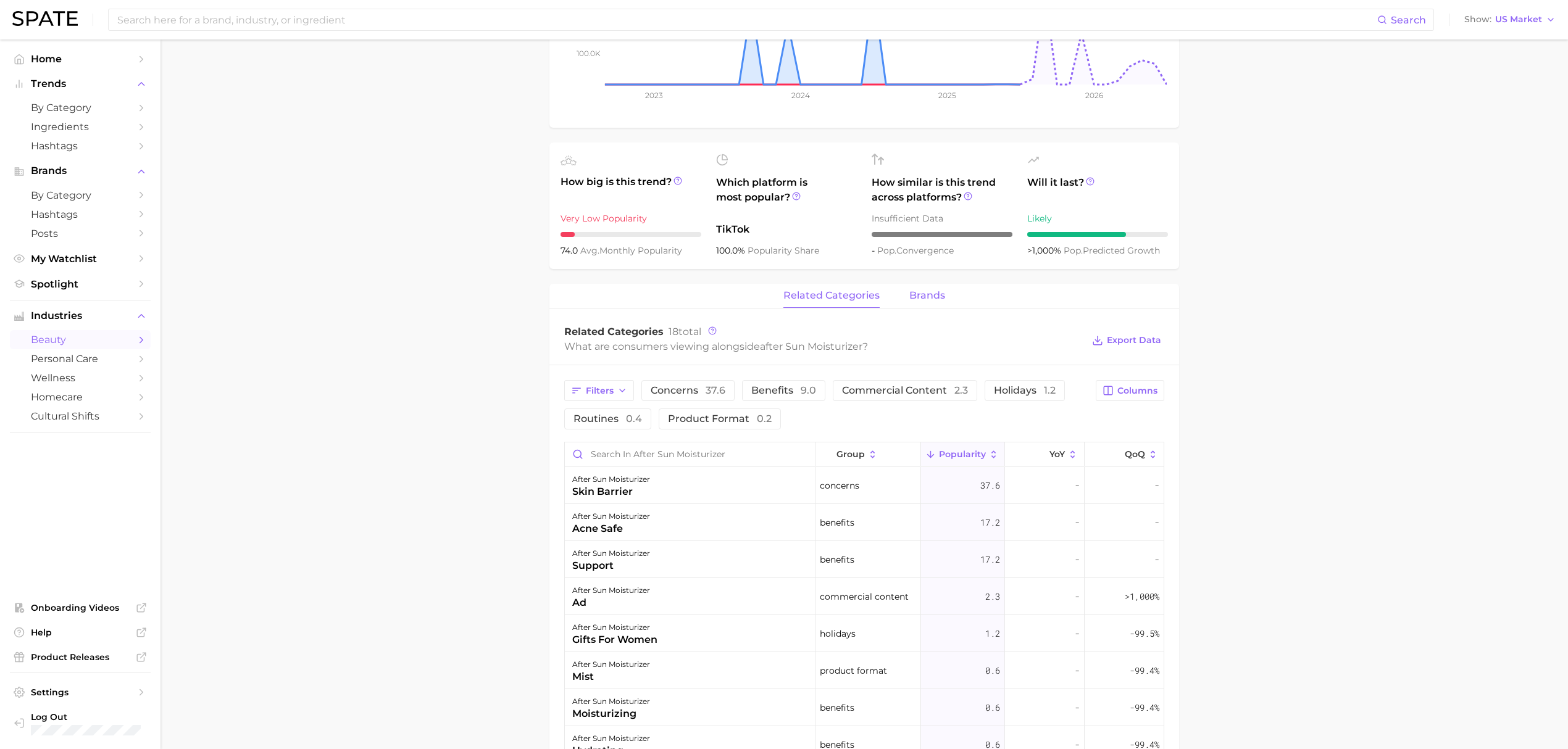
click at [917, 299] on span "brands" at bounding box center [927, 294] width 36 height 11
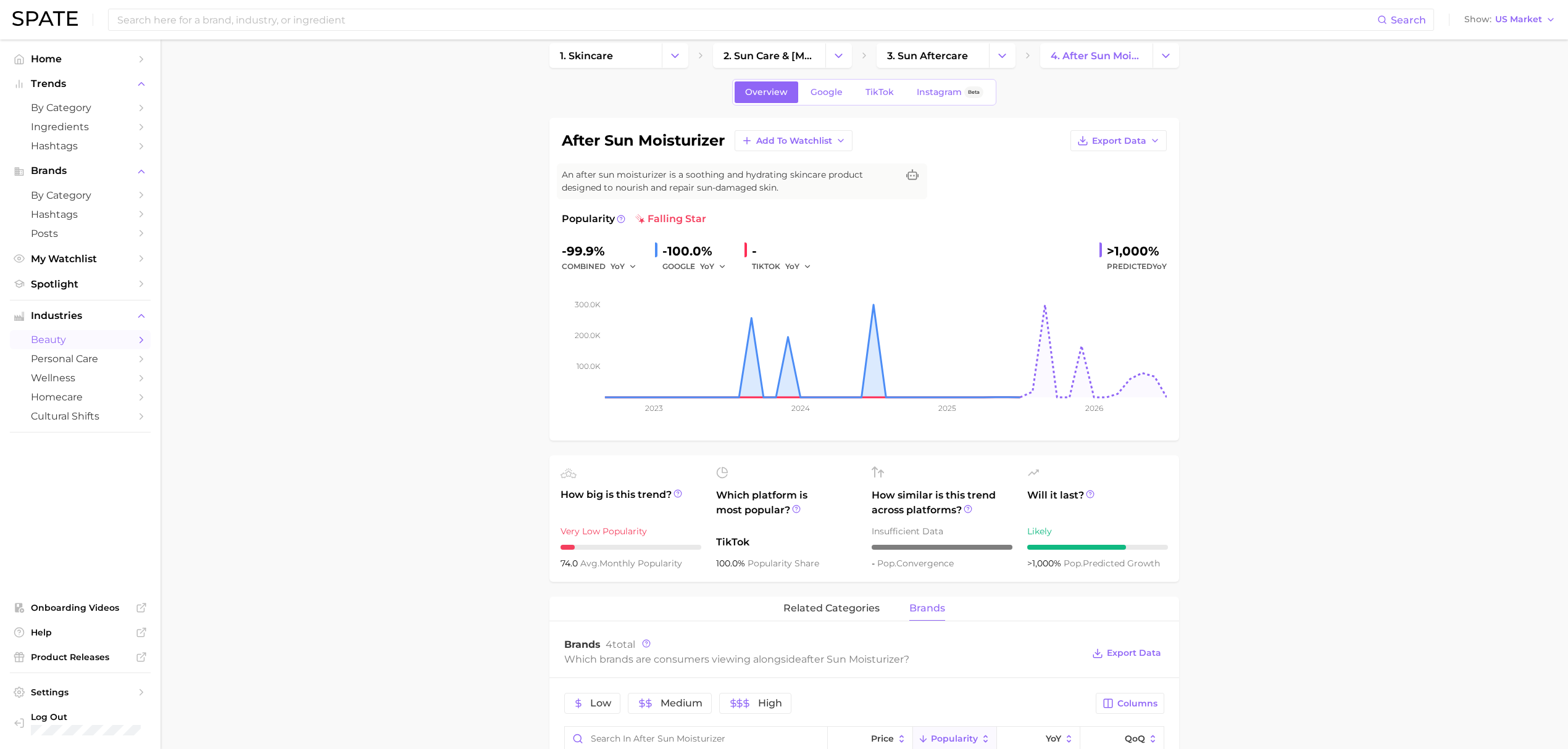
scroll to position [0, 0]
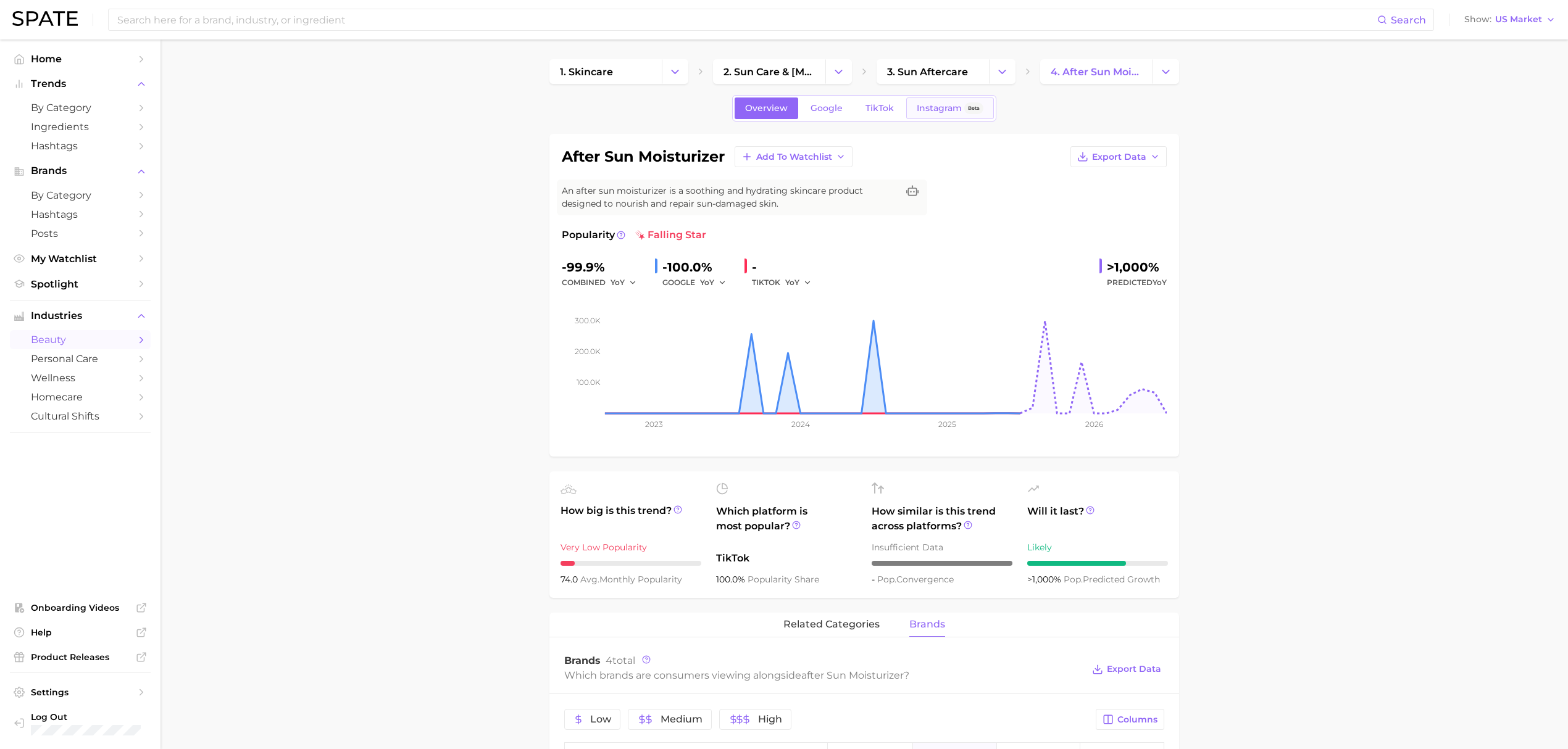
click at [919, 106] on span "Instagram" at bounding box center [939, 108] width 45 height 11
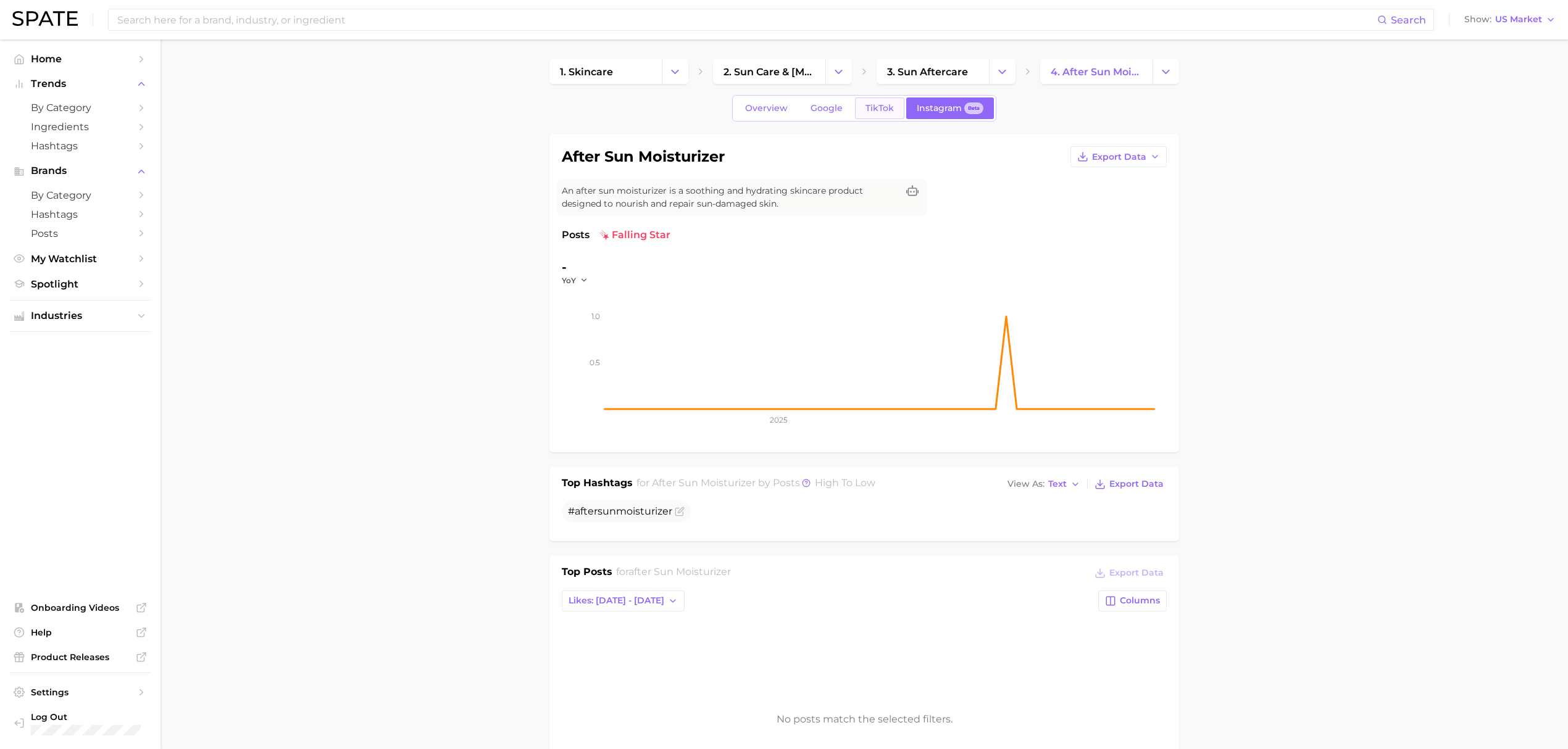
click at [892, 113] on span "TikTok" at bounding box center [879, 108] width 29 height 11
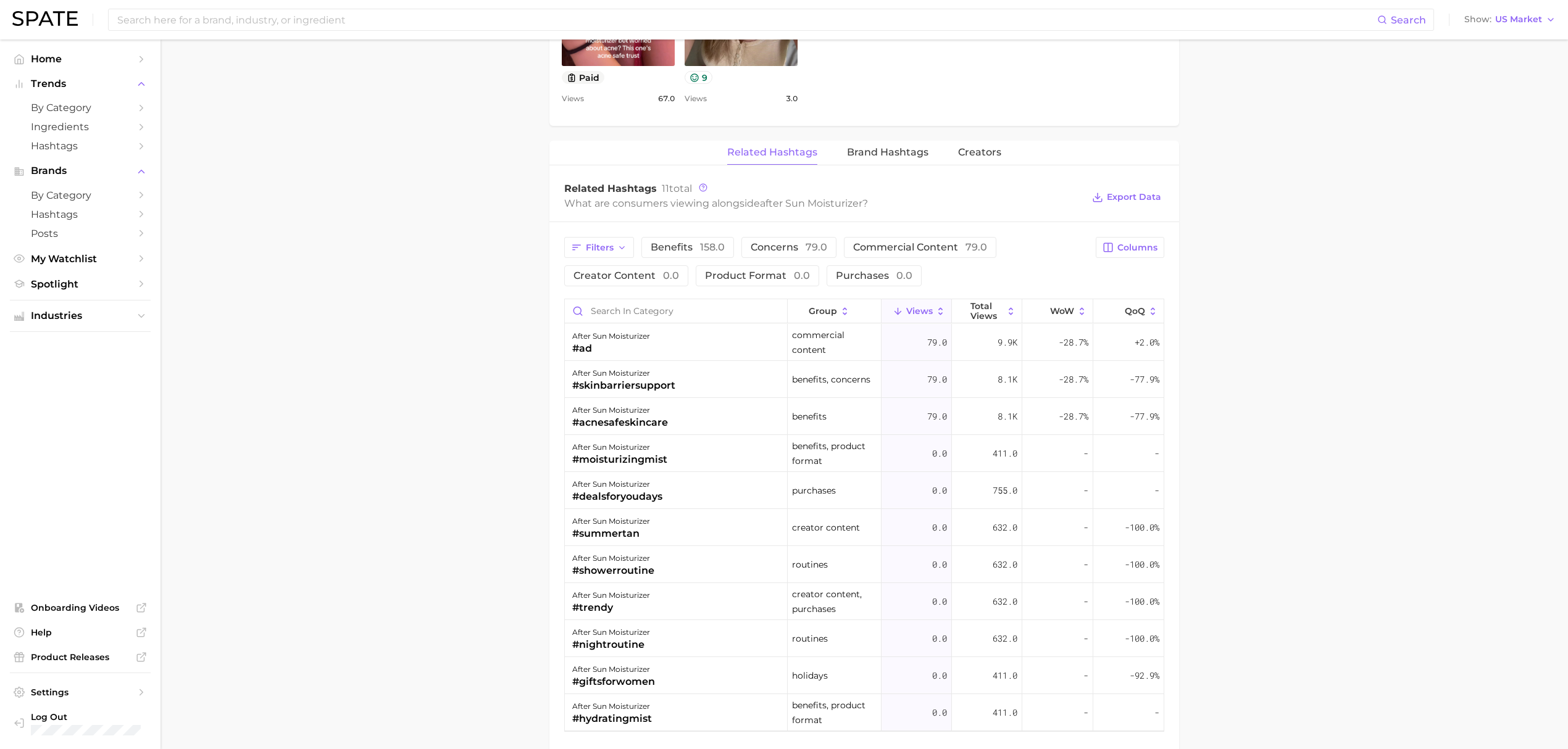
scroll to position [904, 0]
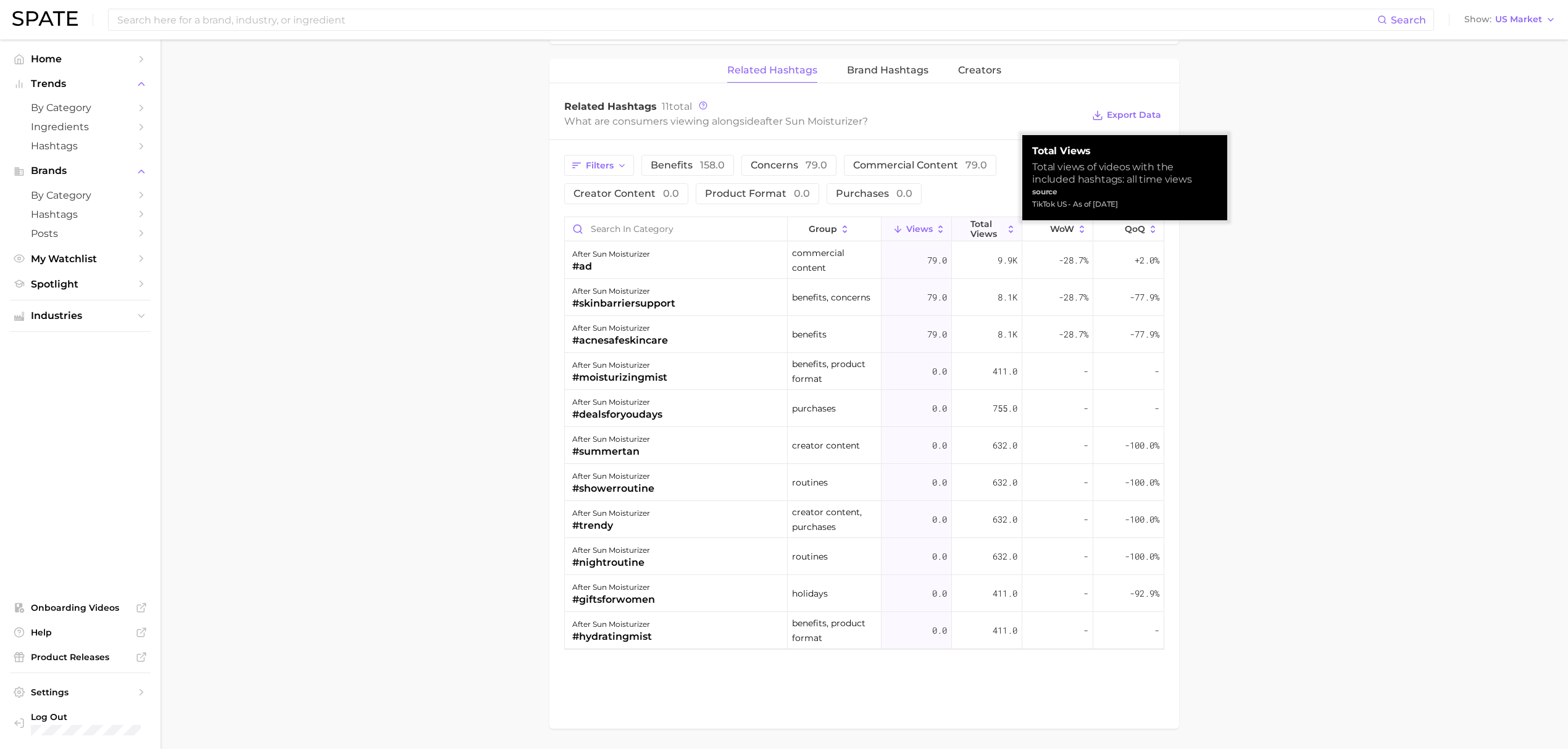
click at [991, 230] on span "Total Views" at bounding box center [986, 229] width 33 height 20
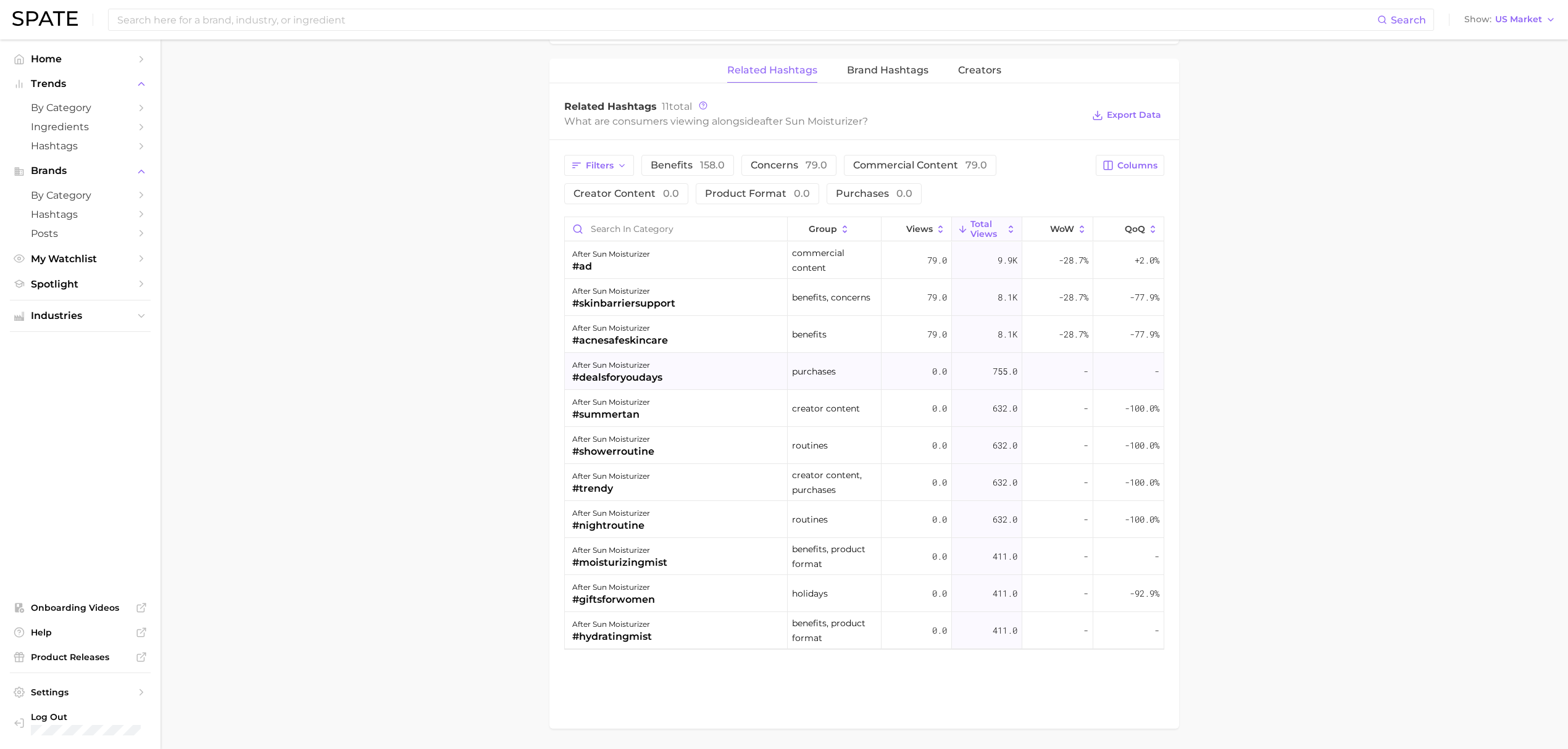
click at [726, 367] on div "after sun moisturizer #dealsforyoudays" at bounding box center [675, 371] width 222 height 37
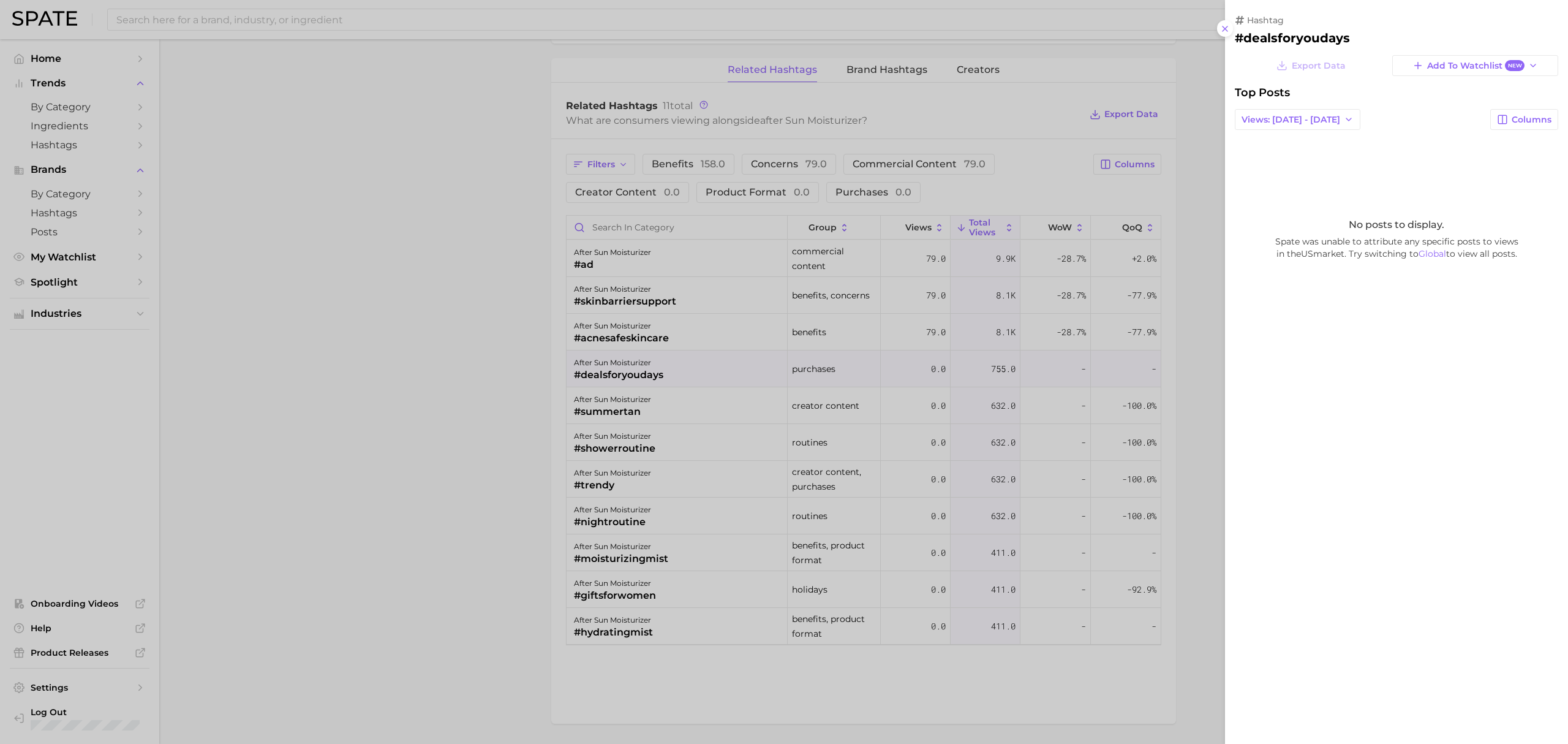
click at [721, 378] on div at bounding box center [784, 372] width 1568 height 744
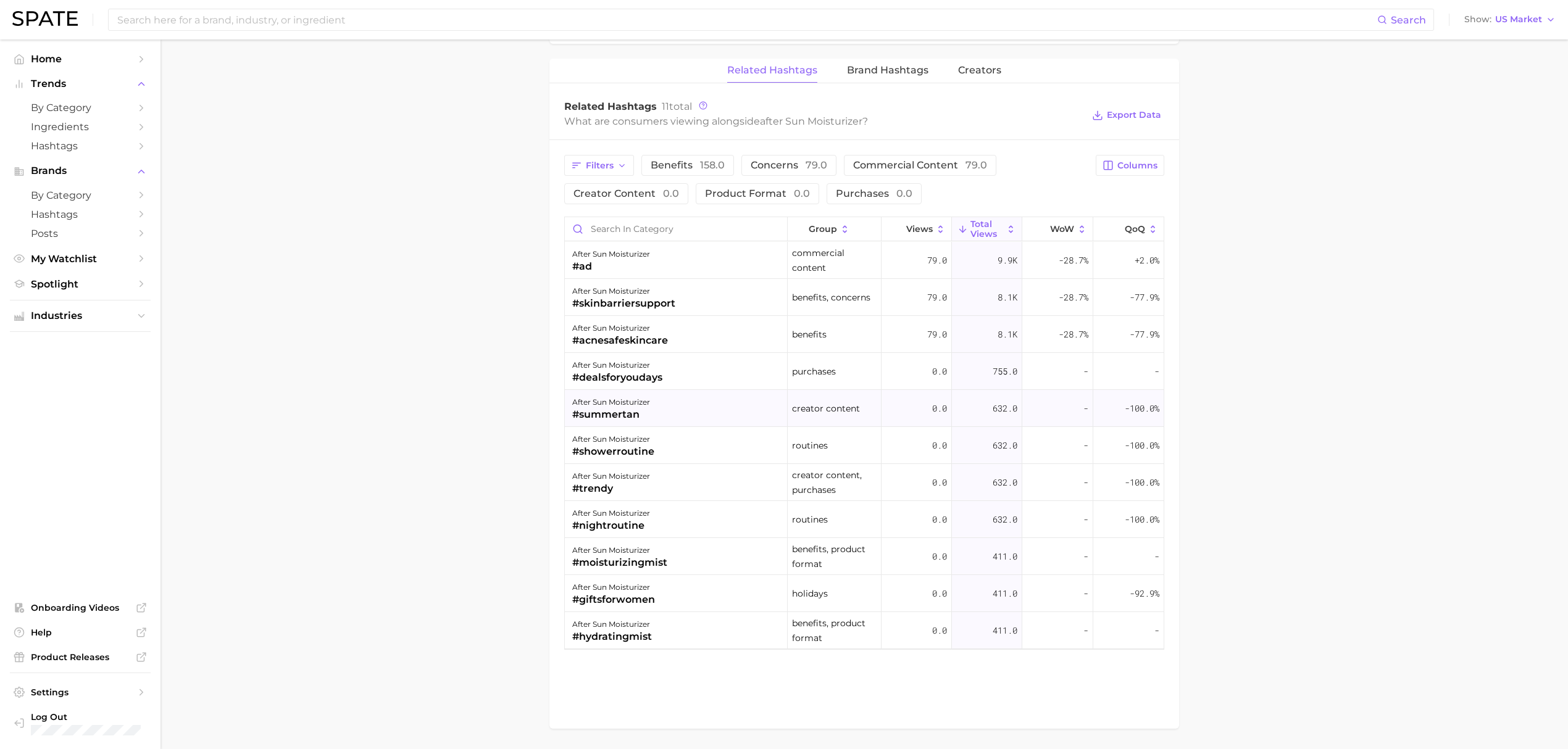
click at [727, 410] on div "after sun moisturizer #summertan" at bounding box center [675, 408] width 222 height 37
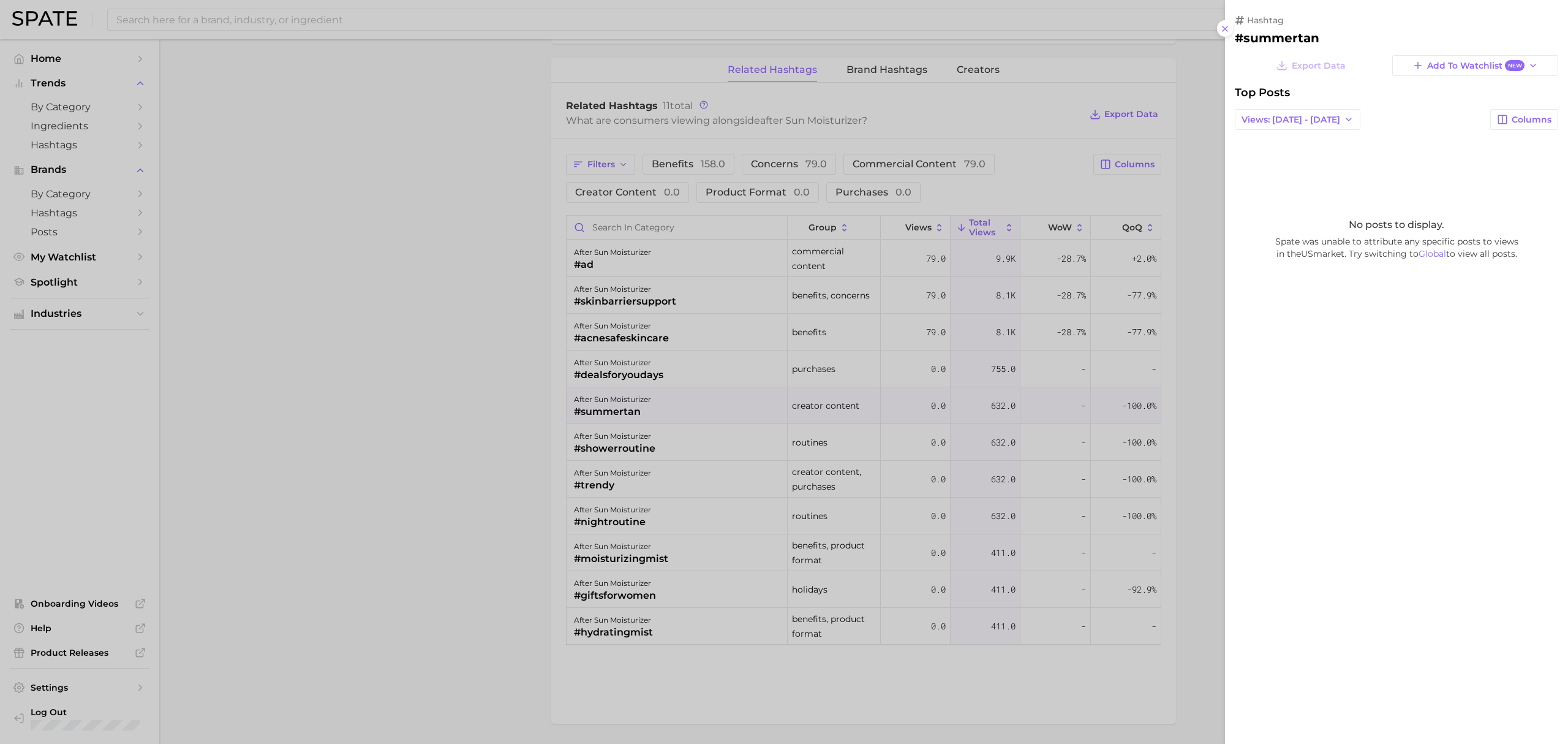
click at [517, 410] on div at bounding box center [784, 372] width 1568 height 744
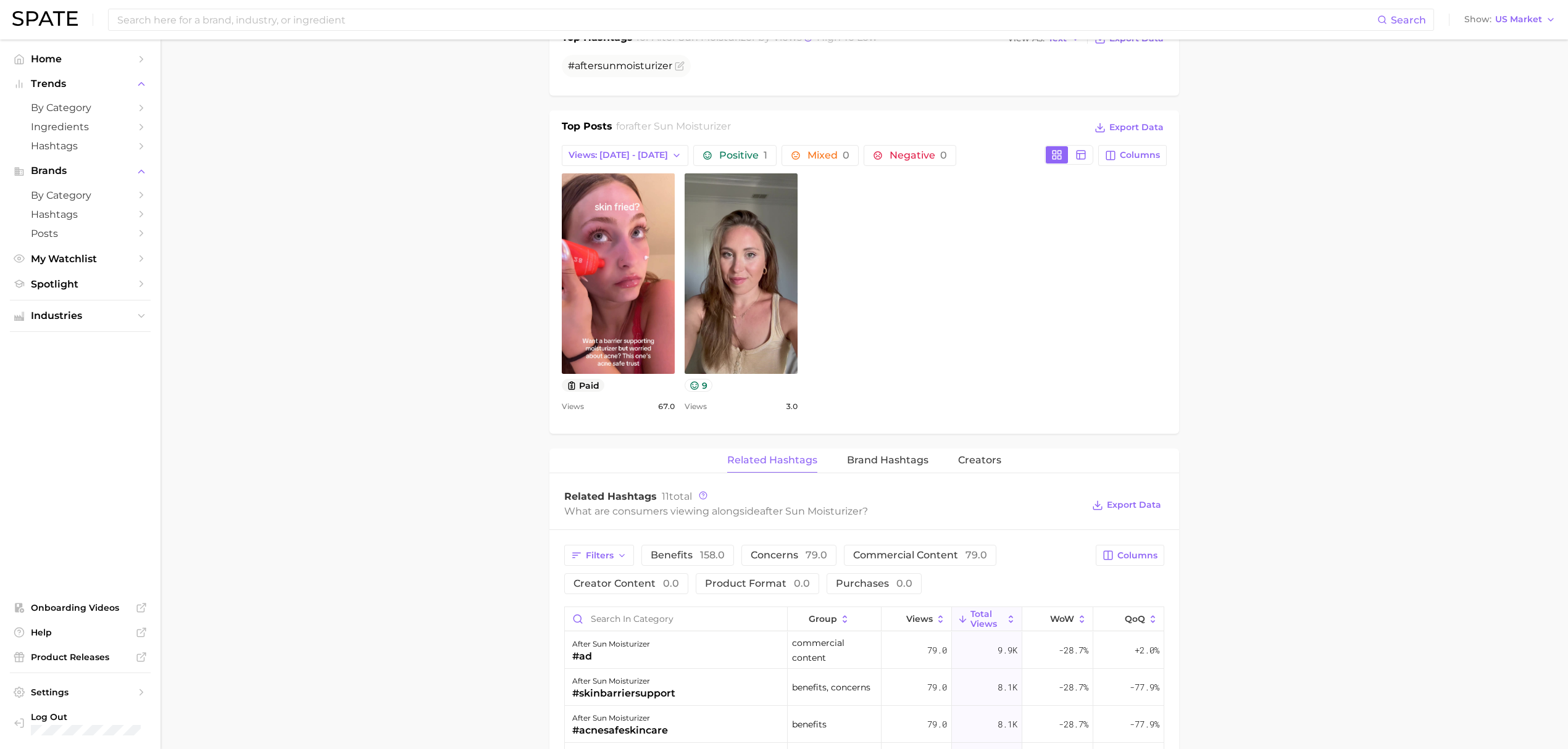
scroll to position [493, 0]
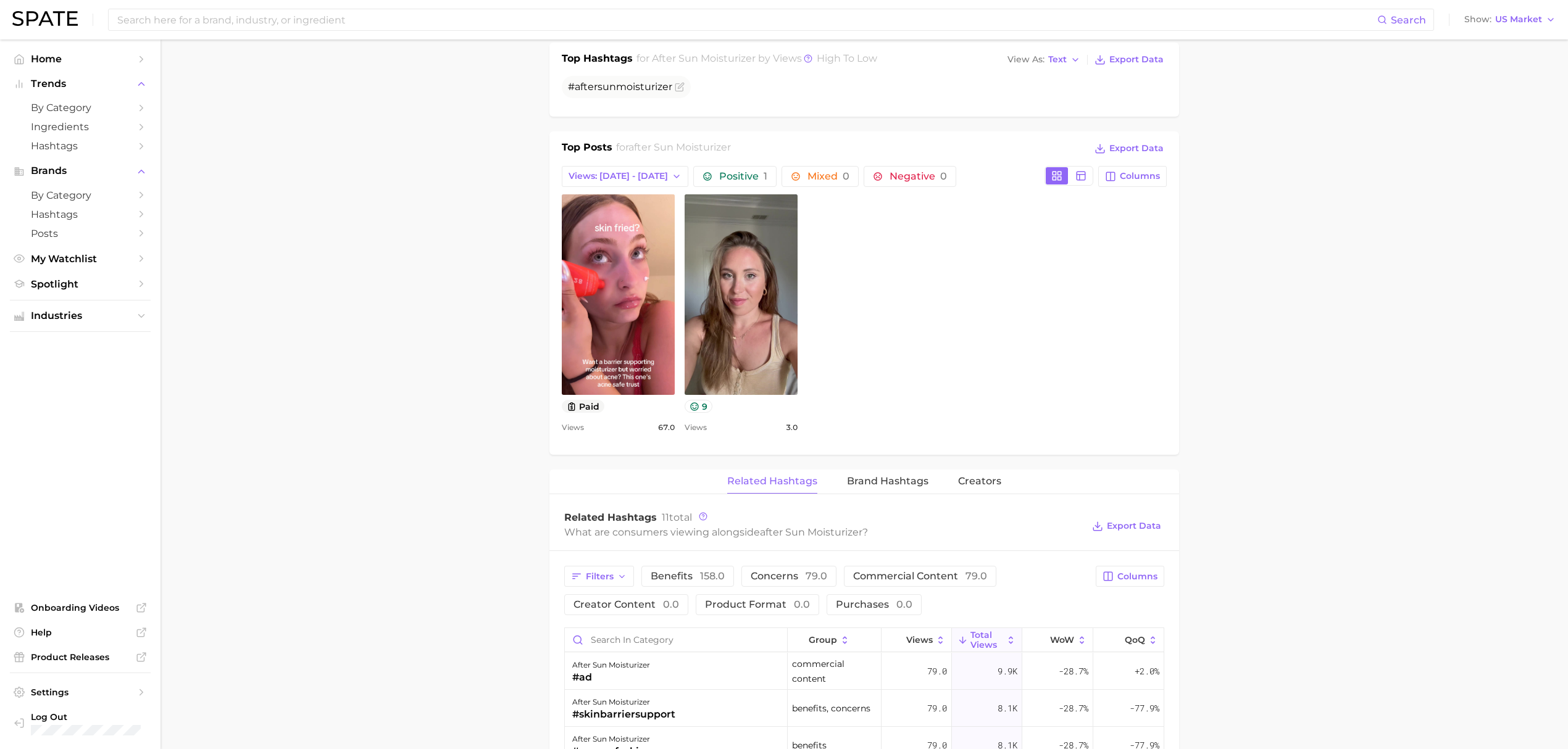
click at [1001, 408] on div "view post on TikTok paid Views 67.0 view post on TikTok 9 Views 3.0" at bounding box center [864, 314] width 605 height 240
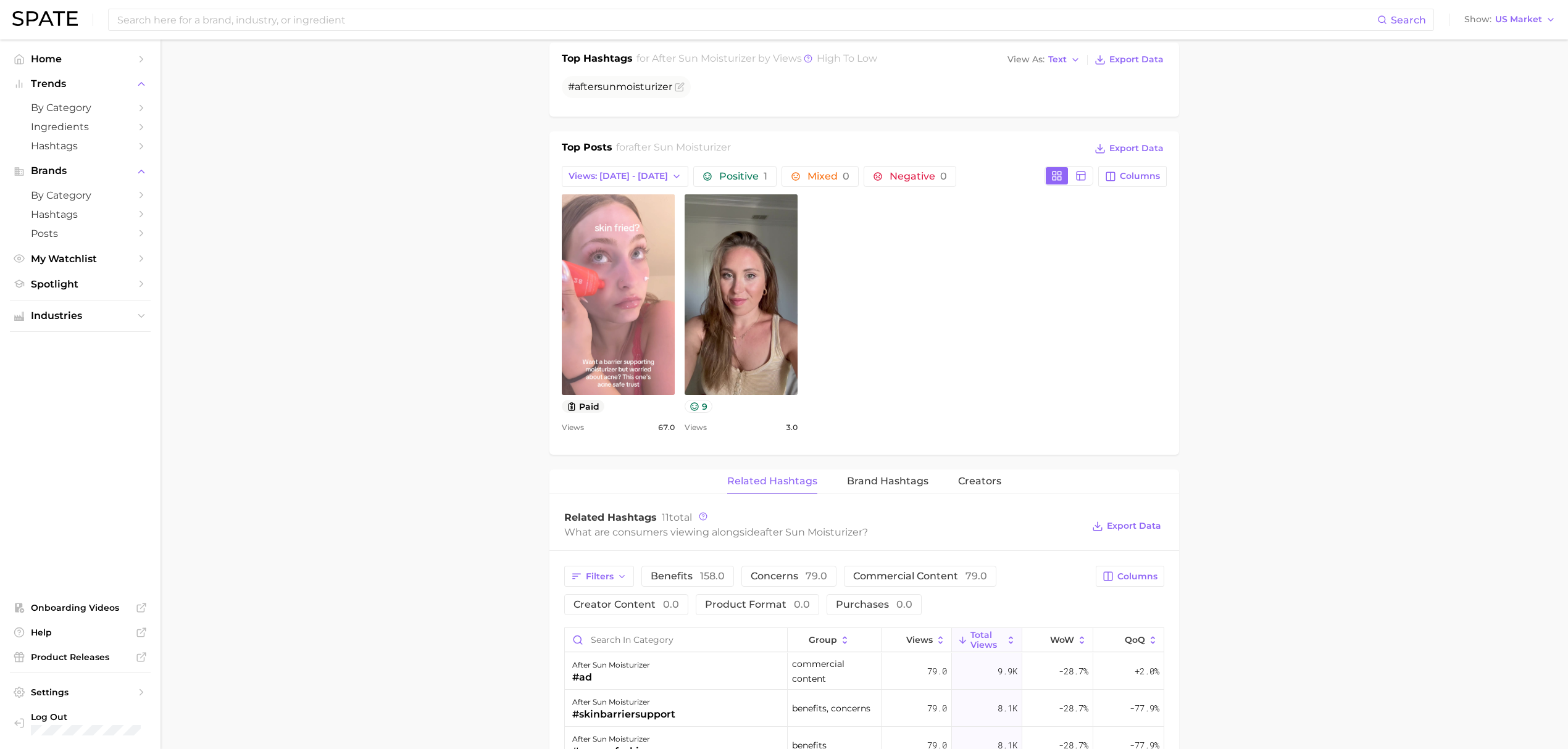
click at [630, 331] on link "view post on TikTok" at bounding box center [618, 294] width 113 height 201
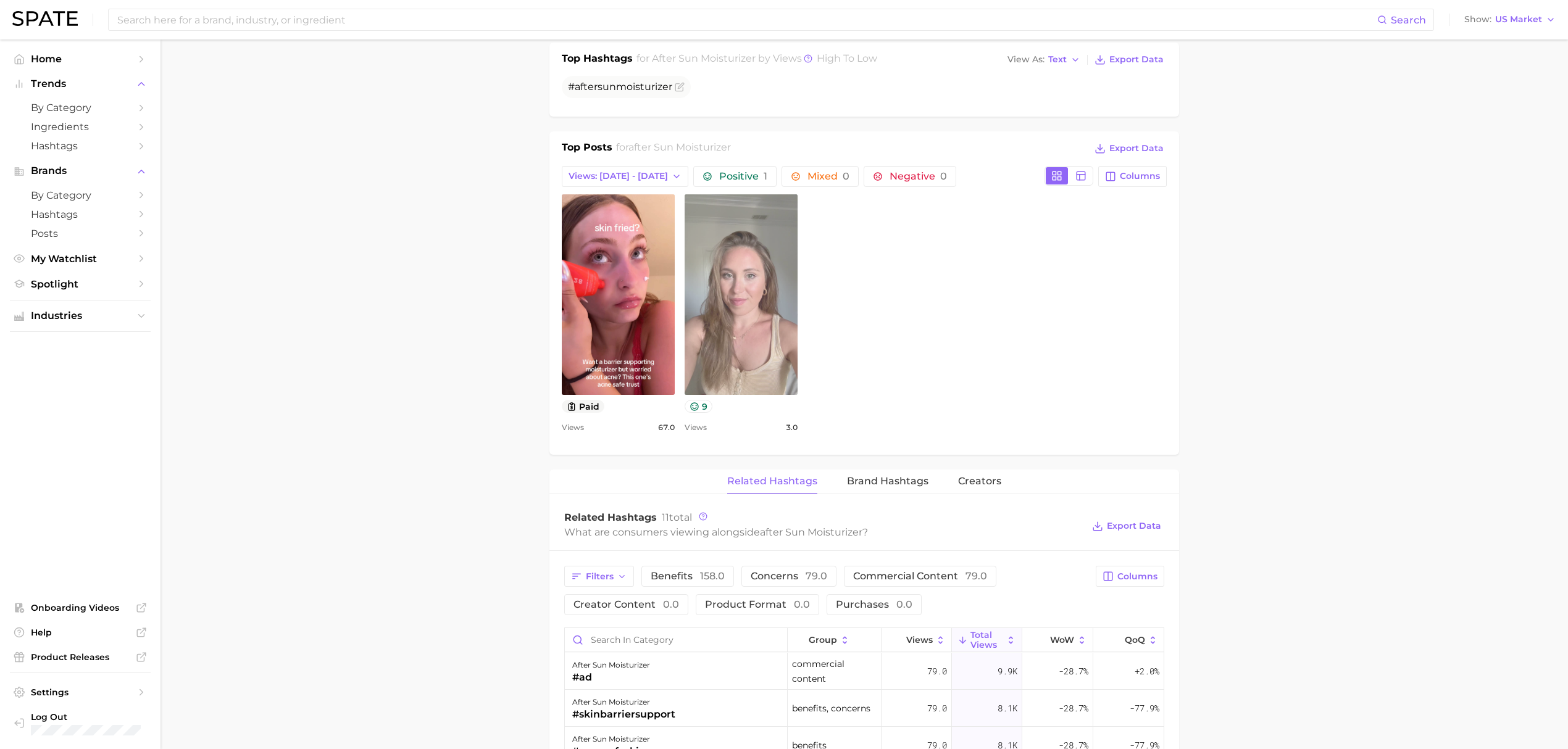
click at [729, 296] on link "view post on TikTok" at bounding box center [740, 294] width 113 height 201
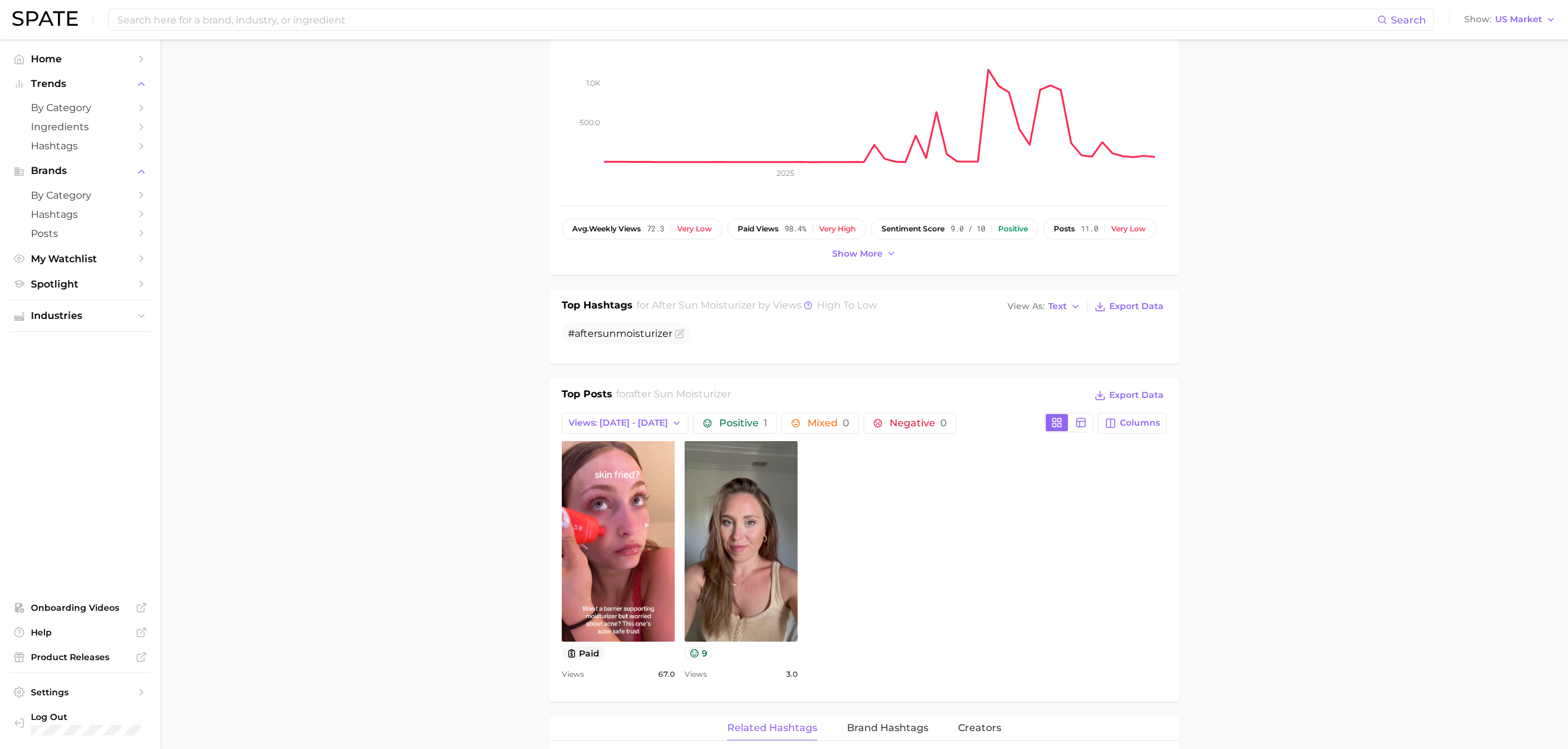
scroll to position [0, 0]
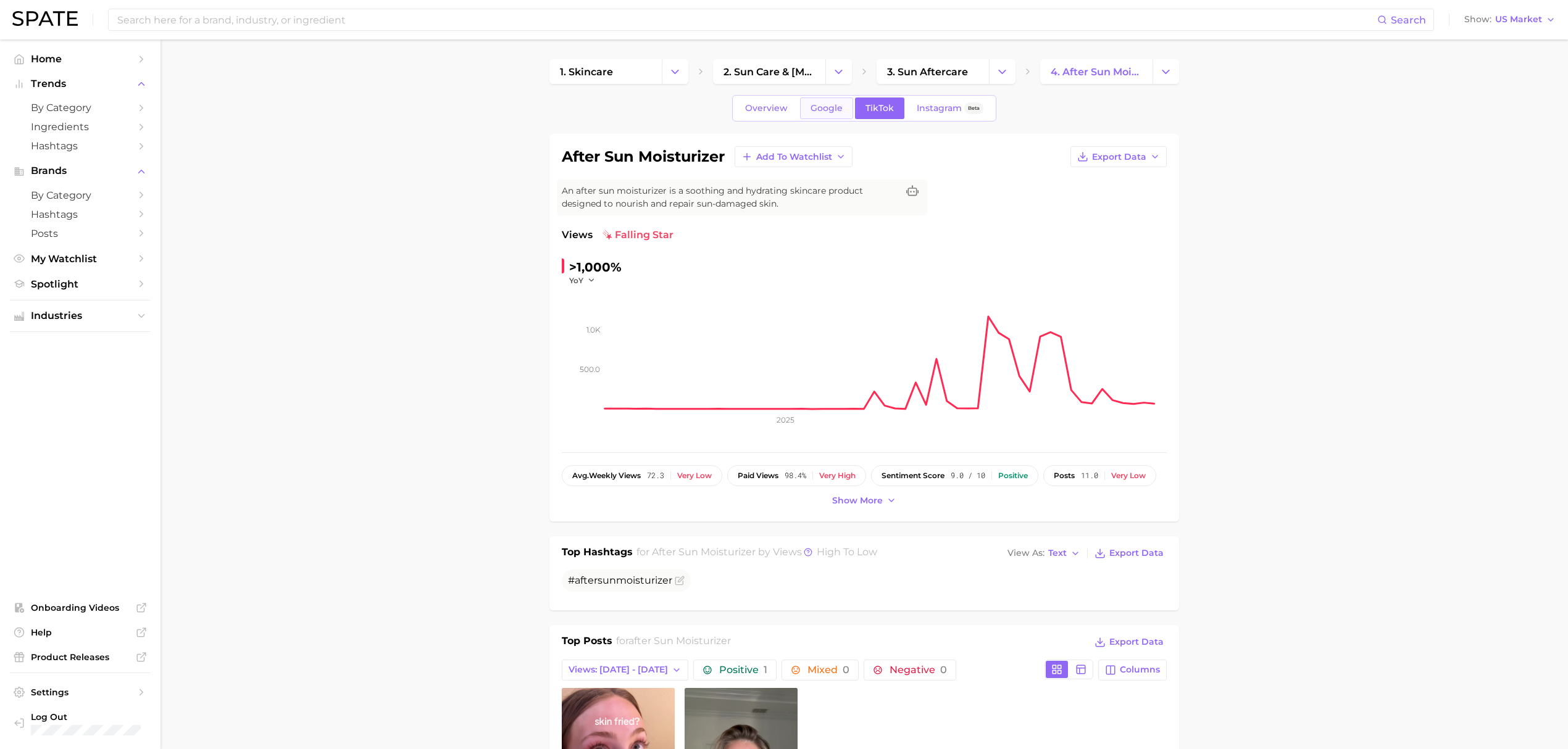
click at [825, 115] on link "Google" at bounding box center [827, 109] width 53 height 22
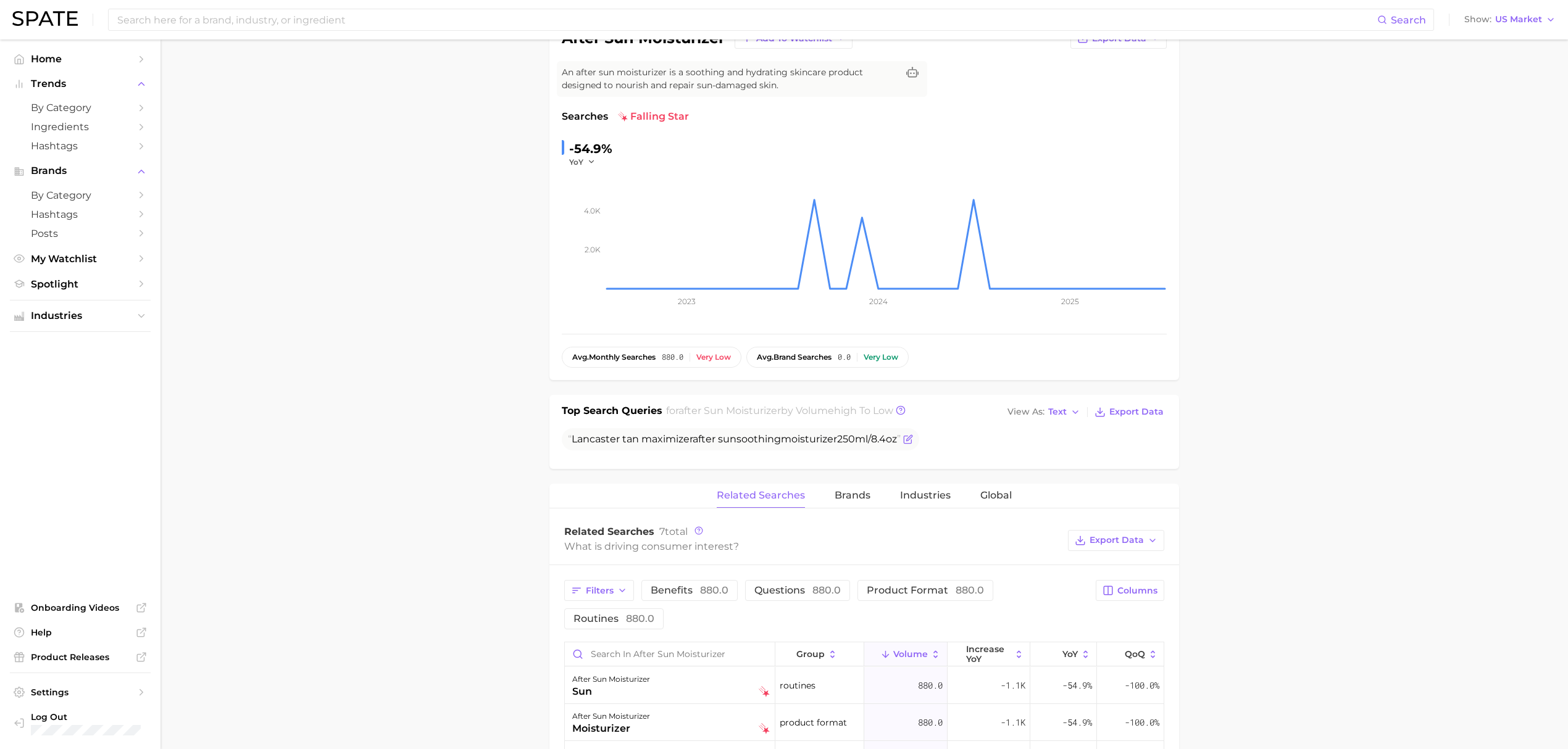
scroll to position [329, 0]
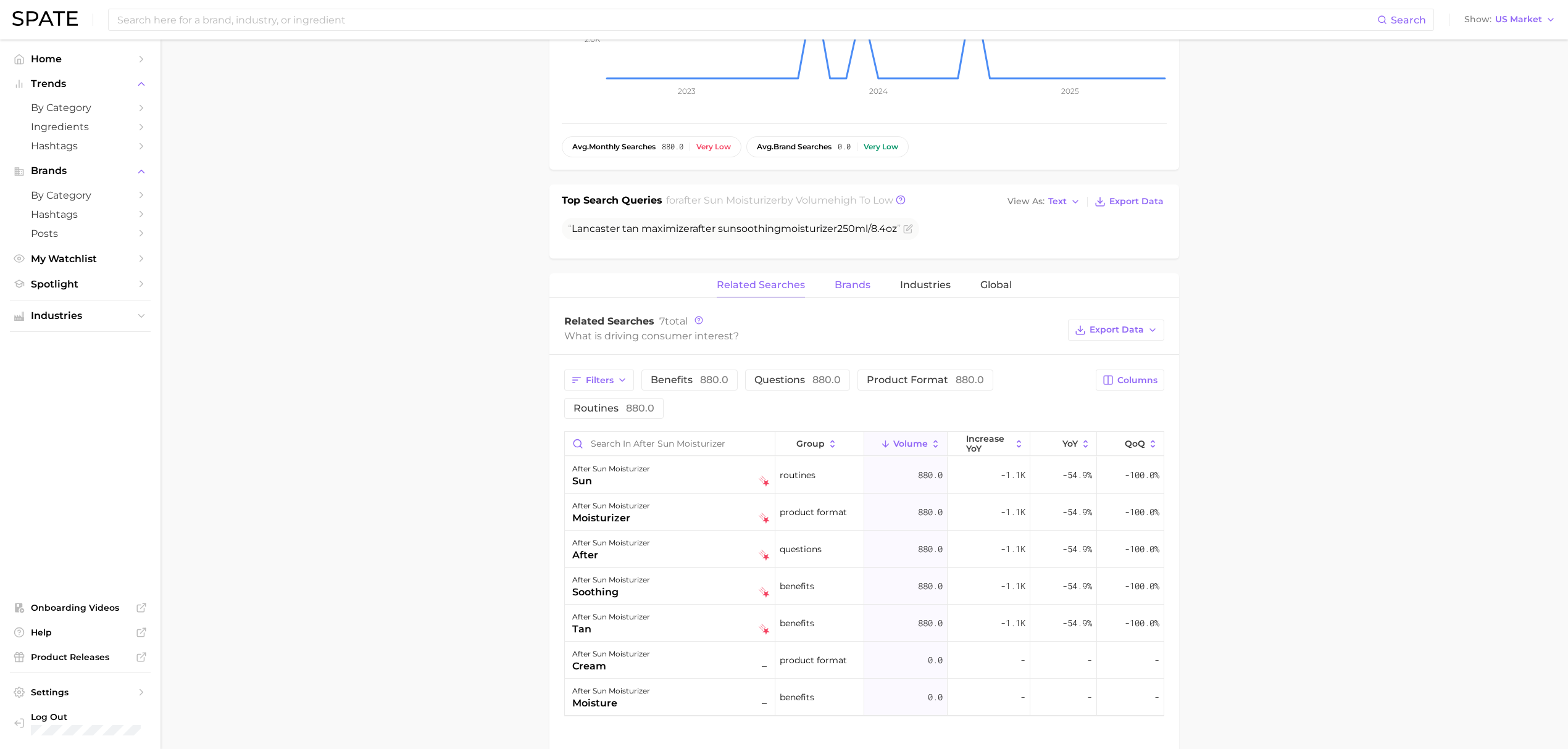
click at [858, 282] on span "Brands" at bounding box center [852, 285] width 36 height 11
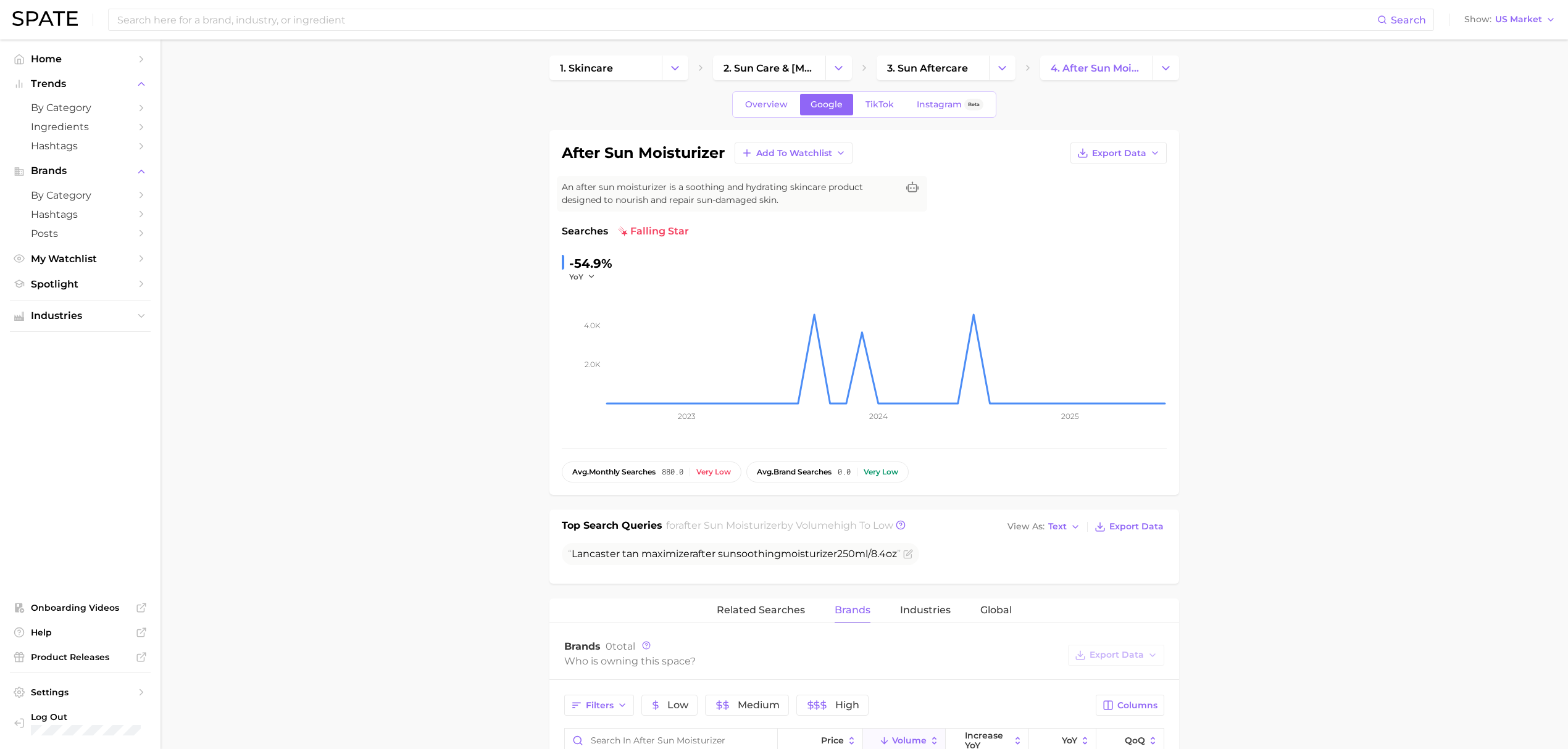
scroll to position [0, 0]
click at [790, 103] on link "Overview" at bounding box center [766, 109] width 63 height 22
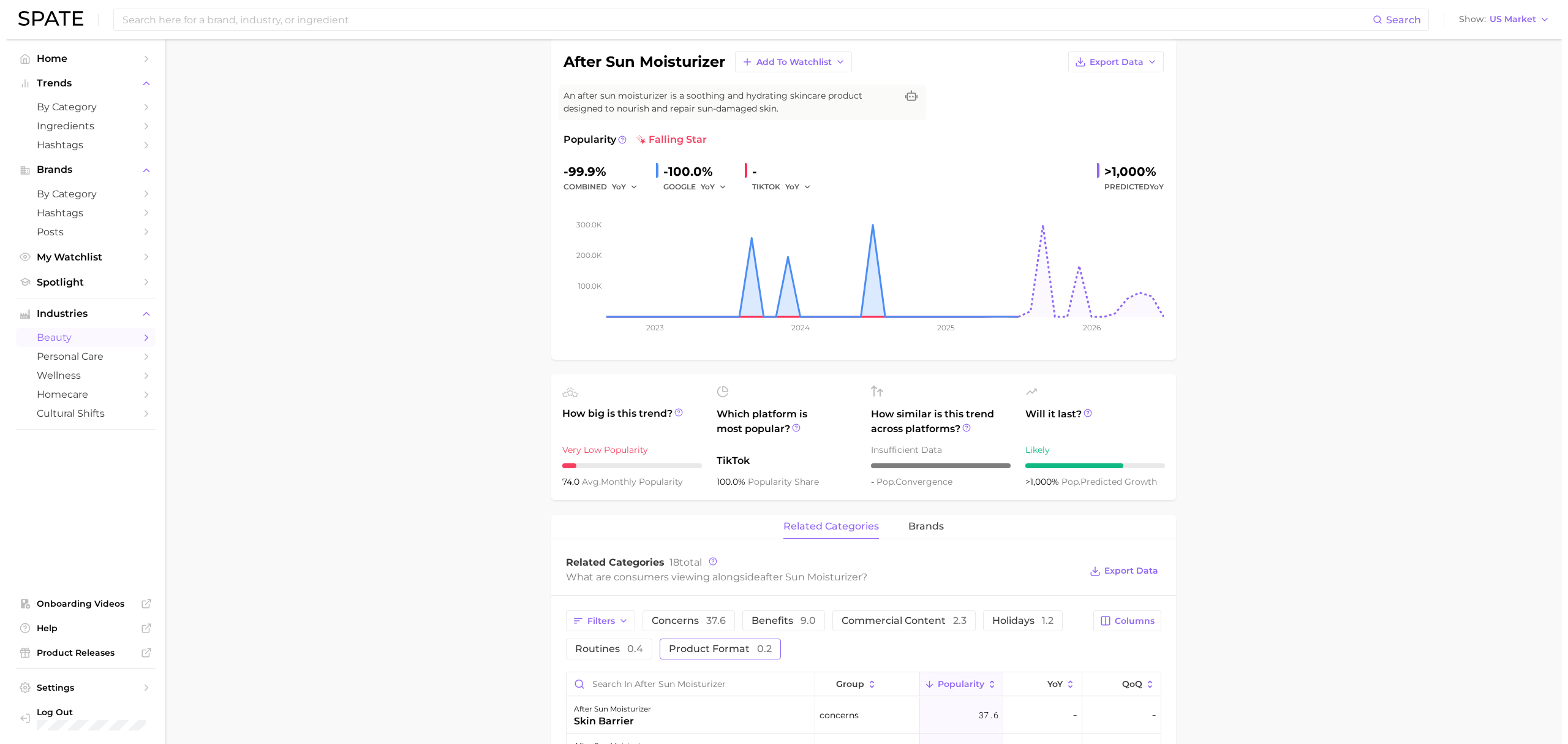
scroll to position [245, 0]
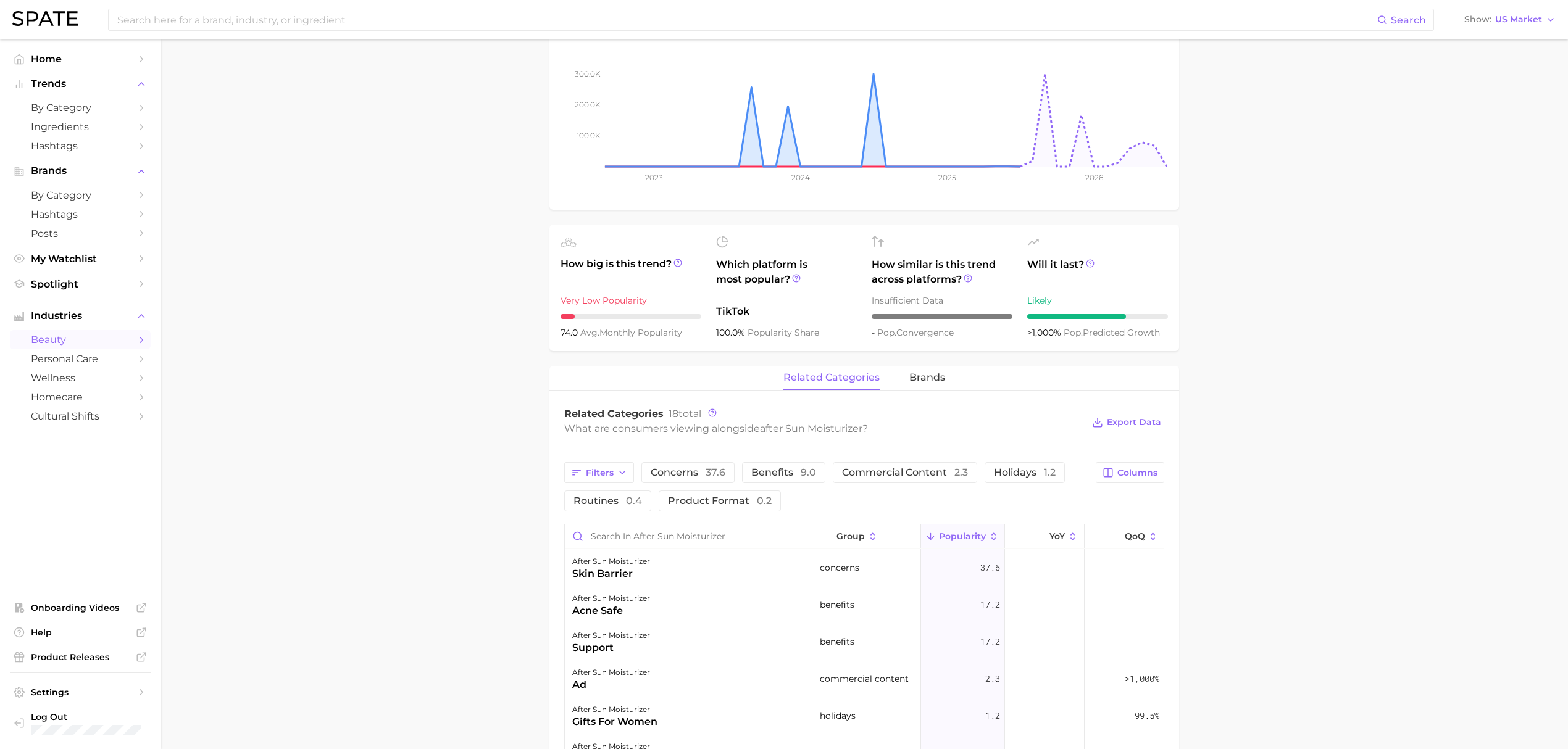
click at [895, 390] on div "related categories brands" at bounding box center [864, 377] width 630 height 25
click at [907, 378] on div "related categories brands" at bounding box center [864, 377] width 630 height 25
click at [920, 382] on span "brands" at bounding box center [927, 376] width 36 height 11
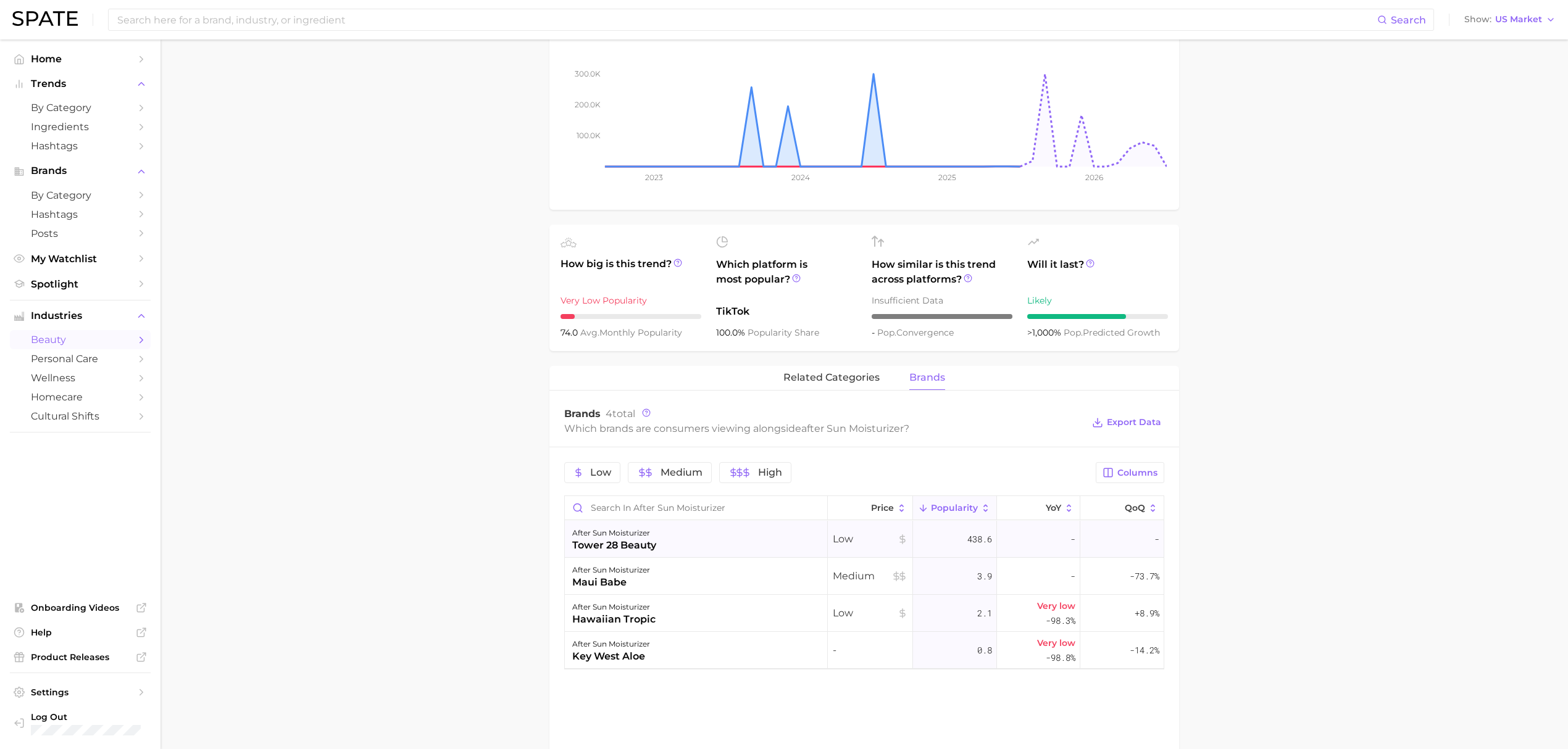
click at [677, 543] on div "after sun moisturizer tower 28 beauty" at bounding box center [696, 539] width 263 height 37
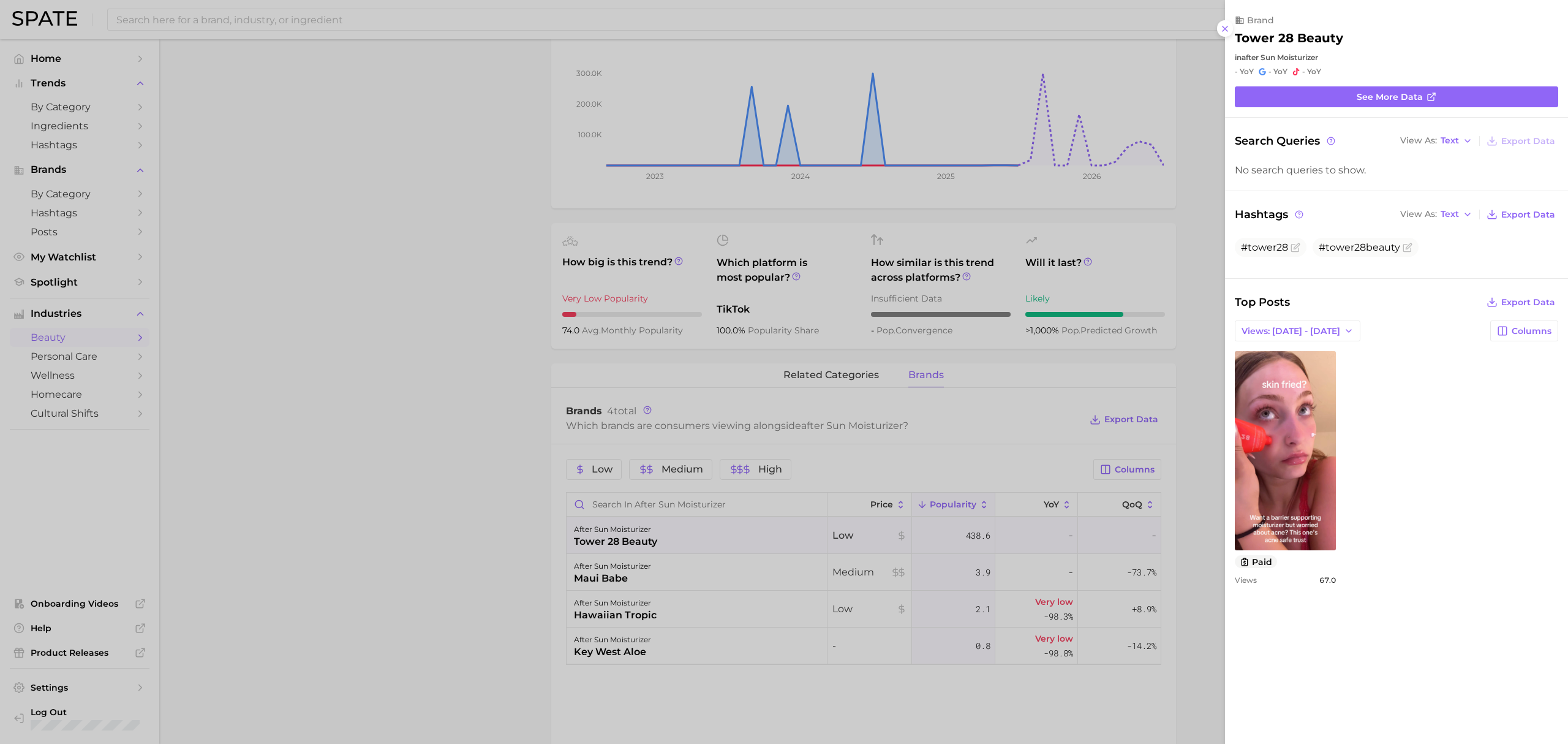
scroll to position [0, 0]
click at [481, 480] on div at bounding box center [784, 372] width 1568 height 744
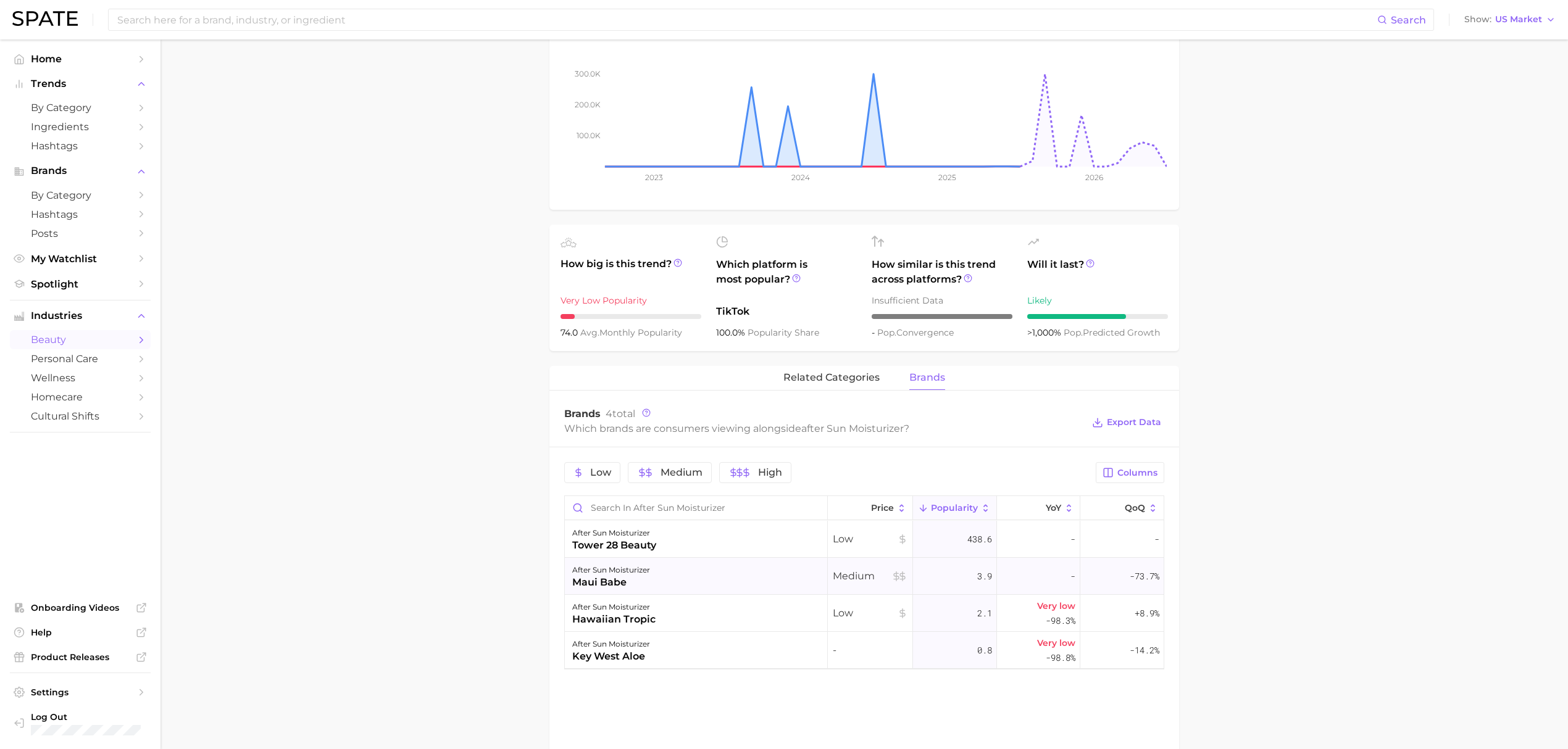
click at [813, 570] on div "after sun moisturizer maui babe" at bounding box center [696, 575] width 263 height 37
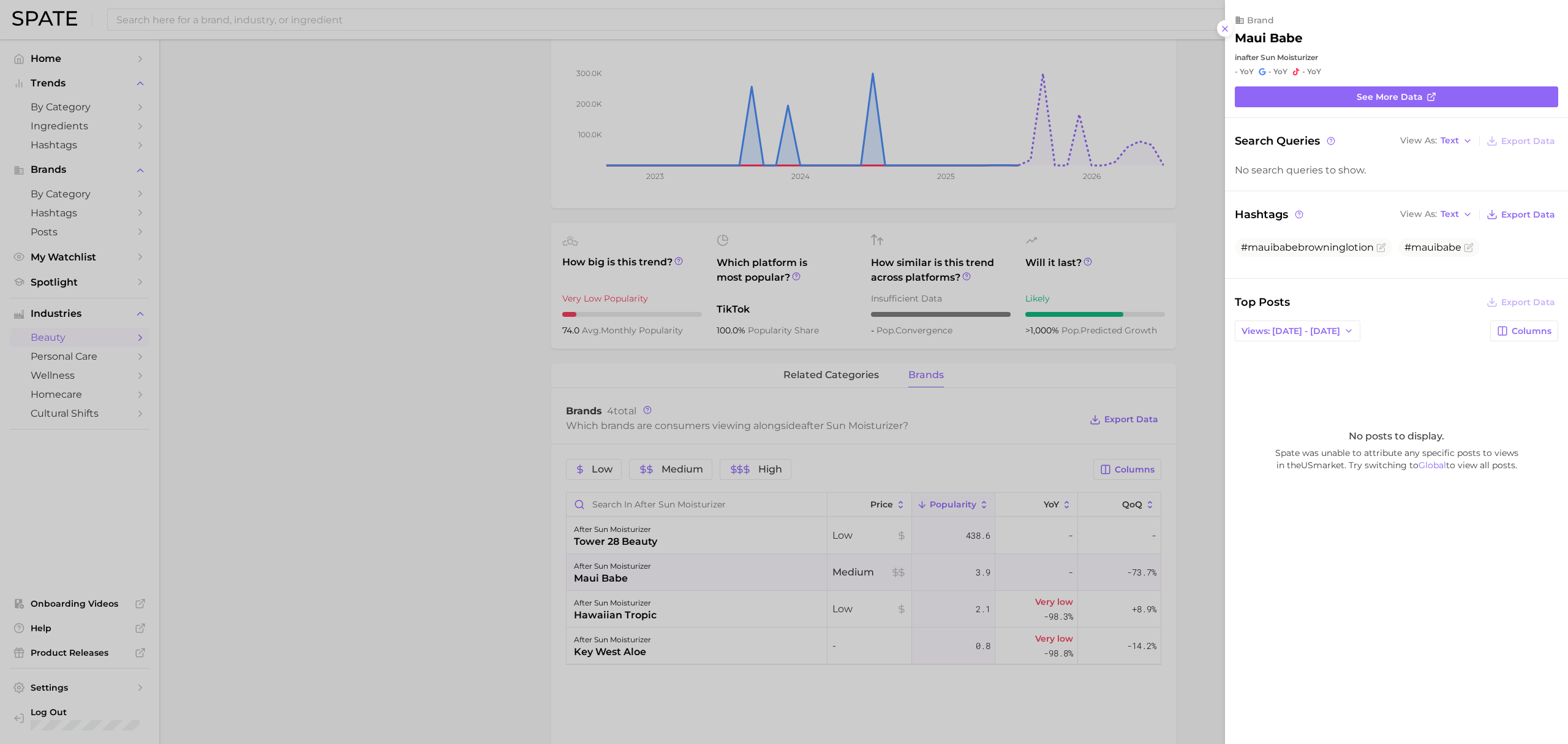
click at [472, 405] on div at bounding box center [784, 372] width 1568 height 744
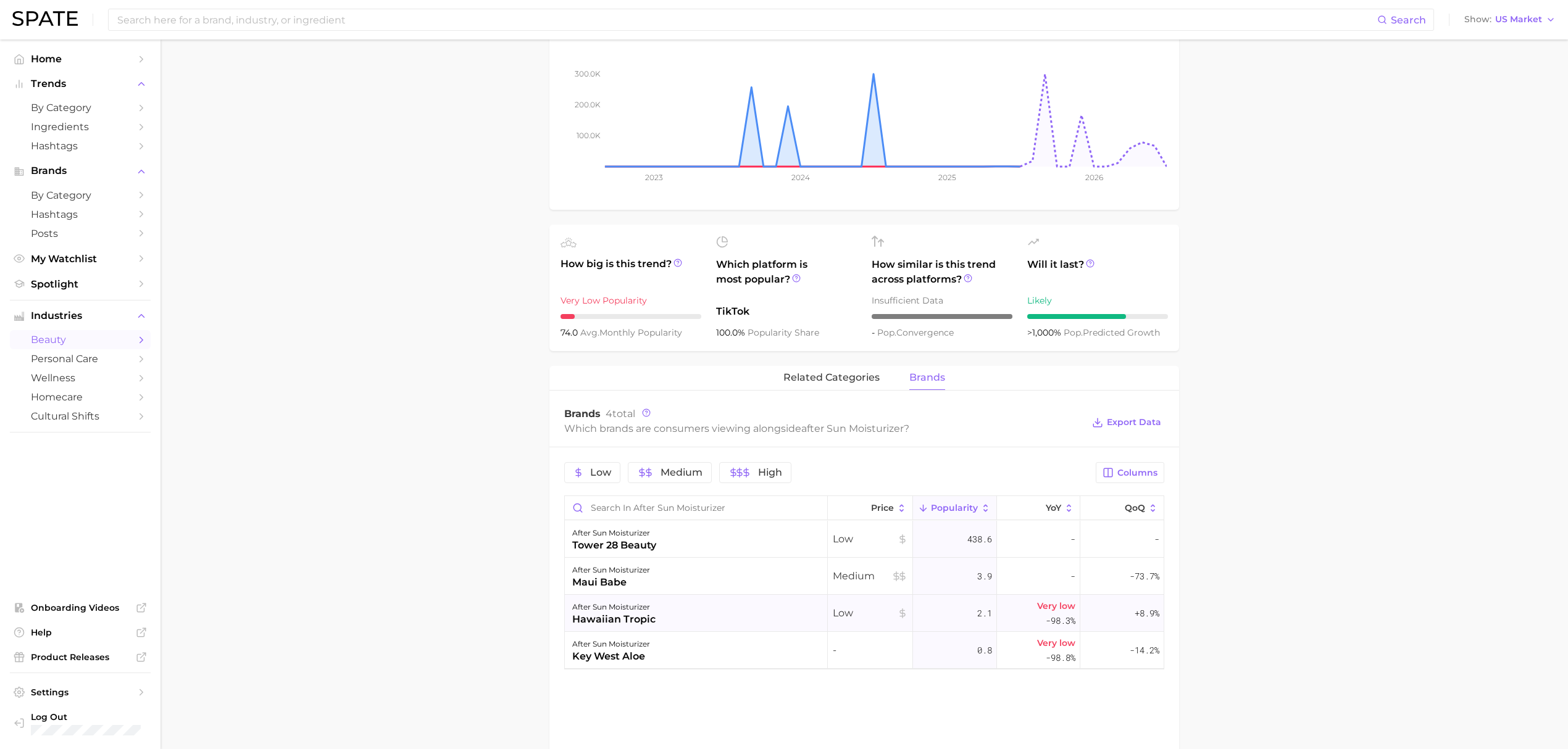
click at [689, 612] on div "after sun moisturizer hawaiian tropic" at bounding box center [696, 613] width 263 height 37
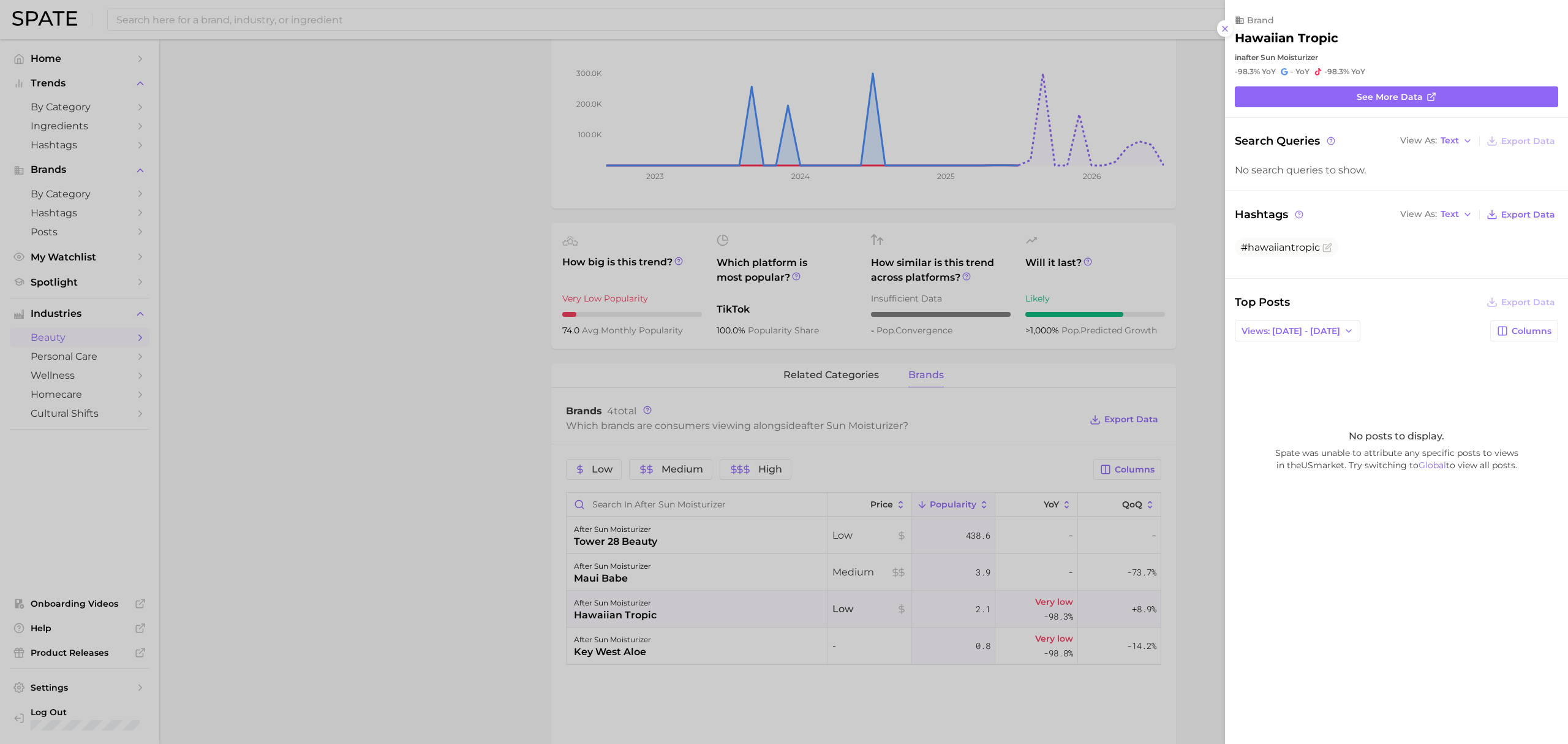
click at [456, 373] on div at bounding box center [784, 372] width 1568 height 744
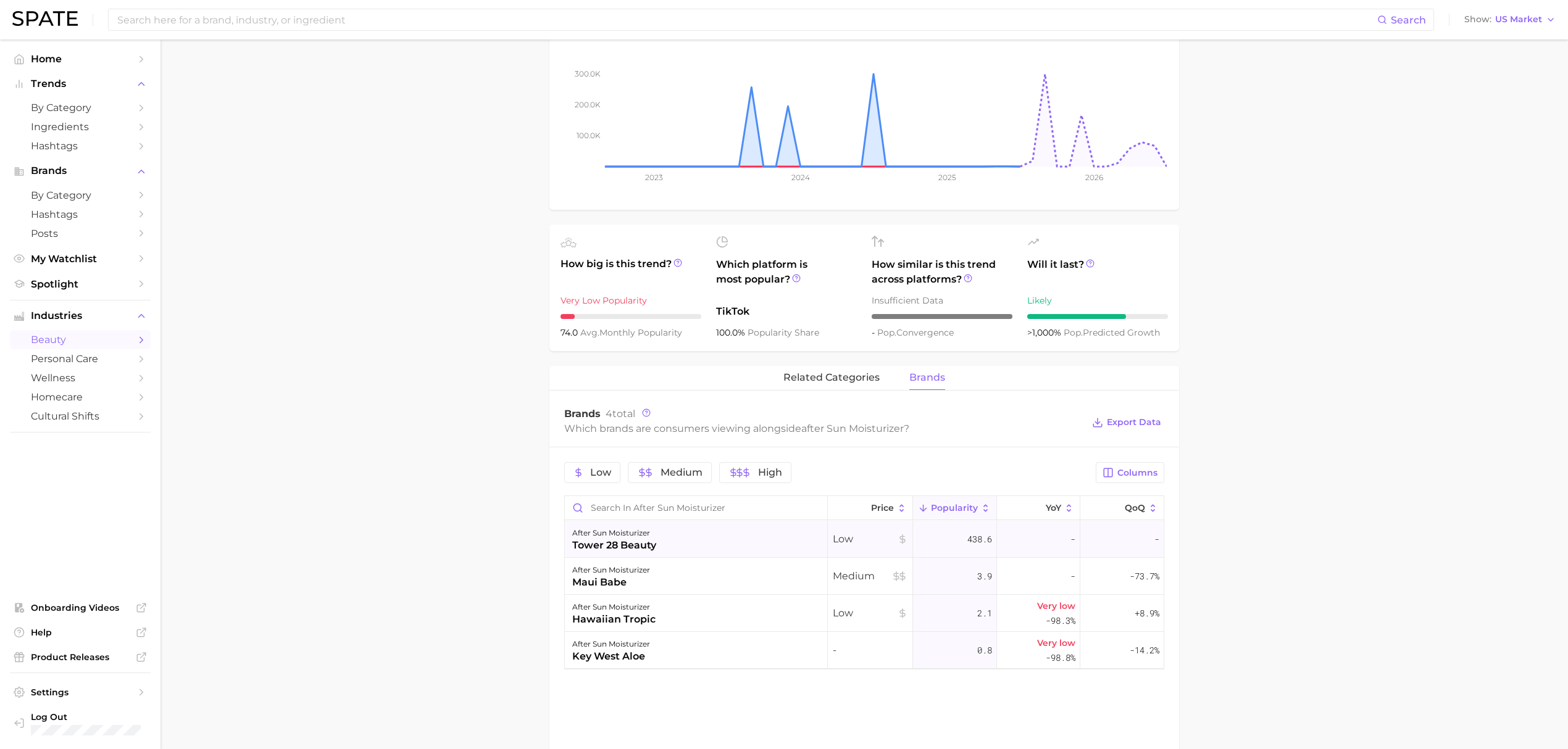
click at [637, 552] on div "tower 28 beauty" at bounding box center [614, 544] width 84 height 15
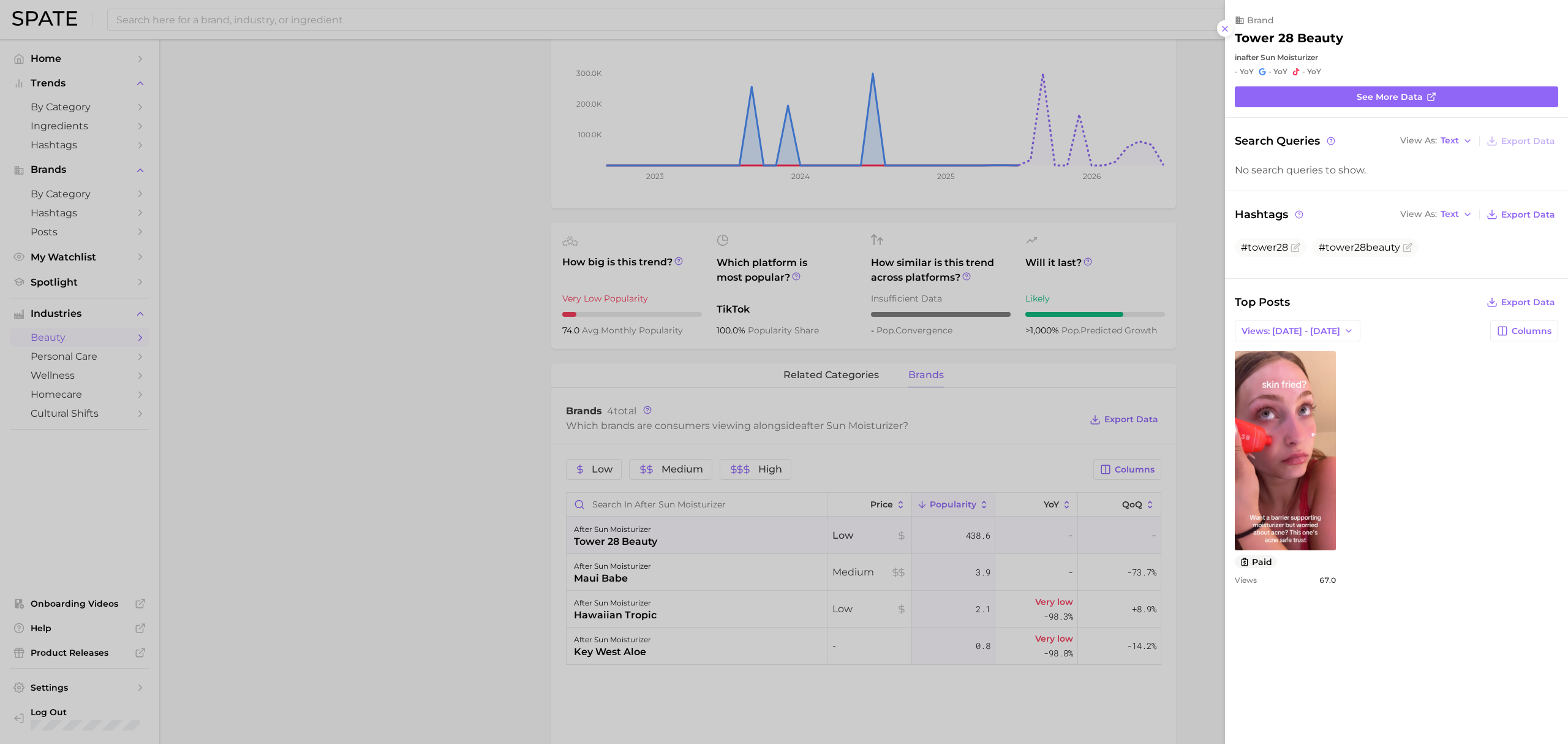
click at [486, 467] on div at bounding box center [784, 372] width 1568 height 744
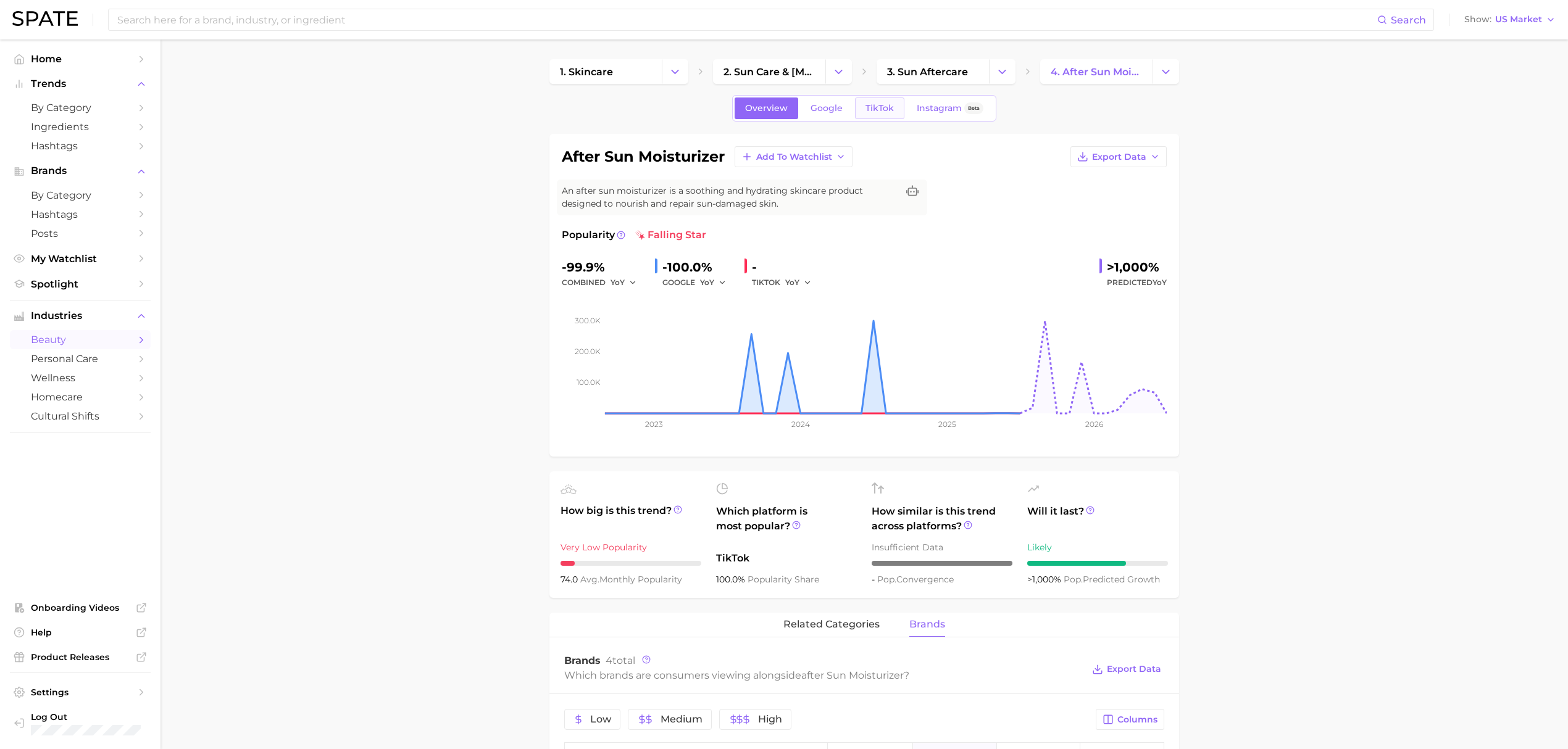
click at [877, 109] on span "TikTok" at bounding box center [879, 108] width 29 height 11
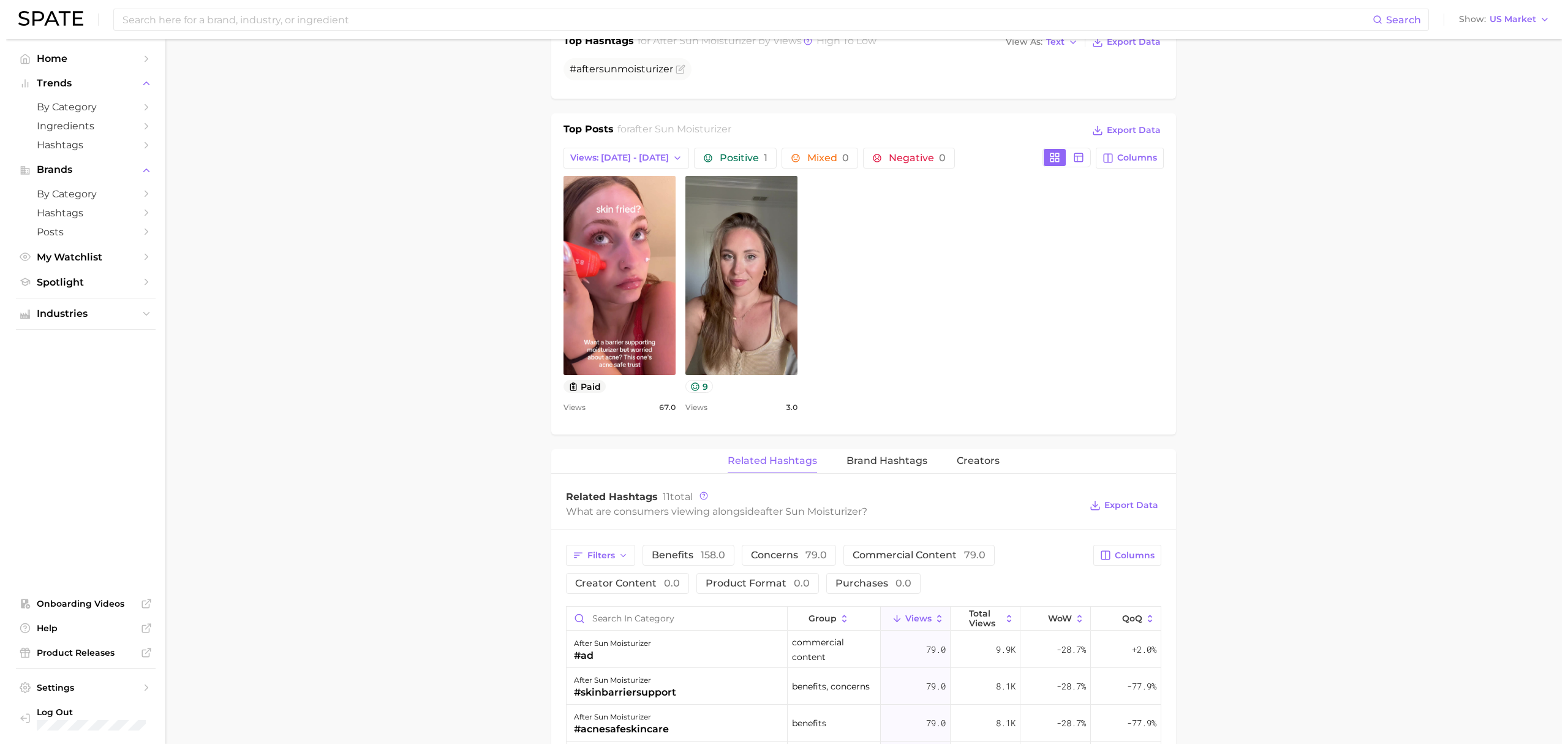
scroll to position [735, 0]
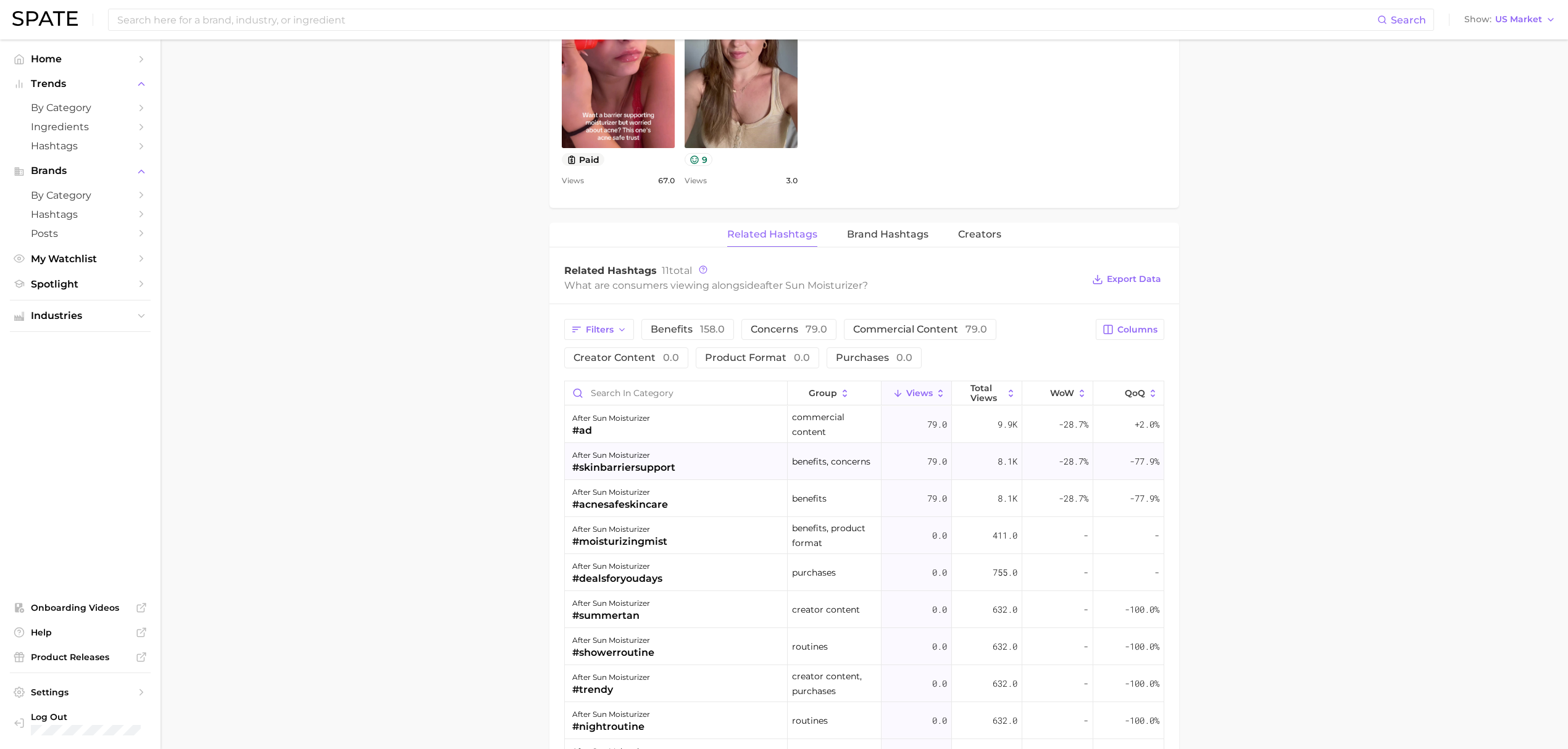
click at [707, 464] on div "after sun moisturizer #skinbarriersupport" at bounding box center [675, 460] width 222 height 37
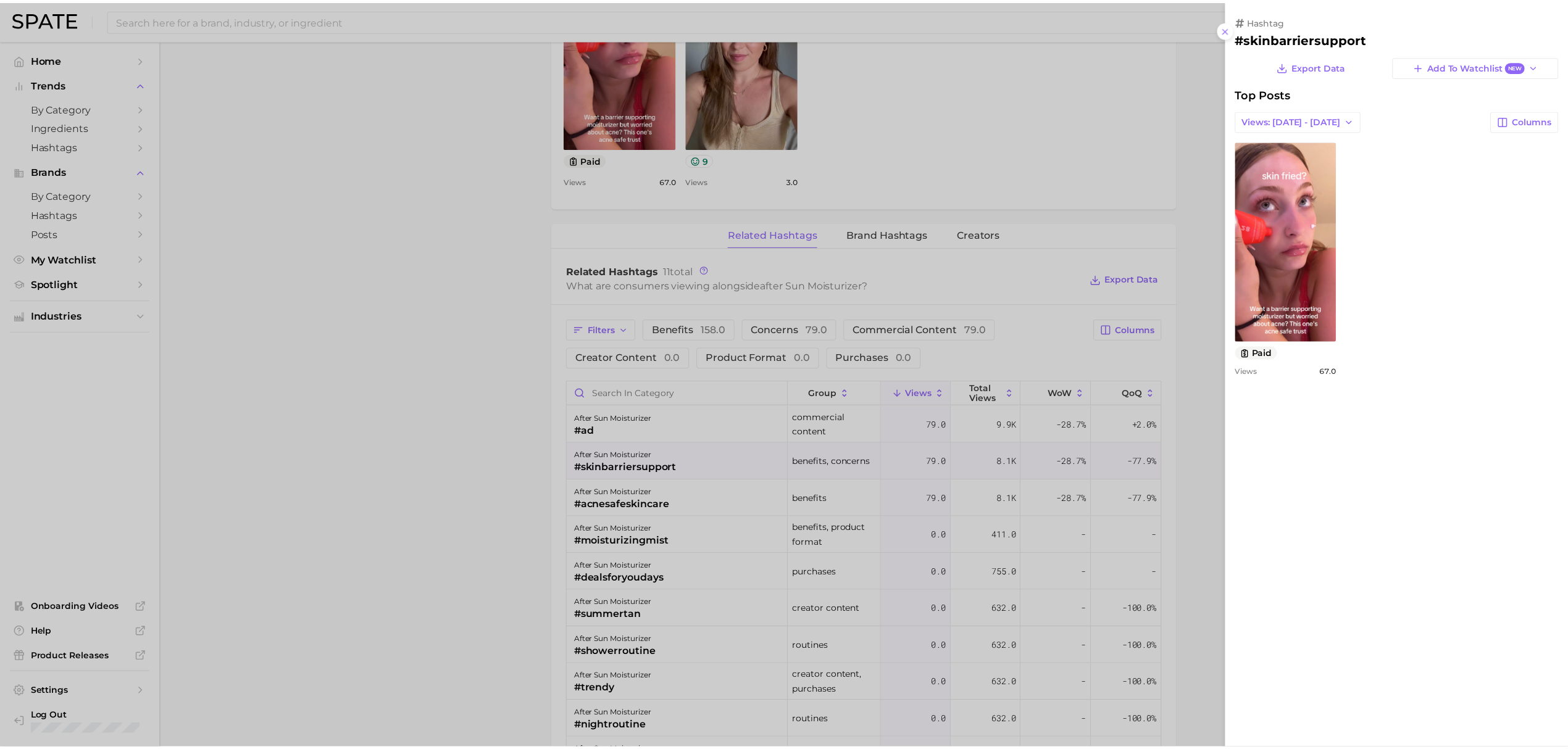
scroll to position [0, 0]
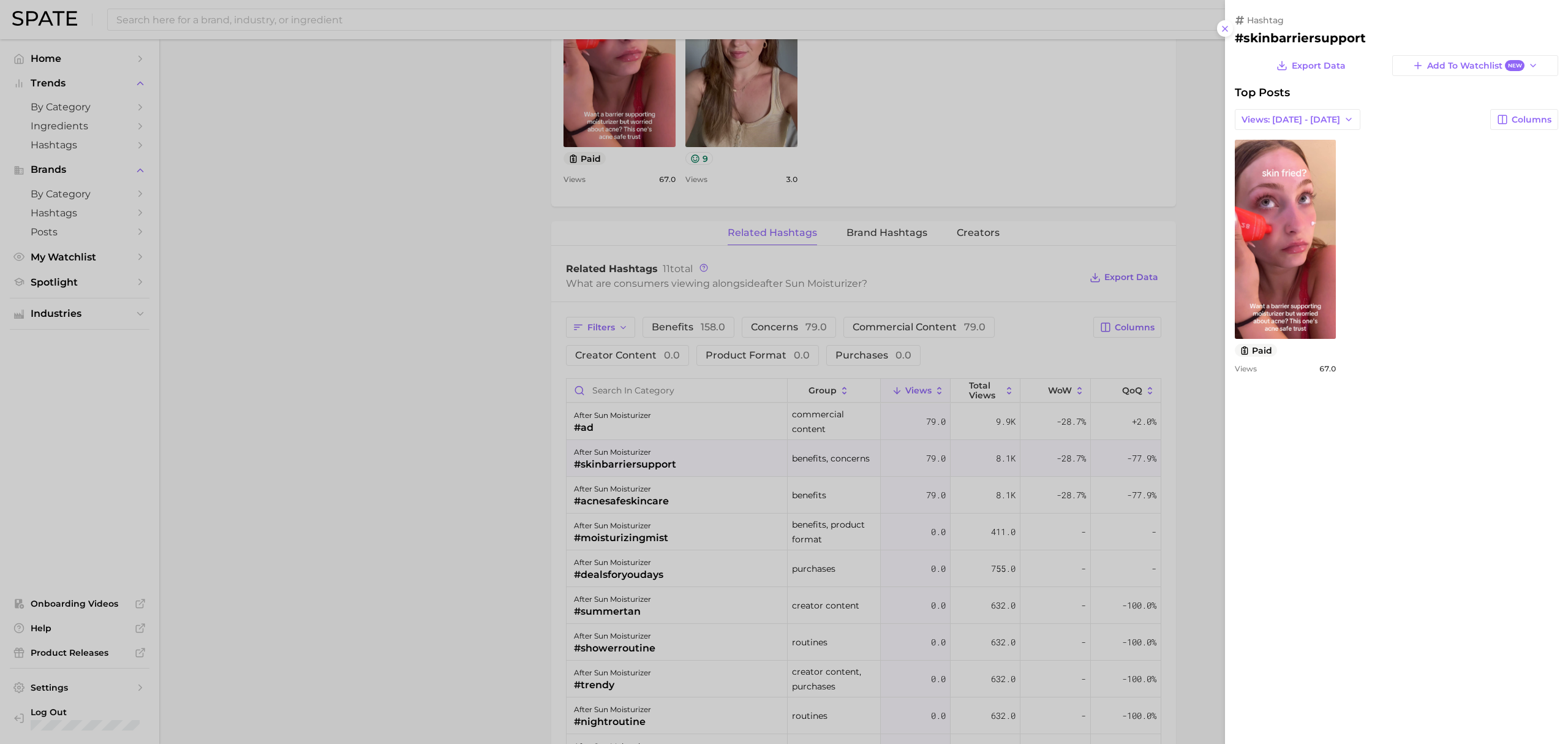
click at [718, 500] on div at bounding box center [784, 372] width 1568 height 744
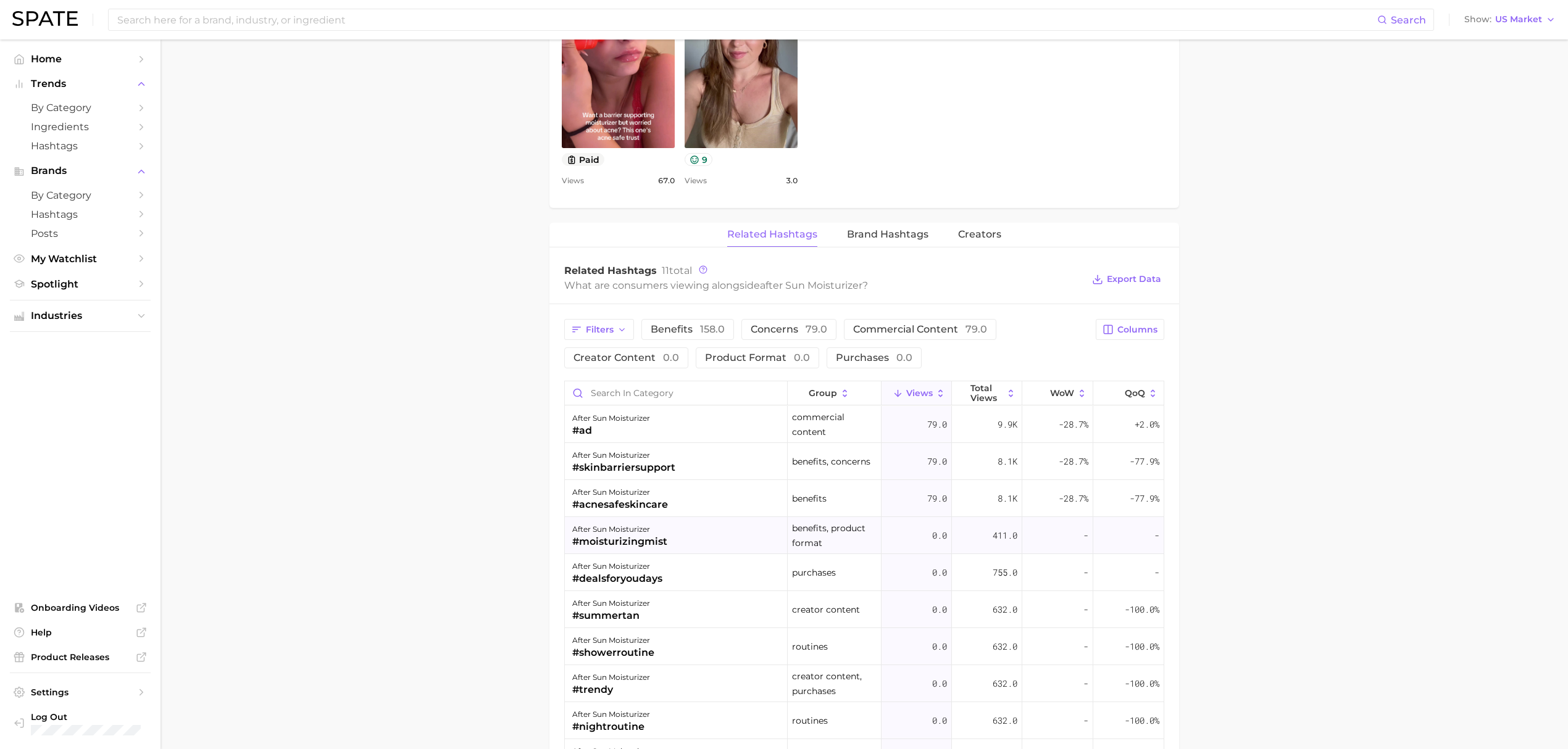
click at [732, 527] on div "after sun moisturizer #moisturizingmist" at bounding box center [675, 535] width 222 height 37
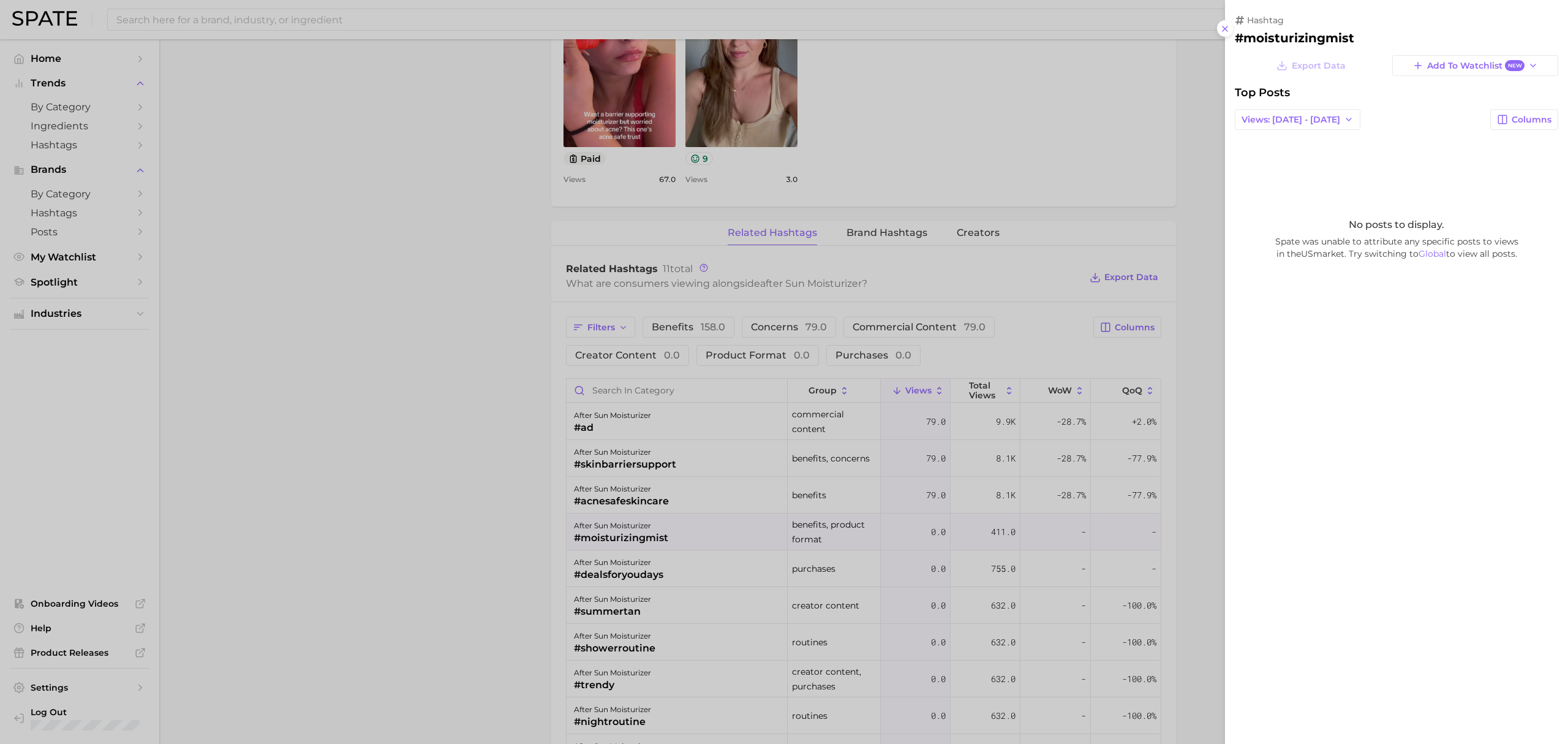
click at [530, 516] on div at bounding box center [784, 372] width 1568 height 744
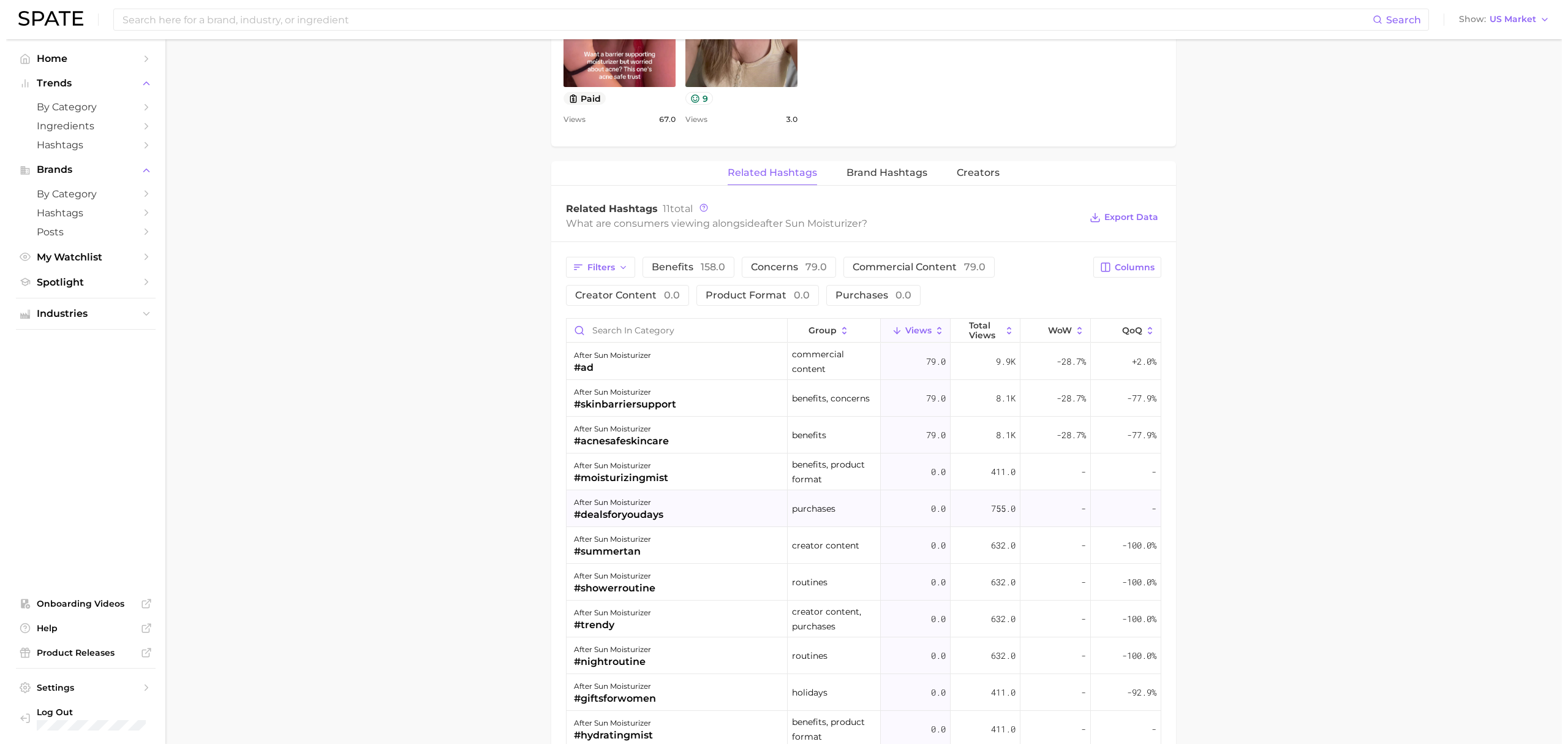
scroll to position [777, 0]
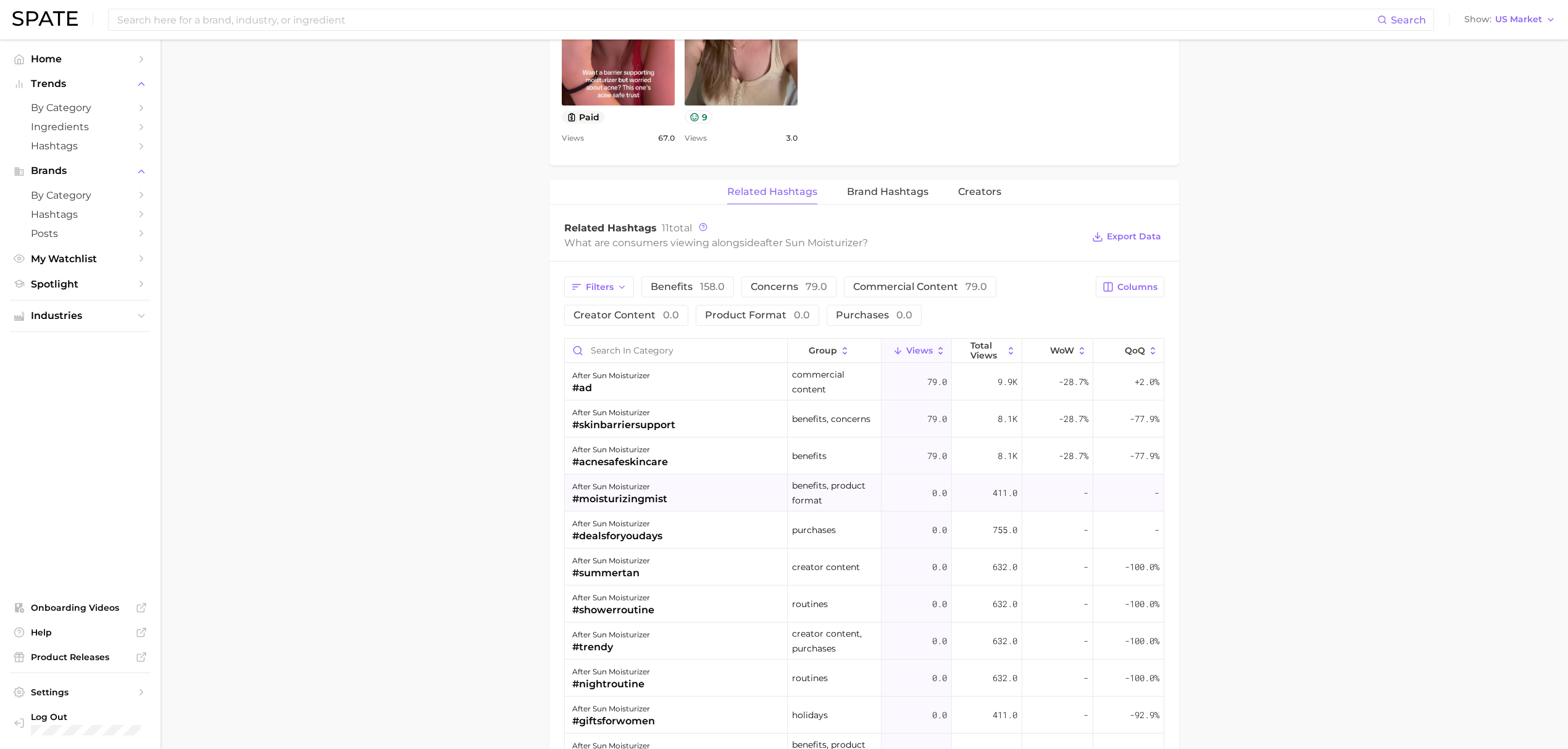
click at [711, 507] on div "after sun moisturizer #moisturizingmist" at bounding box center [675, 492] width 222 height 37
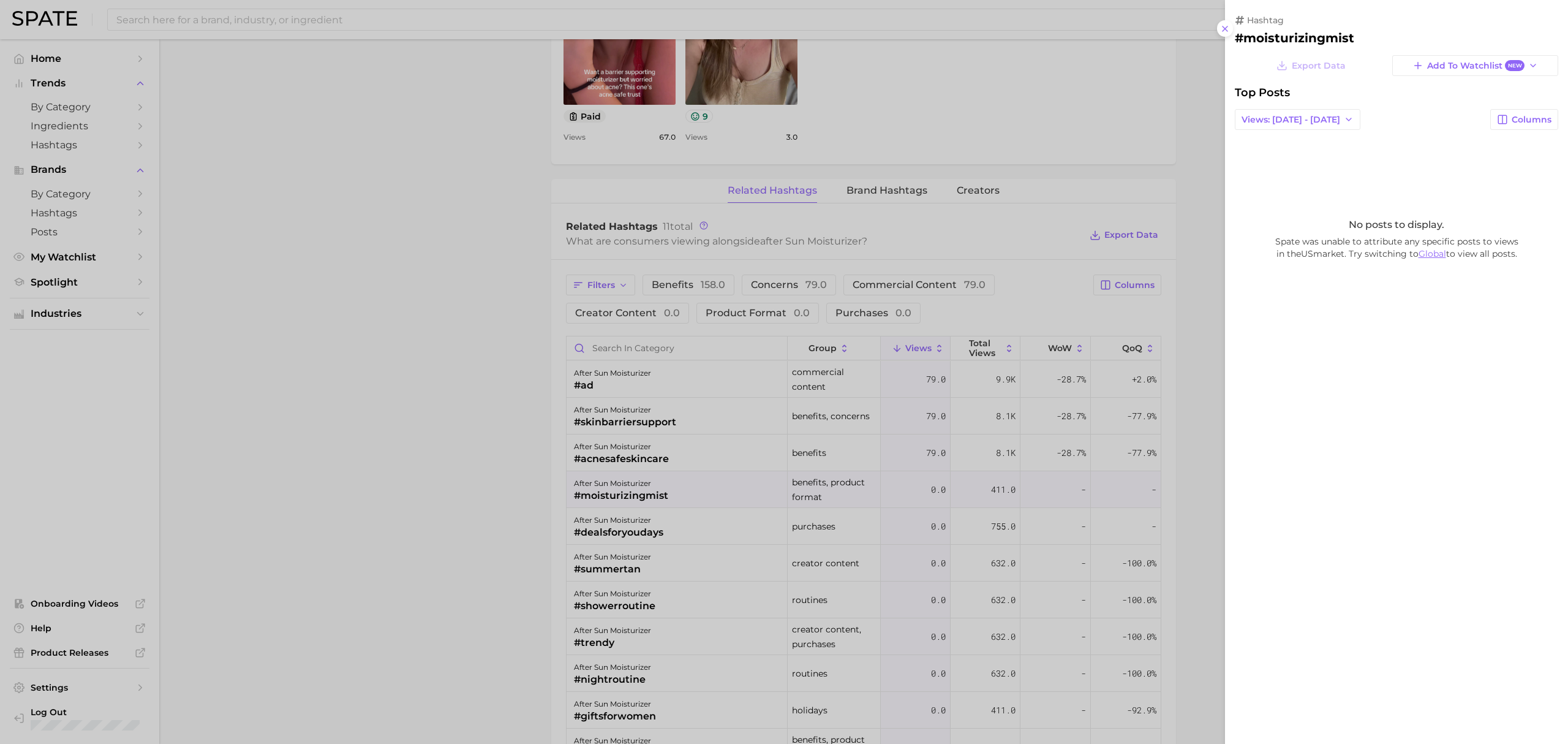
click at [1432, 253] on link "Global" at bounding box center [1433, 253] width 27 height 11
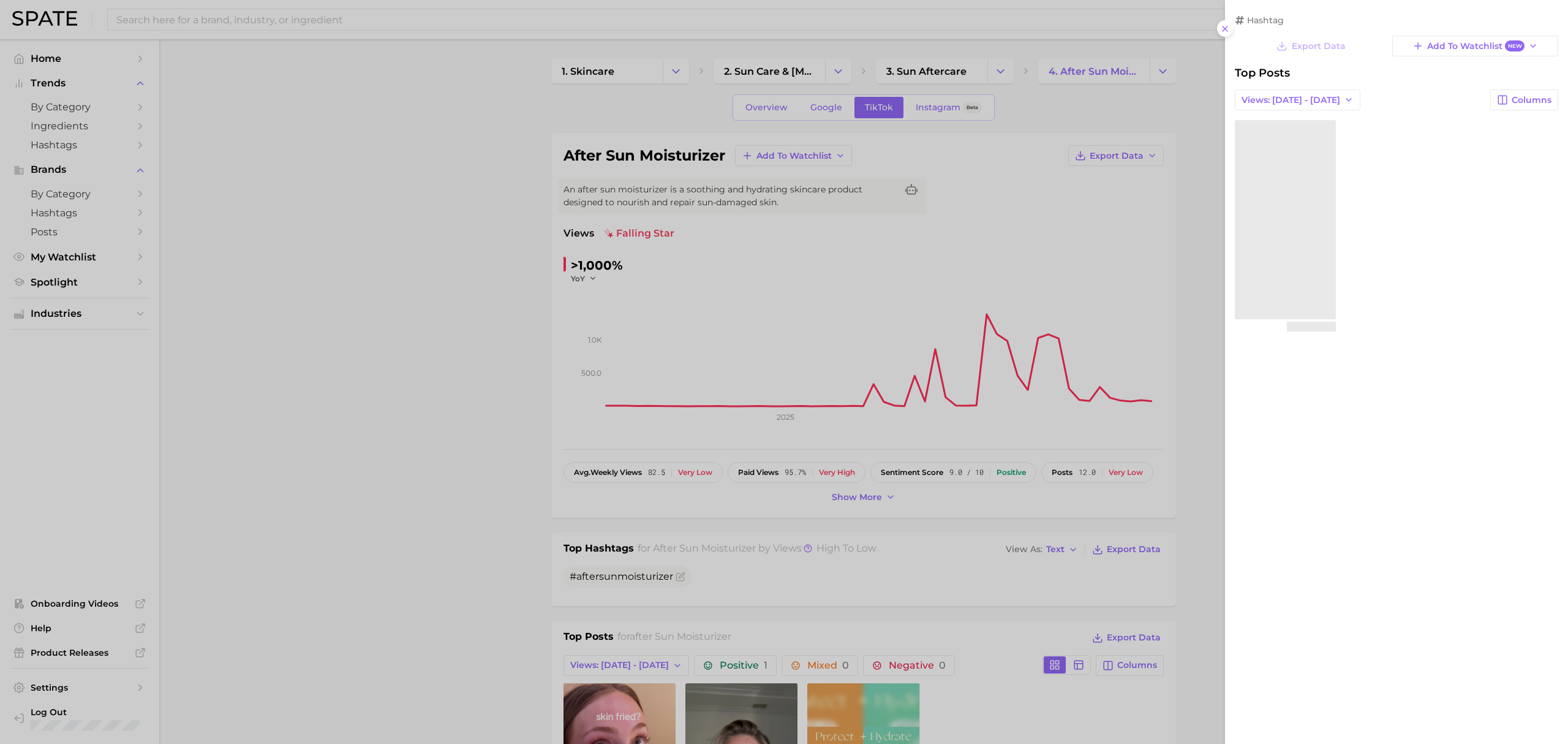
click at [1135, 256] on div at bounding box center [784, 372] width 1568 height 744
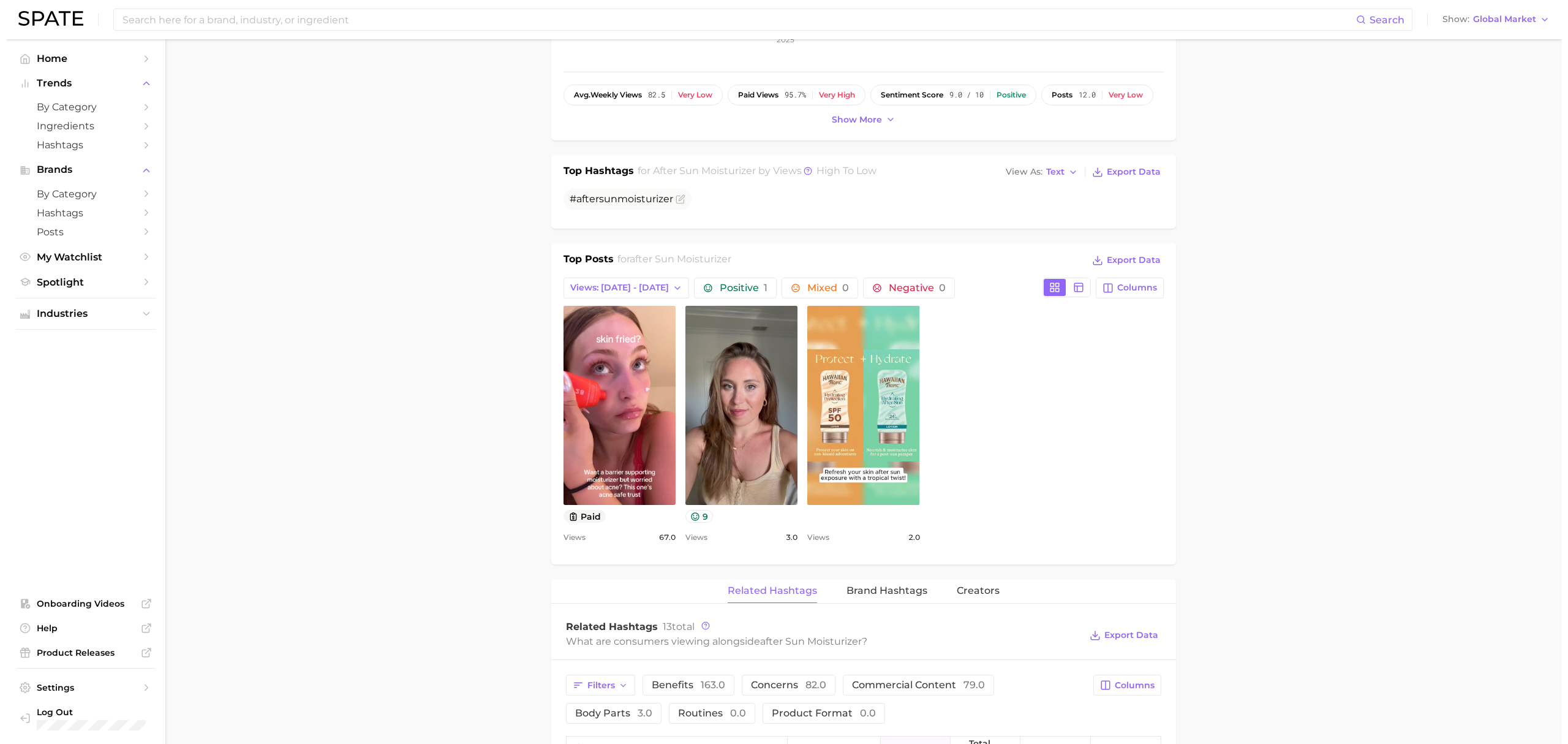
scroll to position [735, 0]
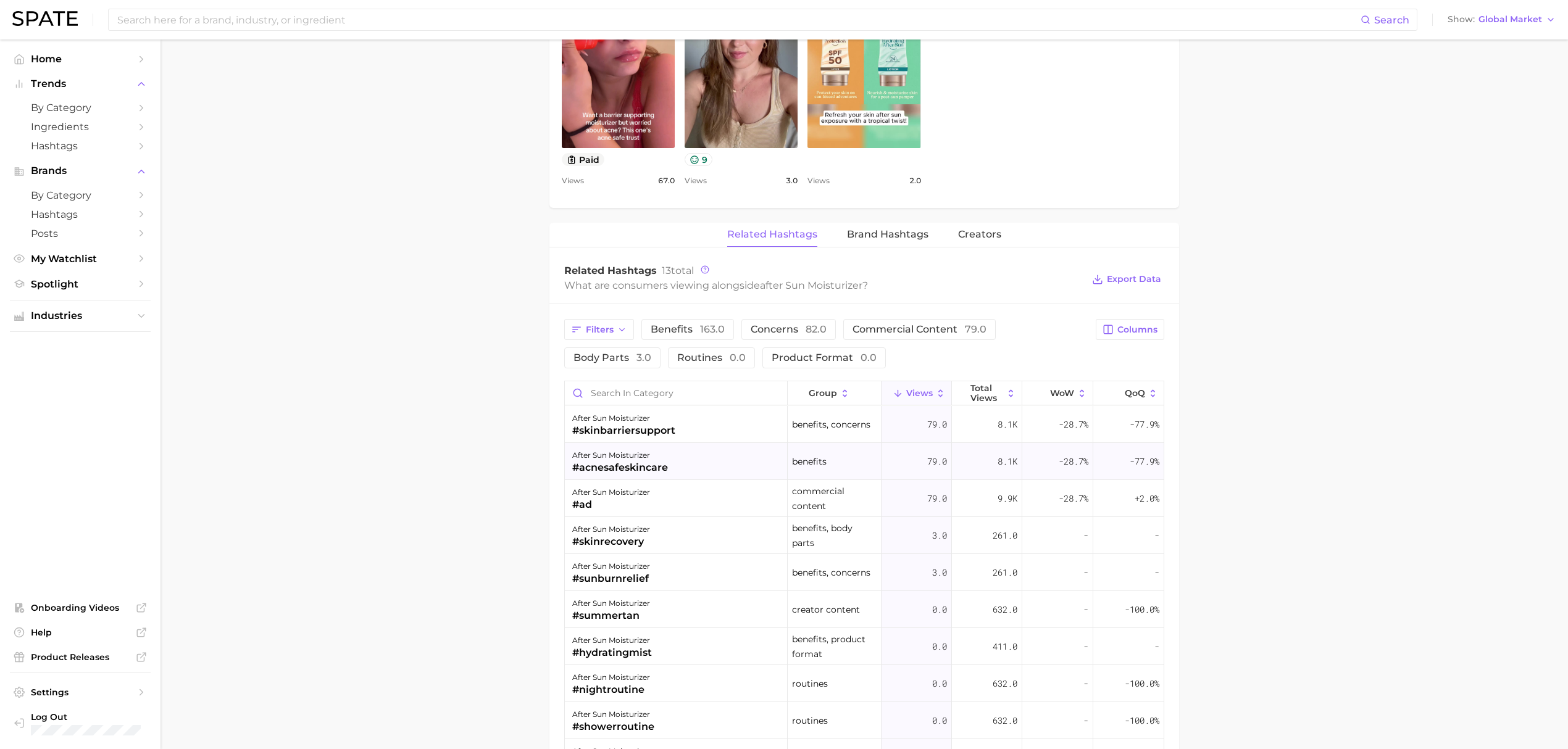
click at [697, 464] on div "after sun moisturizer #acnesafeskincare" at bounding box center [675, 460] width 222 height 37
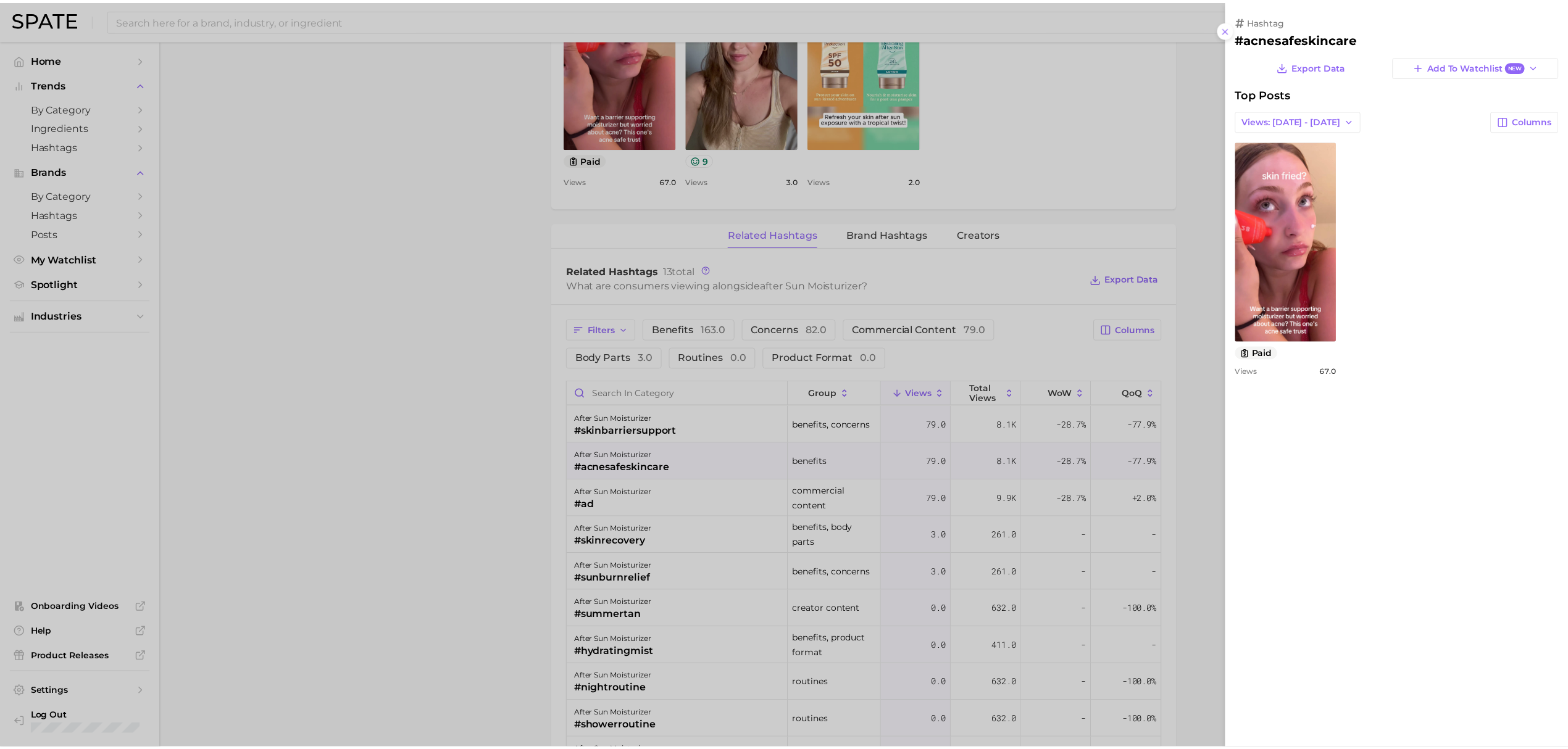
scroll to position [0, 0]
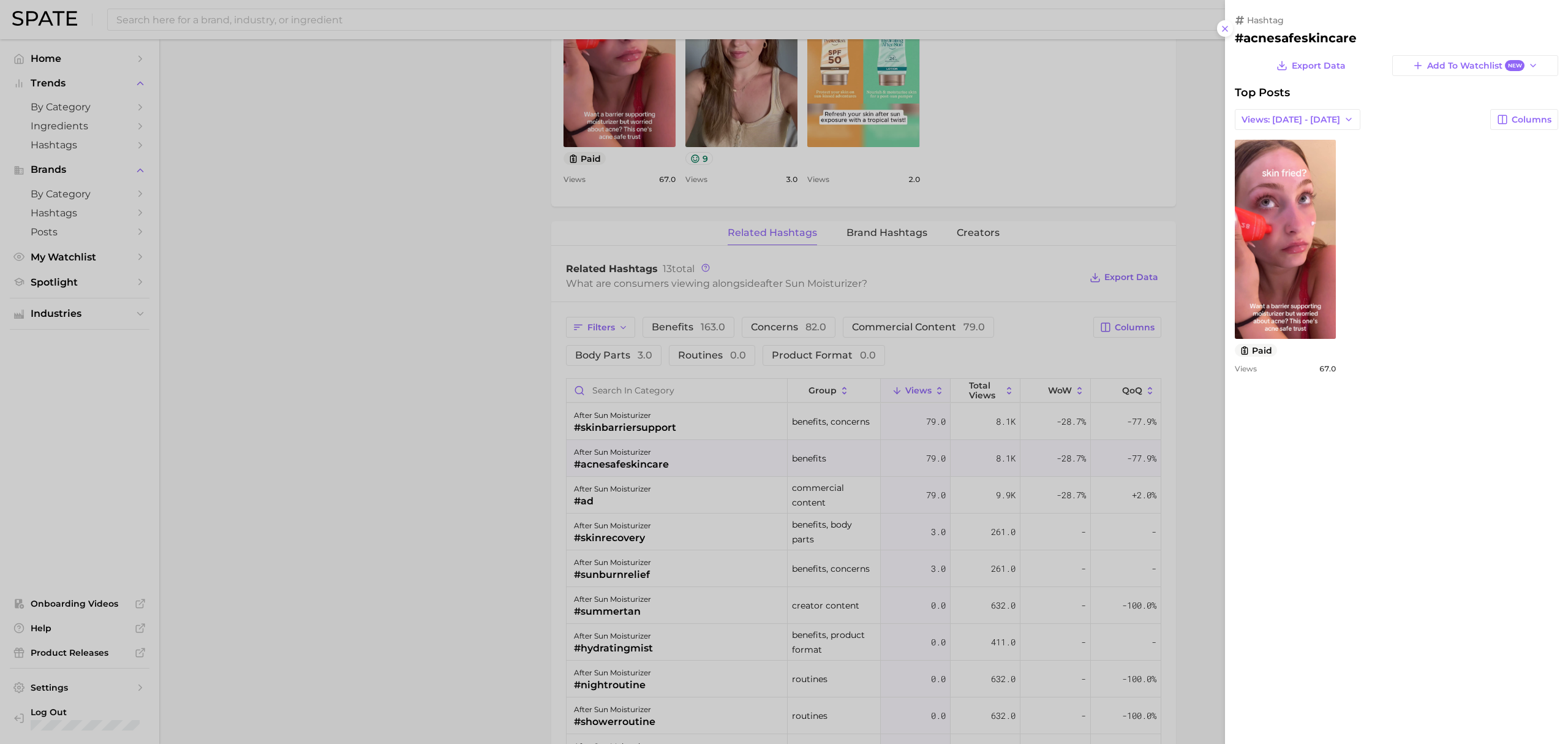
click at [559, 461] on div at bounding box center [784, 372] width 1568 height 744
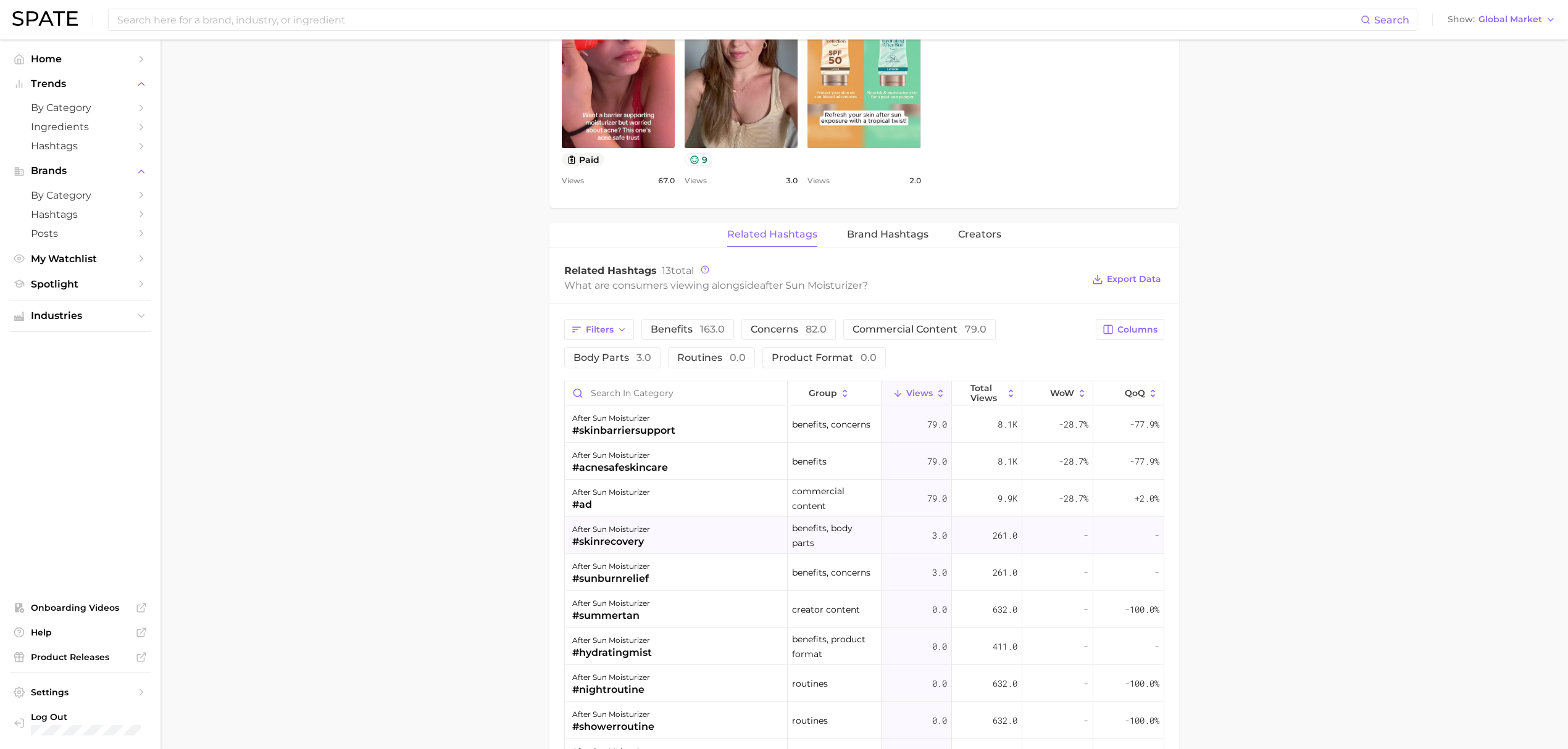
click at [715, 537] on div "after sun moisturizer #skinrecovery" at bounding box center [675, 535] width 222 height 37
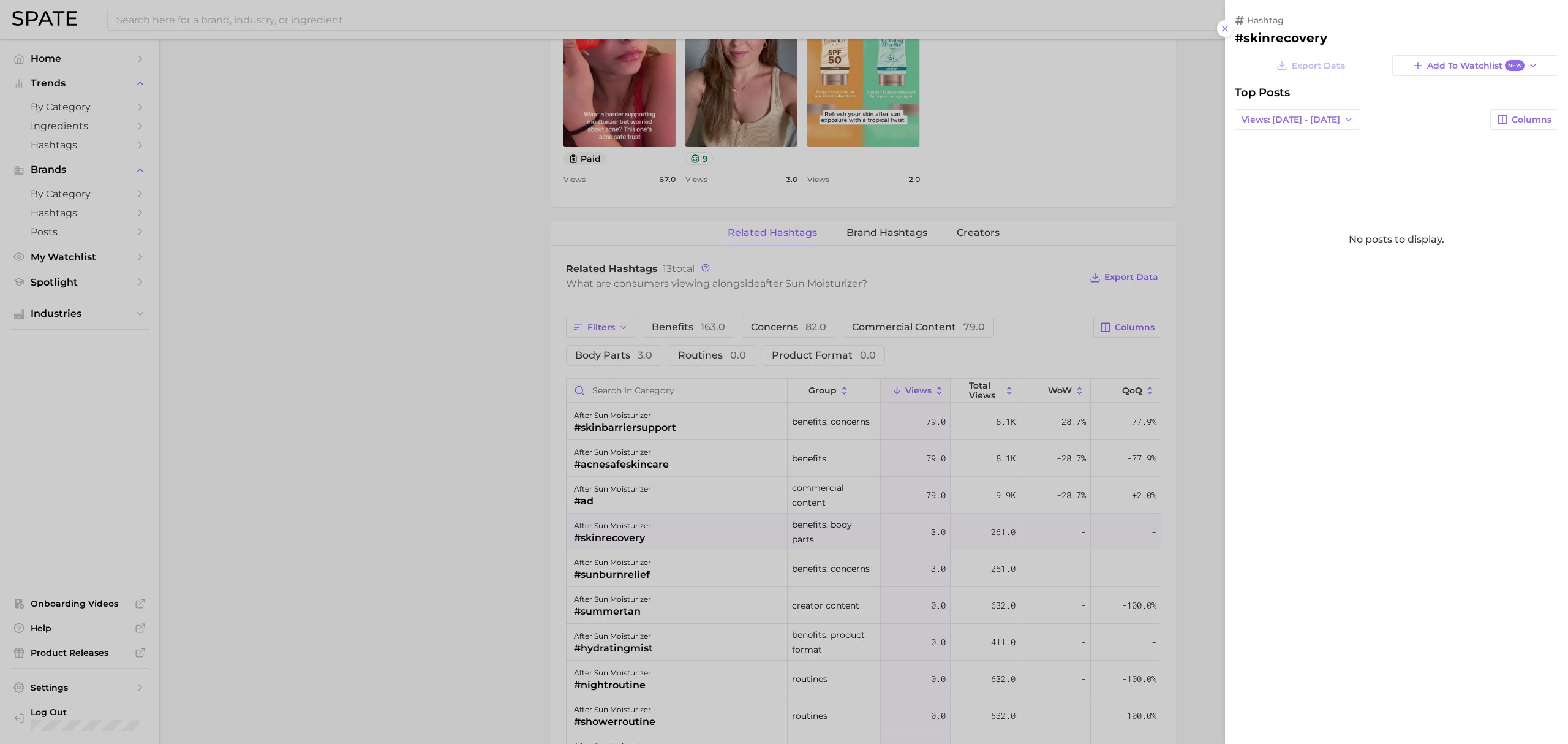
click at [437, 461] on div at bounding box center [784, 372] width 1568 height 744
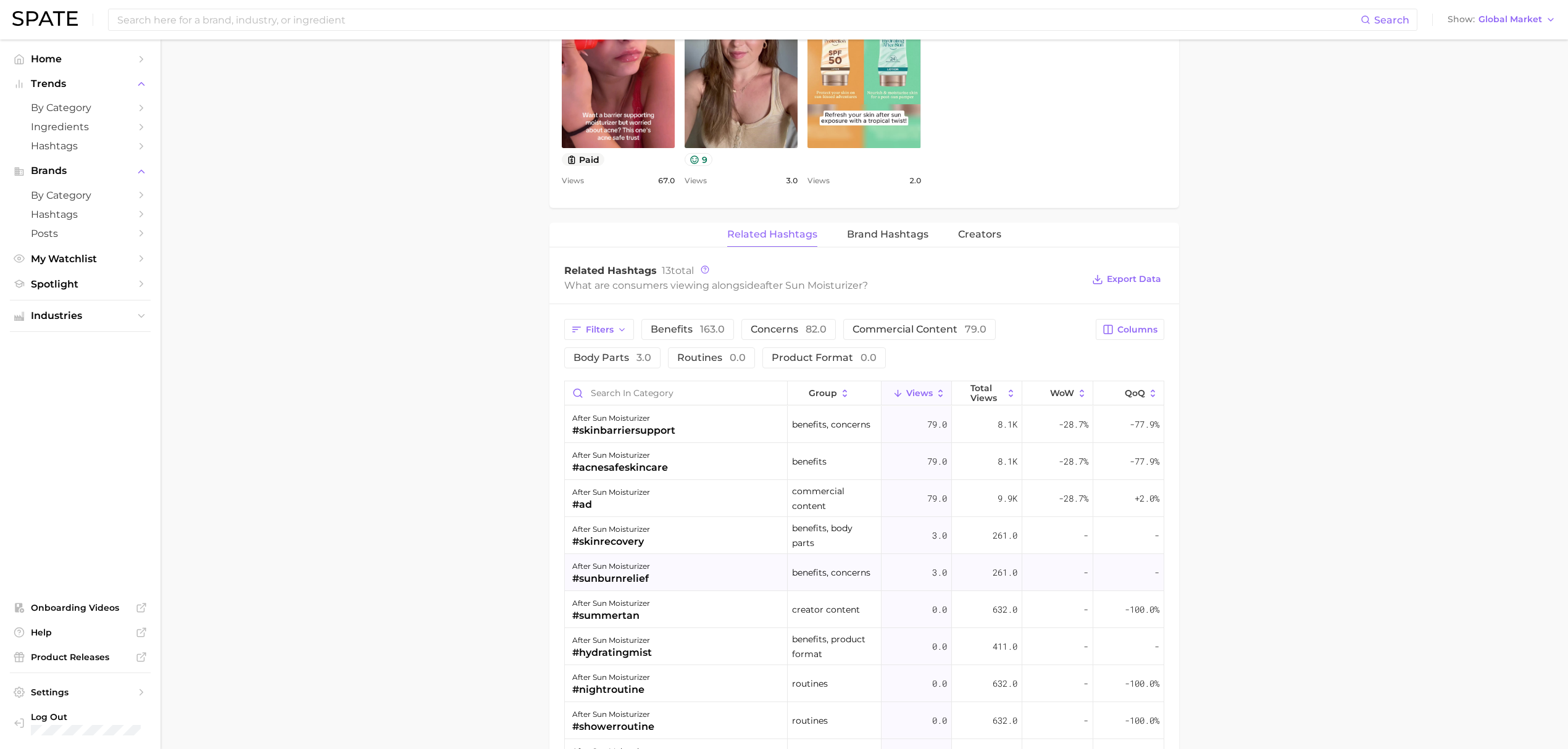
click at [689, 569] on div "after sun moisturizer #sunburnrelief" at bounding box center [675, 572] width 222 height 37
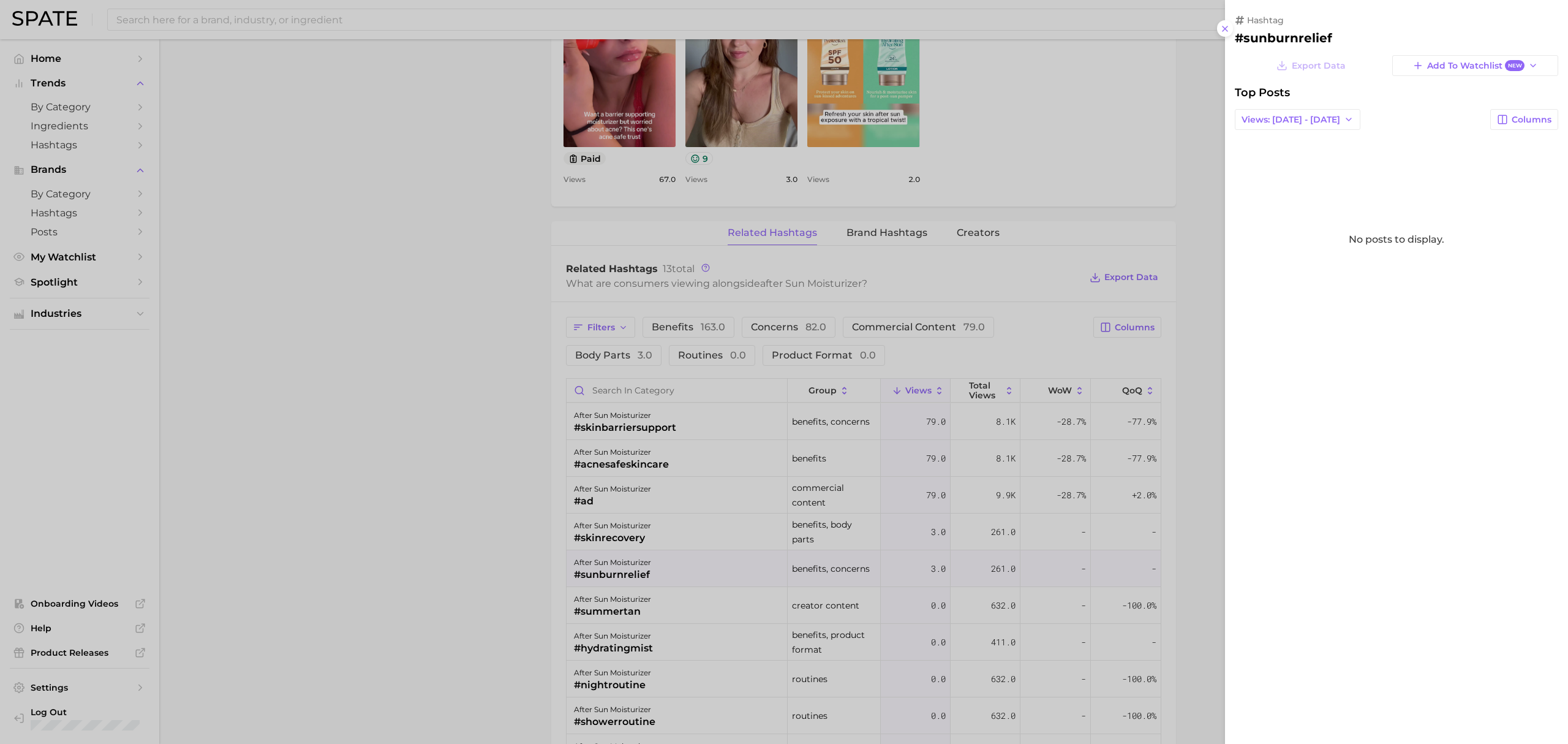
click at [445, 449] on div at bounding box center [784, 372] width 1568 height 744
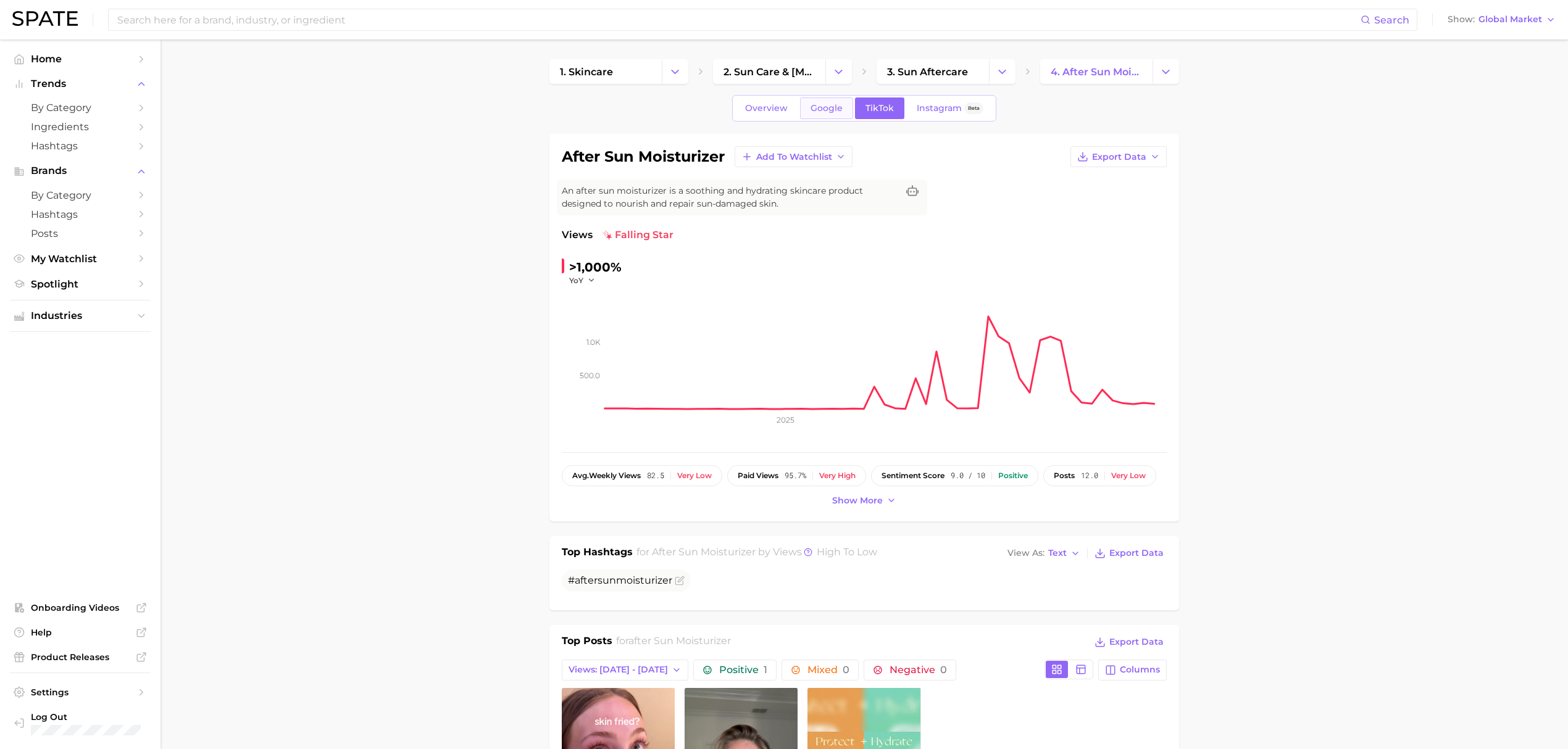
click at [829, 106] on span "Google" at bounding box center [827, 108] width 32 height 11
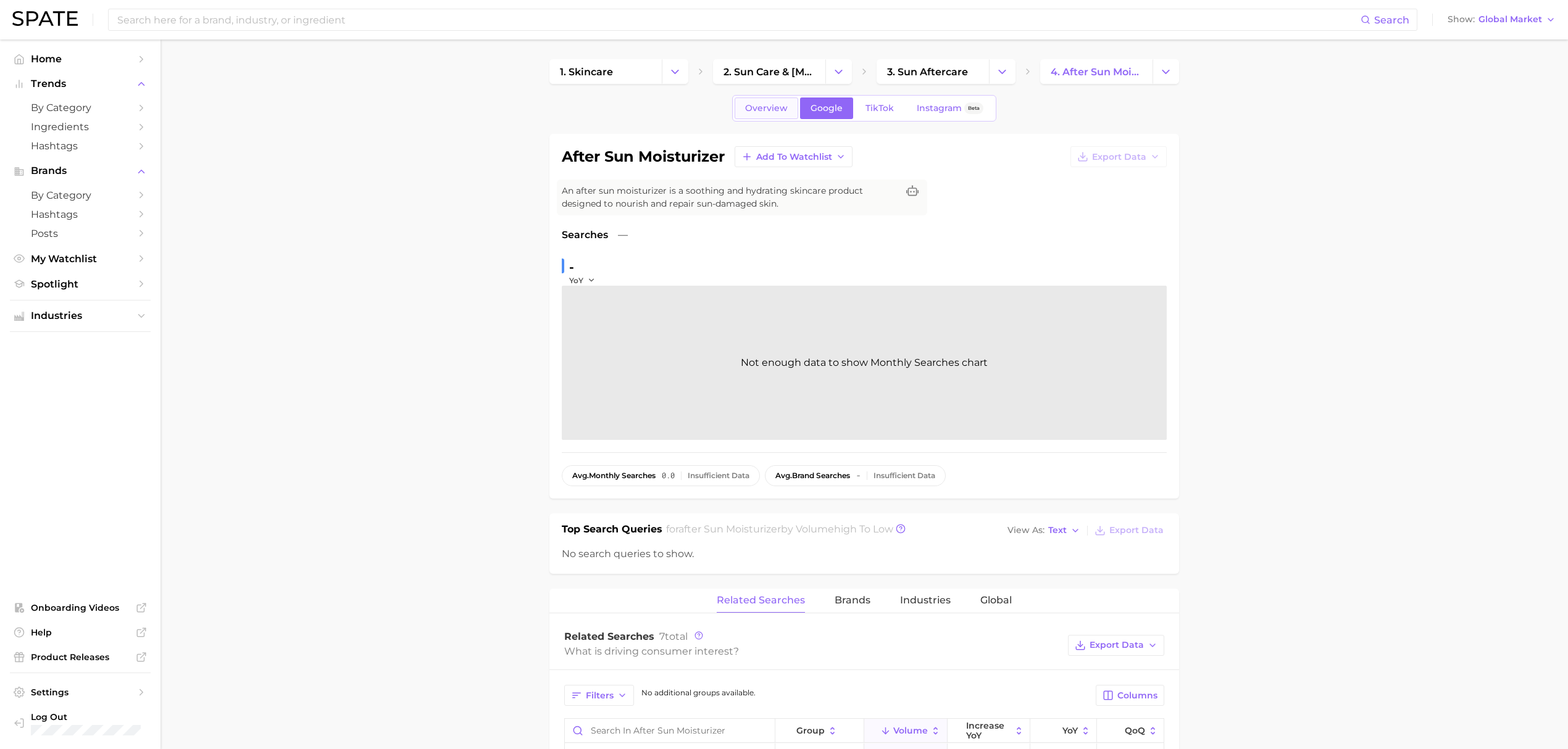
click at [763, 112] on span "Overview" at bounding box center [765, 108] width 43 height 11
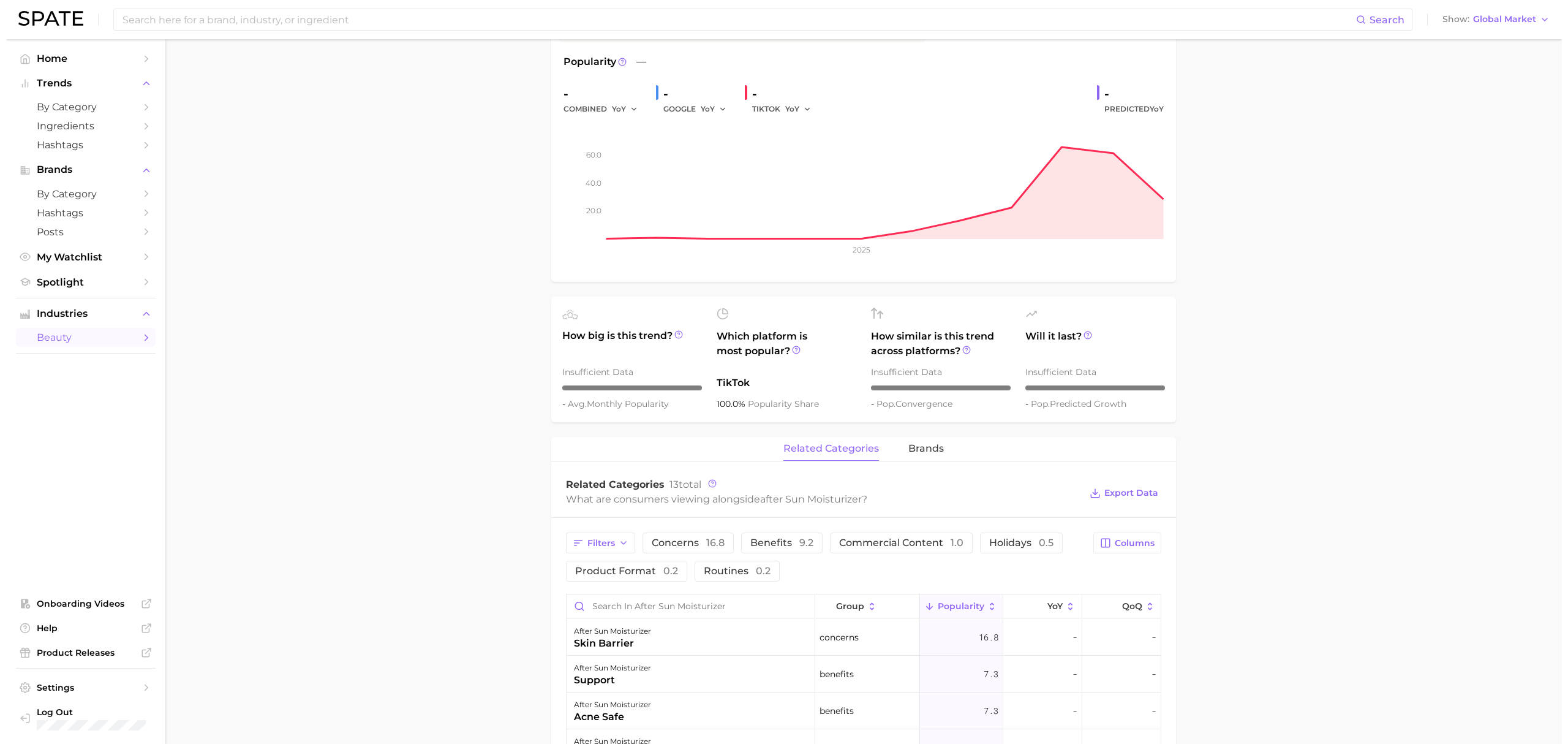
scroll to position [327, 0]
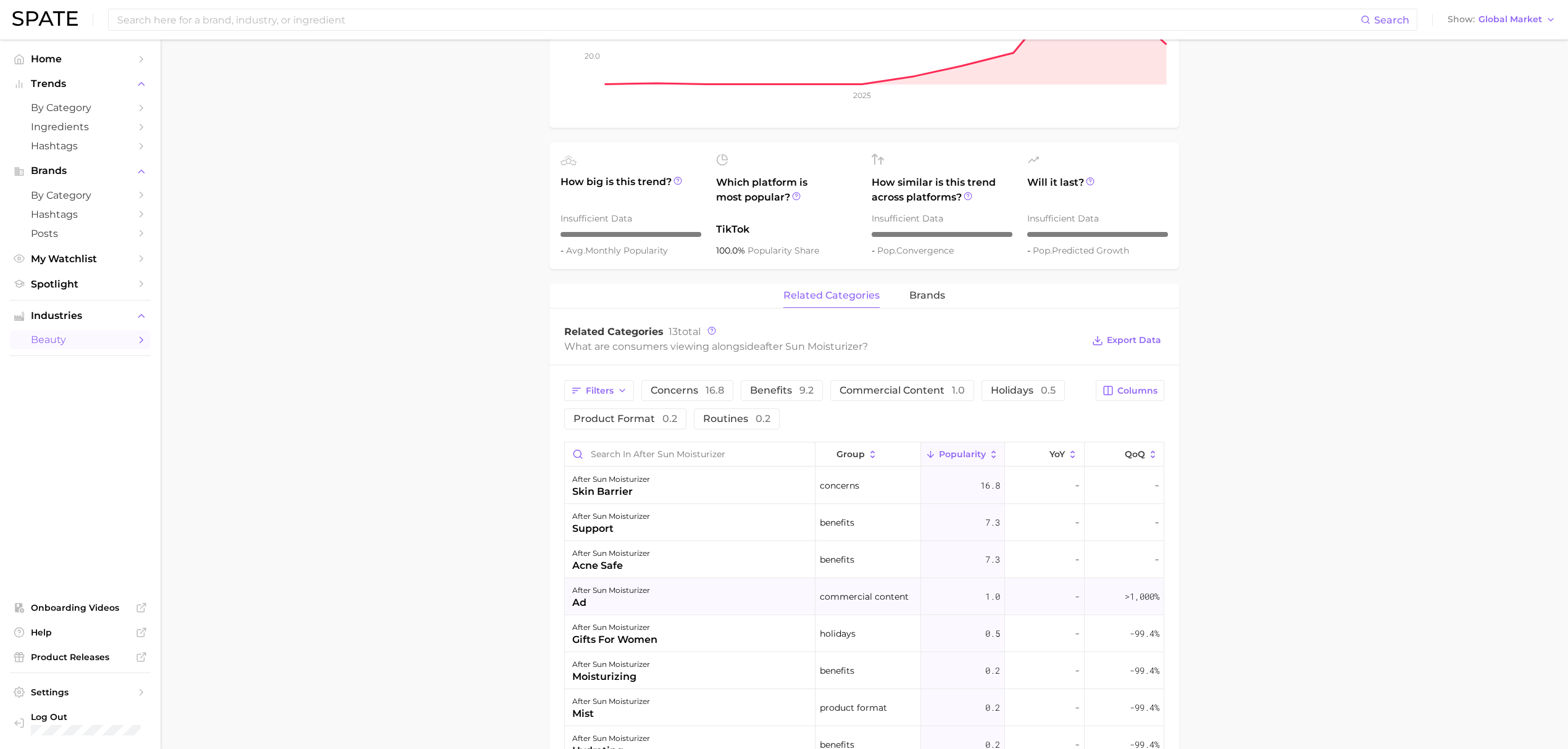
click at [643, 590] on div "after sun moisturizer" at bounding box center [611, 590] width 78 height 15
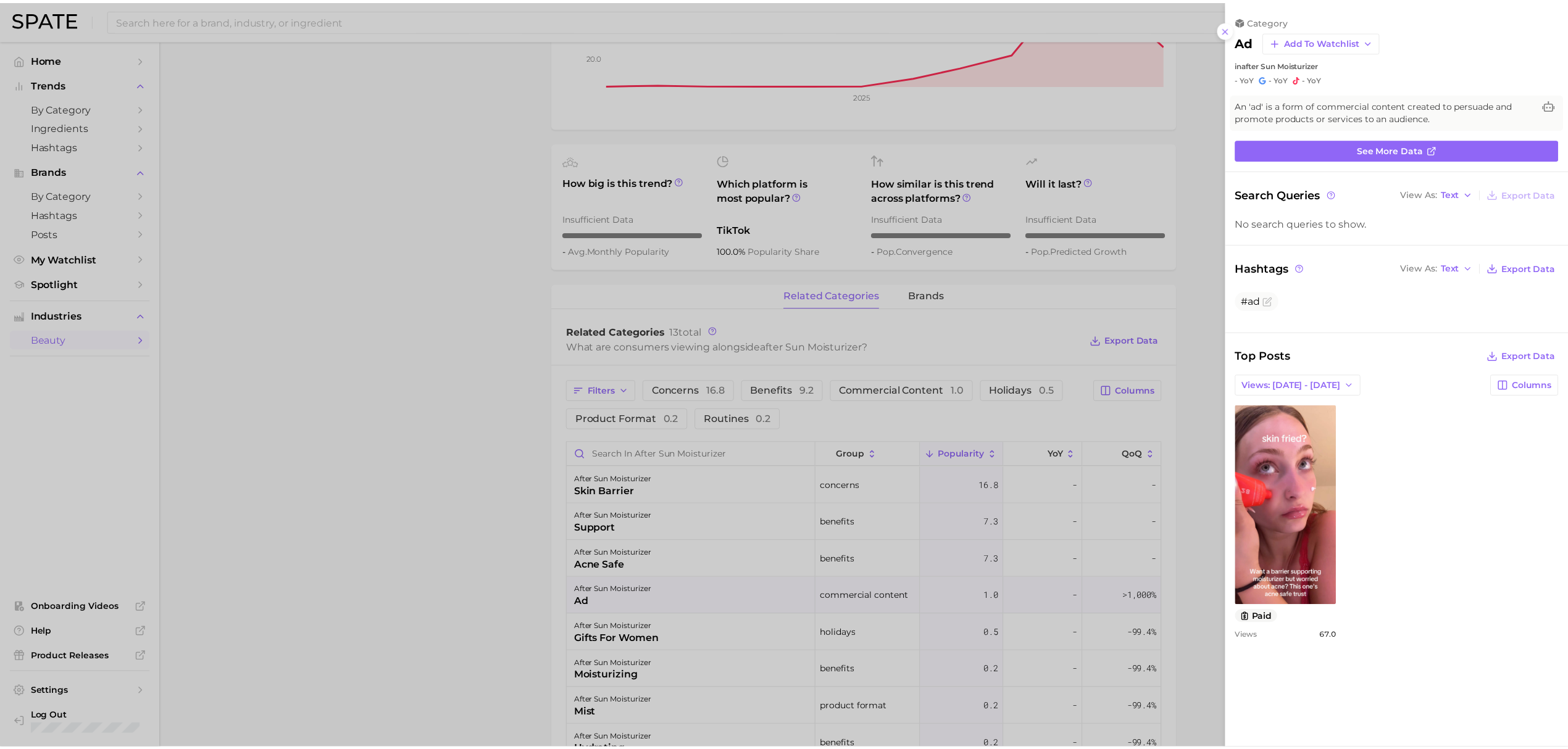
scroll to position [0, 0]
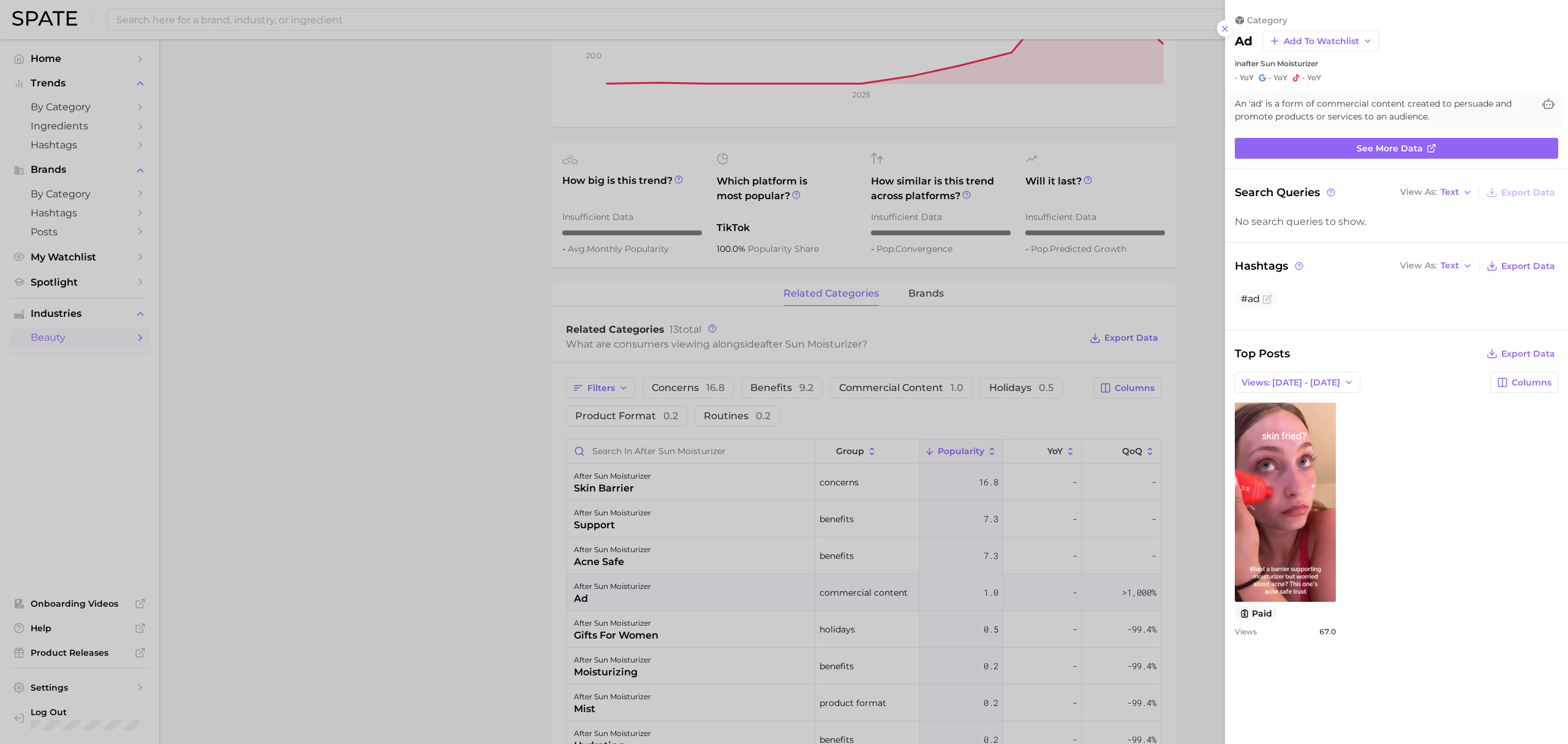
click at [461, 518] on div at bounding box center [784, 372] width 1568 height 744
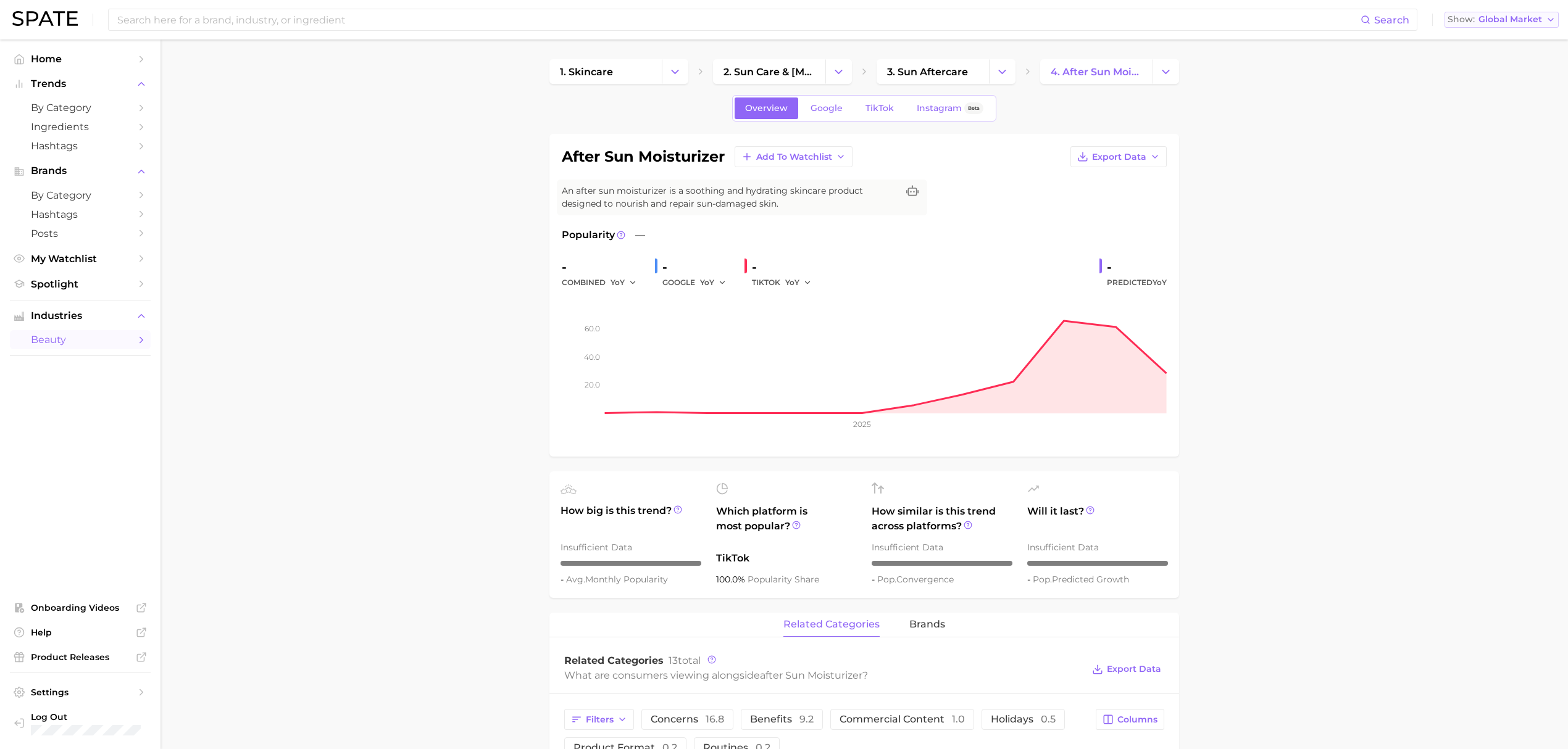
click at [1502, 18] on span "Global Market" at bounding box center [1510, 19] width 63 height 7
click at [1494, 46] on button "[GEOGRAPHIC_DATA]" at bounding box center [1501, 40] width 114 height 22
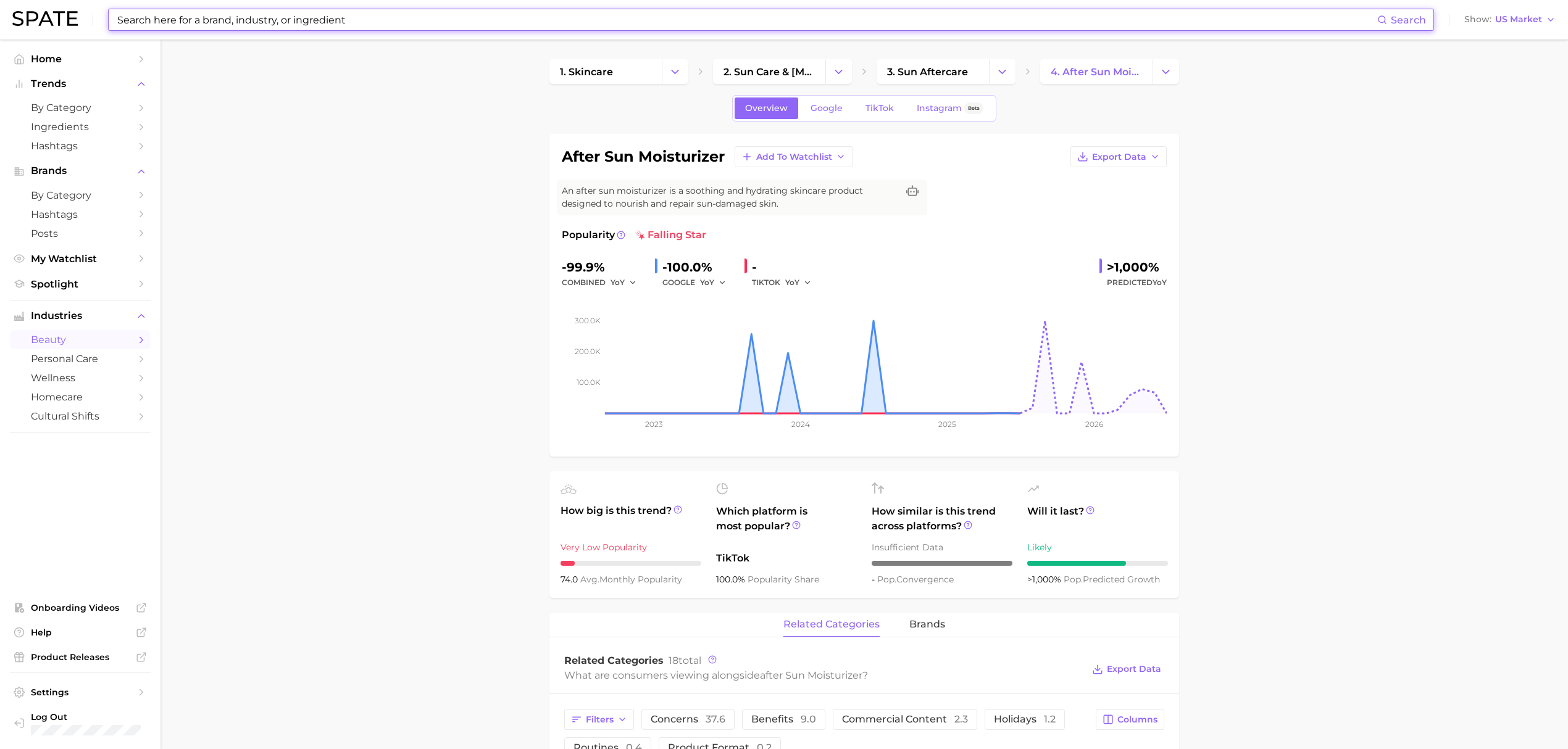
click at [501, 18] on input at bounding box center [745, 19] width 1261 height 21
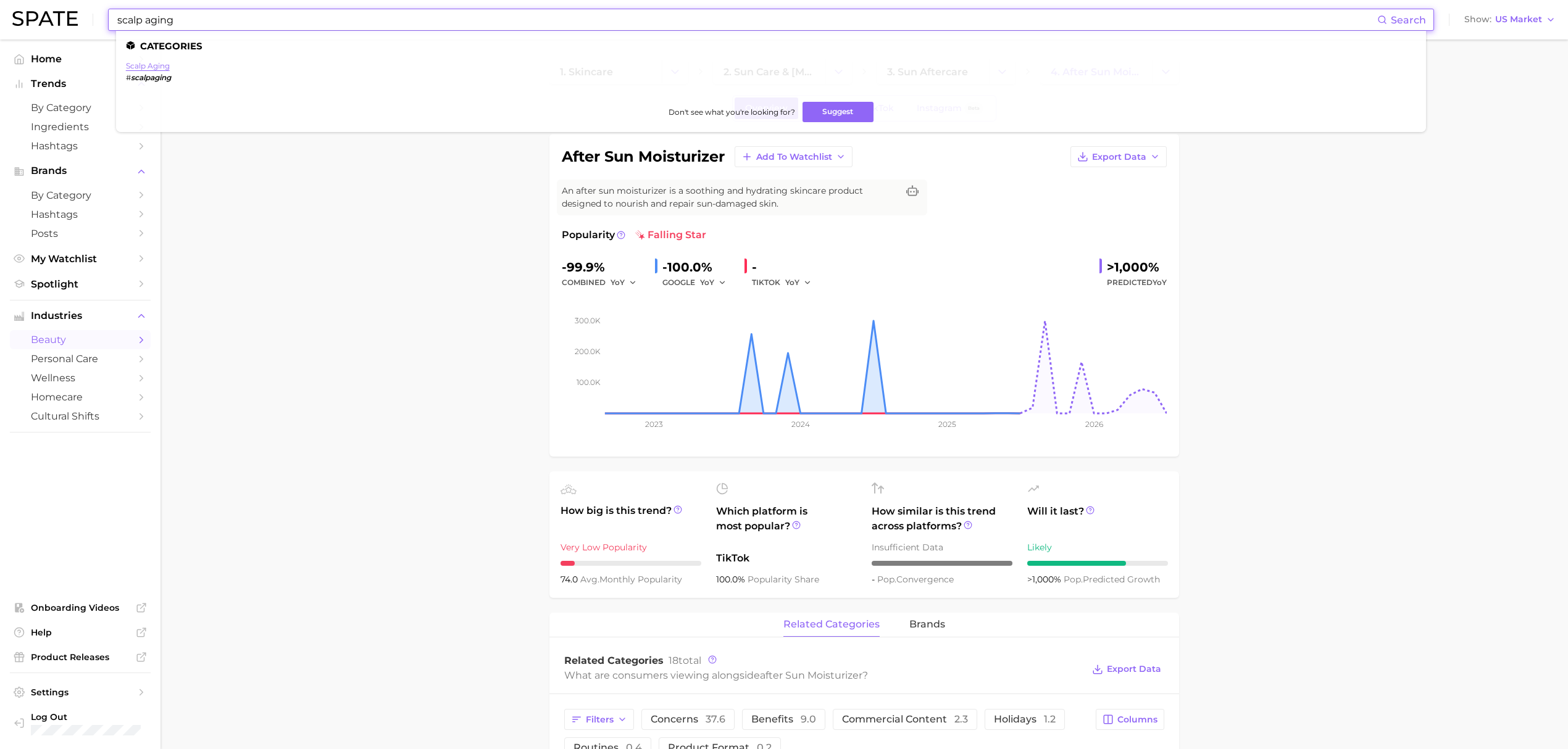
type input "scalp aging"
click at [147, 69] on link "scalp aging" at bounding box center [147, 65] width 44 height 9
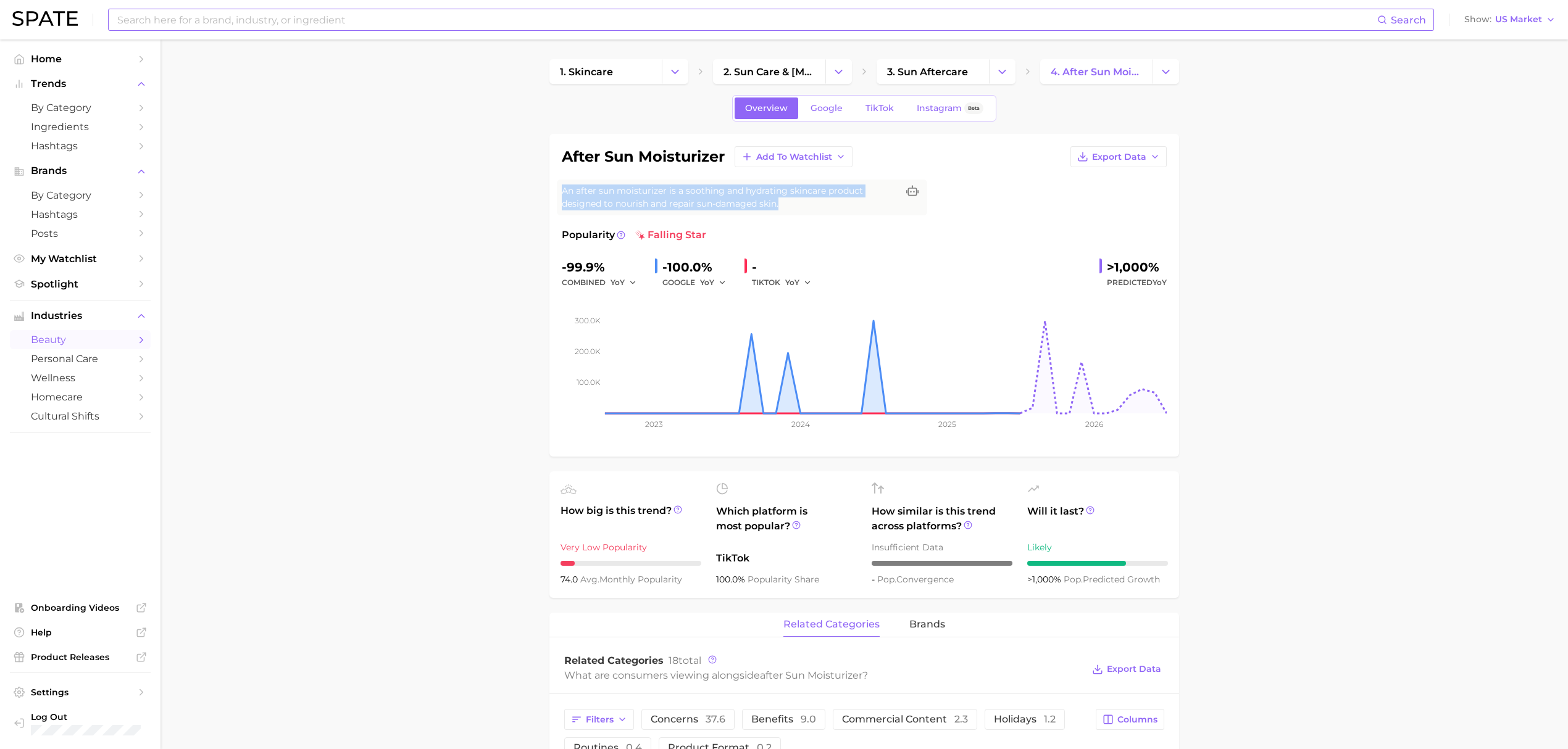
drag, startPoint x: 805, startPoint y: 204, endPoint x: 562, endPoint y: 193, distance: 243.2
click at [562, 193] on span "An after sun moisturizer is a soothing and hydrating skincare product designed …" at bounding box center [730, 198] width 336 height 26
copy span "An after sun moisturizer is a soothing and hydrating skincare product designed …"
click at [319, 18] on input at bounding box center [745, 19] width 1261 height 21
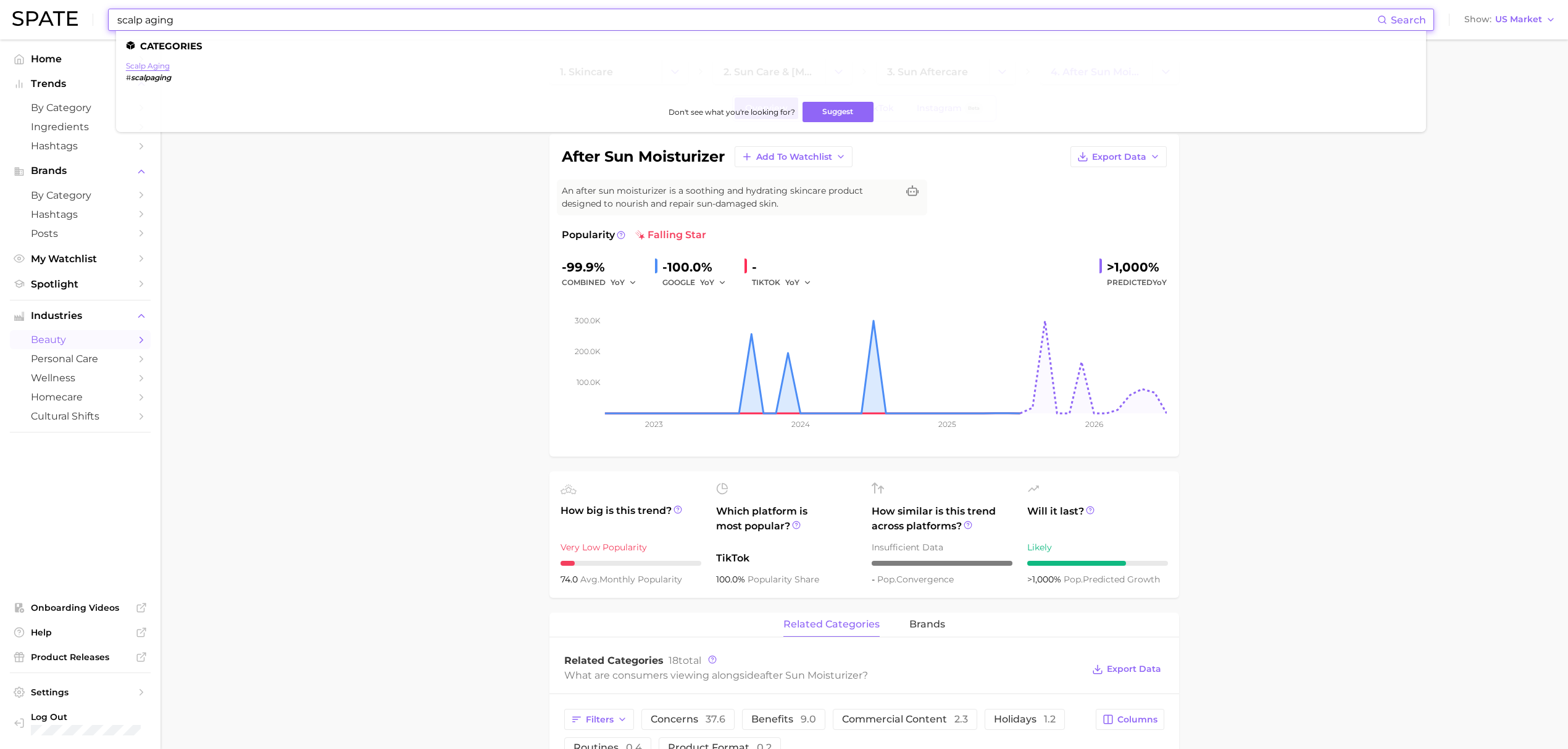
type input "scalp aging"
click at [148, 65] on link "scalp aging" at bounding box center [147, 65] width 44 height 9
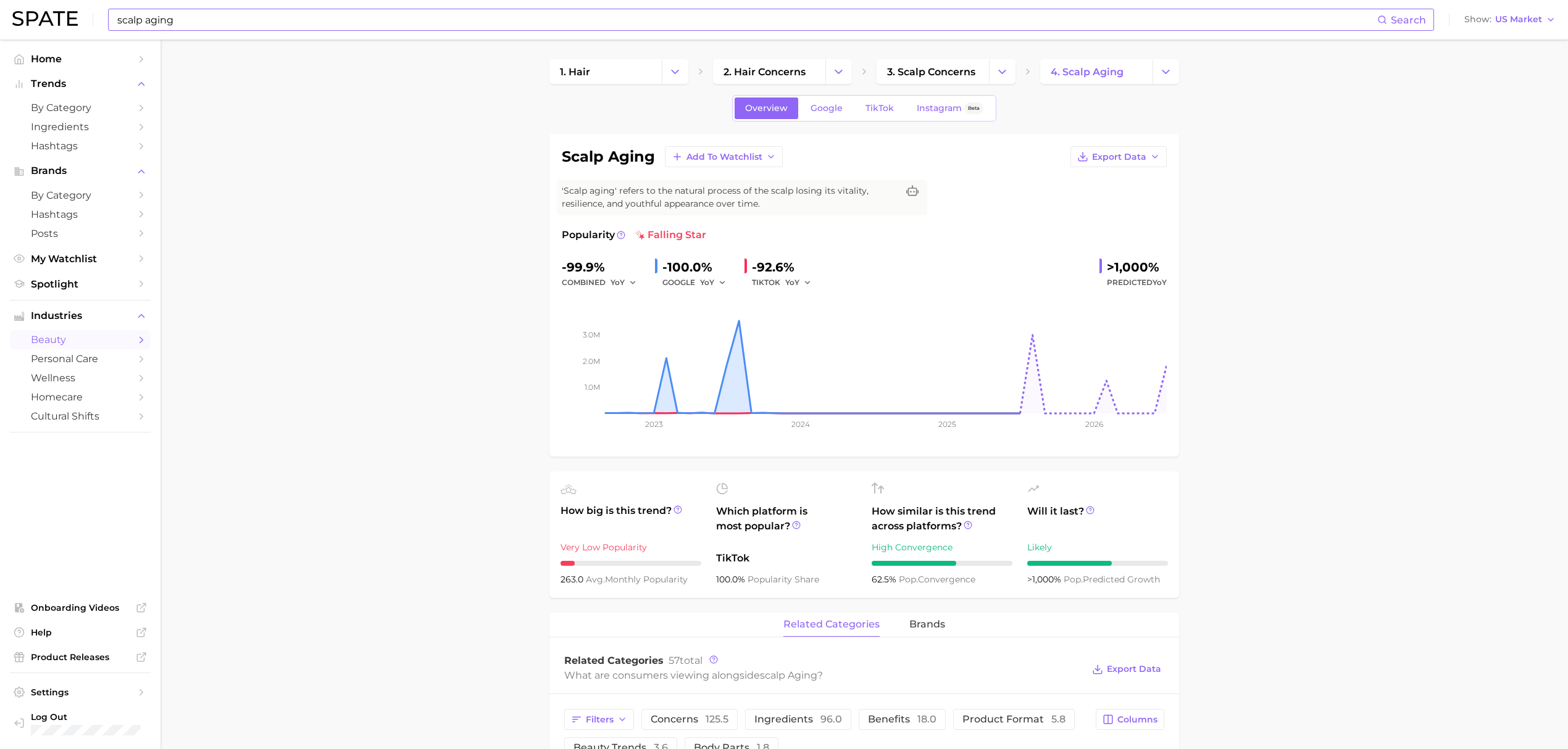
click at [749, 198] on span "'Scalp aging' refers to the natural process of the scalp losing its vitality, r…" at bounding box center [730, 198] width 336 height 26
copy div "'Scalp aging' refers to the natural process of the scalp losing its vitality, r…"
drag, startPoint x: 741, startPoint y: 199, endPoint x: 544, endPoint y: 222, distance: 198.3
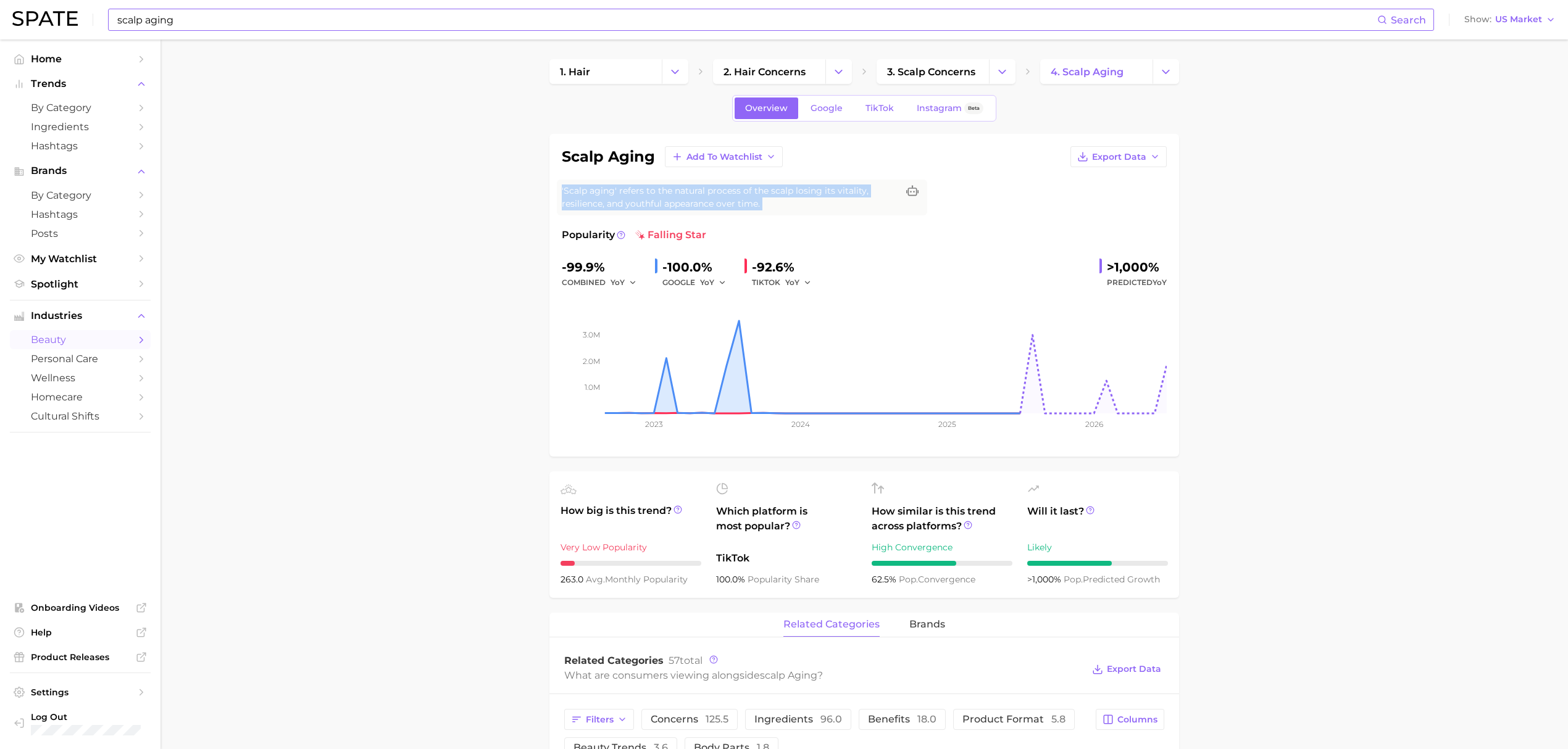
click at [741, 199] on span "'Scalp aging' refers to the natural process of the scalp losing its vitality, r…" at bounding box center [730, 198] width 336 height 26
drag, startPoint x: 563, startPoint y: 190, endPoint x: 756, endPoint y: 205, distance: 193.6
click at [756, 205] on span "'Scalp aging' refers to the natural process of the scalp losing its vitality, r…" at bounding box center [730, 198] width 336 height 26
copy span "Scalp aging' refers to the natural process of the scalp losing its vitality, re…"
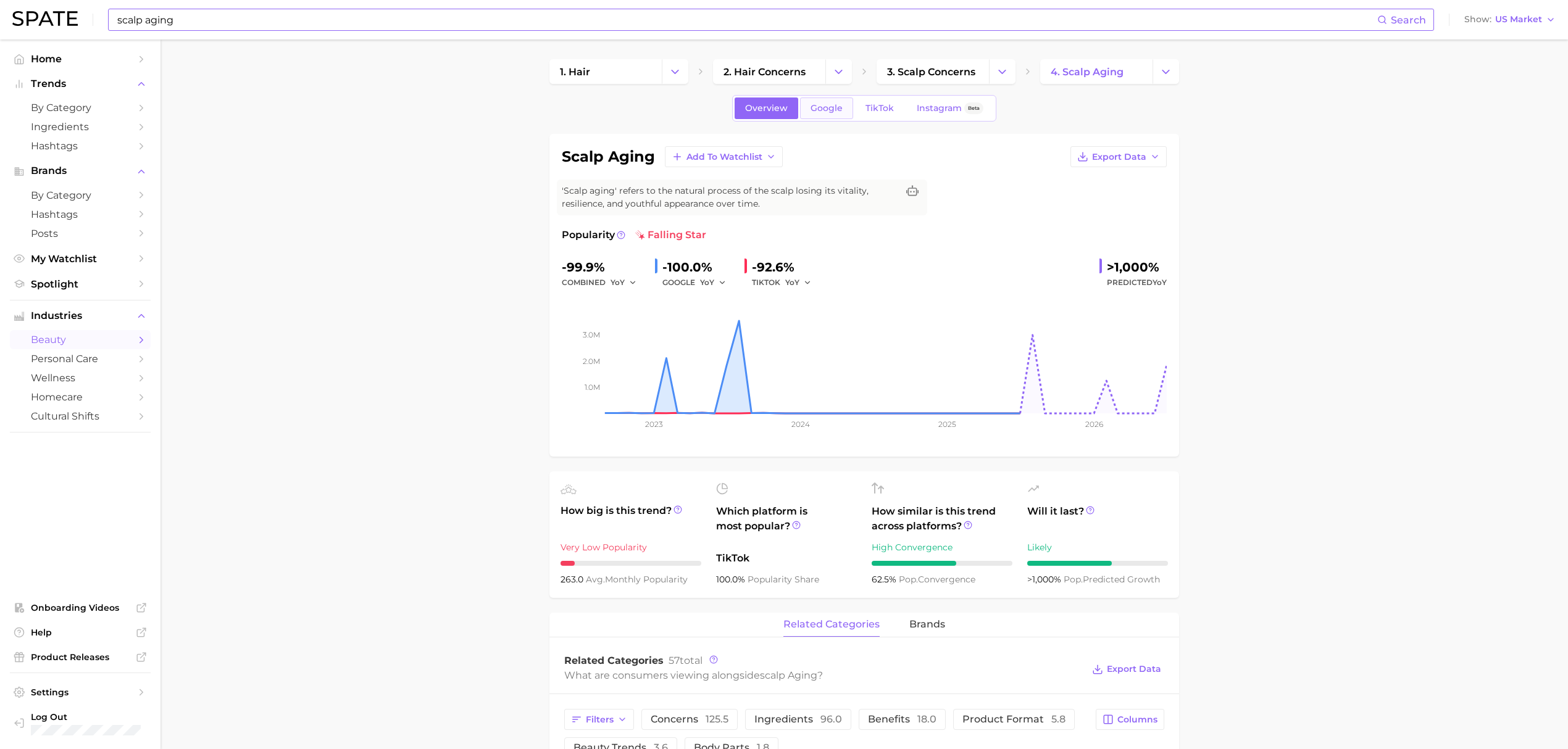
click at [831, 110] on span "Google" at bounding box center [827, 108] width 32 height 11
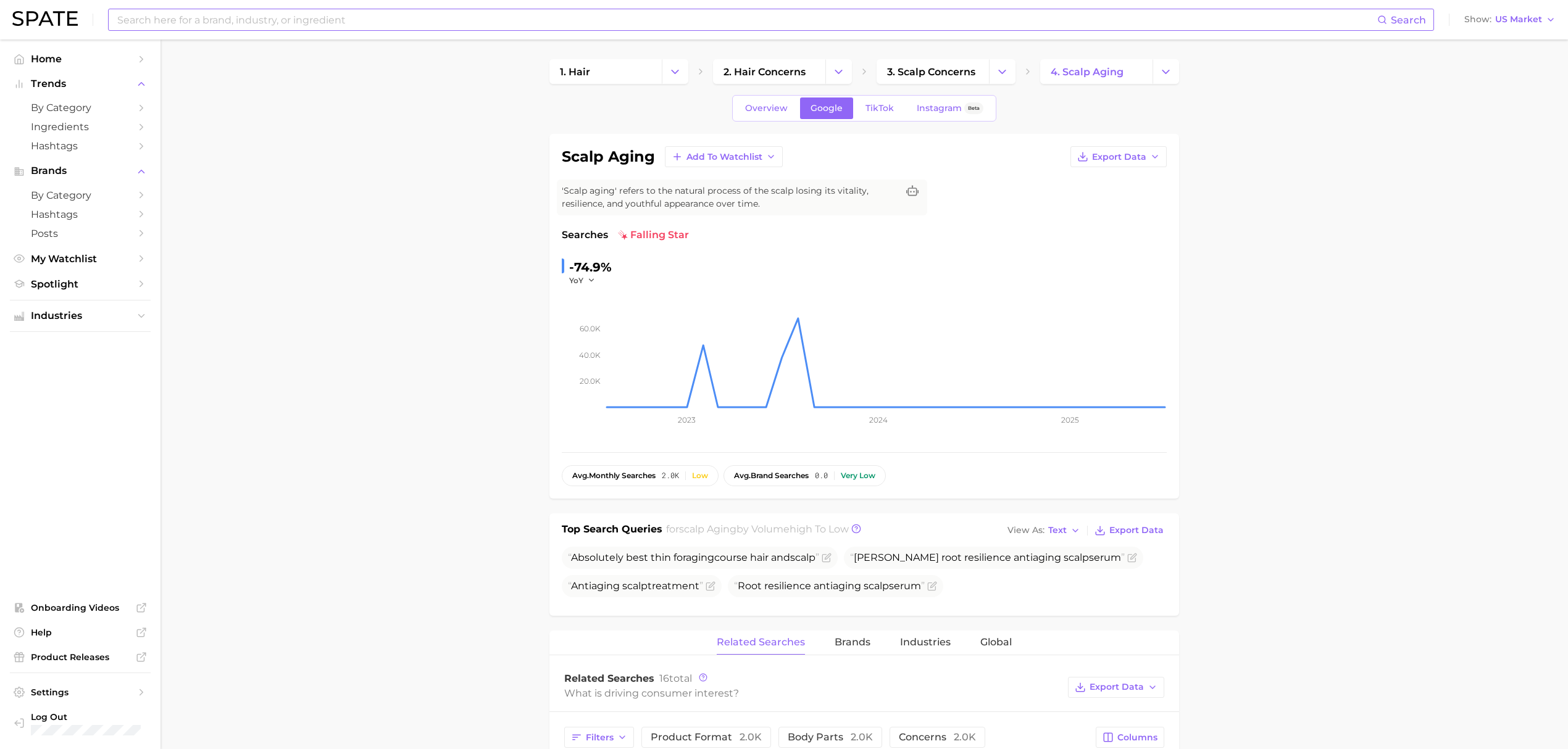
click at [474, 546] on main "1. hair 2. hair concerns 3. scalp concerns 4. scalp aging Overview Google TikTo…" at bounding box center [863, 761] width 1407 height 1444
click at [771, 104] on span "Overview" at bounding box center [765, 108] width 43 height 11
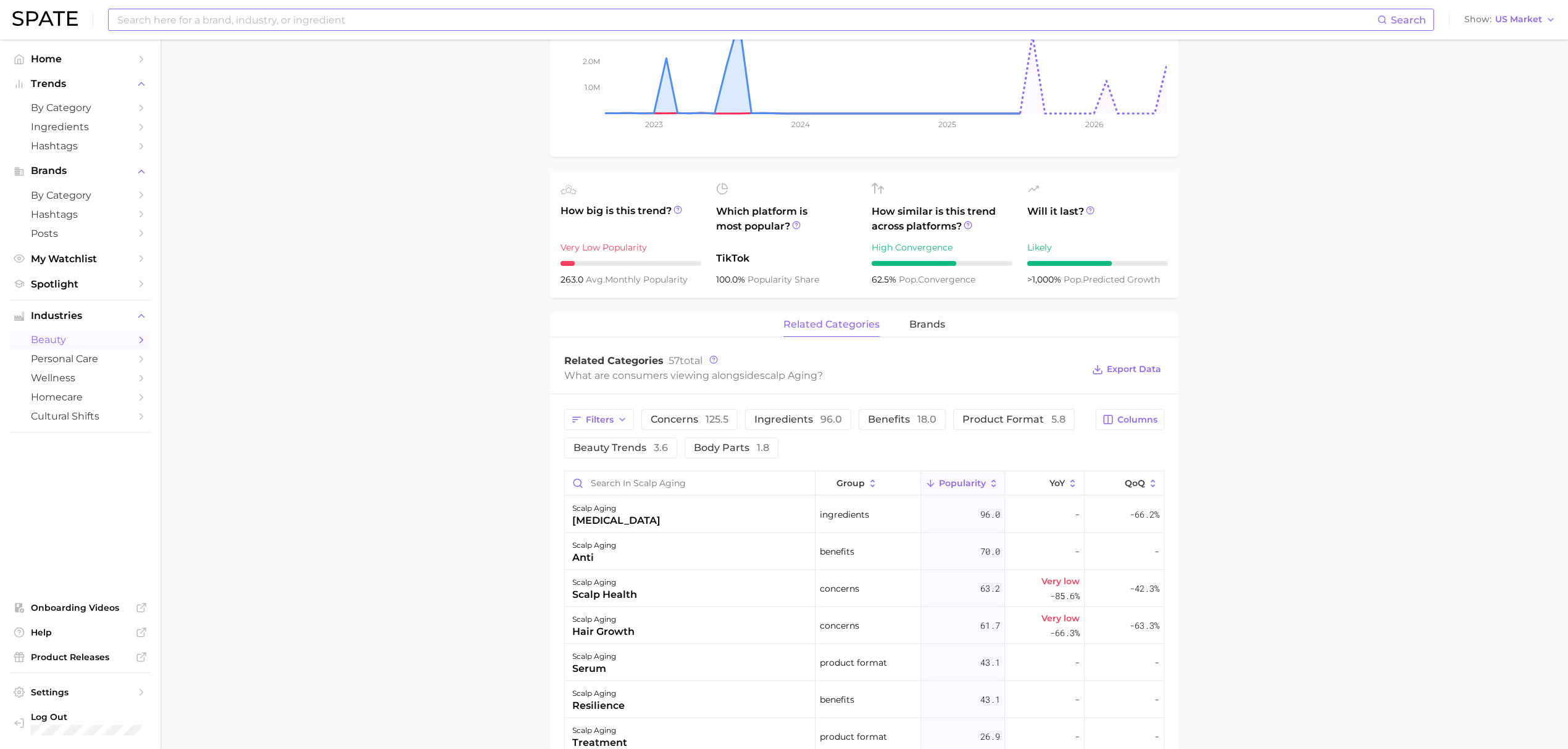
scroll to position [329, 0]
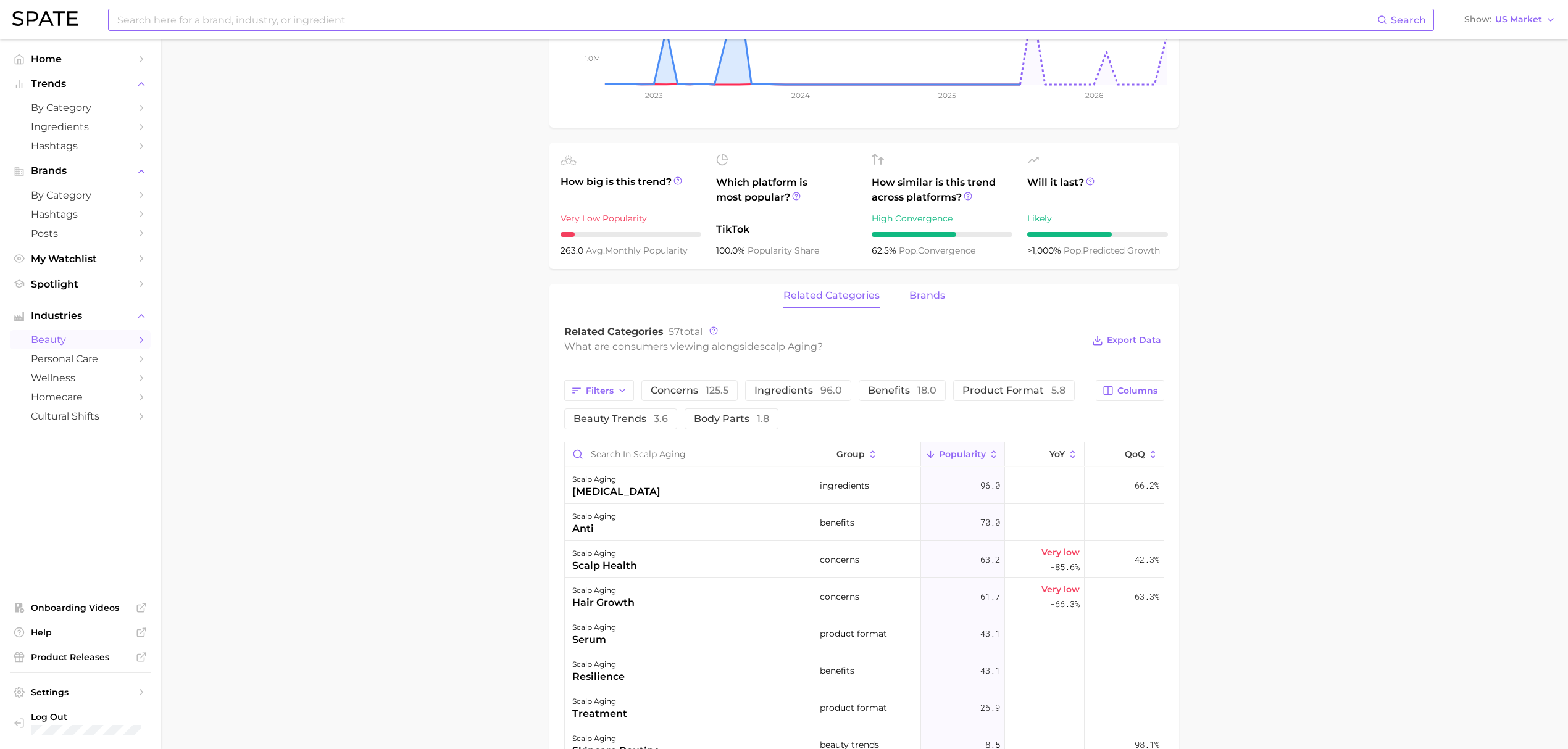
click at [941, 297] on span "brands" at bounding box center [927, 294] width 36 height 11
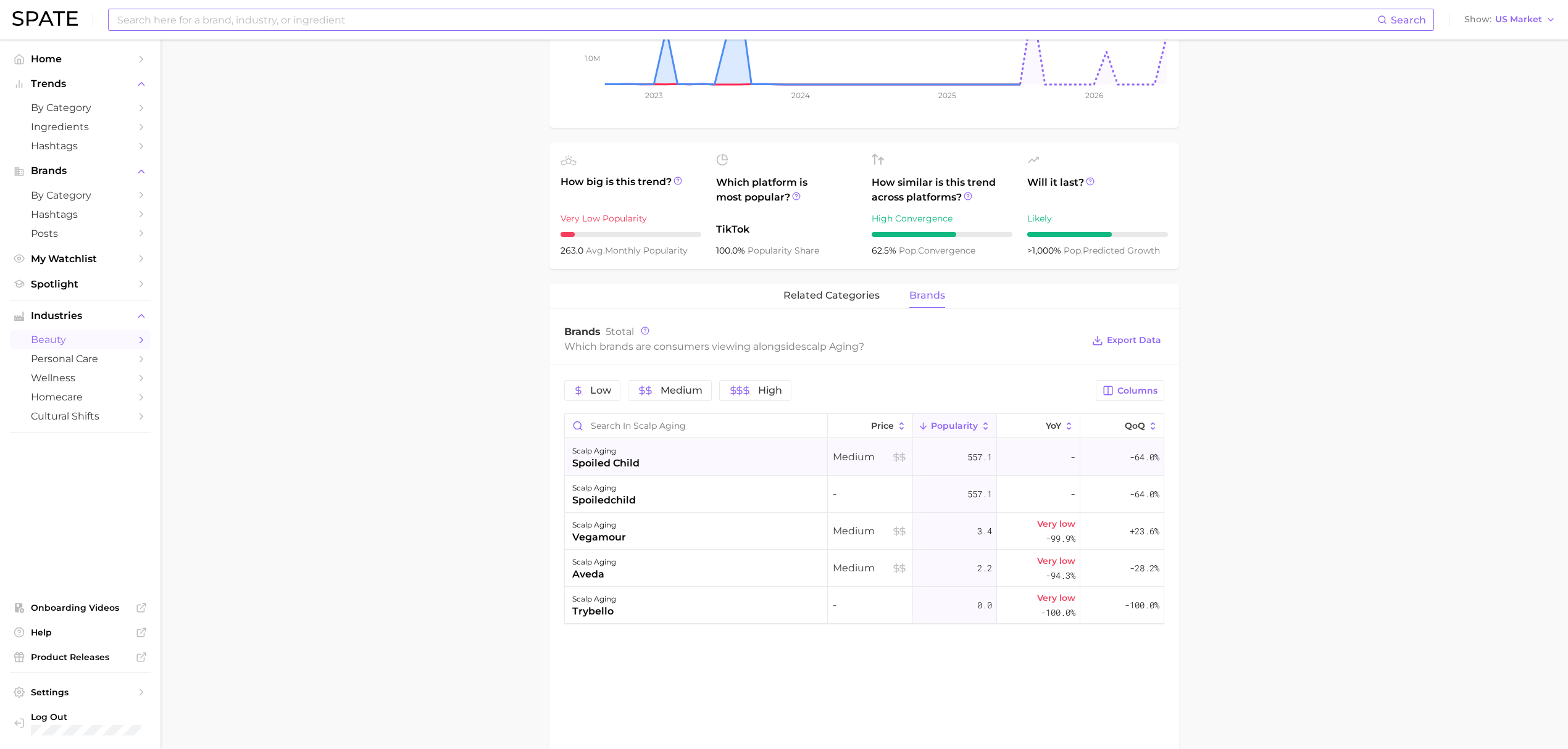
click at [725, 467] on div "scalp aging spoiled child" at bounding box center [696, 457] width 263 height 37
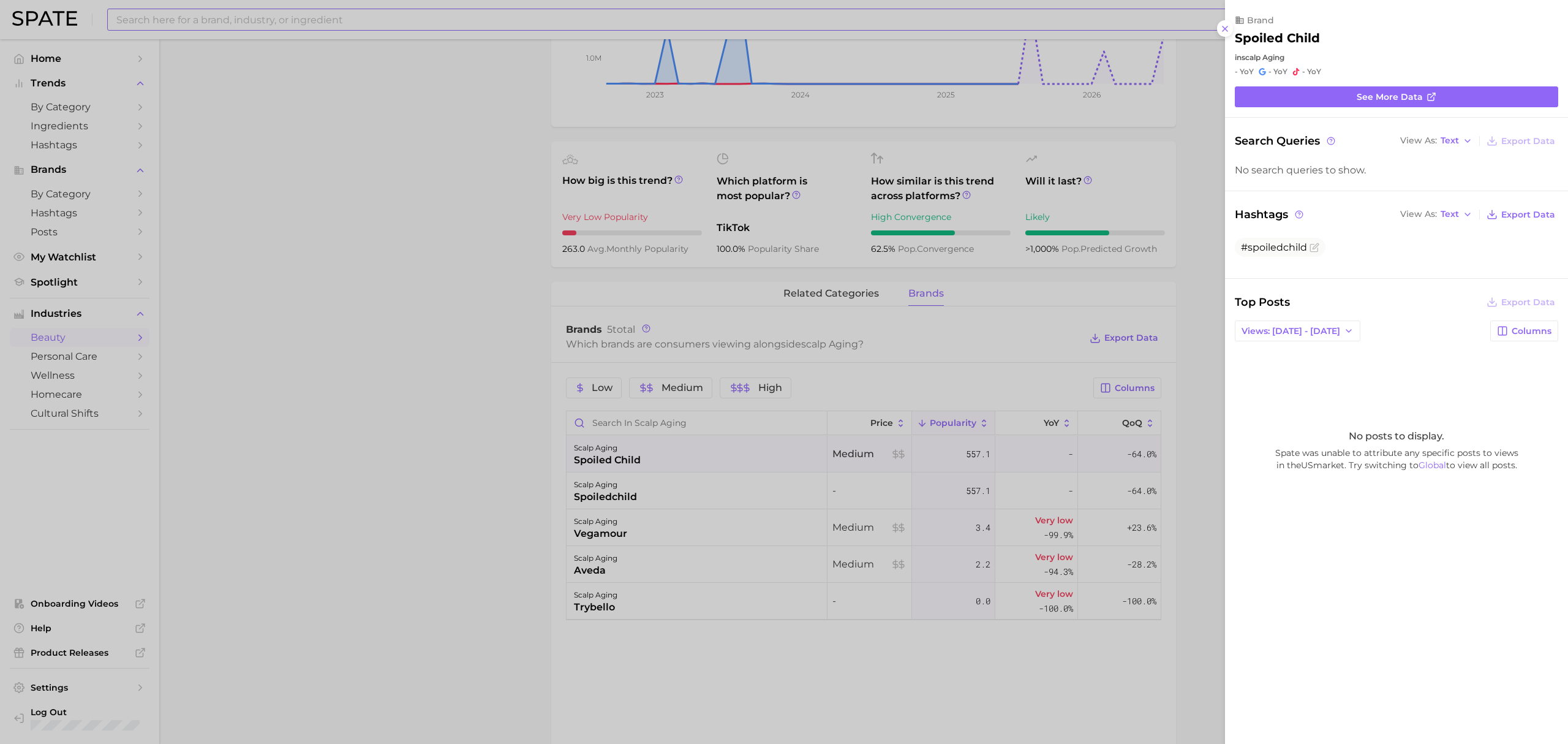
click at [414, 375] on div at bounding box center [784, 372] width 1568 height 744
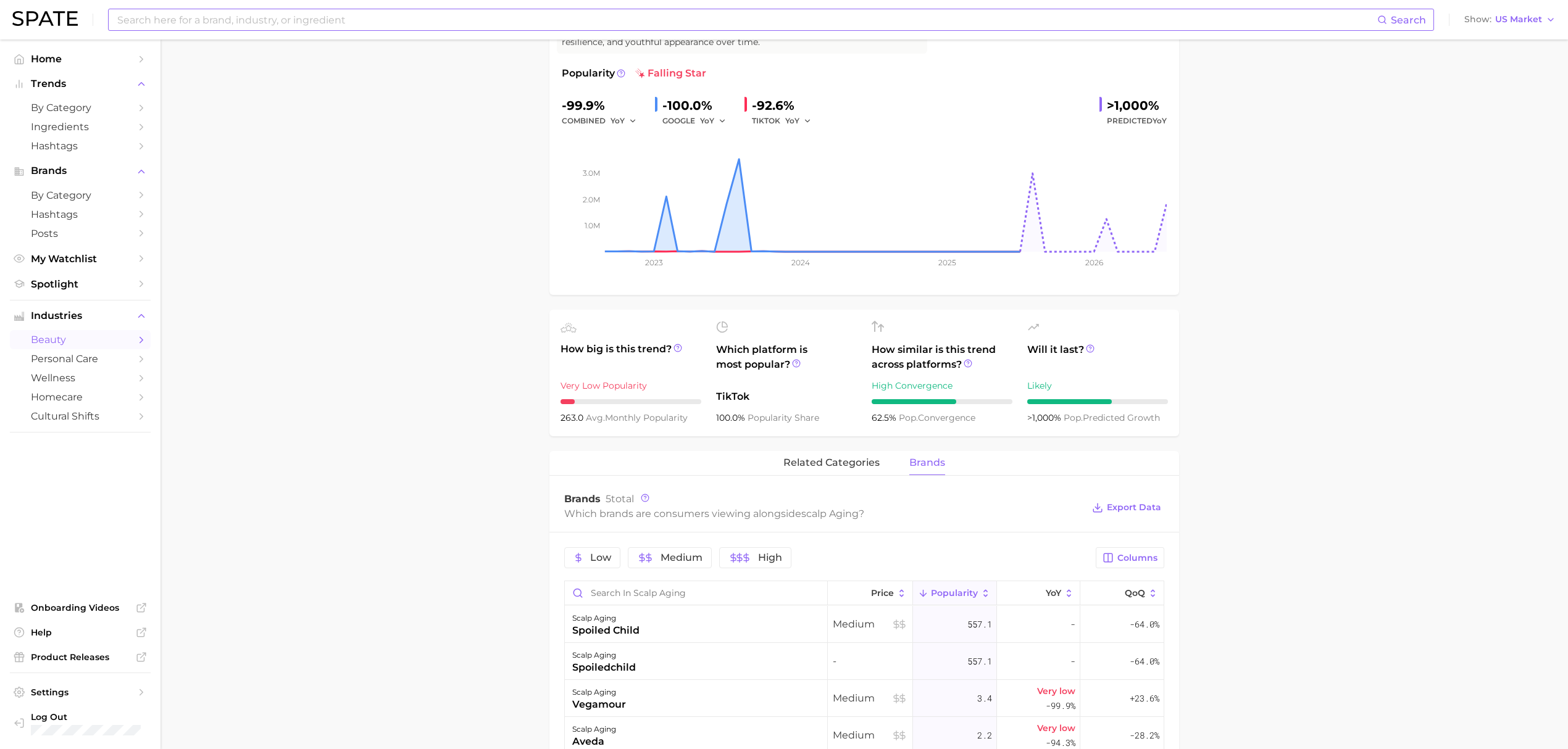
scroll to position [0, 0]
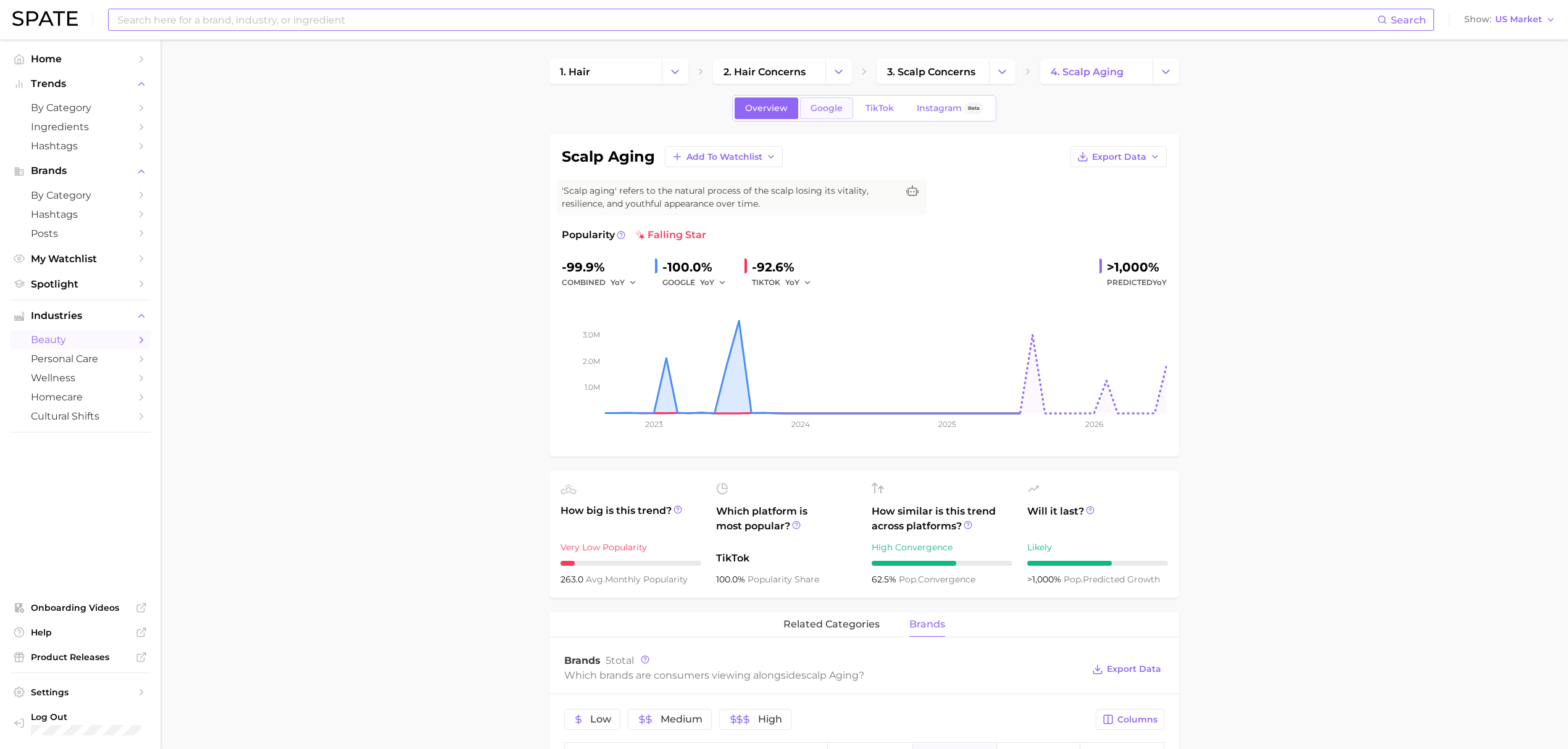
click at [830, 105] on span "Google" at bounding box center [827, 108] width 32 height 11
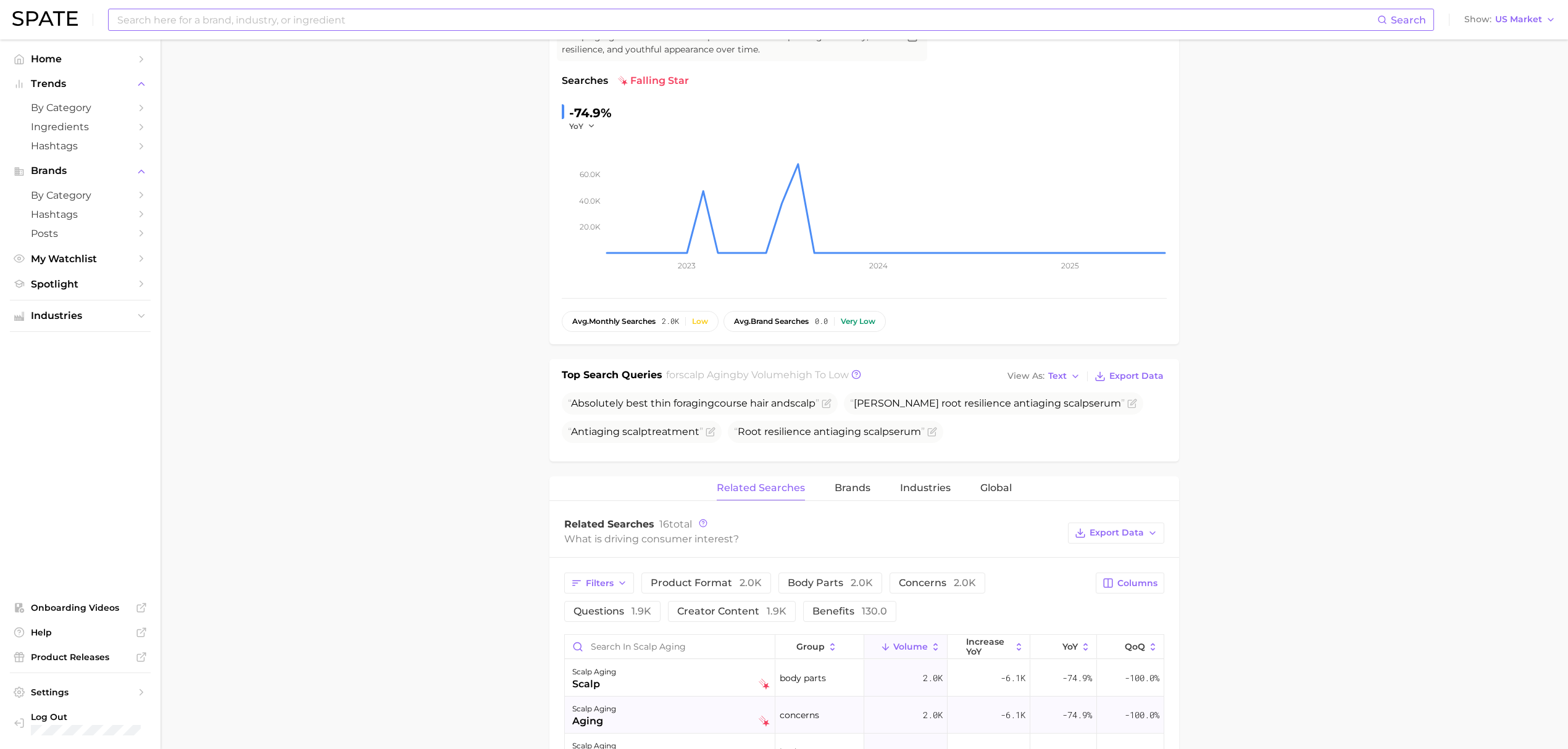
scroll to position [329, 0]
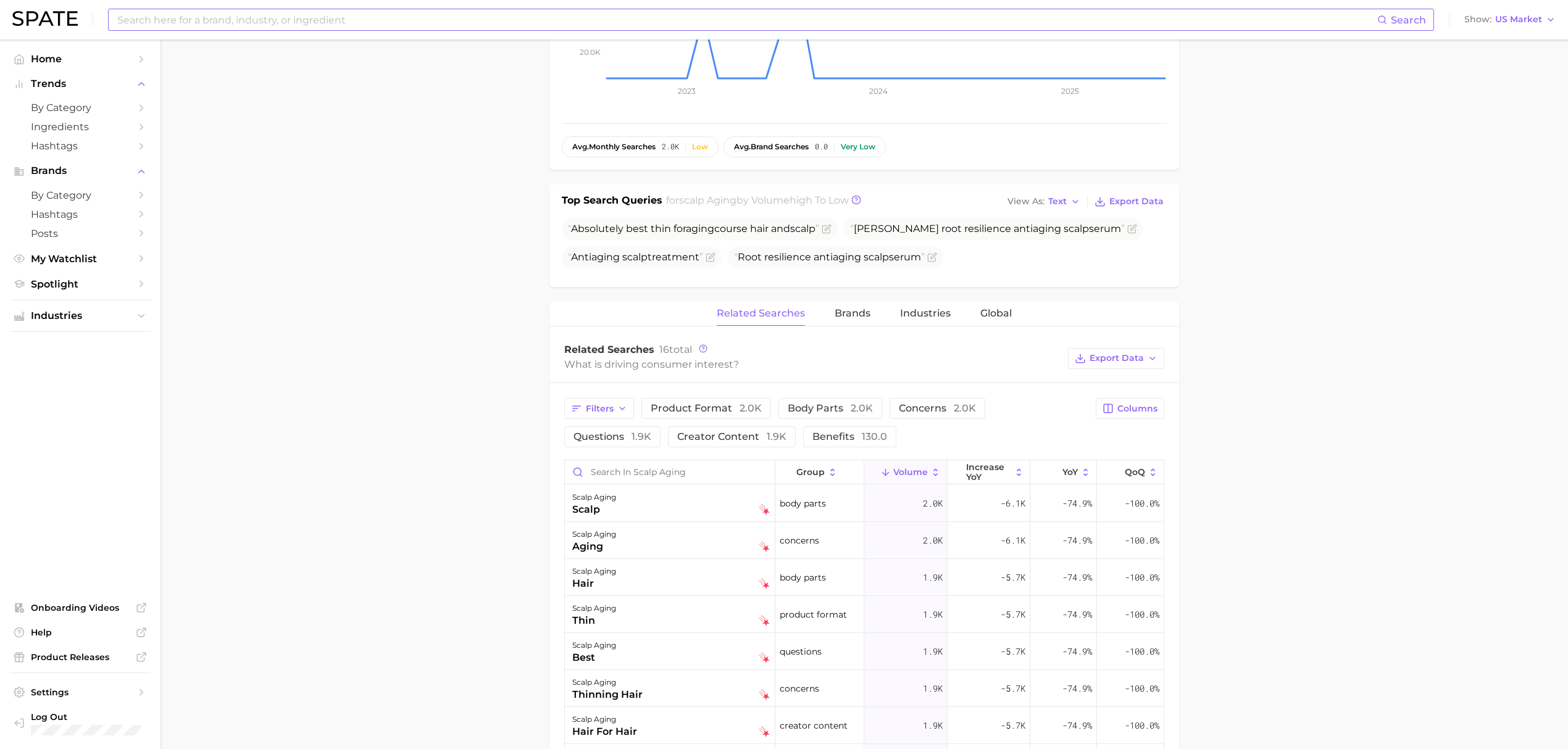
click at [873, 314] on div "Related Searches Brands Industries Global" at bounding box center [864, 313] width 630 height 25
click at [852, 317] on span "Brands" at bounding box center [852, 313] width 36 height 11
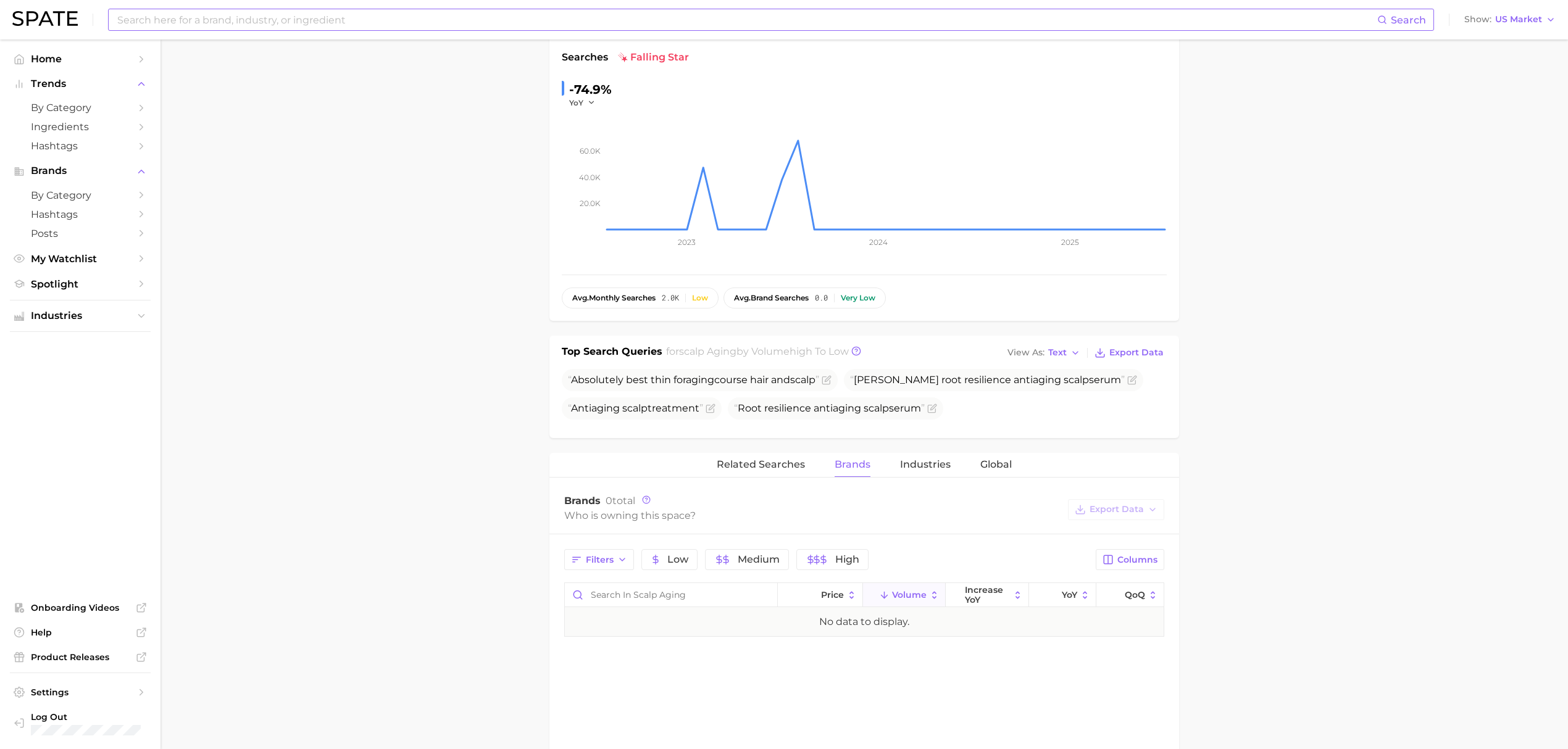
scroll to position [0, 0]
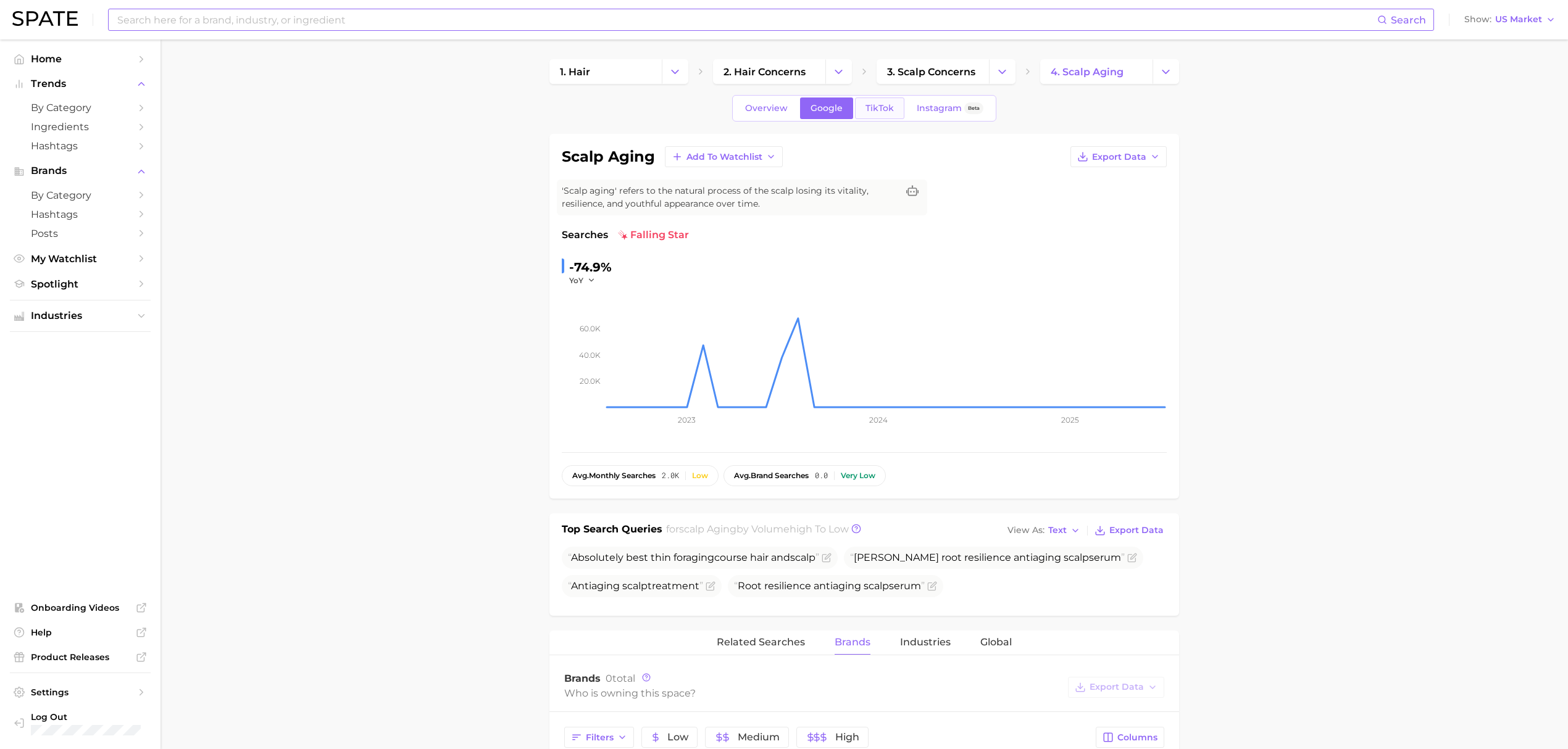
click at [889, 104] on span "TikTok" at bounding box center [879, 108] width 29 height 11
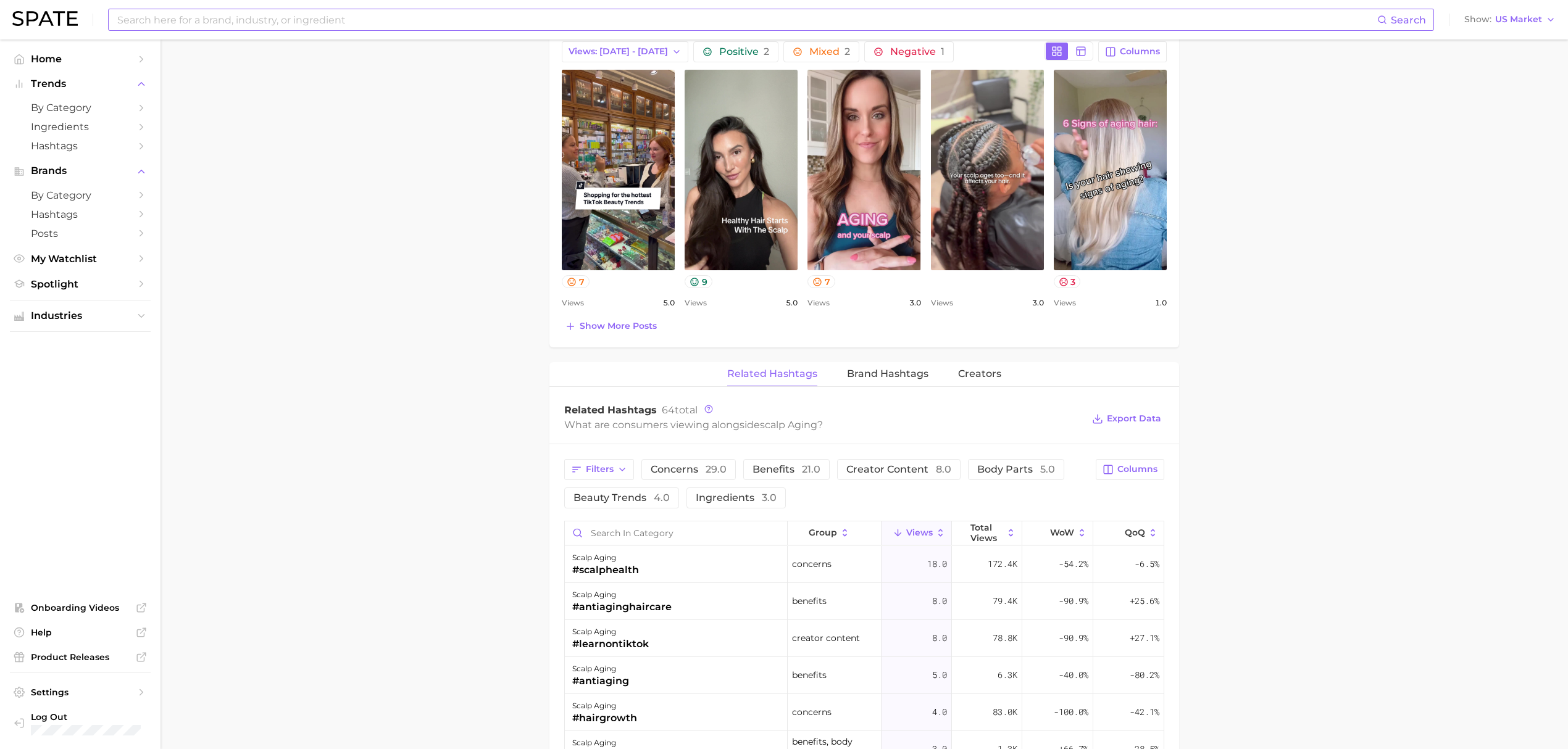
scroll to position [657, 0]
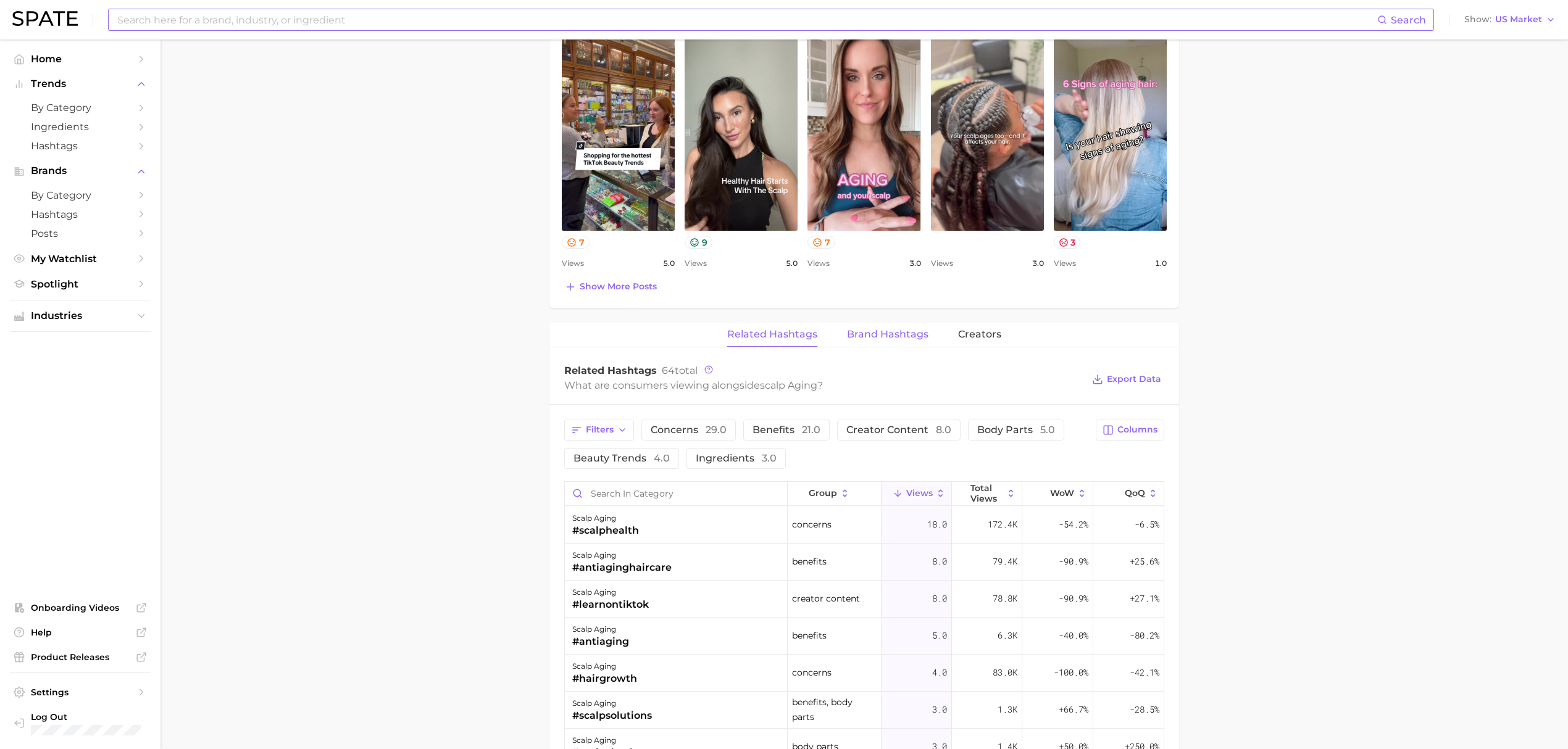
click at [890, 329] on button "Brand Hashtags" at bounding box center [887, 334] width 81 height 24
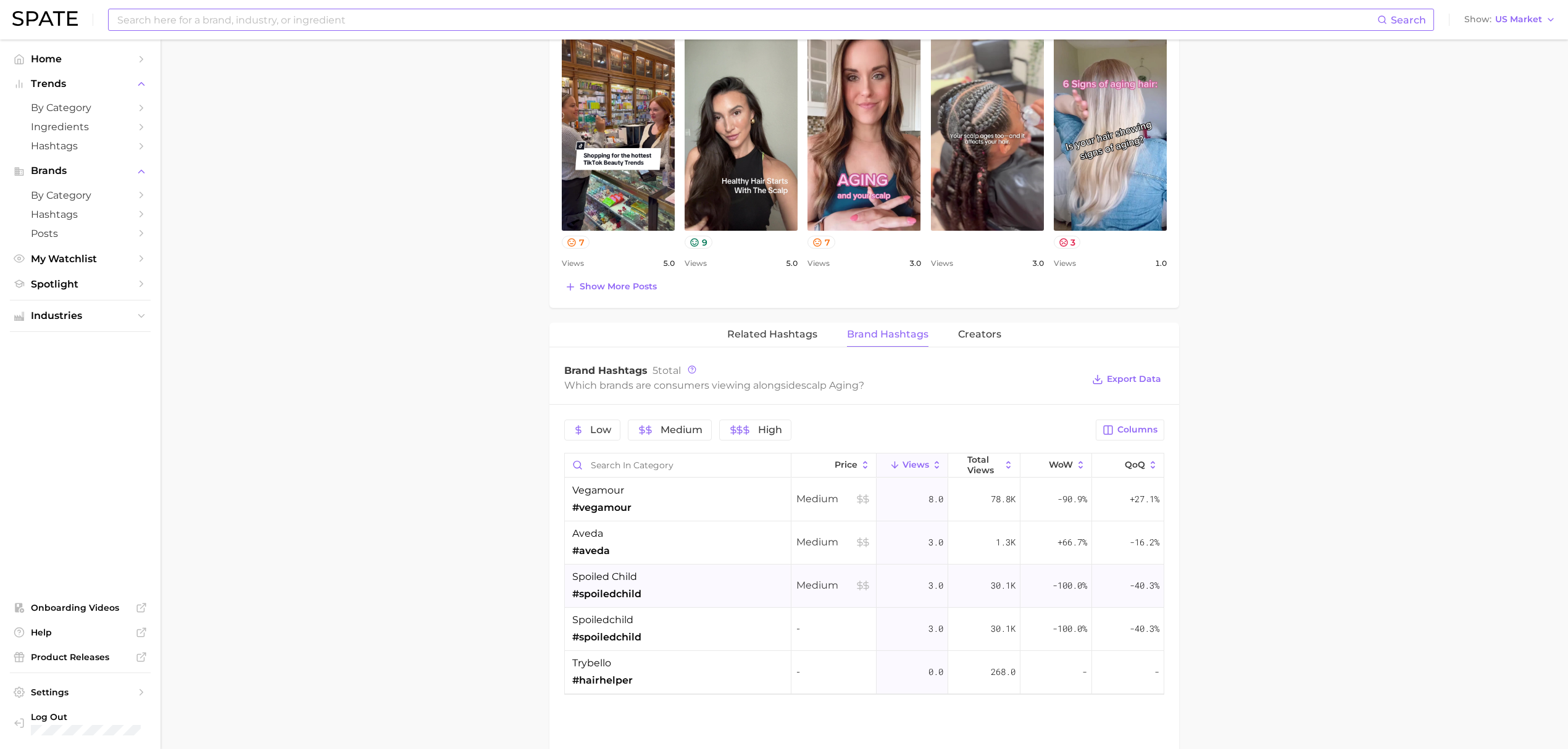
click at [699, 591] on div "spoiled child #spoiledchild" at bounding box center [677, 586] width 226 height 43
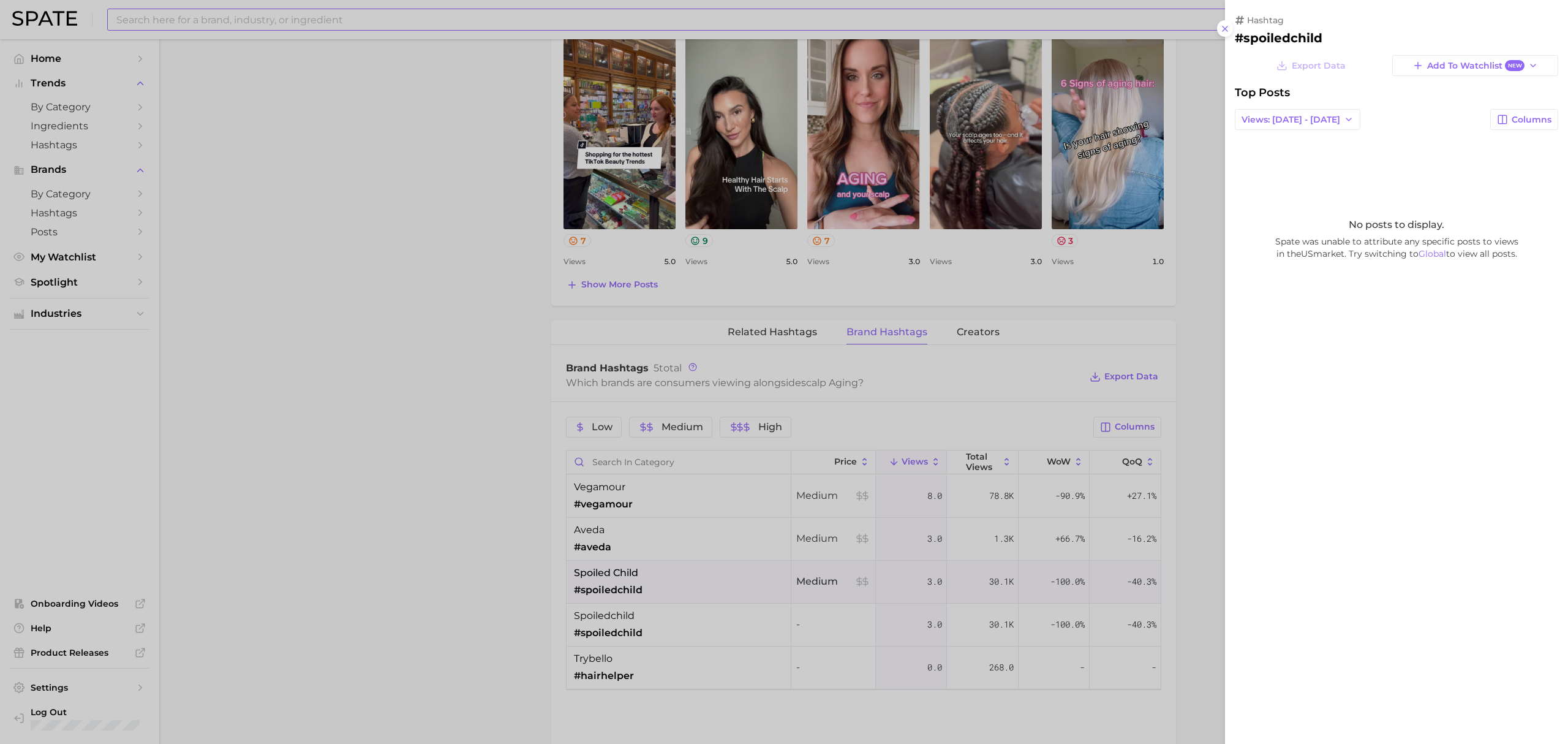
click at [459, 538] on div at bounding box center [784, 372] width 1568 height 744
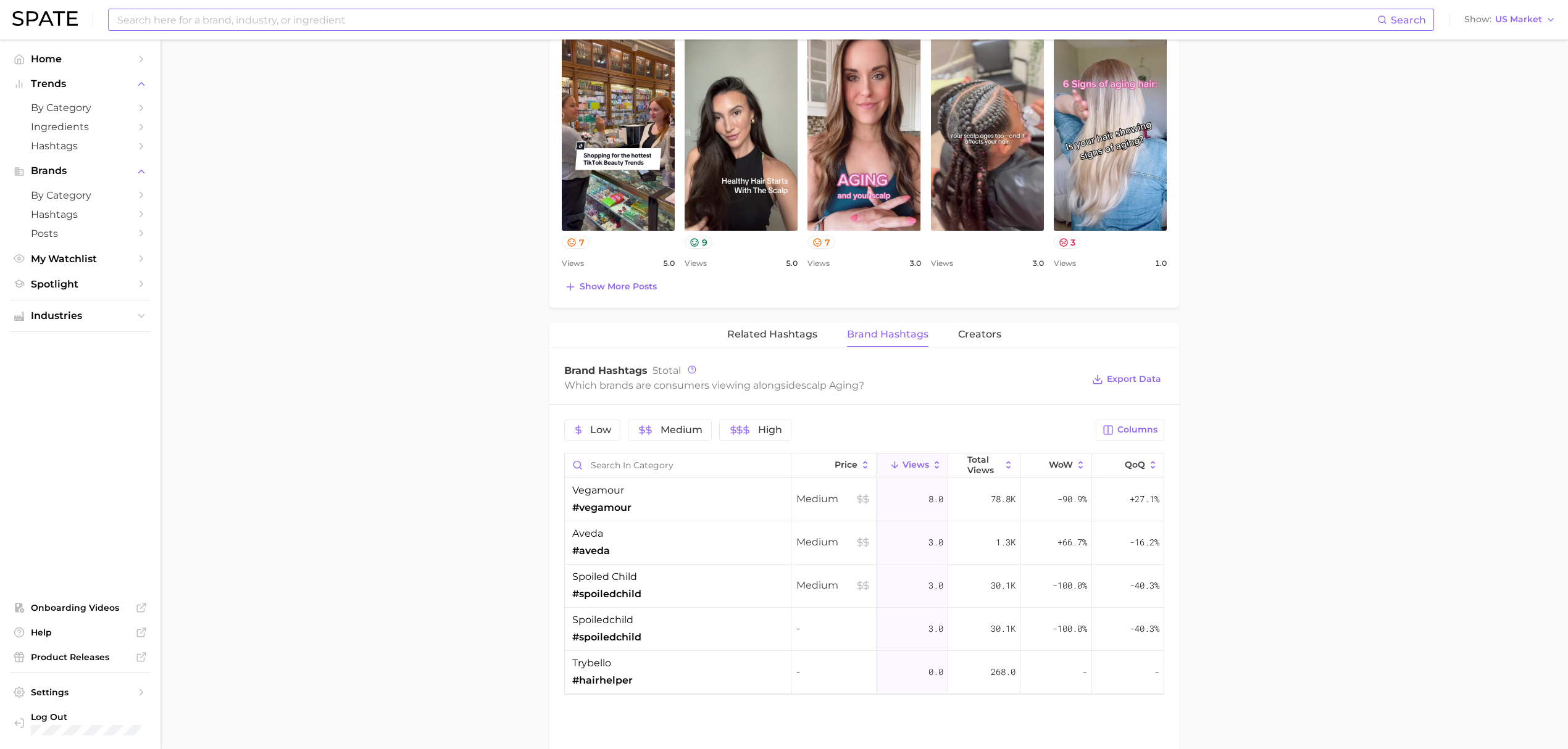
click at [654, 274] on div "Top Posts for scalp aging Export Data Views: Aug 31 - Sep 7 Positive 2 Mixed 2 …" at bounding box center [864, 135] width 605 height 319
click at [648, 289] on span "Show more posts" at bounding box center [618, 287] width 77 height 11
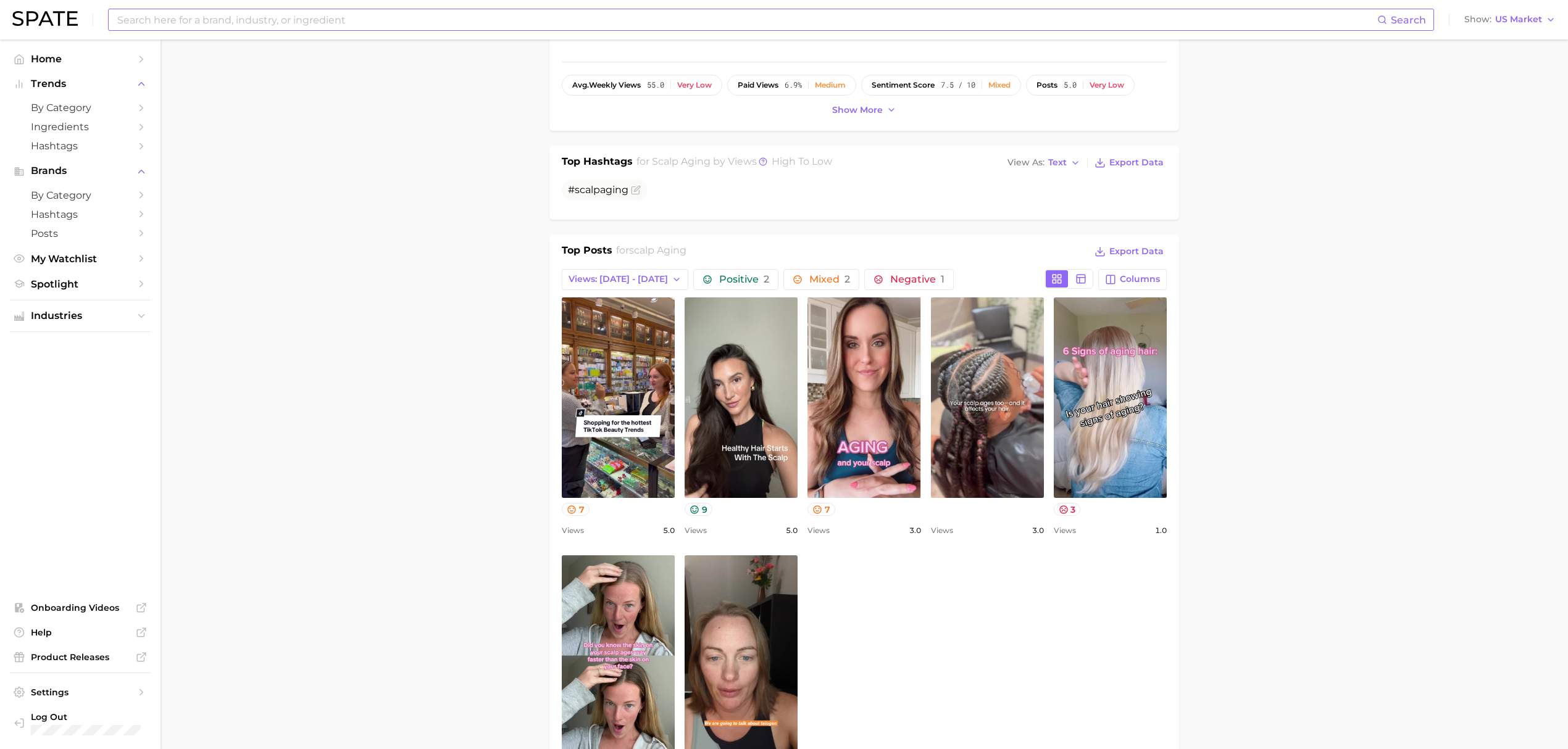
scroll to position [0, 0]
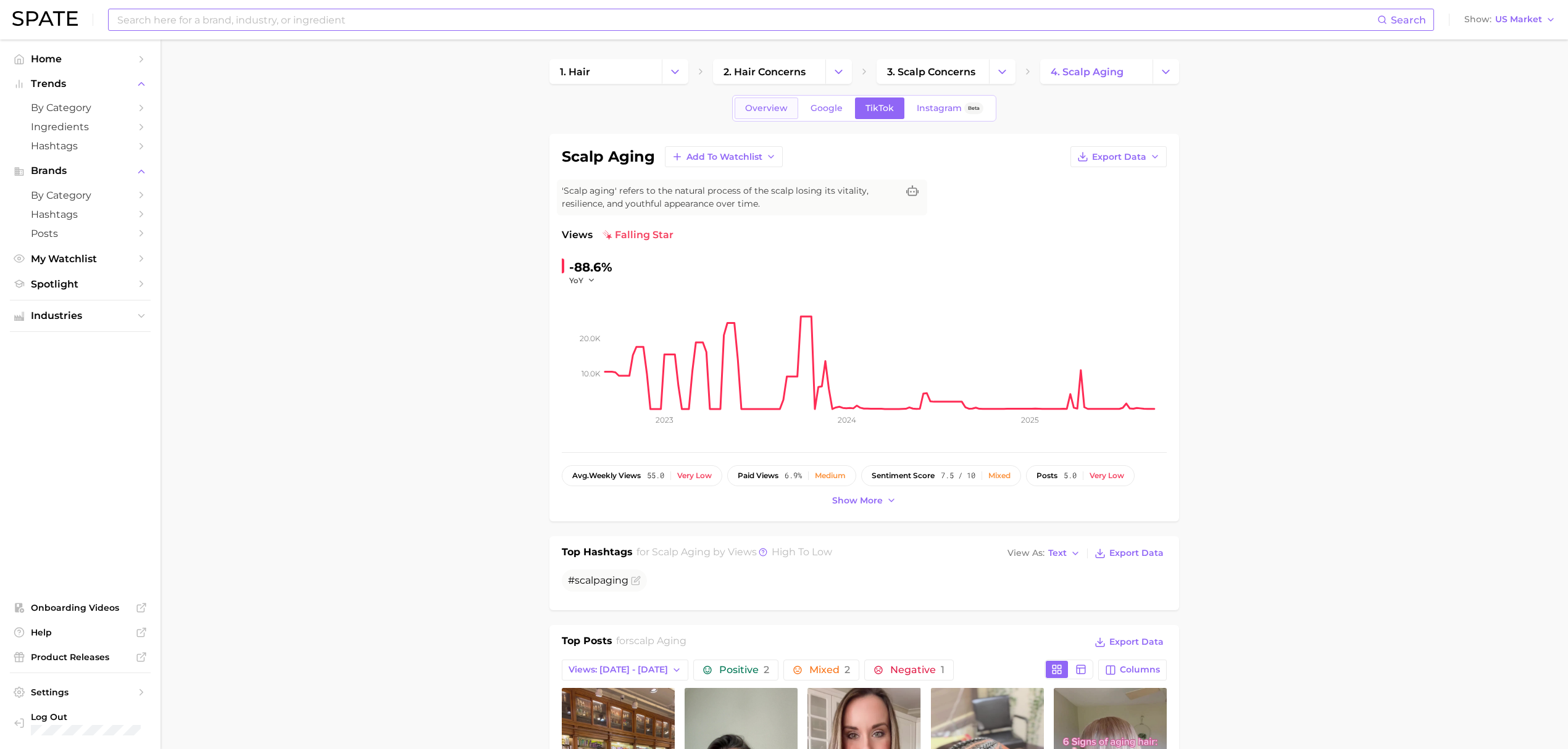
click at [789, 108] on link "Overview" at bounding box center [766, 109] width 63 height 22
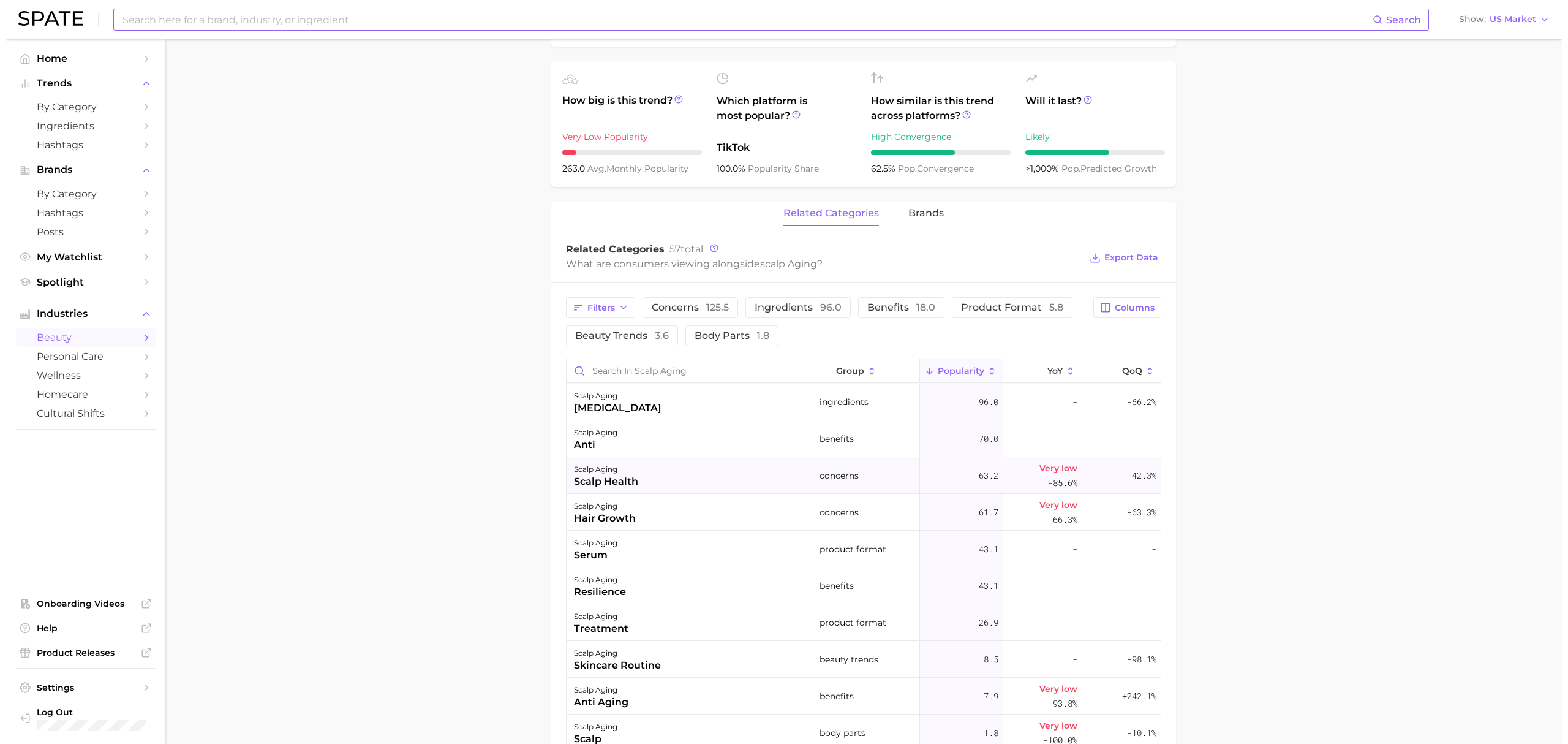
scroll to position [408, 0]
click at [918, 201] on button "brands" at bounding box center [920, 212] width 35 height 24
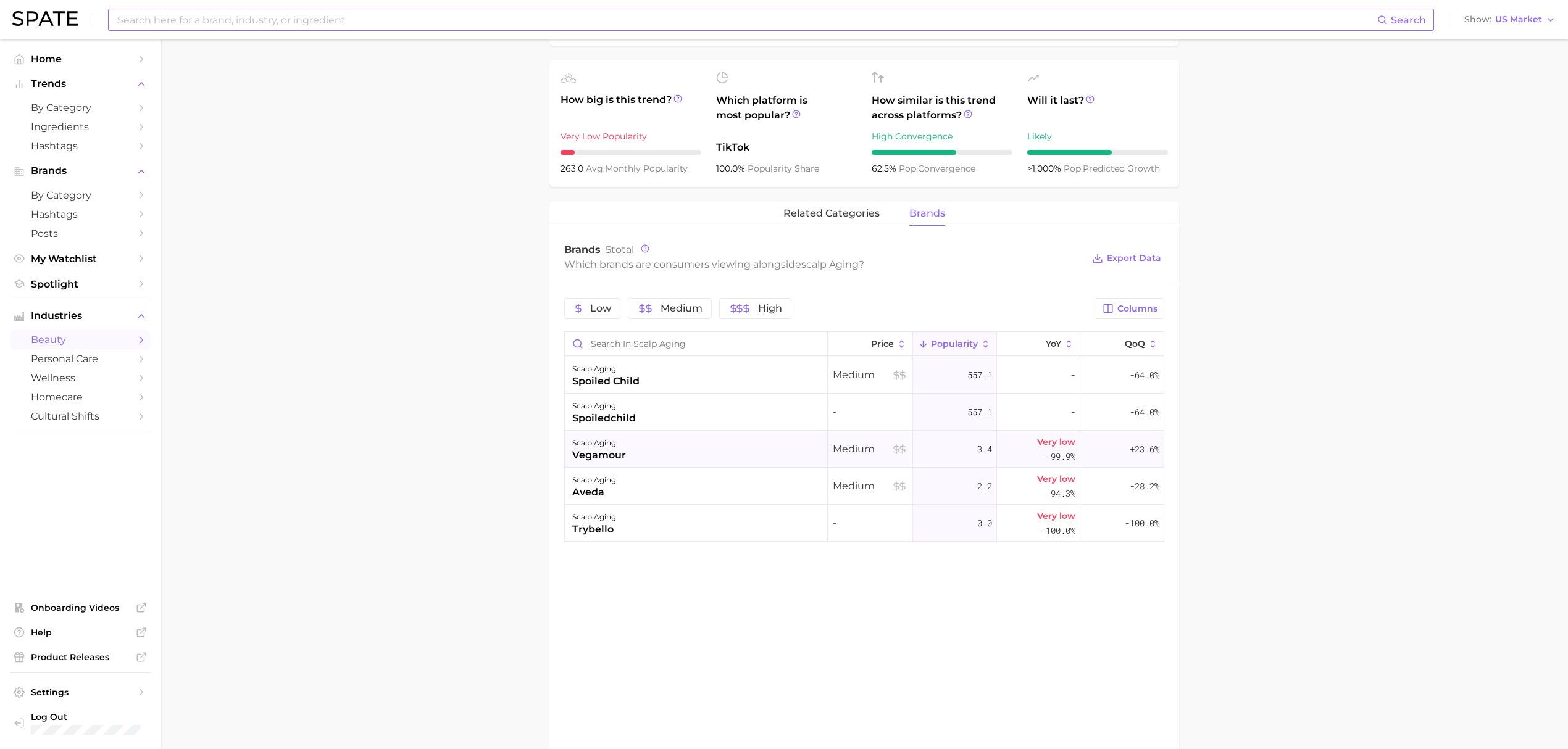
click at [734, 450] on div "scalp aging vegamour" at bounding box center [696, 449] width 263 height 37
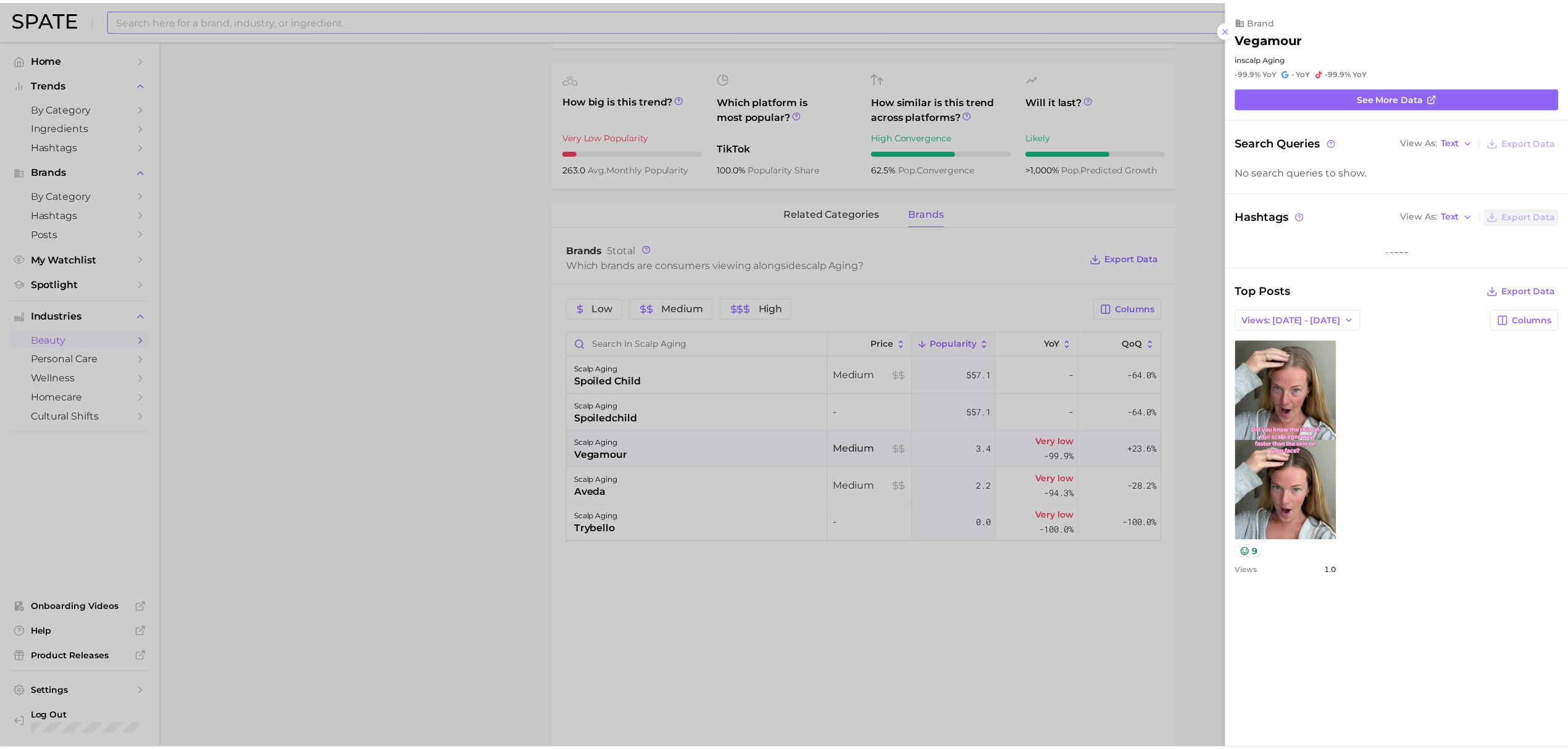
scroll to position [0, 0]
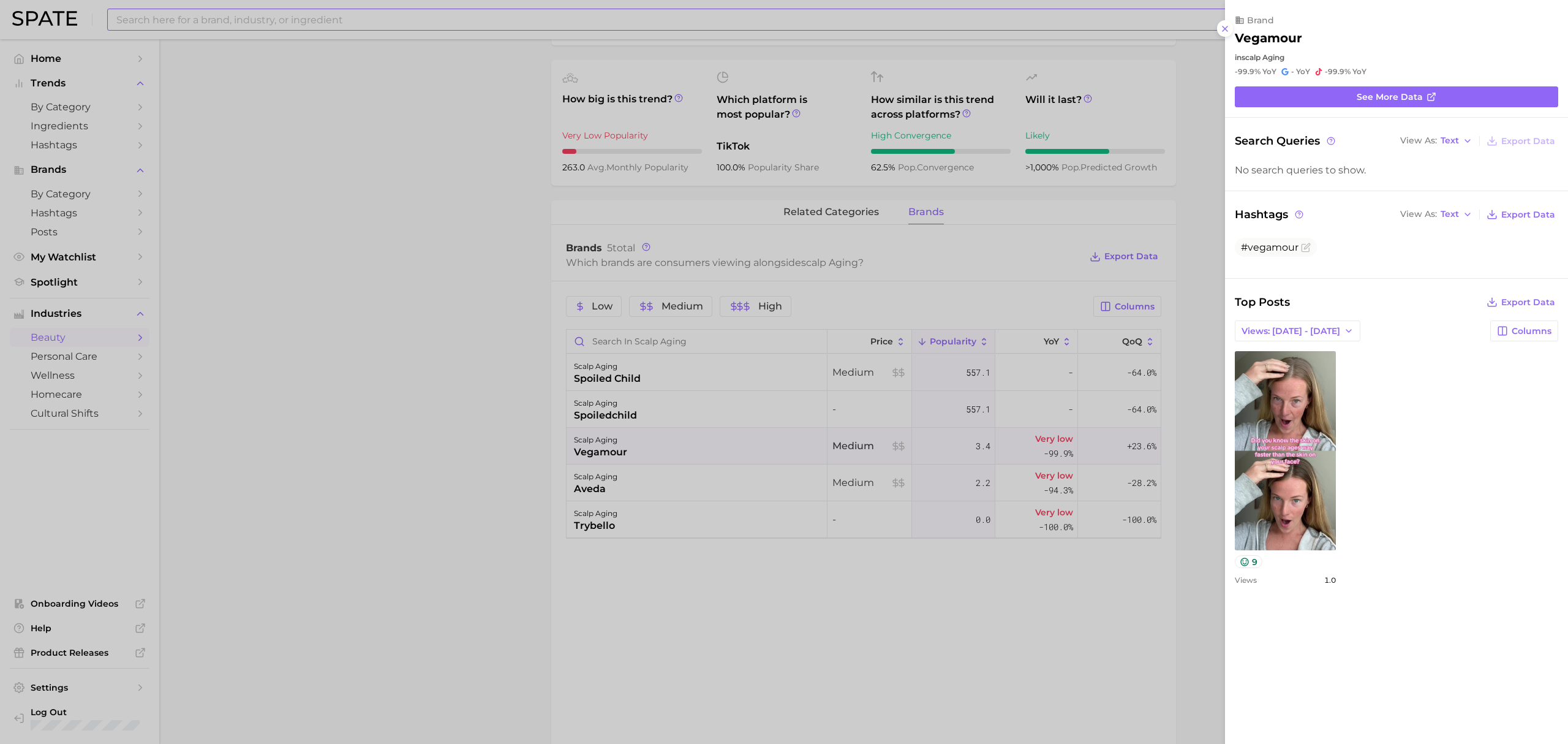
click at [1008, 280] on div at bounding box center [784, 372] width 1568 height 744
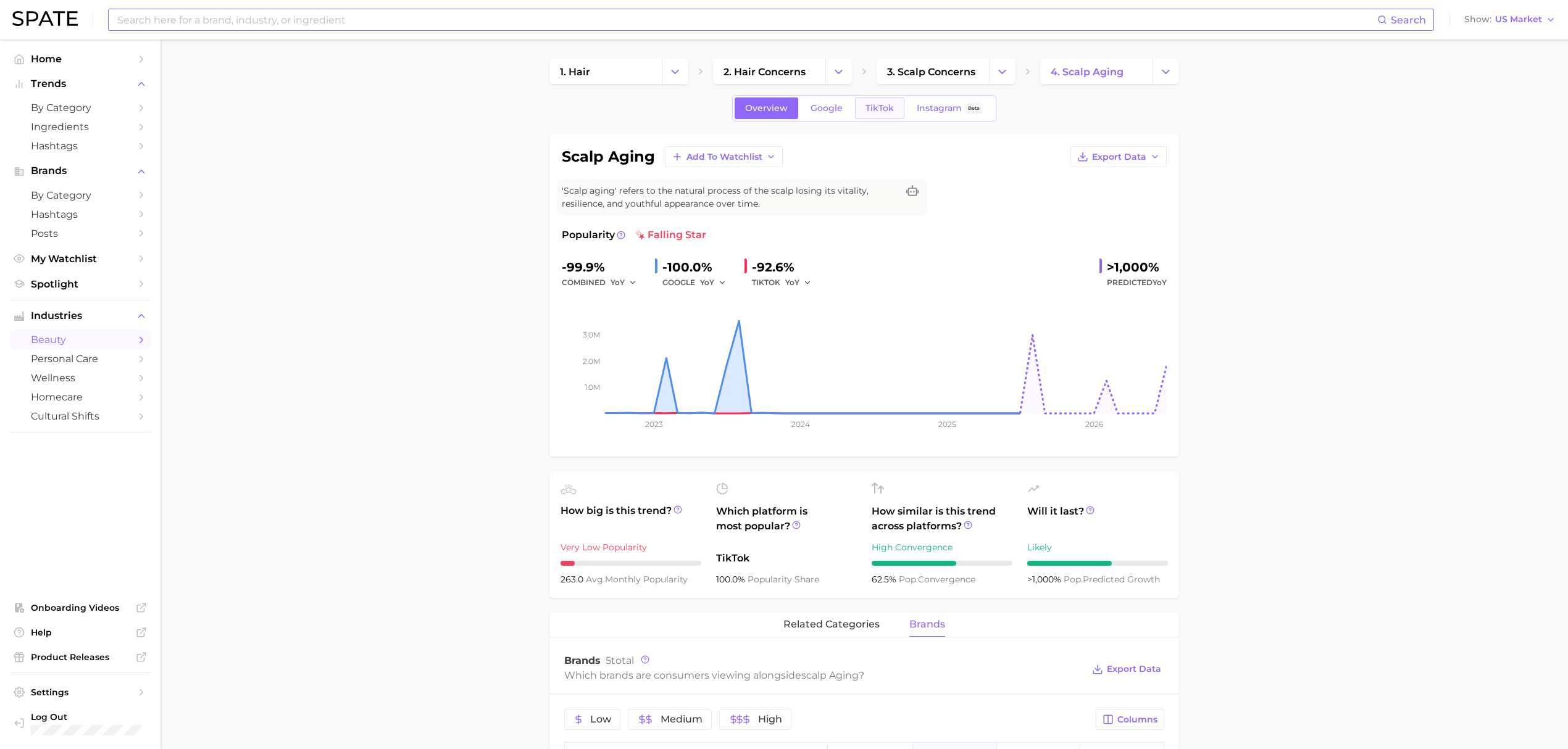
click at [875, 110] on span "TikTok" at bounding box center [879, 108] width 29 height 11
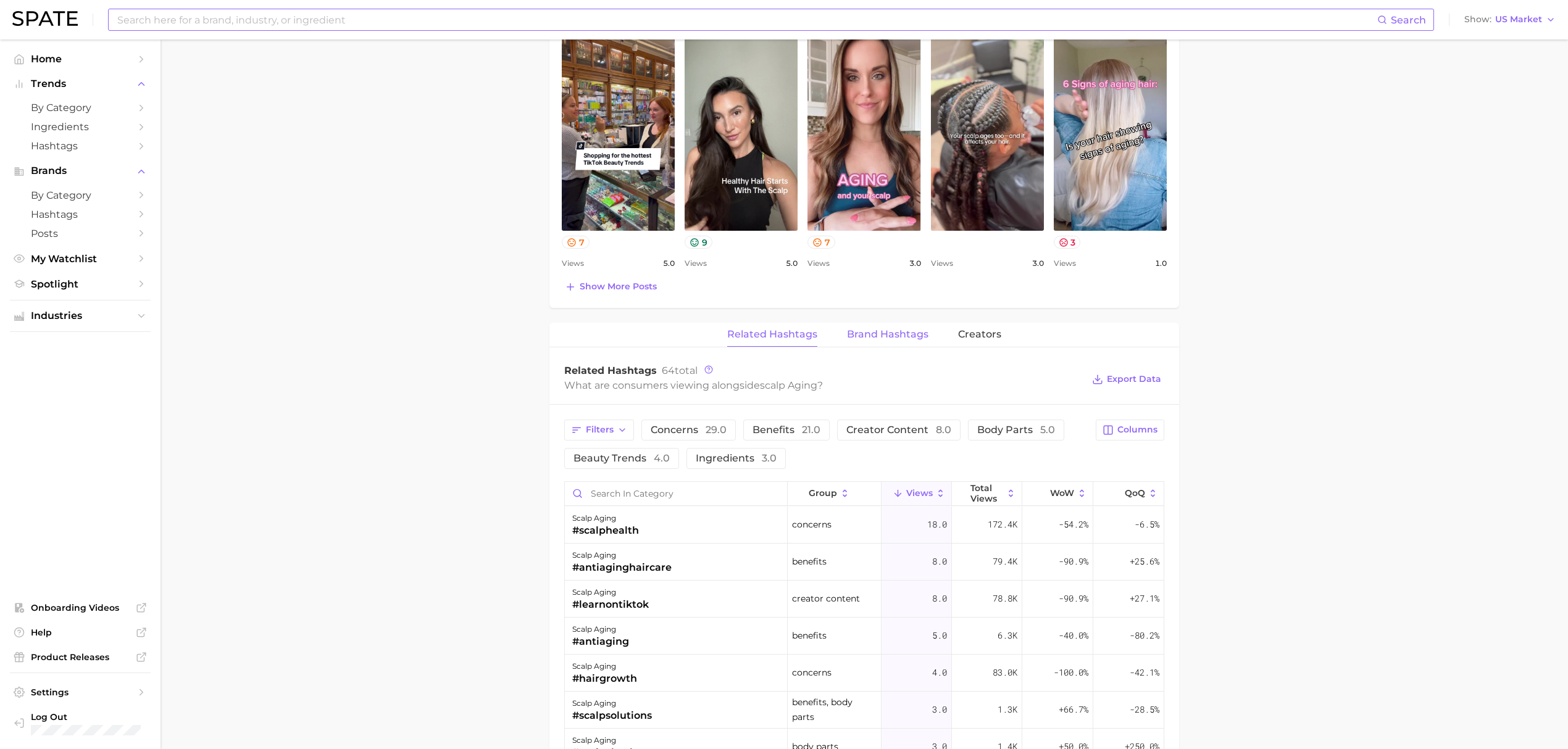
click at [865, 331] on span "Brand Hashtags" at bounding box center [887, 334] width 81 height 11
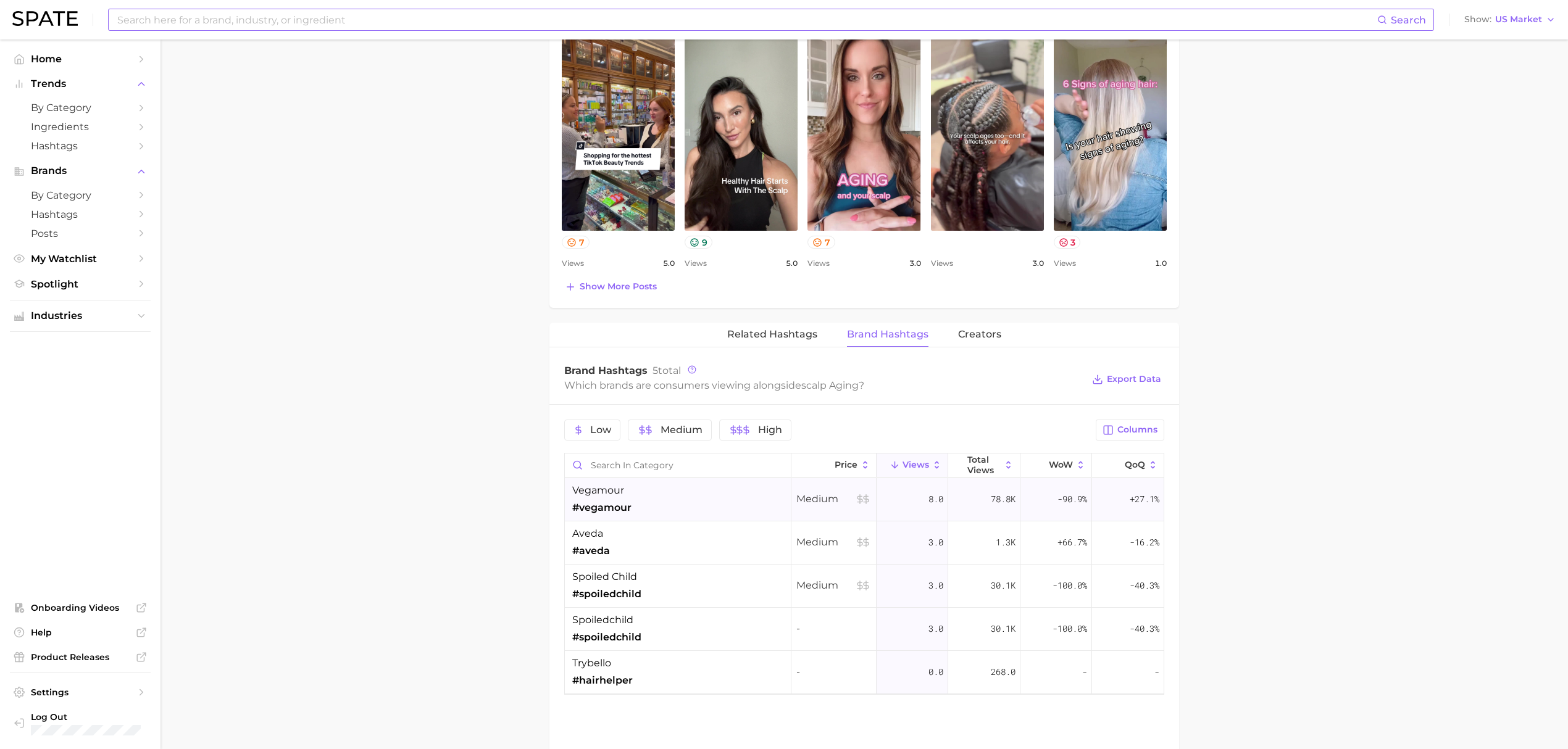
click at [650, 520] on div "vegamour #vegamour" at bounding box center [677, 500] width 226 height 43
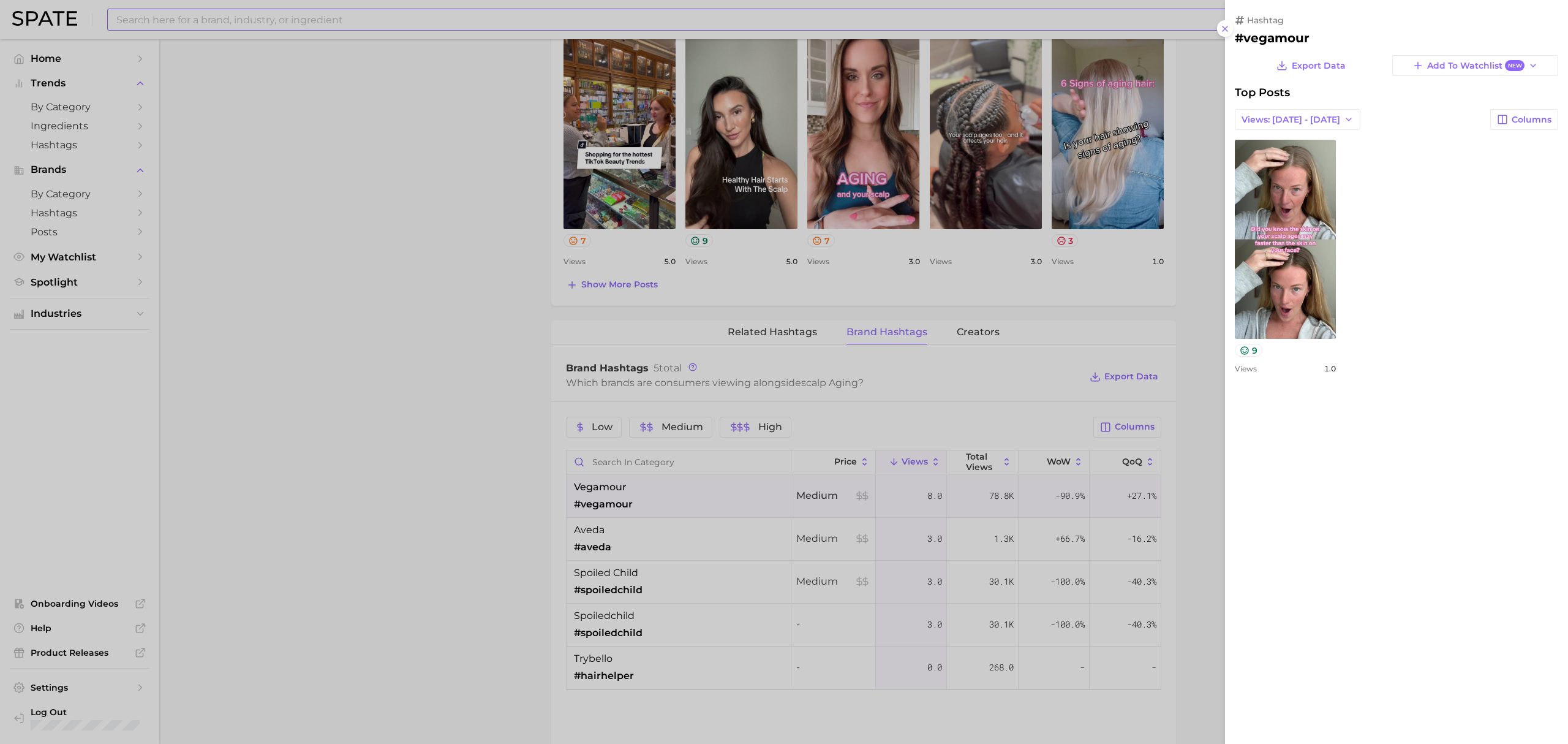
click at [522, 516] on div at bounding box center [784, 372] width 1568 height 744
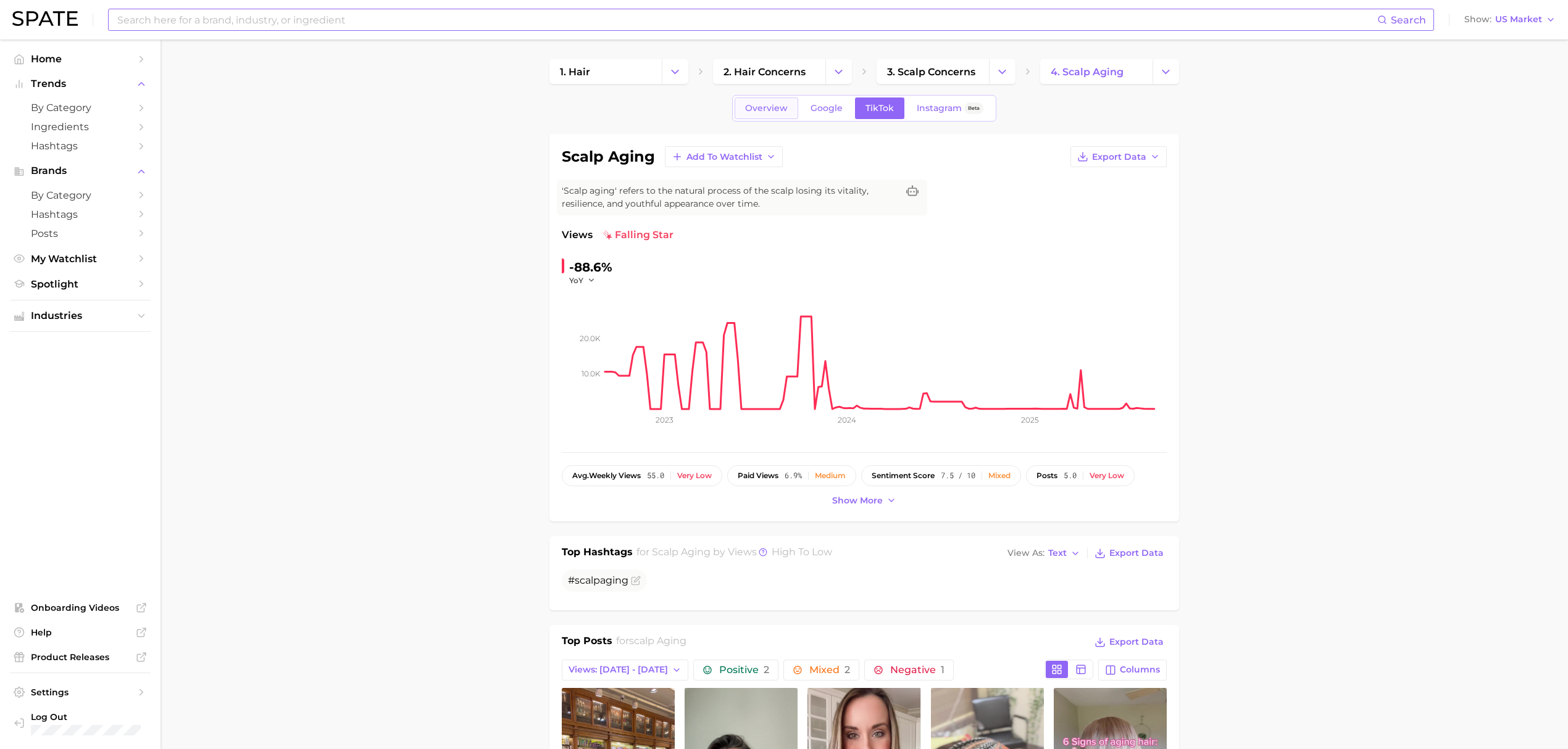
click at [781, 107] on span "Overview" at bounding box center [765, 108] width 43 height 11
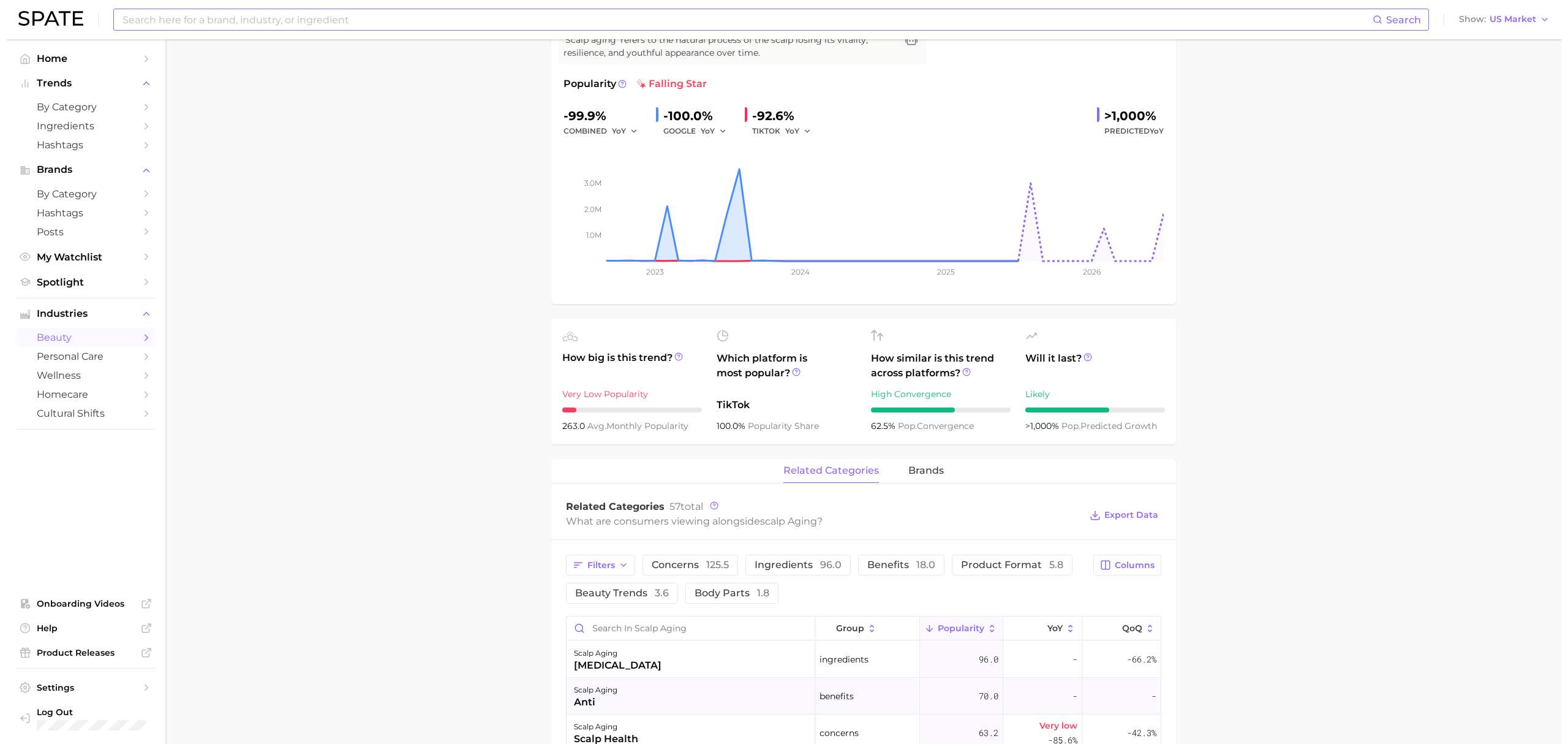
scroll to position [327, 0]
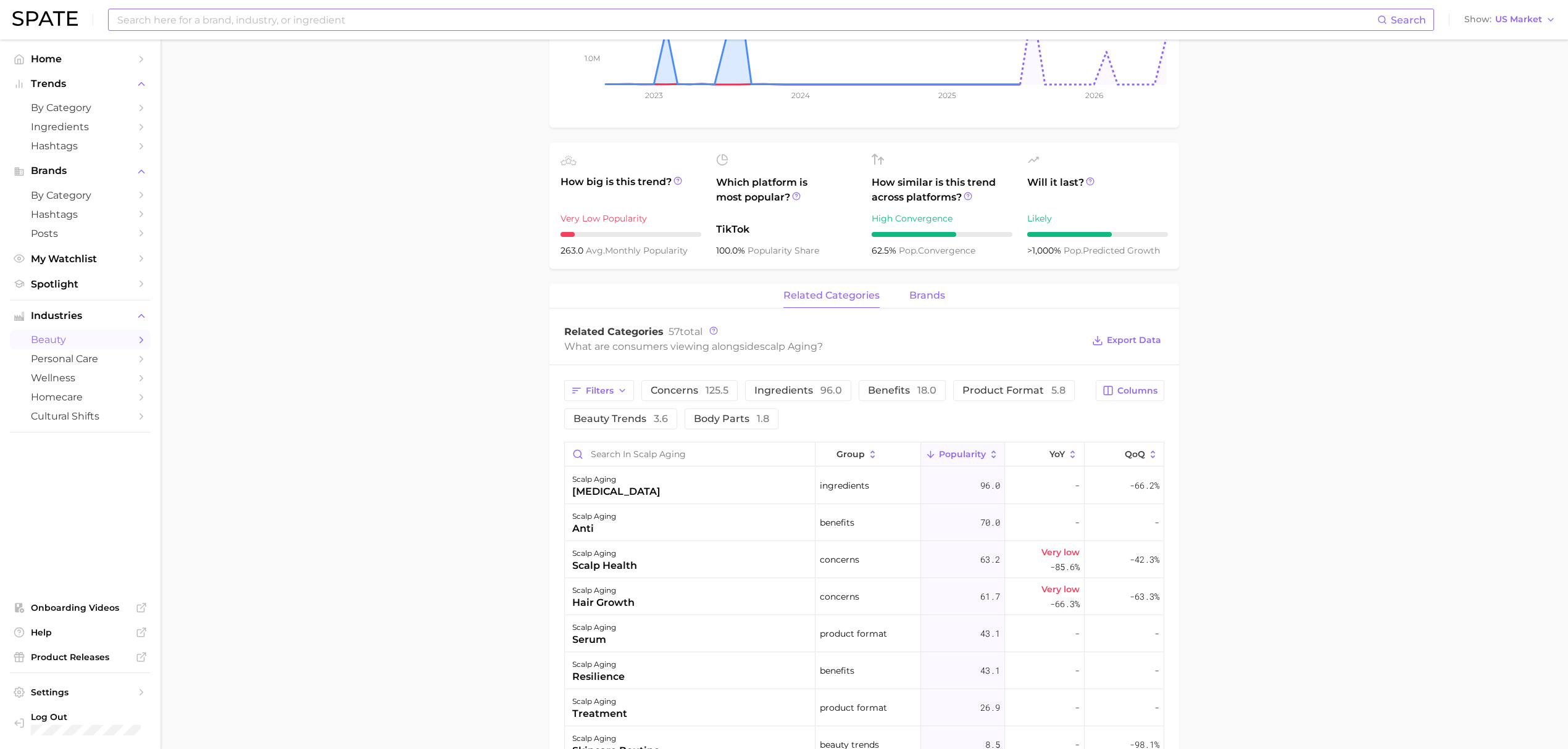
click at [917, 304] on button "brands" at bounding box center [927, 295] width 36 height 24
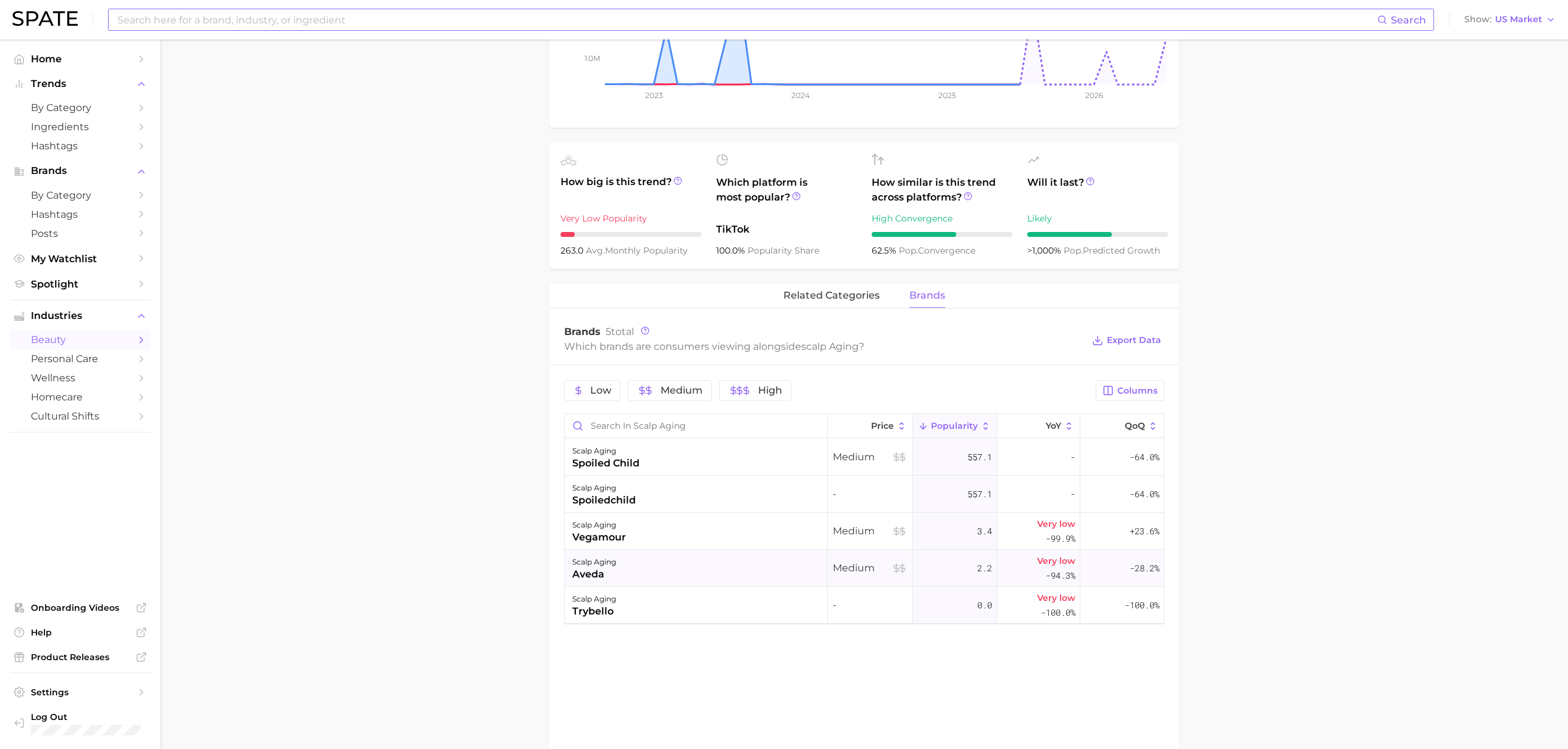
click at [729, 573] on div "scalp aging aveda" at bounding box center [696, 567] width 263 height 37
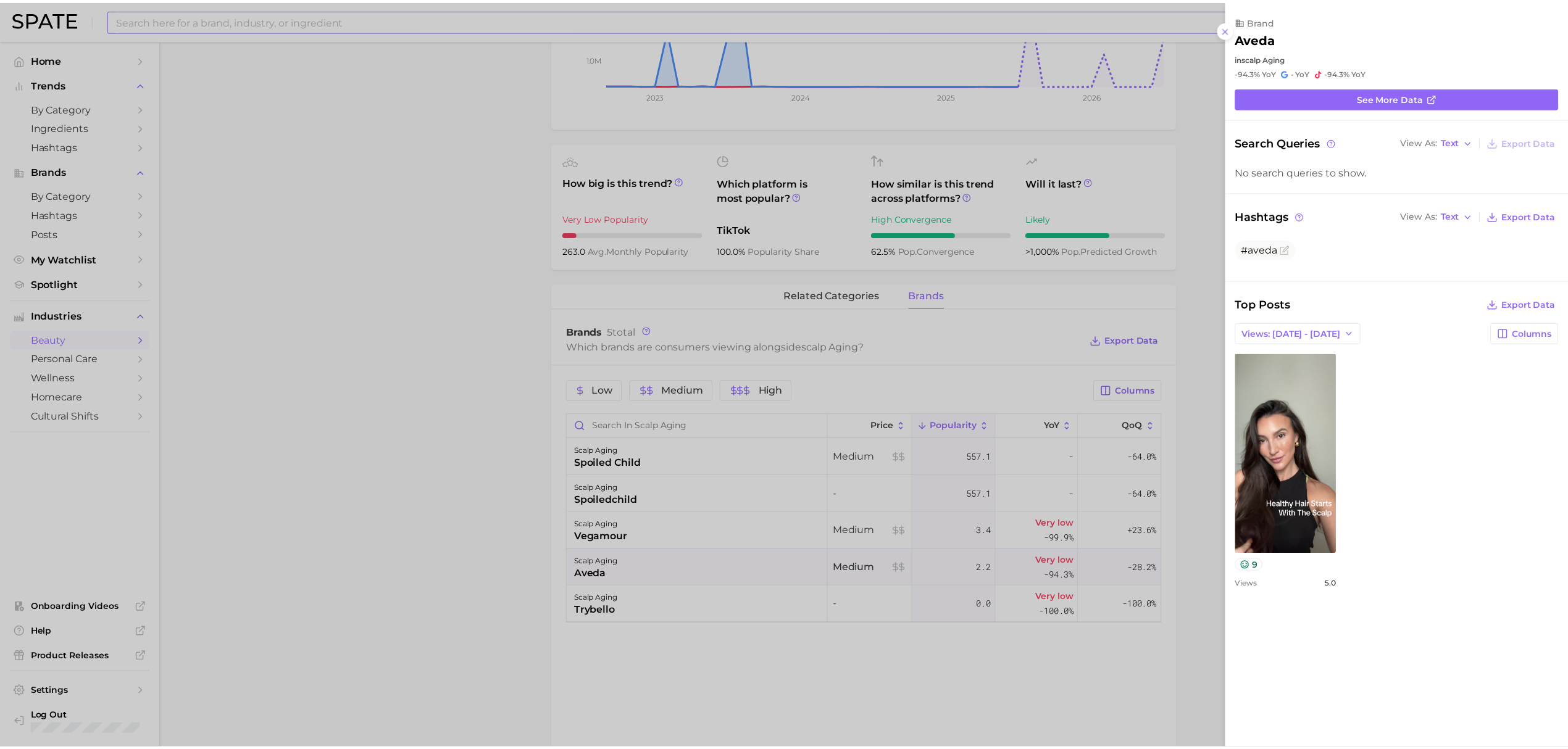
scroll to position [0, 0]
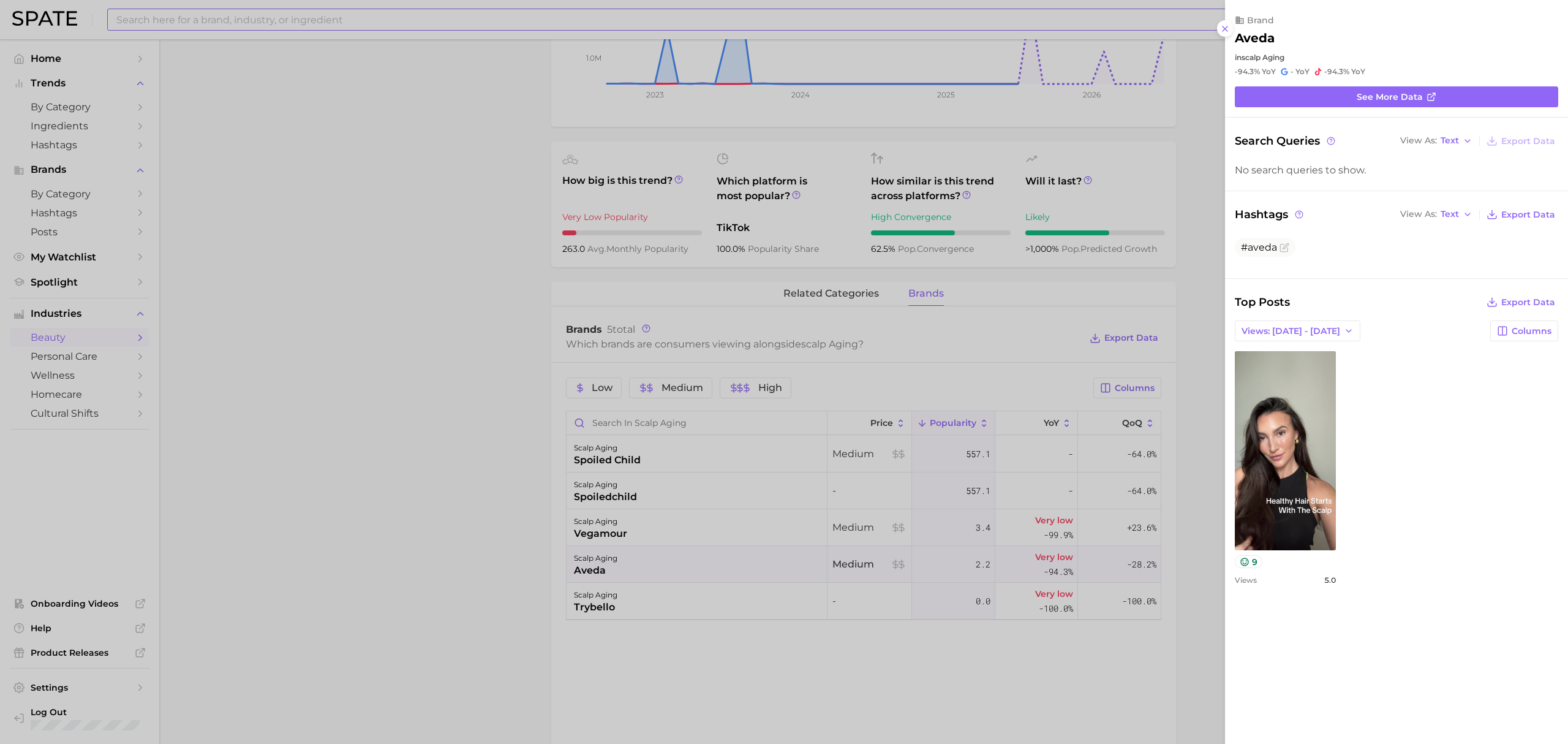
click at [494, 419] on div at bounding box center [784, 372] width 1568 height 744
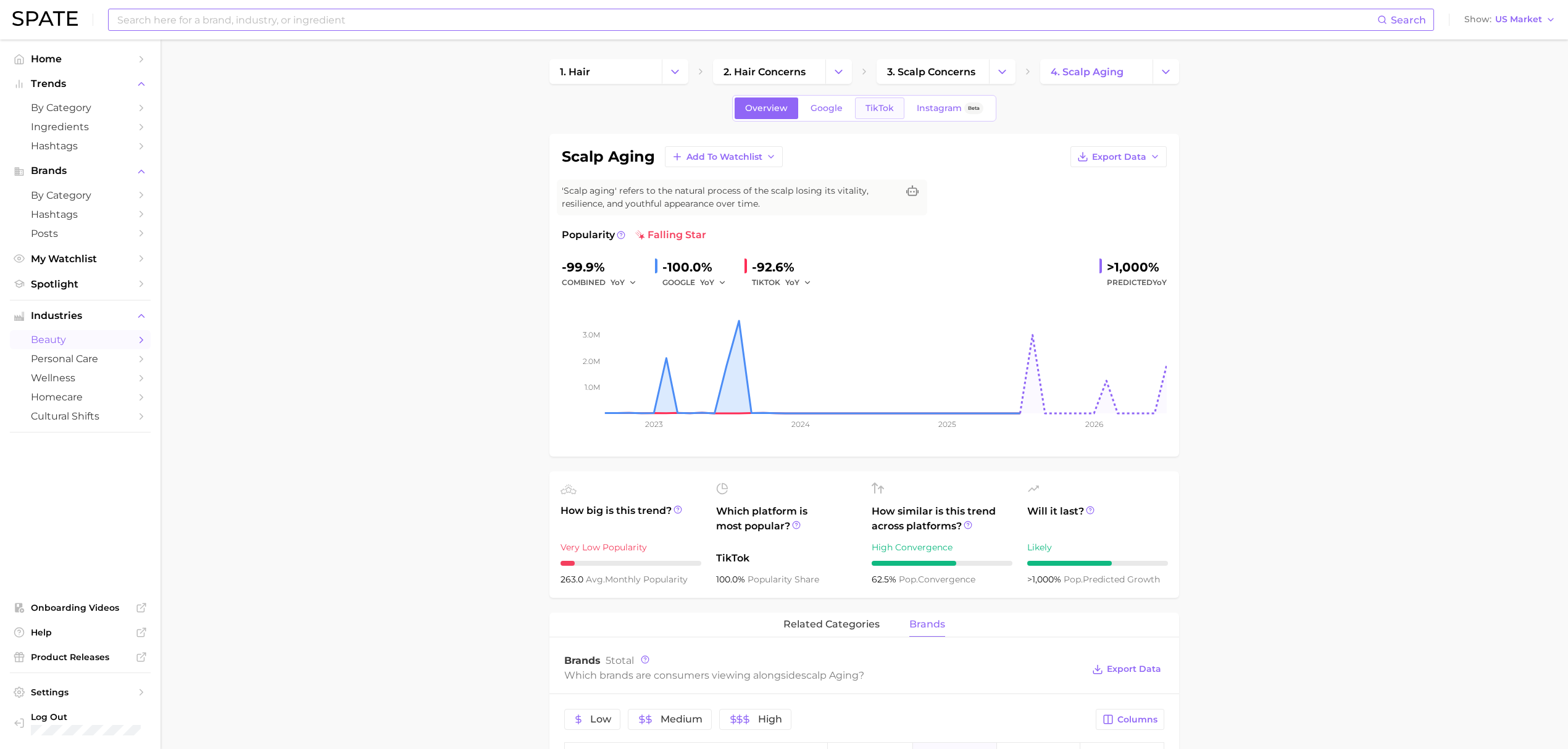
click at [890, 114] on link "TikTok" at bounding box center [880, 109] width 49 height 22
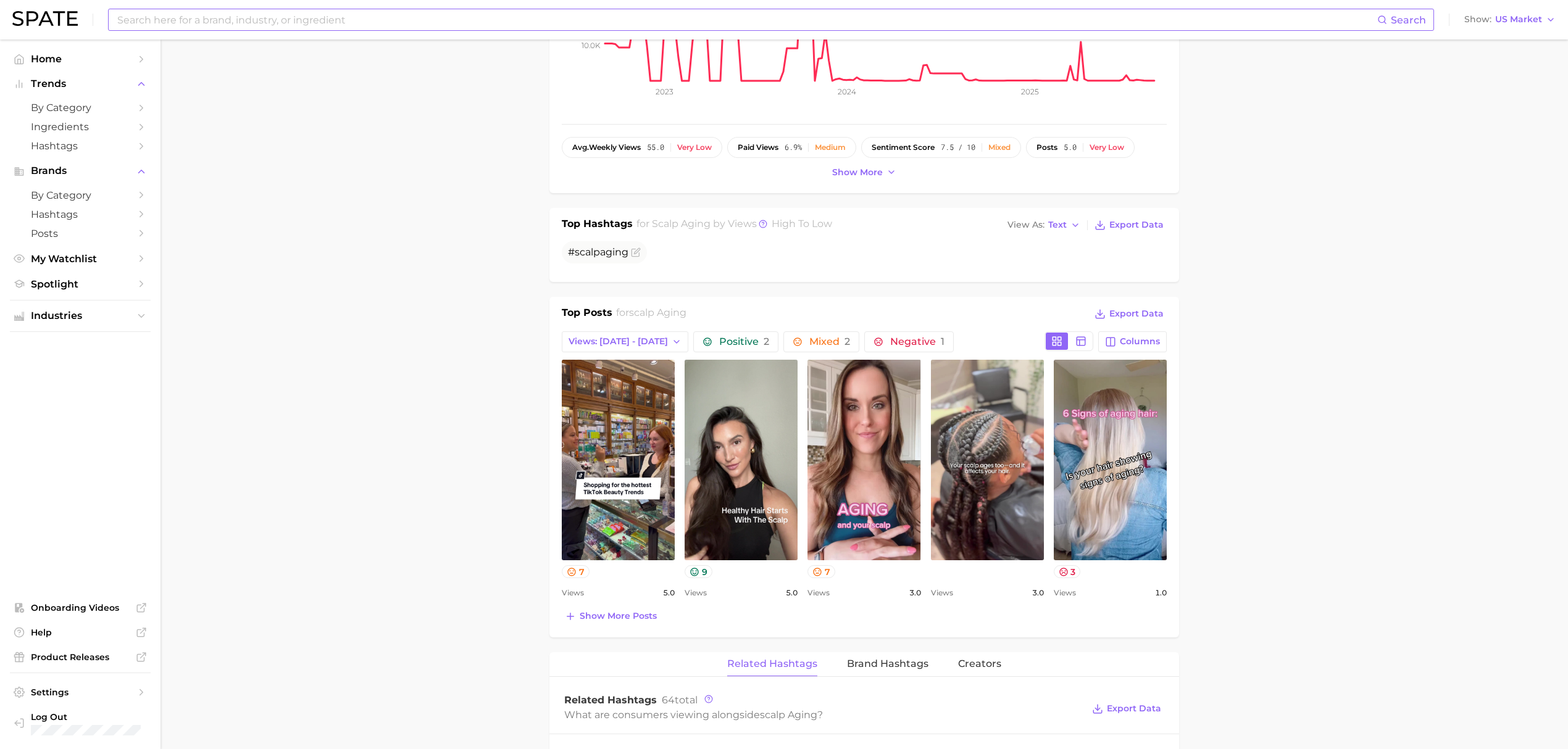
scroll to position [329, 0]
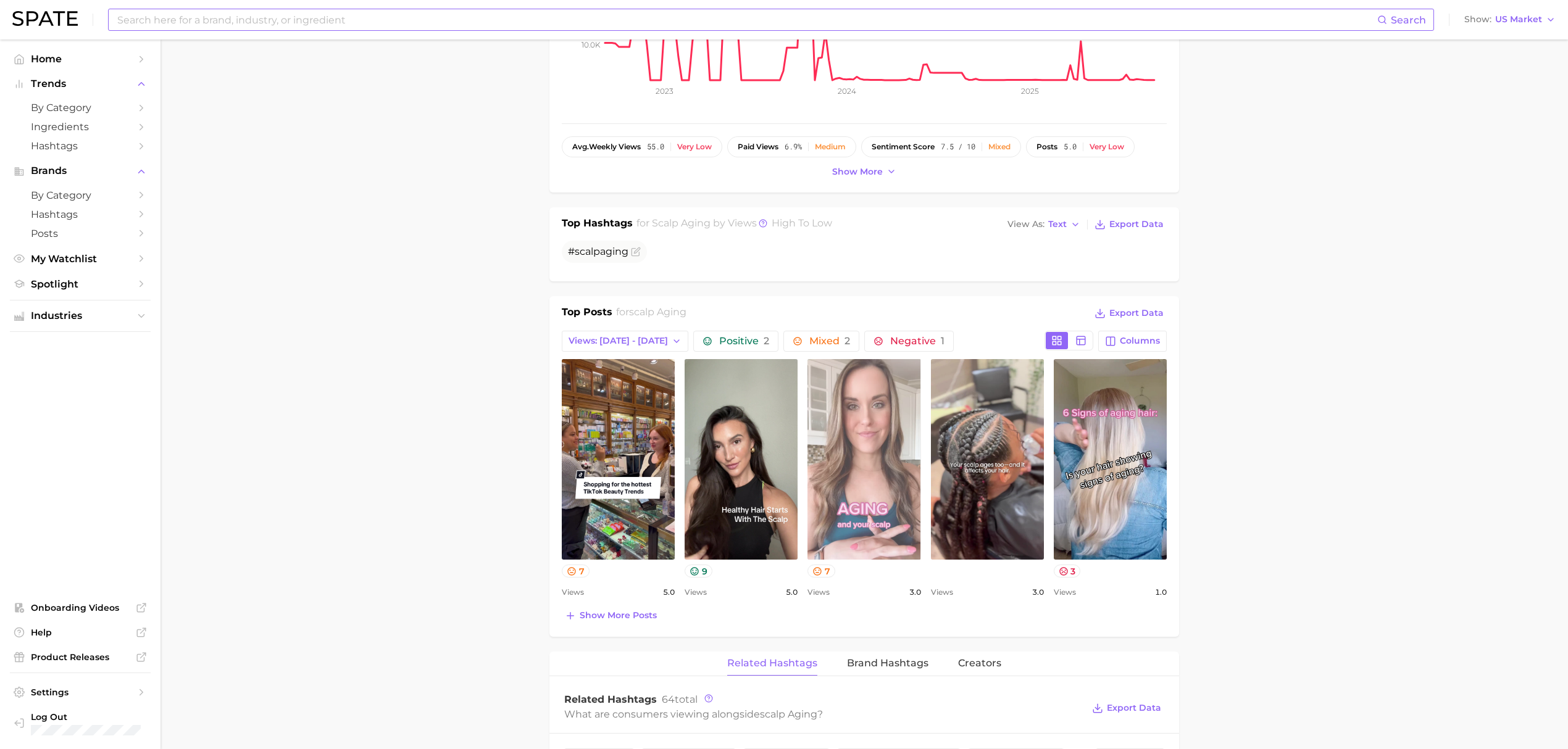
click at [851, 472] on link "view post on TikTok" at bounding box center [864, 458] width 113 height 201
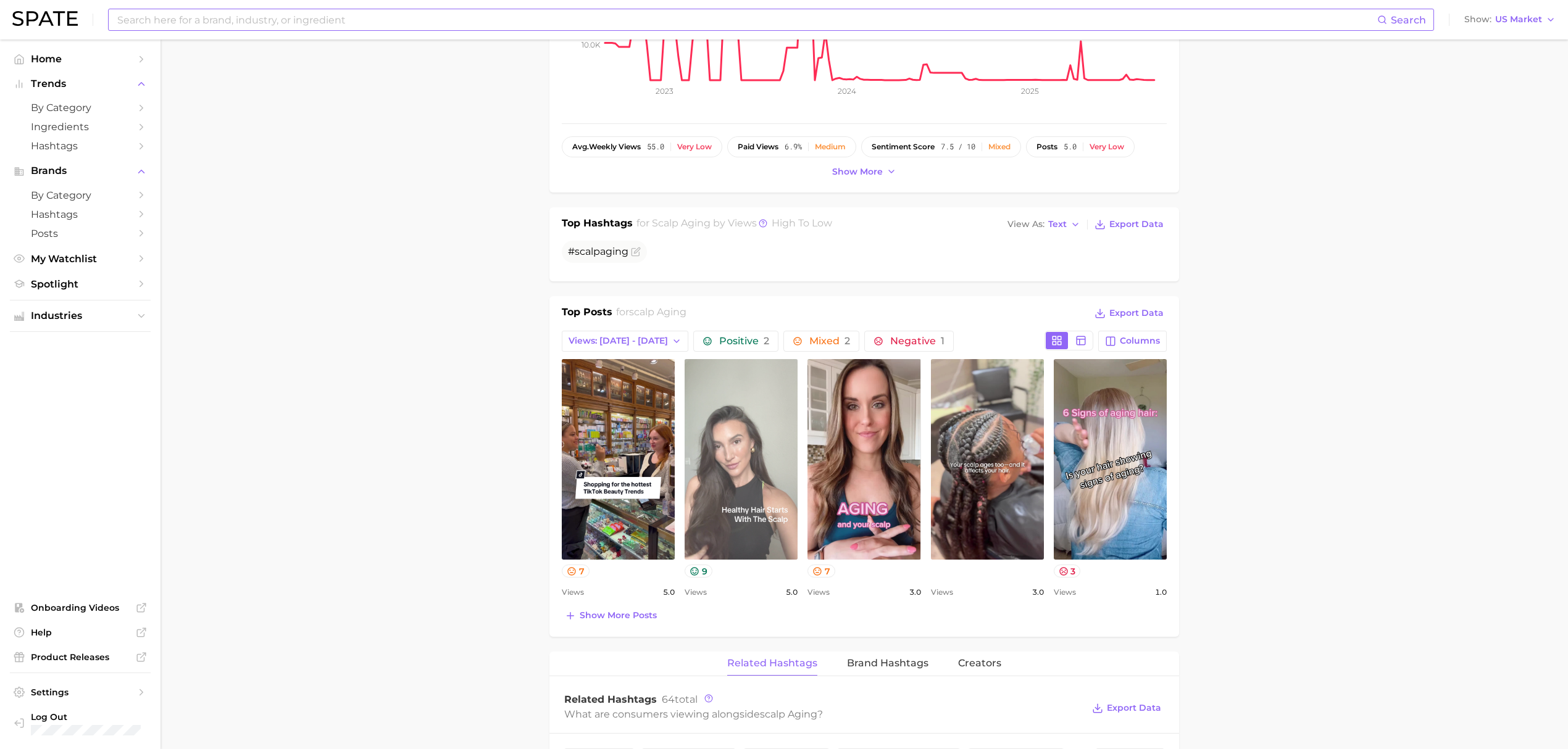
click at [741, 467] on link "view post on TikTok" at bounding box center [740, 458] width 113 height 201
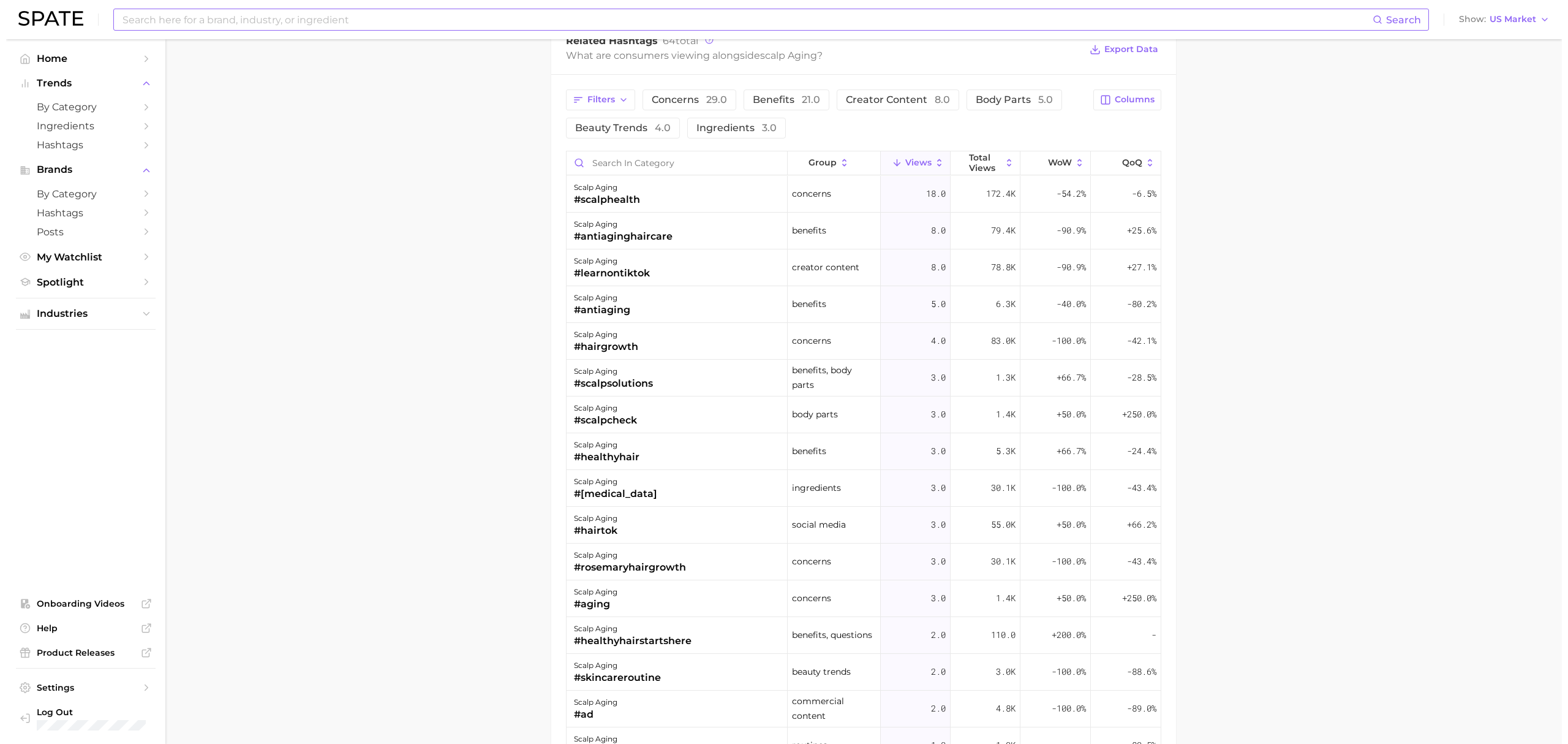
scroll to position [898, 0]
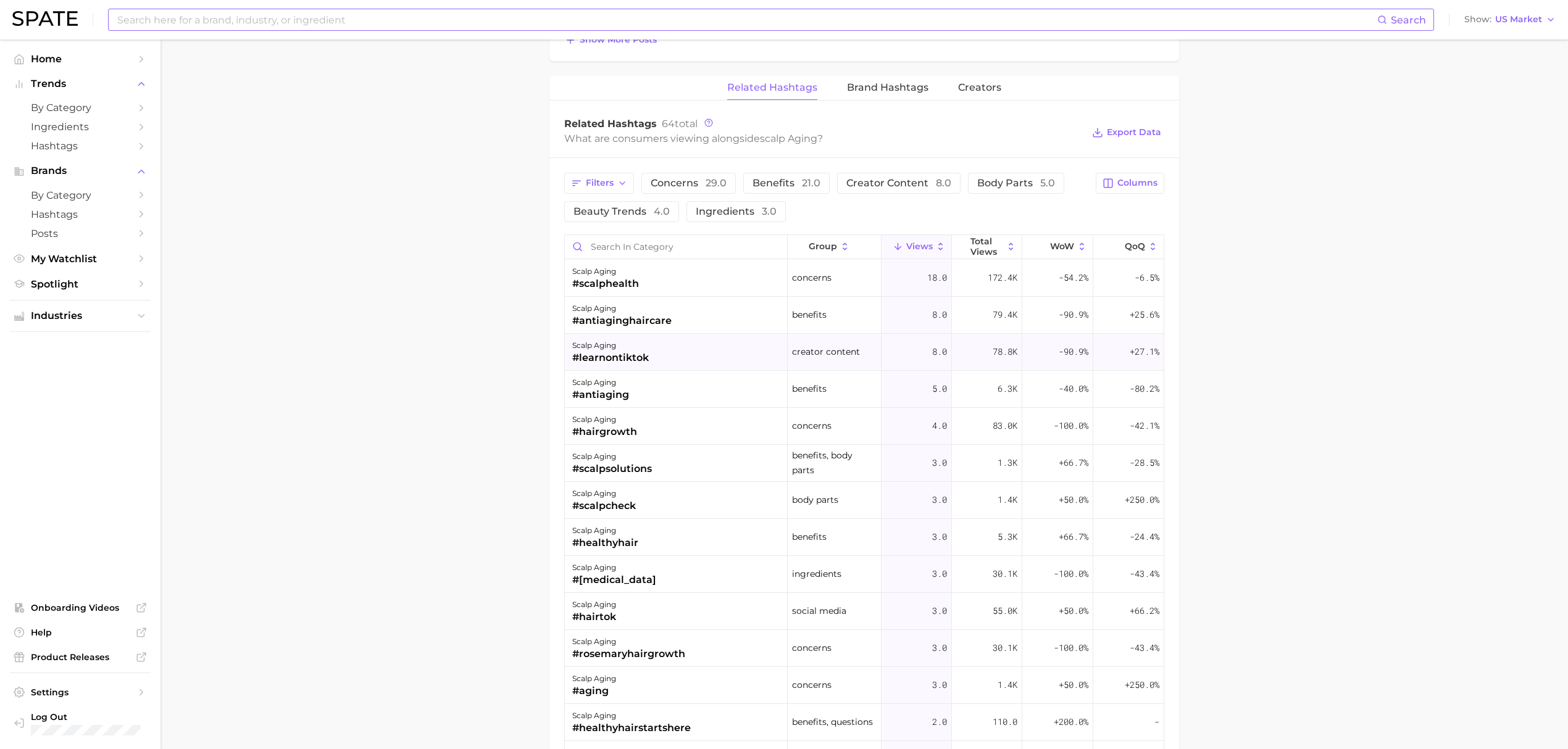
click at [687, 364] on div "scalp aging #learnontiktok" at bounding box center [675, 352] width 222 height 37
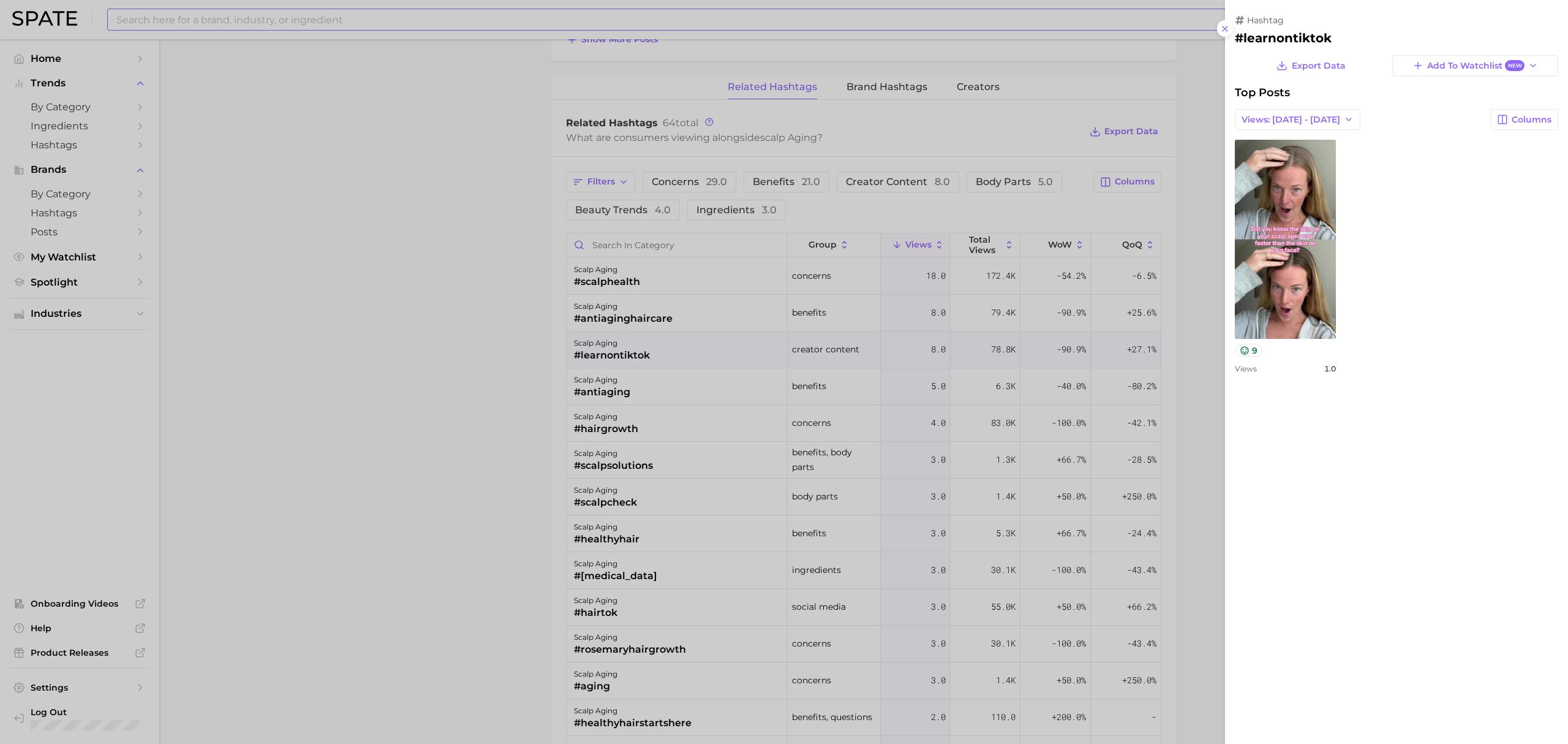
scroll to position [0, 0]
click at [504, 388] on div at bounding box center [784, 372] width 1568 height 744
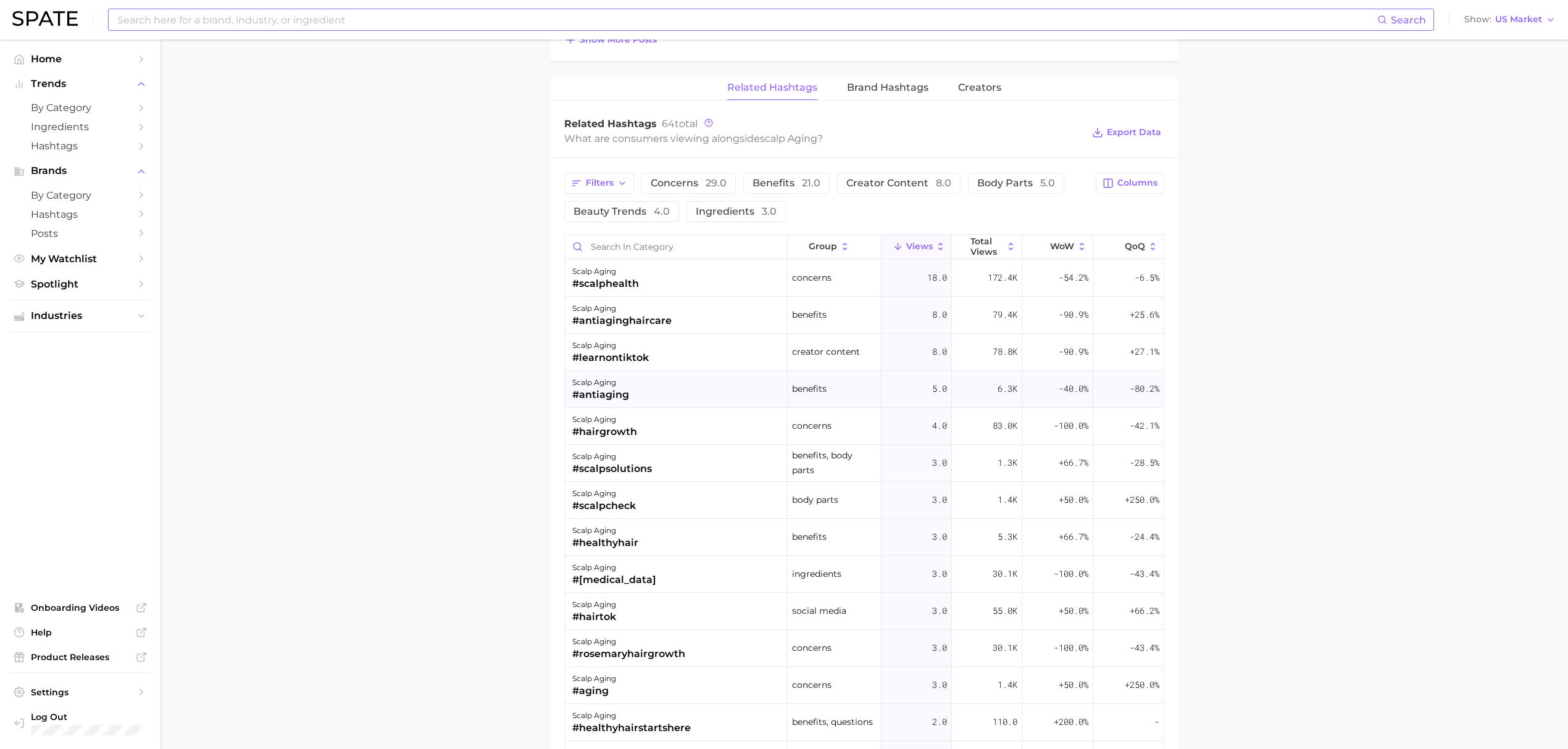
click at [699, 385] on div "scalp aging #antiaging" at bounding box center [675, 388] width 222 height 37
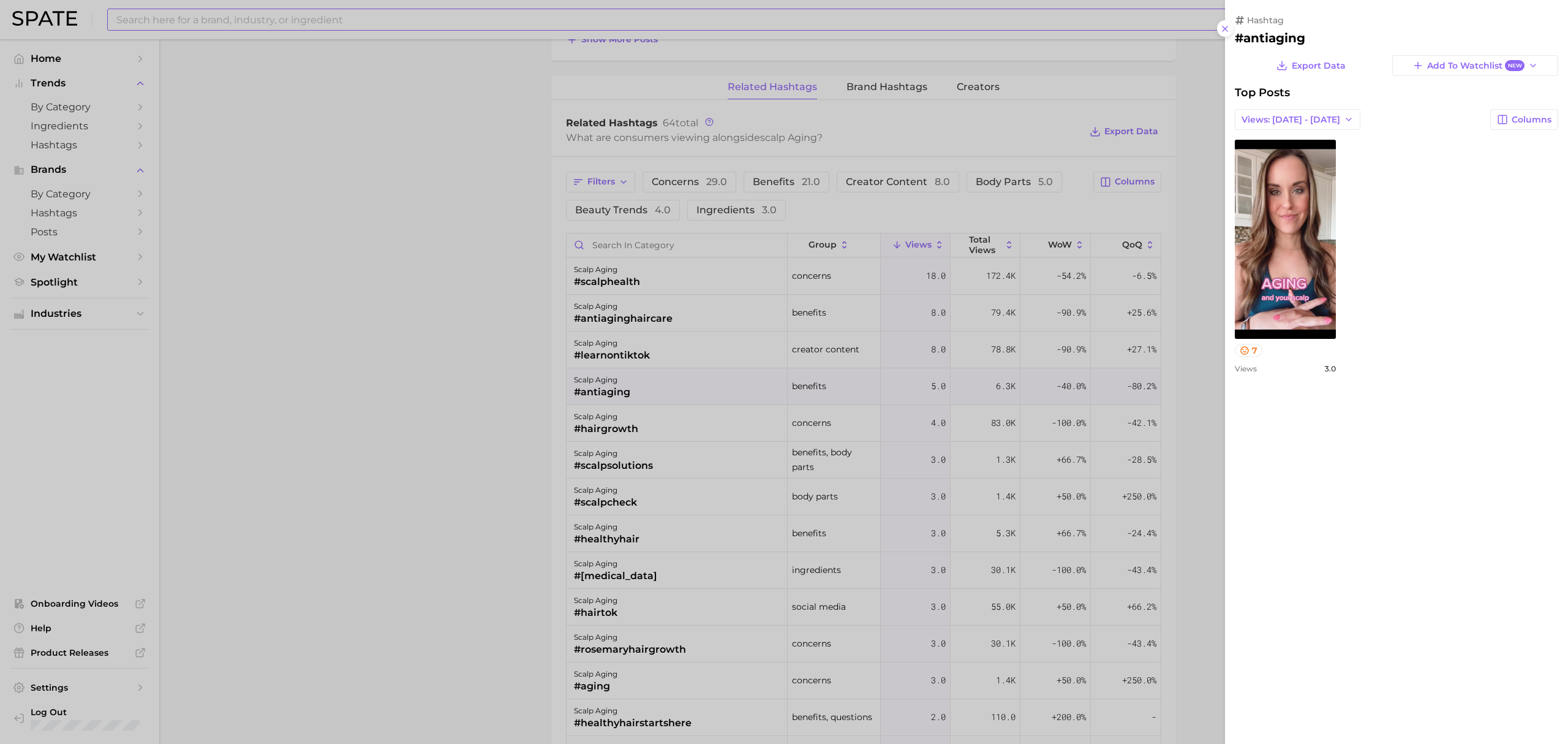
click at [502, 378] on div at bounding box center [784, 372] width 1568 height 744
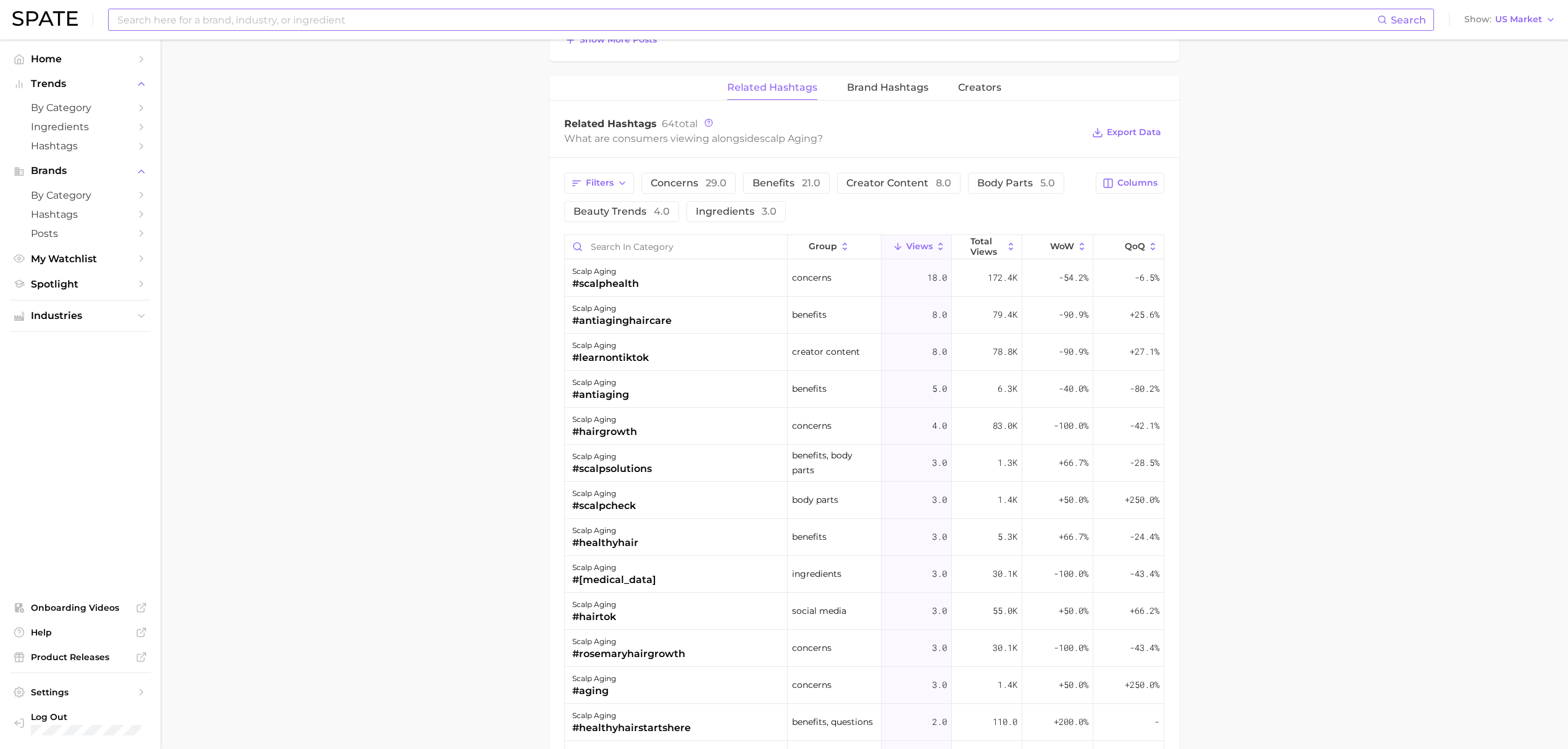
click at [304, 31] on div "Search" at bounding box center [770, 20] width 1326 height 22
click at [302, 26] on input at bounding box center [745, 19] width 1261 height 21
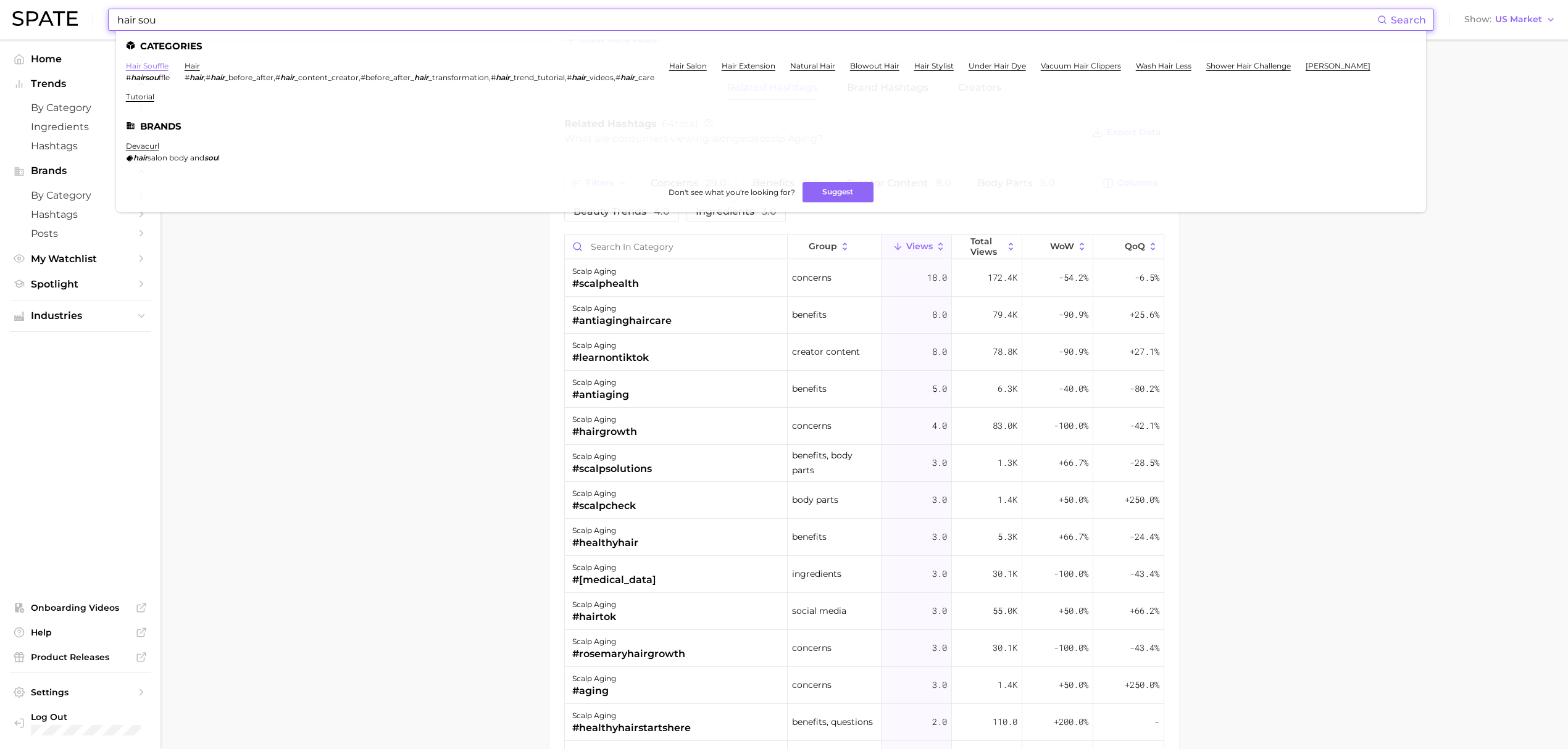
type input "hair sou"
click at [148, 68] on link "hair souffle" at bounding box center [146, 65] width 43 height 9
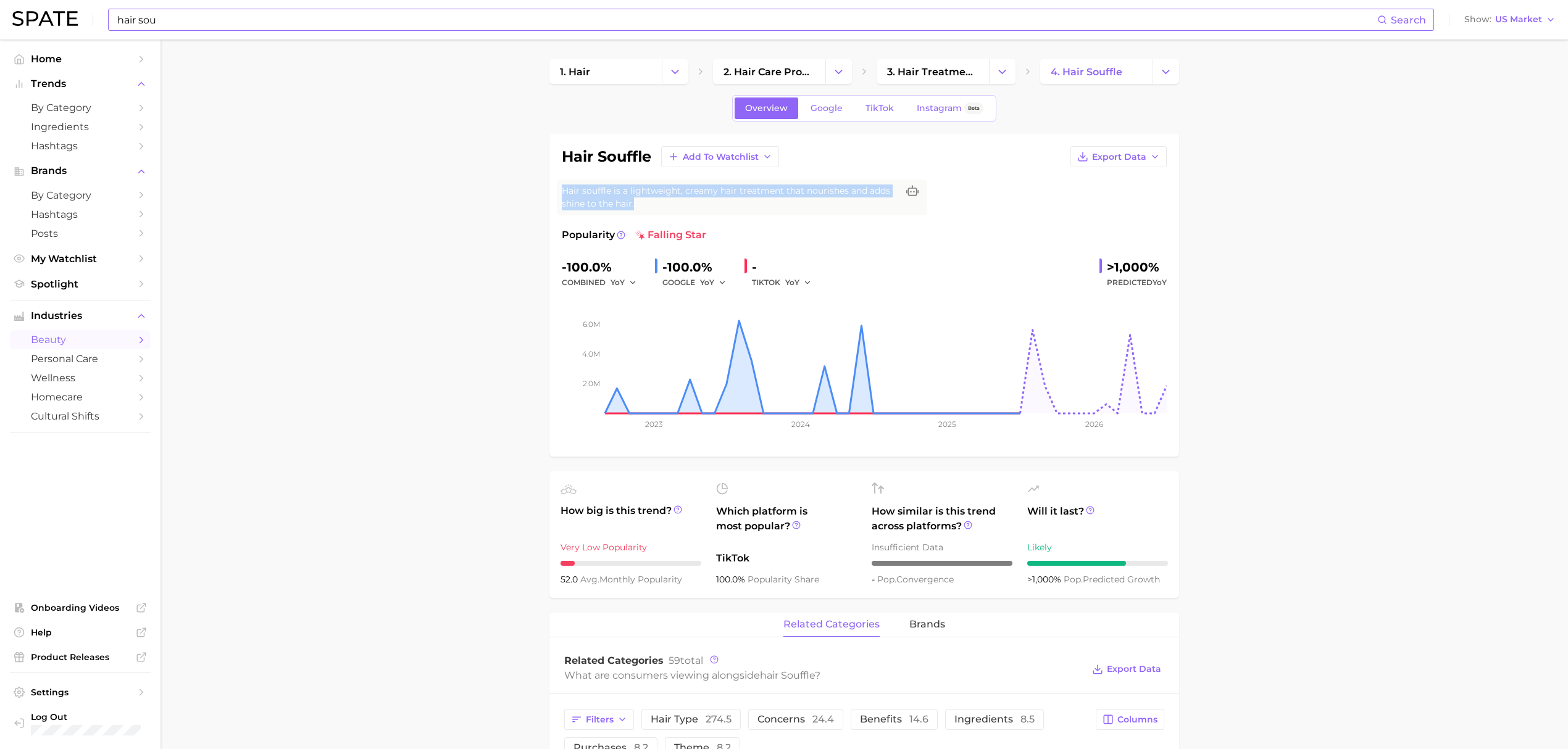
drag, startPoint x: 636, startPoint y: 203, endPoint x: 564, endPoint y: 194, distance: 72.6
click at [564, 194] on span "Hair souffle is a lightweight, creamy hair treatment that nourishes and adds sh…" at bounding box center [730, 198] width 336 height 26
copy span "Hair souffle is a lightweight, creamy hair treatment that nourishes and adds sh…"
click at [818, 114] on span "Google" at bounding box center [827, 108] width 32 height 11
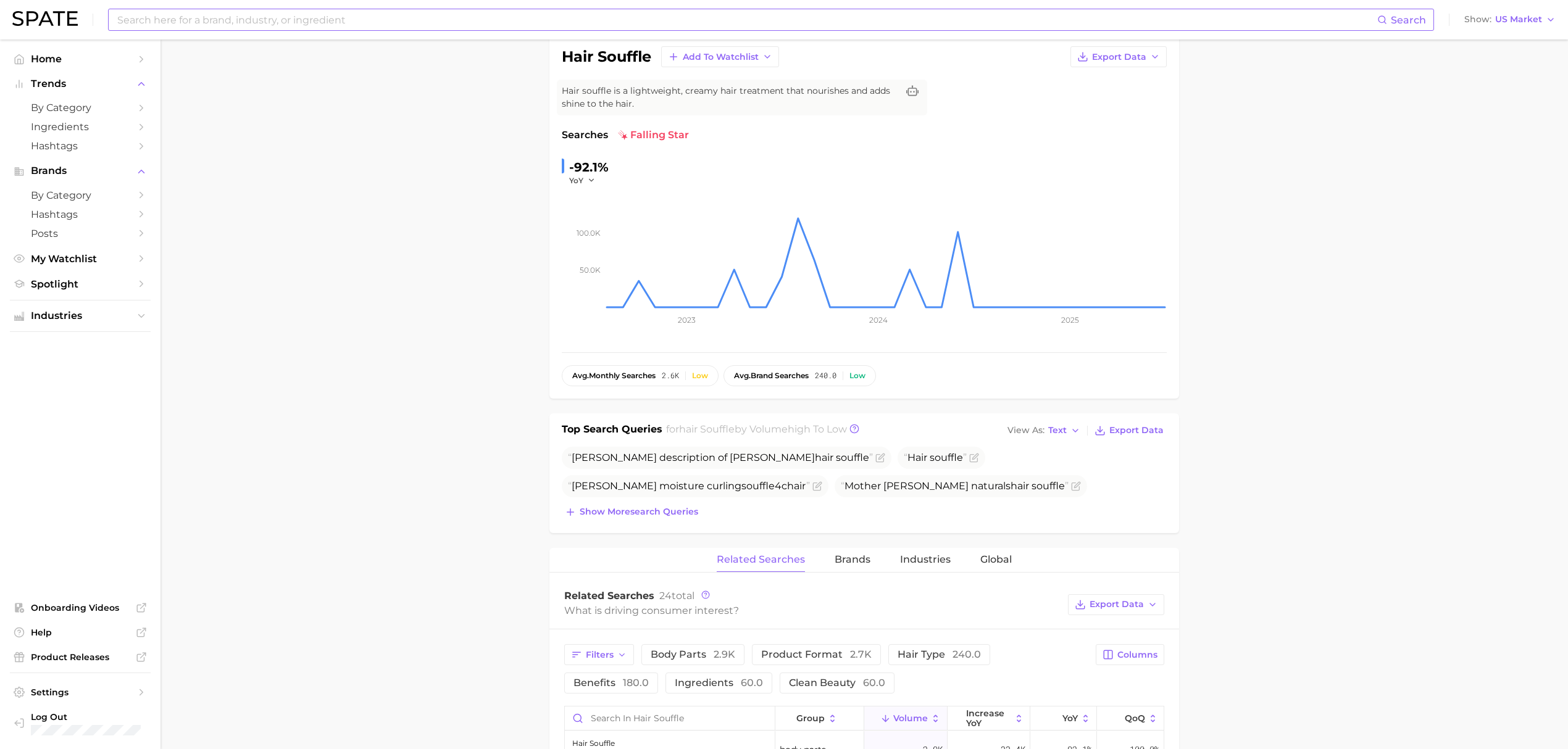
scroll to position [329, 0]
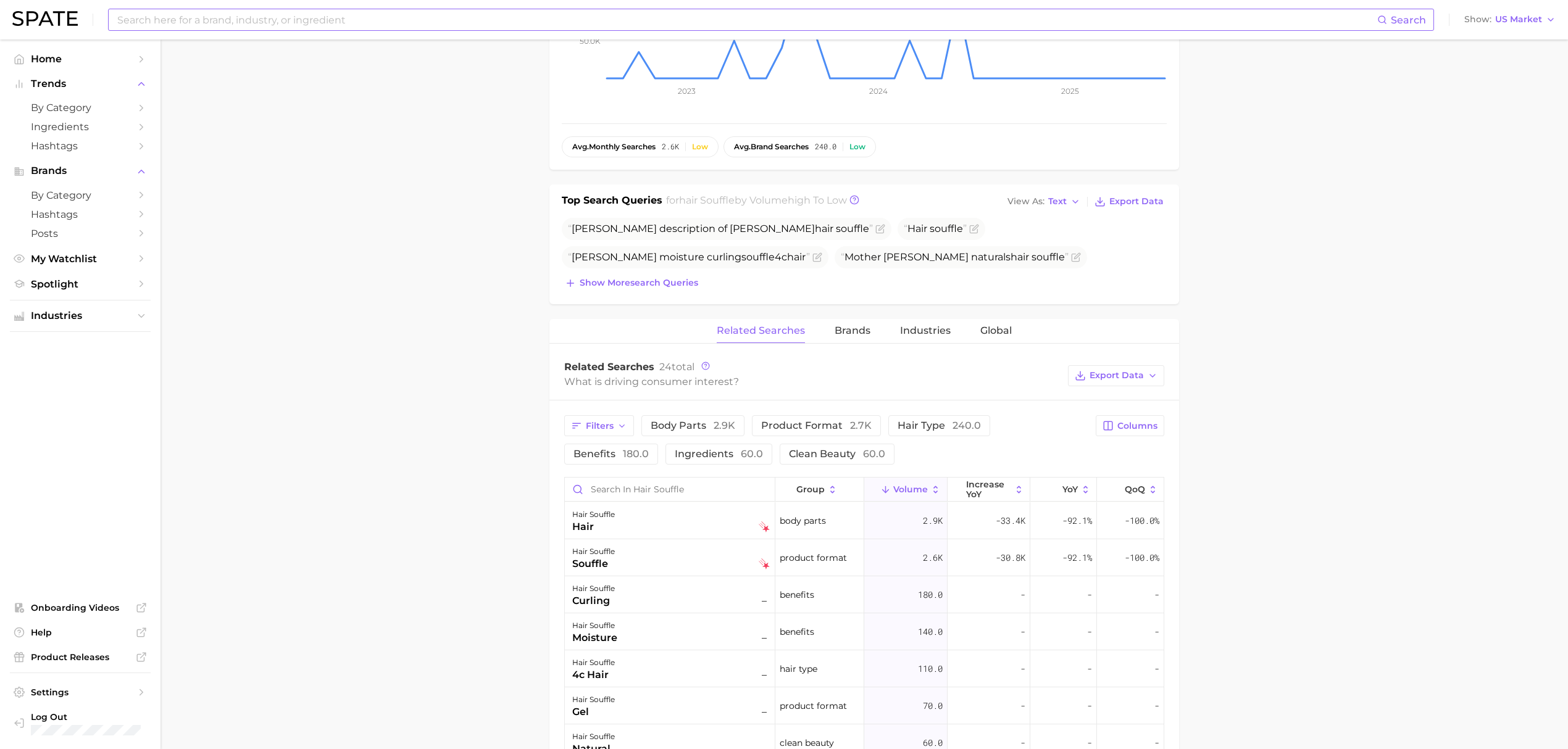
click at [392, 434] on main "1. hair 2. hair care products 3. hair treatments 4. hair souffle Overview Googl…" at bounding box center [863, 506] width 1407 height 1592
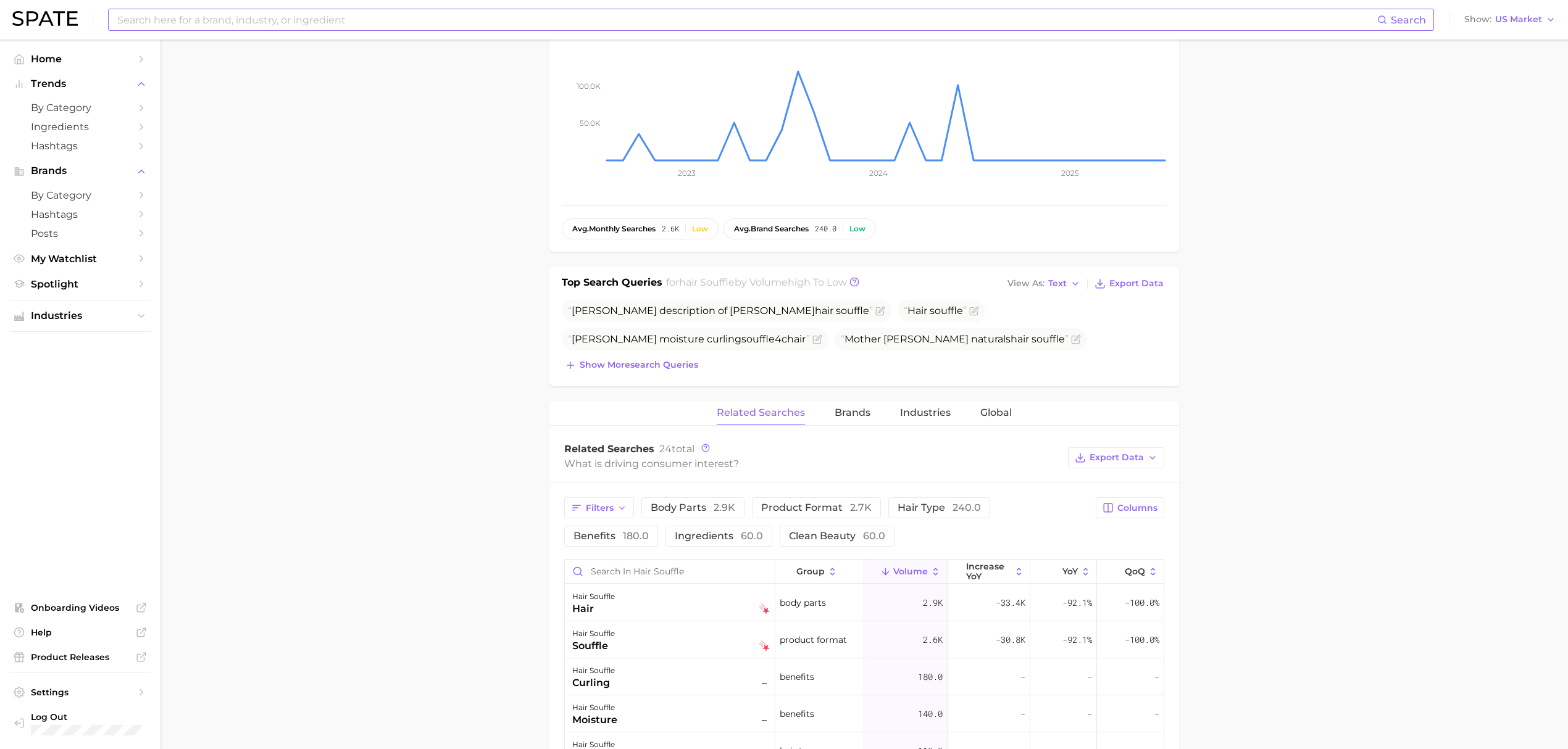
scroll to position [0, 0]
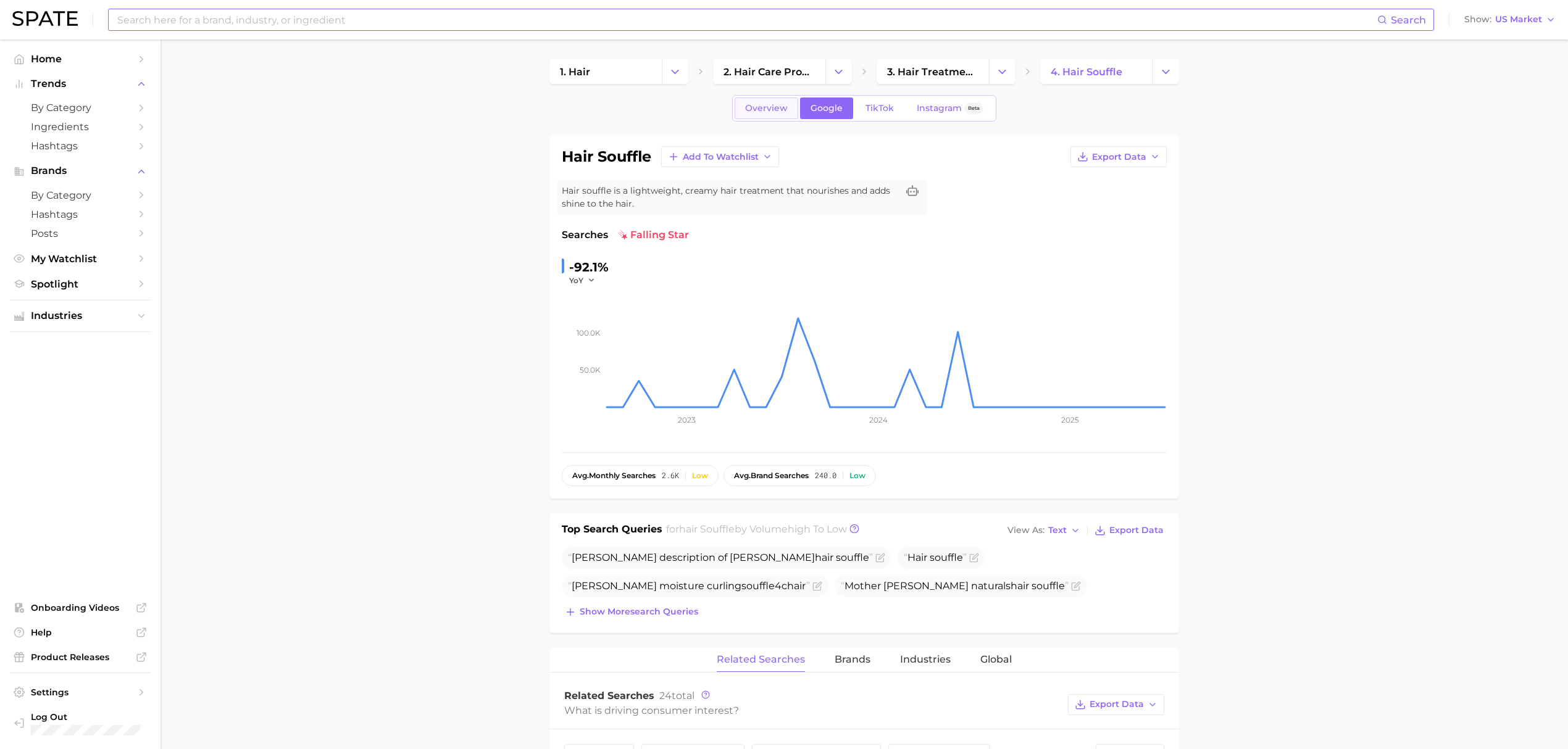
click at [765, 116] on link "Overview" at bounding box center [766, 109] width 63 height 22
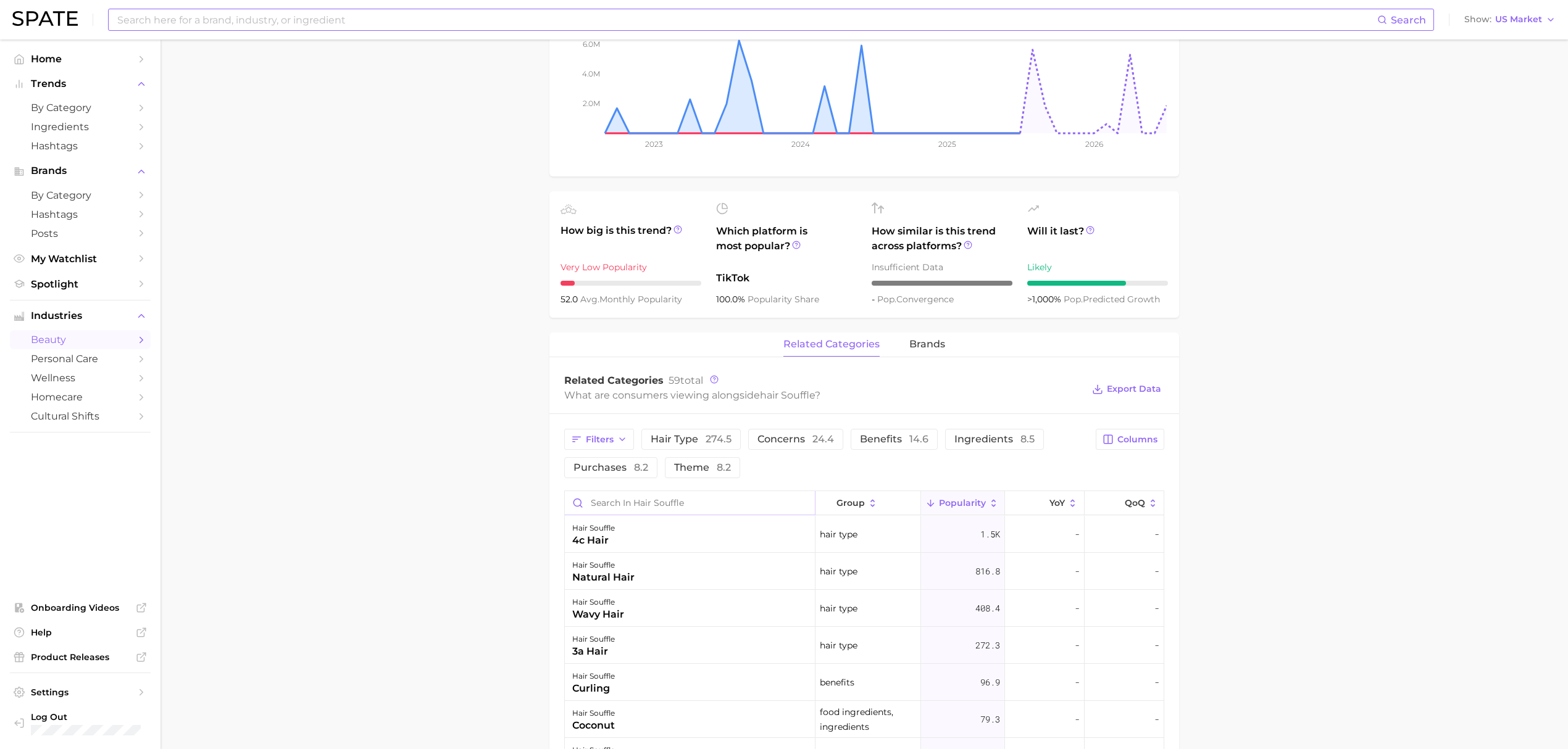
scroll to position [329, 0]
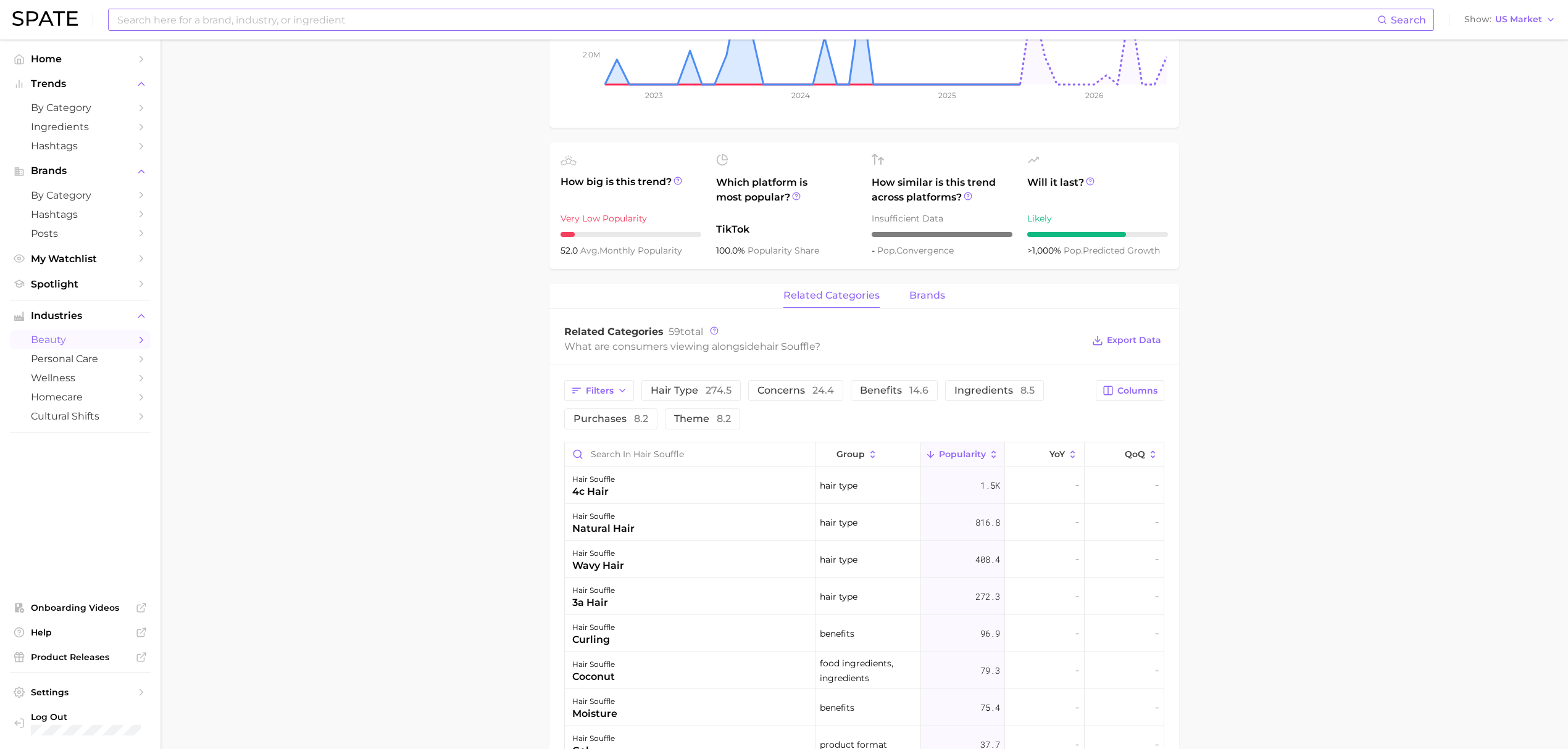
click at [913, 296] on span "brands" at bounding box center [927, 294] width 36 height 11
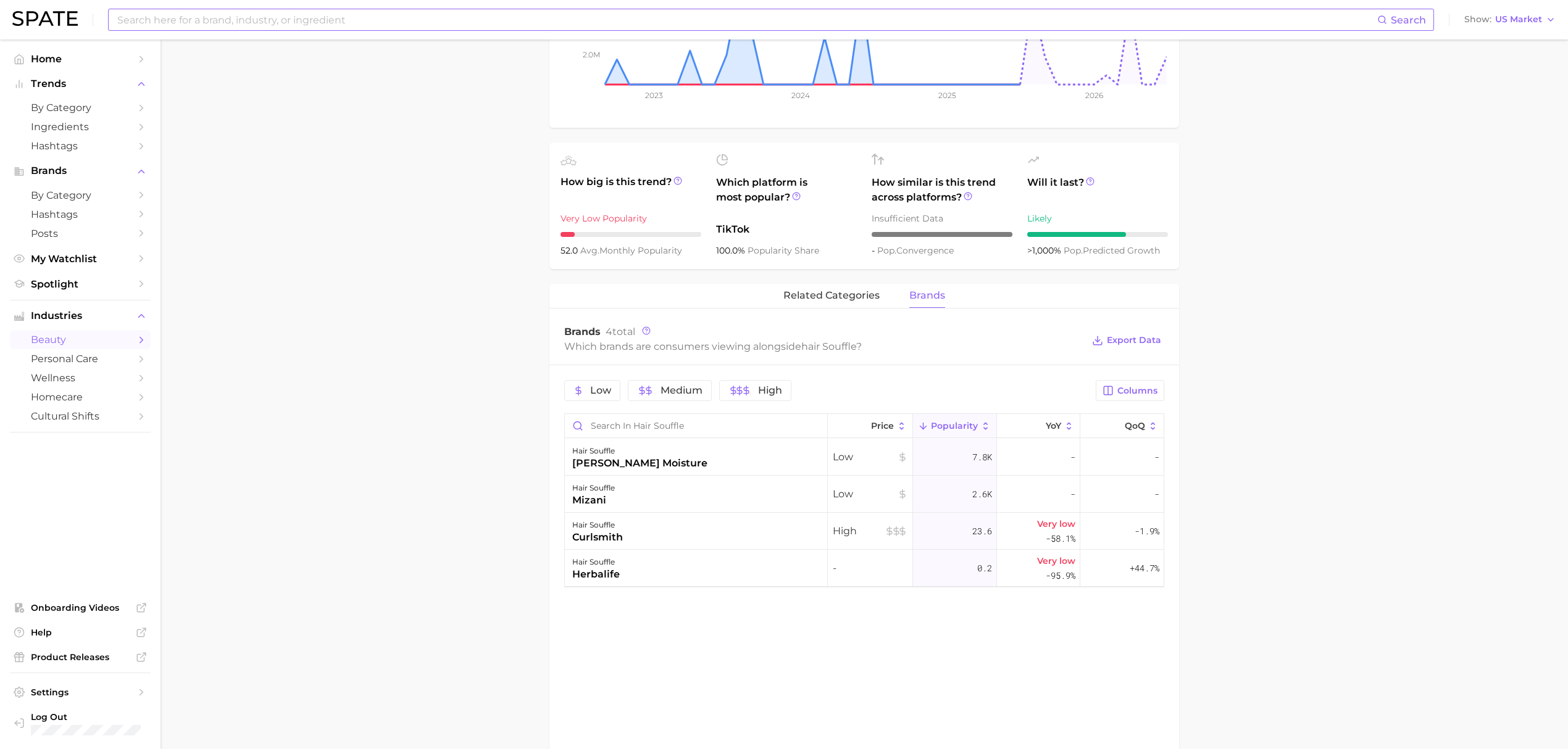
scroll to position [0, 0]
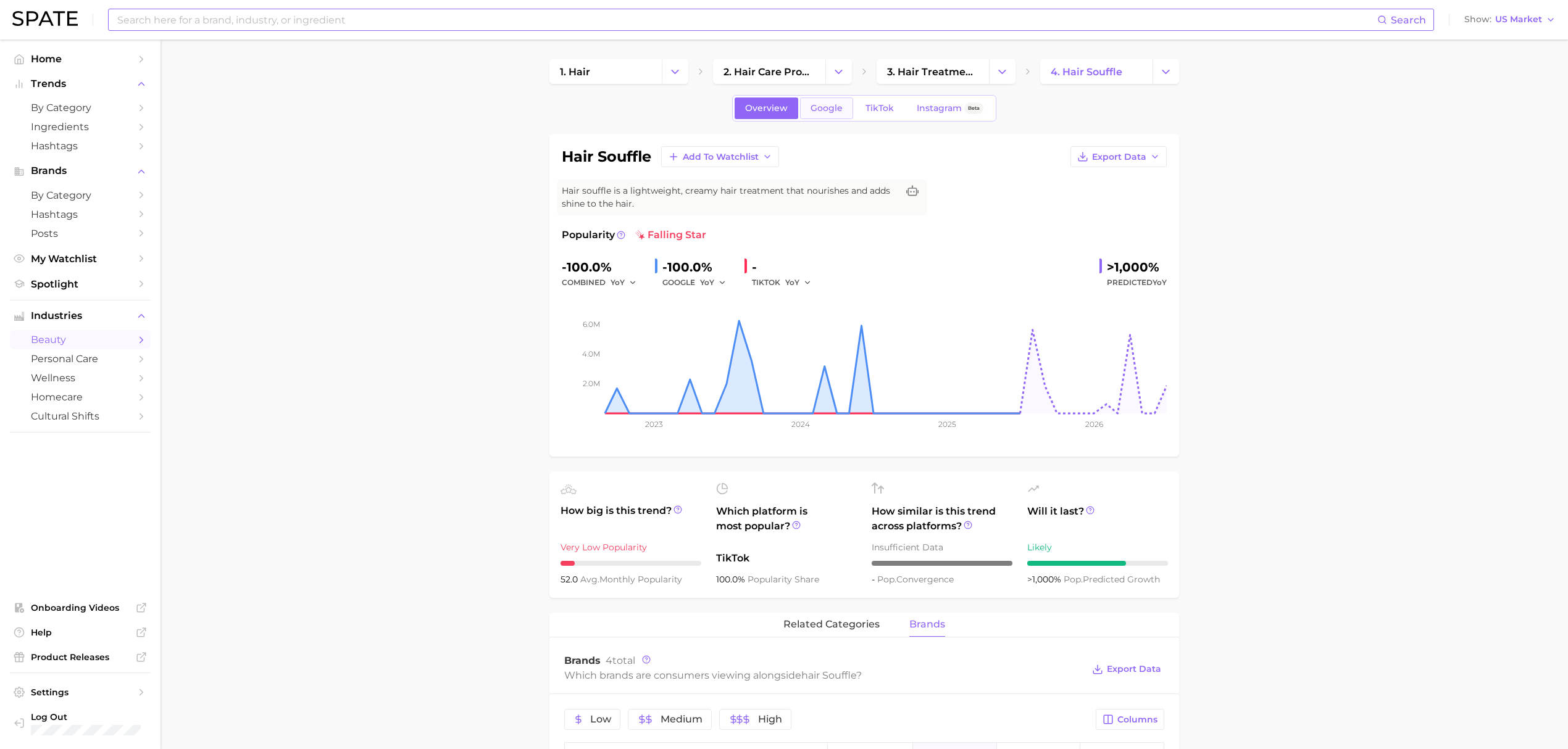
click at [837, 107] on span "Google" at bounding box center [827, 108] width 32 height 11
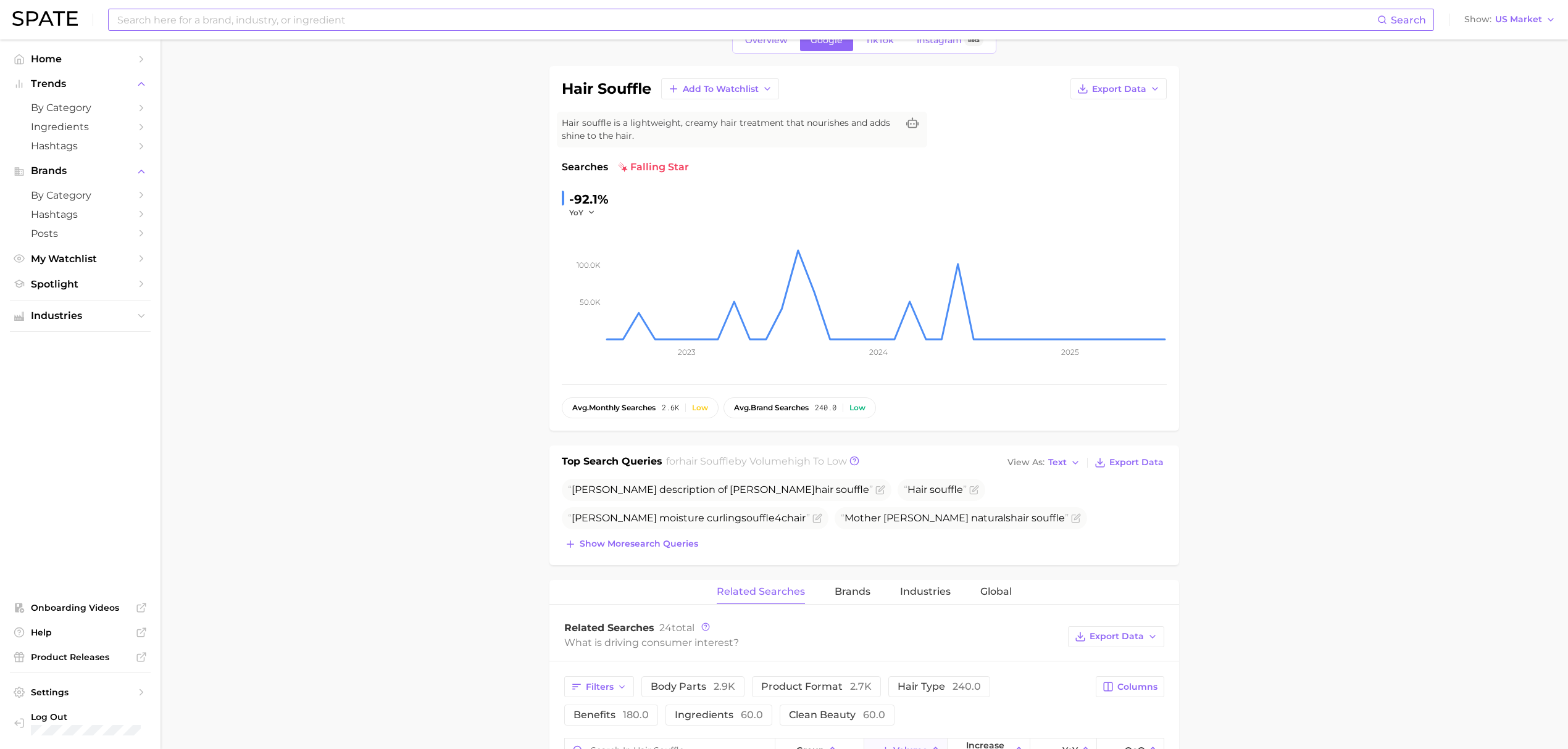
scroll to position [329, 0]
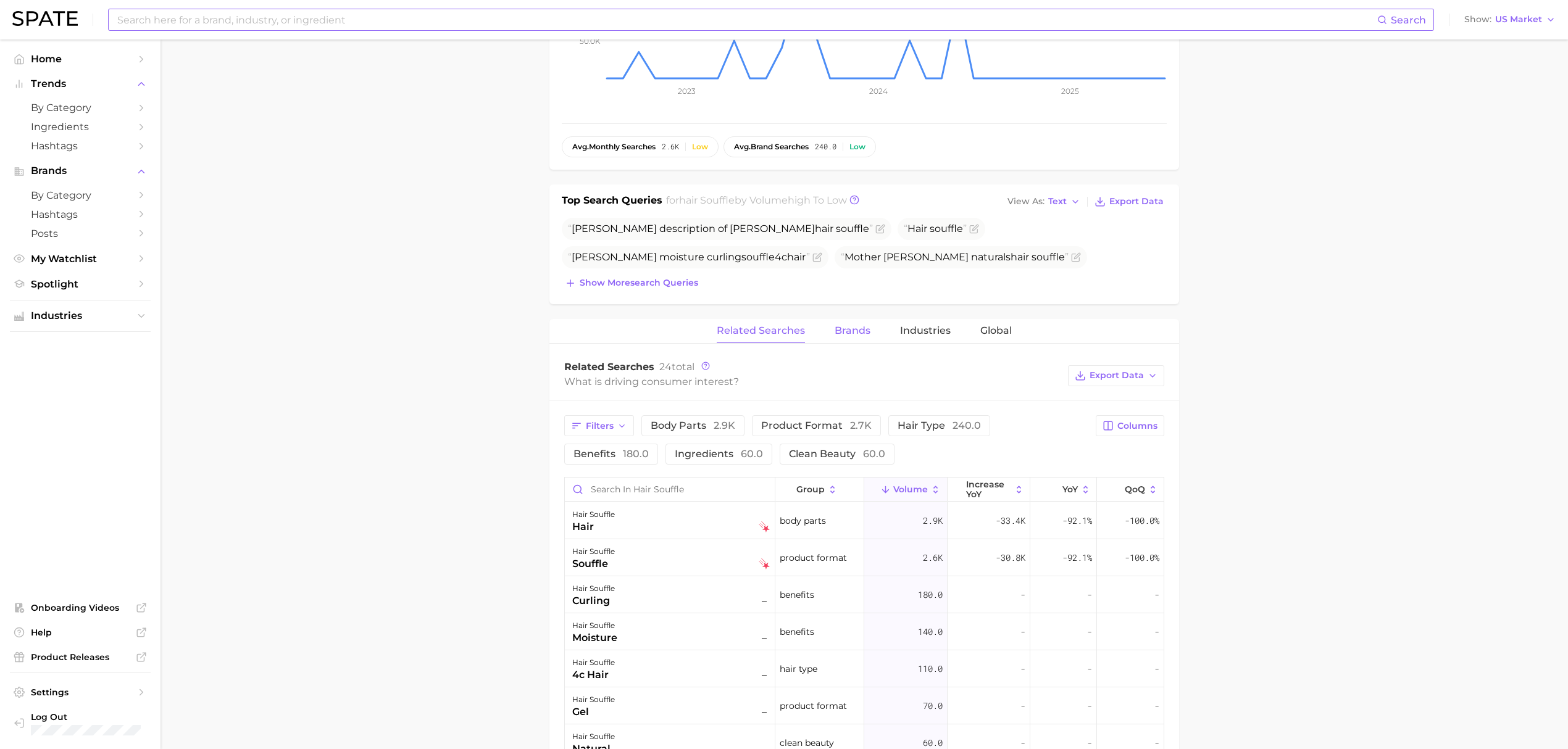
click at [852, 333] on span "Brands" at bounding box center [852, 330] width 36 height 11
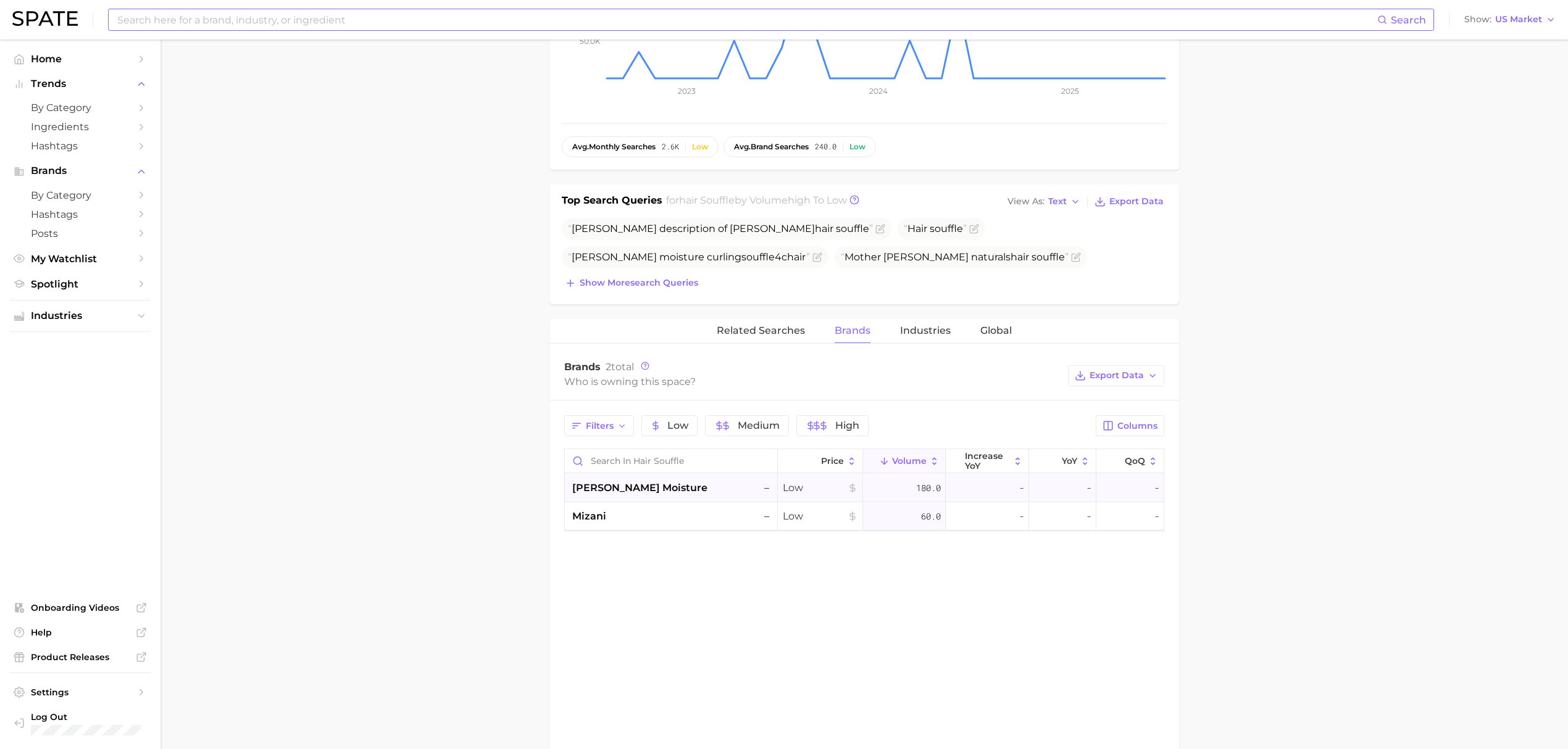
click at [719, 493] on div "shea moisture –" at bounding box center [672, 487] width 200 height 15
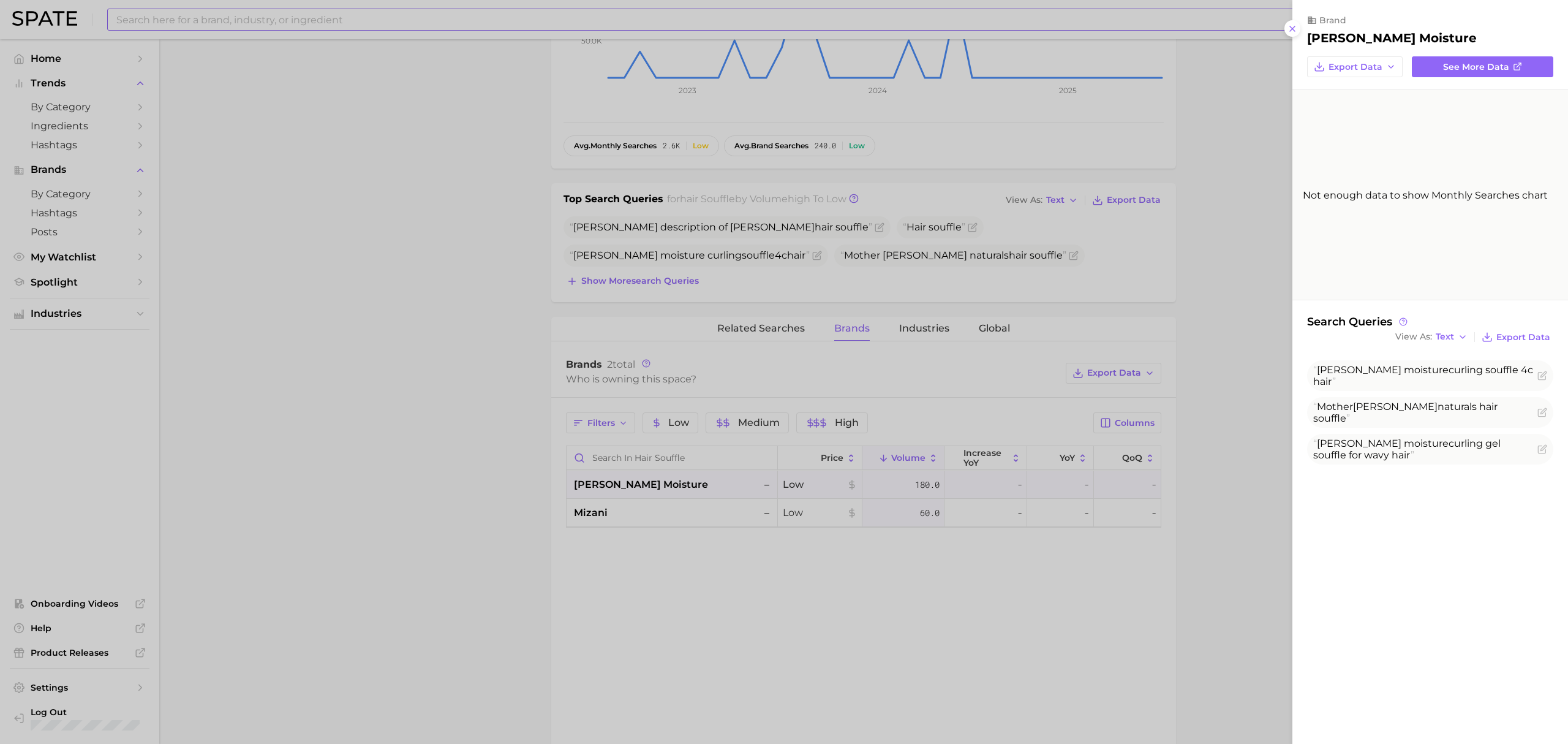
click at [536, 410] on div at bounding box center [784, 372] width 1568 height 744
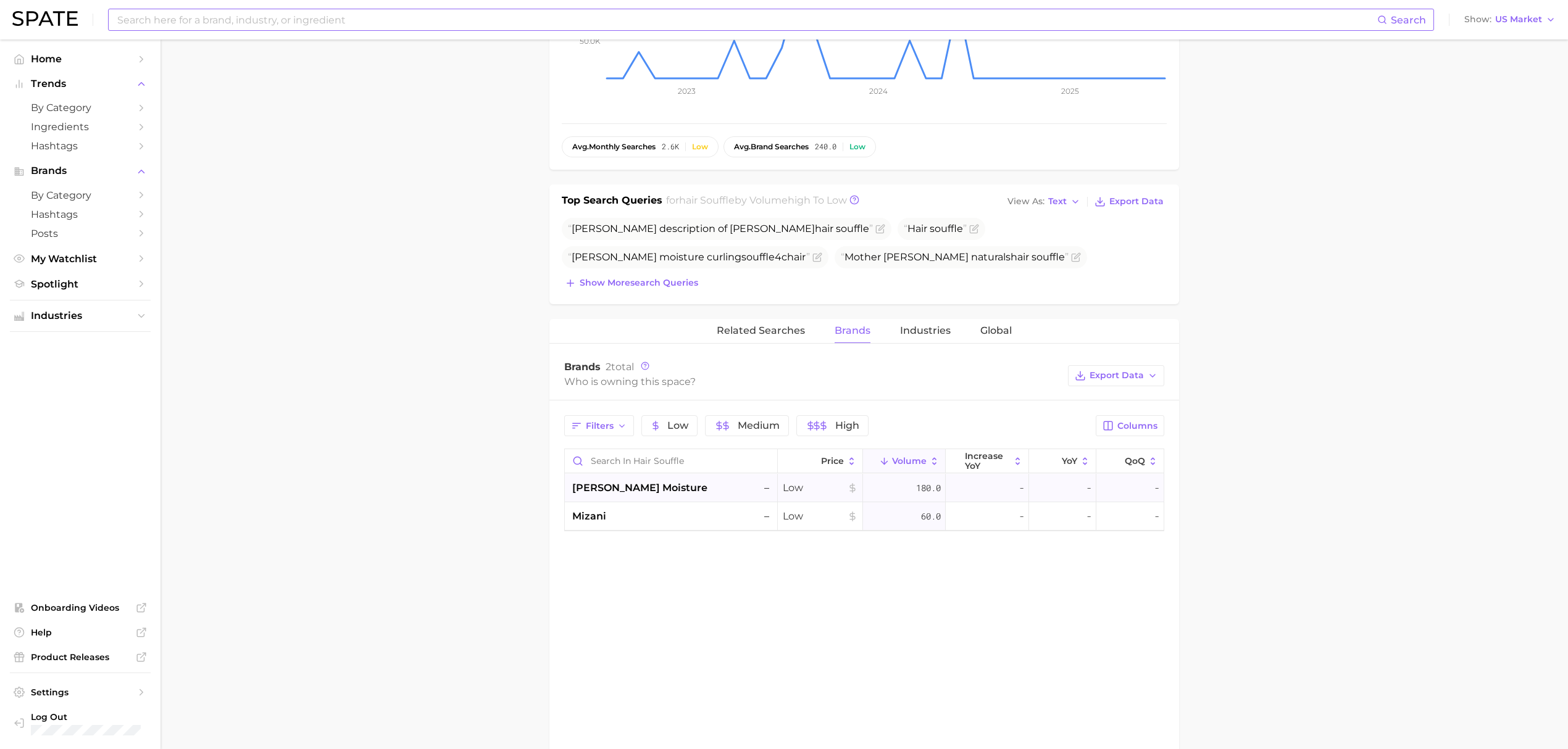
click at [676, 495] on div "shea moisture –" at bounding box center [672, 487] width 200 height 15
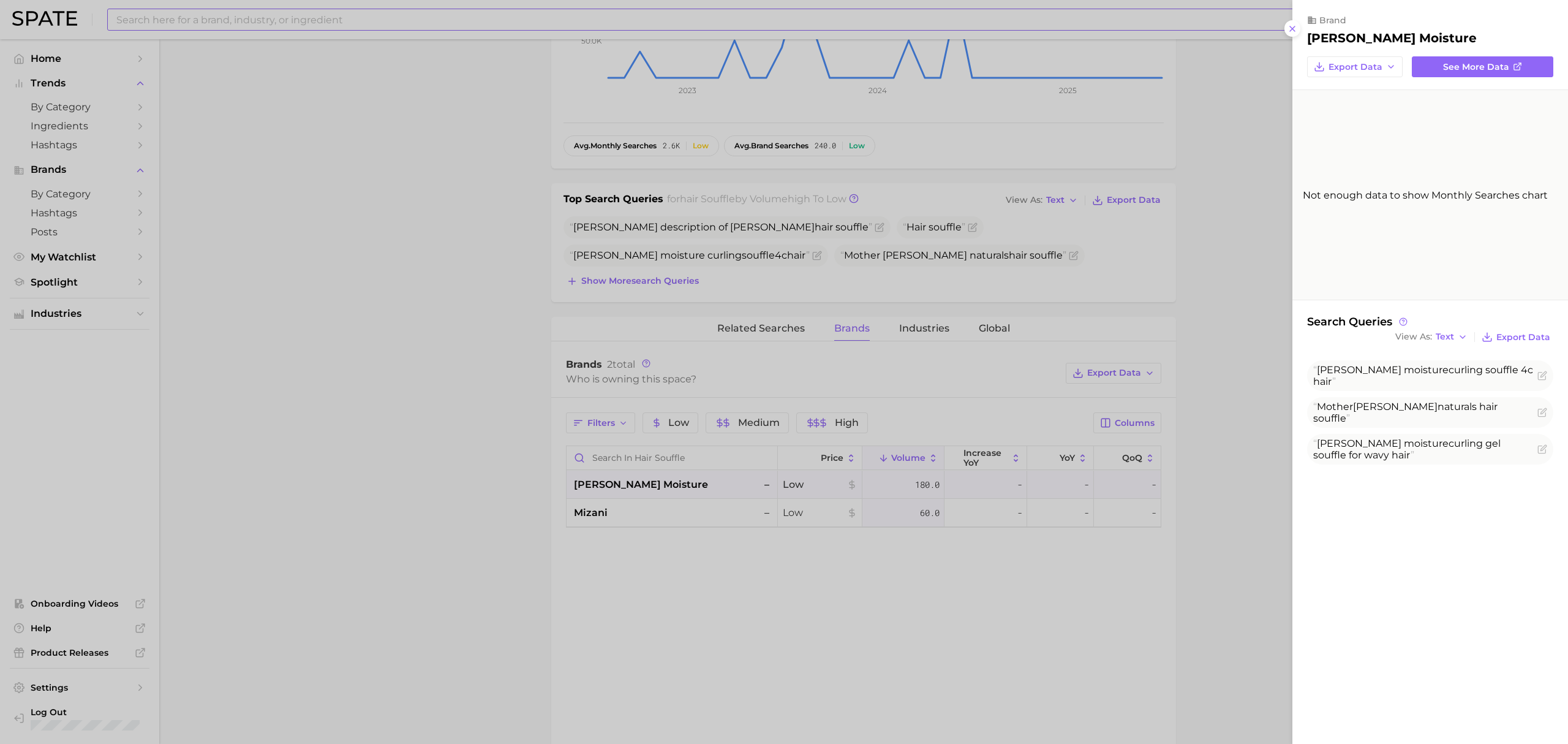
click at [1015, 607] on div at bounding box center [784, 372] width 1568 height 744
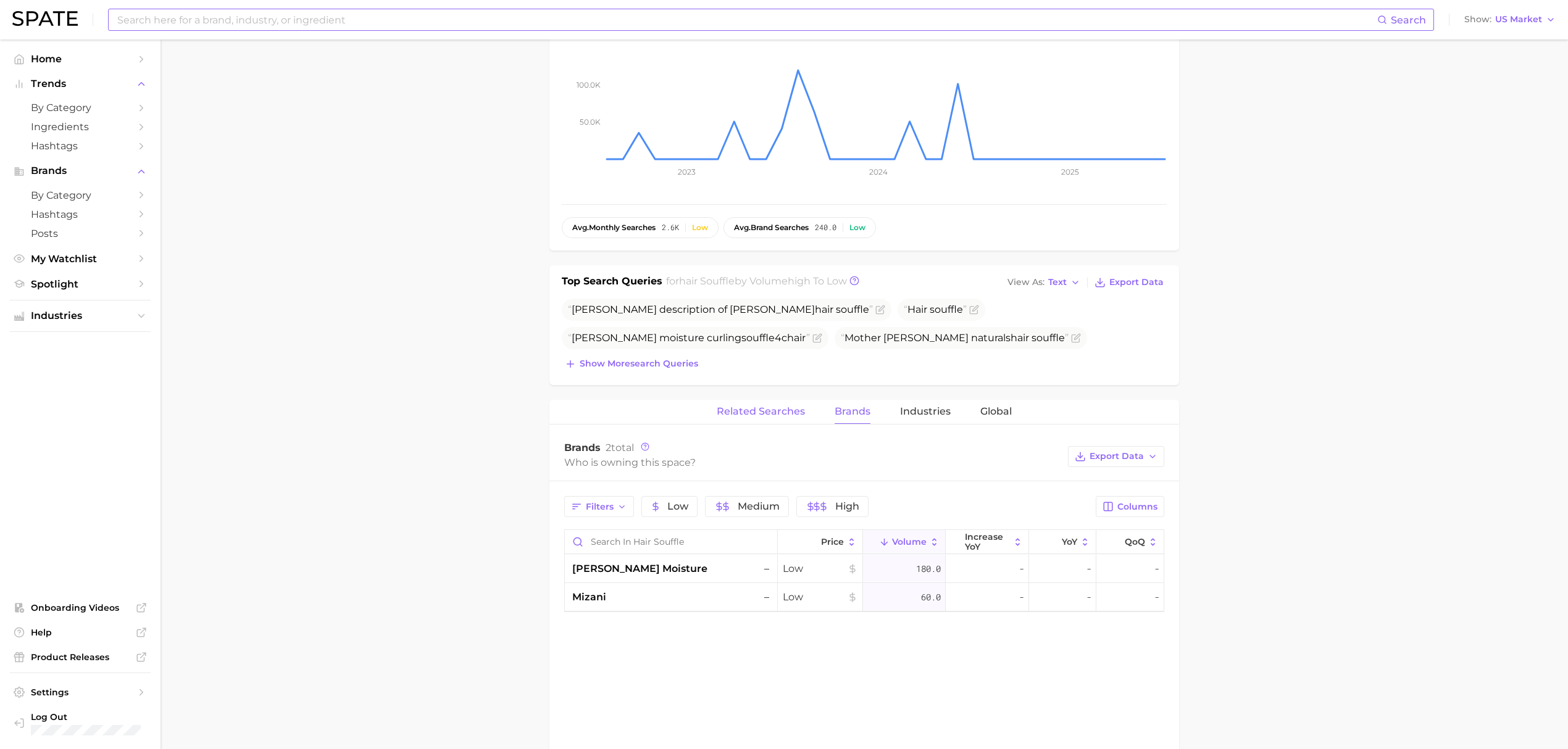
scroll to position [0, 0]
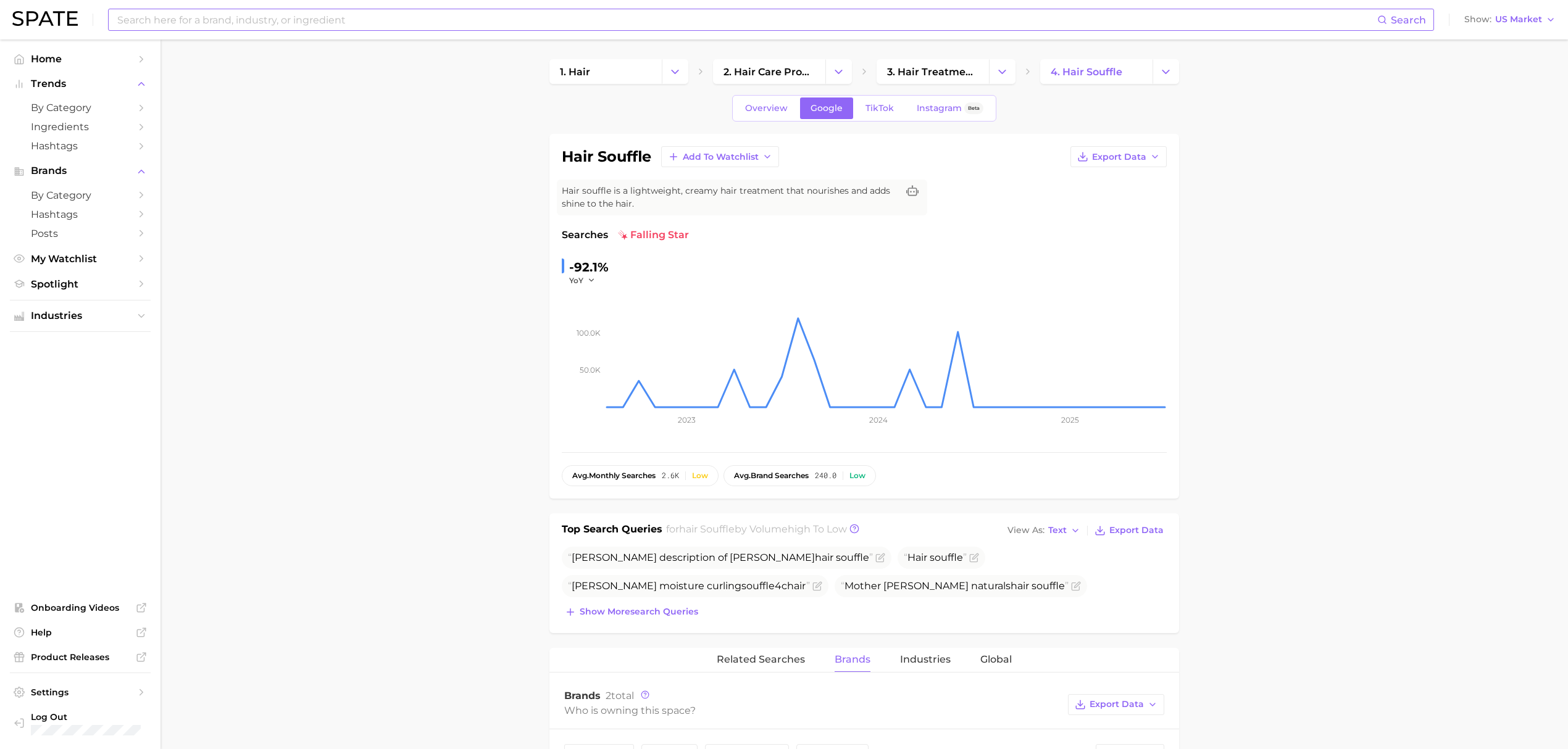
click at [771, 94] on div "1. hair 2. hair care products 3. hair treatments 4. hair souffle Overview Googl…" at bounding box center [864, 688] width 630 height 1258
click at [769, 118] on link "Overview" at bounding box center [766, 109] width 63 height 22
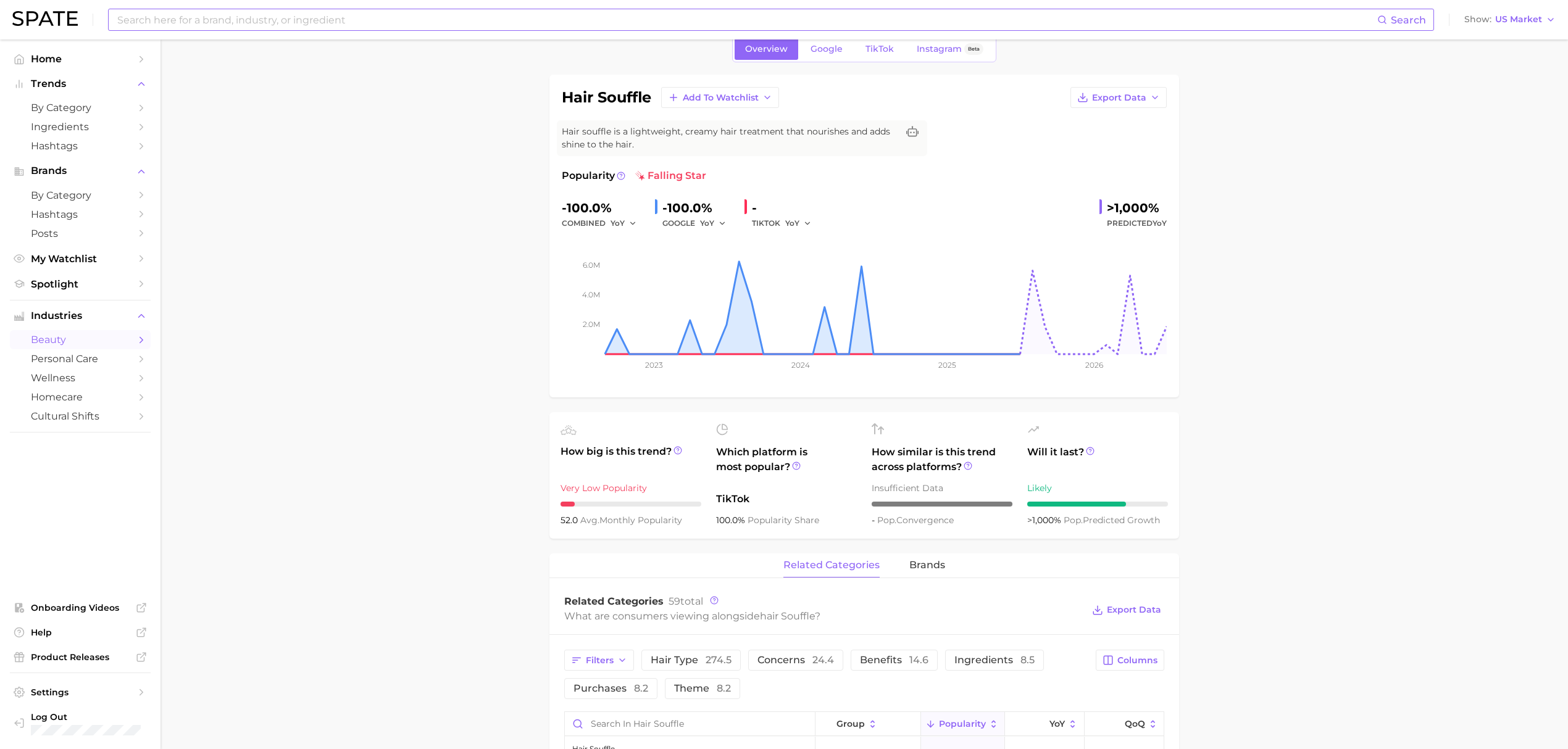
scroll to position [247, 0]
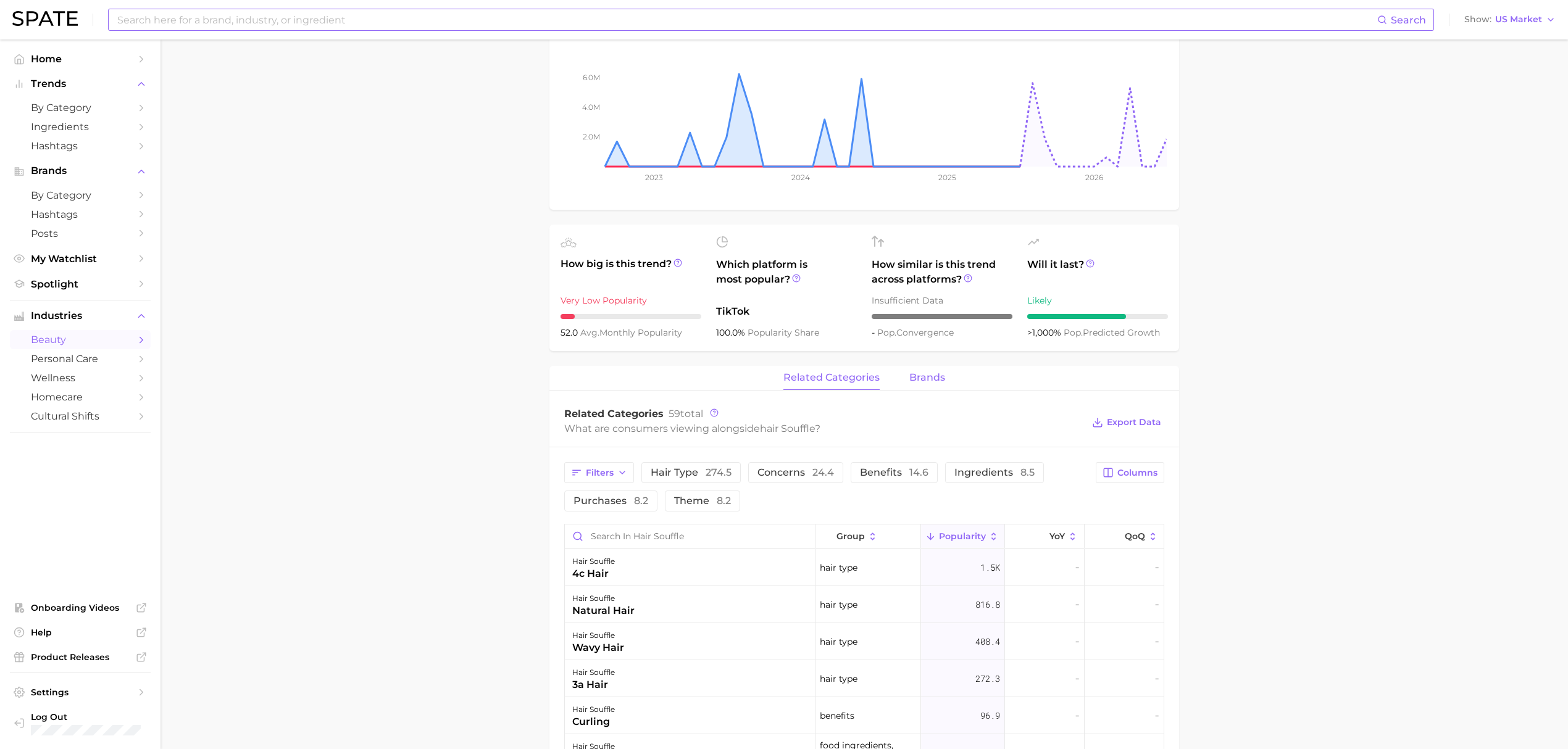
click at [922, 380] on span "brands" at bounding box center [927, 376] width 36 height 11
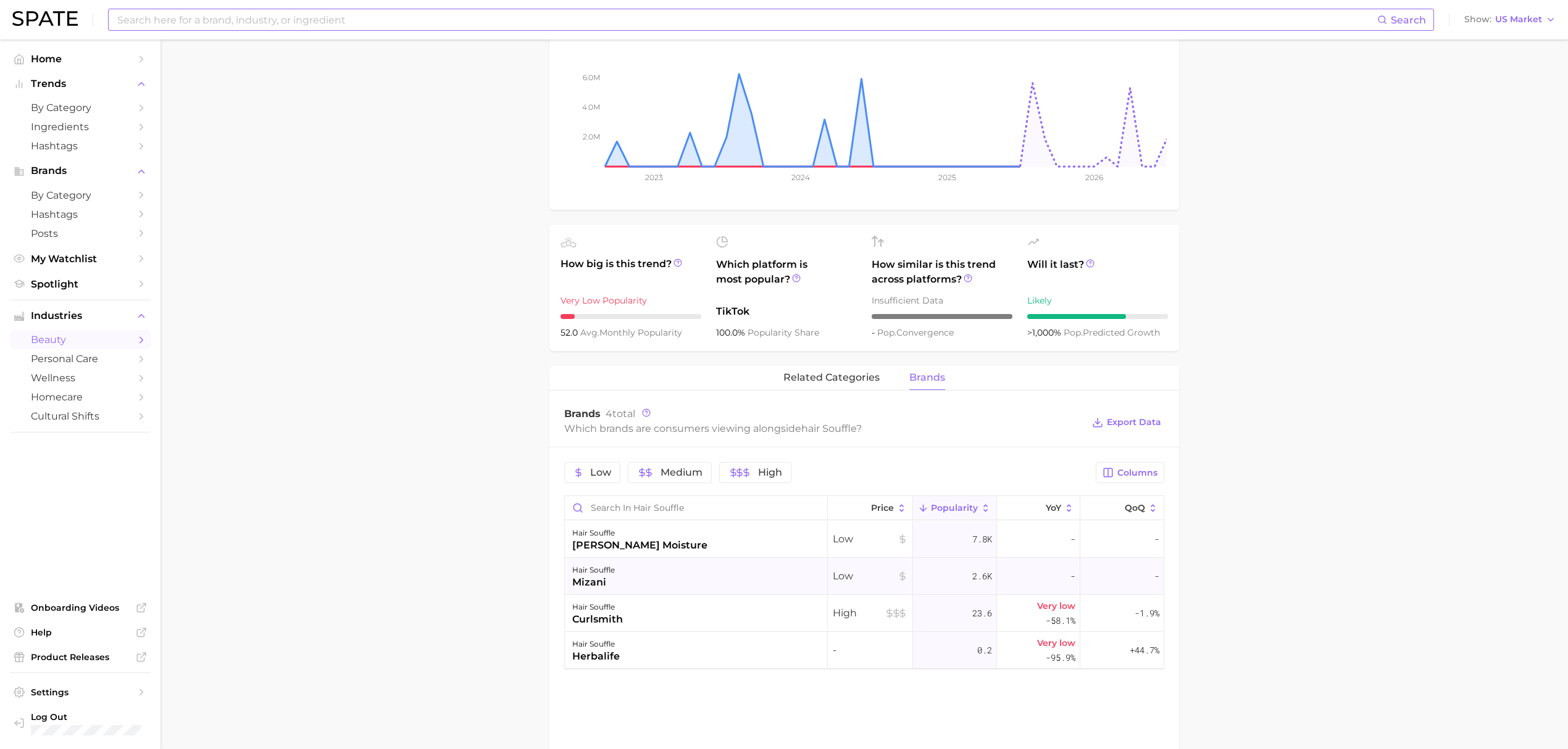
click at [710, 571] on div "hair souffle mizani" at bounding box center [696, 575] width 263 height 37
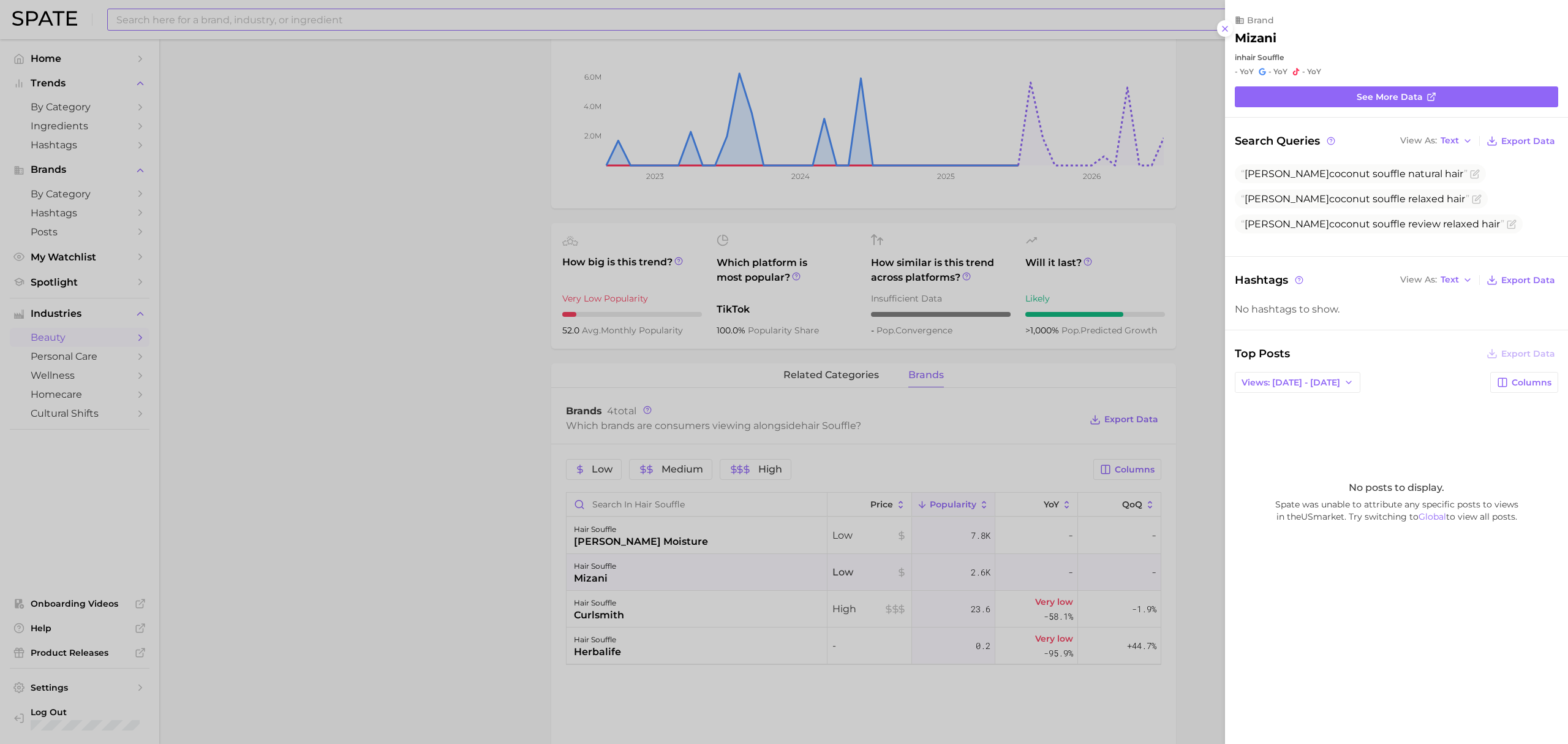
click at [505, 243] on div at bounding box center [784, 372] width 1568 height 744
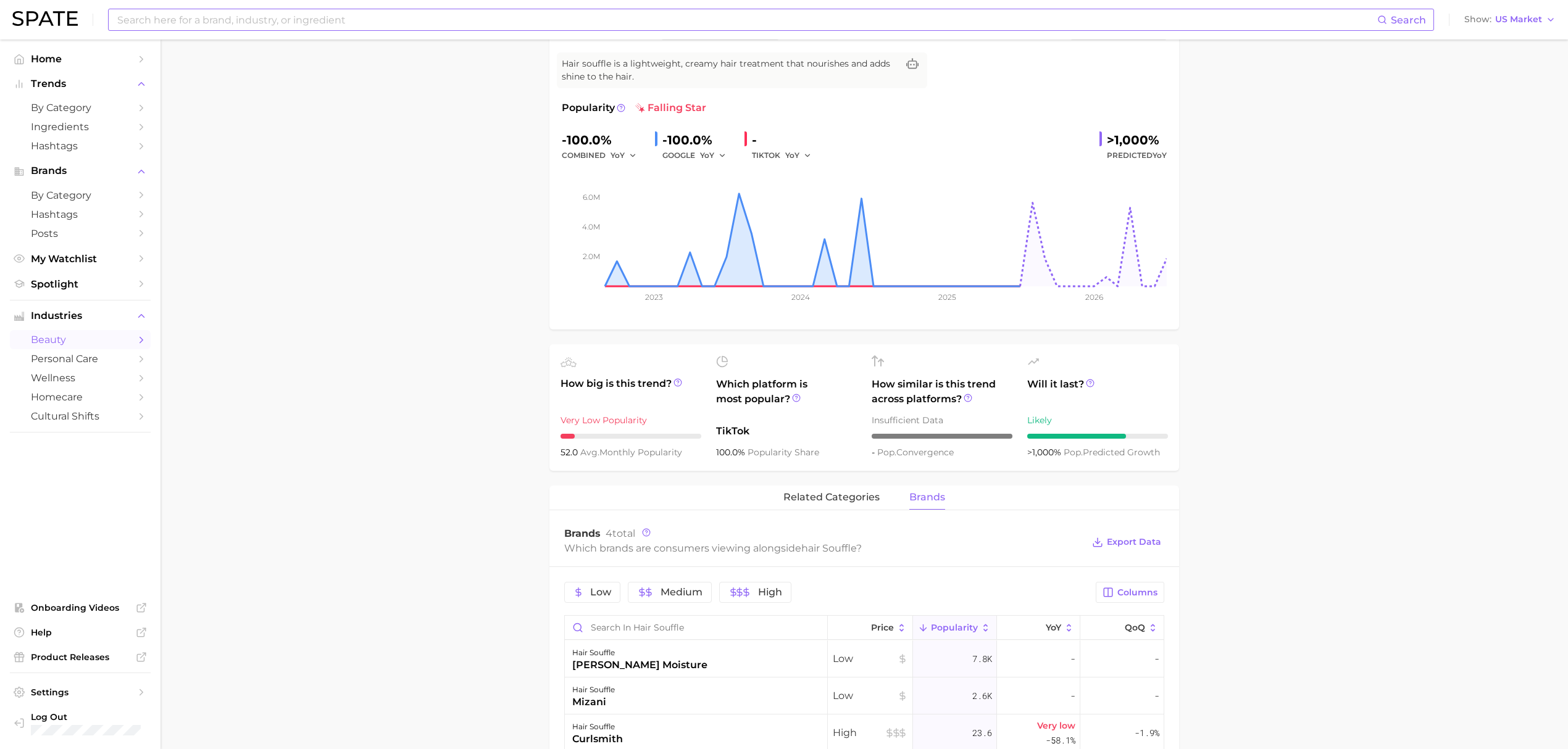
scroll to position [0, 0]
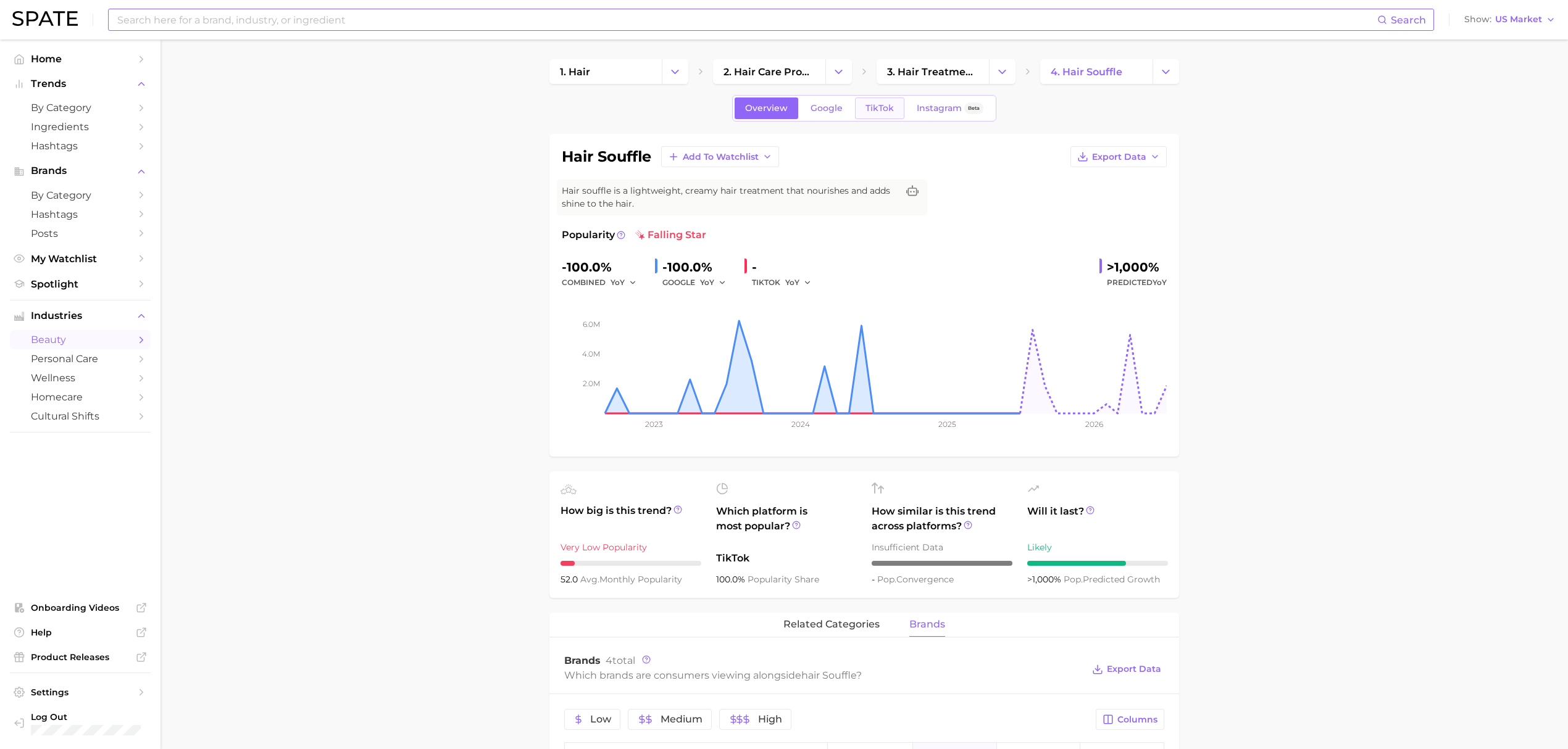
click at [871, 115] on link "TikTok" at bounding box center [880, 109] width 49 height 22
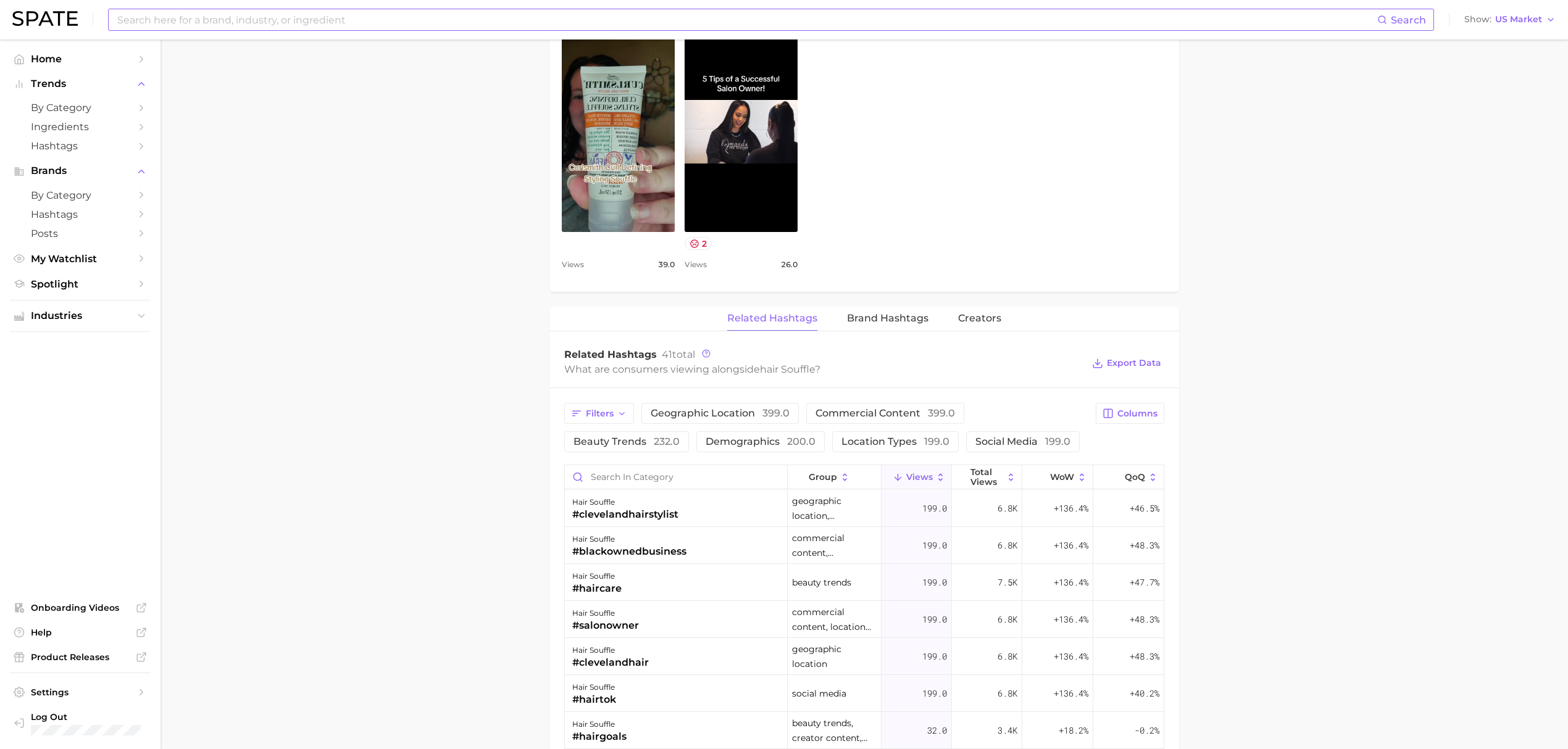
scroll to position [657, 0]
click at [849, 316] on span "Brand Hashtags" at bounding box center [887, 316] width 81 height 11
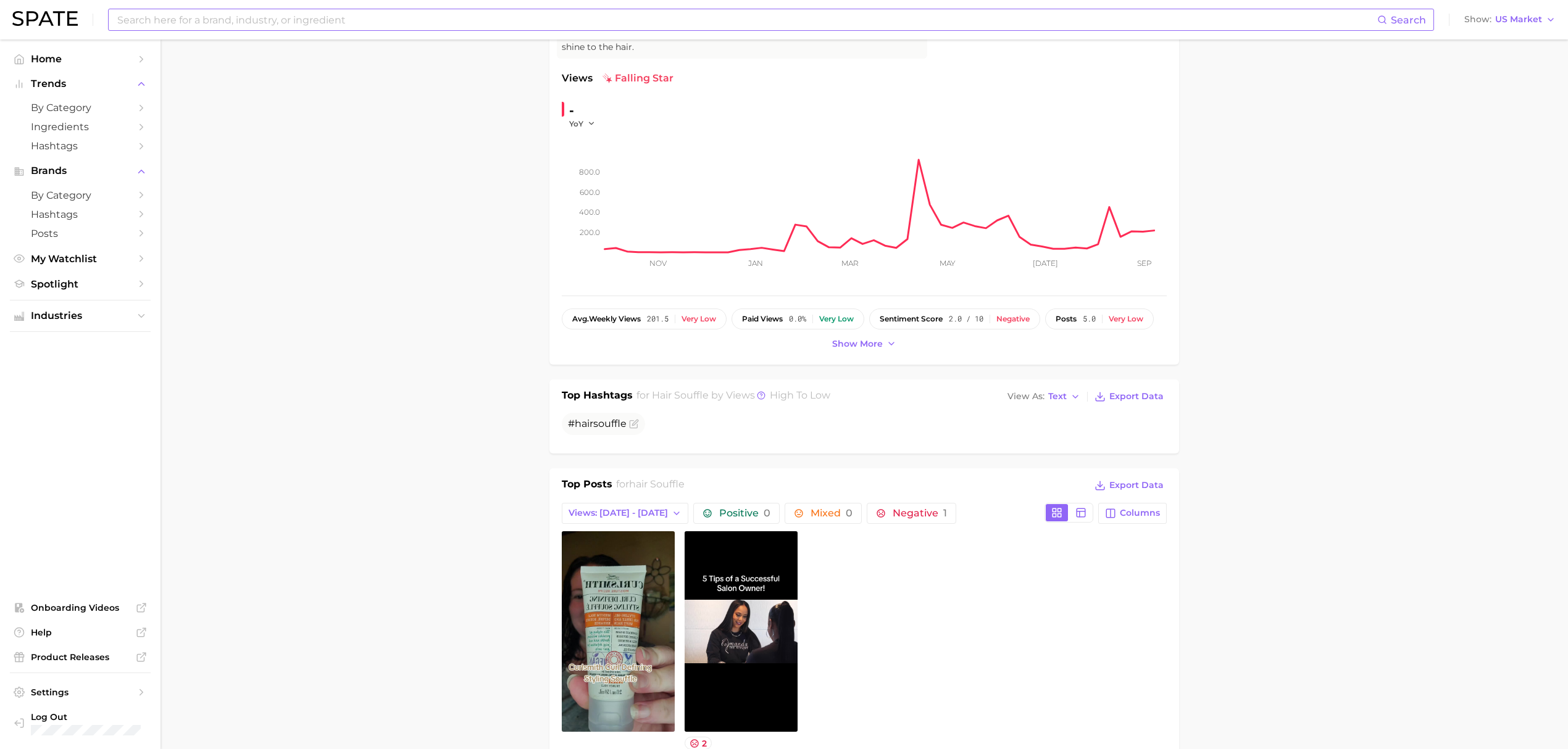
scroll to position [0, 0]
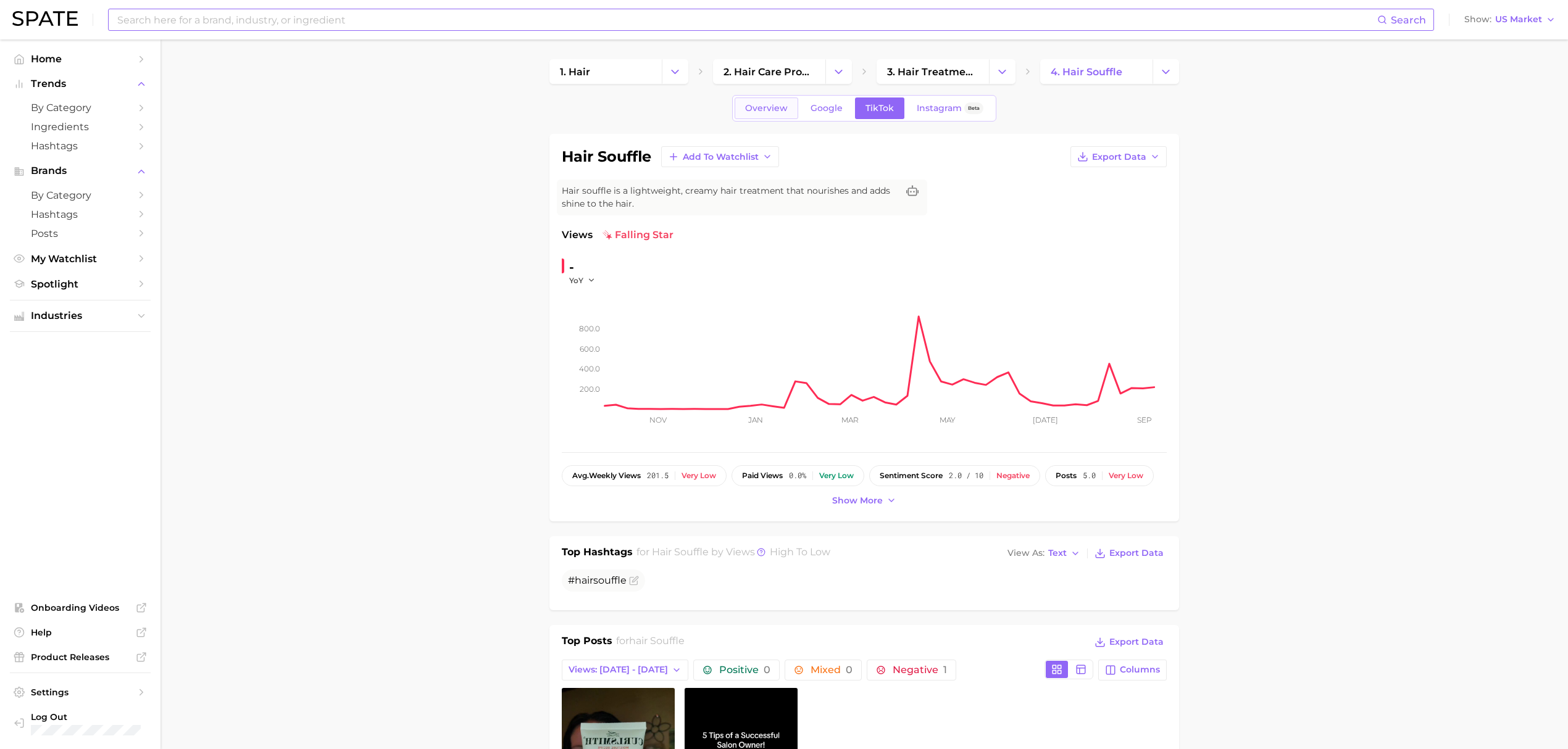
click at [778, 104] on span "Overview" at bounding box center [765, 108] width 43 height 11
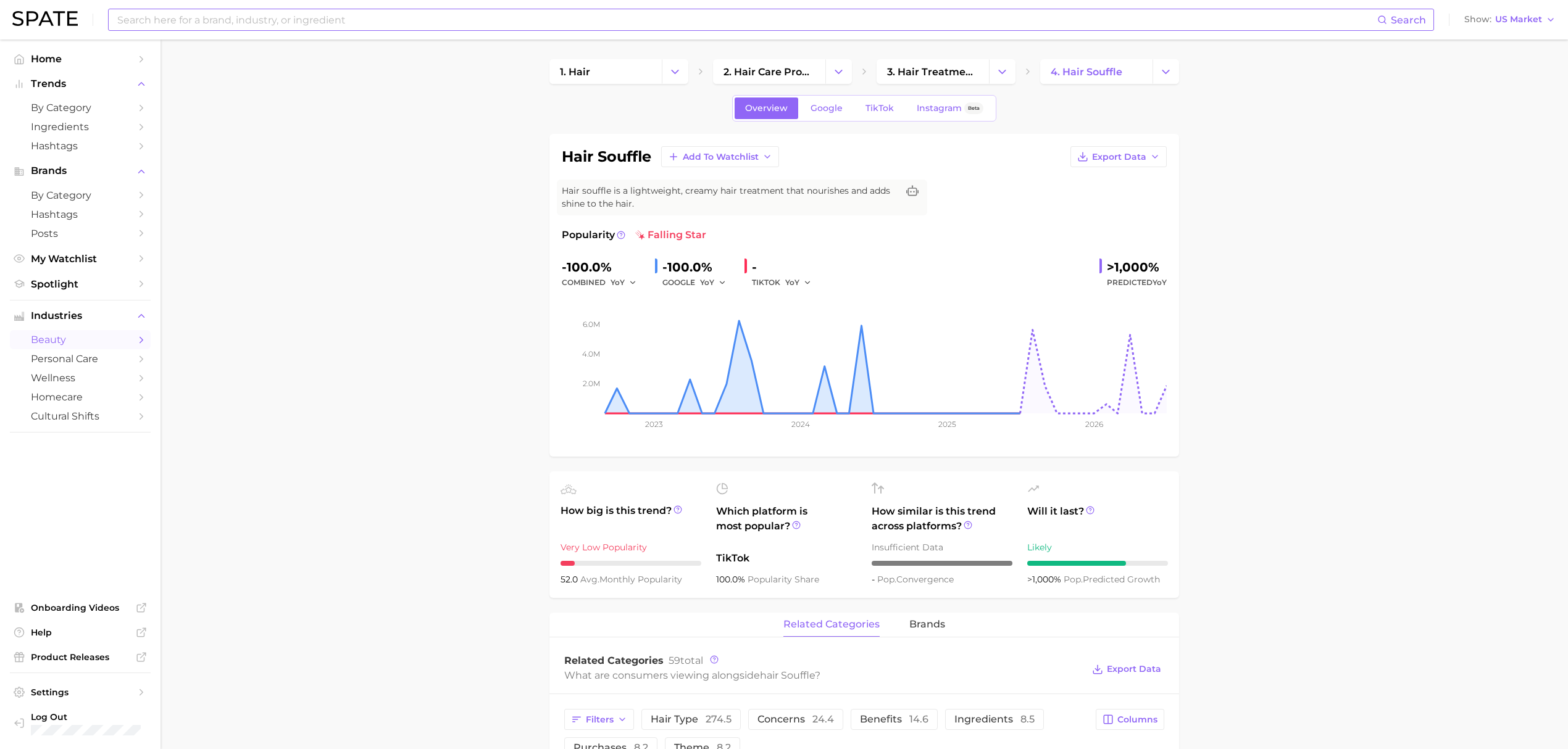
scroll to position [247, 0]
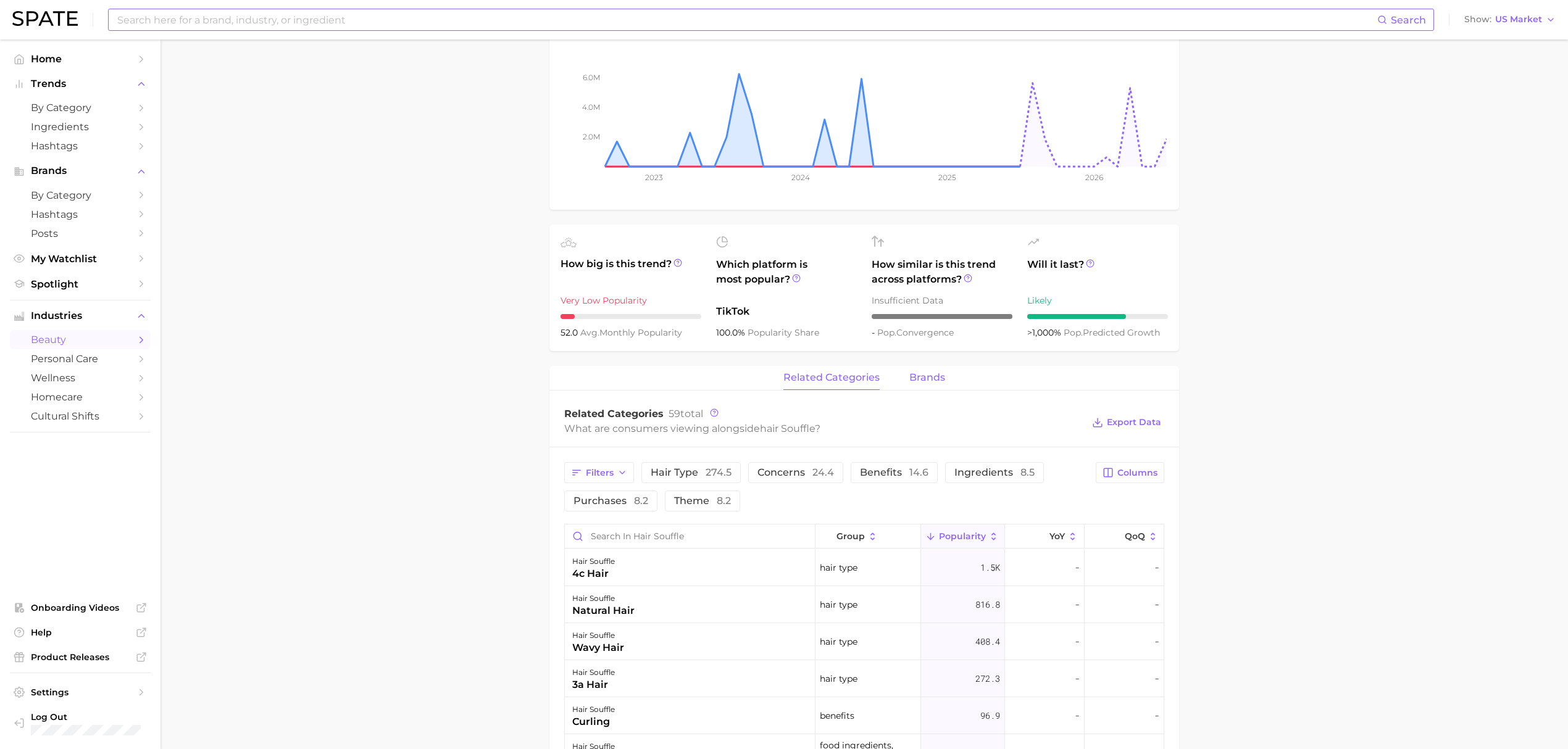
click at [929, 383] on span "brands" at bounding box center [927, 376] width 36 height 11
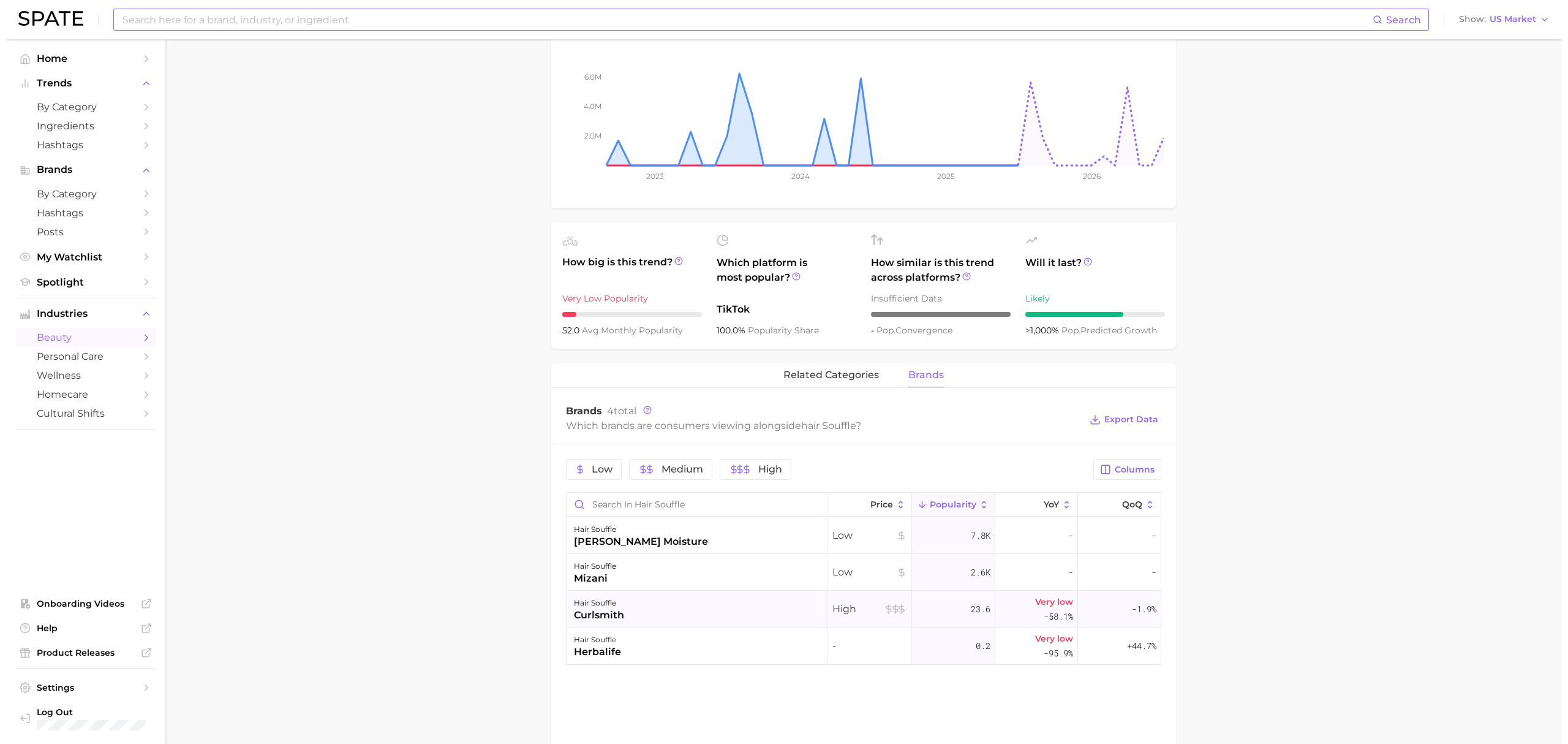
scroll to position [327, 0]
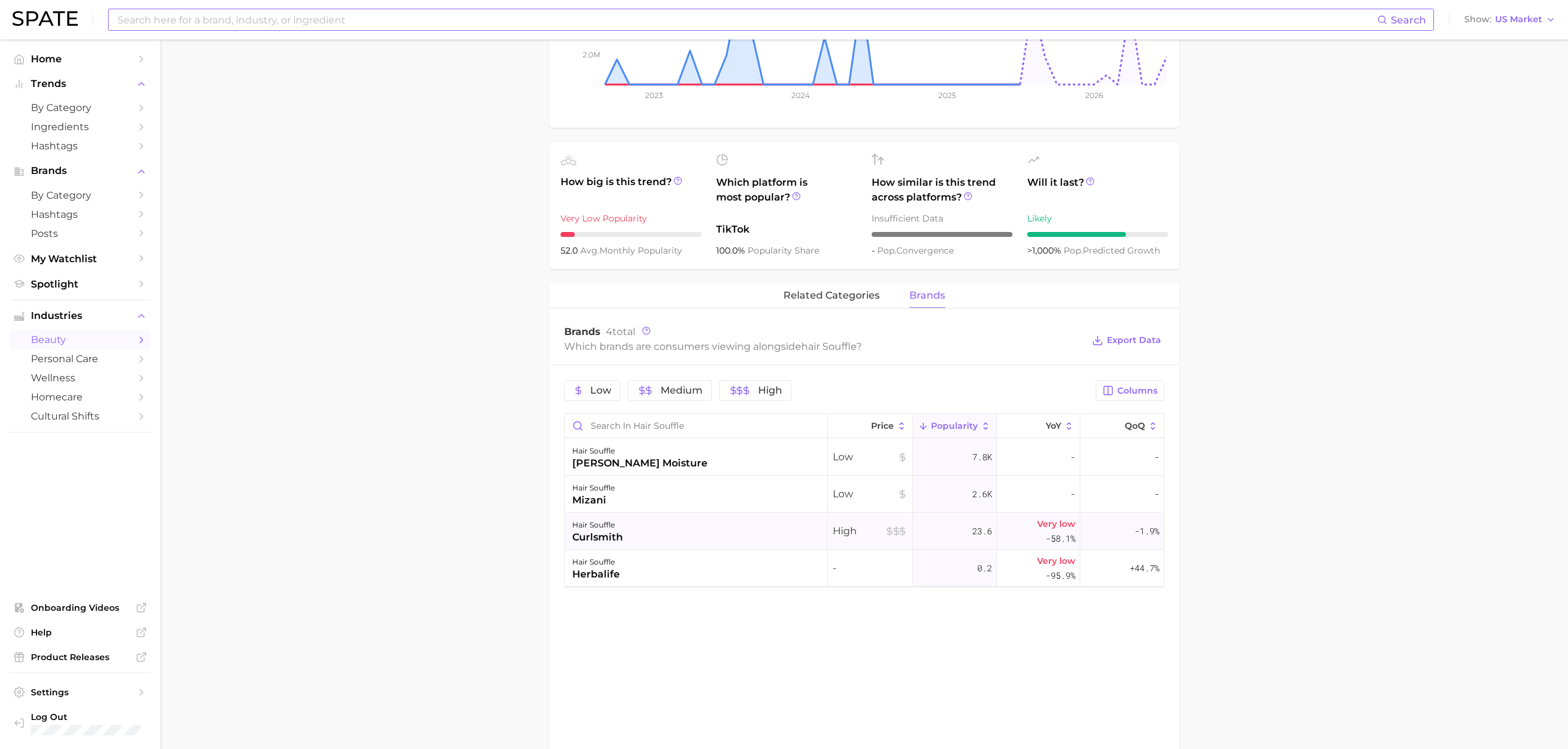
click at [687, 529] on div "hair souffle curlsmith" at bounding box center [696, 531] width 263 height 37
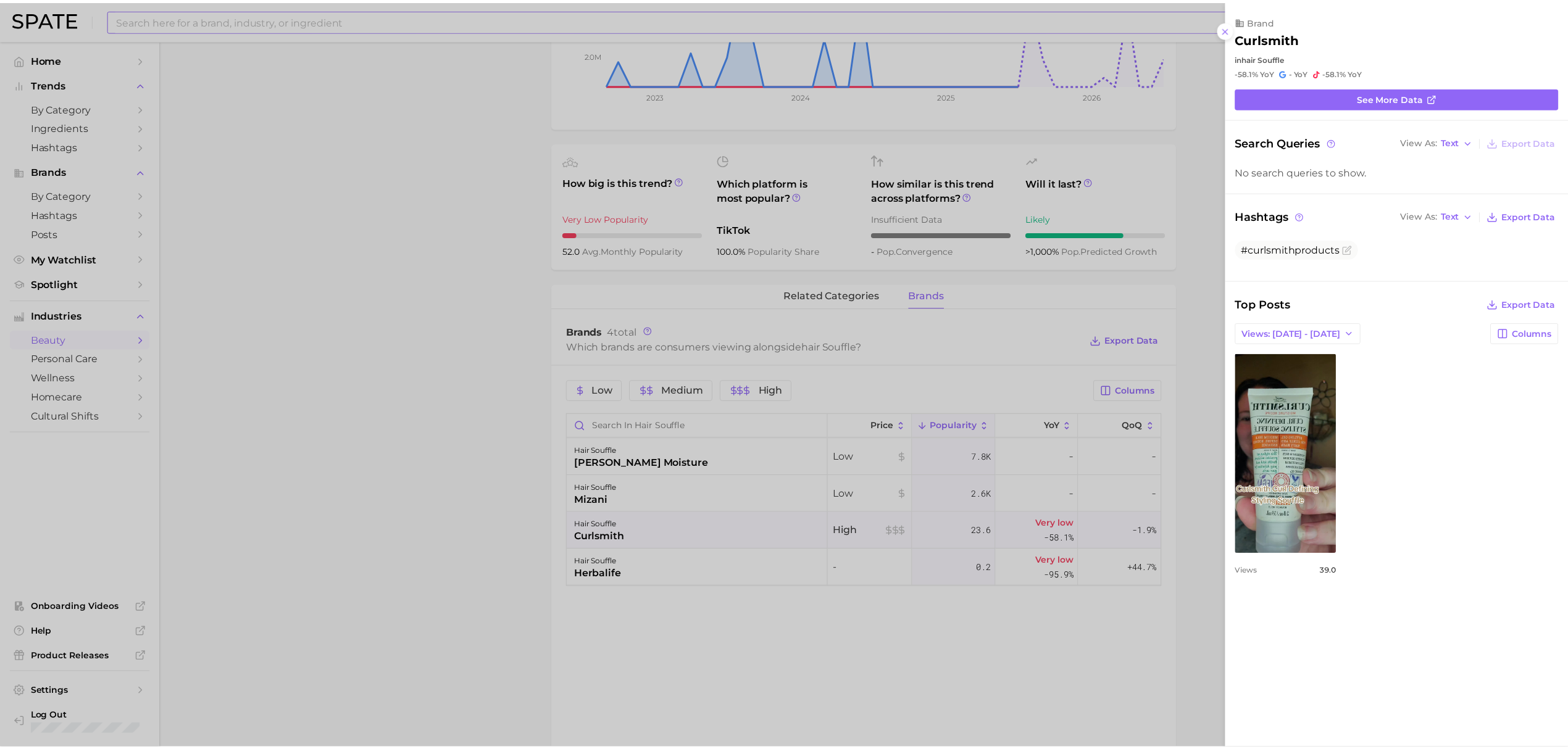
scroll to position [0, 0]
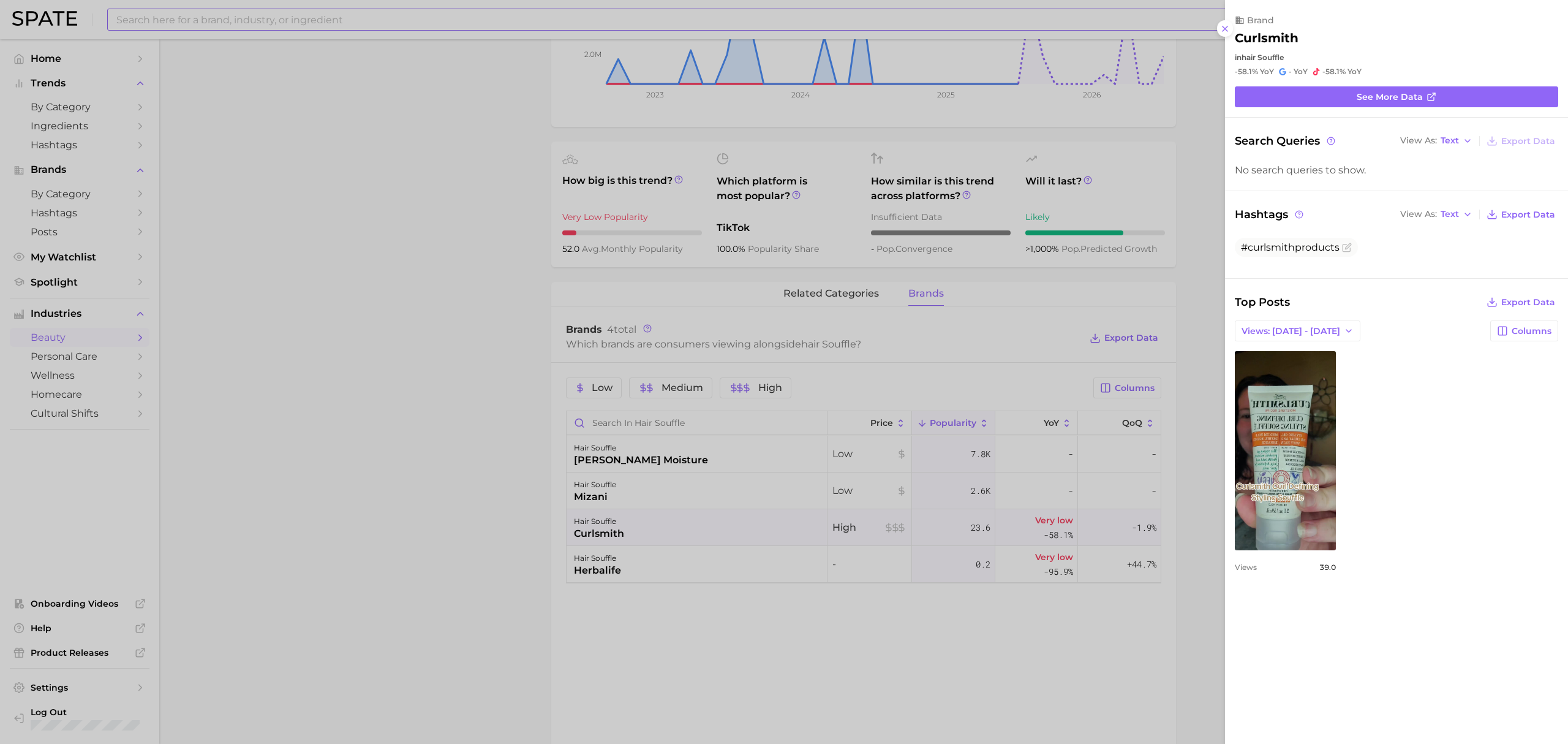
click at [312, 224] on div at bounding box center [784, 372] width 1568 height 744
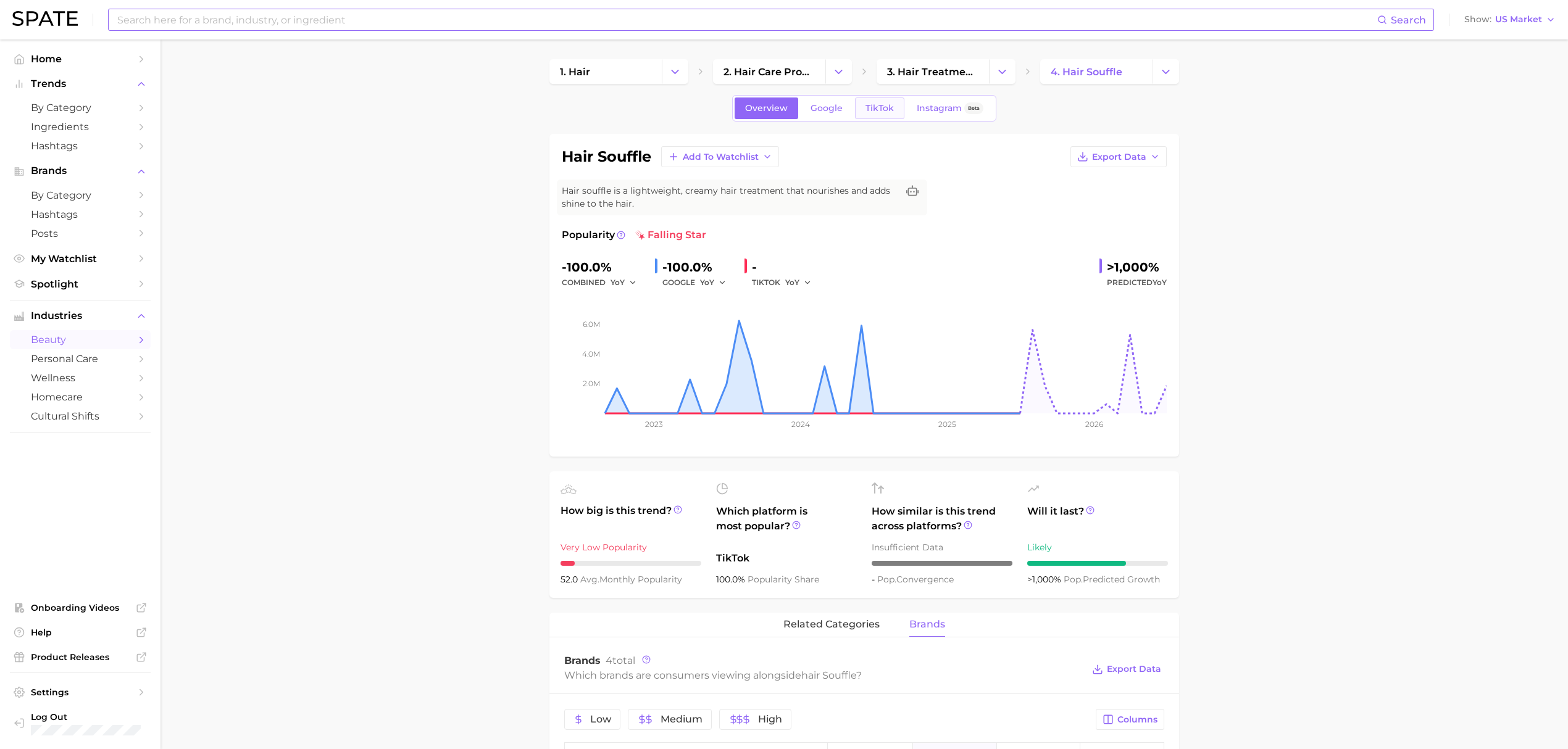
click at [889, 109] on span "TikTok" at bounding box center [879, 108] width 29 height 11
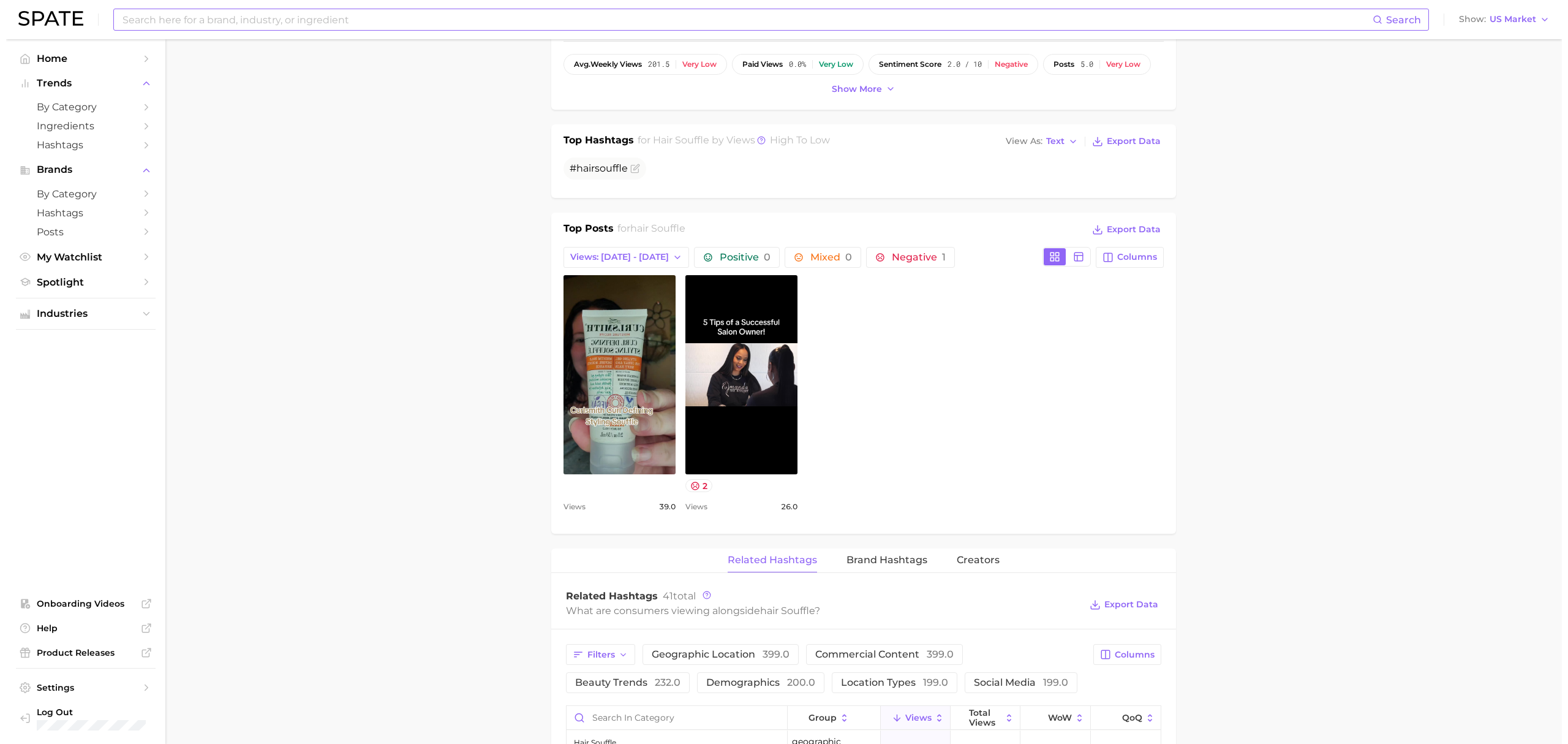
scroll to position [735, 0]
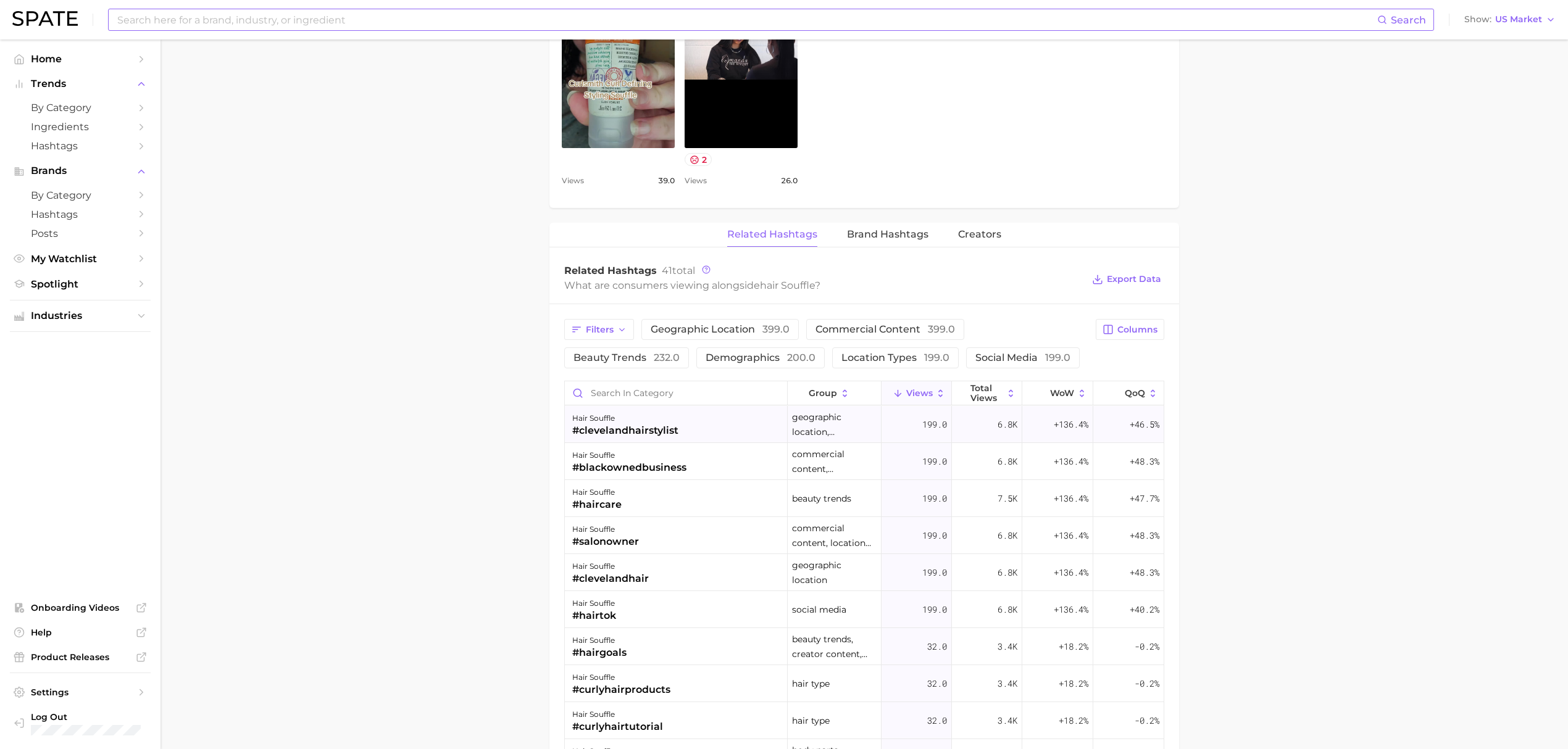
click at [600, 428] on div "#clevelandhairstylist" at bounding box center [625, 430] width 106 height 15
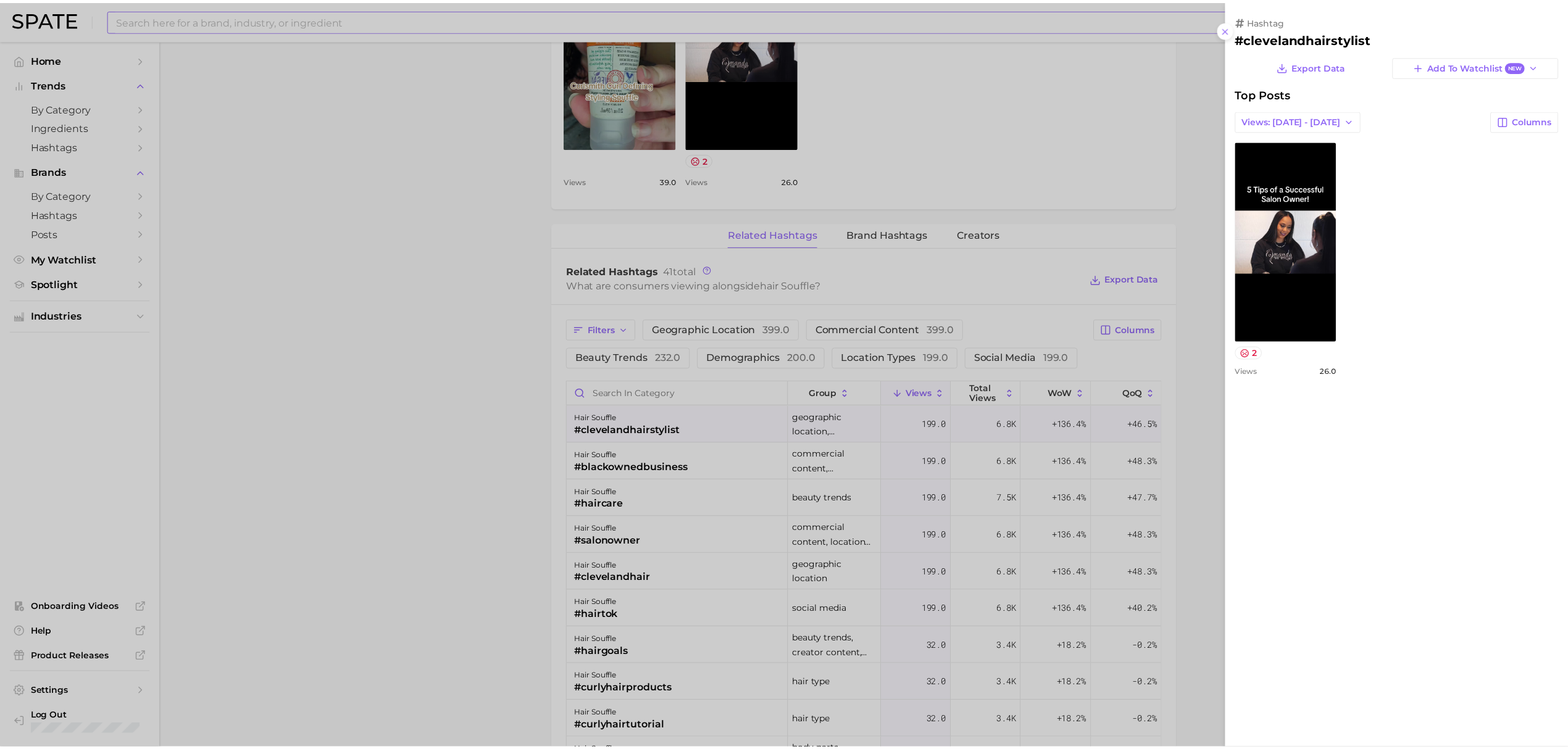
scroll to position [0, 0]
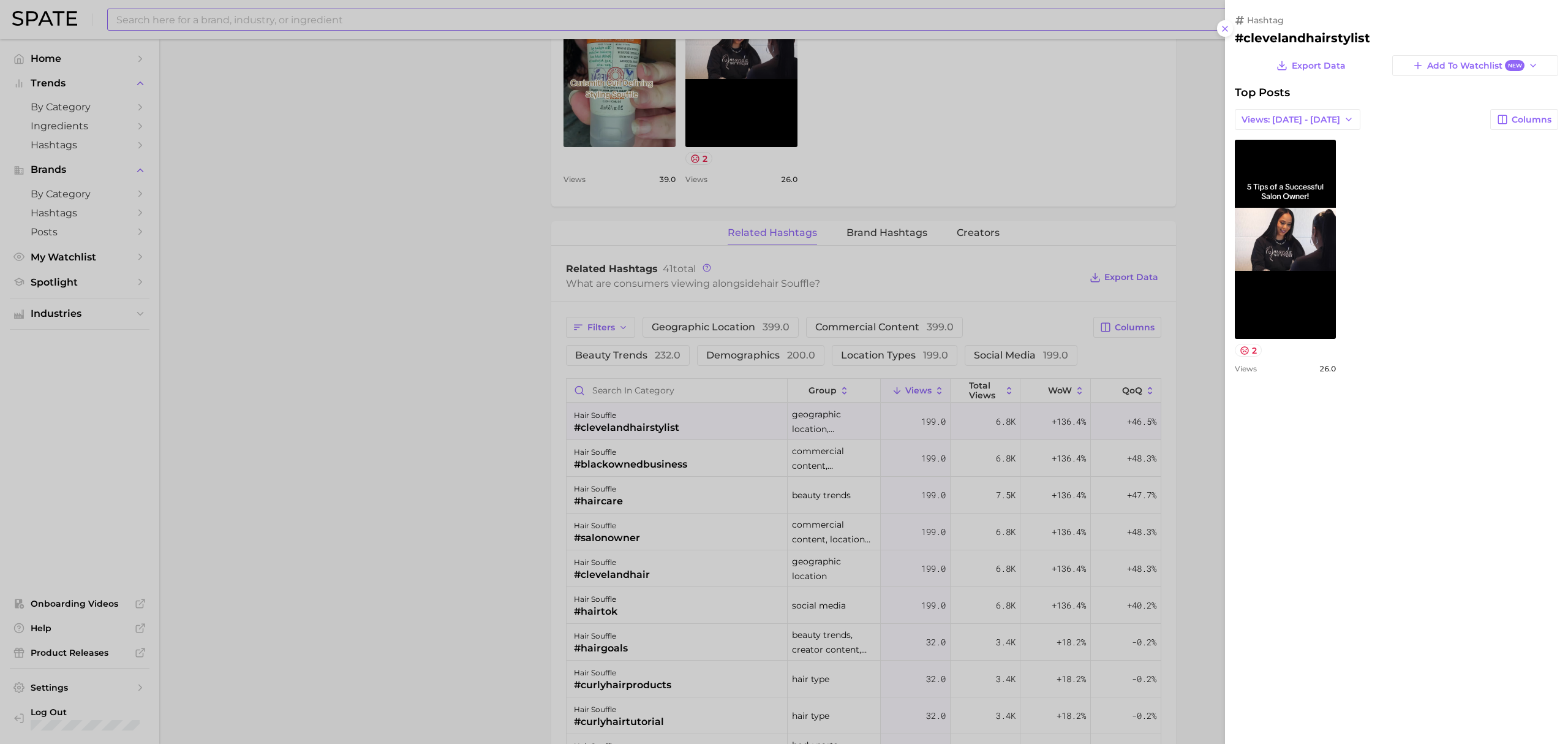
click at [525, 432] on div at bounding box center [784, 372] width 1568 height 744
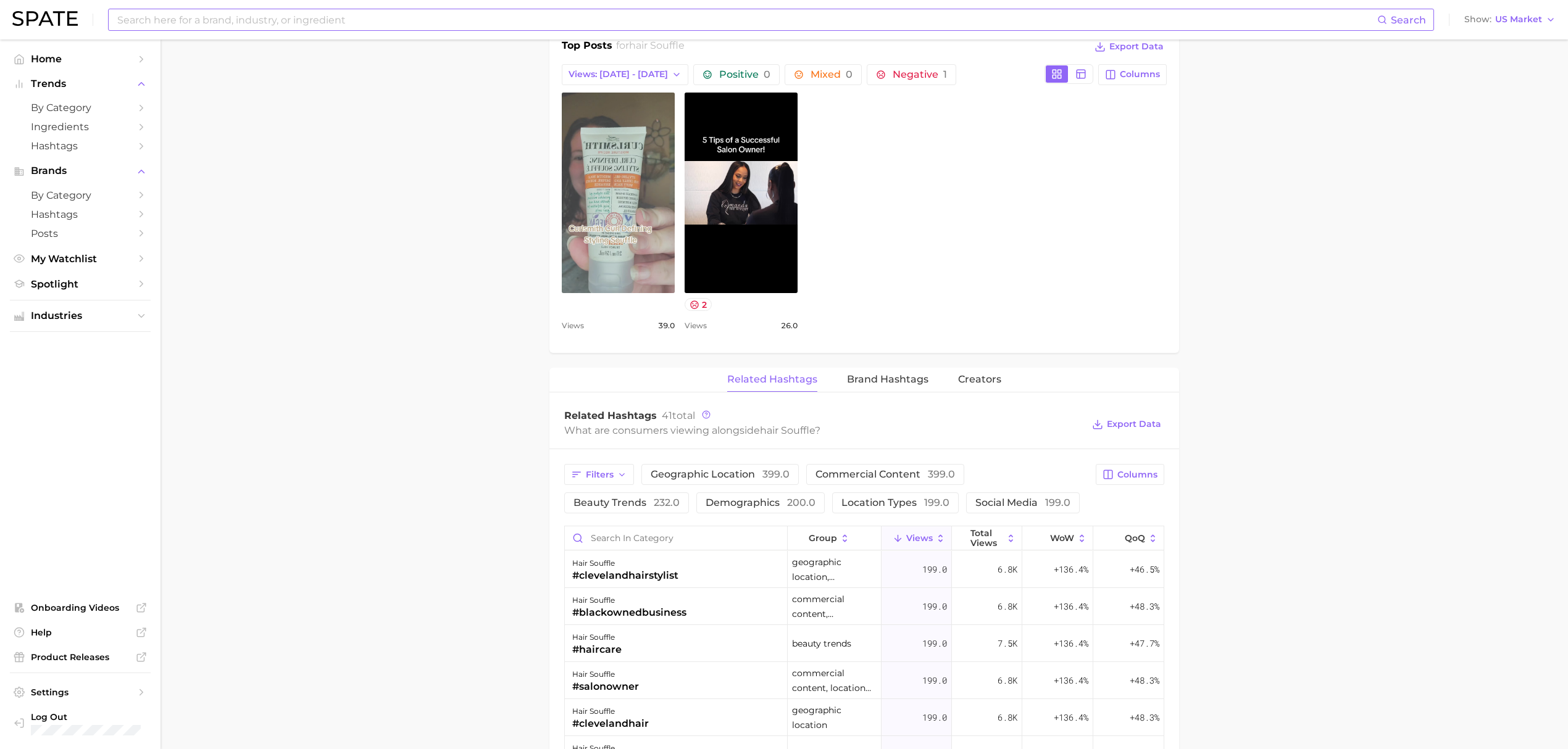
scroll to position [575, 0]
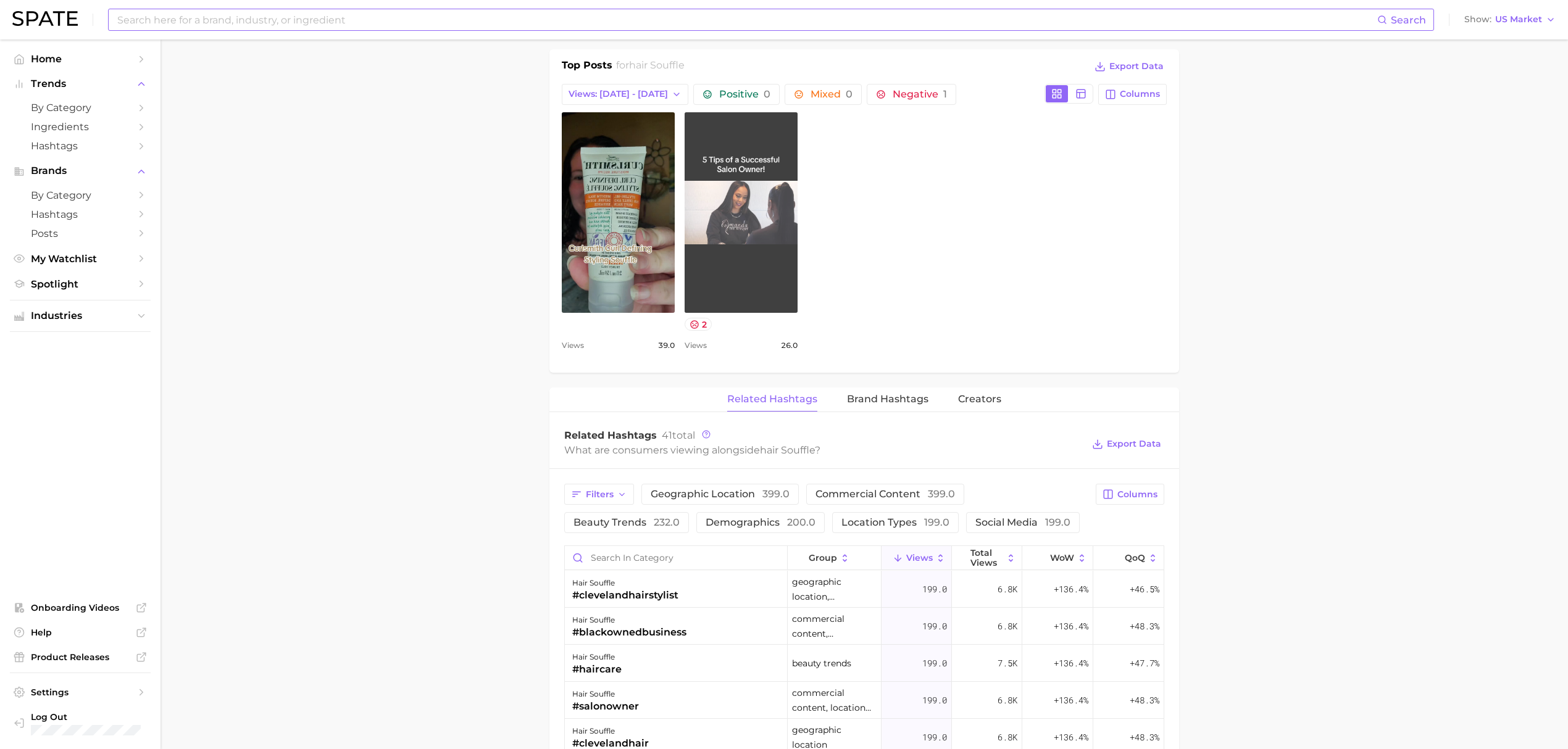
click at [704, 235] on link "view post on TikTok" at bounding box center [740, 212] width 113 height 201
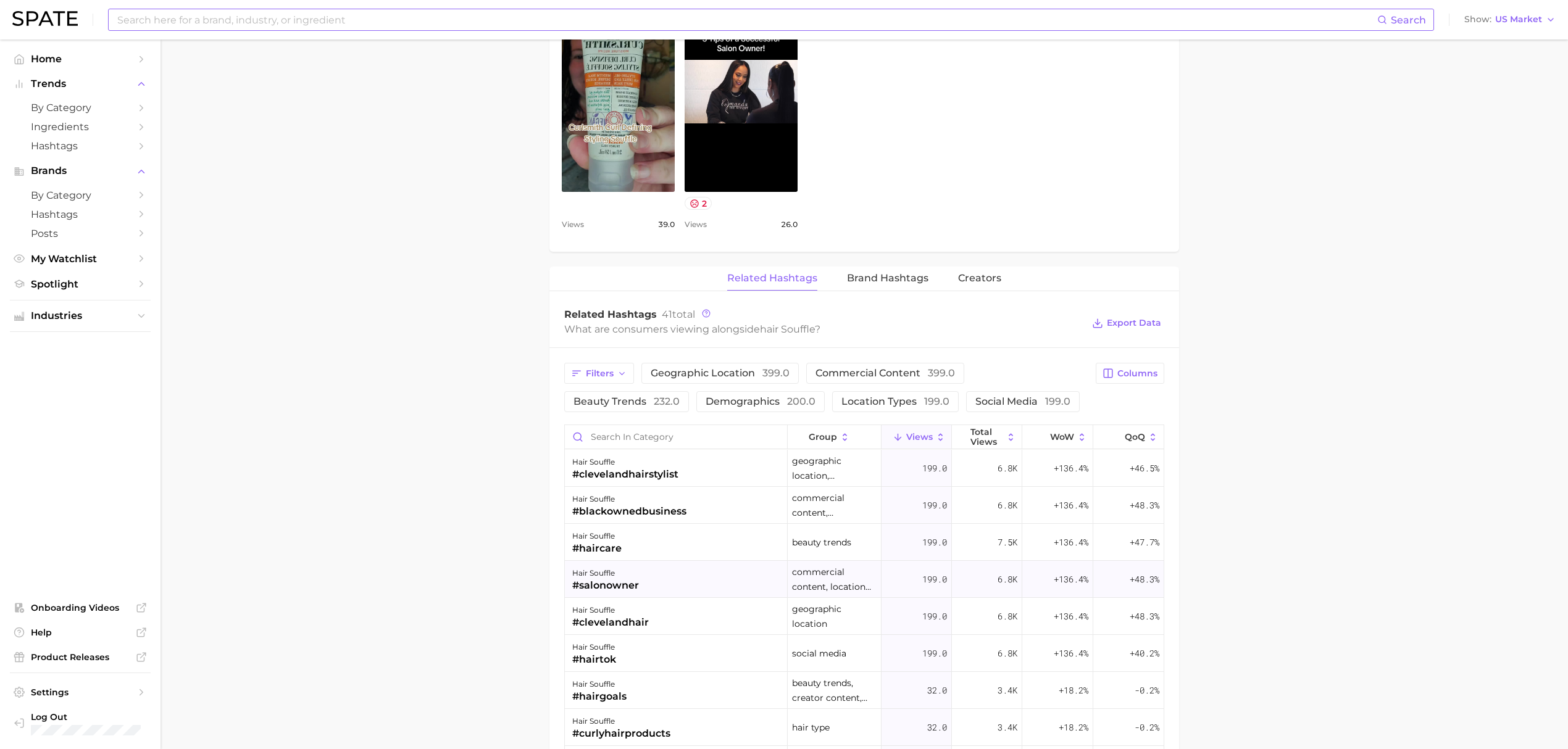
scroll to position [740, 0]
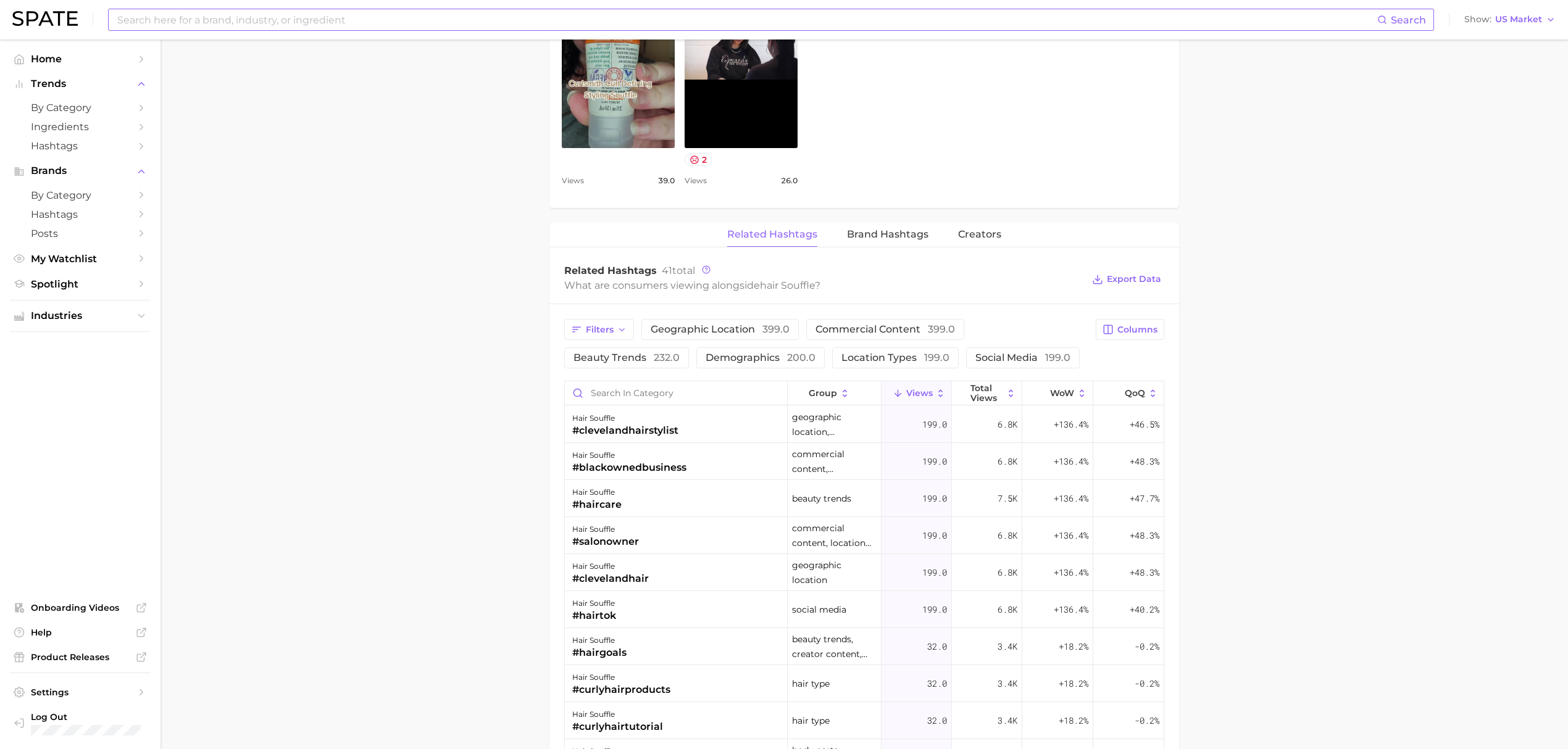
click at [1379, 474] on main "1. hair 2. hair care products 3. hair treatments 4. hair souffle Overview Googl…" at bounding box center [863, 253] width 1407 height 1907
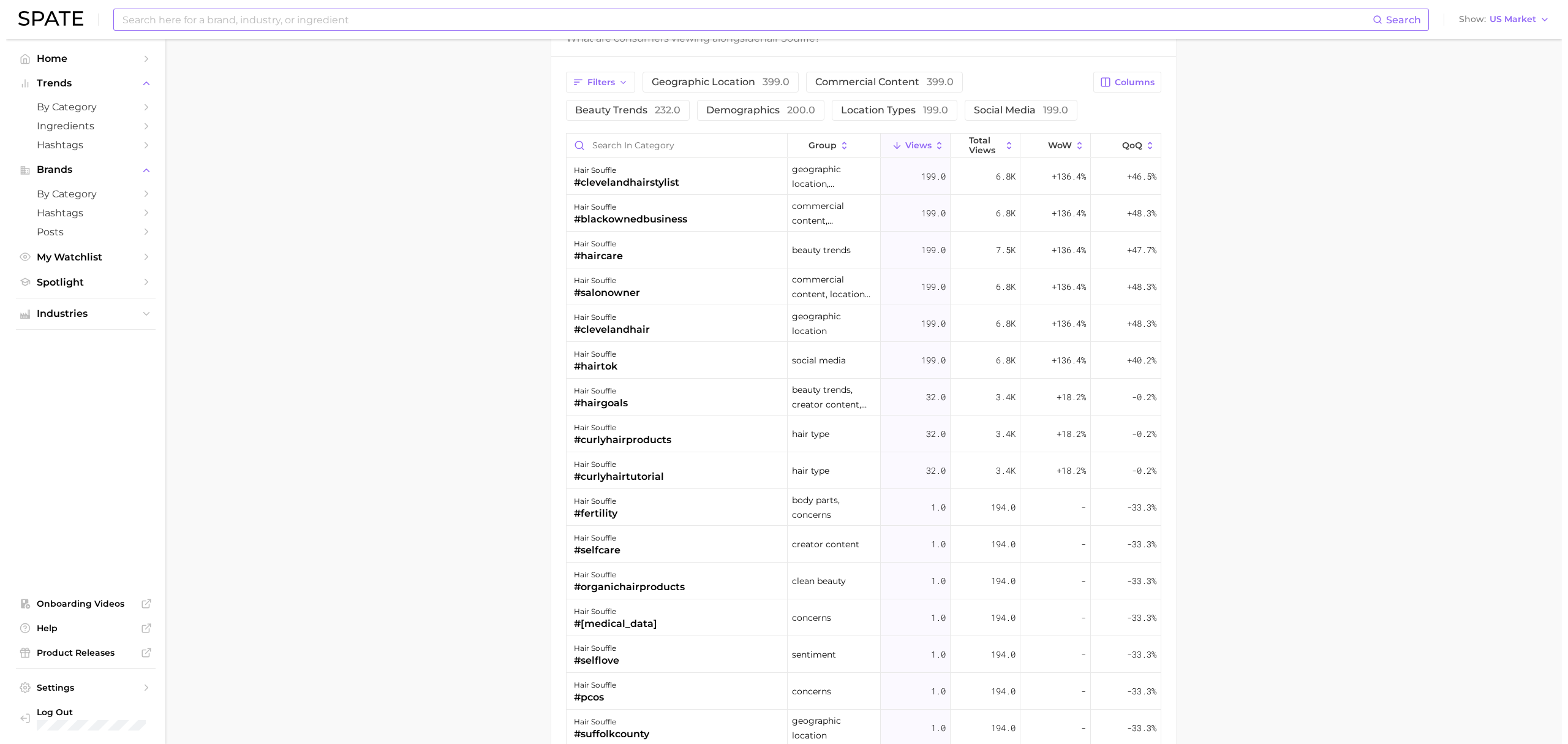
scroll to position [817, 0]
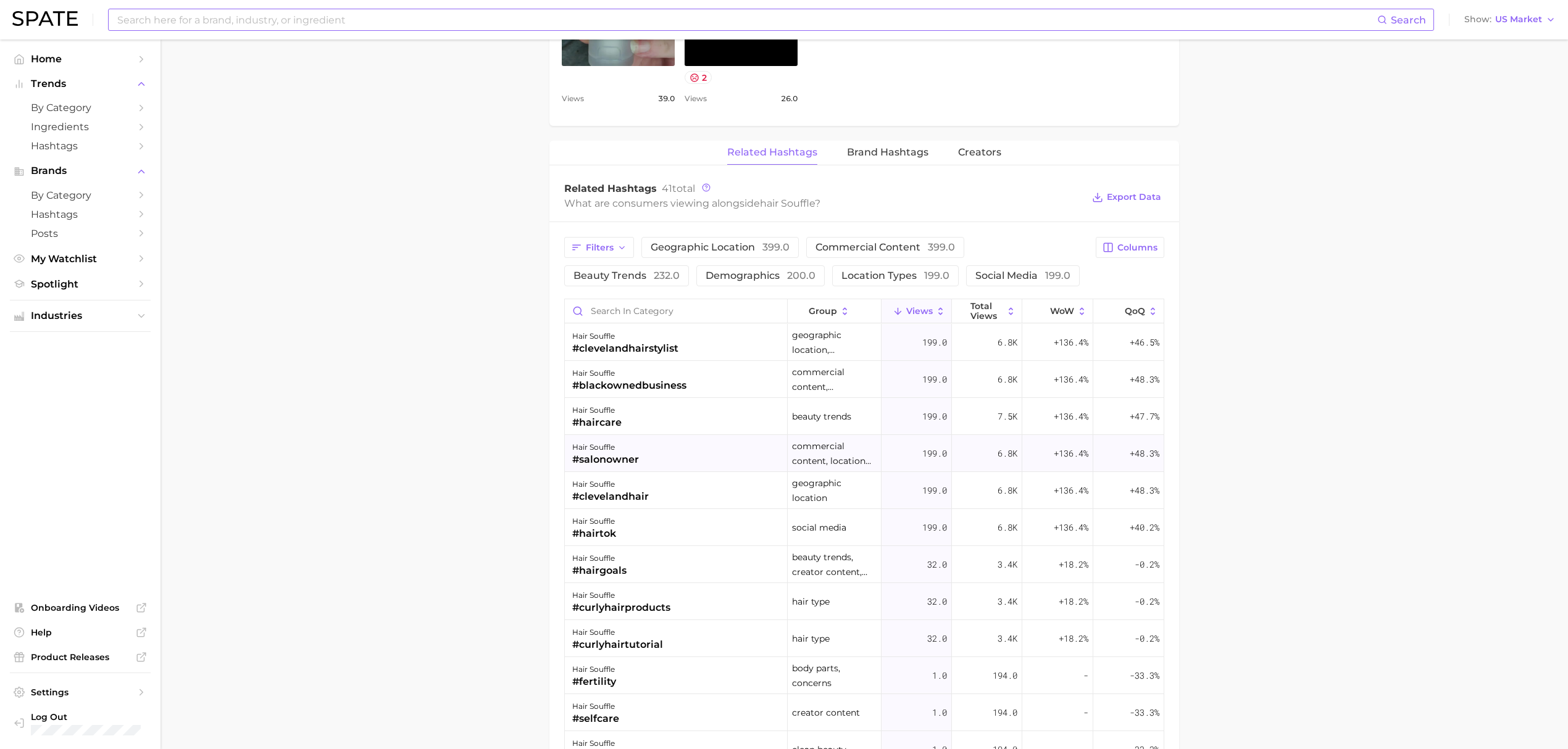
click at [709, 461] on div "hair souffle #salonowner" at bounding box center [675, 453] width 222 height 37
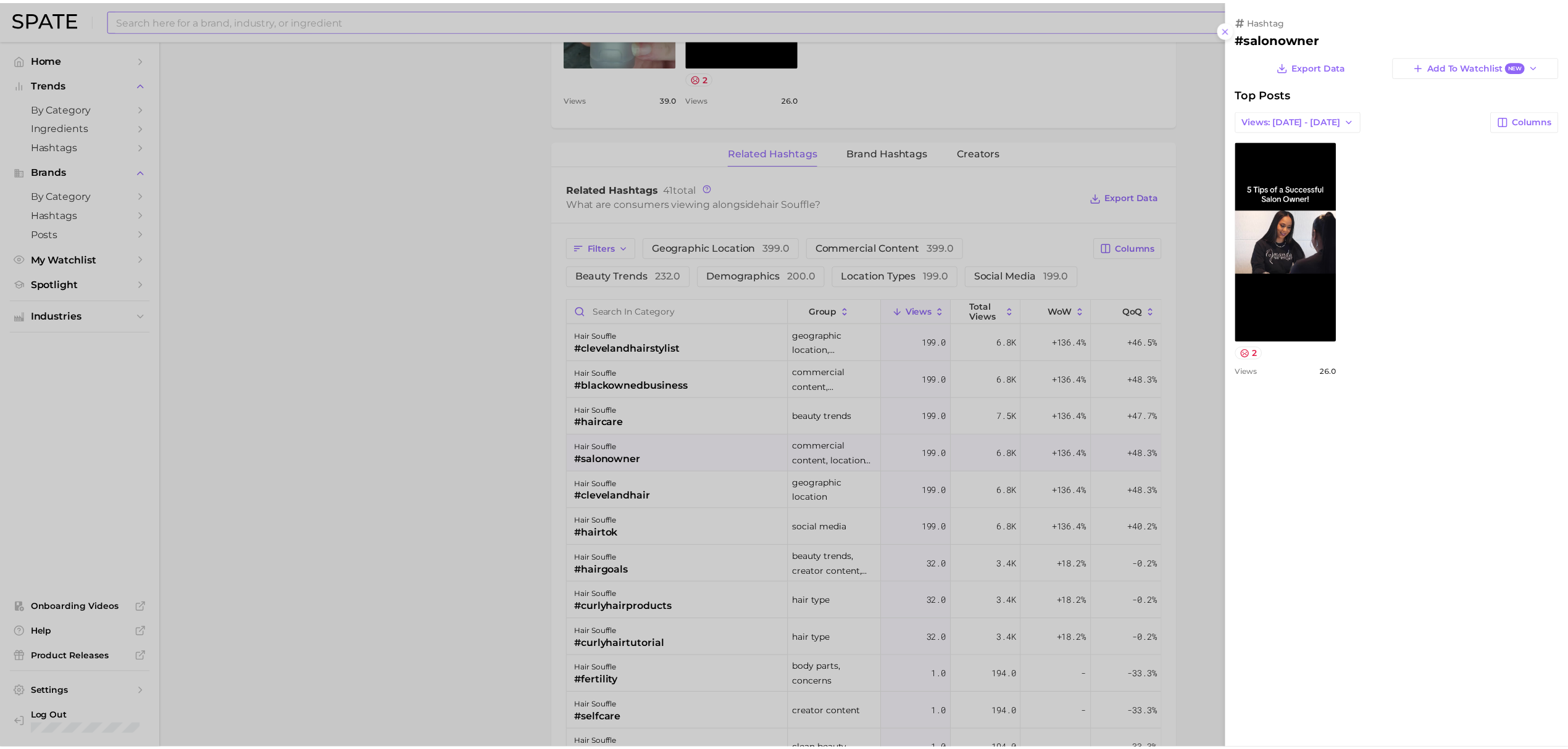
scroll to position [0, 0]
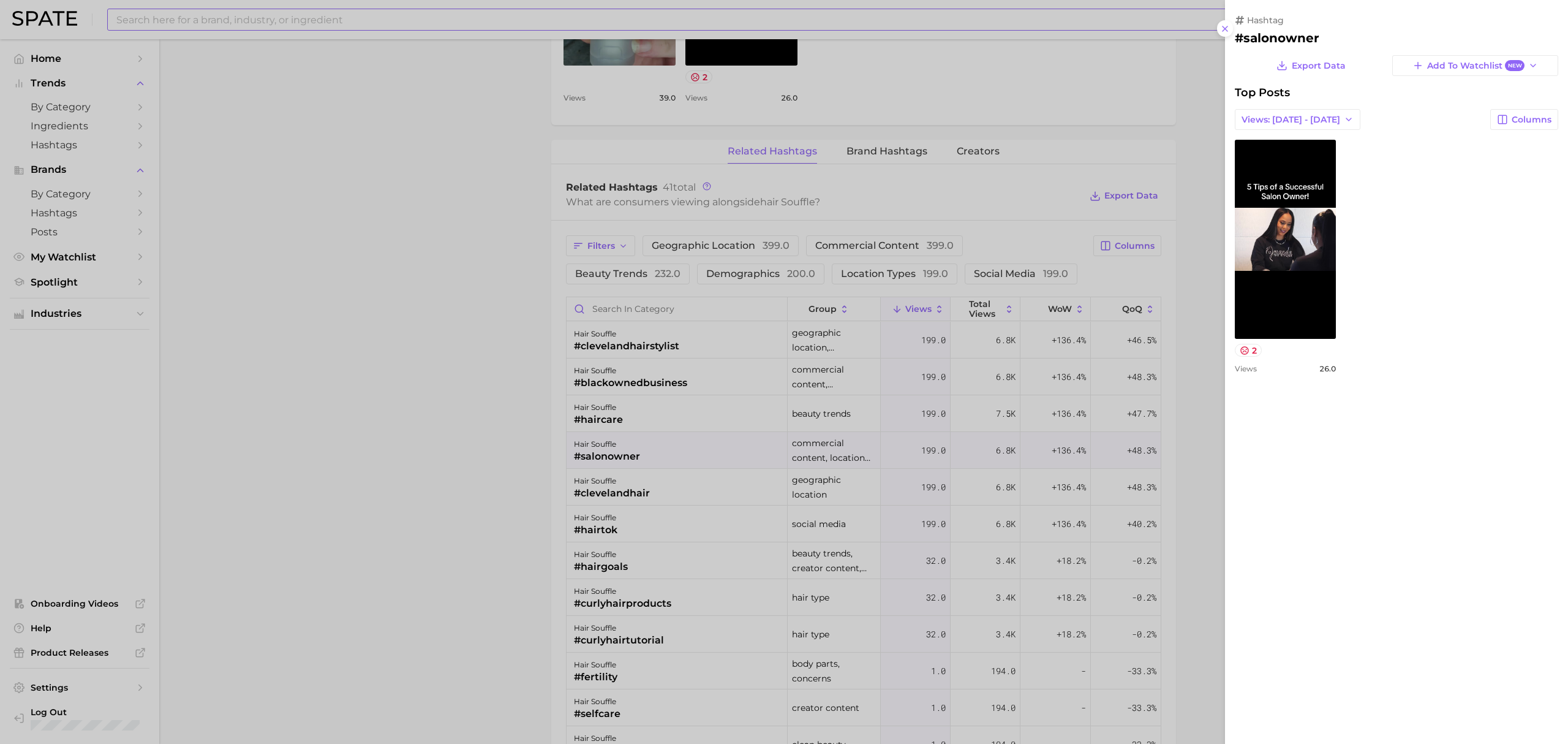
click at [513, 415] on div at bounding box center [784, 372] width 1568 height 744
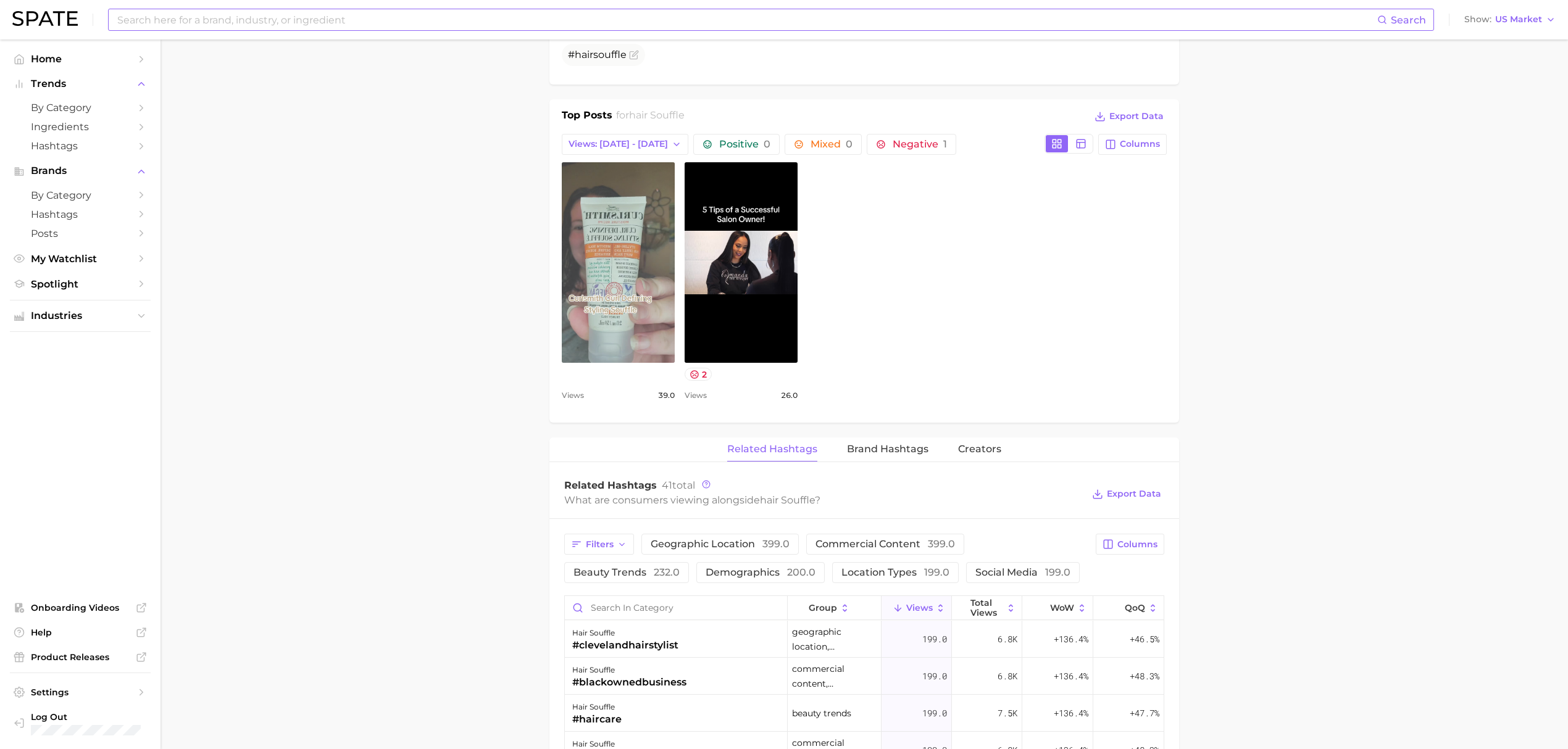
scroll to position [493, 0]
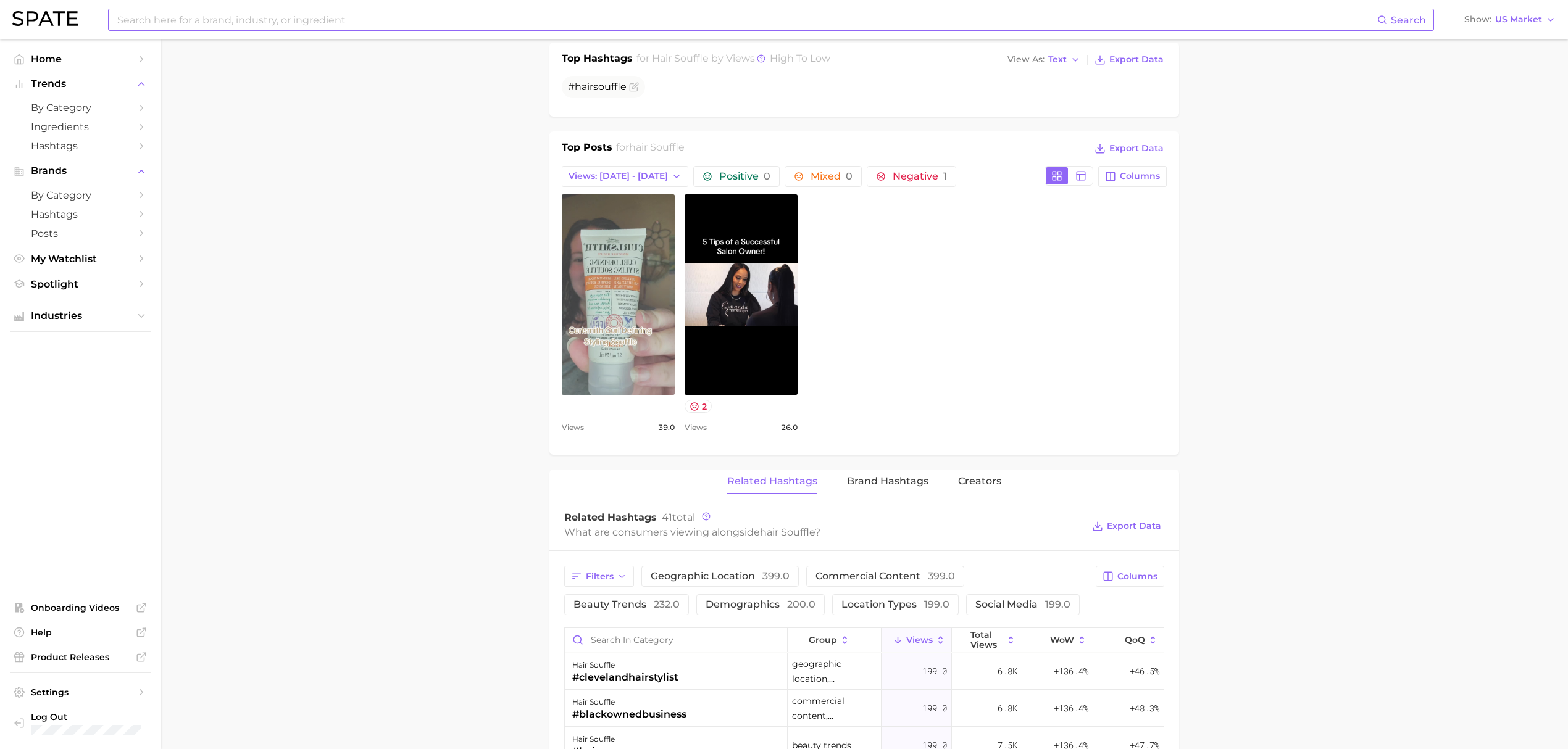
click at [596, 287] on link "view post on TikTok" at bounding box center [618, 294] width 113 height 201
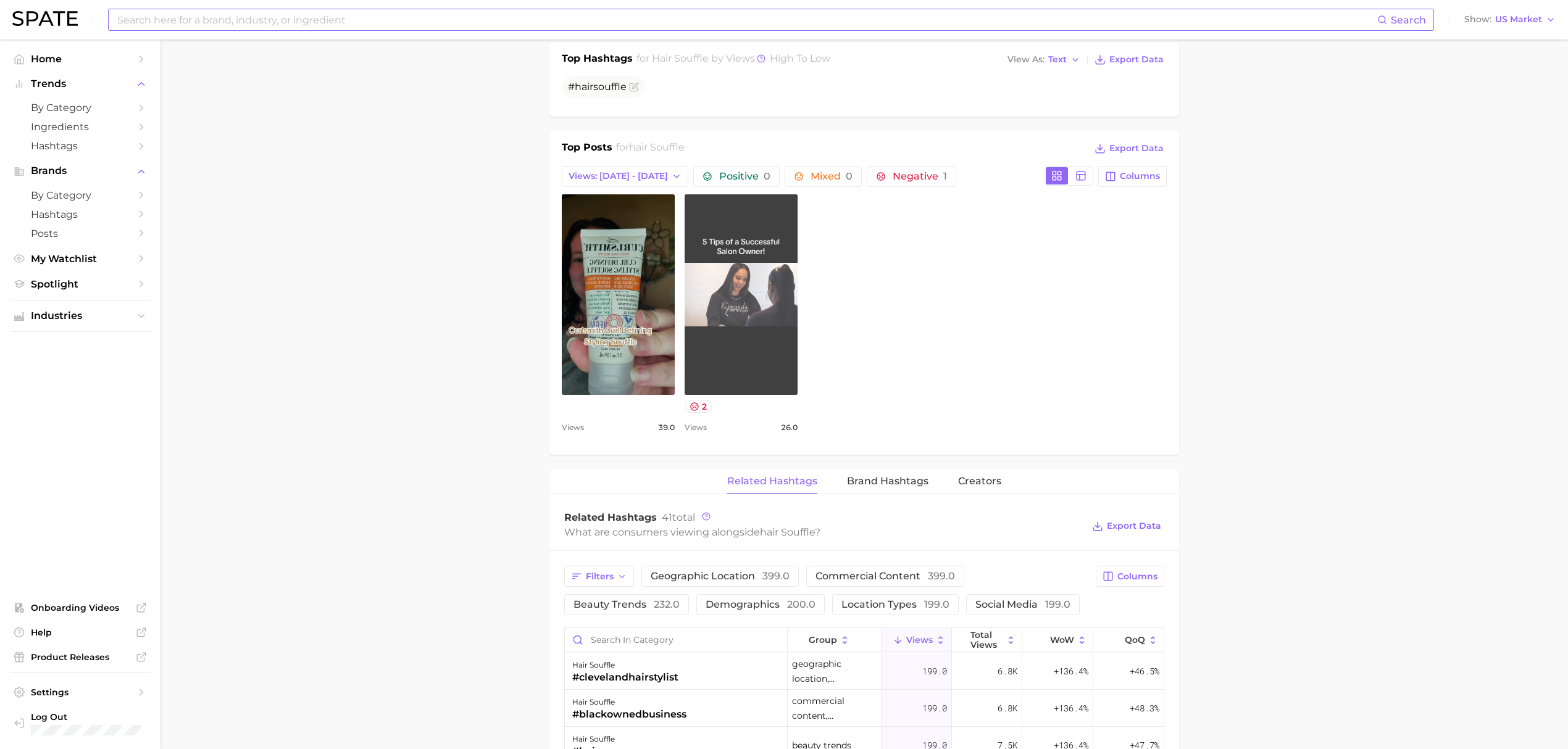
click at [751, 282] on link "view post on TikTok" at bounding box center [740, 294] width 113 height 201
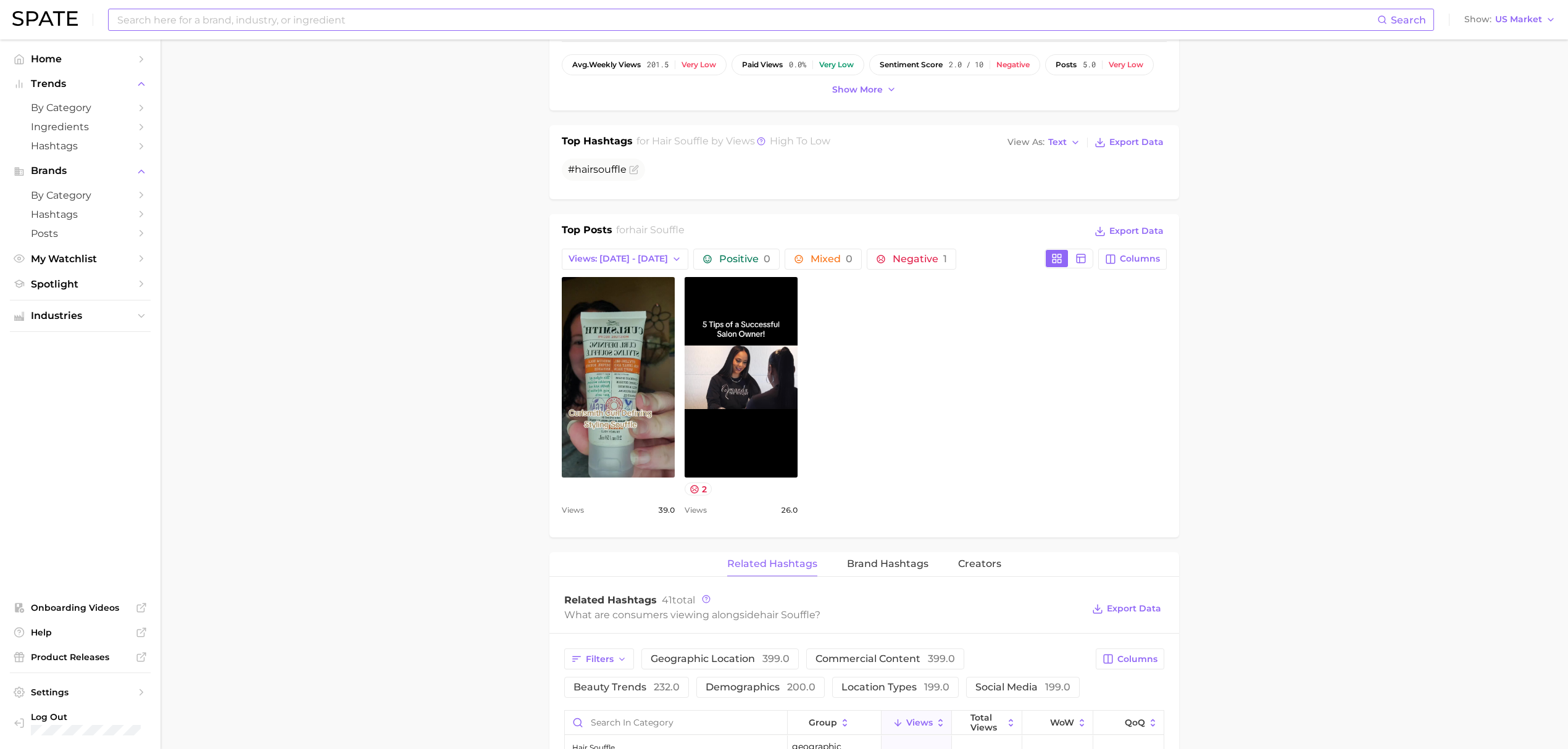
scroll to position [0, 0]
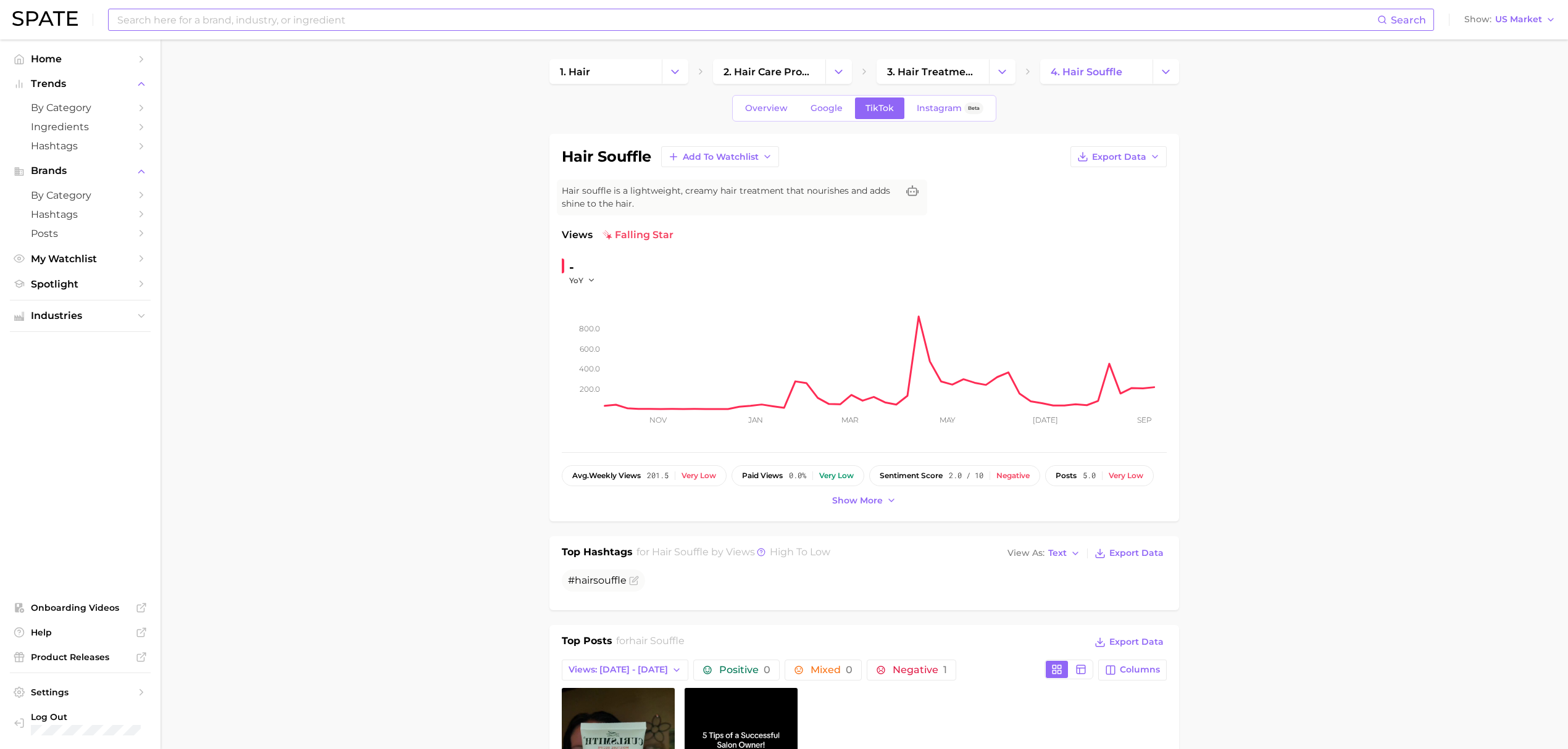
click at [423, 19] on input at bounding box center [745, 19] width 1261 height 21
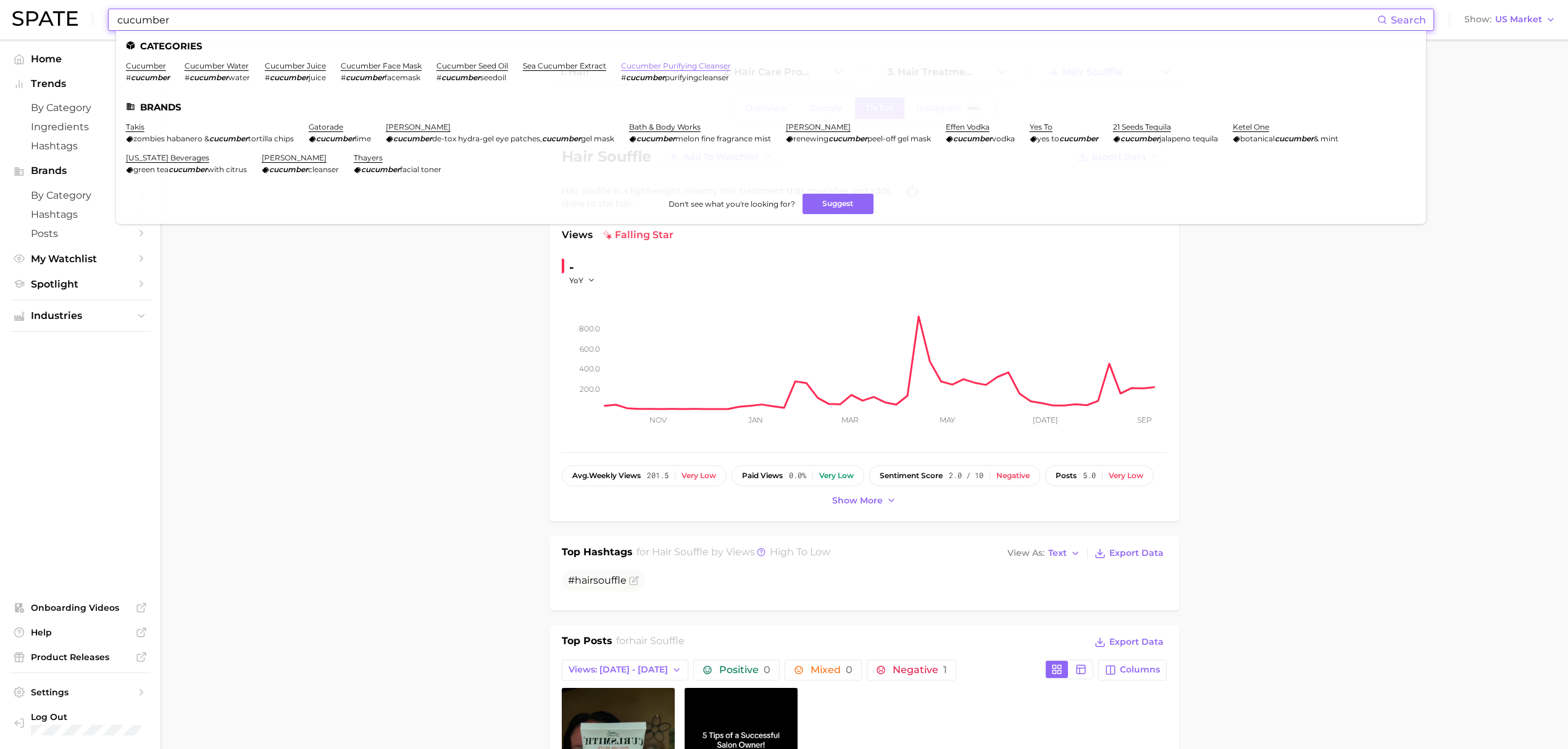
type input "cucumber"
click at [654, 68] on link "cucumber purifying cleanser" at bounding box center [675, 65] width 110 height 9
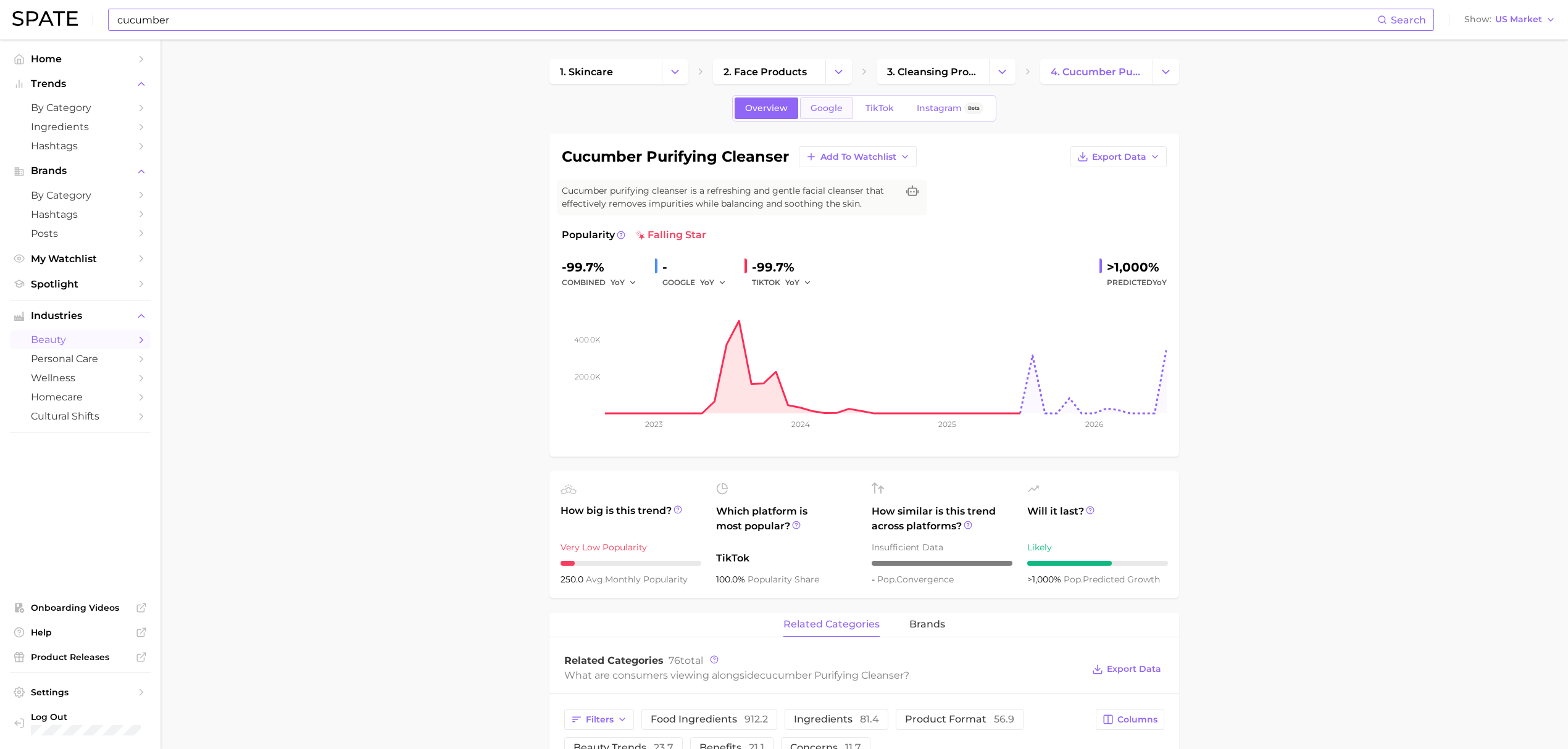
click at [819, 110] on span "Google" at bounding box center [827, 108] width 32 height 11
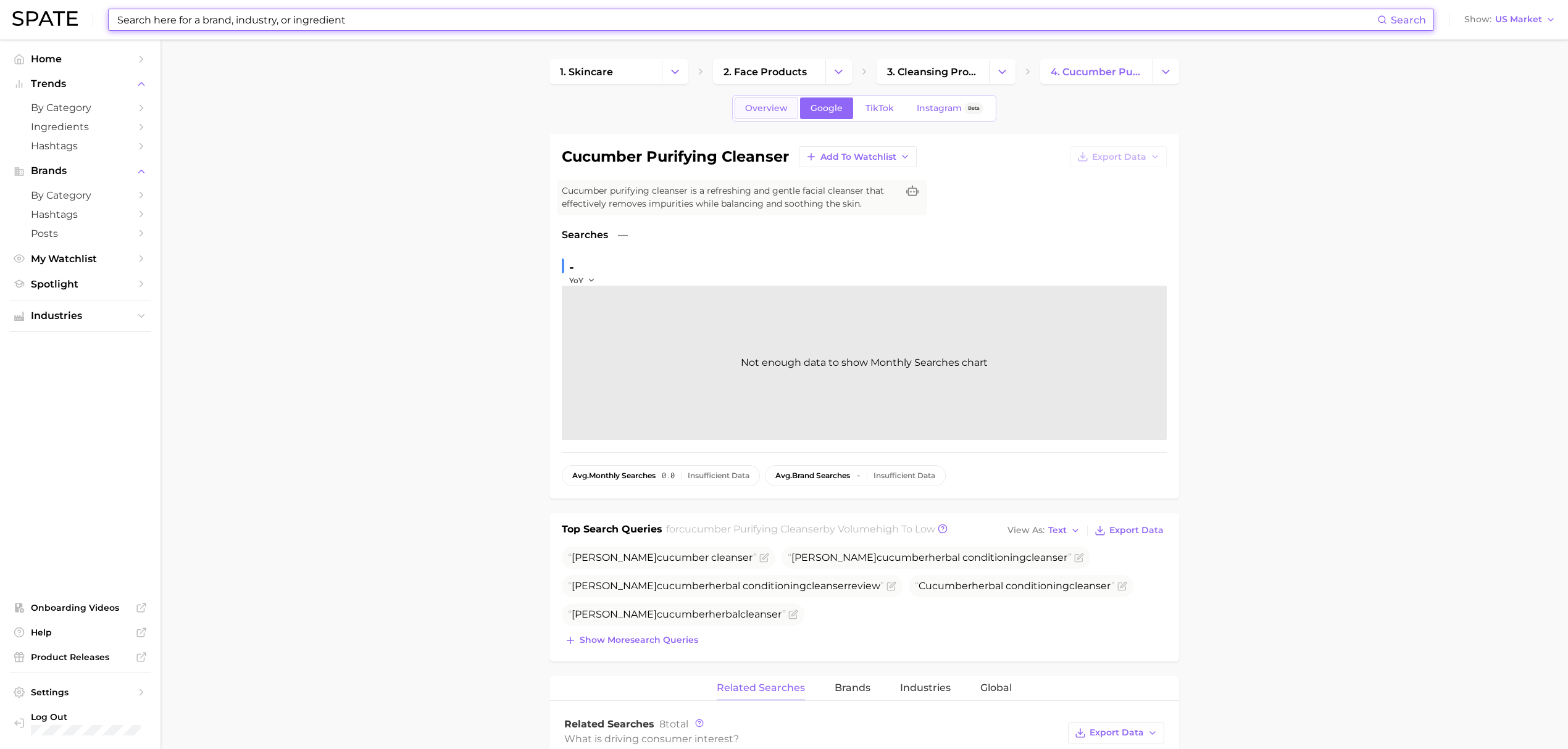
click at [771, 100] on link "Overview" at bounding box center [766, 109] width 63 height 22
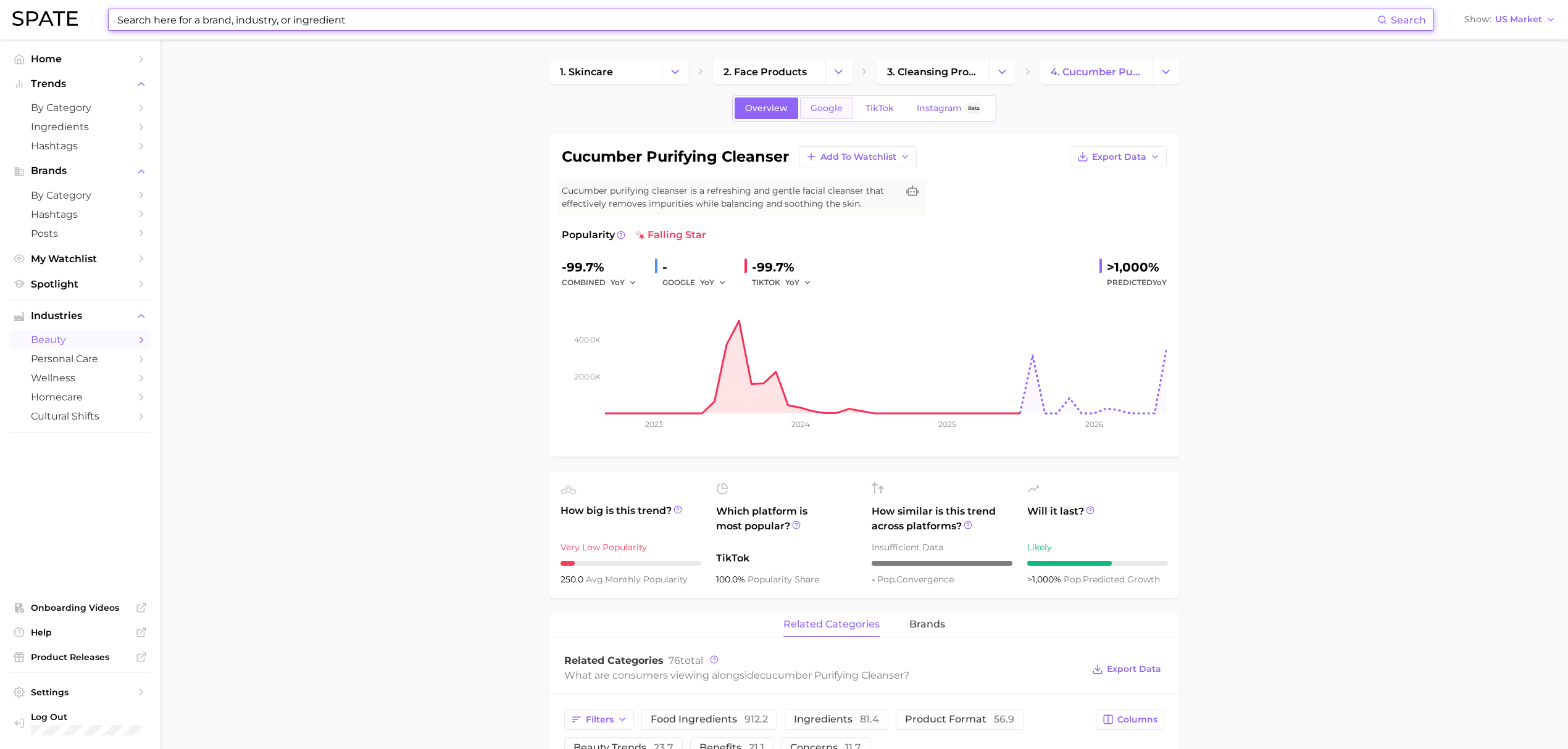
click at [845, 101] on link "Google" at bounding box center [827, 109] width 53 height 22
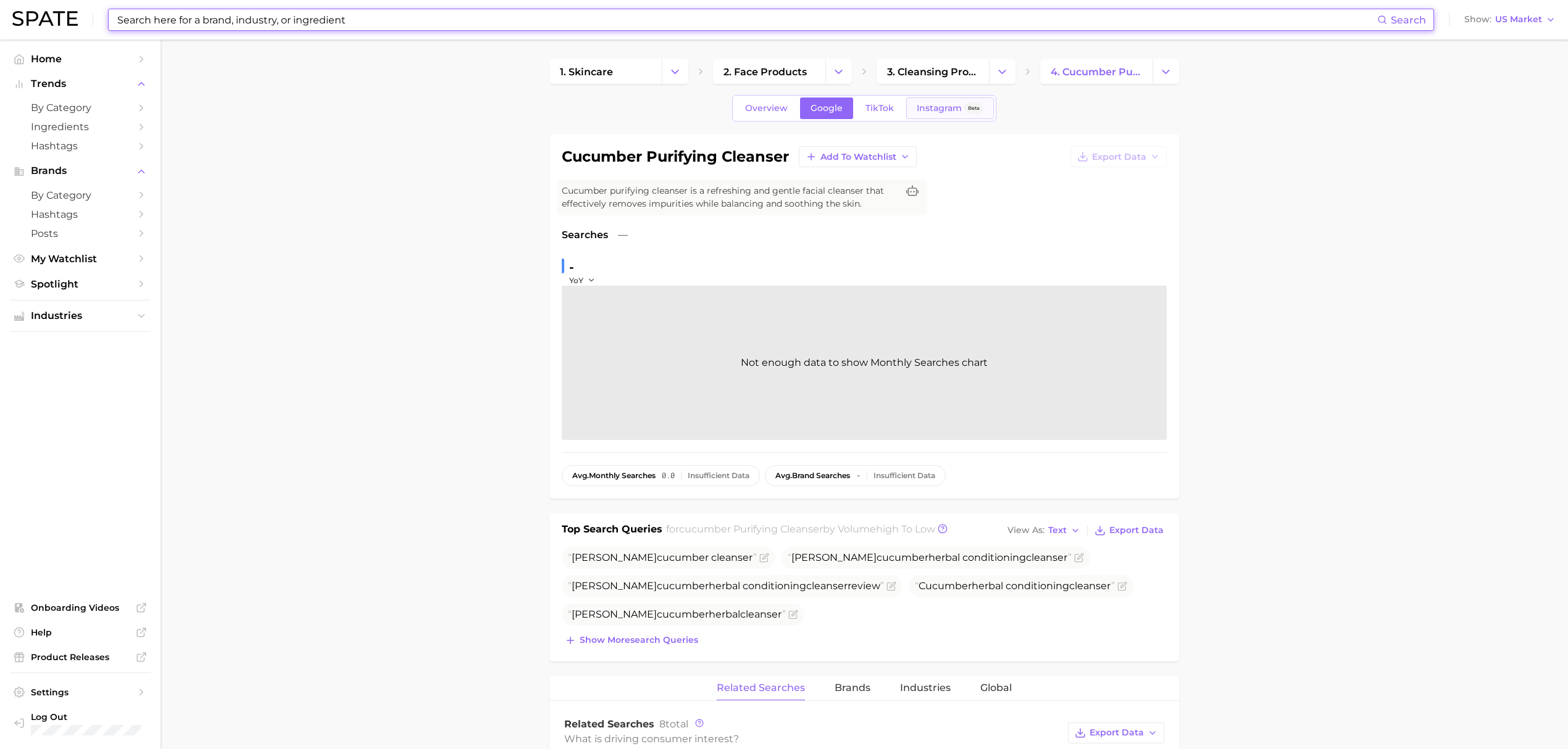
click at [906, 101] on link "Instagram Beta" at bounding box center [949, 109] width 88 height 22
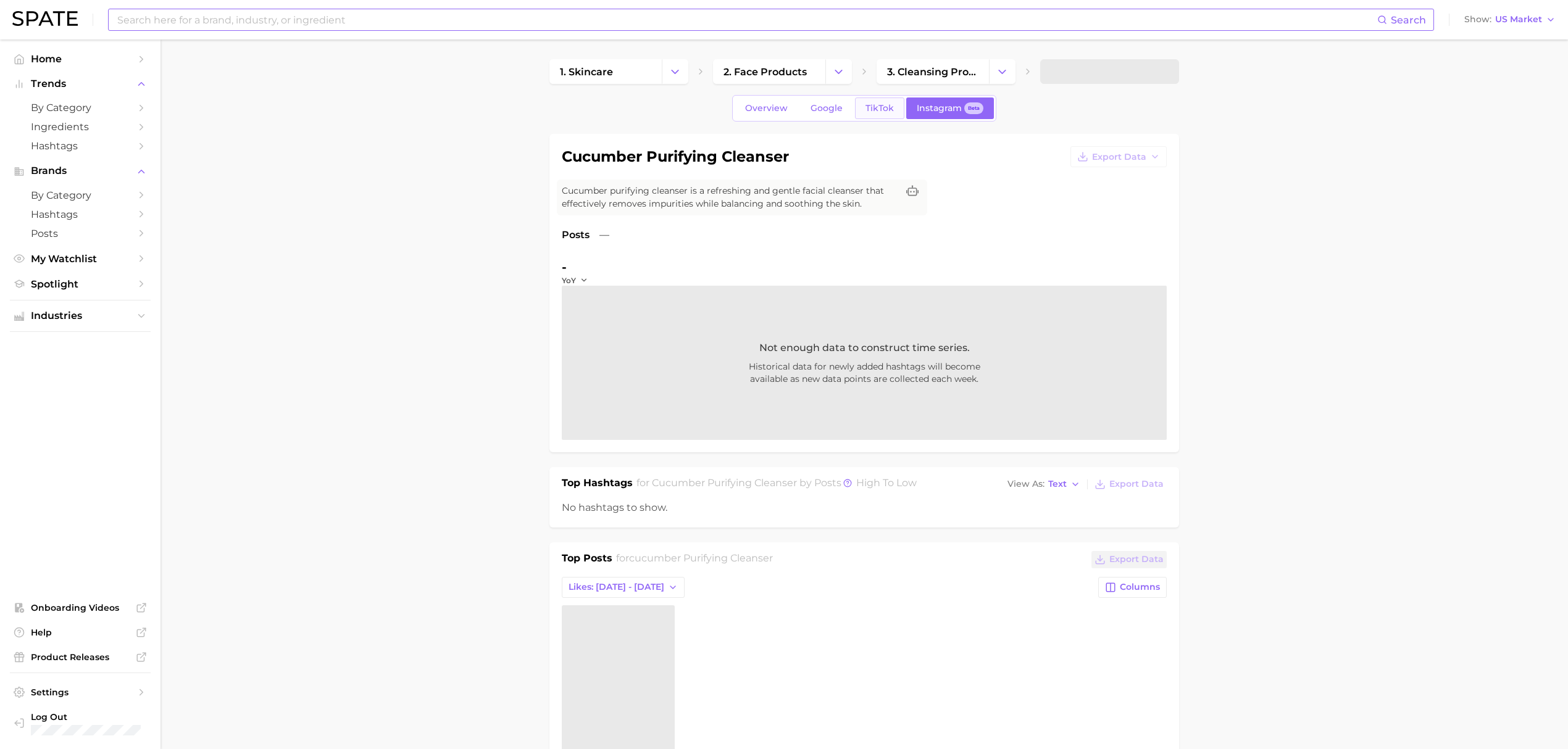
click at [893, 107] on link "TikTok" at bounding box center [880, 109] width 49 height 22
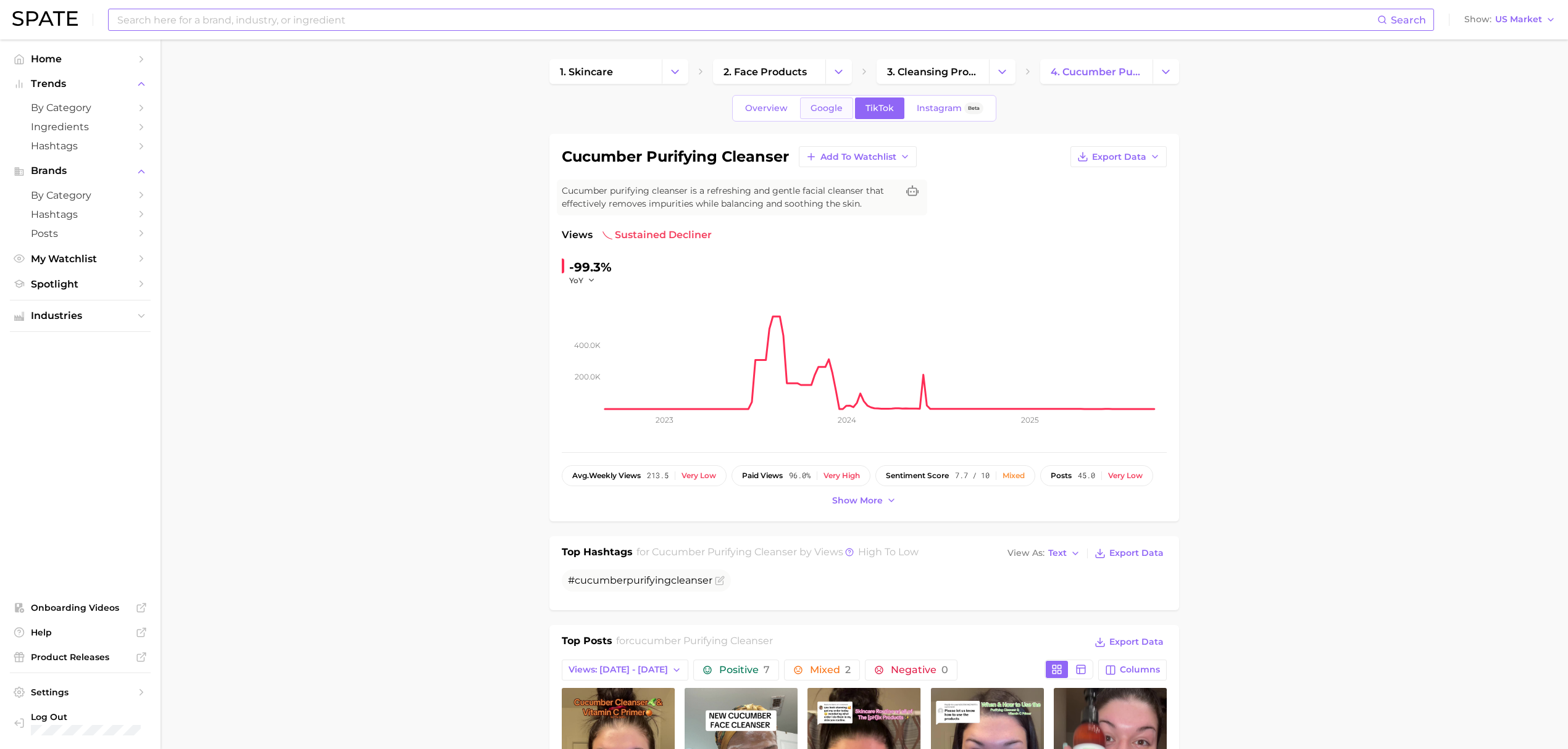
click at [832, 109] on span "Google" at bounding box center [827, 108] width 32 height 11
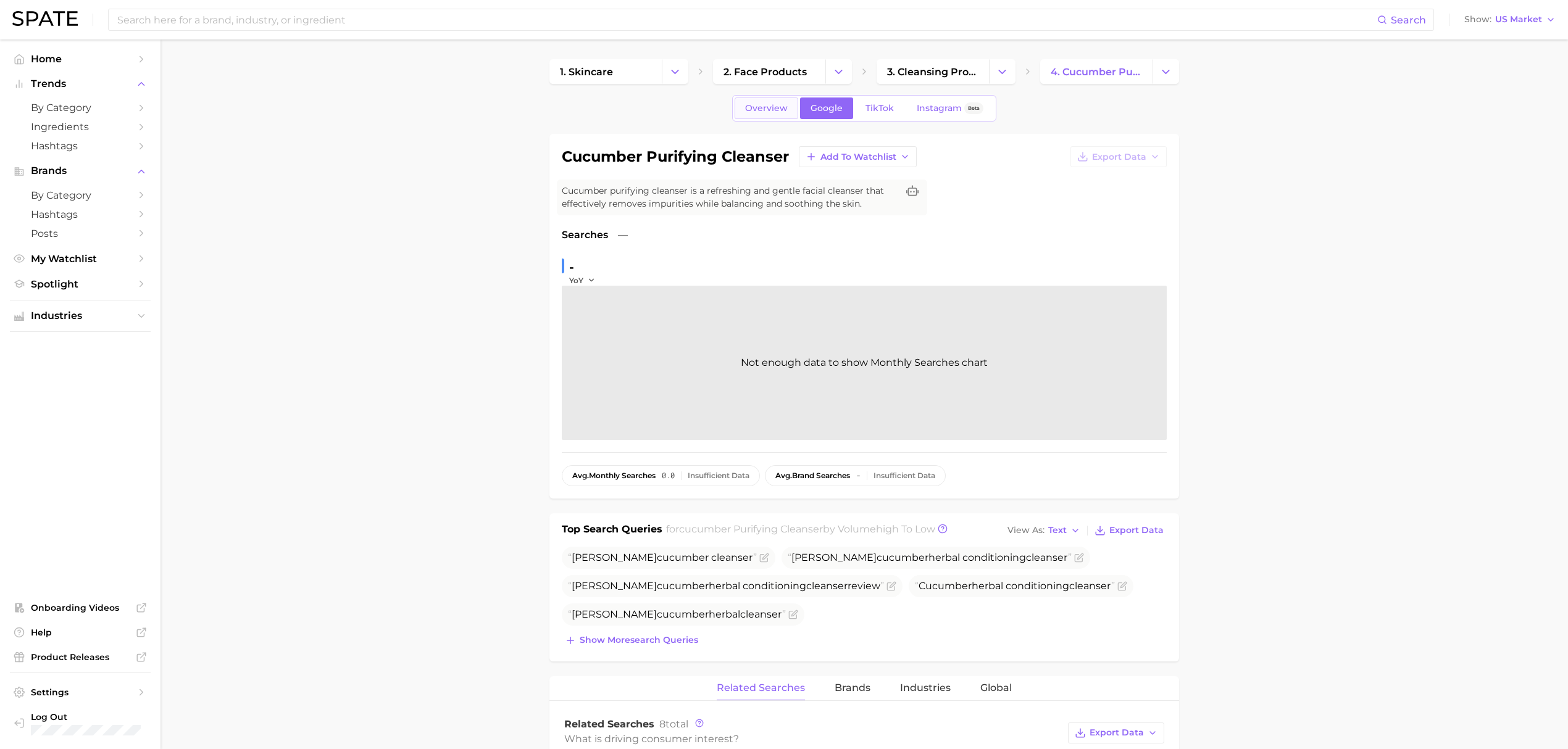
click at [753, 109] on span "Overview" at bounding box center [765, 108] width 43 height 11
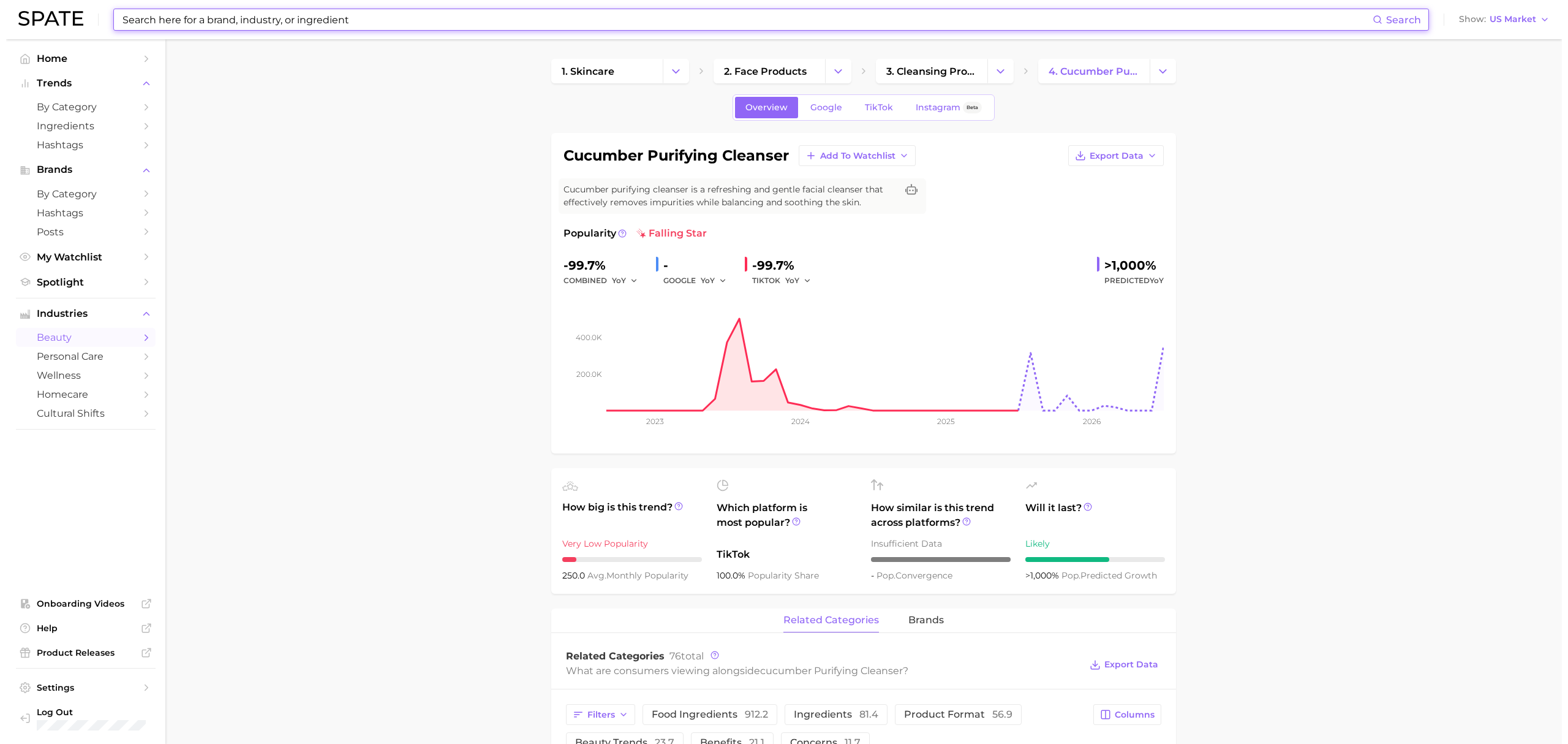
scroll to position [408, 0]
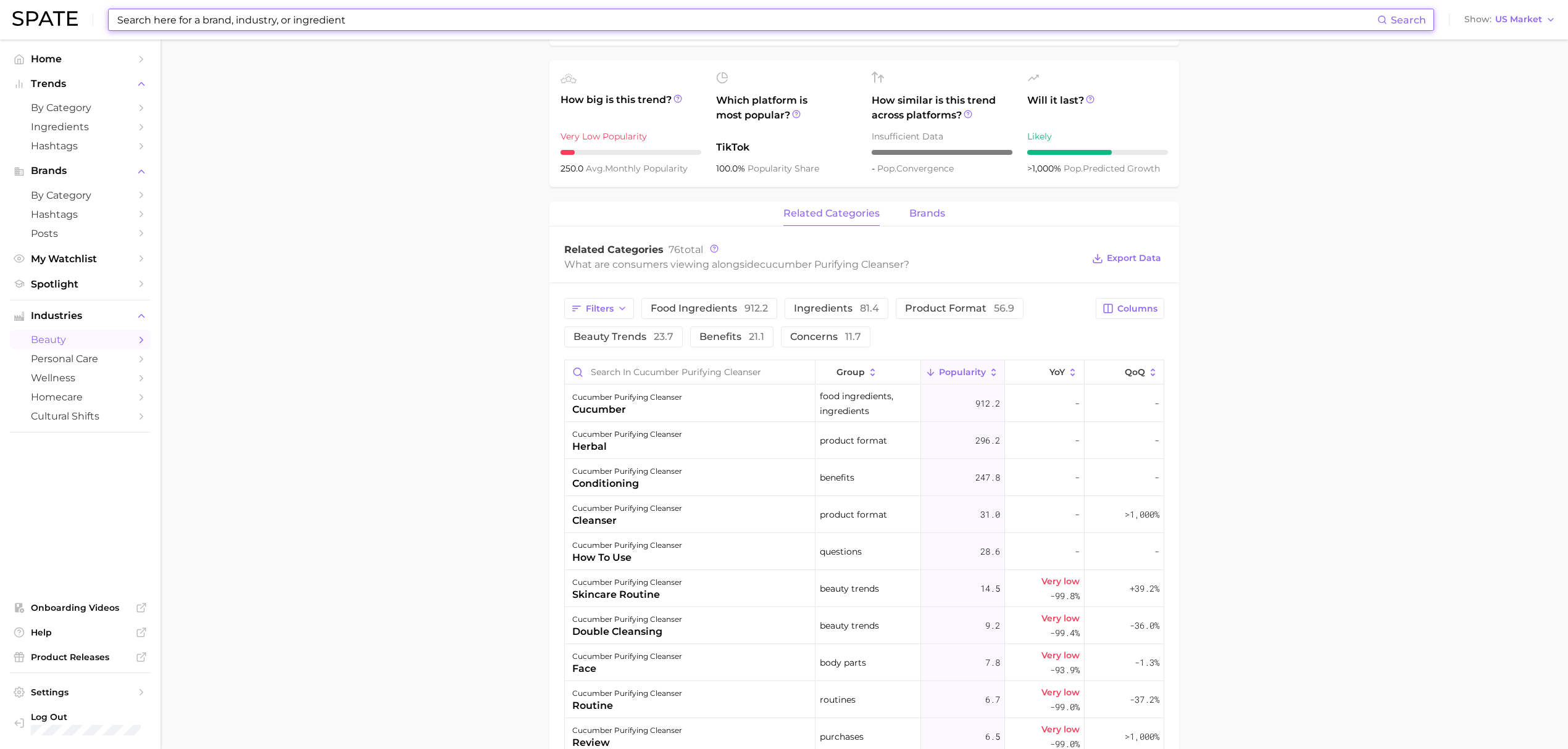
click at [915, 212] on span "brands" at bounding box center [927, 212] width 36 height 11
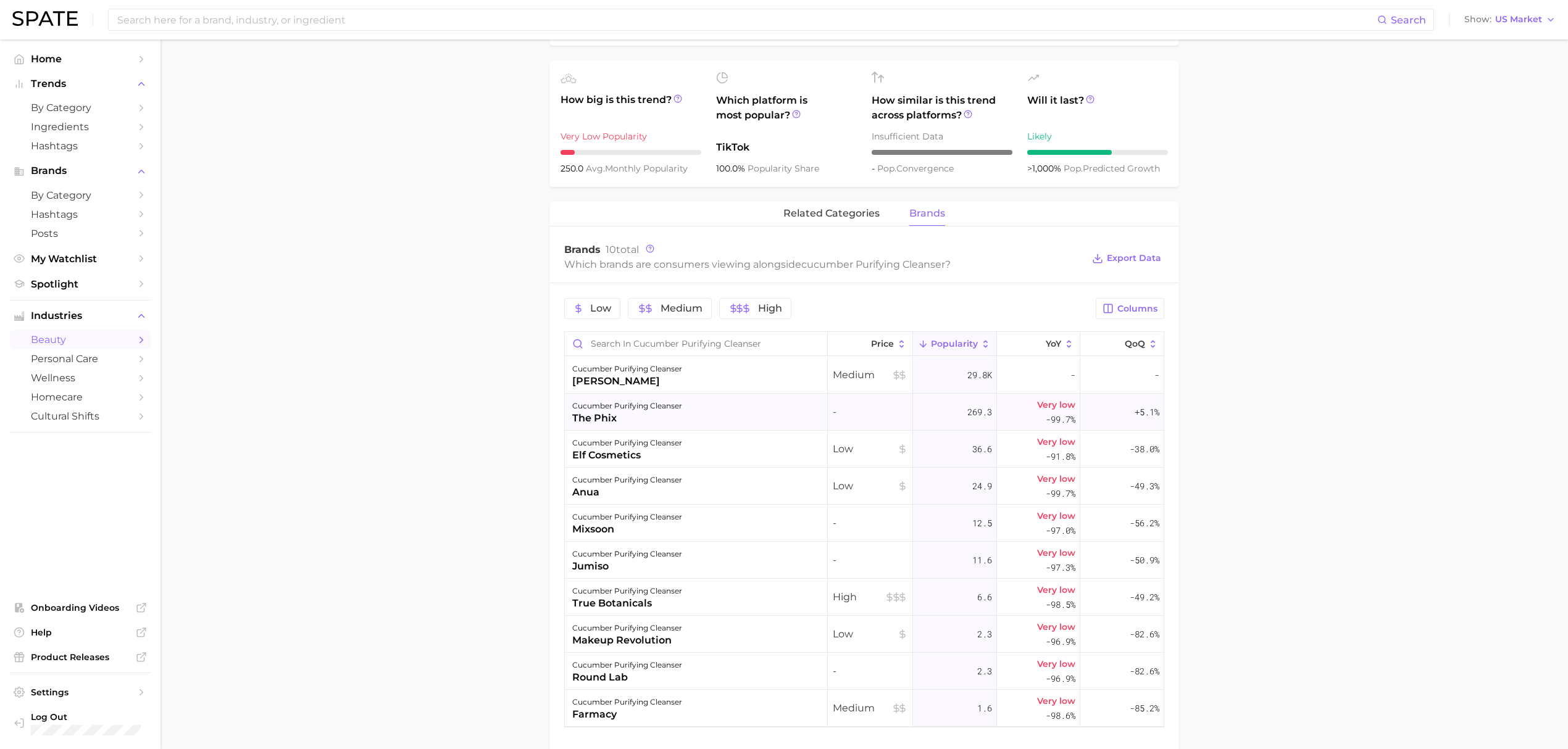
click at [696, 410] on div "cucumber purifying cleanser the phix" at bounding box center [696, 411] width 263 height 37
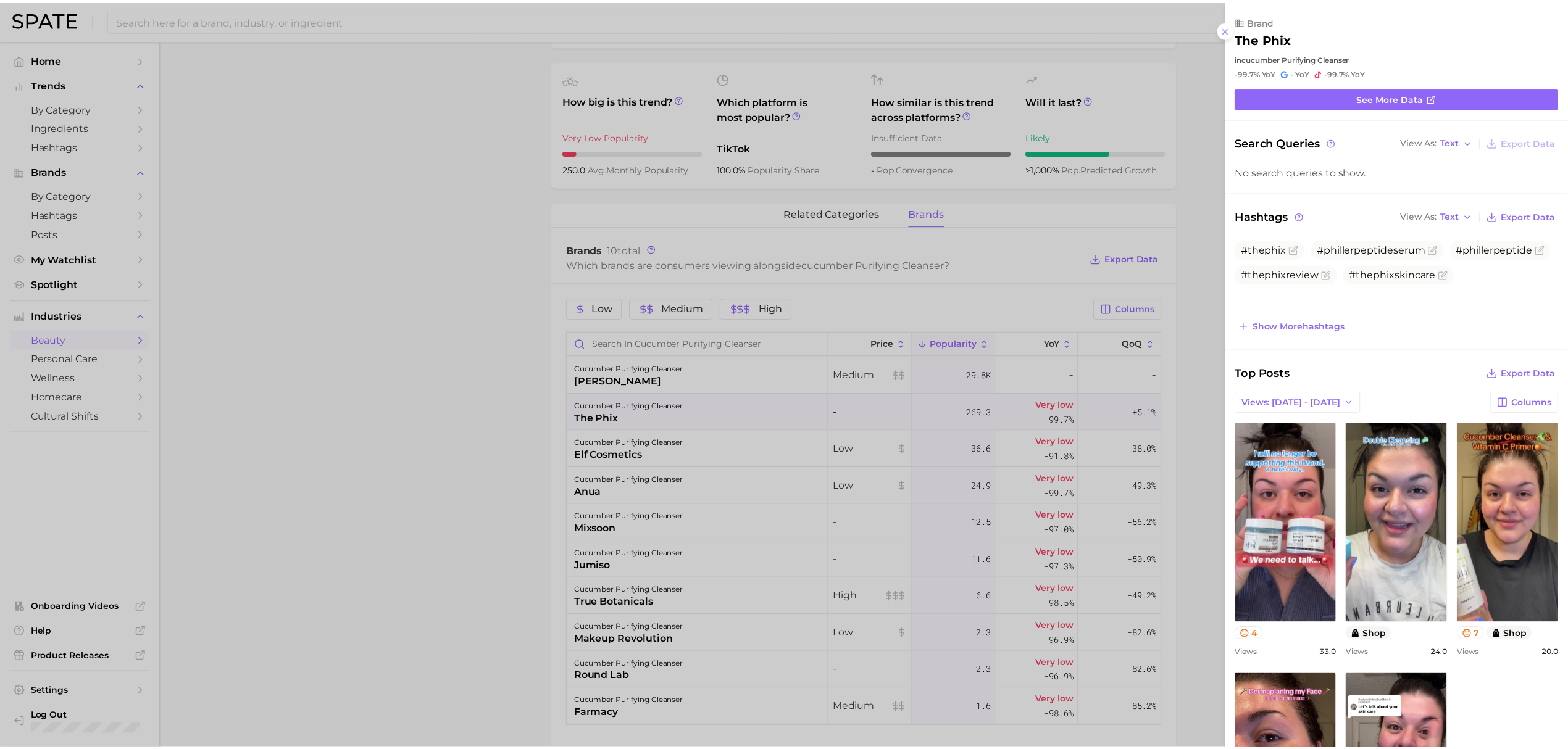
scroll to position [0, 0]
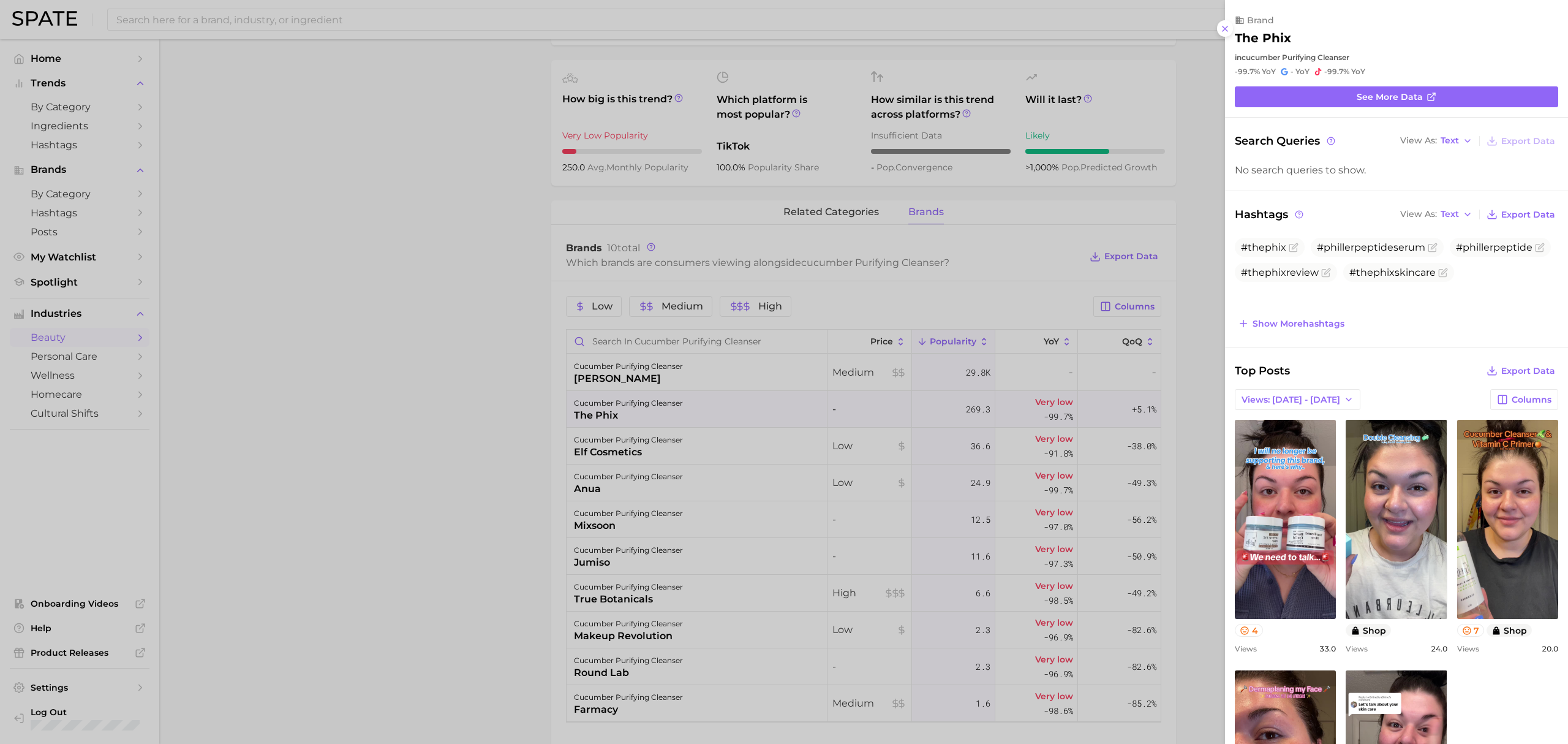
click at [484, 348] on div at bounding box center [784, 372] width 1568 height 744
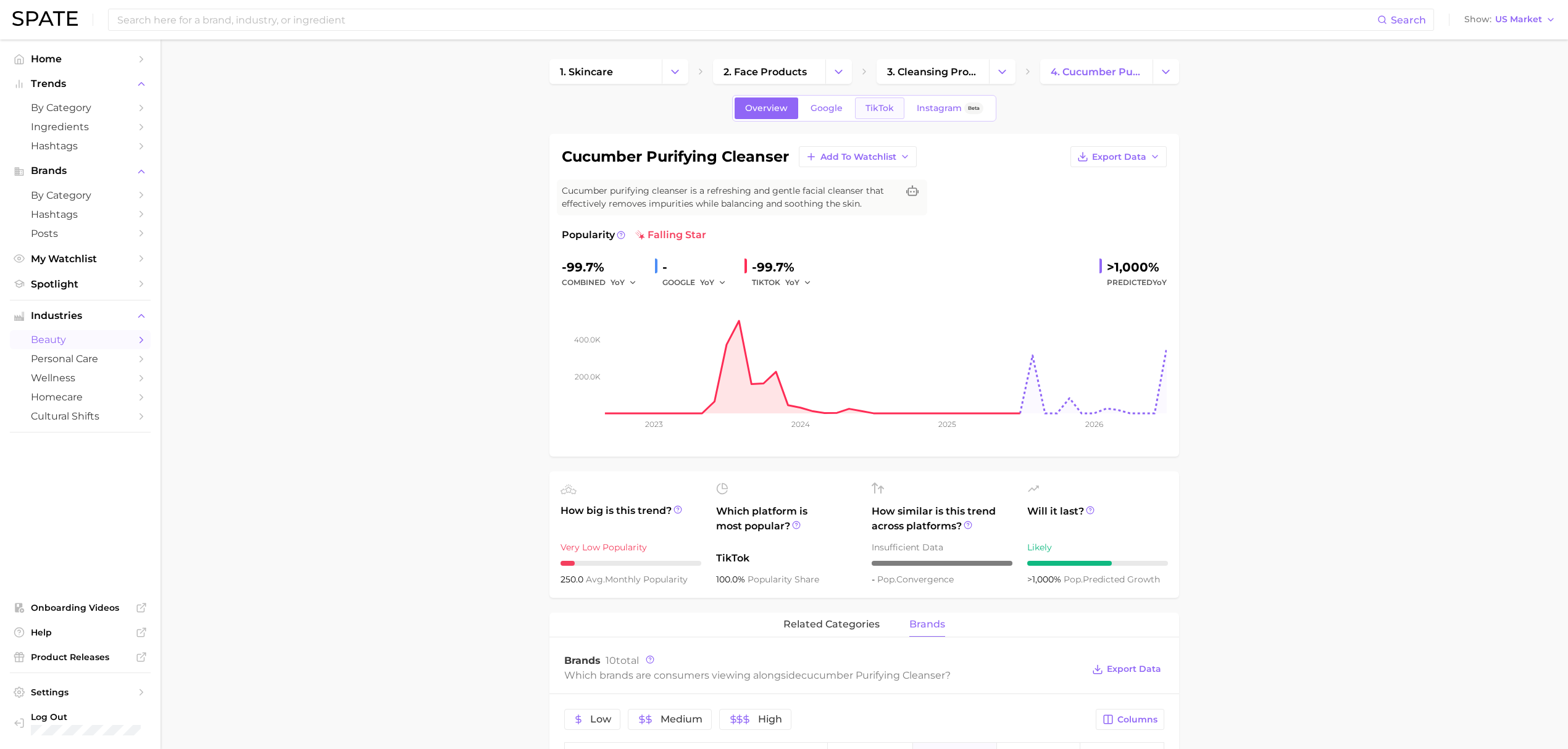
click at [885, 105] on span "TikTok" at bounding box center [879, 108] width 29 height 11
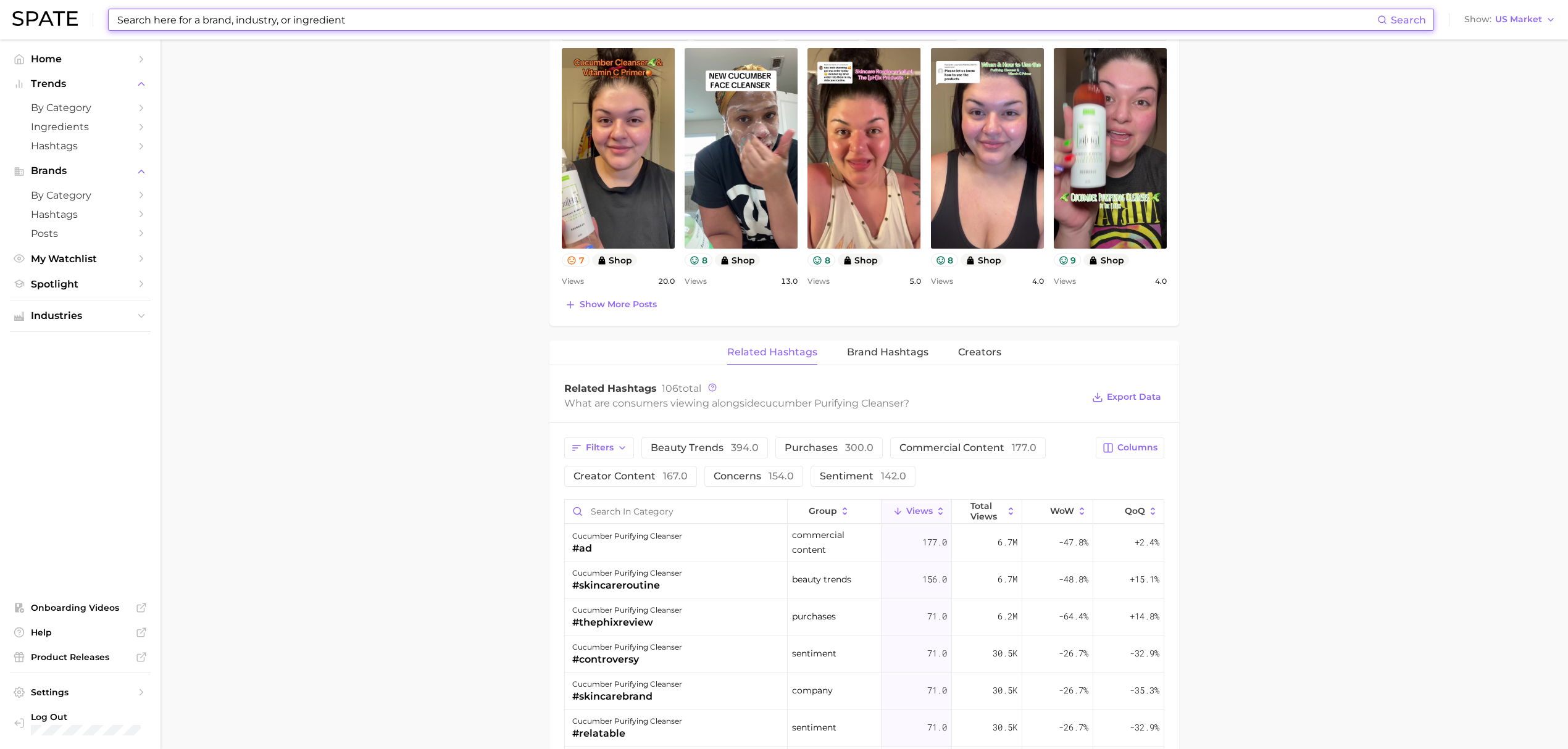
scroll to position [740, 0]
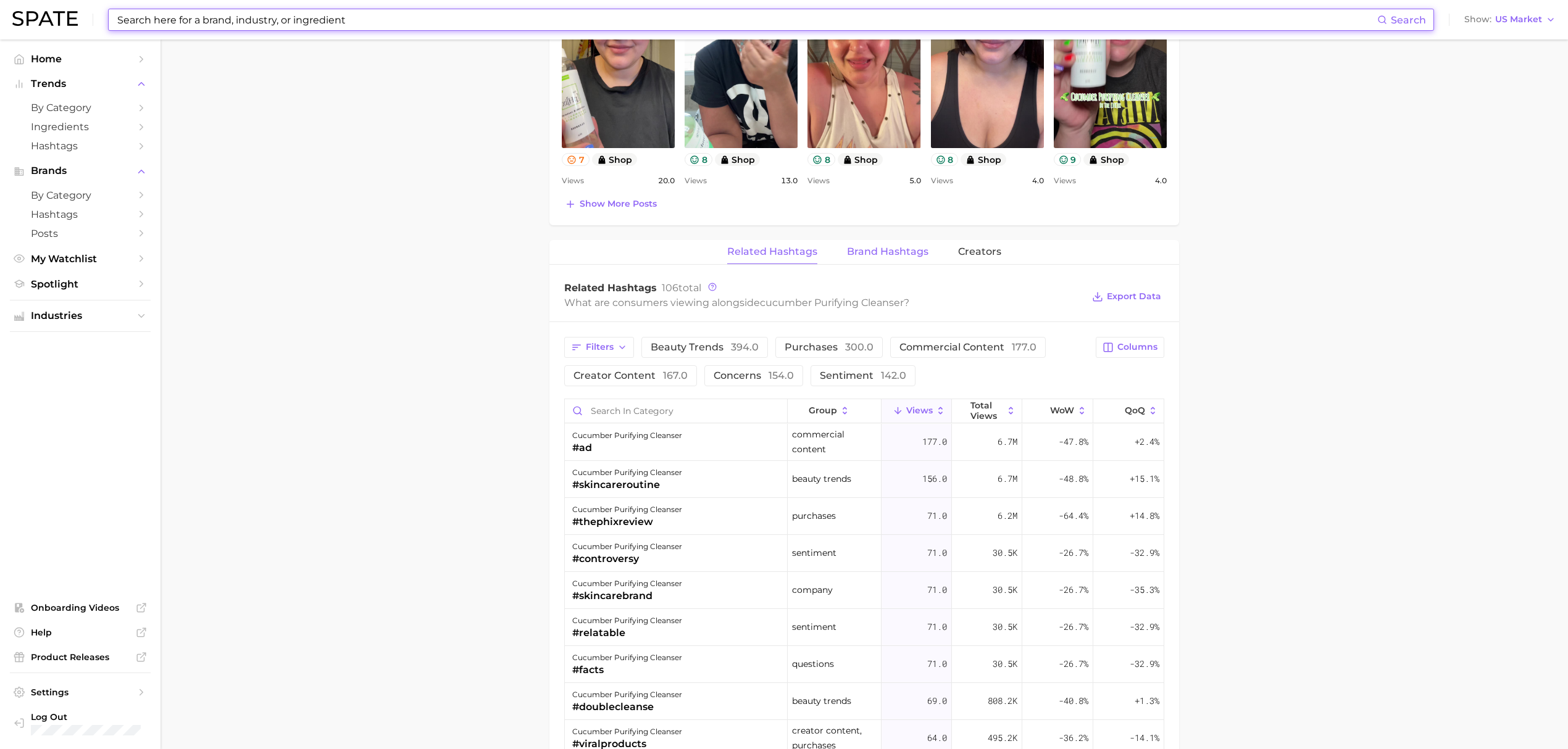
click at [908, 252] on span "Brand Hashtags" at bounding box center [887, 251] width 81 height 11
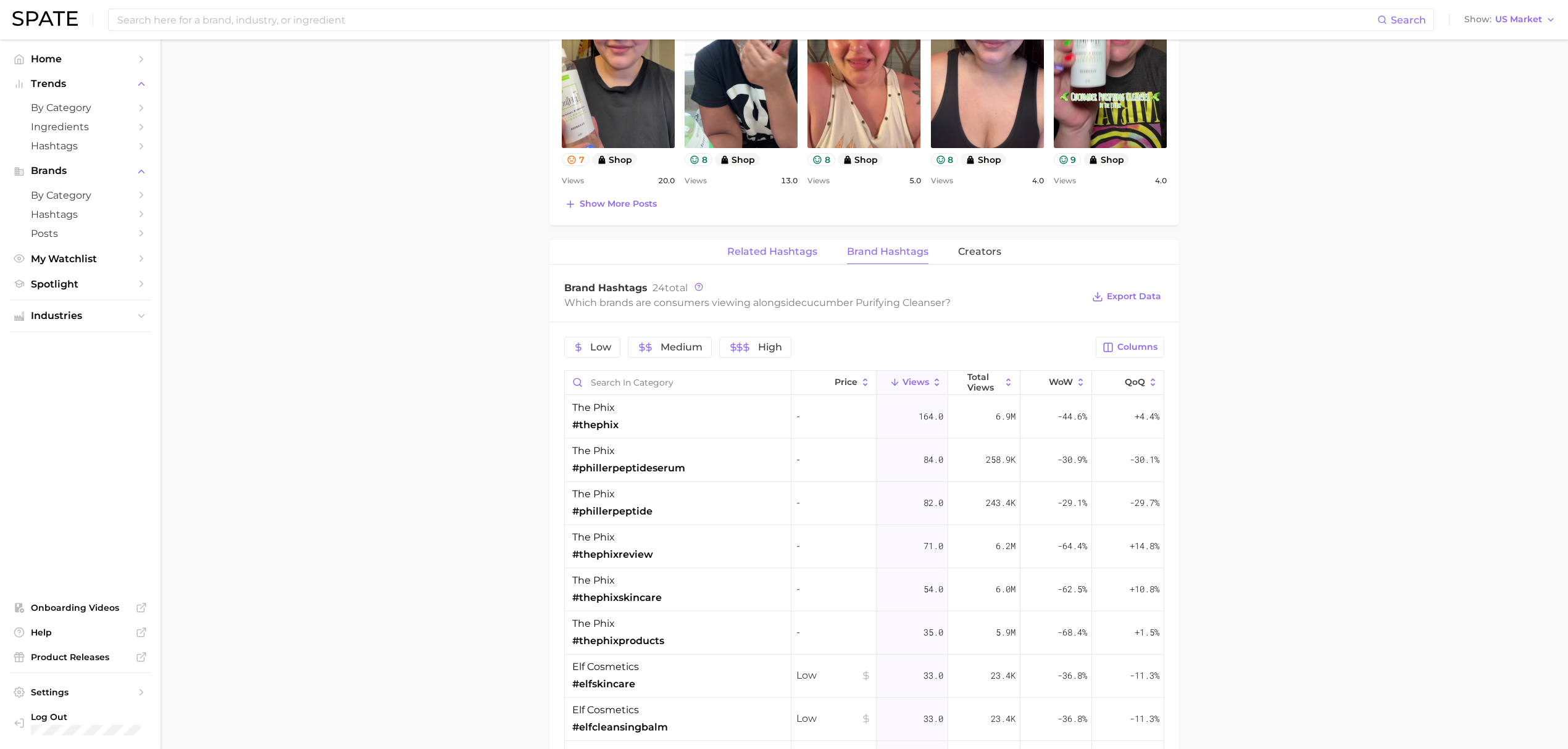
click at [781, 252] on span "Related Hashtags" at bounding box center [771, 251] width 90 height 11
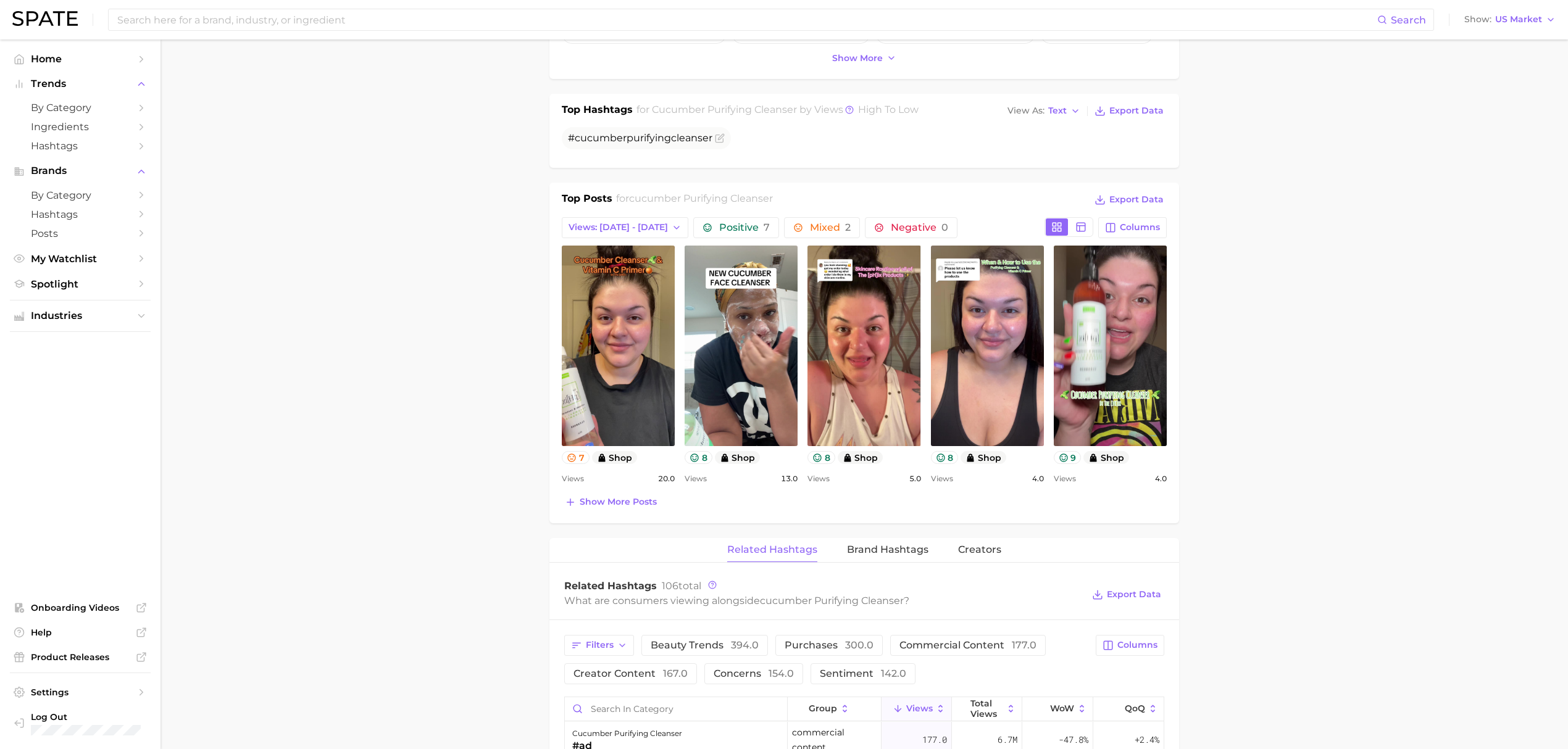
scroll to position [493, 0]
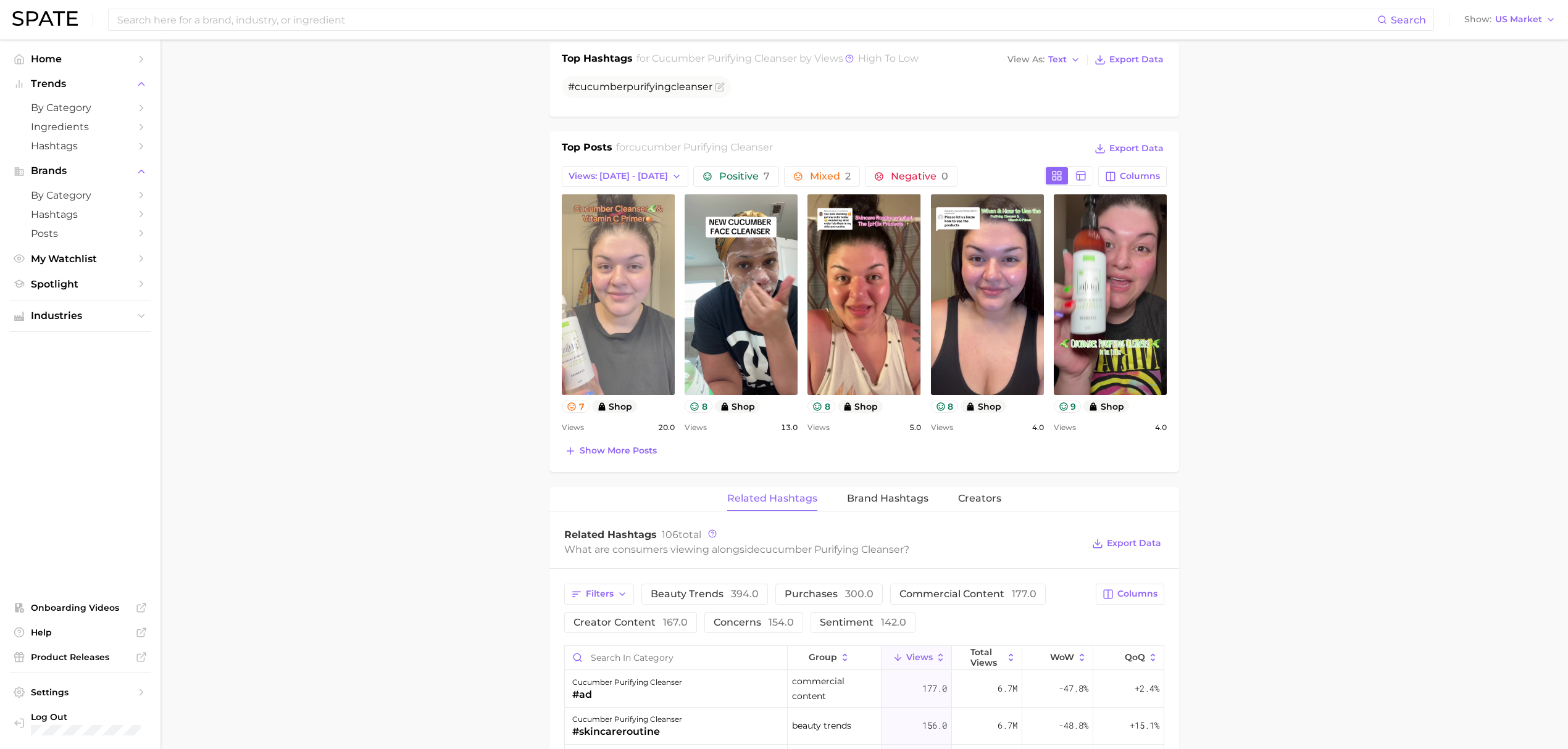
click at [638, 285] on link "view post on TikTok" at bounding box center [618, 294] width 113 height 201
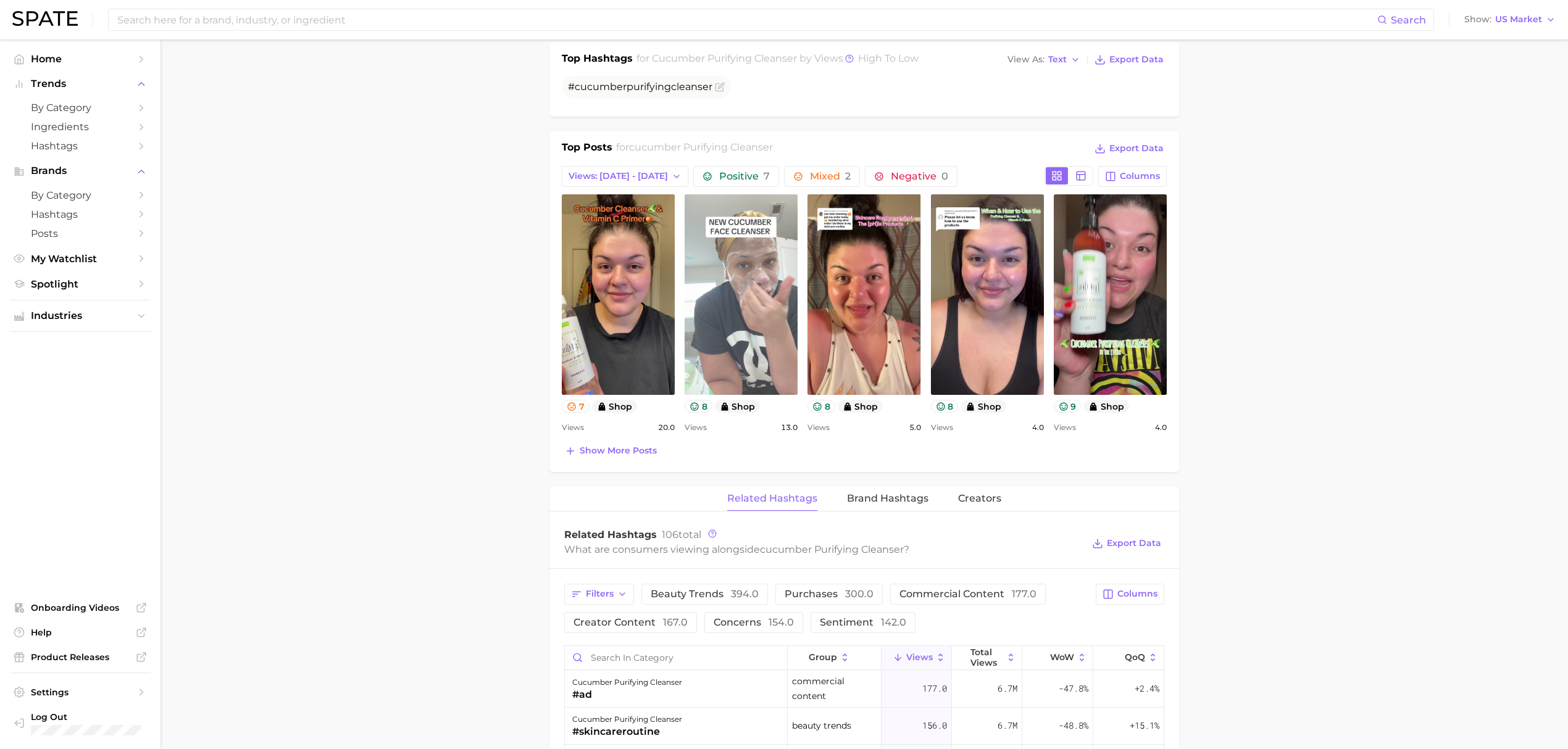
click at [768, 275] on link "view post on TikTok" at bounding box center [740, 294] width 113 height 201
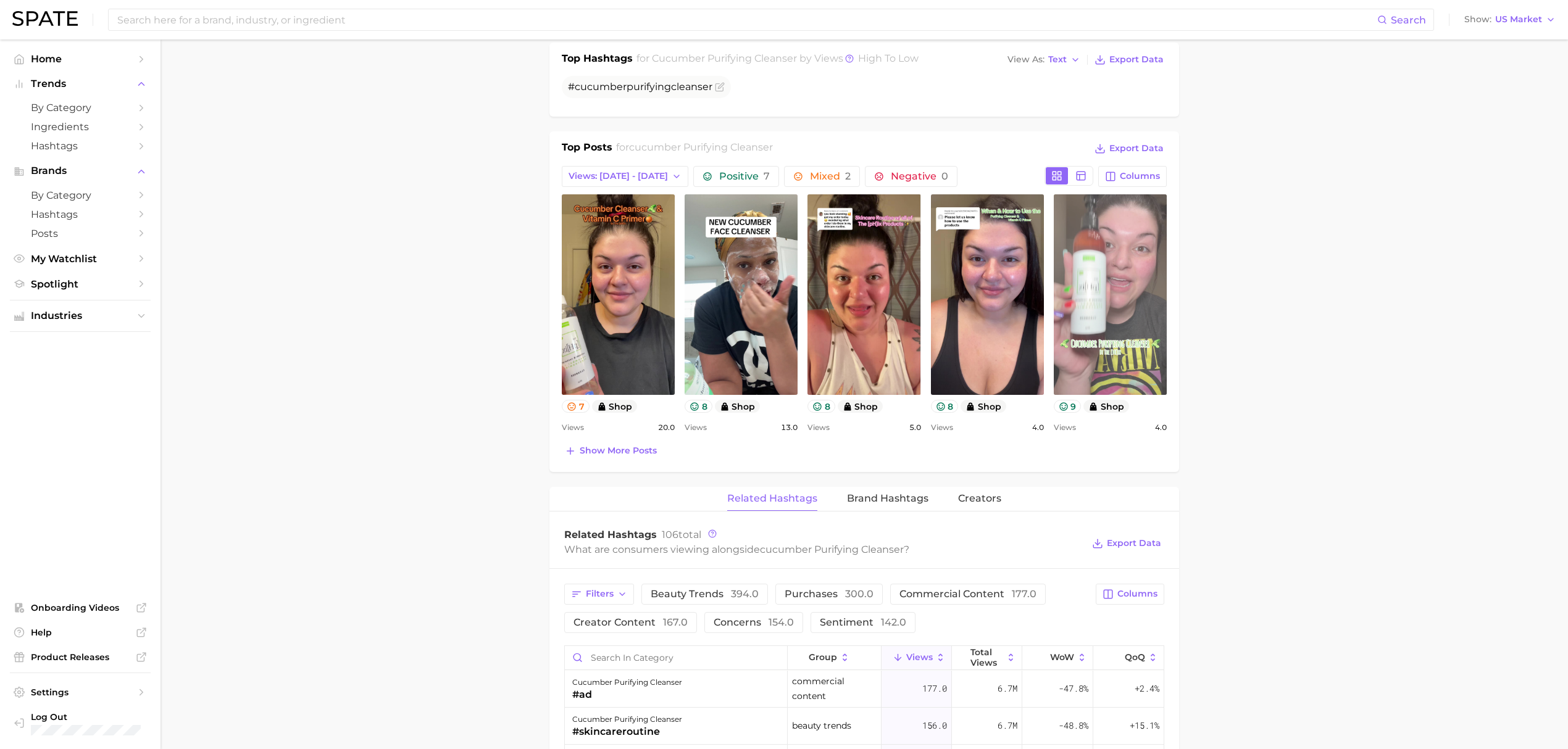
click at [1079, 318] on link "view post on TikTok" at bounding box center [1110, 294] width 113 height 201
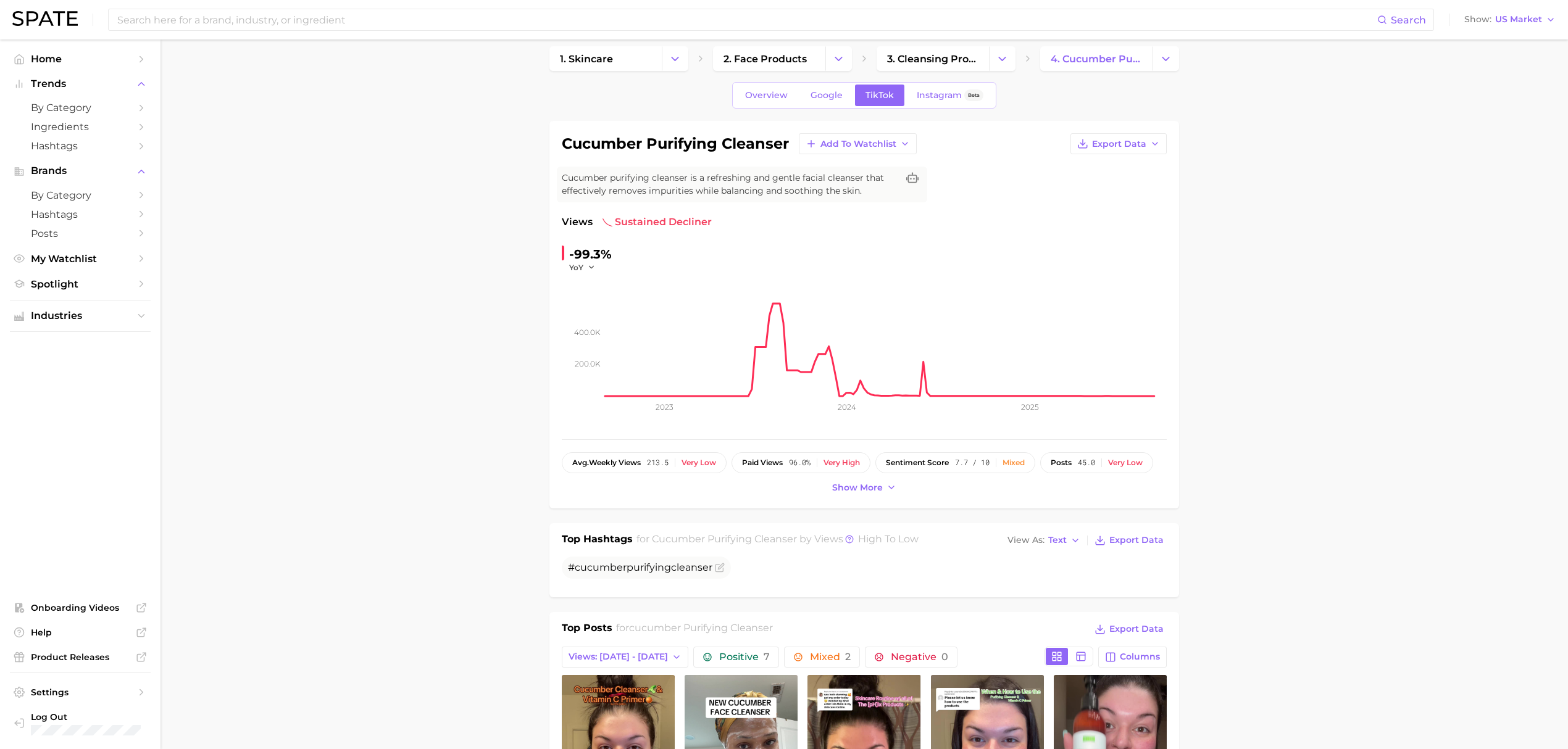
scroll to position [0, 0]
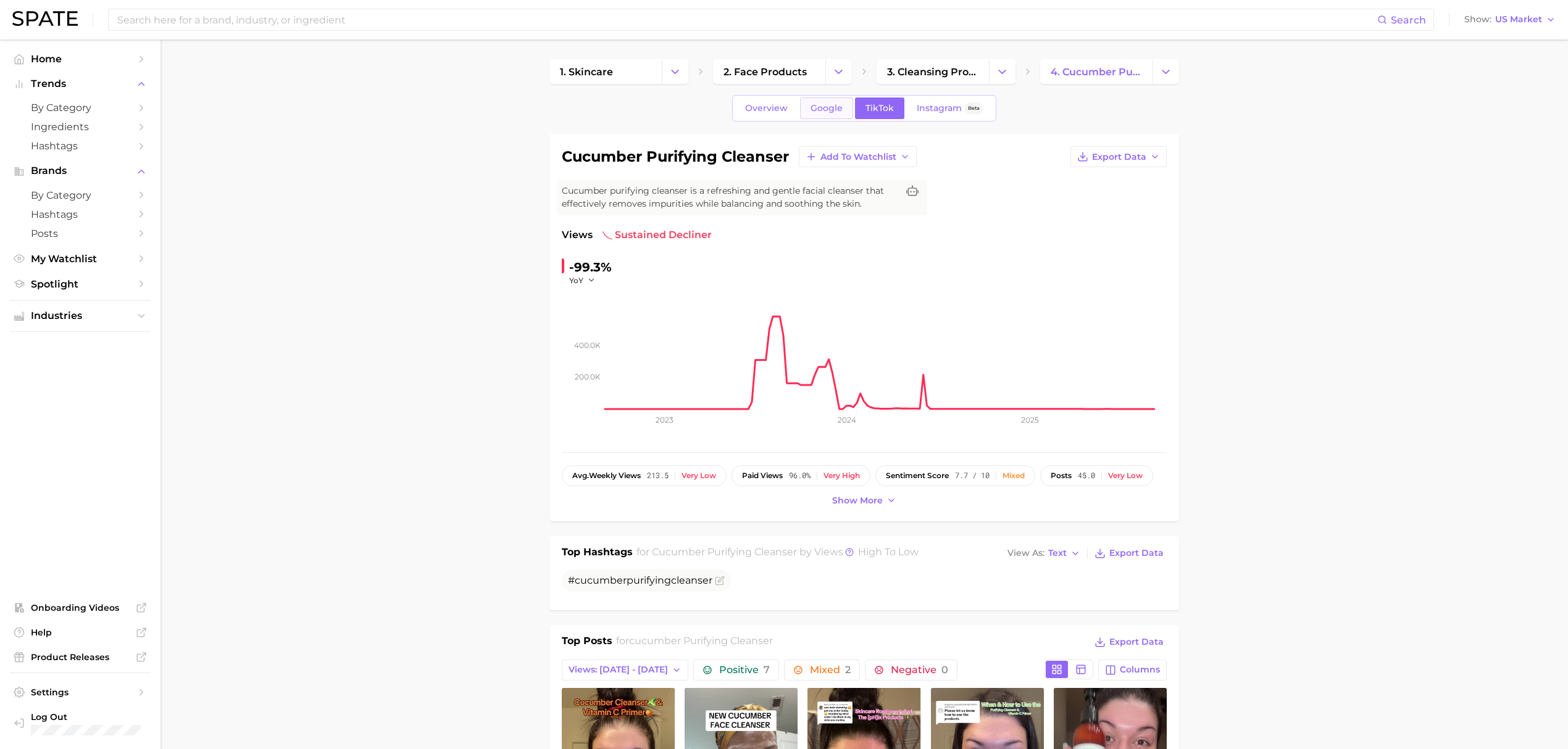
click at [829, 104] on span "Google" at bounding box center [827, 108] width 32 height 11
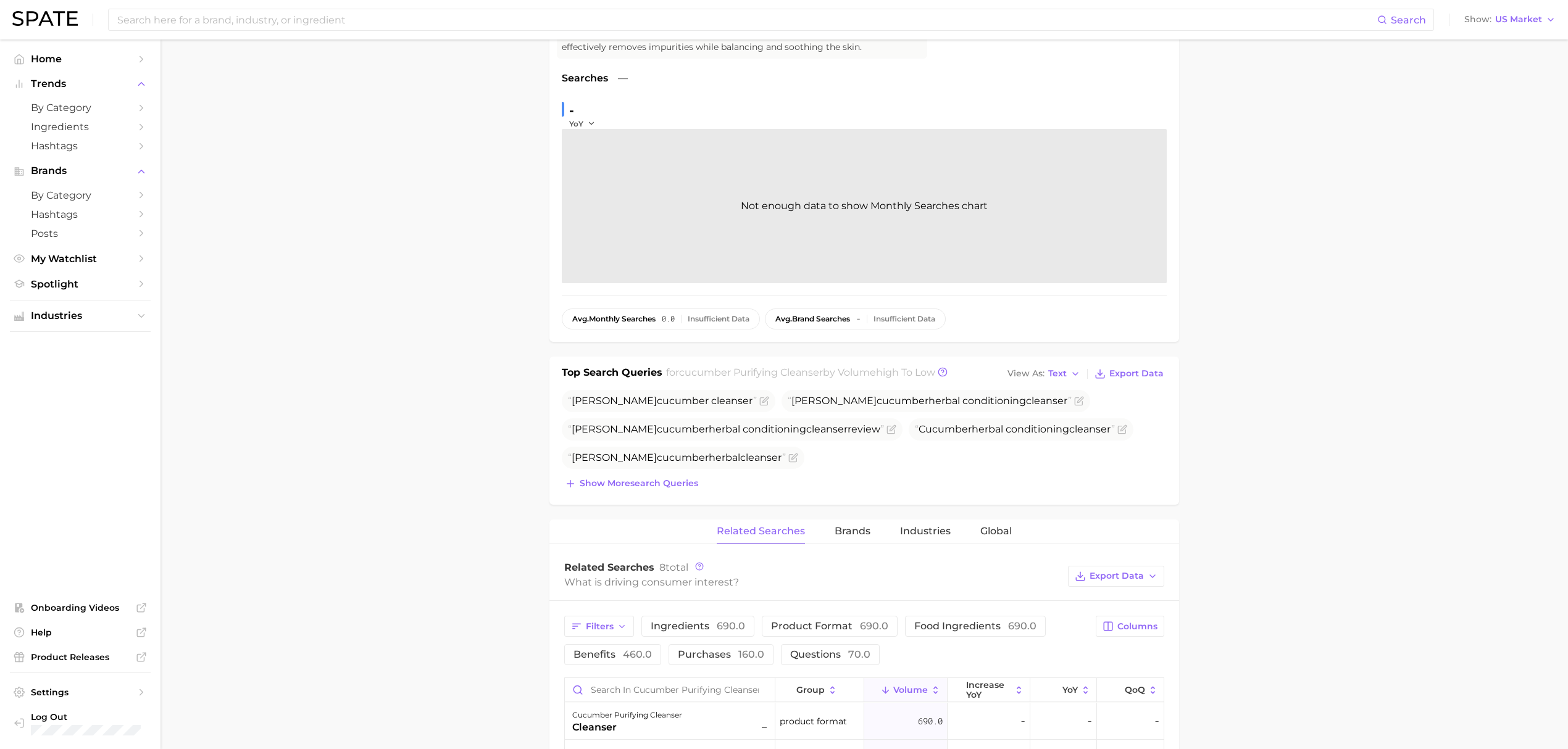
scroll to position [247, 0]
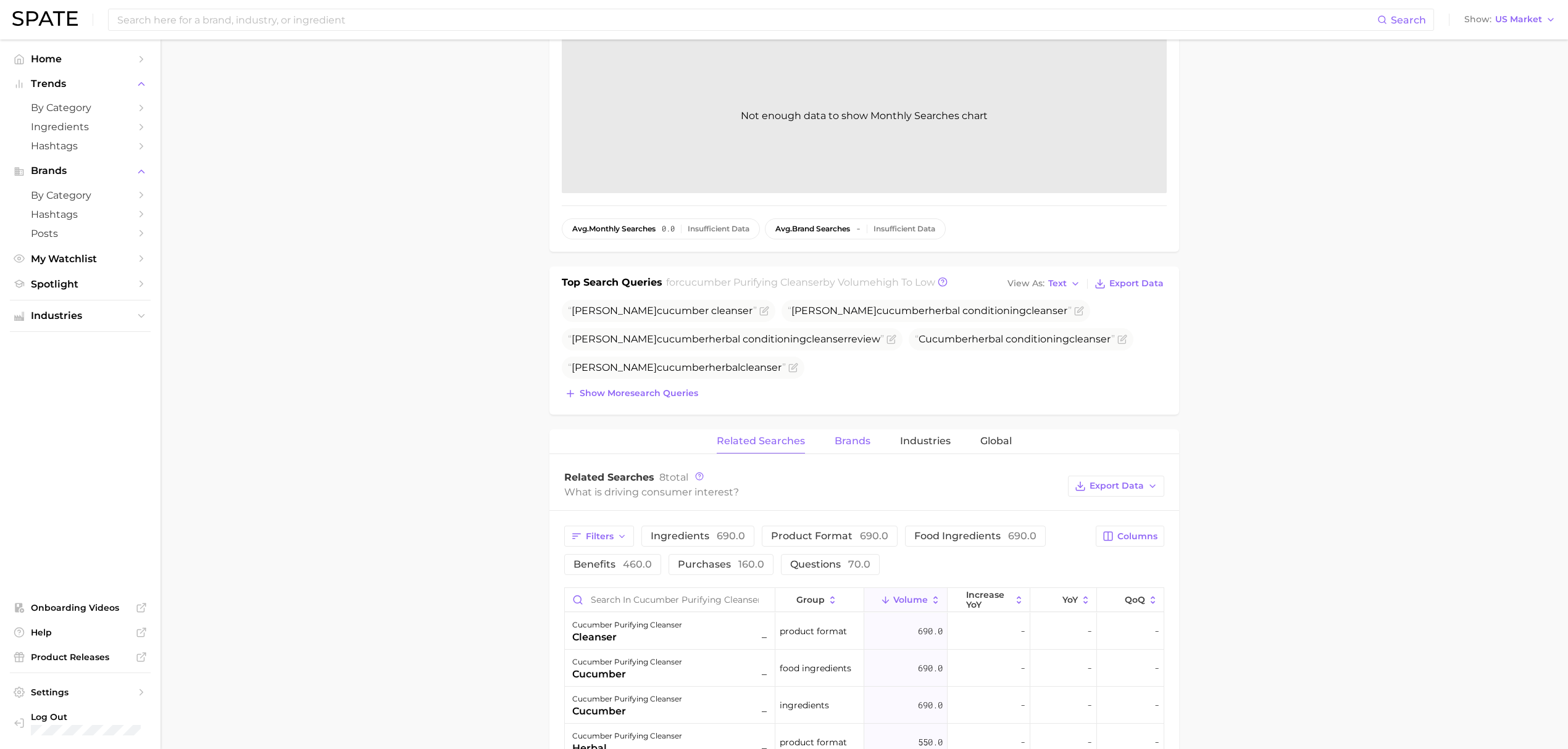
click at [842, 441] on span "Brands" at bounding box center [852, 441] width 36 height 11
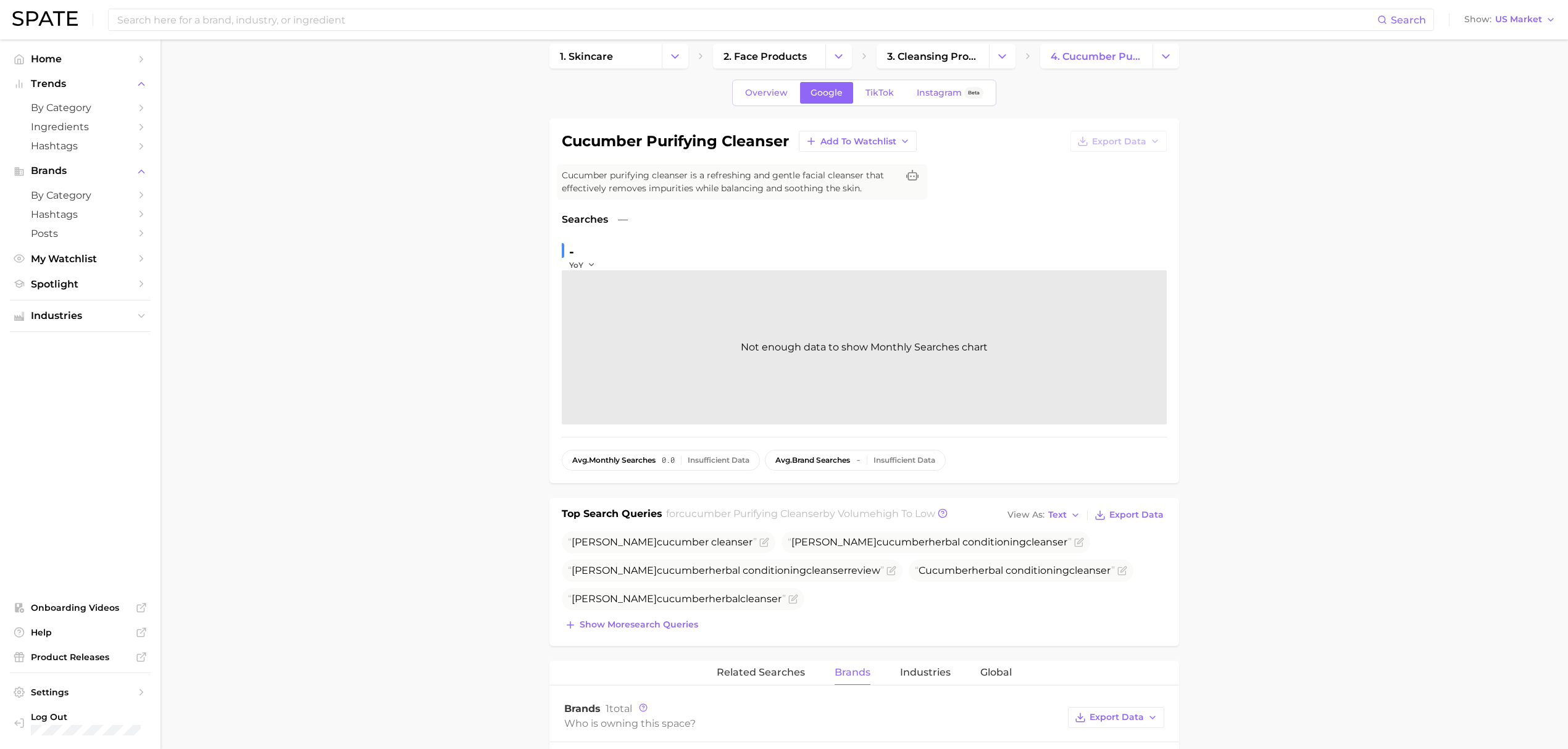
scroll to position [0, 0]
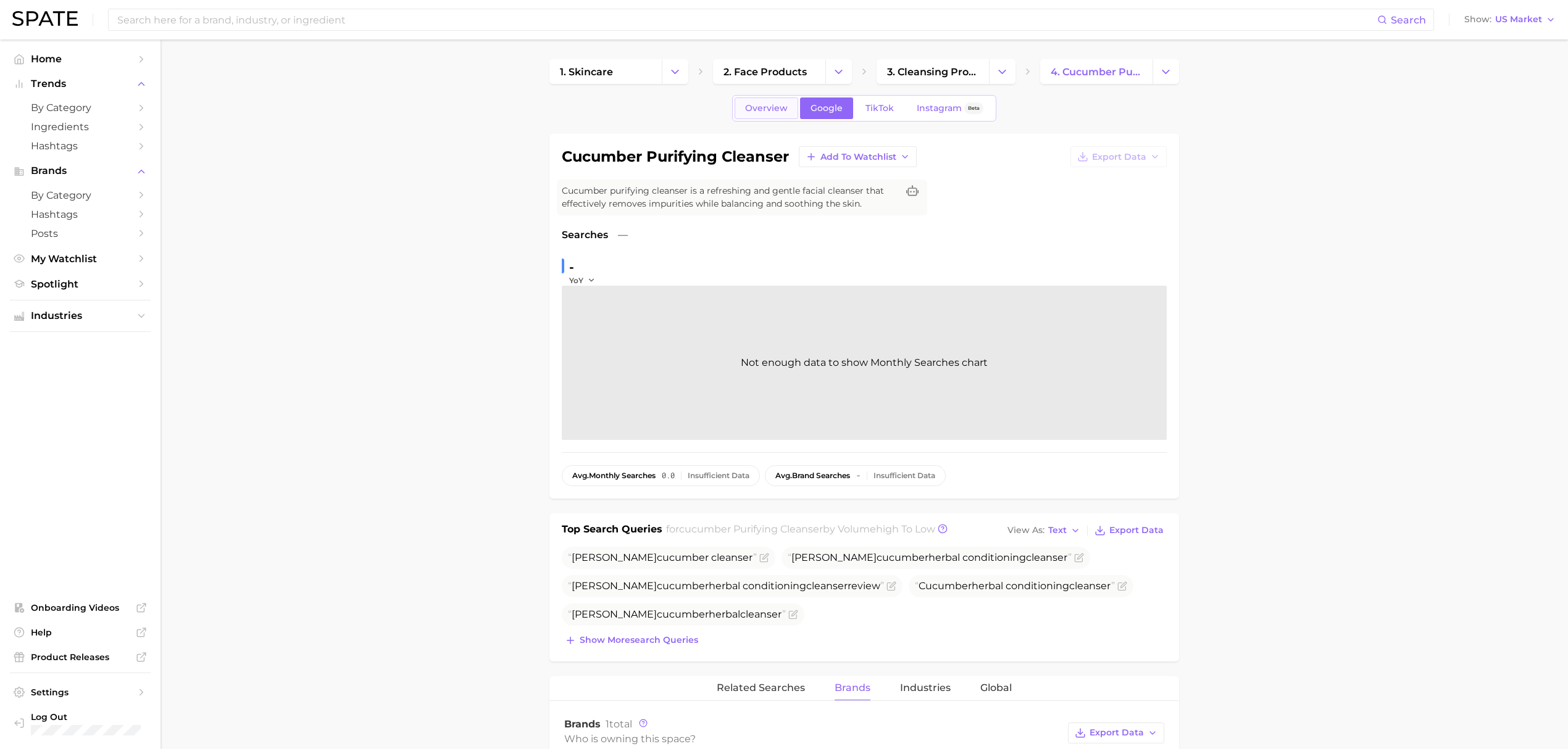
click at [765, 111] on span "Overview" at bounding box center [765, 108] width 43 height 11
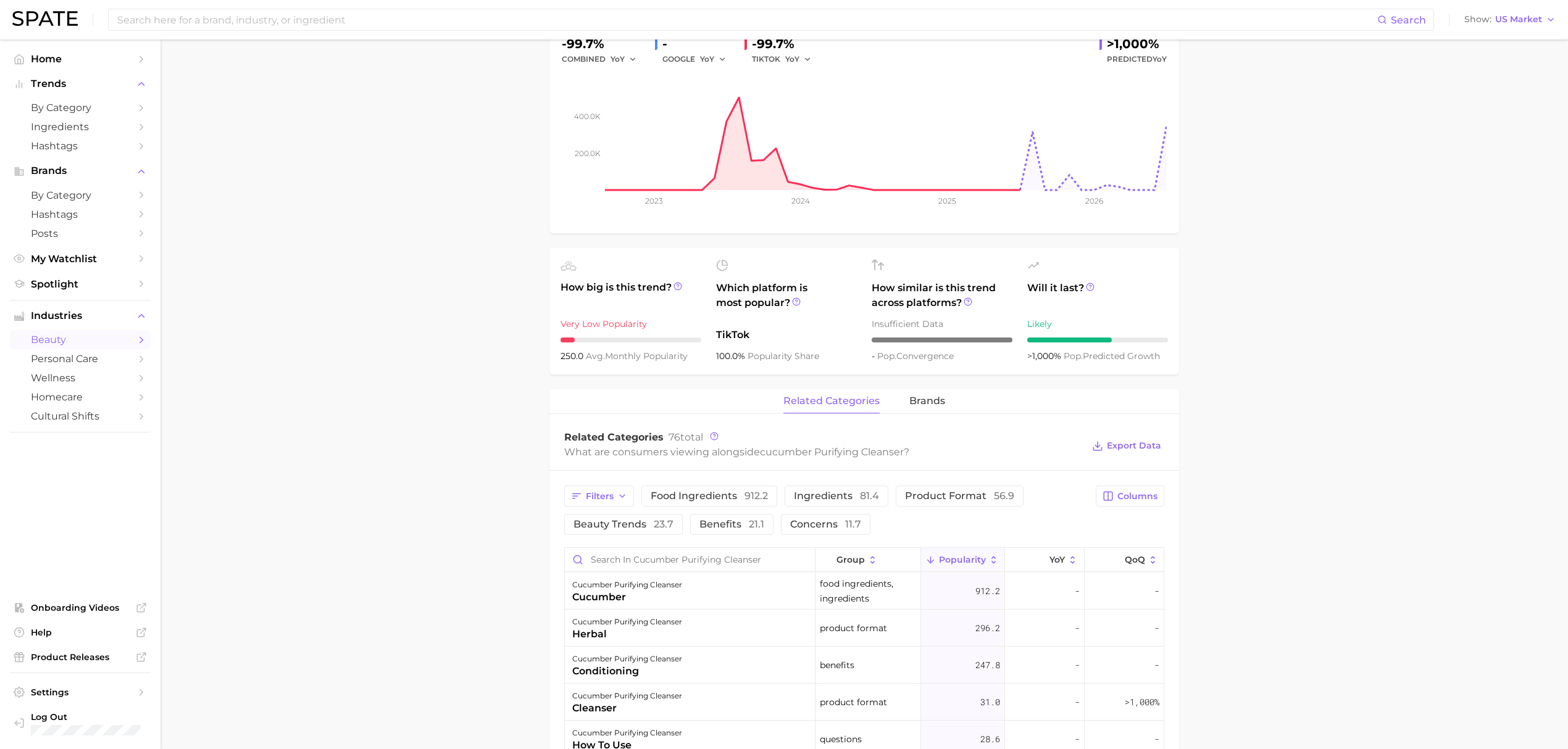
scroll to position [247, 0]
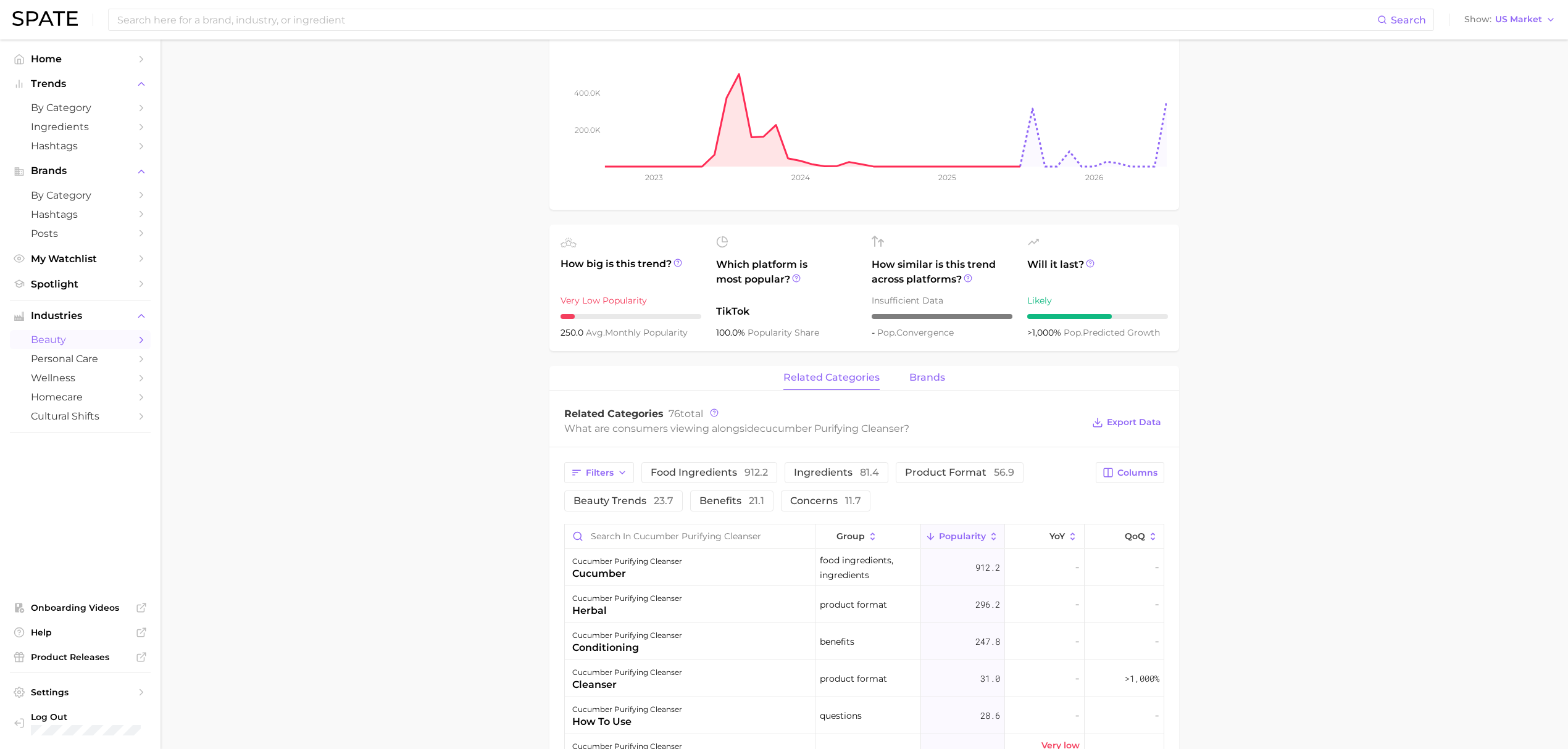
click at [932, 383] on span "brands" at bounding box center [927, 376] width 36 height 11
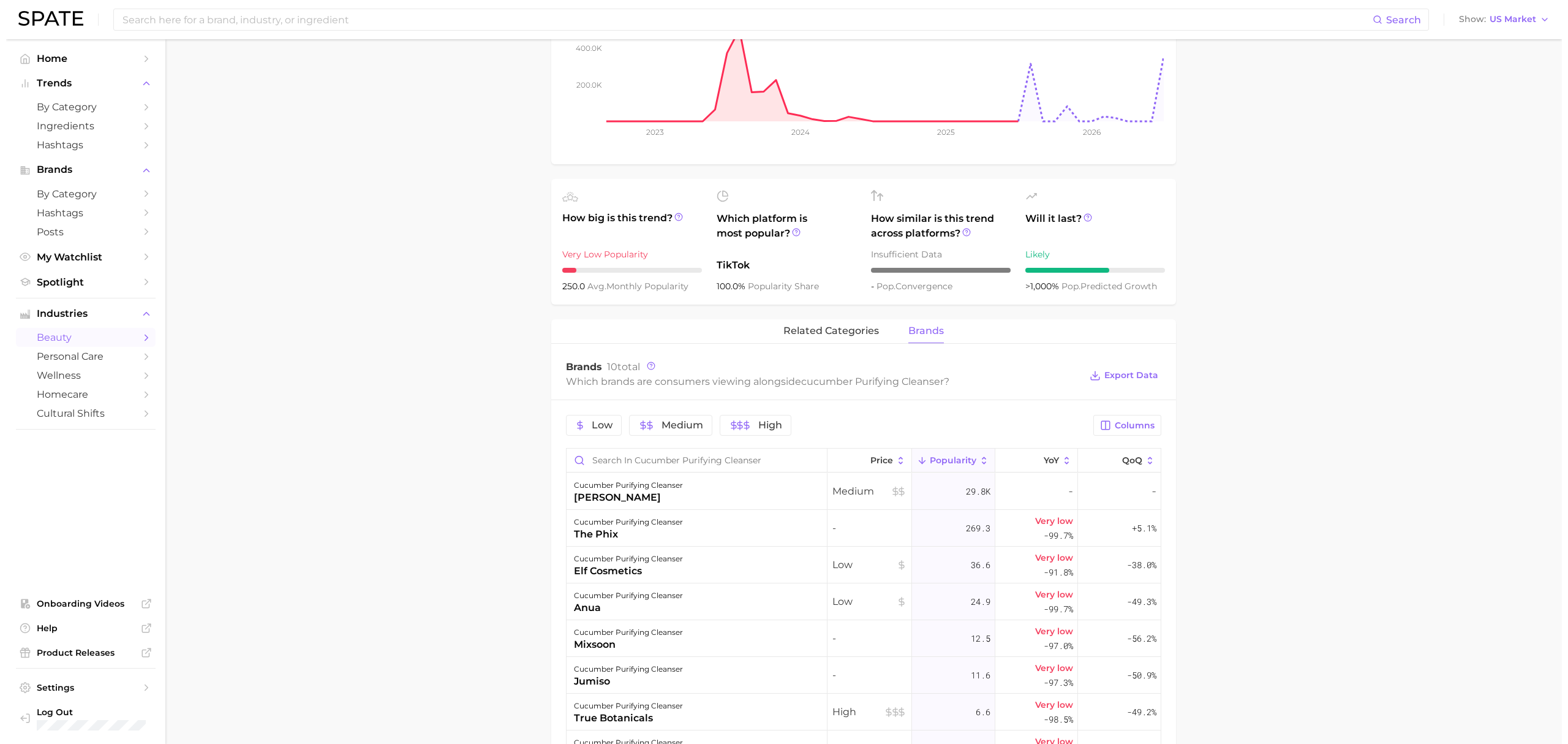
scroll to position [327, 0]
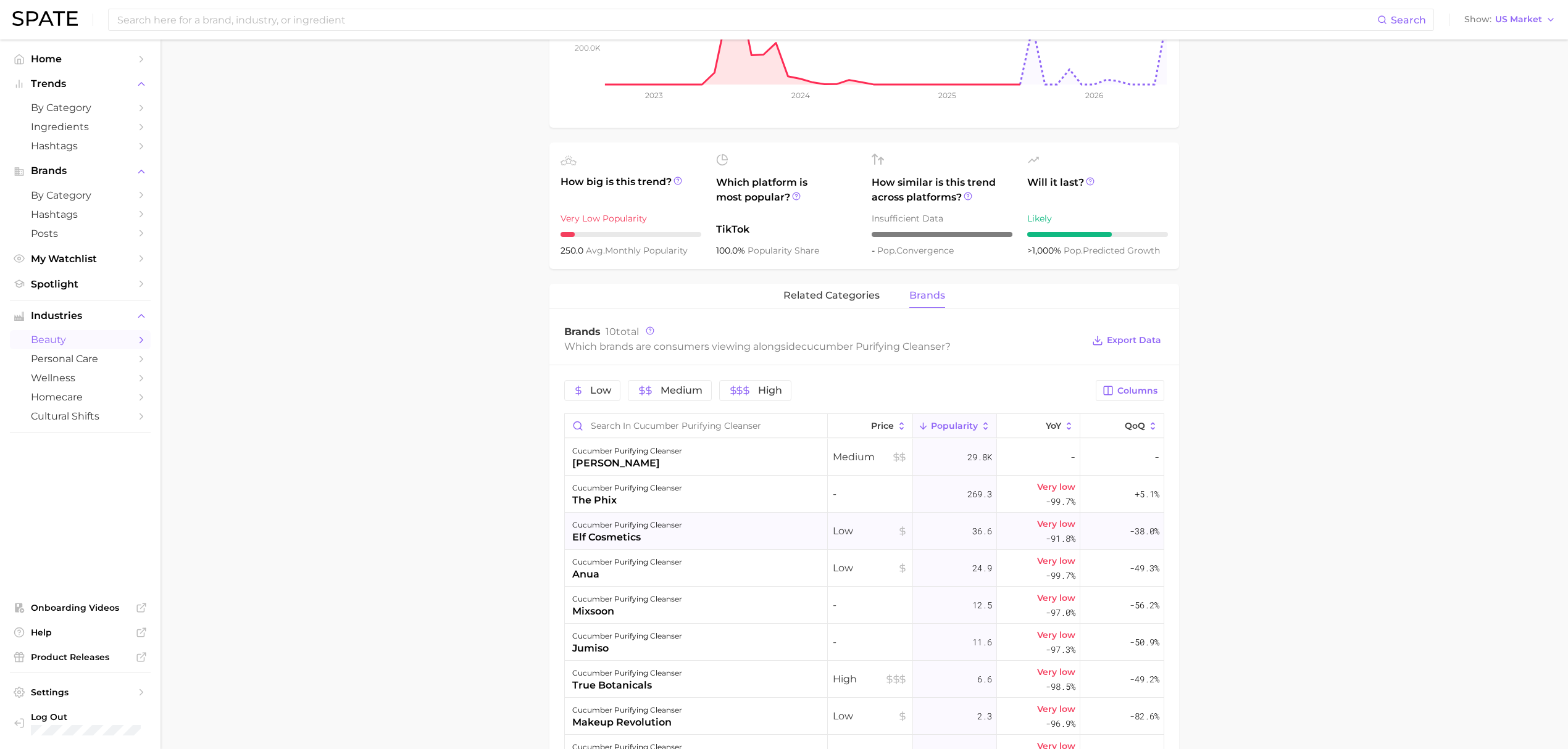
click at [727, 544] on div "cucumber purifying cleanser elf cosmetics" at bounding box center [696, 531] width 263 height 37
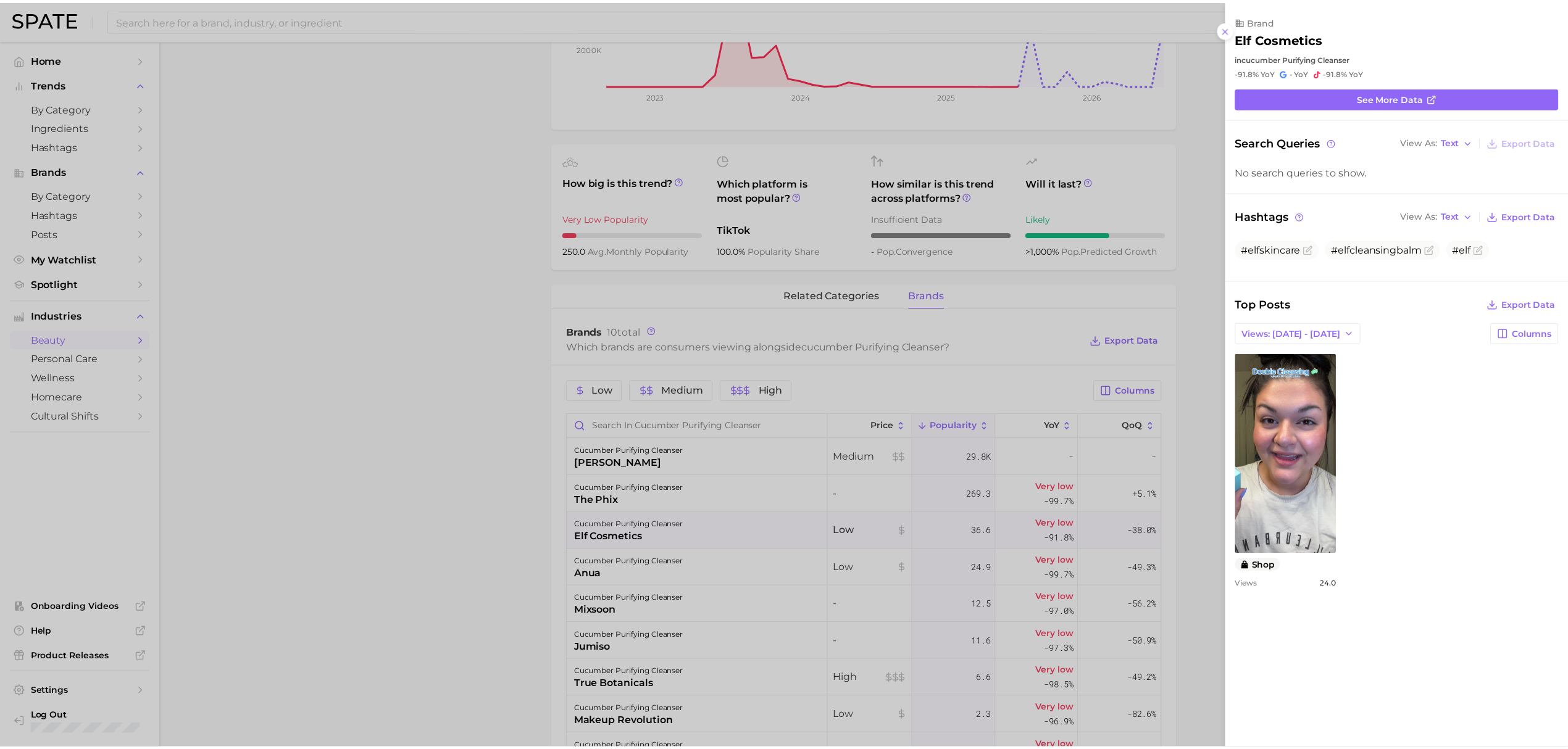
scroll to position [0, 0]
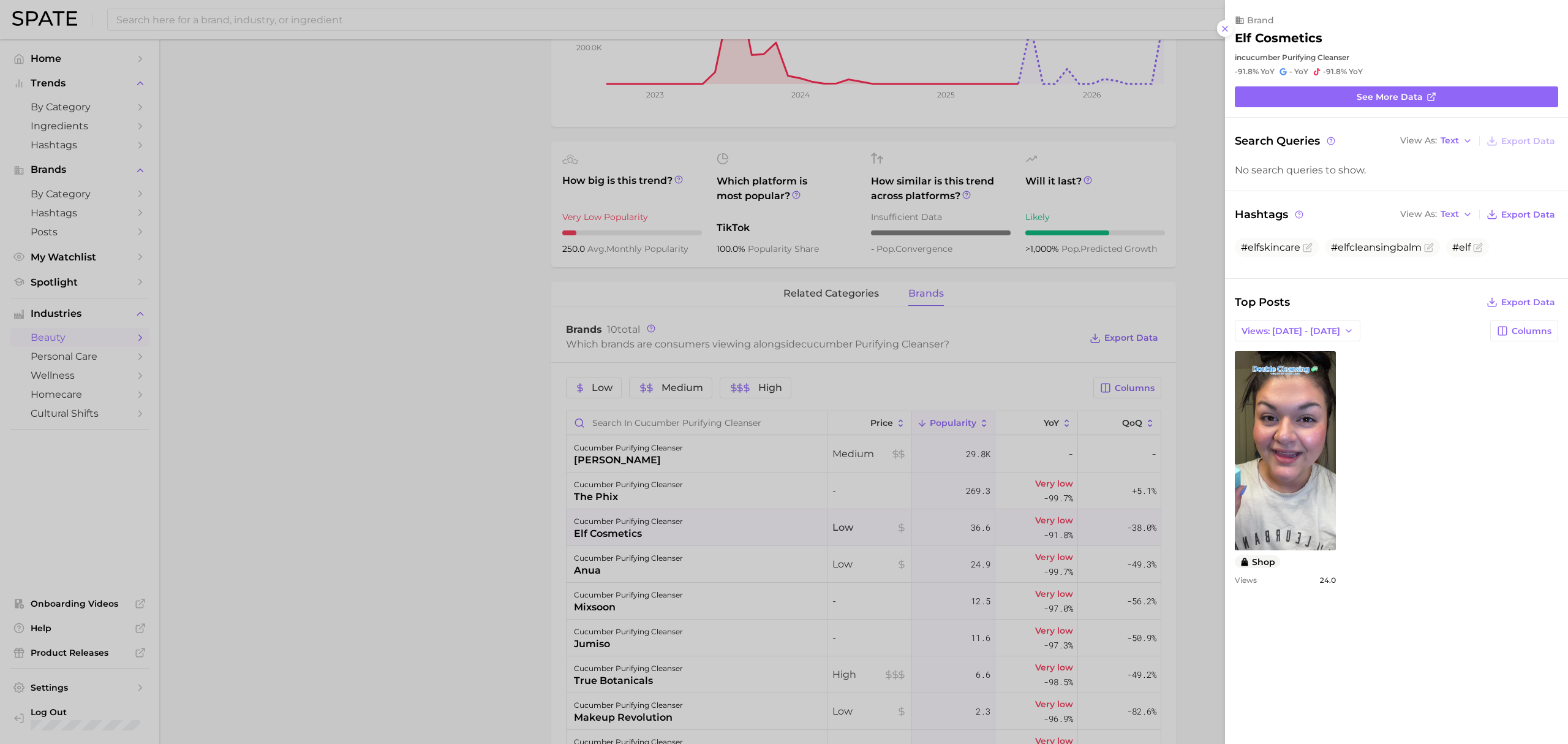
click at [521, 524] on div at bounding box center [784, 372] width 1568 height 744
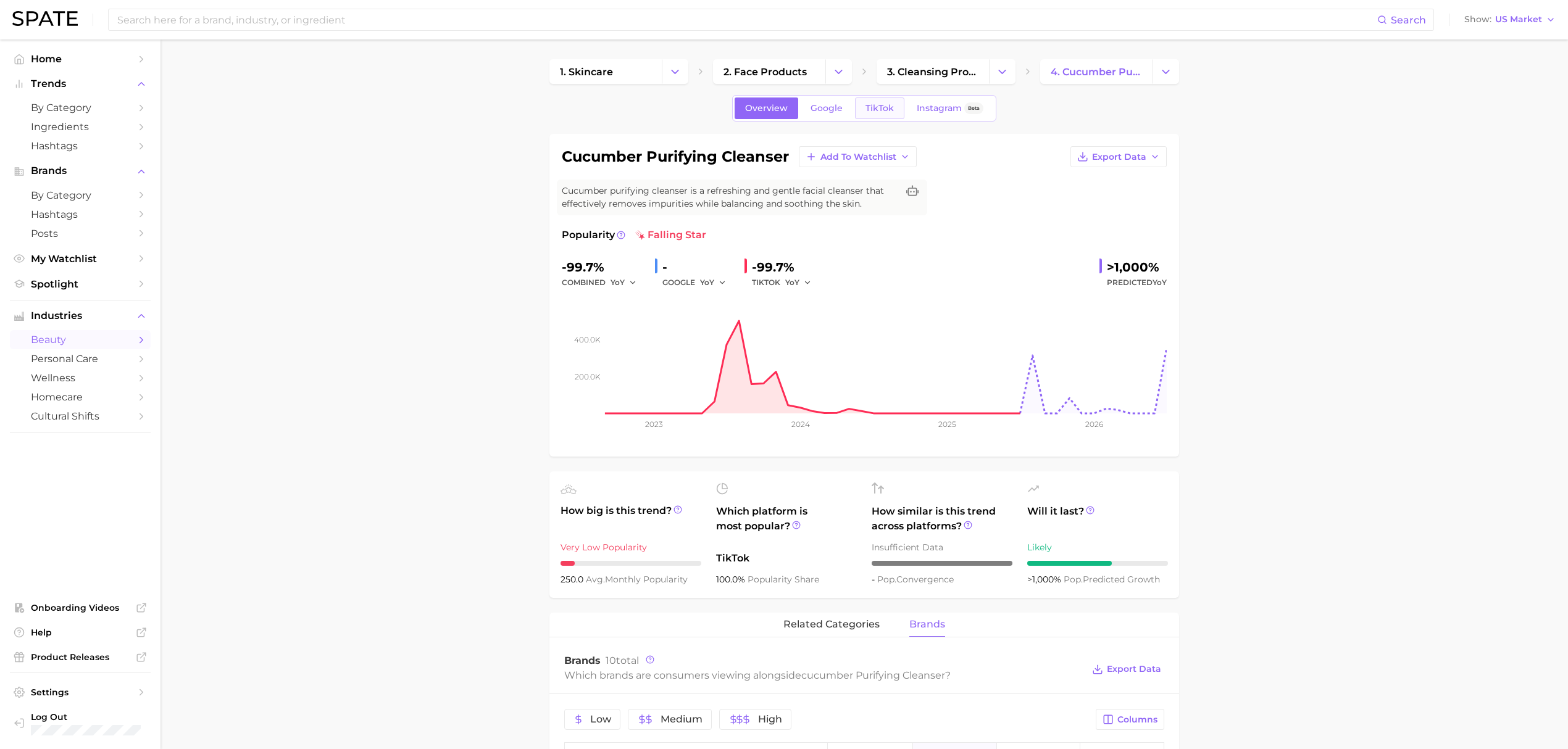
click at [875, 103] on span "TikTok" at bounding box center [879, 108] width 29 height 11
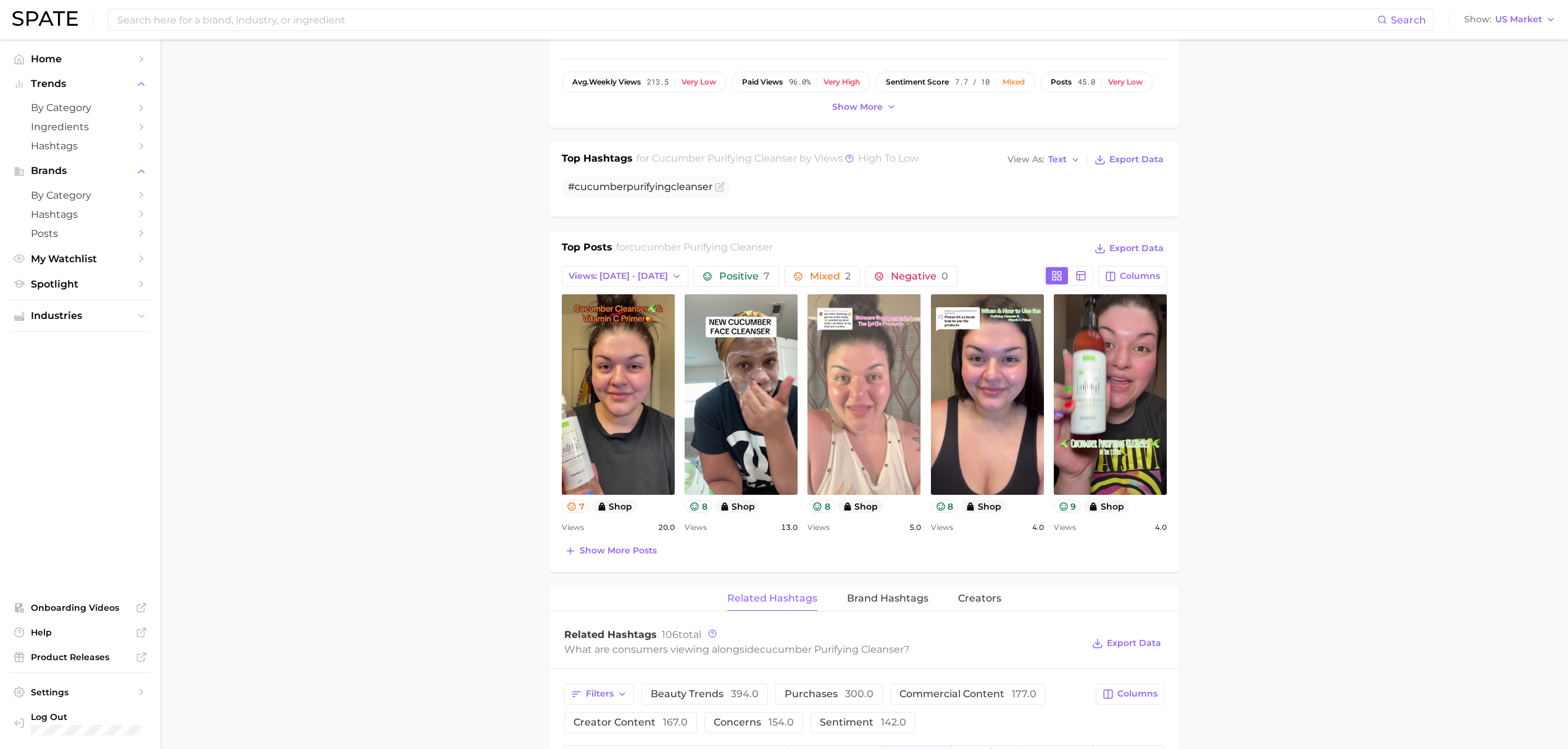
scroll to position [575, 0]
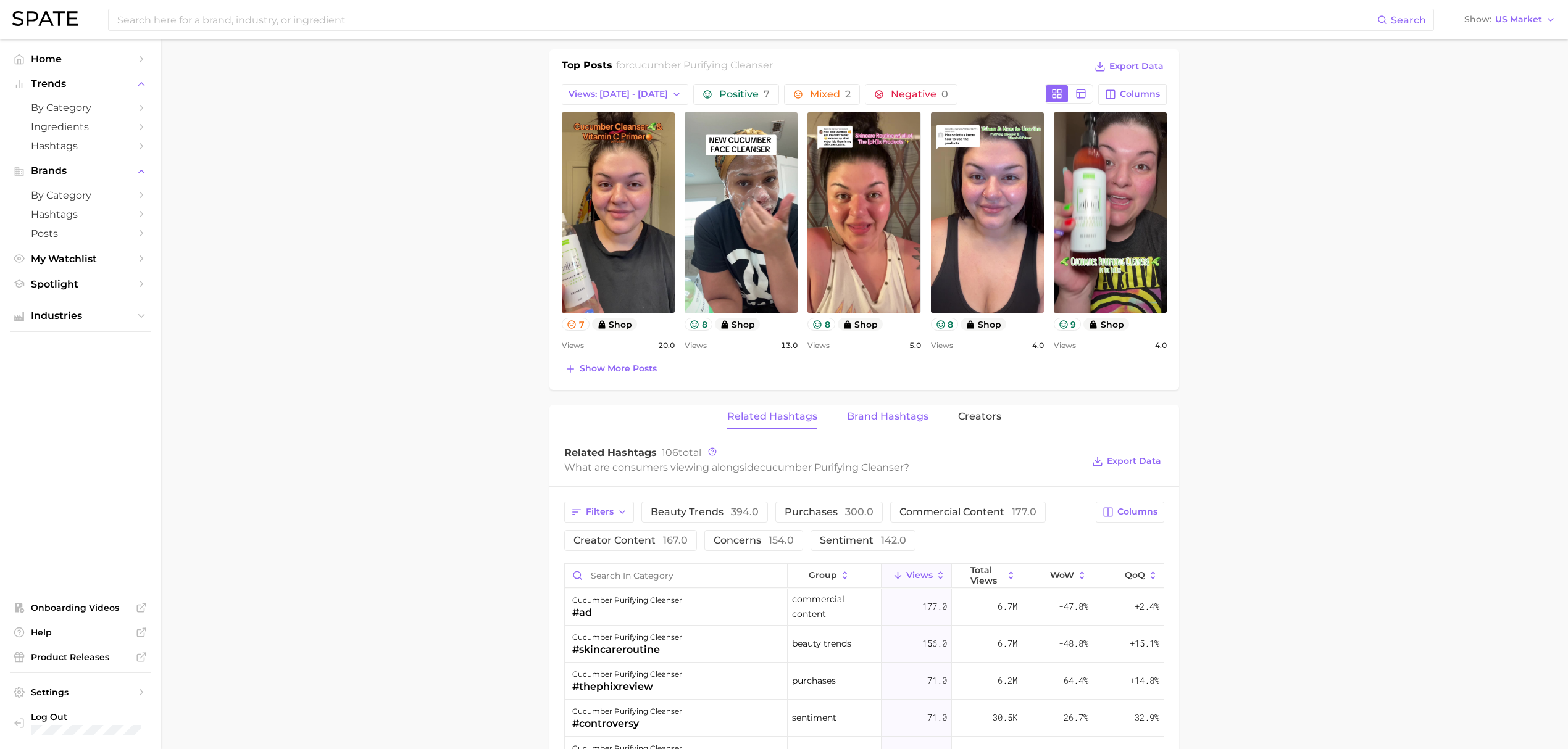
click at [869, 415] on span "Brand Hashtags" at bounding box center [887, 416] width 81 height 11
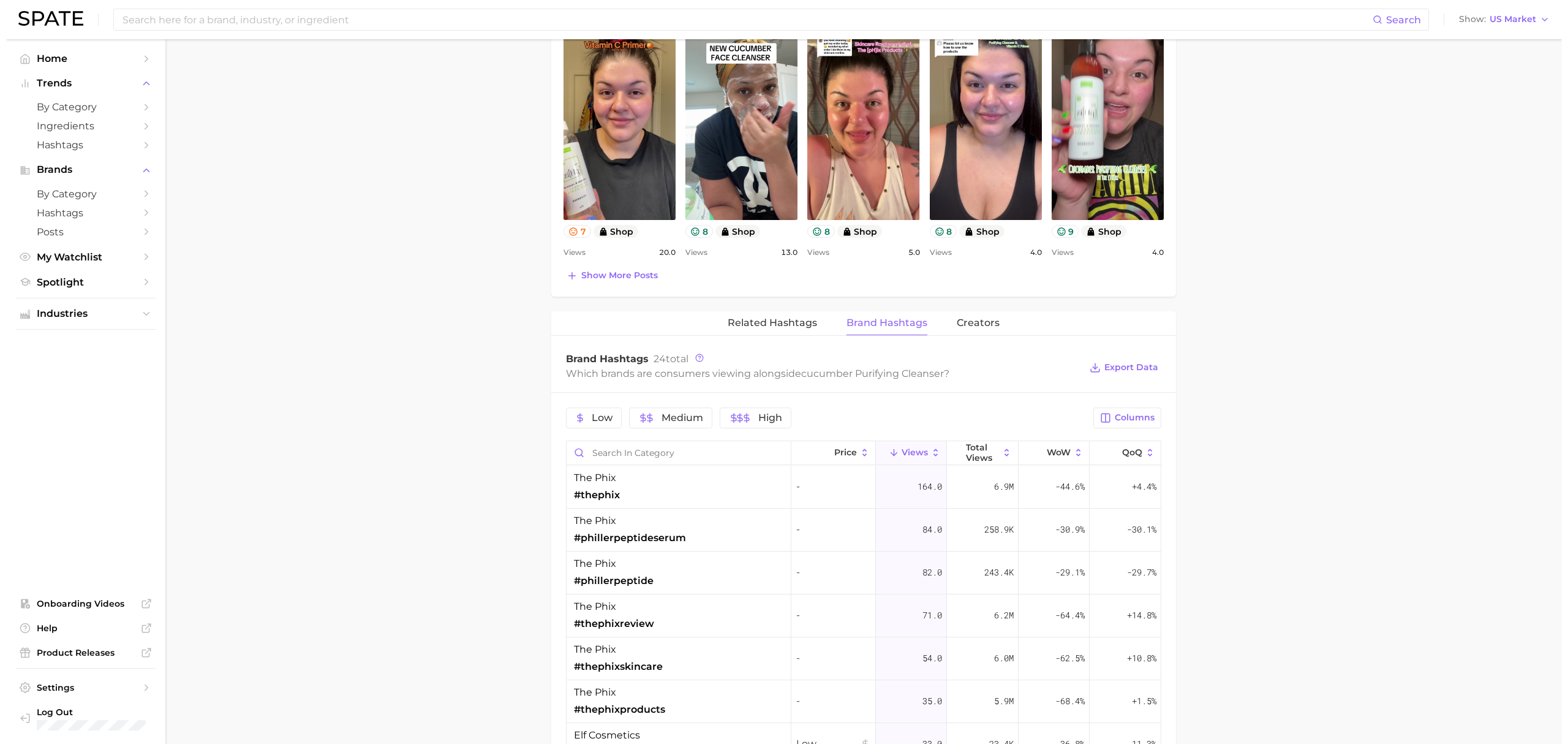
scroll to position [735, 0]
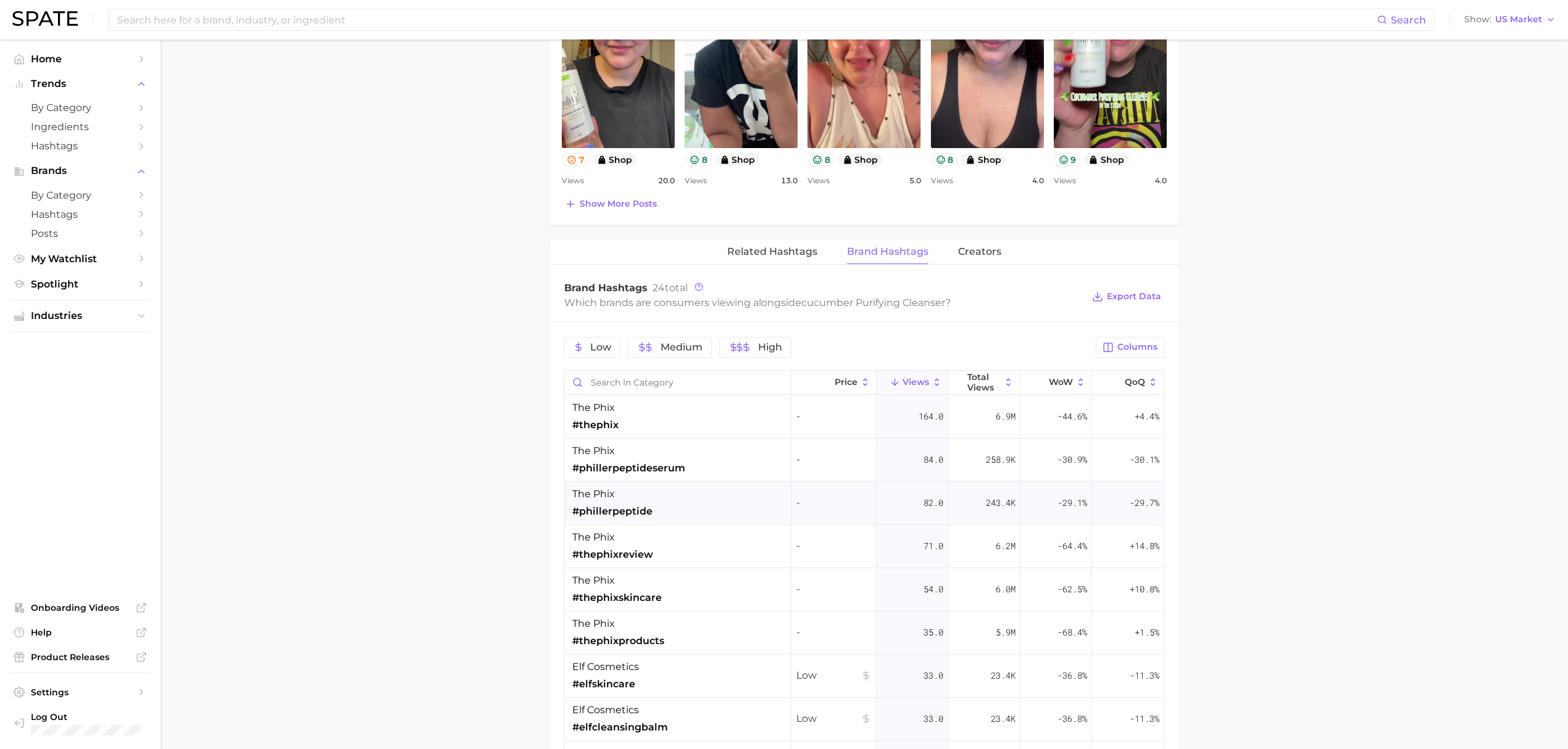
click at [669, 505] on div "the phix #phillerpeptide" at bounding box center [677, 504] width 226 height 43
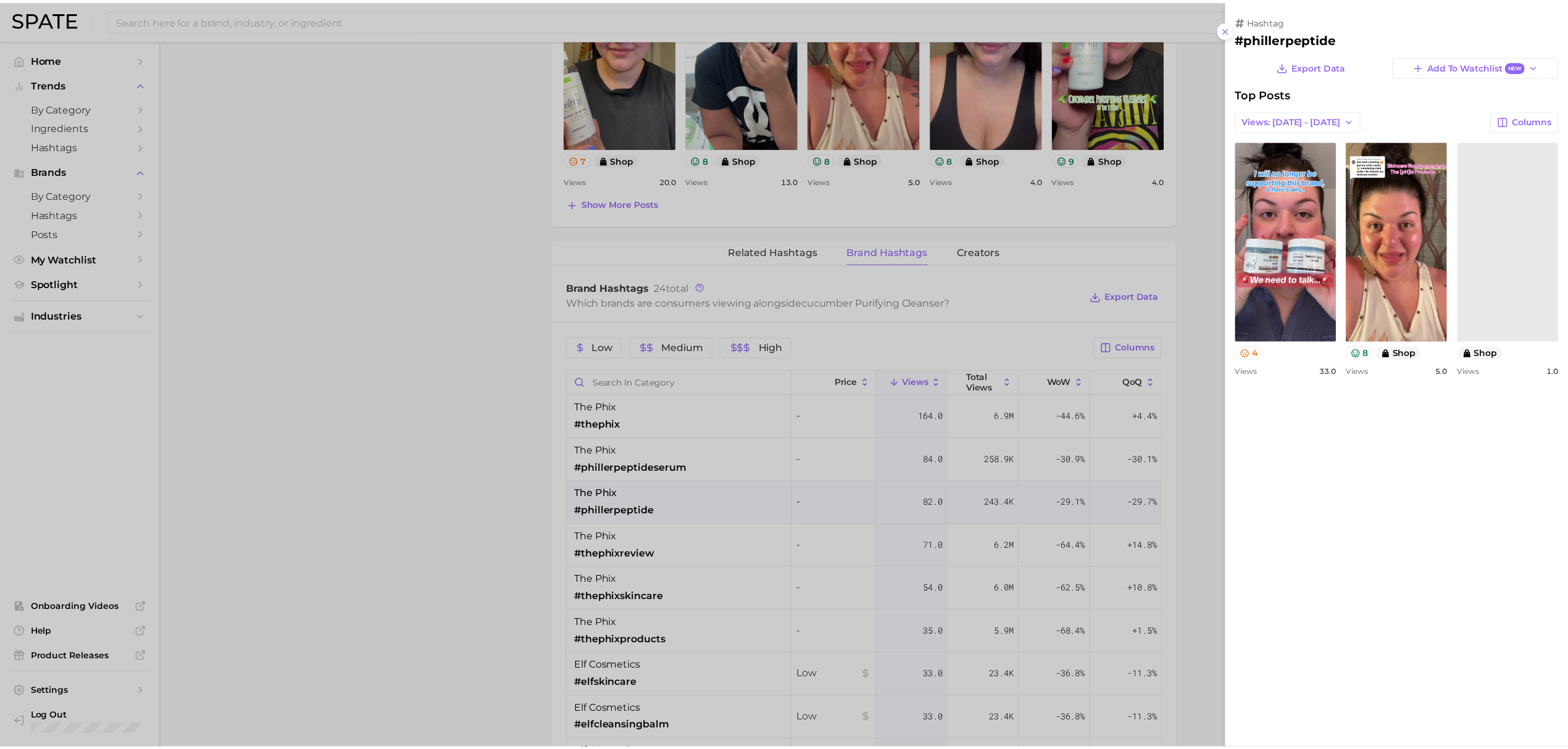
scroll to position [0, 0]
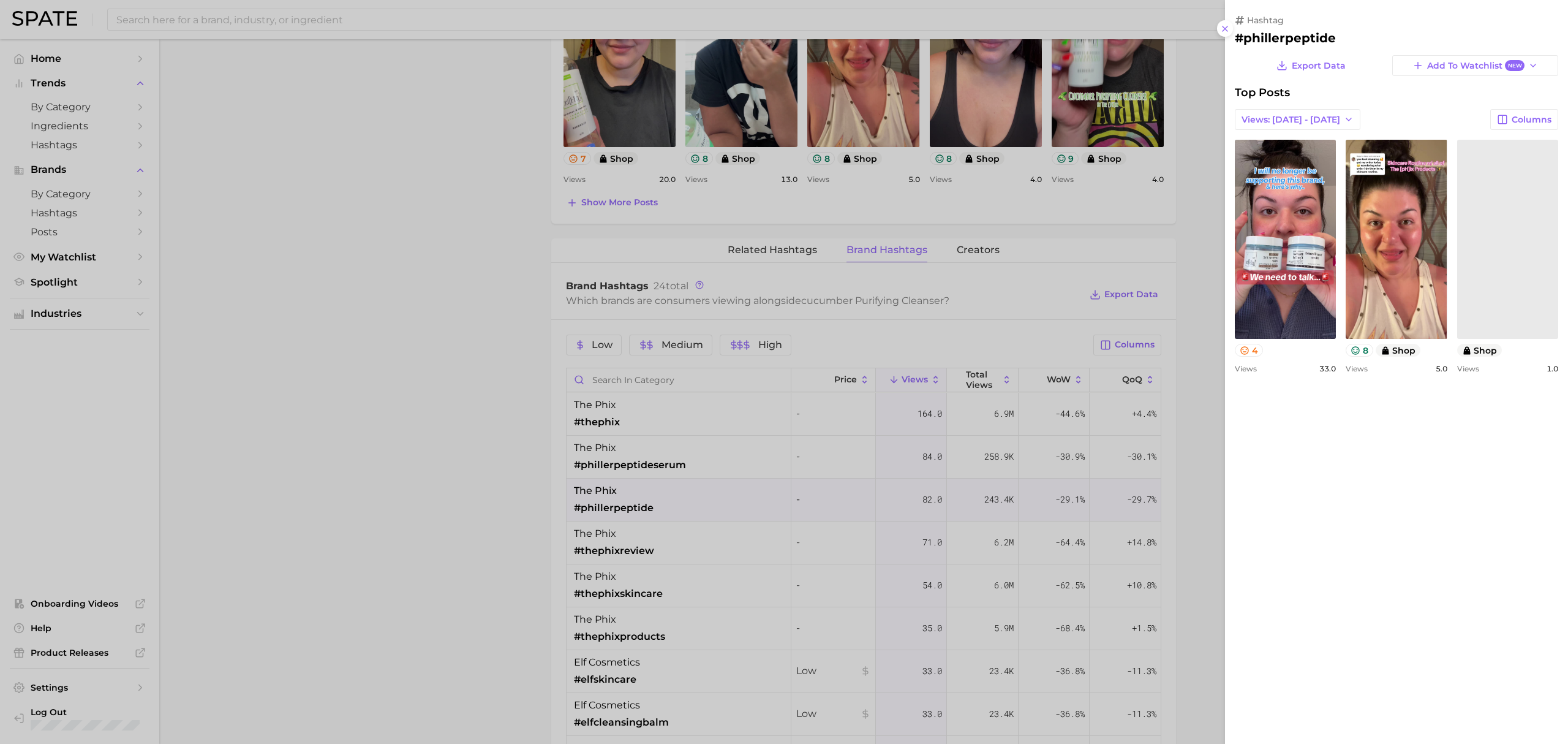
click at [479, 494] on div at bounding box center [784, 372] width 1568 height 744
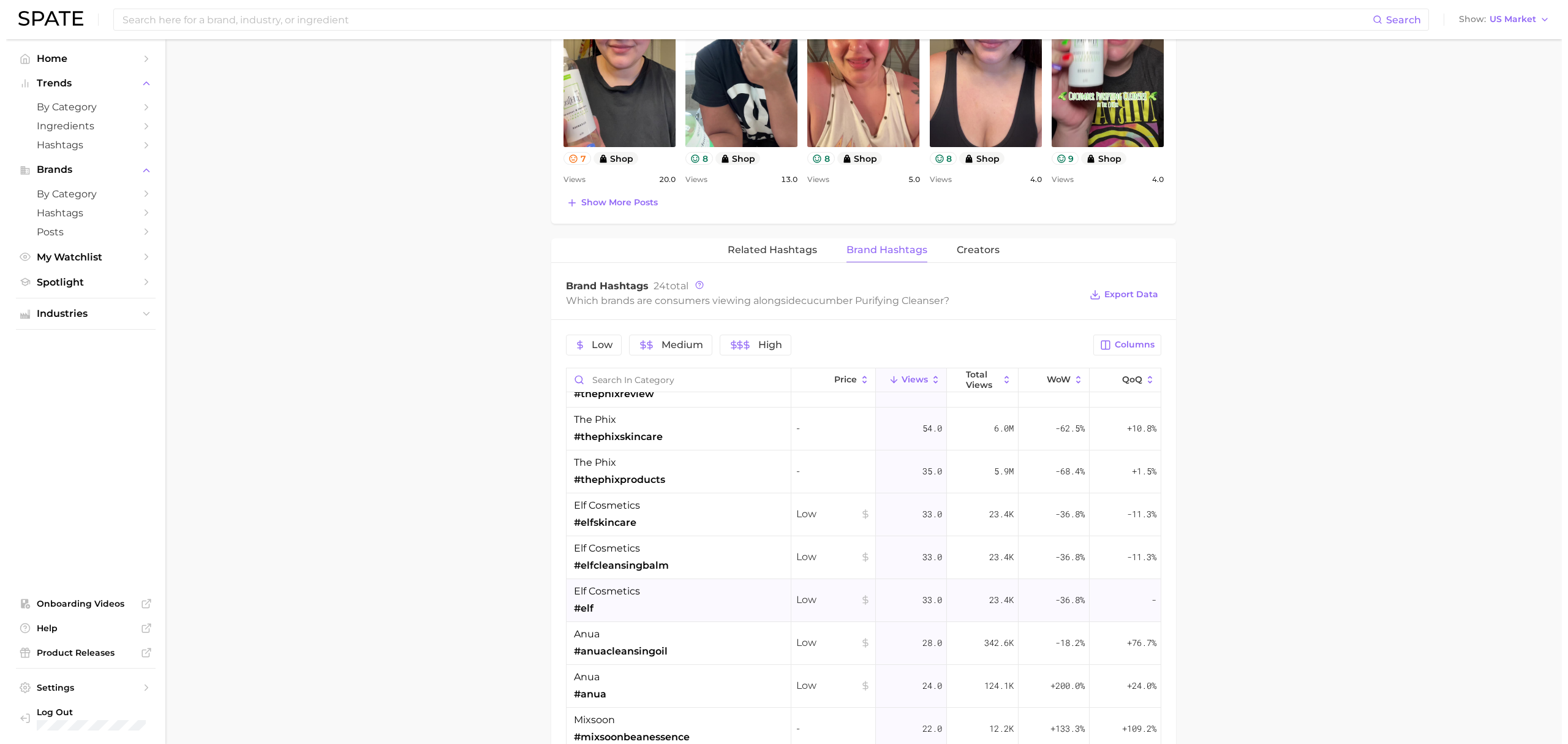
scroll to position [163, 0]
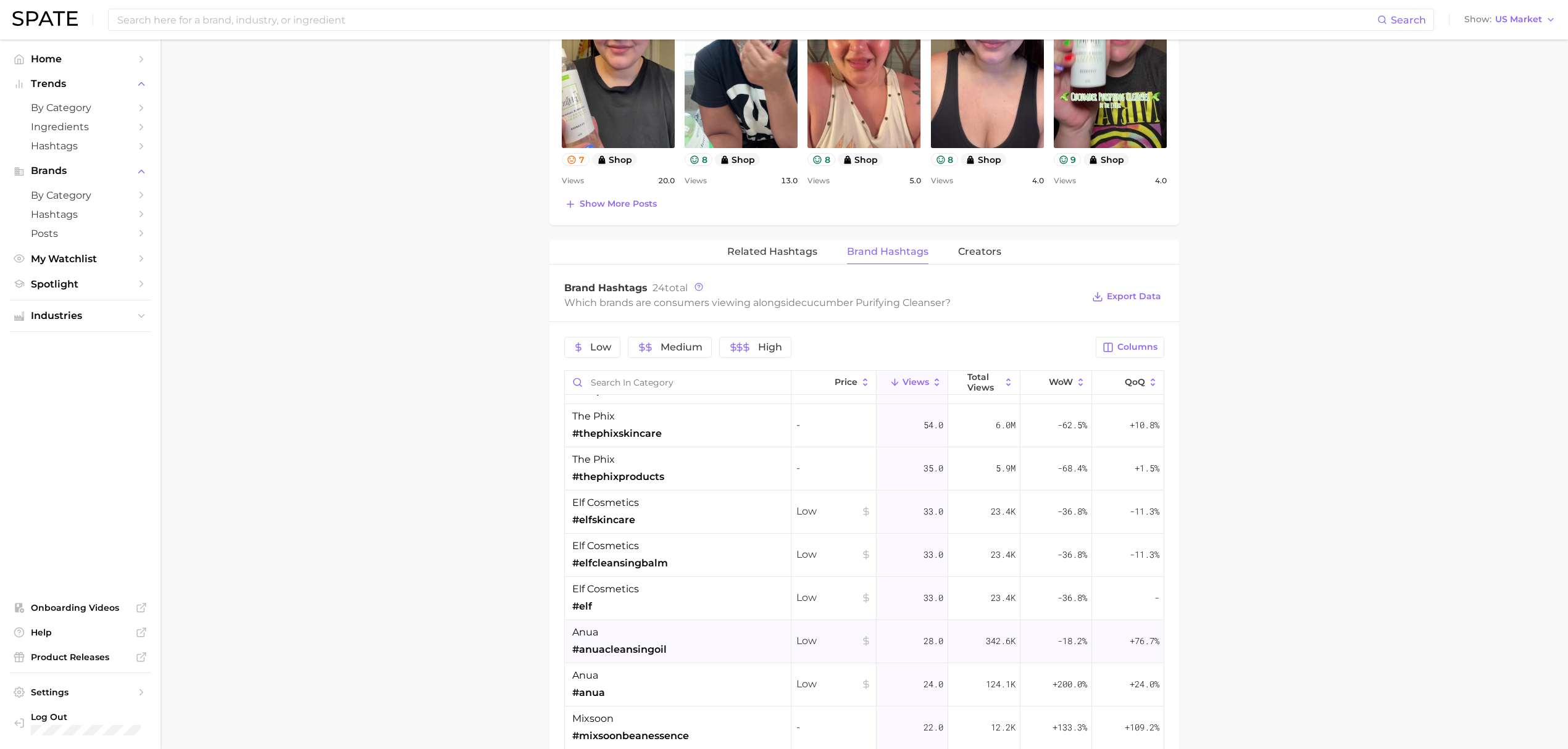
click at [699, 625] on div "anua #anuacleansingoil" at bounding box center [677, 641] width 226 height 43
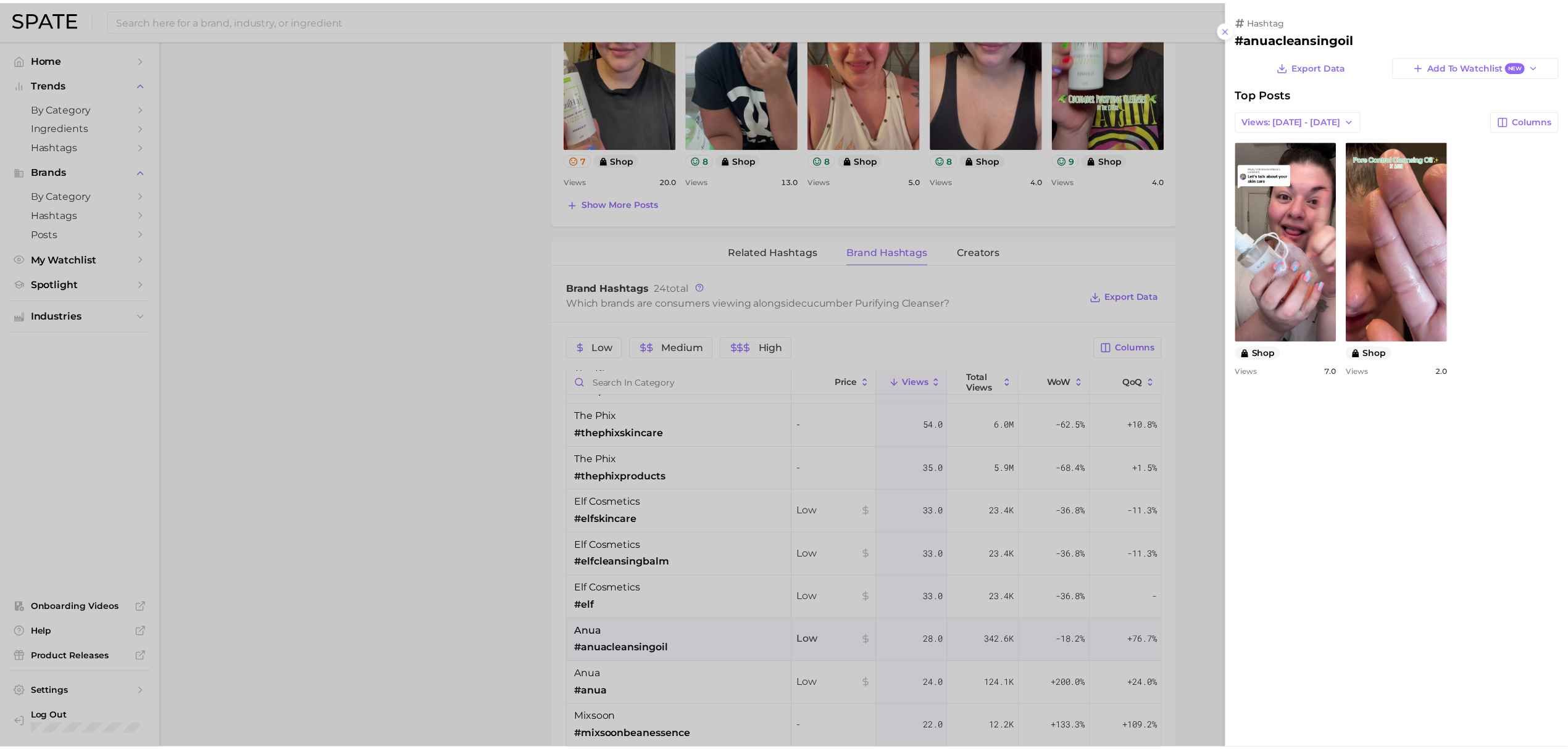
scroll to position [0, 0]
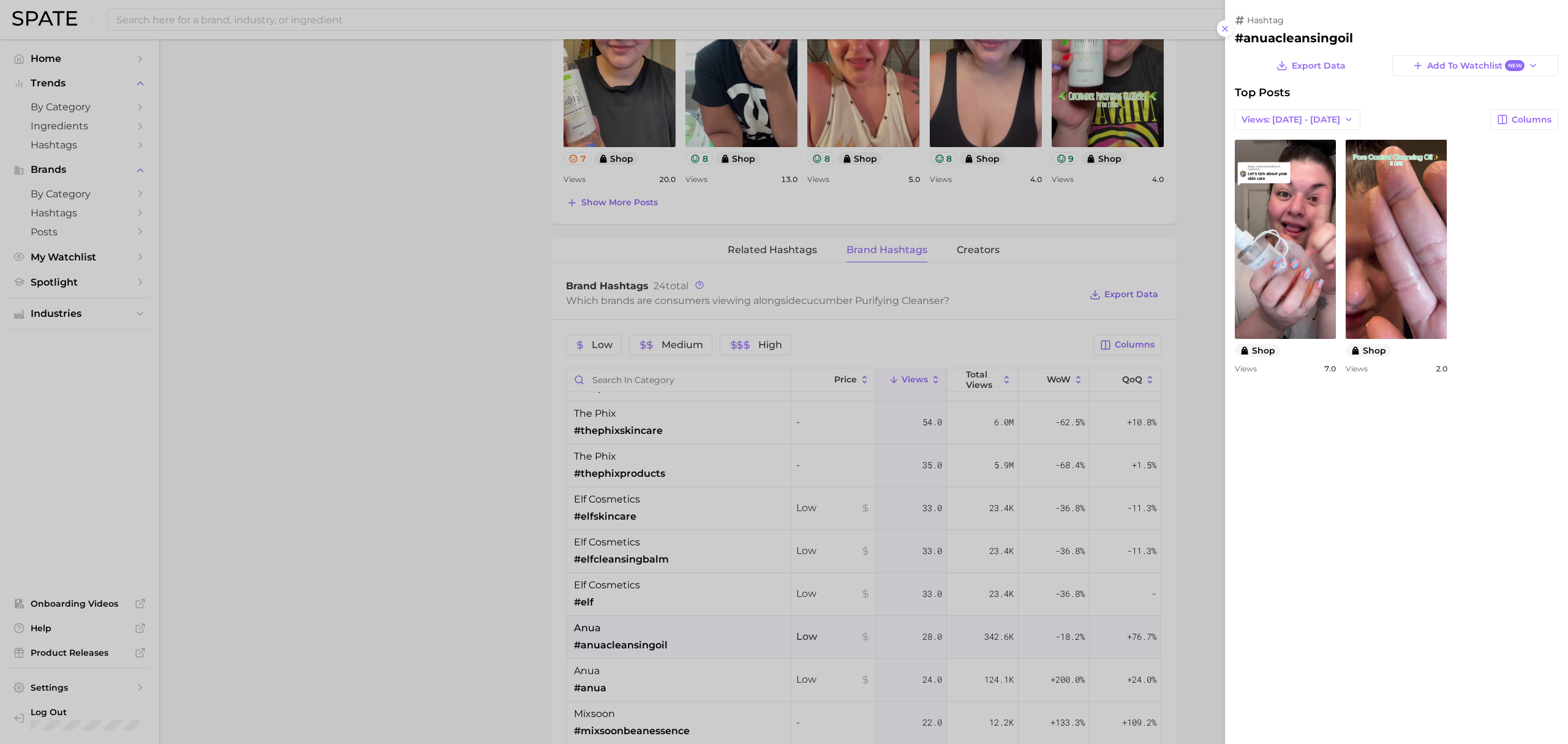
click at [358, 479] on div at bounding box center [784, 372] width 1568 height 744
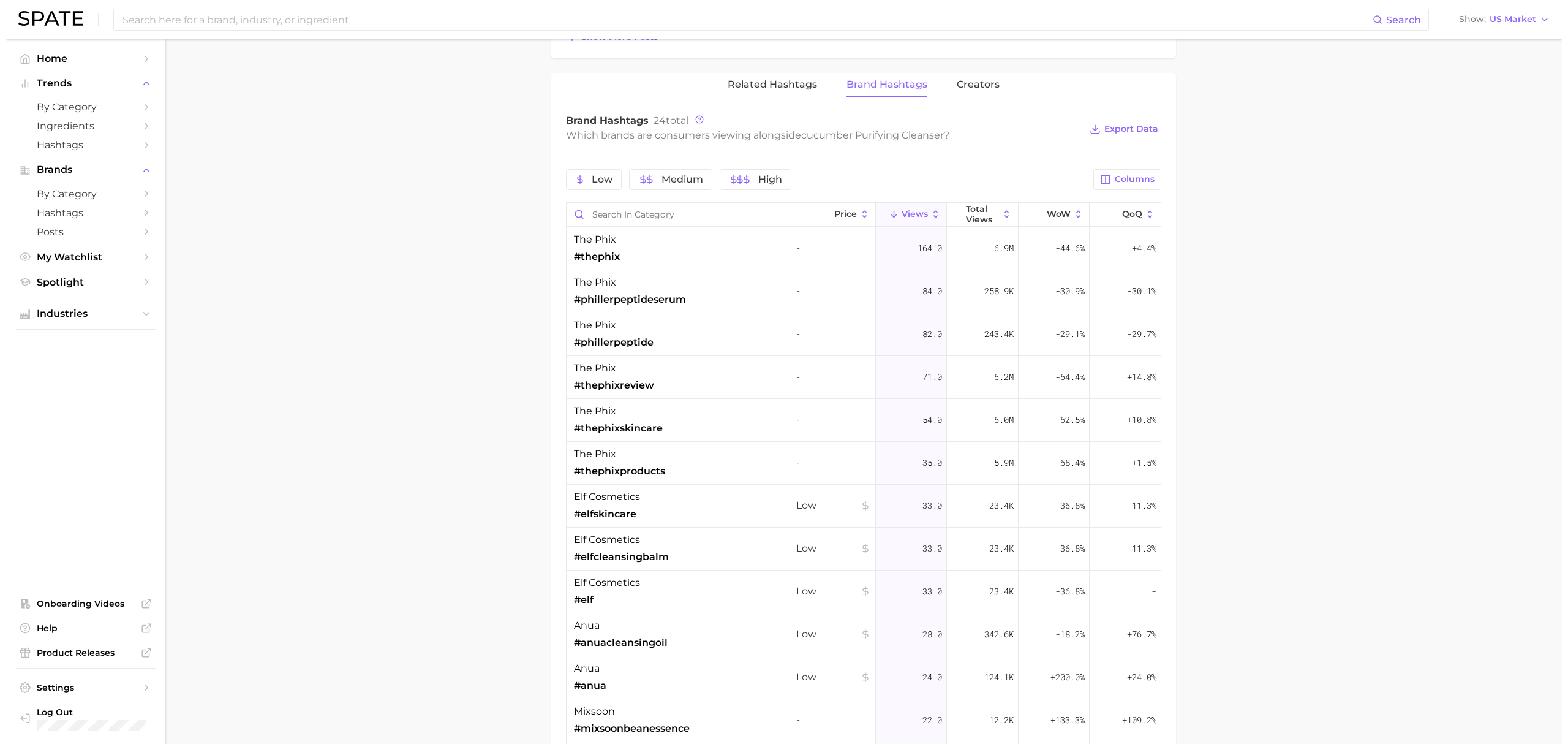
scroll to position [854, 0]
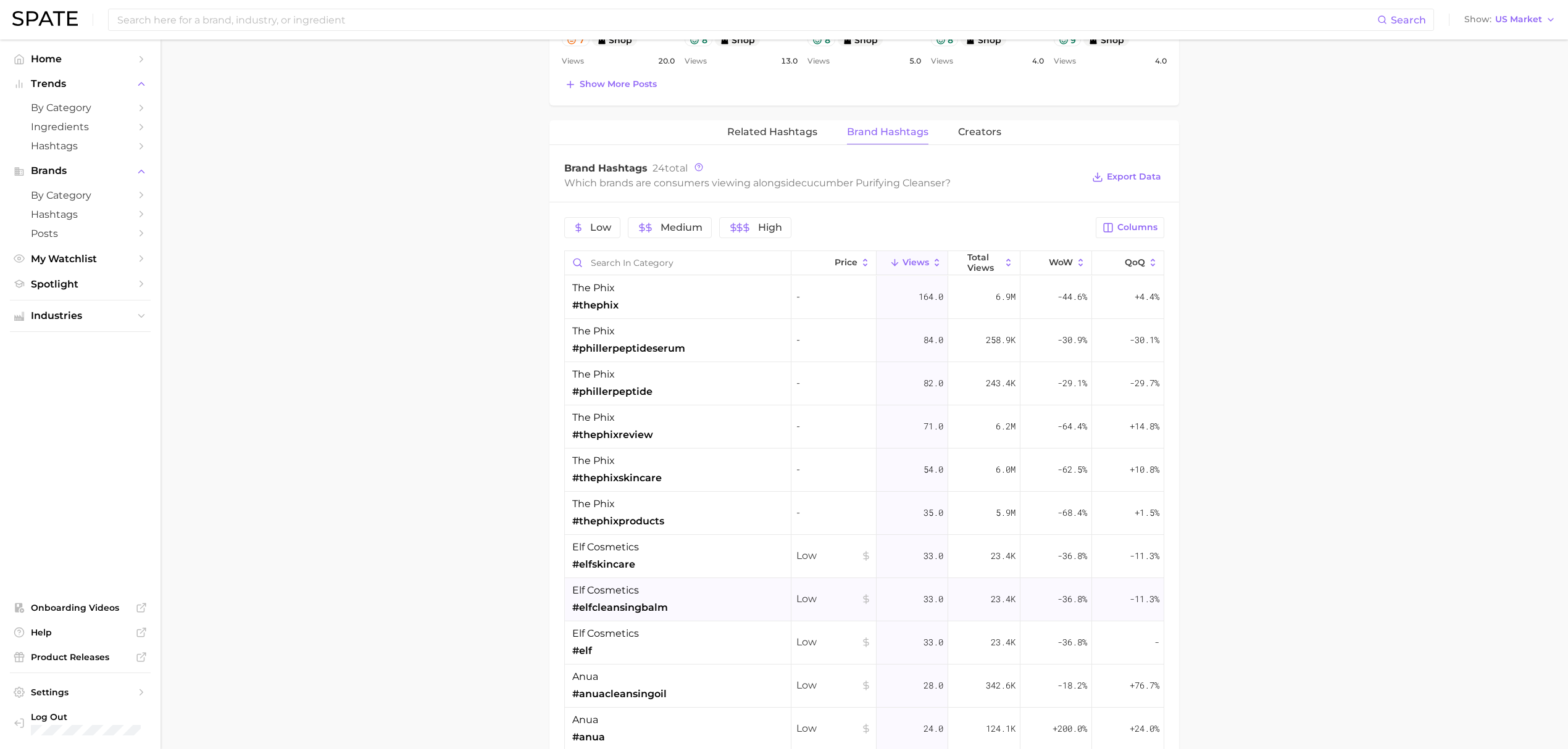
click at [699, 597] on div "elf cosmetics #elfcleansingbalm" at bounding box center [677, 600] width 226 height 43
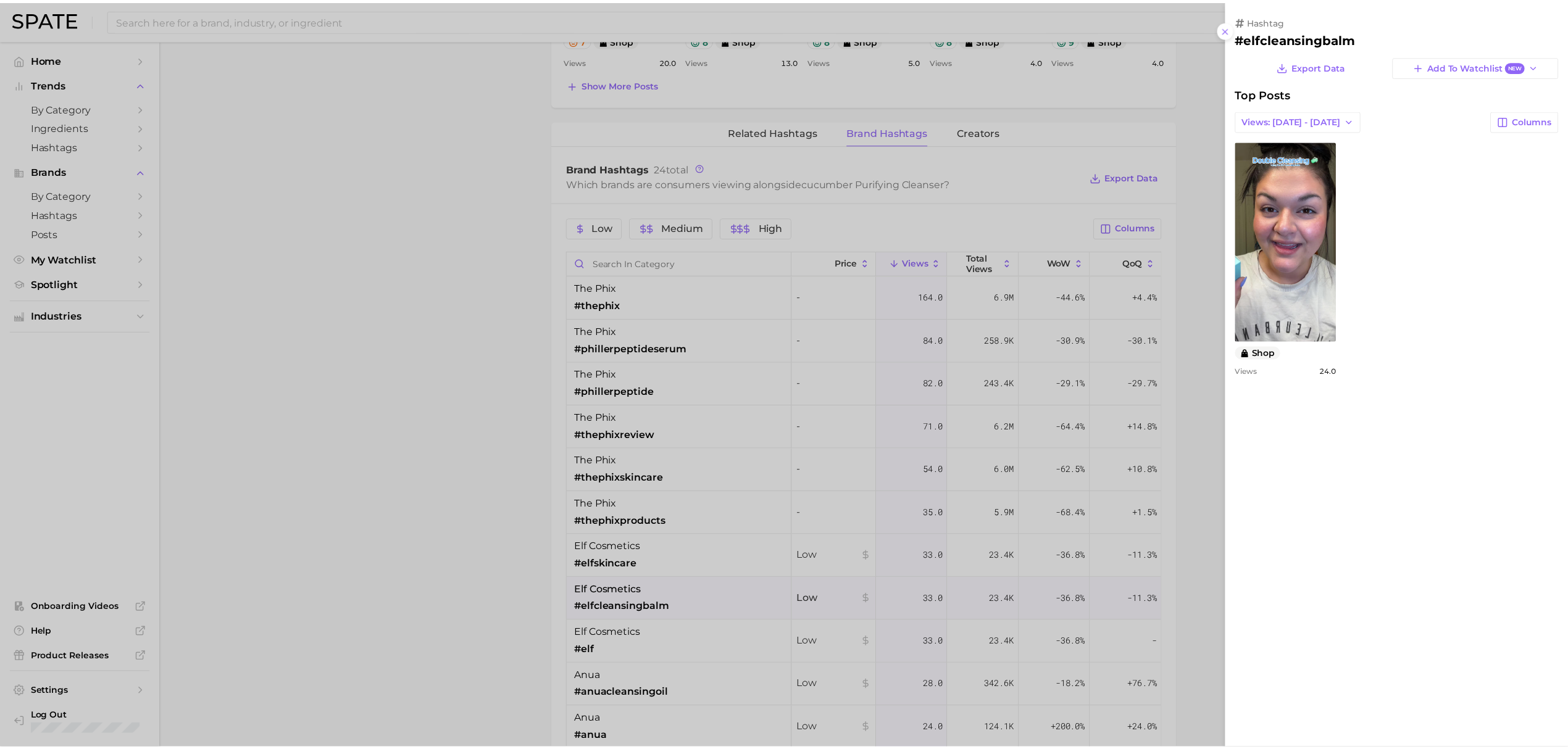
scroll to position [0, 0]
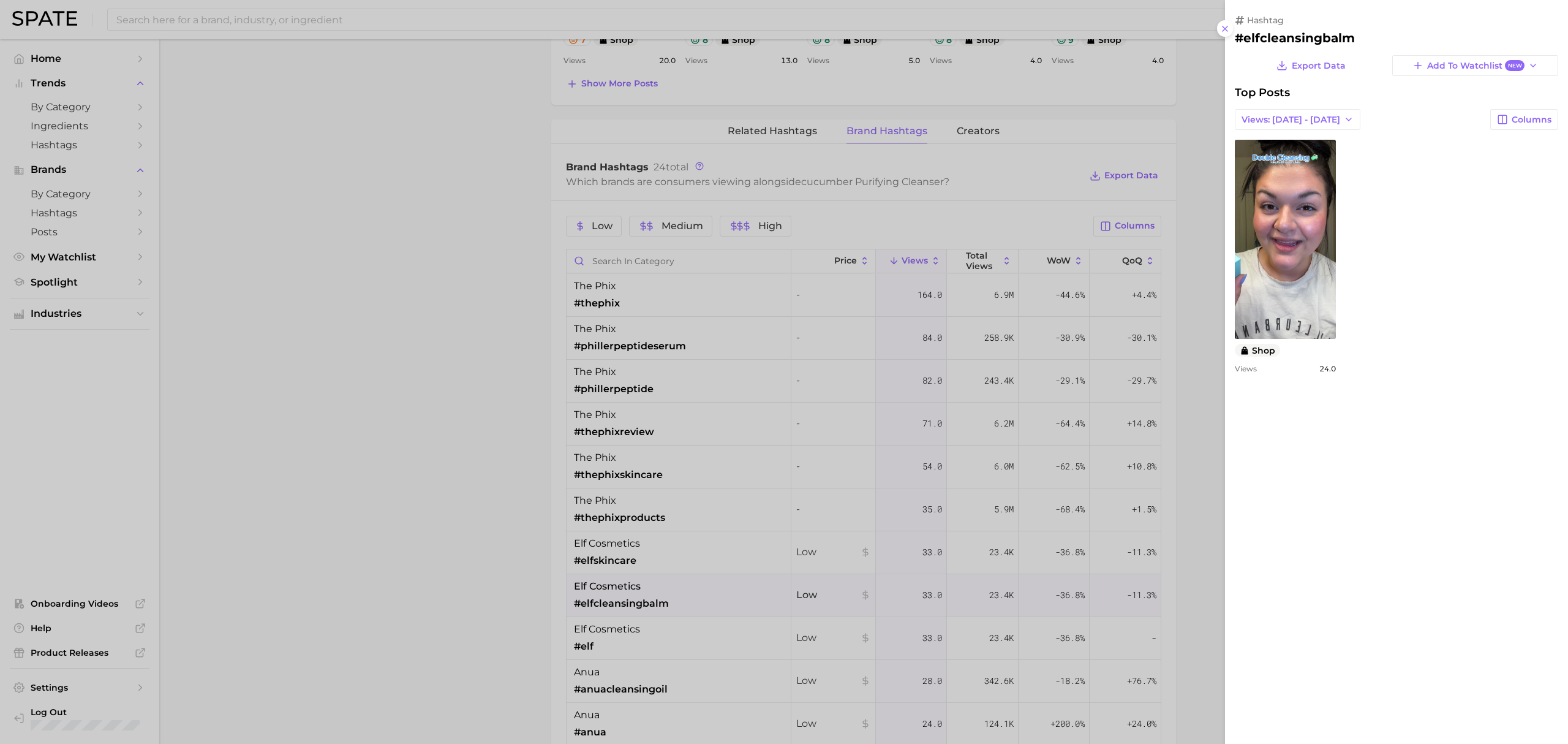
click at [466, 468] on div at bounding box center [784, 372] width 1568 height 744
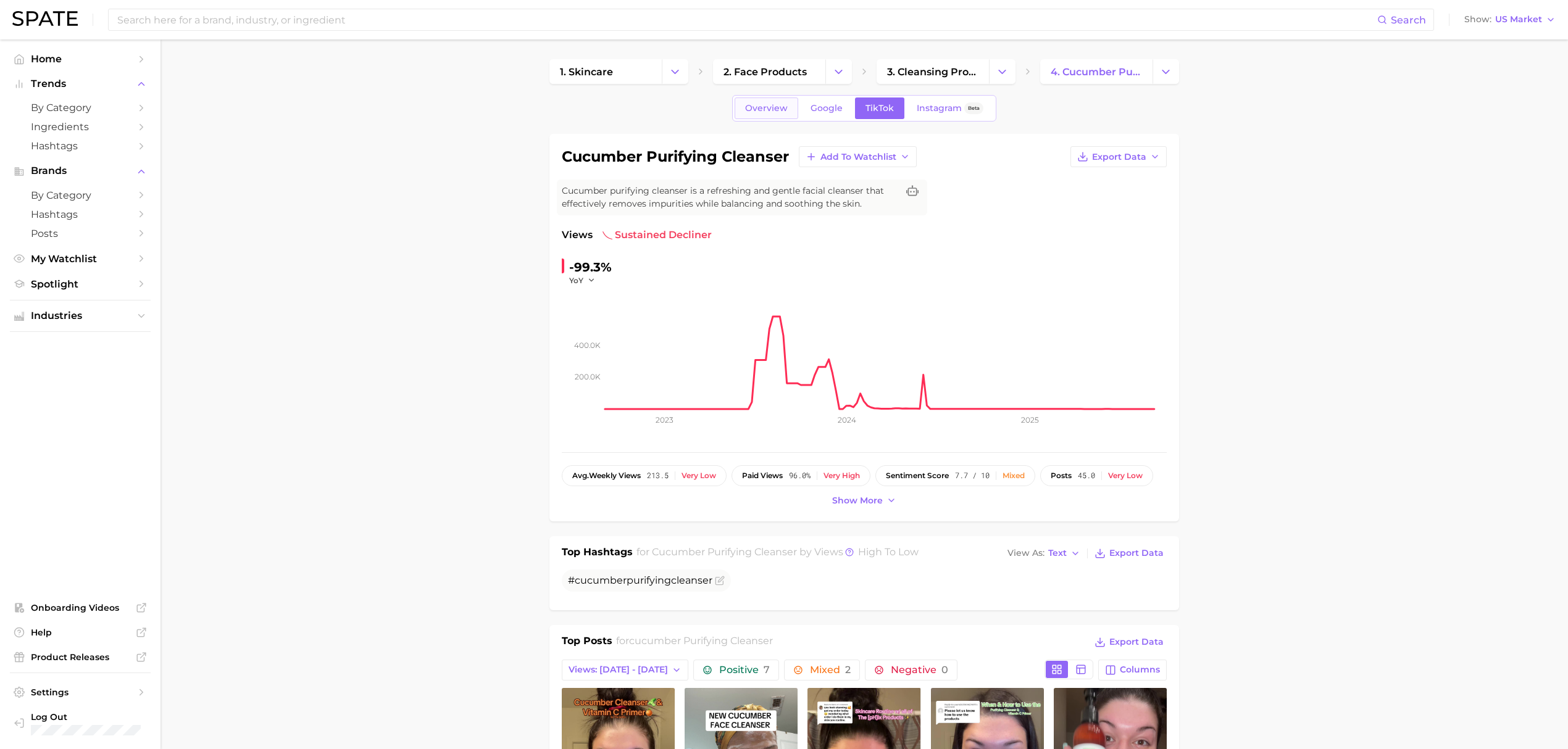
click at [768, 112] on span "Overview" at bounding box center [765, 108] width 43 height 11
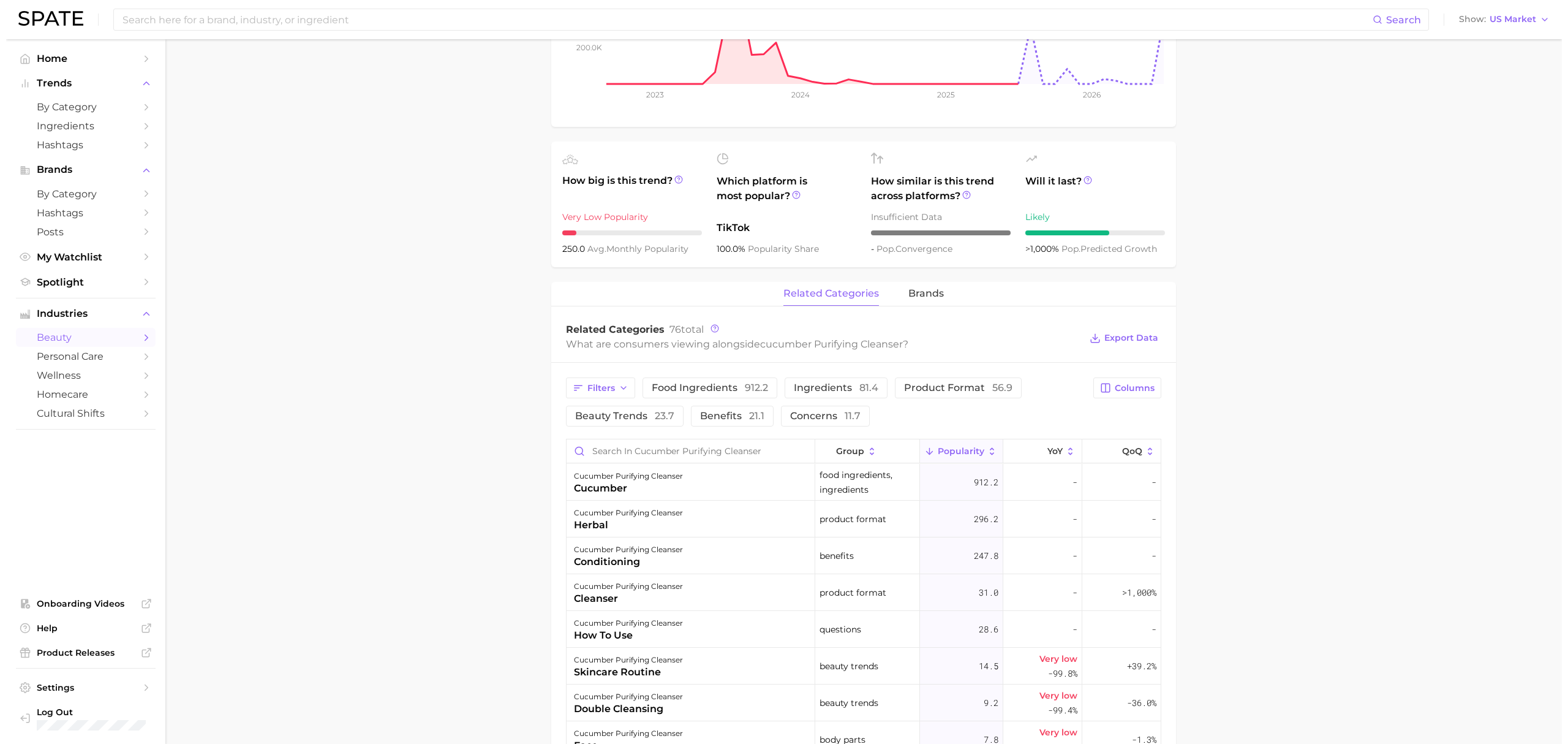
scroll to position [408, 0]
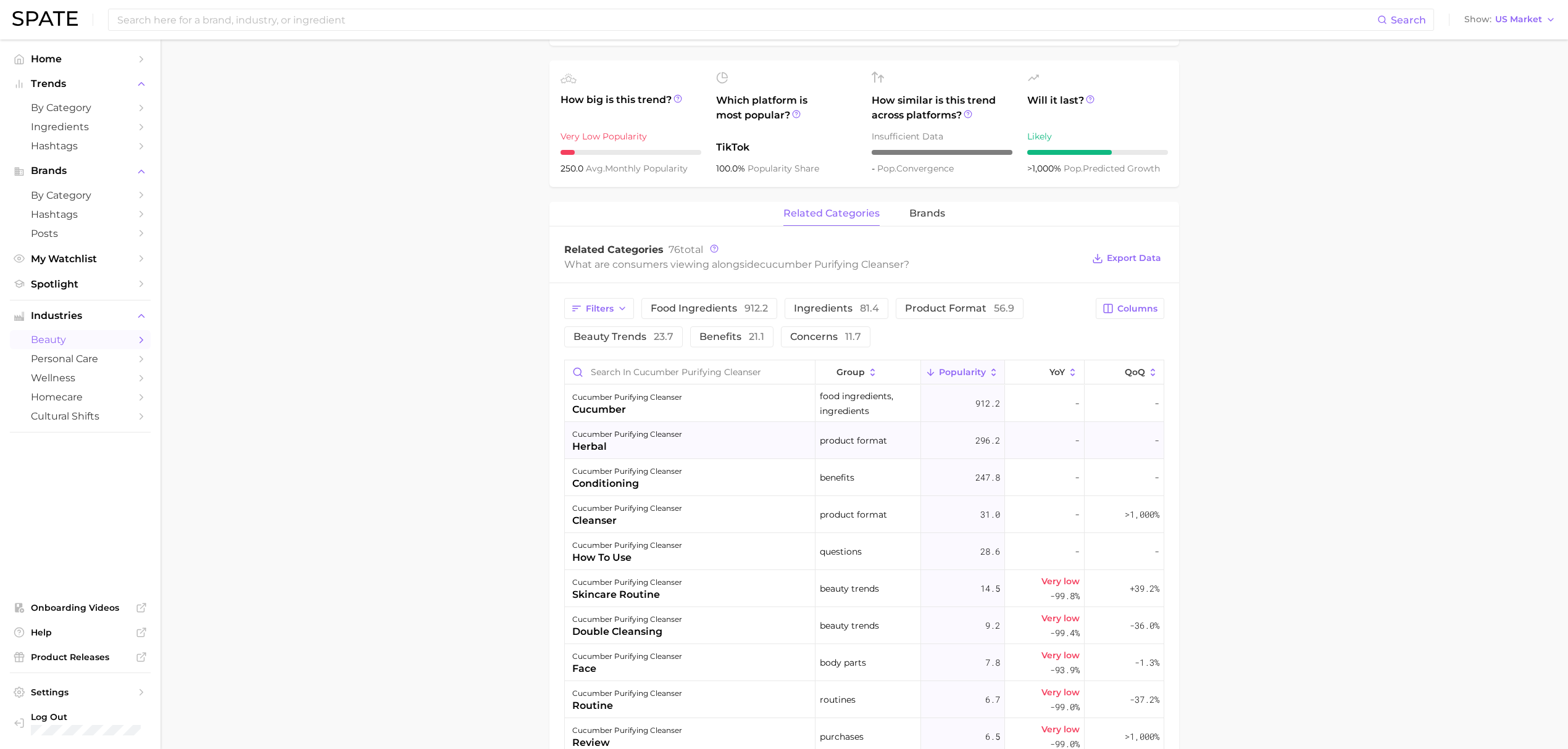
click at [671, 454] on div "herbal" at bounding box center [627, 446] width 110 height 15
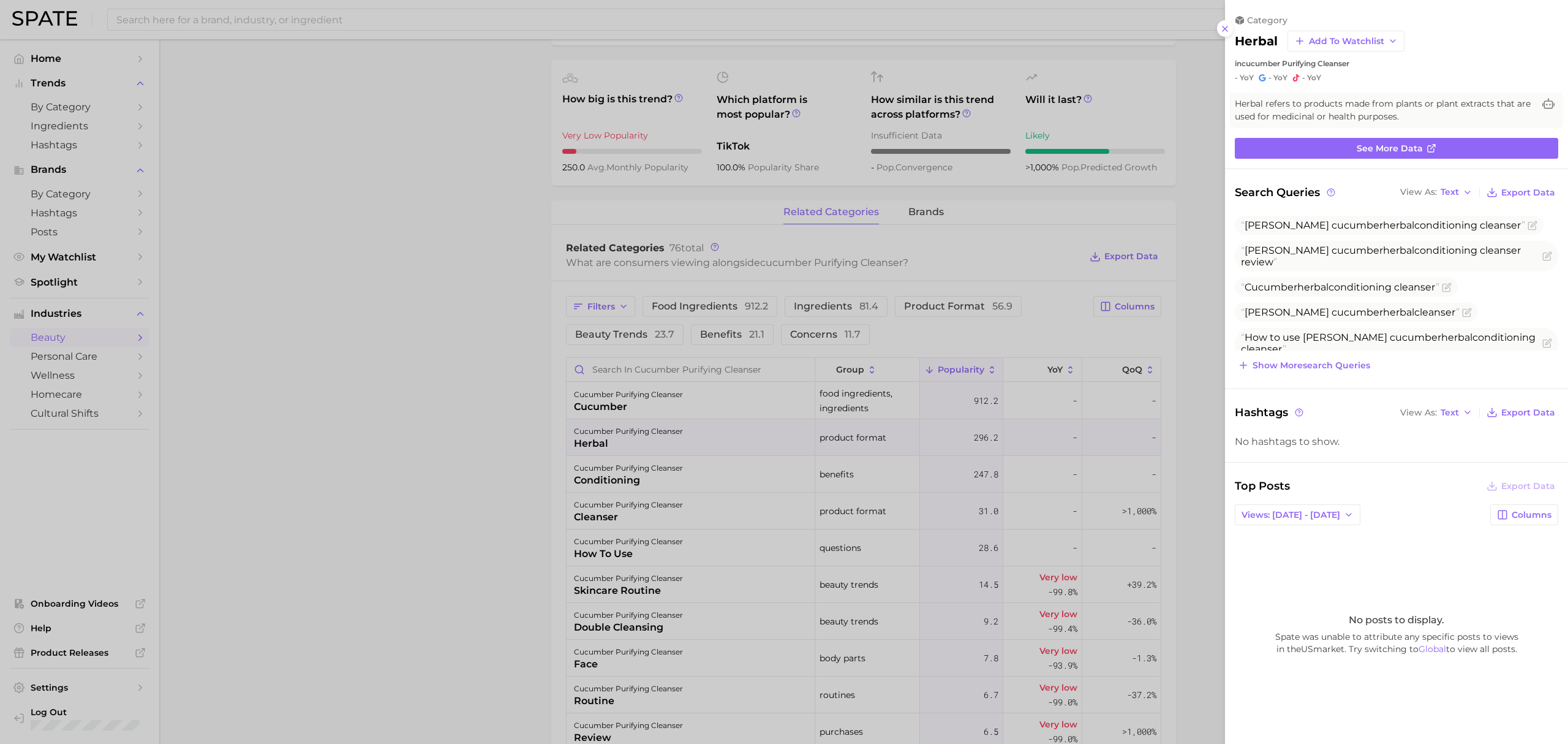
click at [509, 460] on div at bounding box center [784, 372] width 1568 height 744
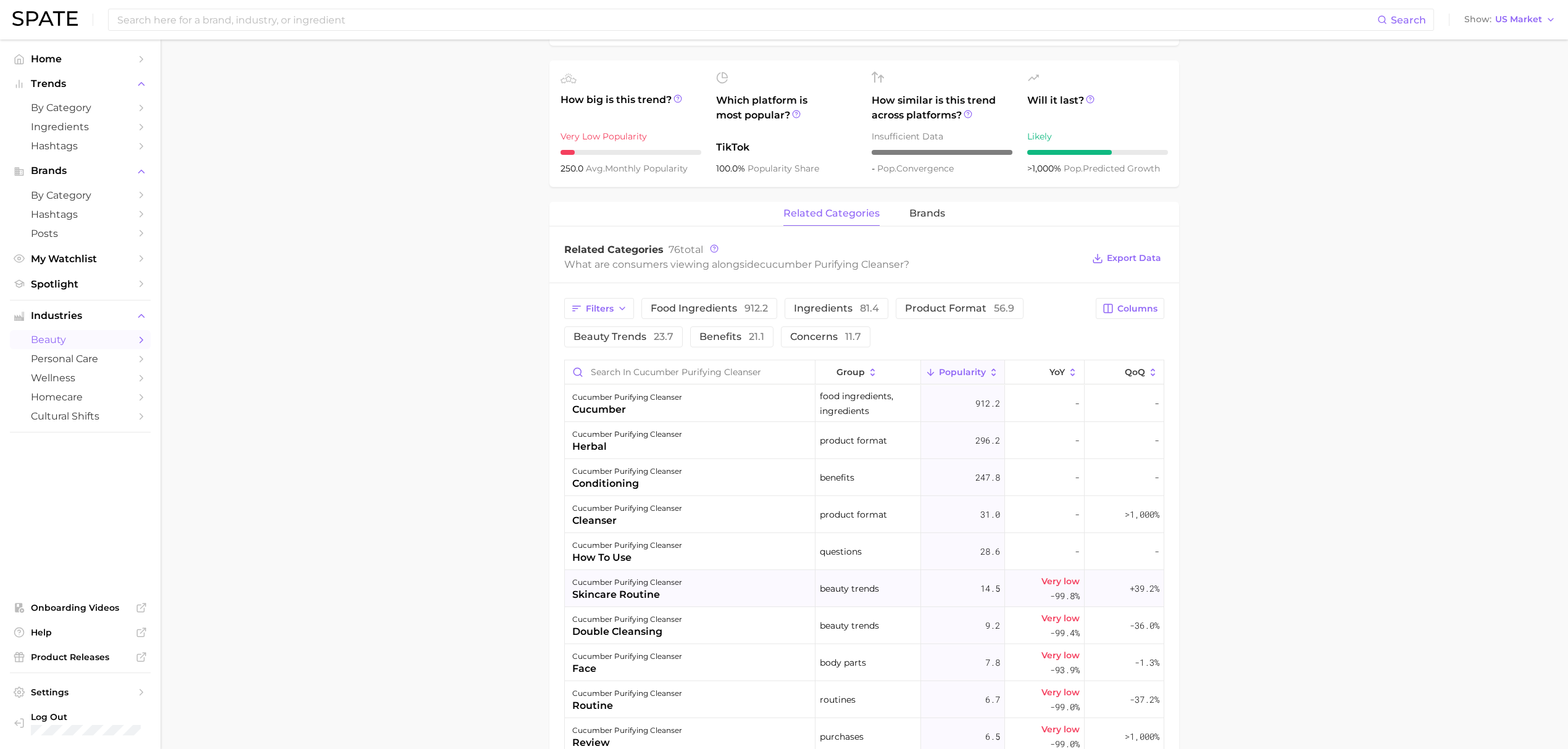
click at [732, 590] on div "cucumber purifying cleanser skincare routine" at bounding box center [689, 588] width 250 height 37
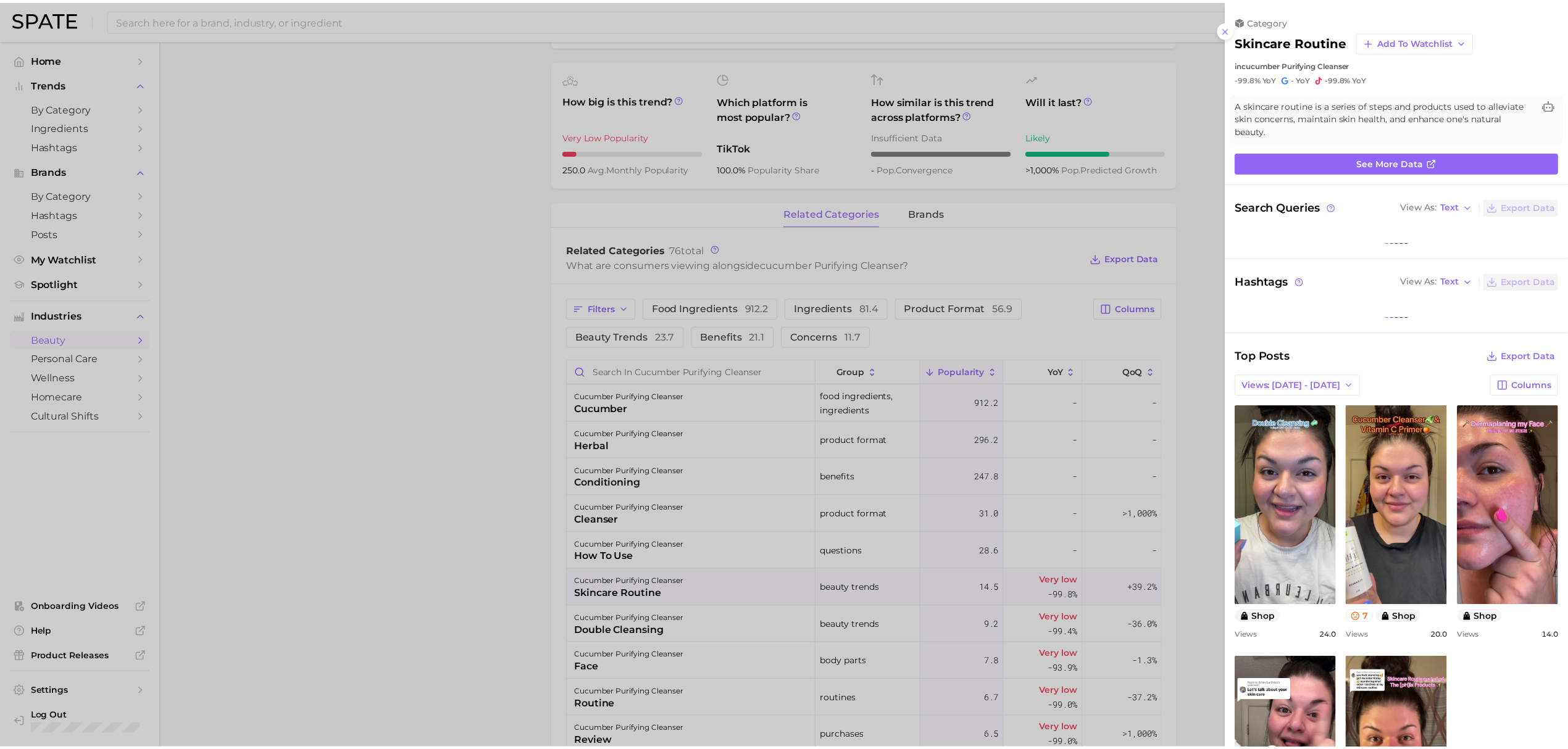
scroll to position [0, 0]
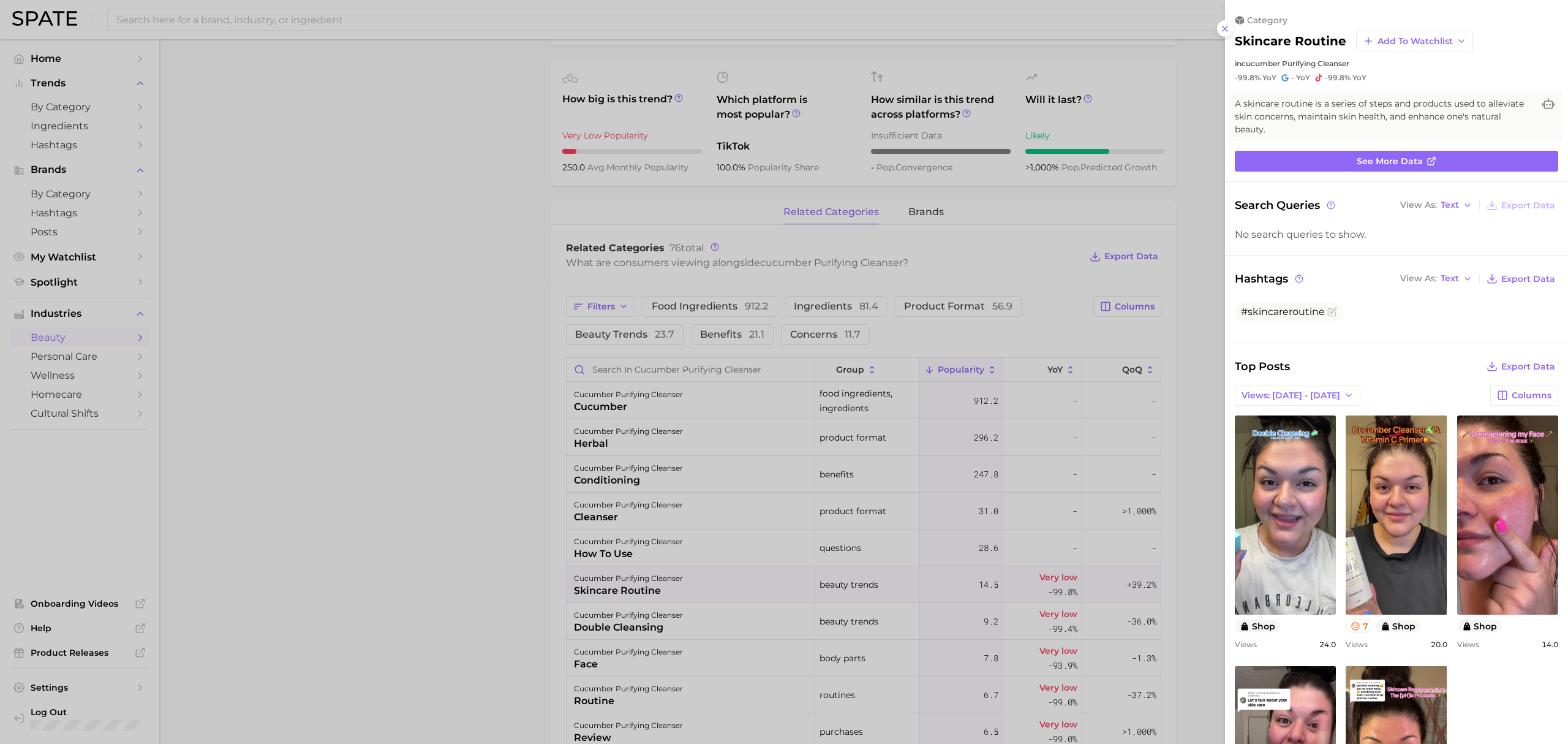
click at [477, 530] on div at bounding box center [784, 372] width 1568 height 744
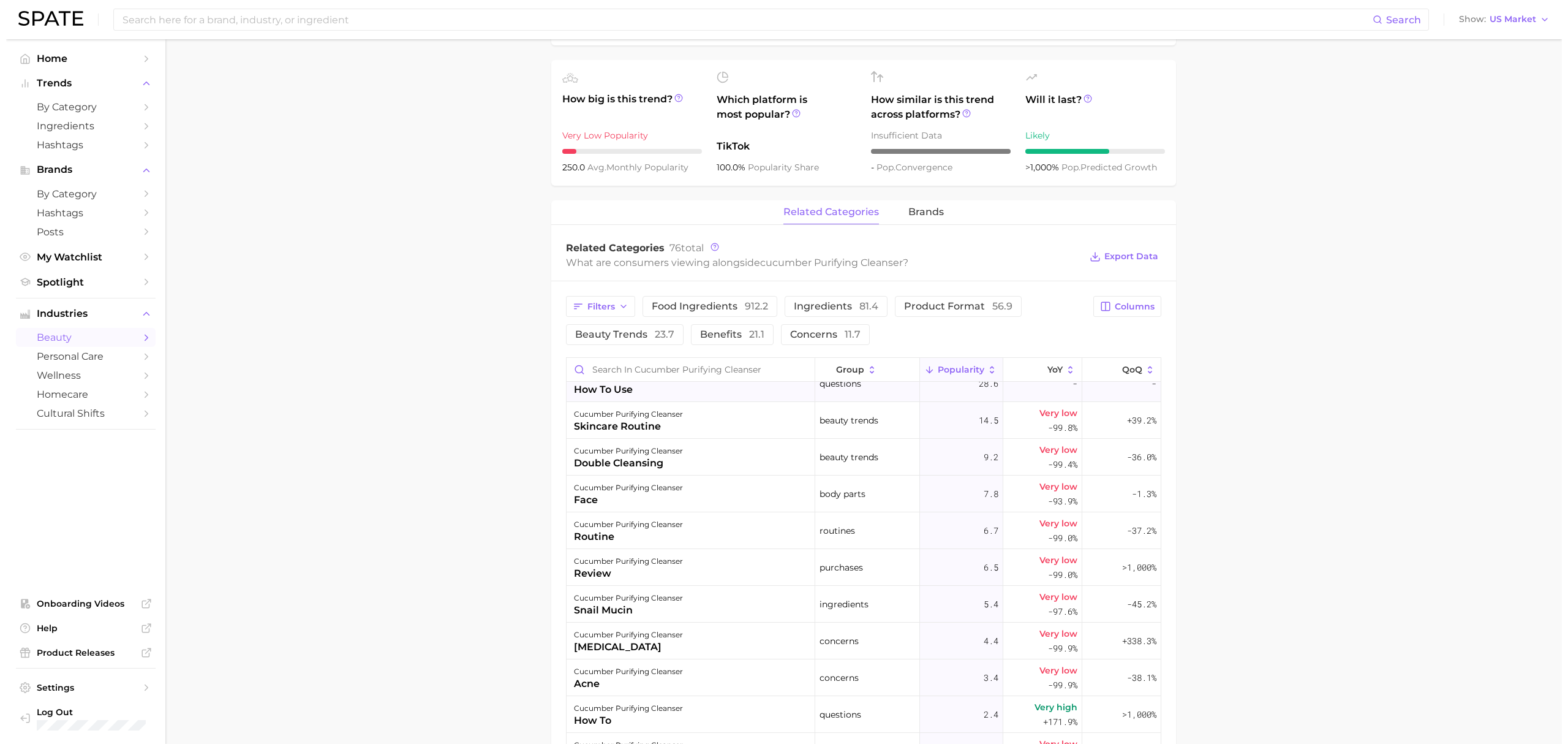
scroll to position [245, 0]
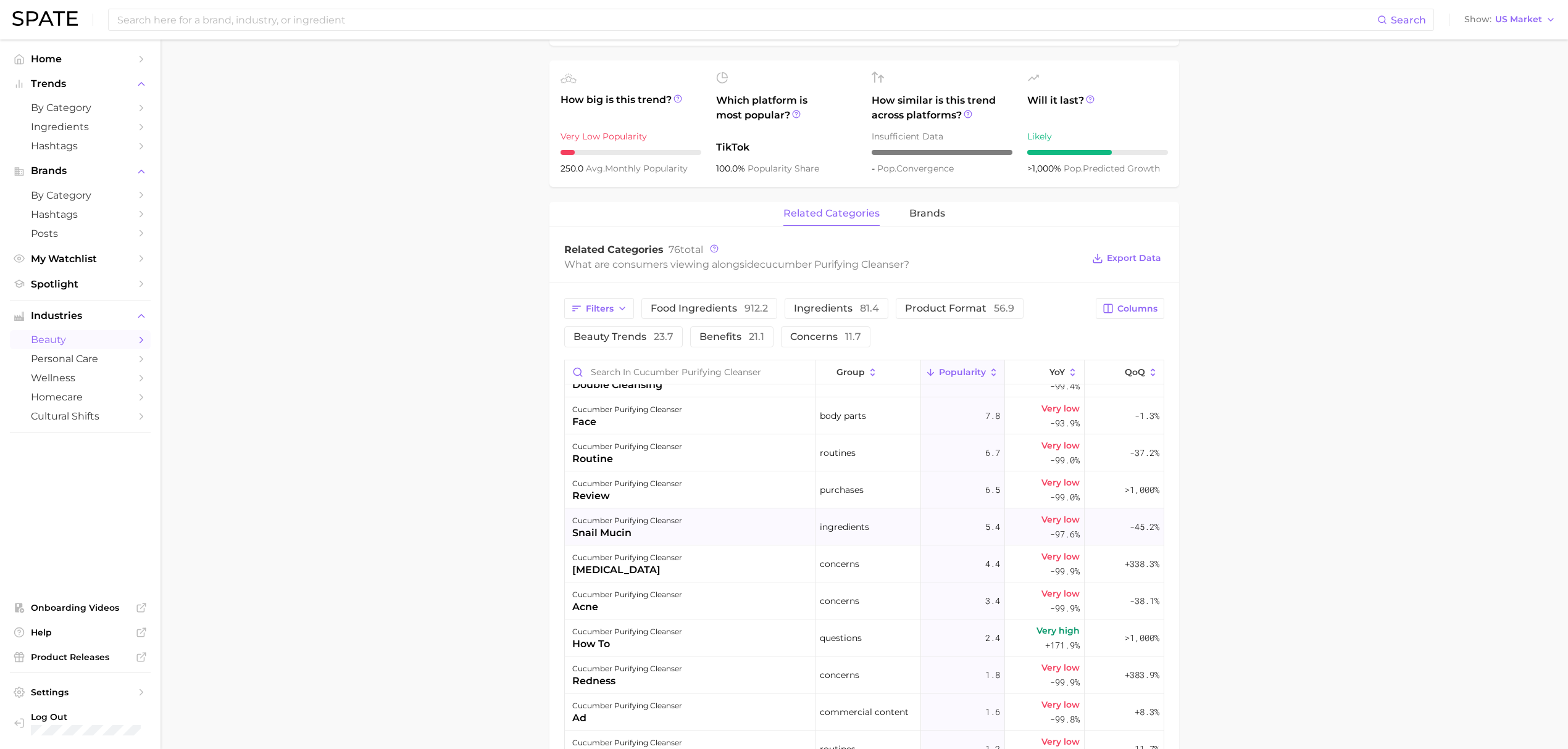
click at [706, 536] on div "cucumber purifying cleanser snail mucin" at bounding box center [689, 526] width 250 height 37
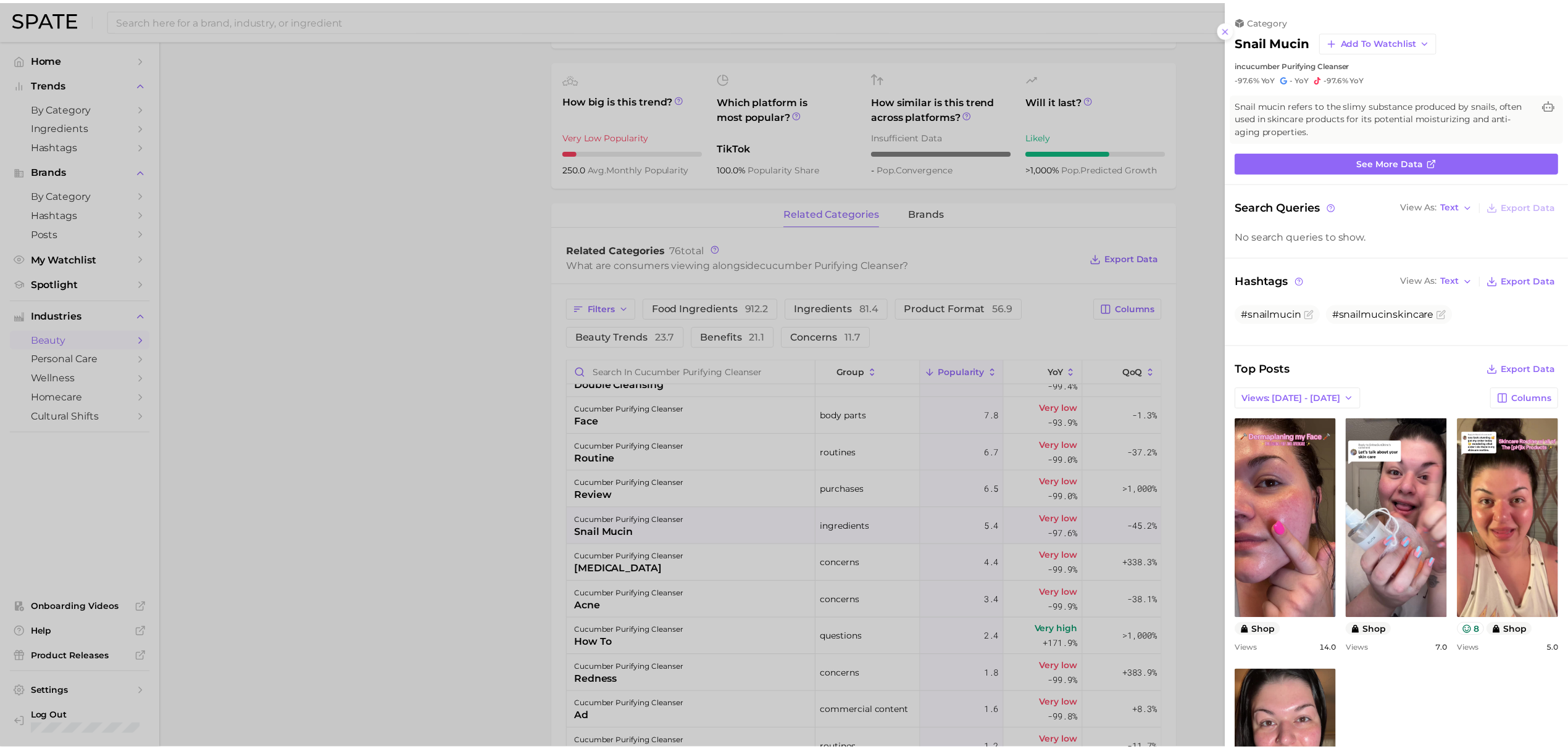
scroll to position [0, 0]
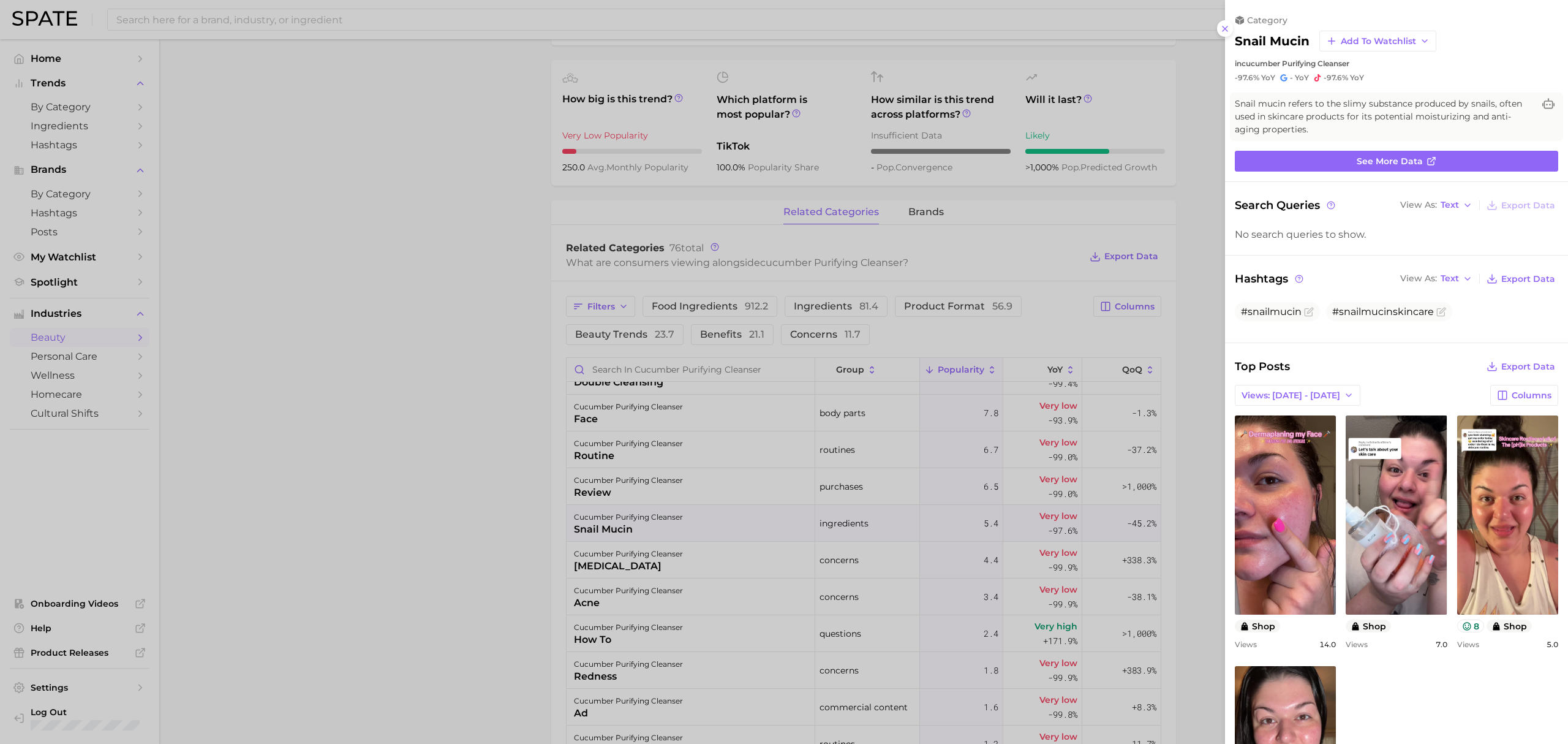
click at [479, 515] on div at bounding box center [784, 372] width 1568 height 744
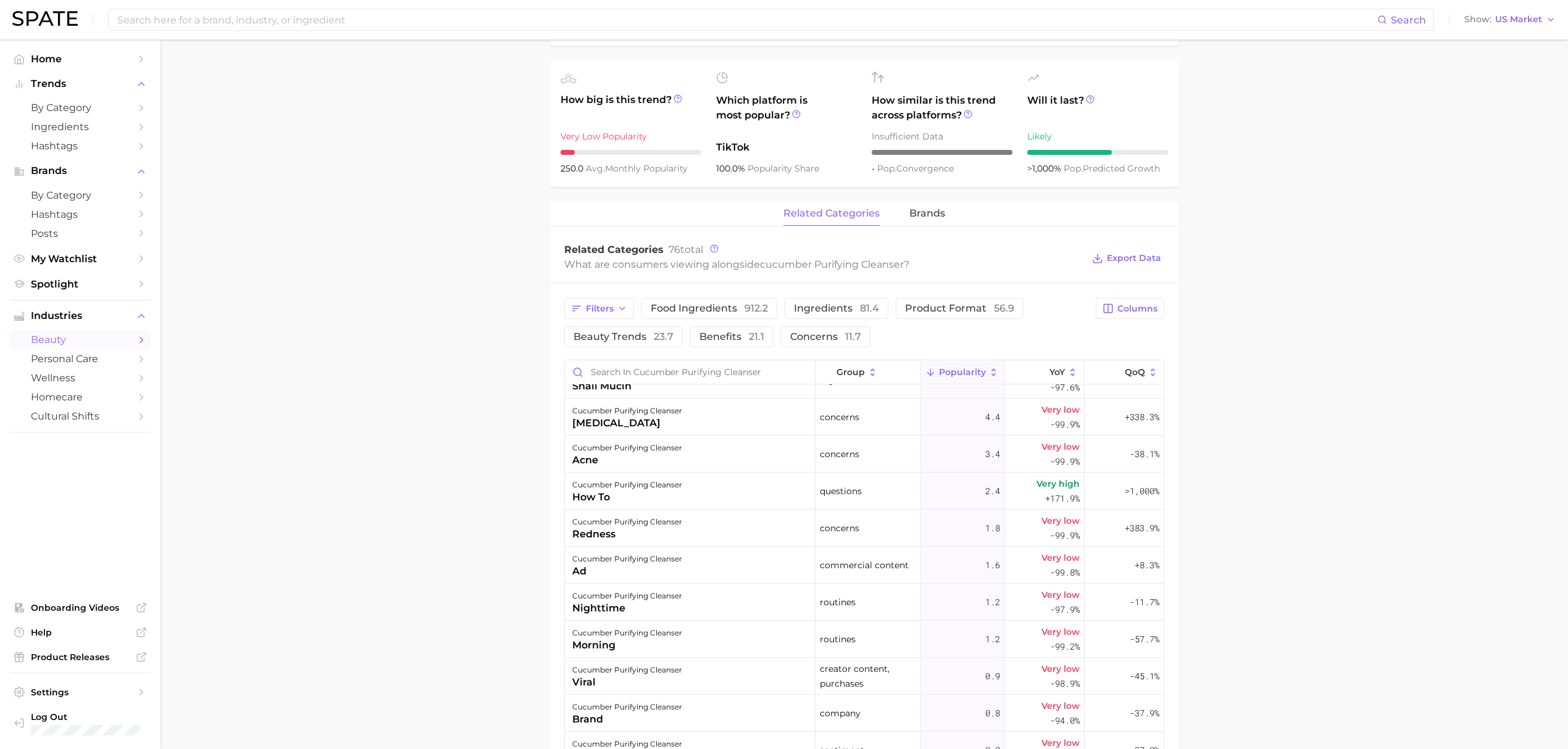
scroll to position [493, 0]
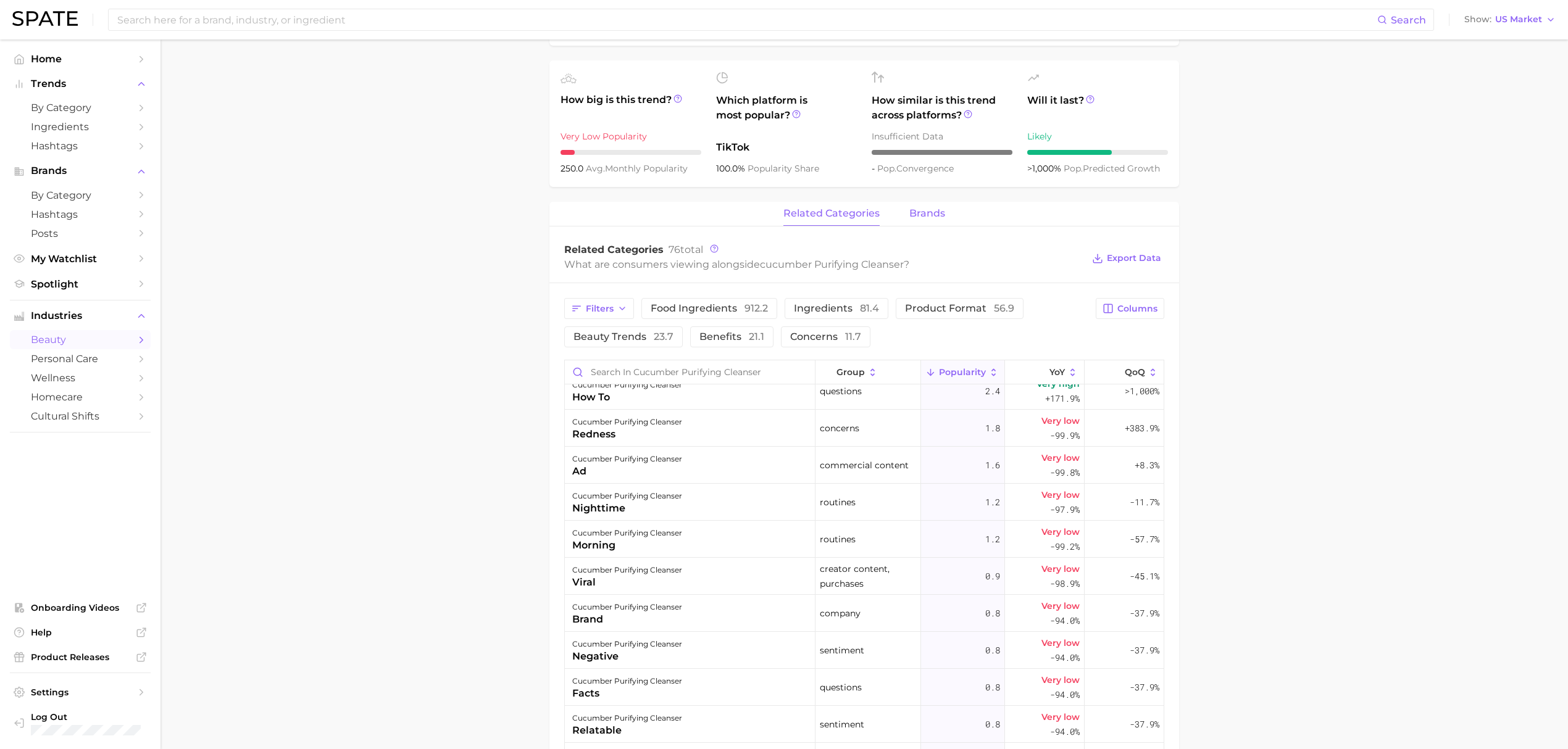
click at [915, 210] on span "brands" at bounding box center [927, 212] width 36 height 11
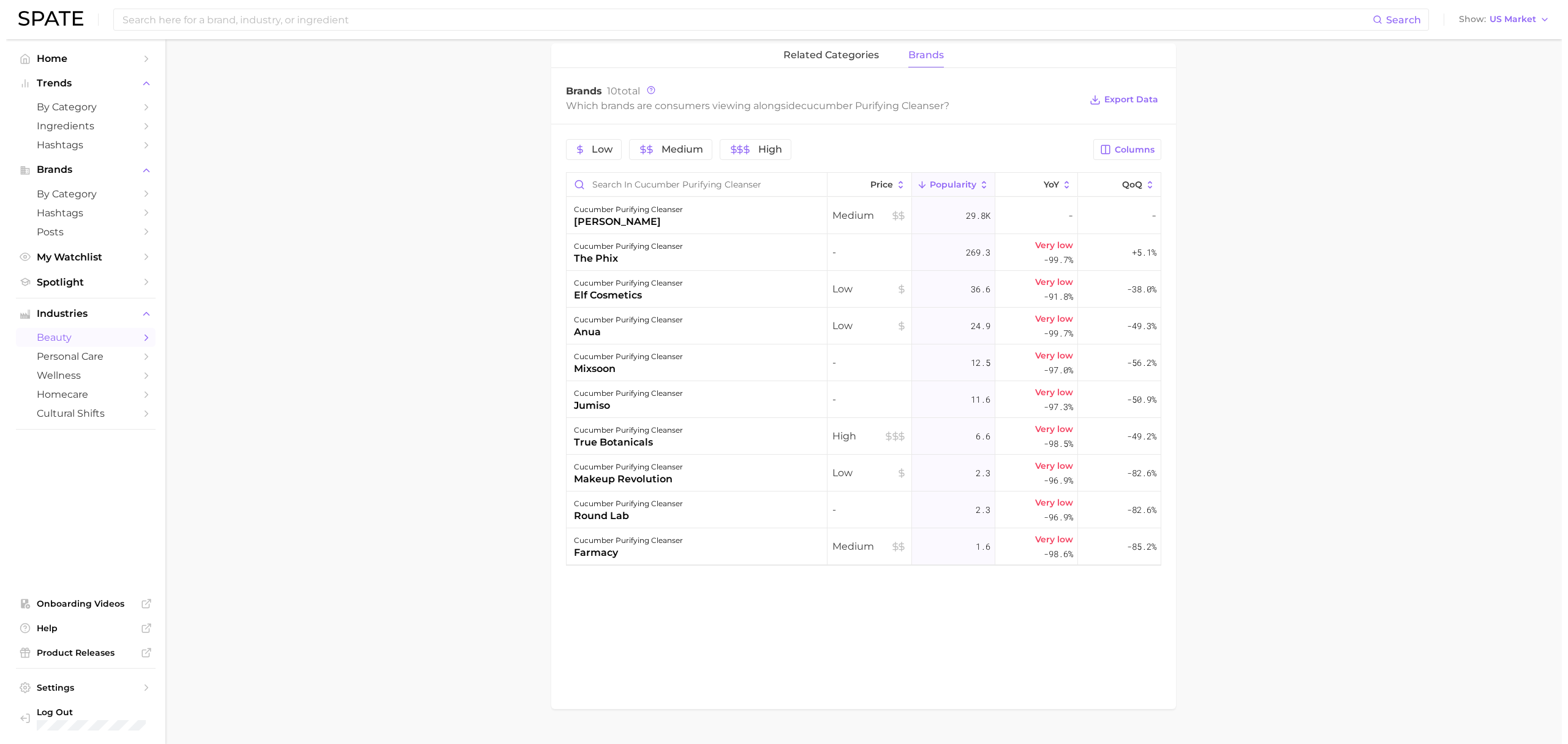
scroll to position [571, 0]
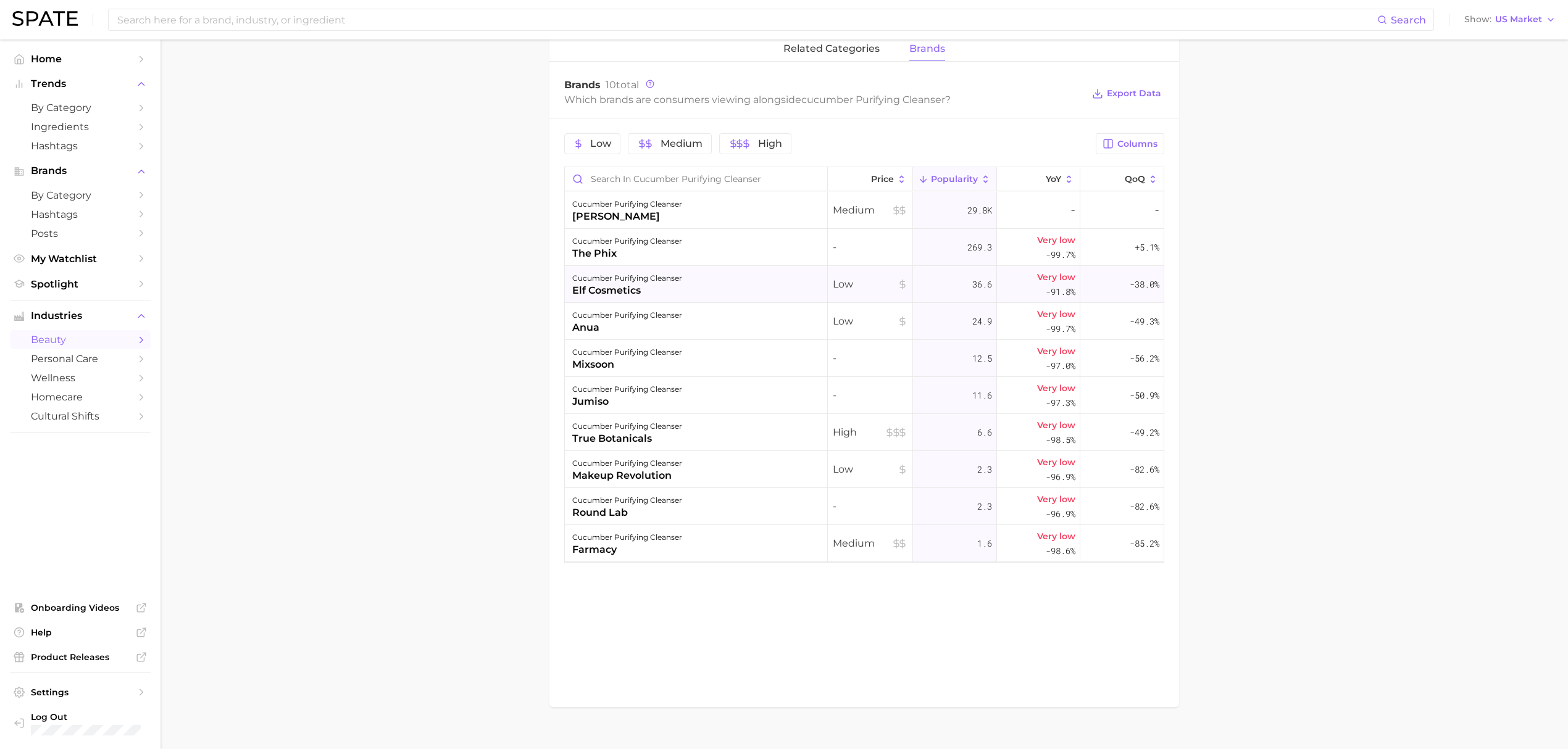
click at [661, 291] on div "elf cosmetics" at bounding box center [627, 291] width 110 height 15
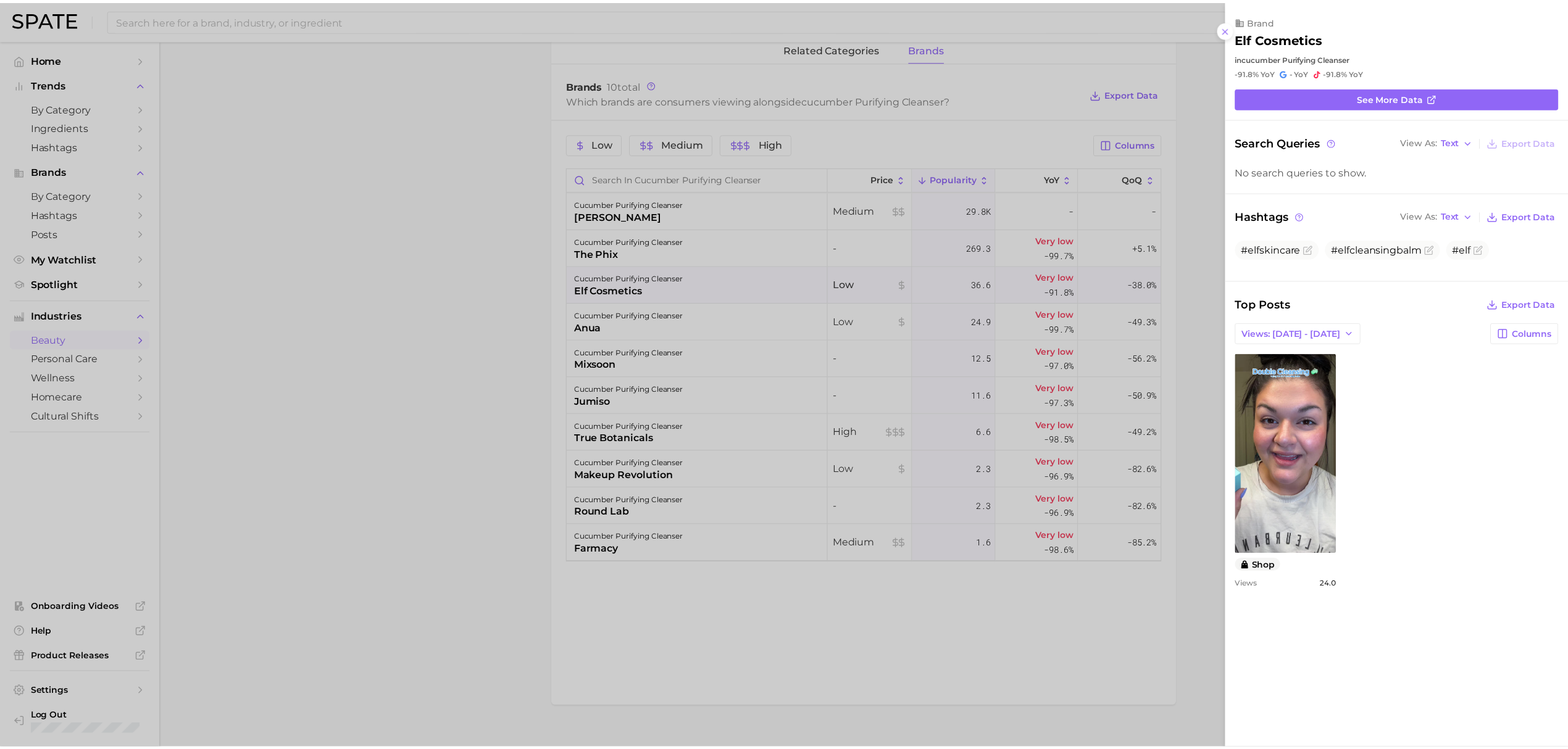
scroll to position [0, 0]
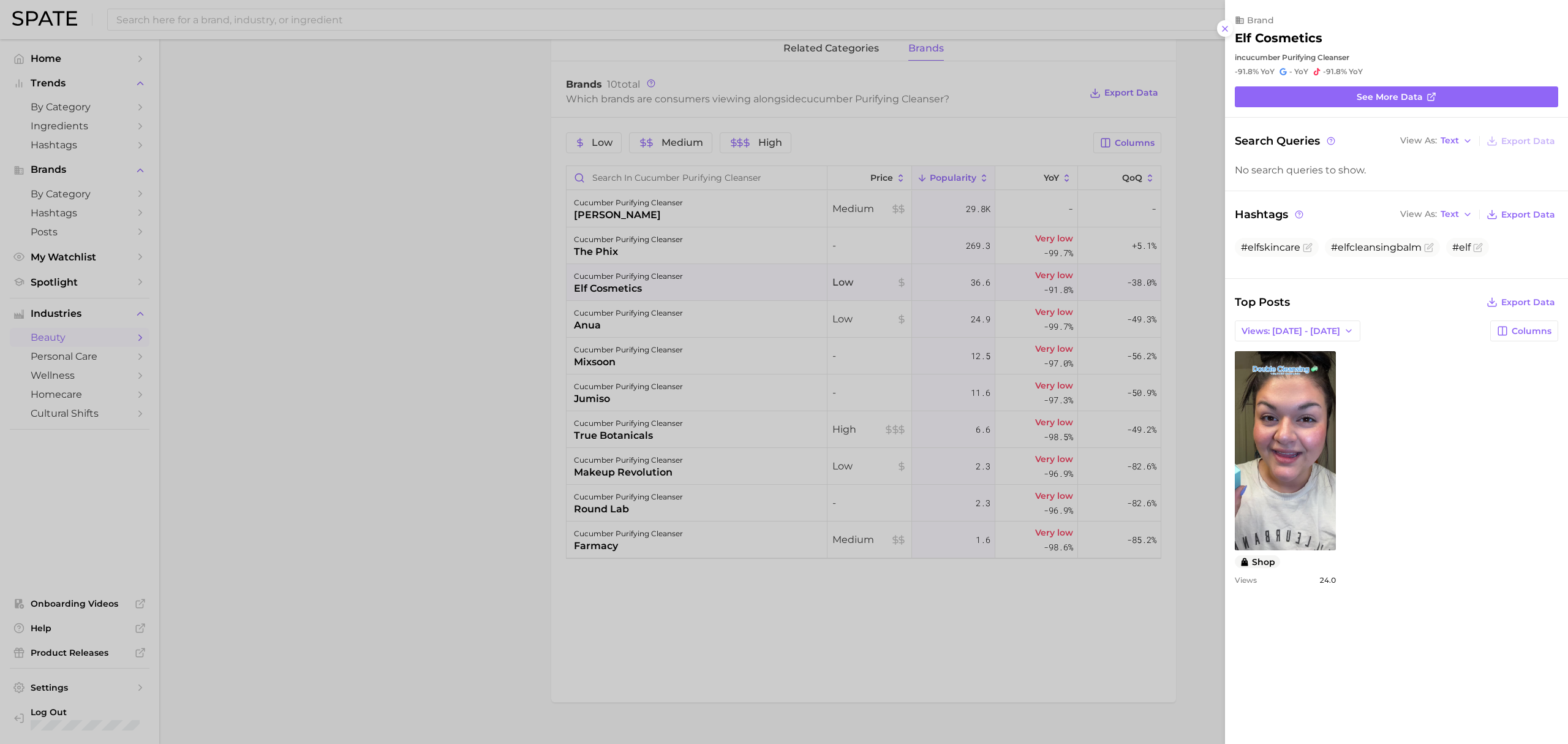
click at [541, 363] on div at bounding box center [784, 372] width 1568 height 744
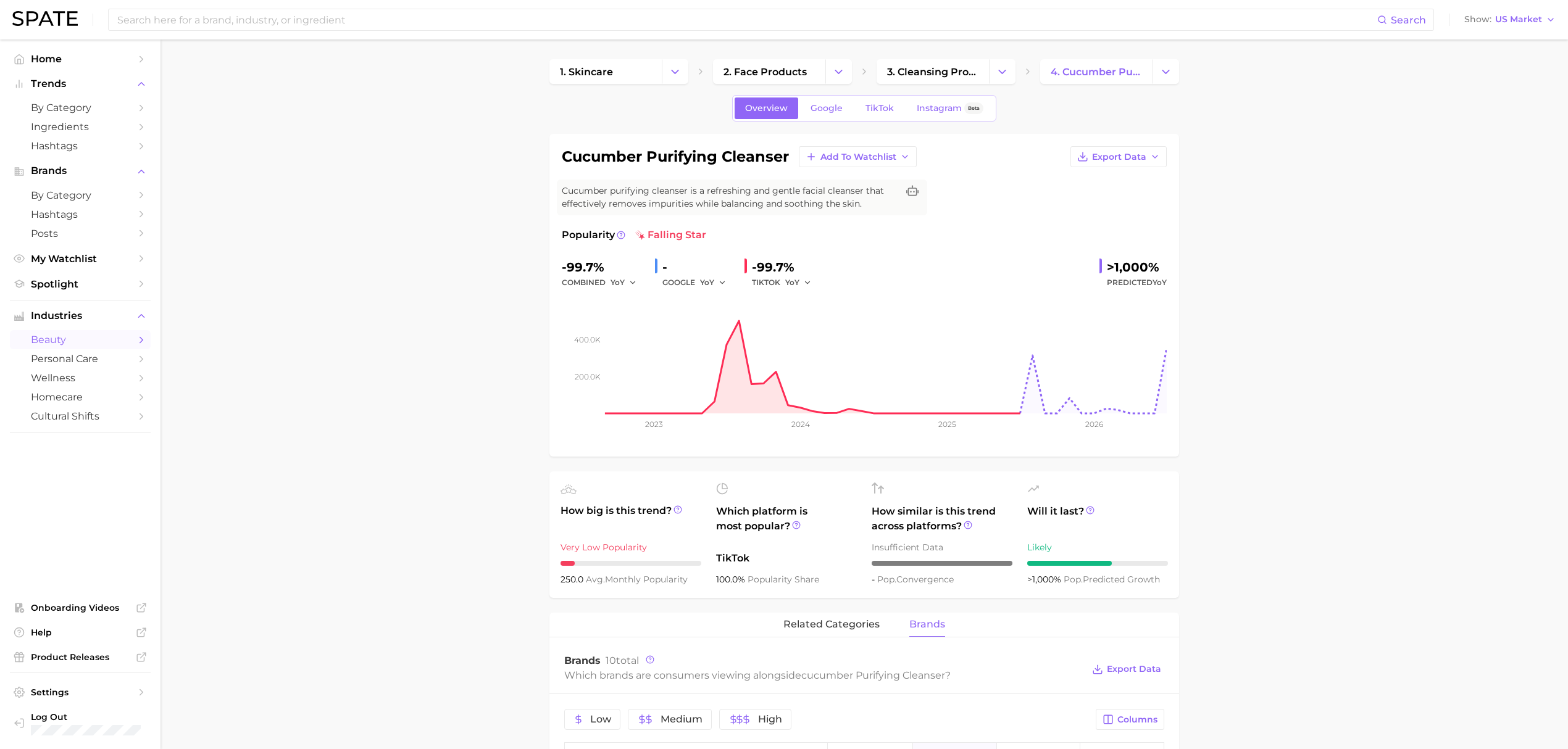
click at [669, 197] on span "Cucumber purifying cleanser is a refreshing and gentle facial cleanser that eff…" at bounding box center [730, 198] width 336 height 26
copy div "Cucumber purifying cleanser is a refreshing and gentle facial cleanser that eff…"
drag, startPoint x: 758, startPoint y: 194, endPoint x: 660, endPoint y: 194, distance: 98.0
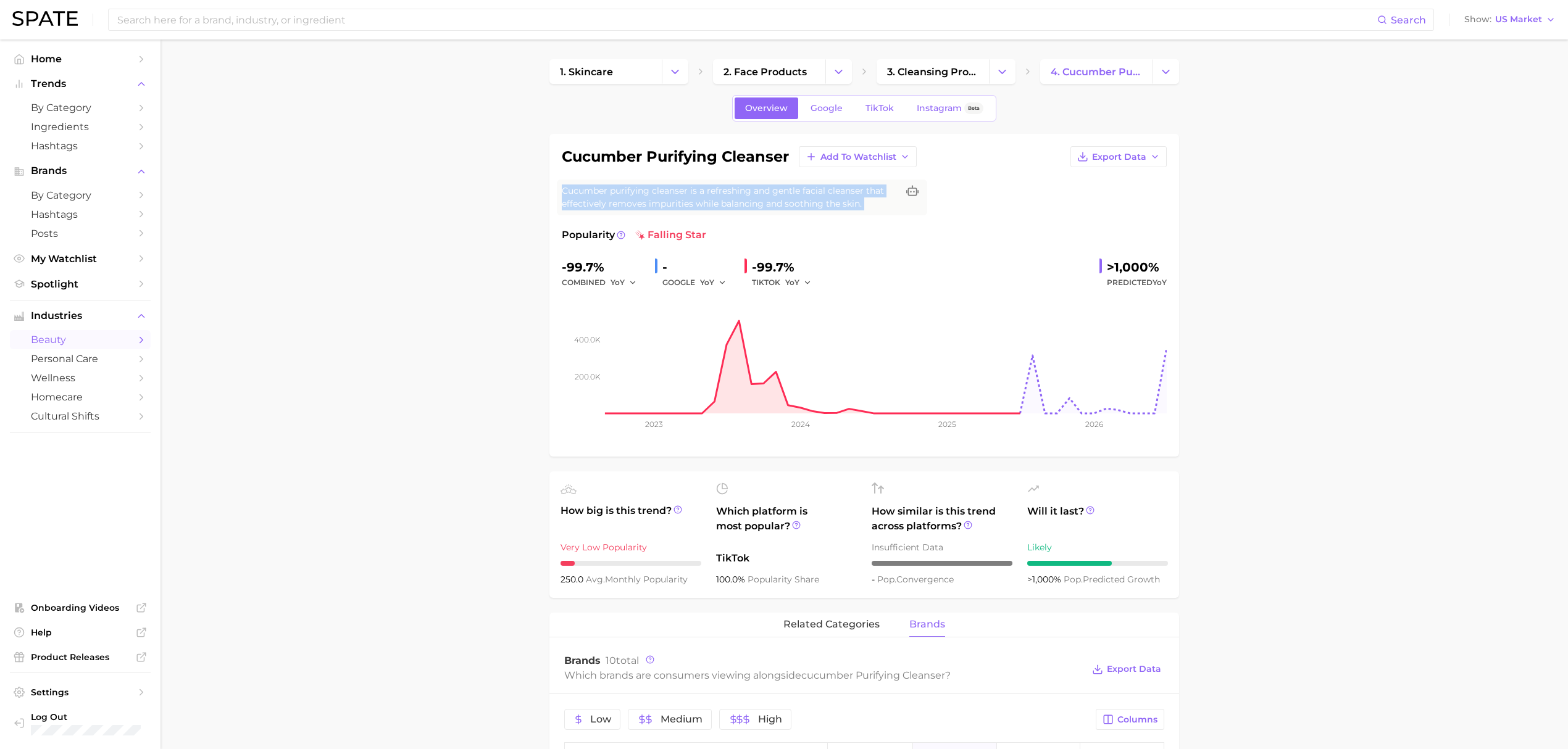
click at [758, 194] on span "Cucumber purifying cleanser is a refreshing and gentle facial cleanser that eff…" at bounding box center [730, 198] width 336 height 26
click at [635, 197] on span "Cucumber purifying cleanser is a refreshing and gentle facial cleanser that eff…" at bounding box center [730, 198] width 336 height 26
drag, startPoint x: 560, startPoint y: 193, endPoint x: 578, endPoint y: 193, distance: 18.0
click at [578, 193] on div "Cucumber purifying cleanser is a refreshing and gentle facial cleanser that eff…" at bounding box center [741, 198] width 371 height 36
click at [566, 191] on span "Cucumber purifying cleanser is a refreshing and gentle facial cleanser that eff…" at bounding box center [730, 198] width 336 height 26
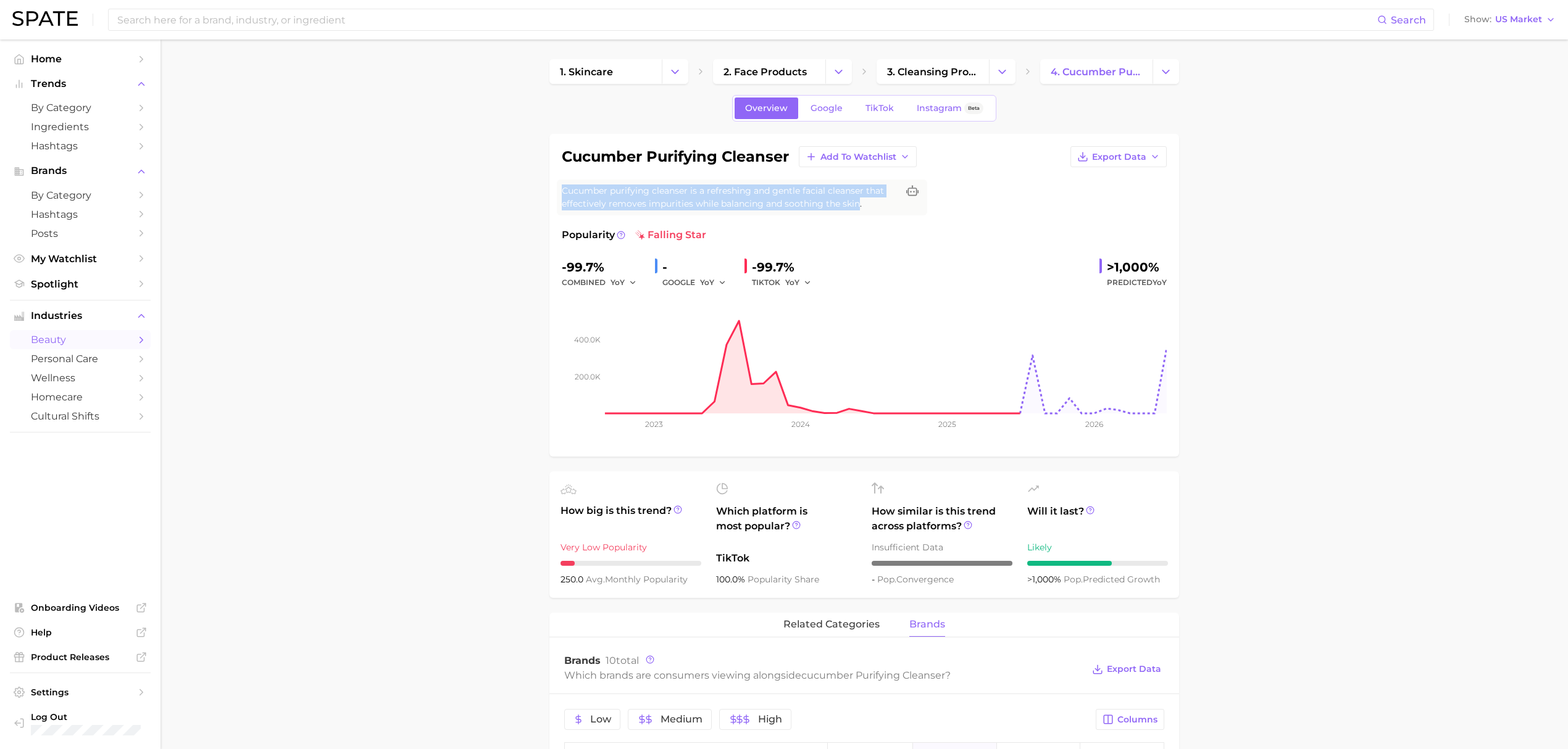
drag, startPoint x: 561, startPoint y: 193, endPoint x: 856, endPoint y: 205, distance: 295.2
click at [856, 205] on span "Cucumber purifying cleanser is a refreshing and gentle facial cleanser that eff…" at bounding box center [730, 198] width 336 height 26
copy span "Cucumber purifying cleanser is a refreshing and gentle facial cleanser that eff…"
click at [891, 117] on link "TikTok" at bounding box center [880, 109] width 49 height 22
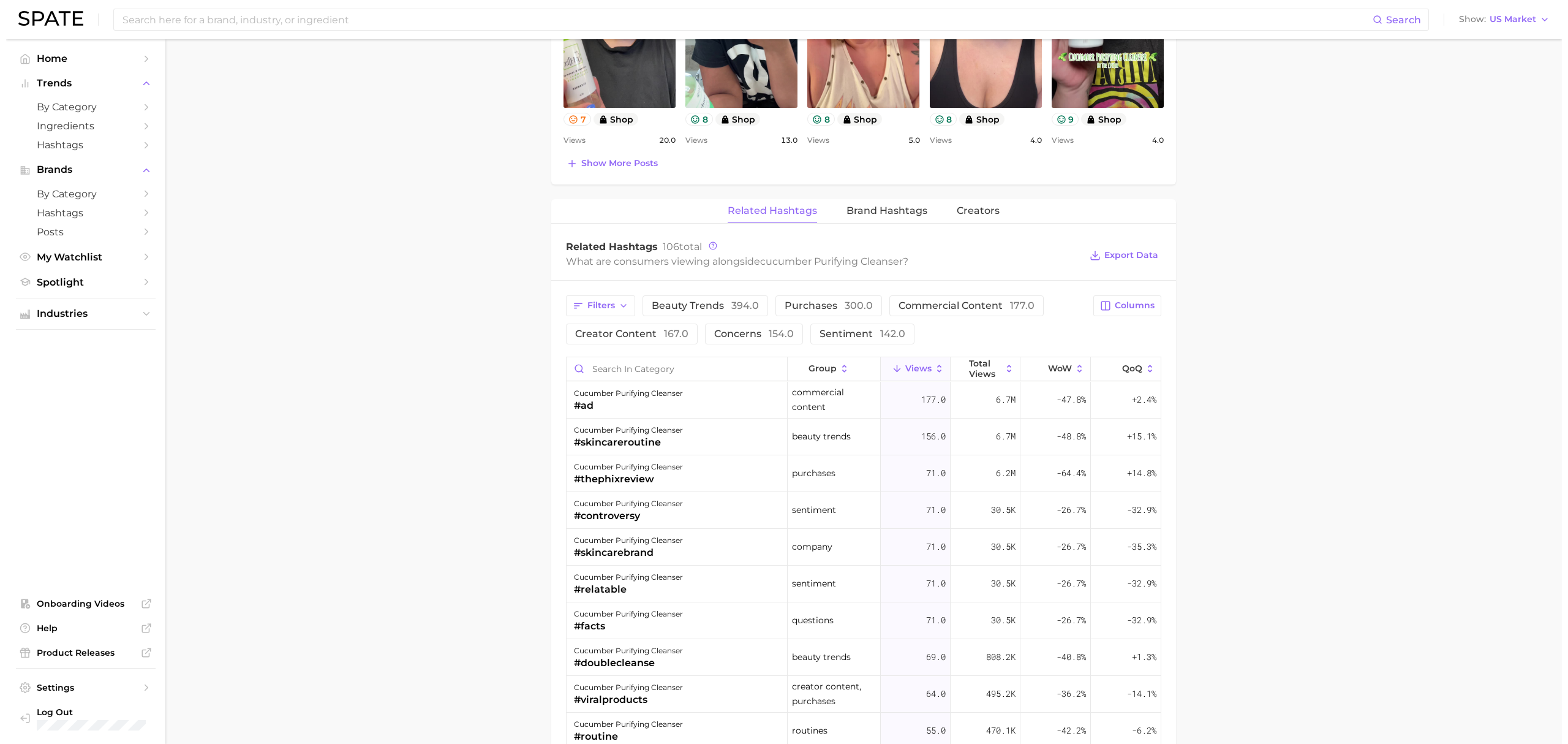
scroll to position [817, 0]
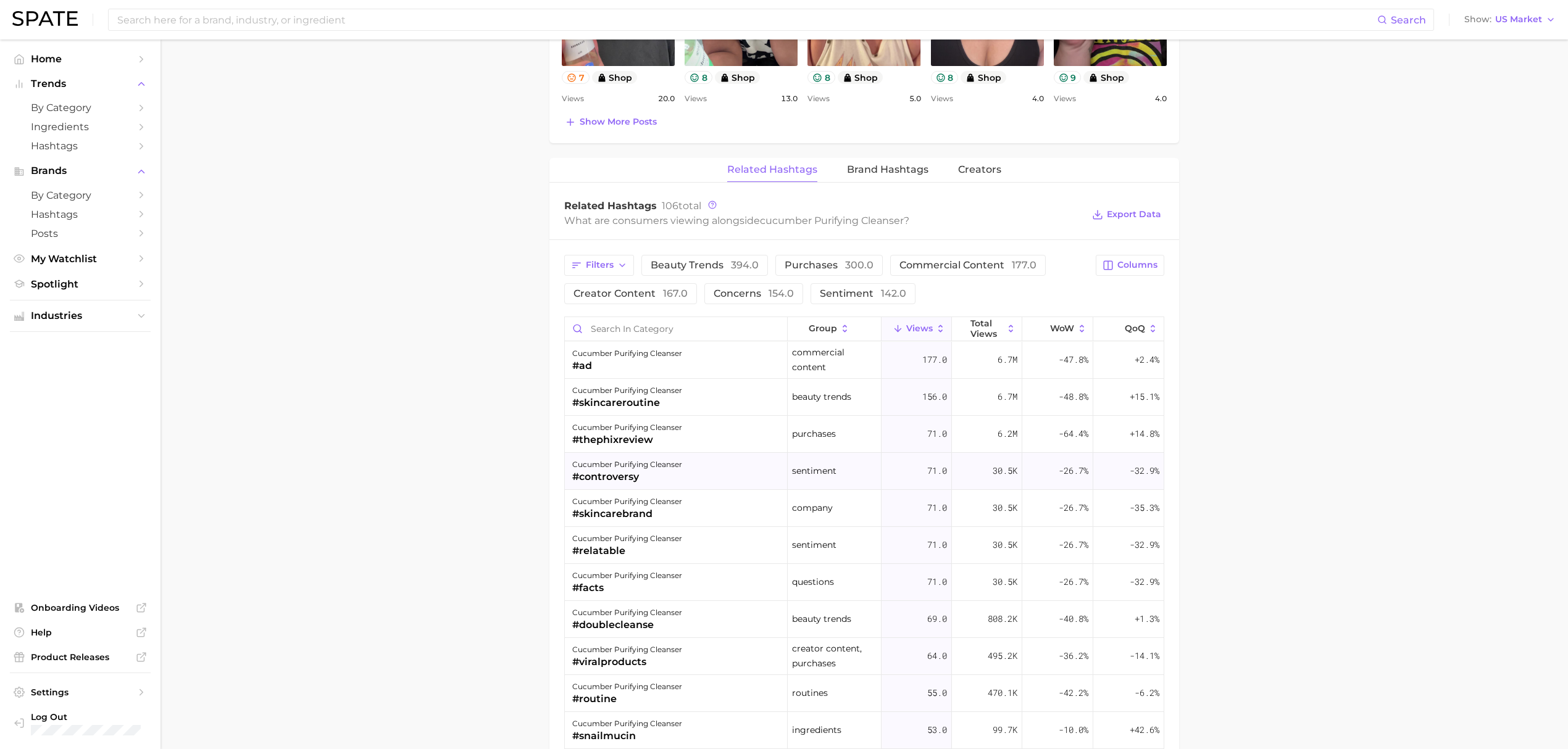
click at [712, 461] on div "cucumber purifying cleanser #controversy" at bounding box center [675, 470] width 222 height 37
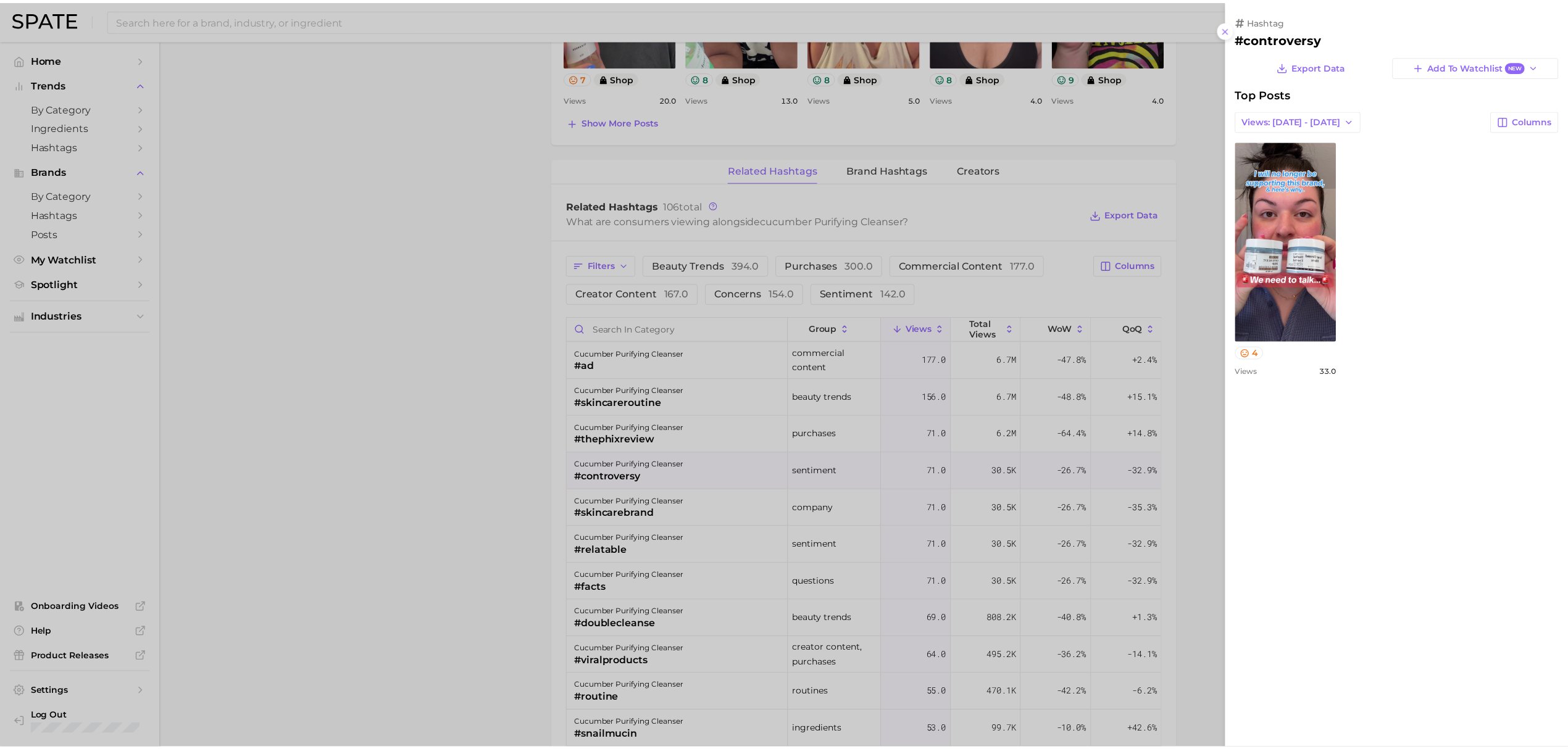
scroll to position [0, 0]
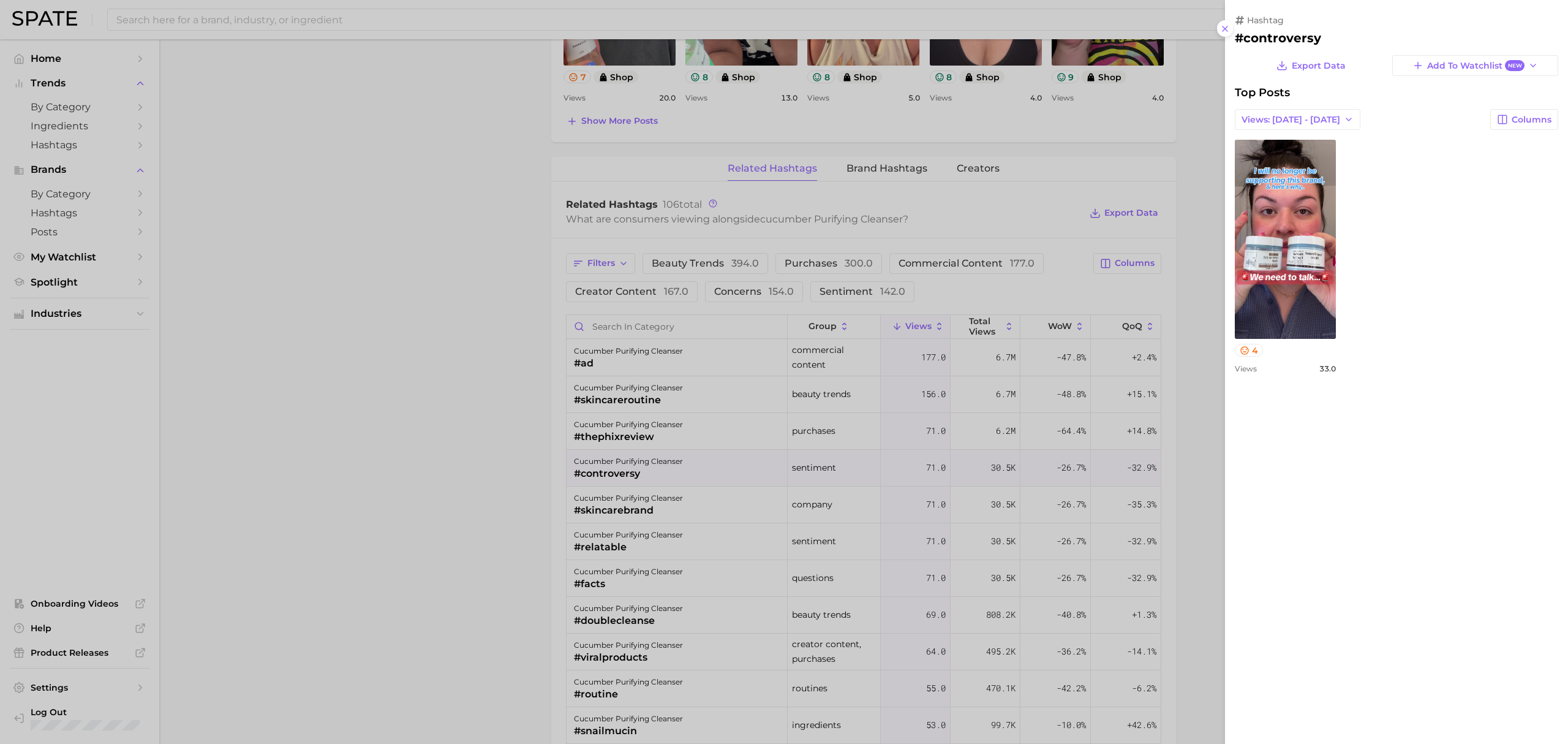
click at [478, 407] on div at bounding box center [784, 372] width 1568 height 744
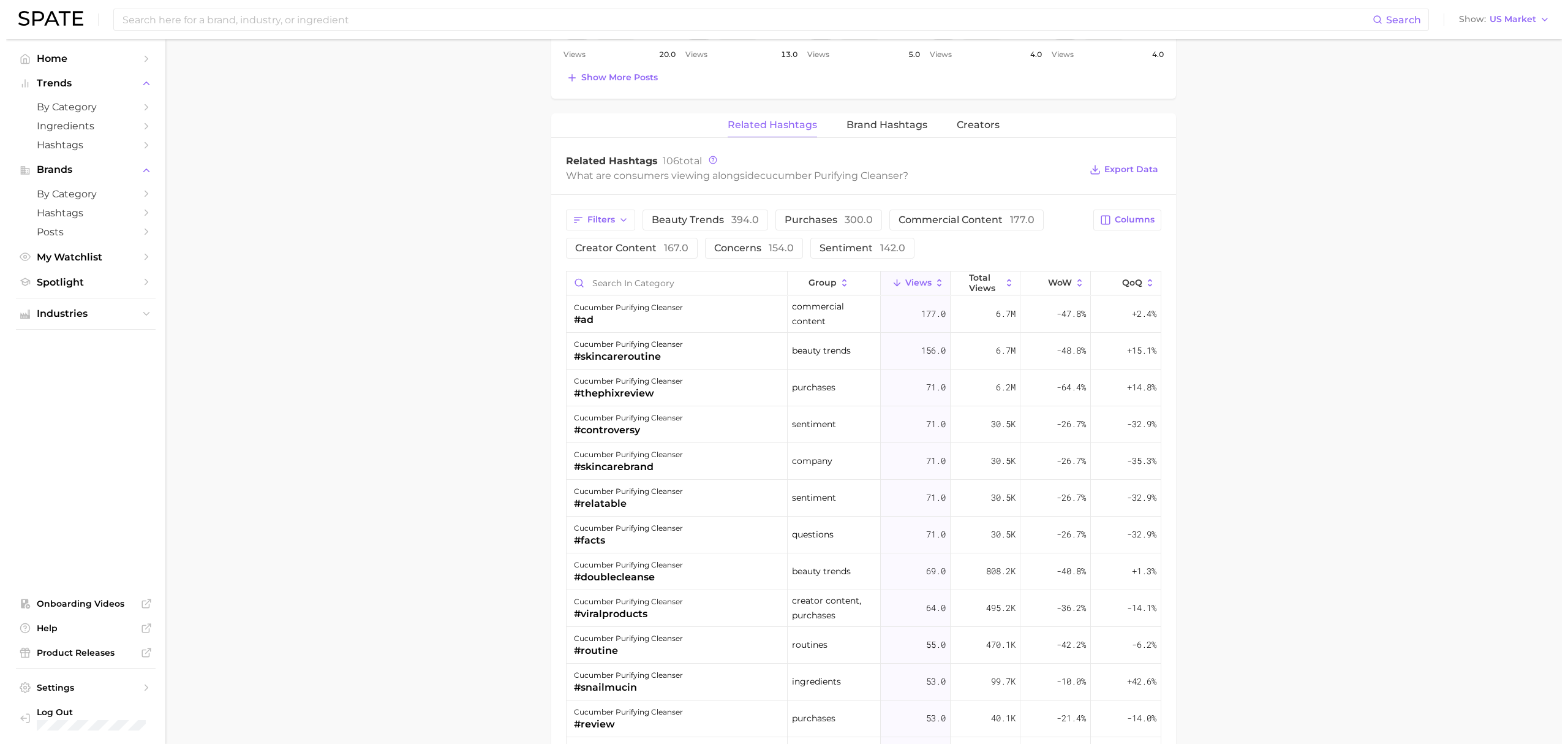
scroll to position [898, 0]
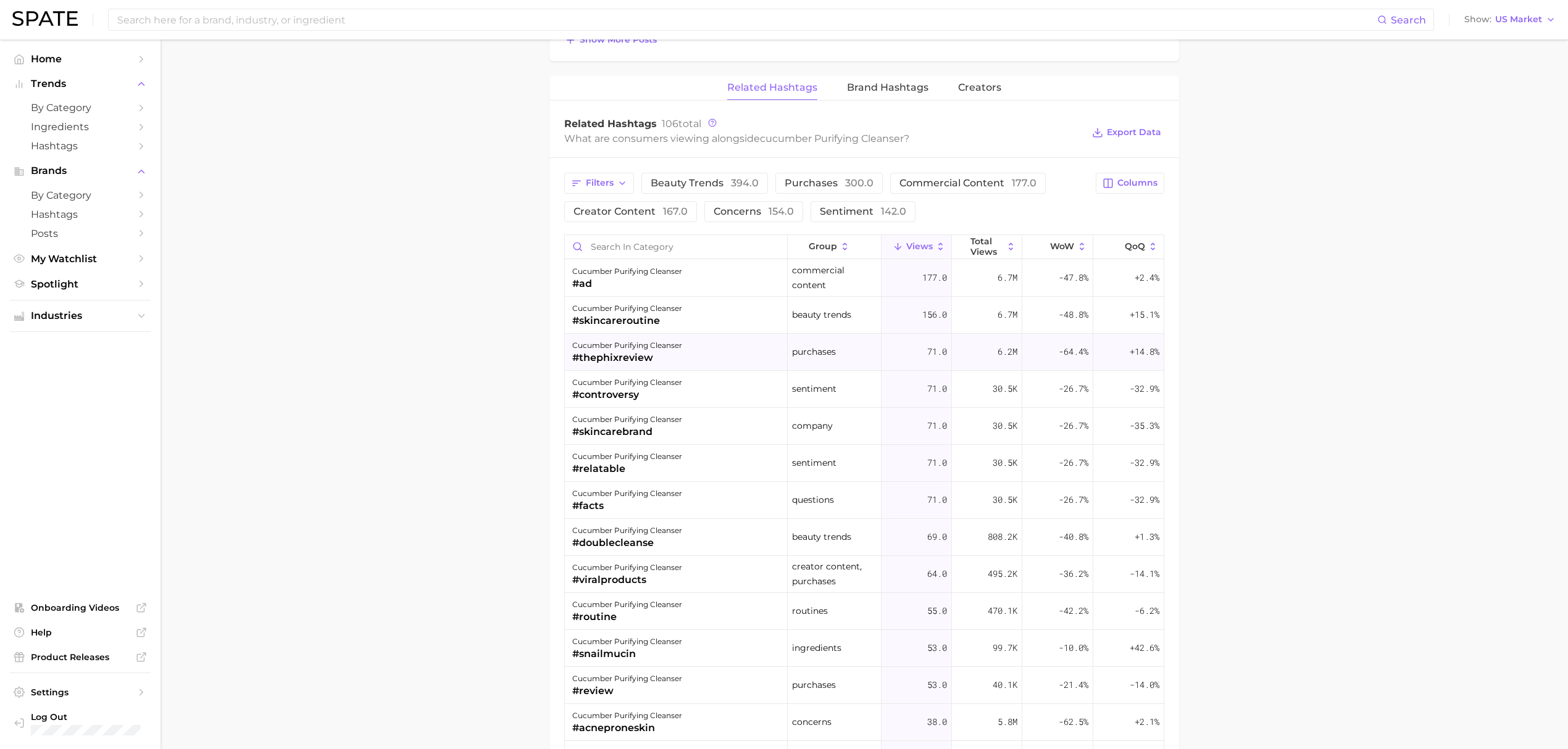
click at [671, 362] on div "#thephixreview" at bounding box center [627, 358] width 110 height 15
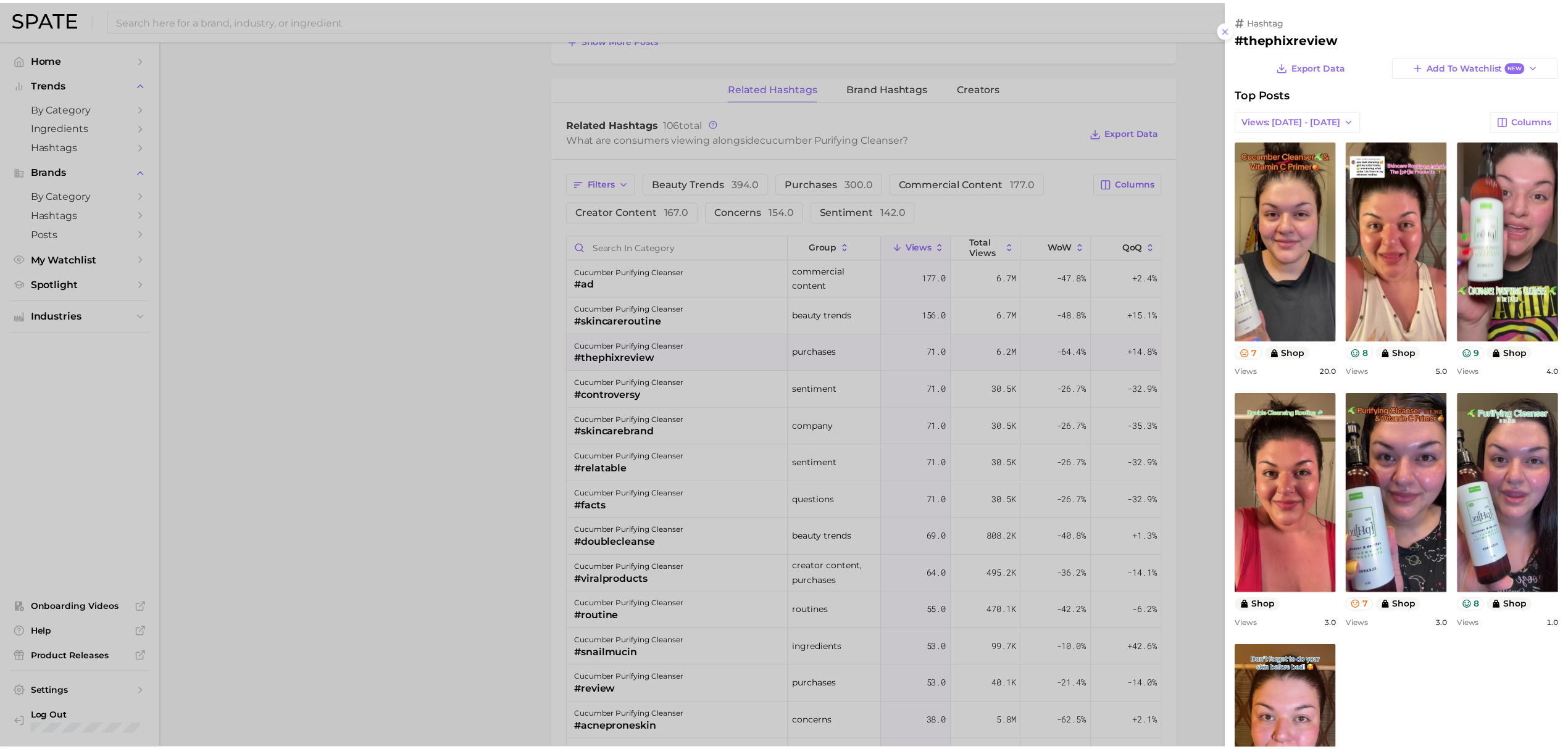
scroll to position [0, 0]
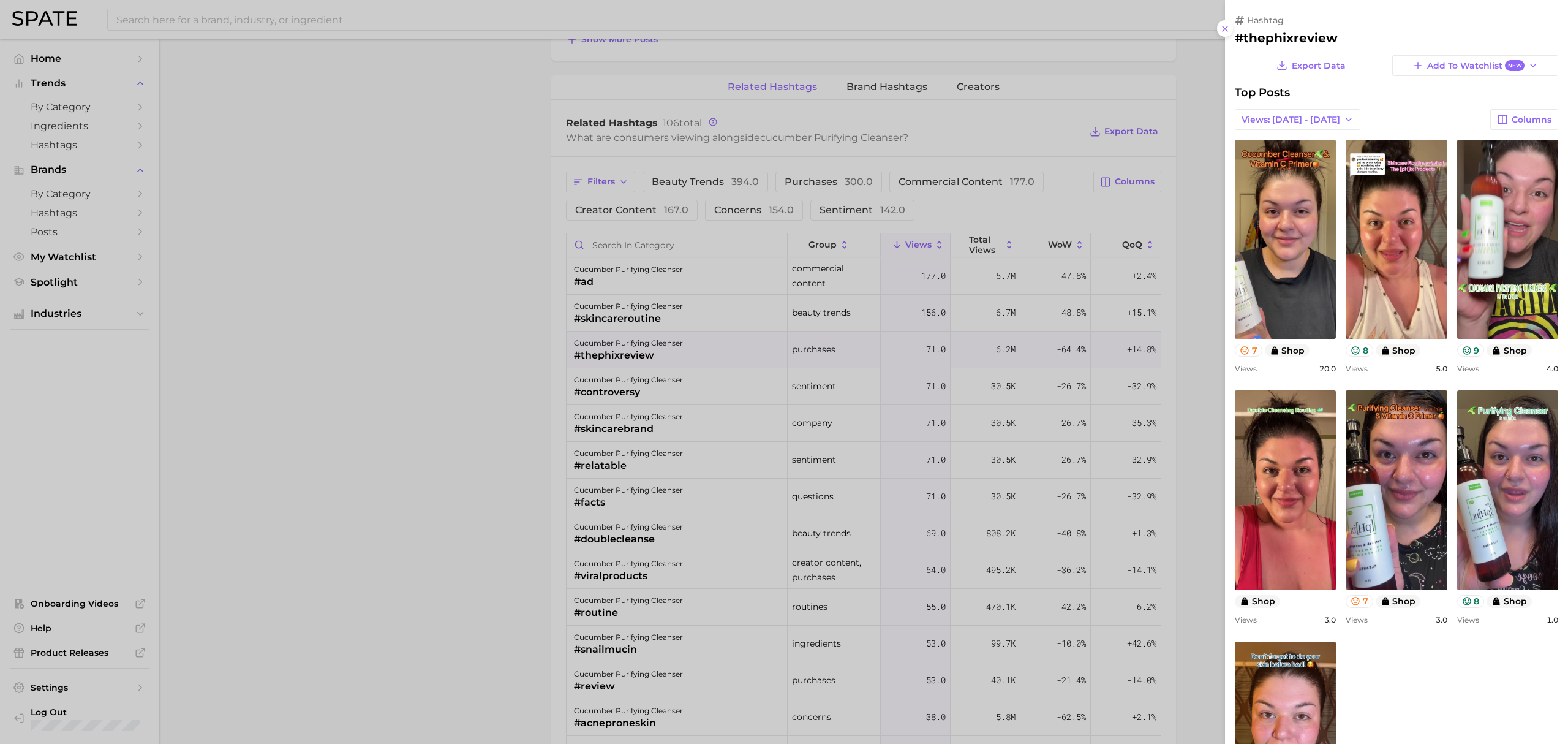
click at [536, 408] on div at bounding box center [784, 372] width 1568 height 744
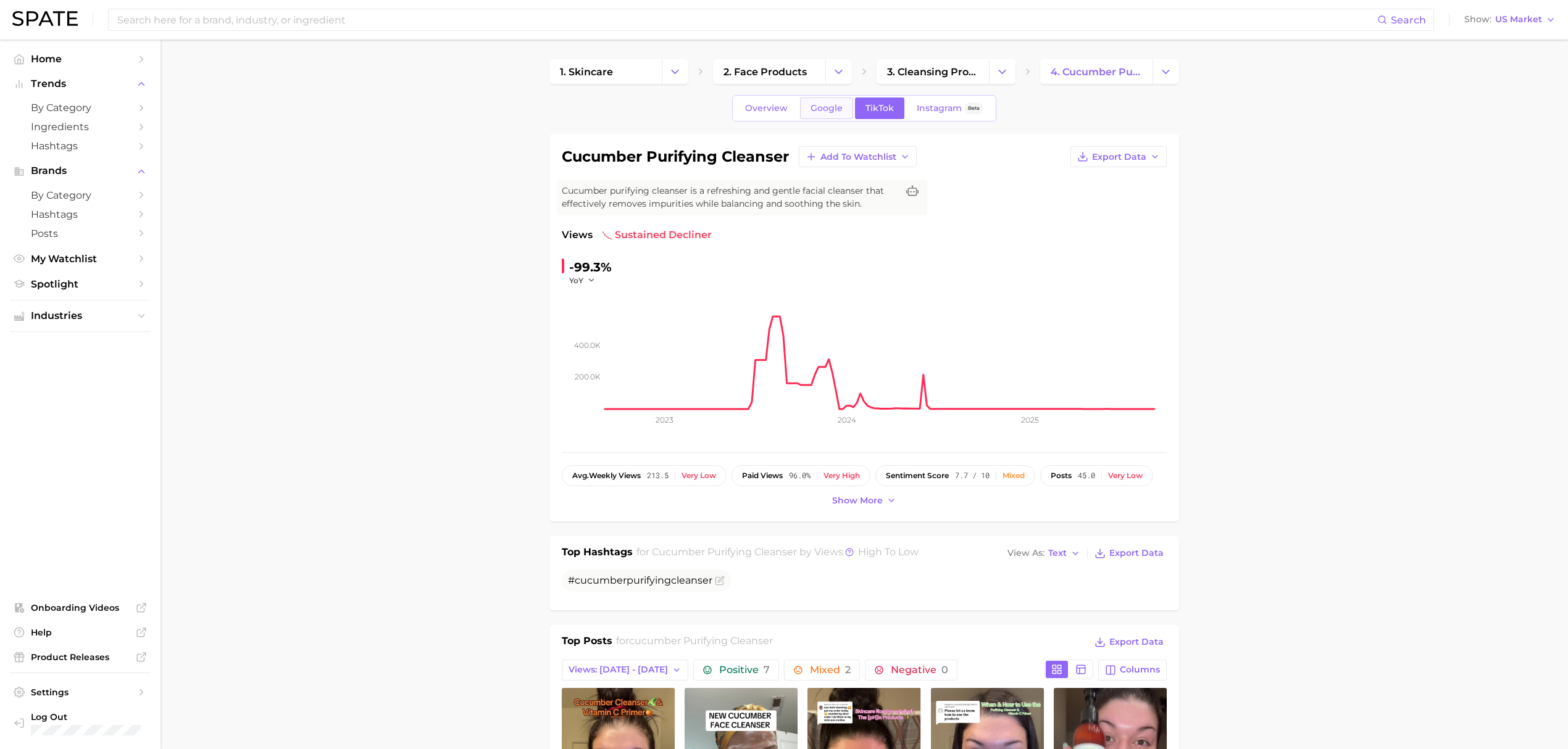
click at [804, 110] on link "Google" at bounding box center [827, 109] width 53 height 22
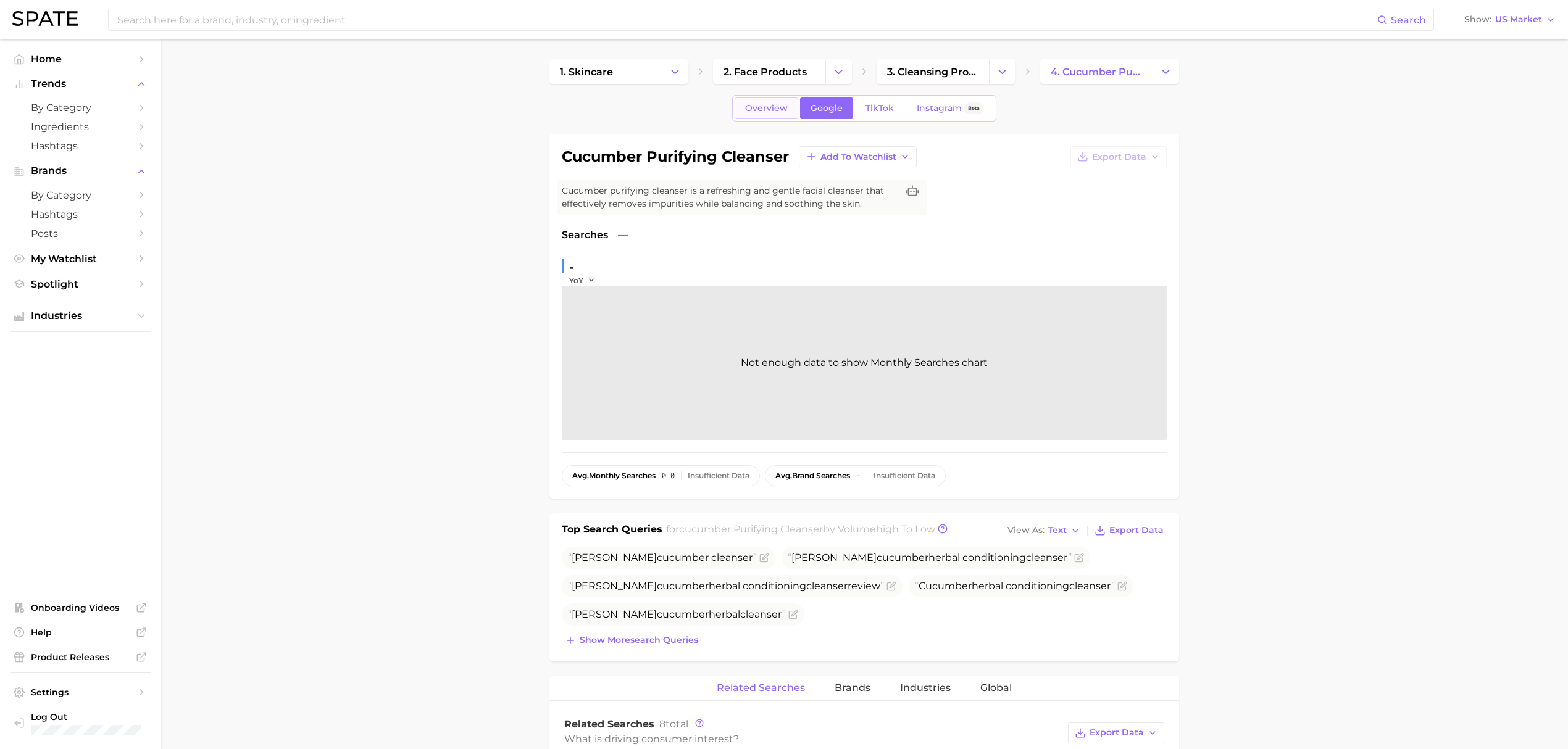
click at [754, 109] on span "Overview" at bounding box center [765, 108] width 43 height 11
